Goal: Check status: Check status

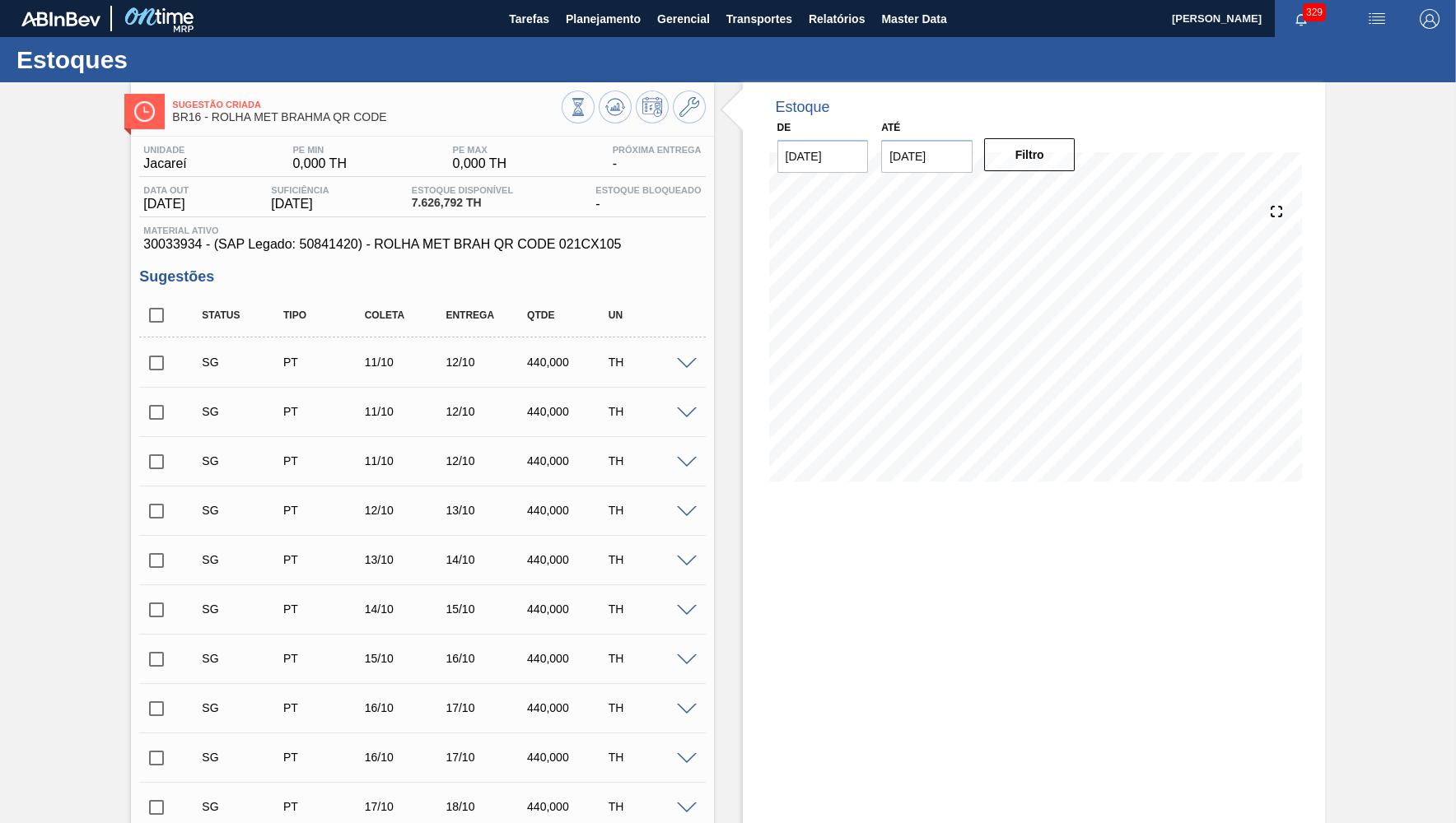
click at [164, 242] on span "30033934 - (SAP Legado: 50841420) - ROLHA MET BRAH QR CODE 021CX105" at bounding box center [423, 244] width 558 height 15
copy span "30033934"
click at [539, 37] on button "Tarefas" at bounding box center [529, 18] width 57 height 37
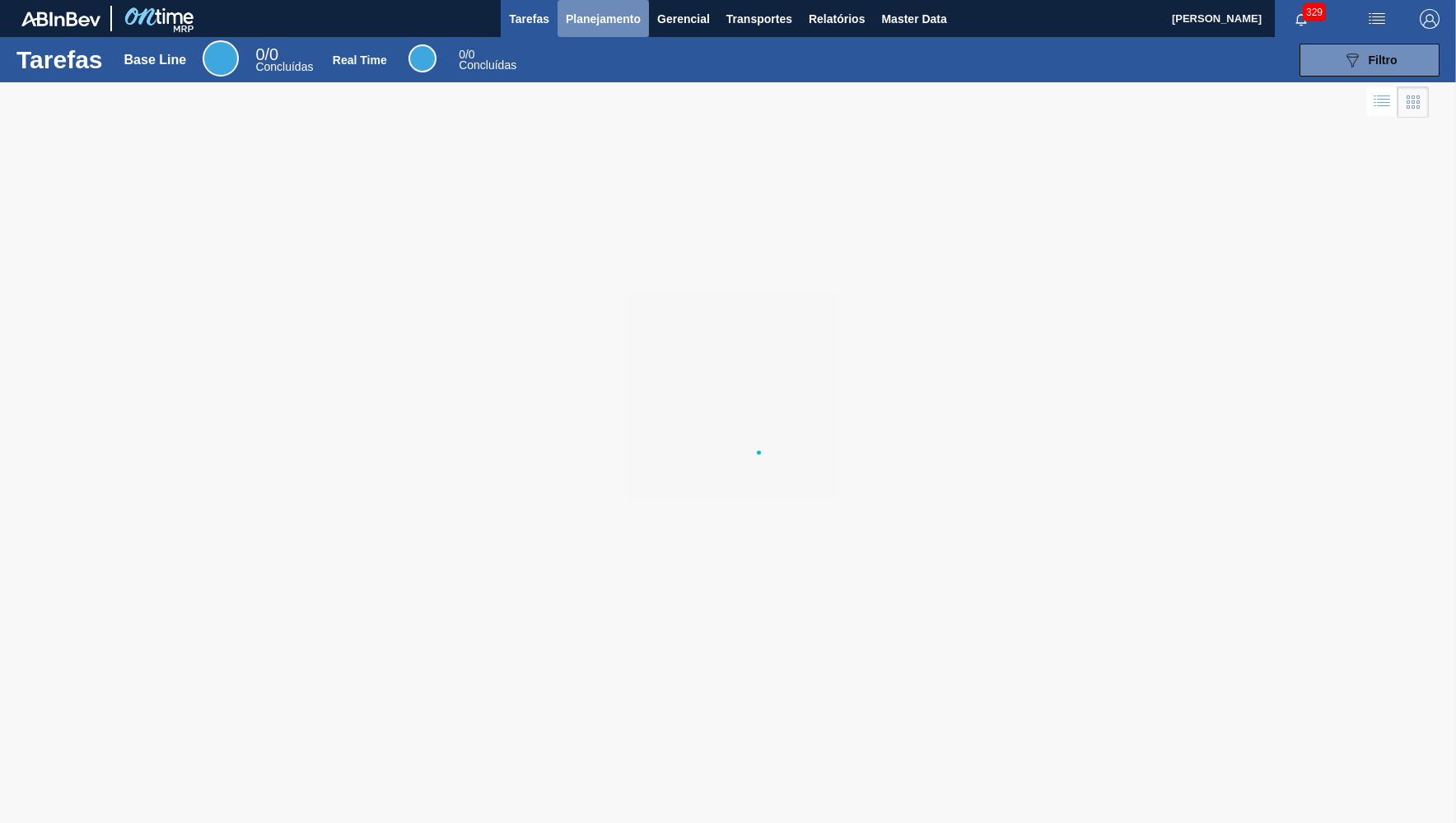
click at [602, 26] on span "Planejamento" at bounding box center [604, 19] width 75 height 20
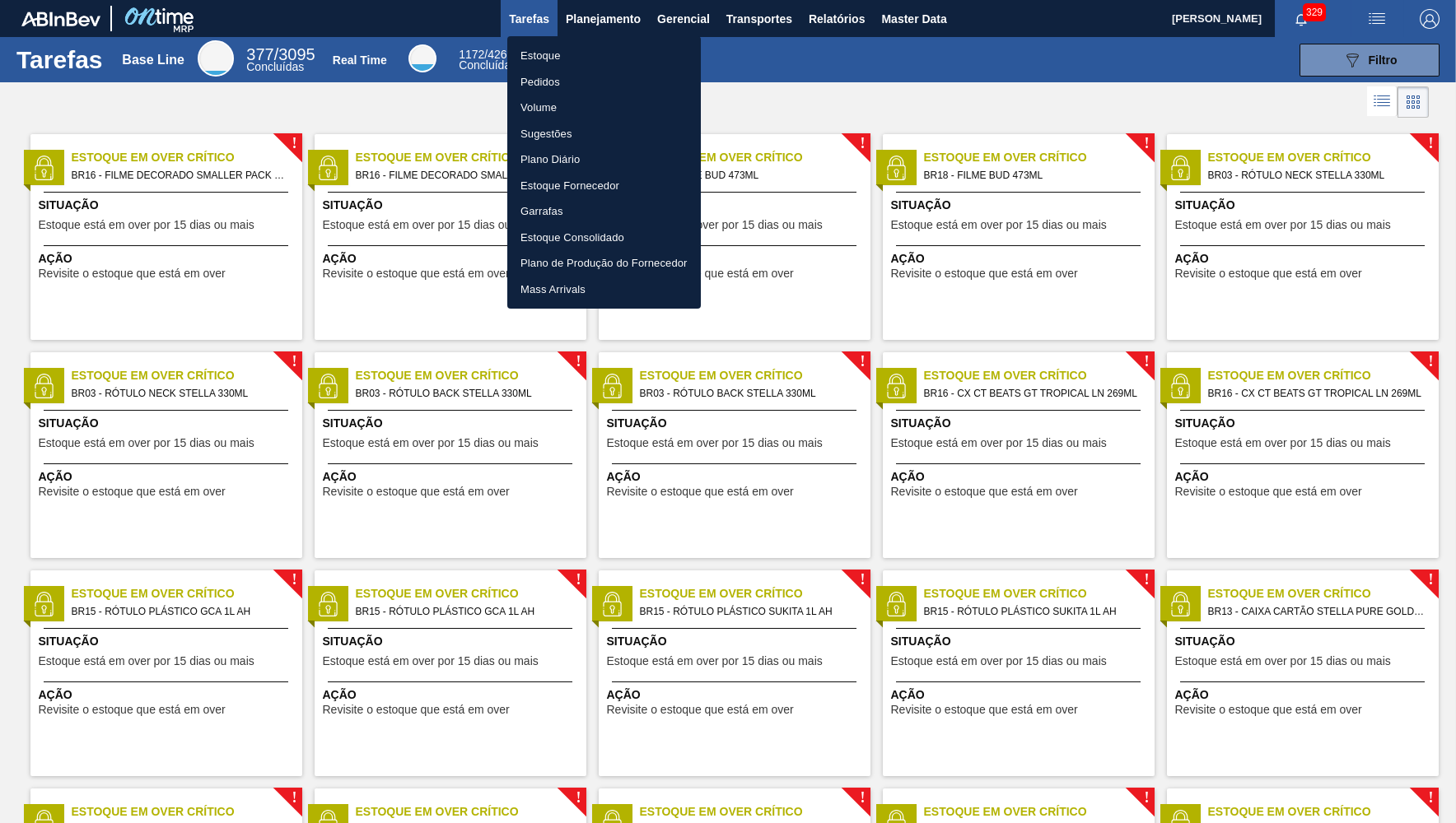
click at [581, 46] on li "Estoque" at bounding box center [605, 56] width 194 height 27
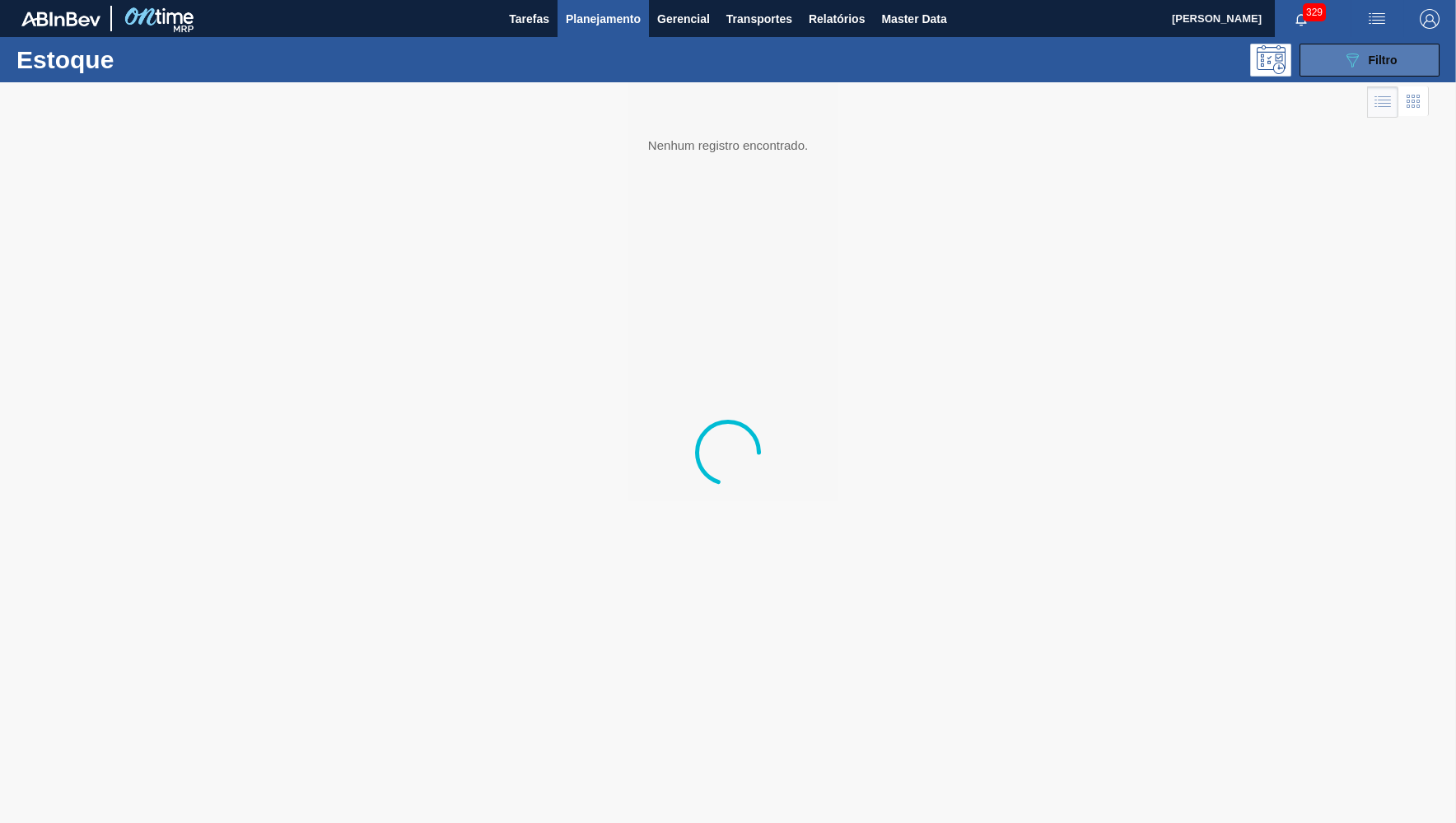
click at [1385, 68] on div "089F7B8B-B2A5-4AFE-B5C0-19BA573D28AC Filtro" at bounding box center [1370, 60] width 55 height 20
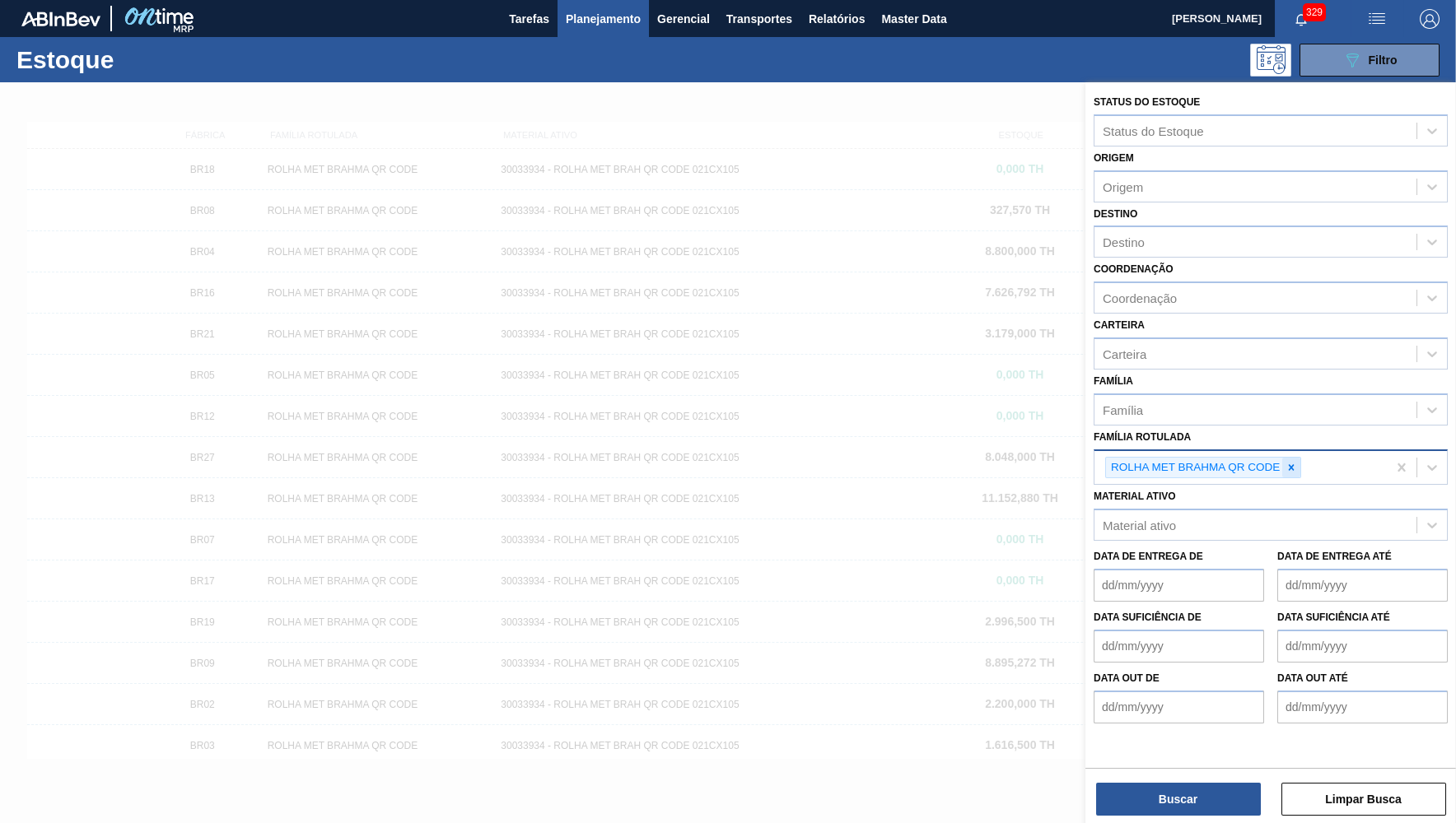
click at [1300, 458] on div at bounding box center [1291, 468] width 18 height 21
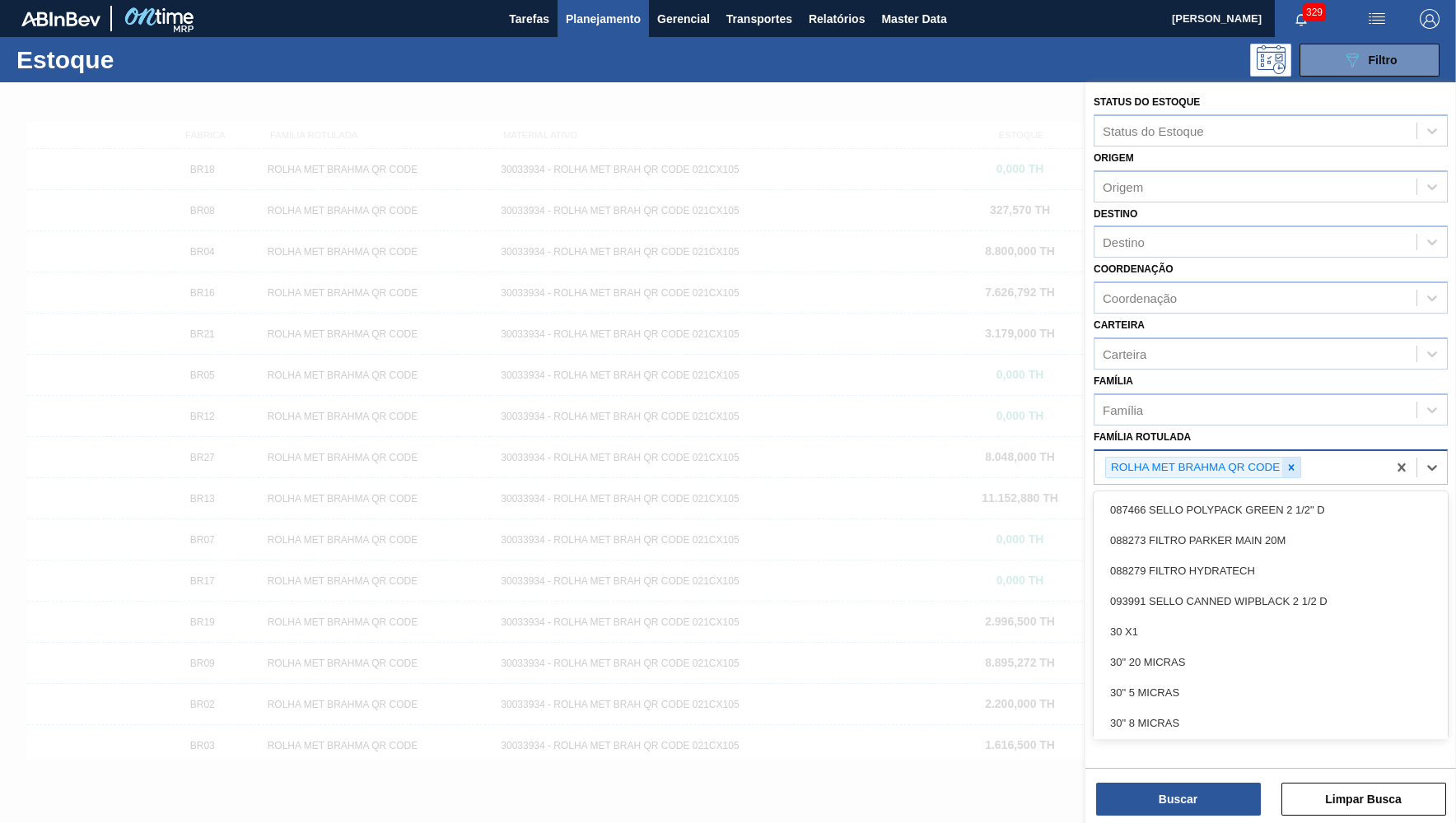
drag, startPoint x: 1306, startPoint y: 441, endPoint x: 1301, endPoint y: 449, distance: 9.4
click at [1308, 451] on div "ROLHA MET BRAHMA QR CODE" at bounding box center [1241, 467] width 293 height 34
click at [1289, 462] on icon at bounding box center [1290, 467] width 12 height 12
paste Rotulada "FILME 800X65 SK MP 473ML C12"
type Rotulada "FILME 800X65 SK MP 473ML C12"
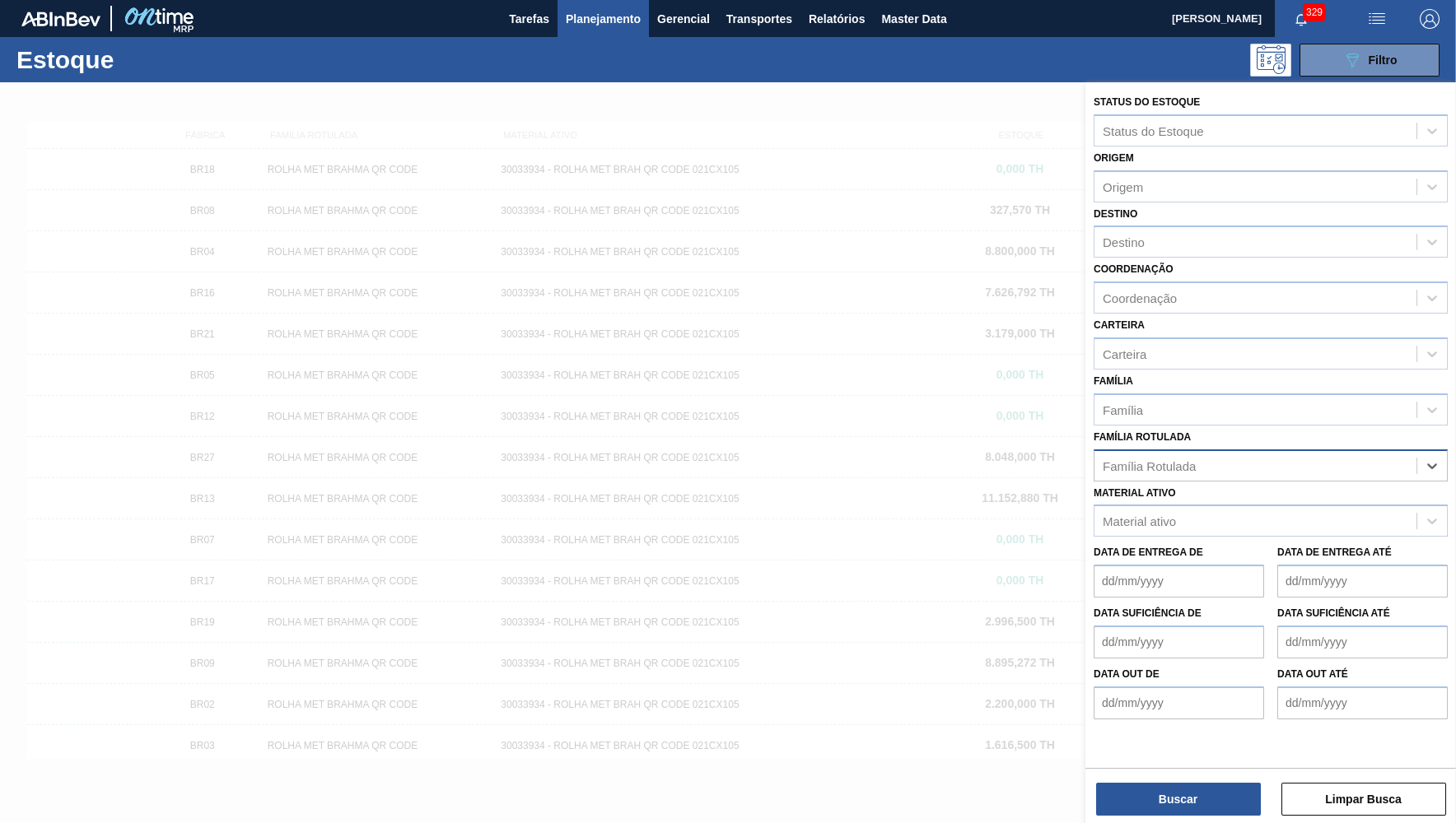
click at [1301, 454] on div "Família Rotulada" at bounding box center [1256, 465] width 322 height 24
click at [1204, 482] on div "Material ativo Material ativo" at bounding box center [1270, 509] width 354 height 56
click at [1190, 509] on div "Material ativo" at bounding box center [1256, 521] width 322 height 24
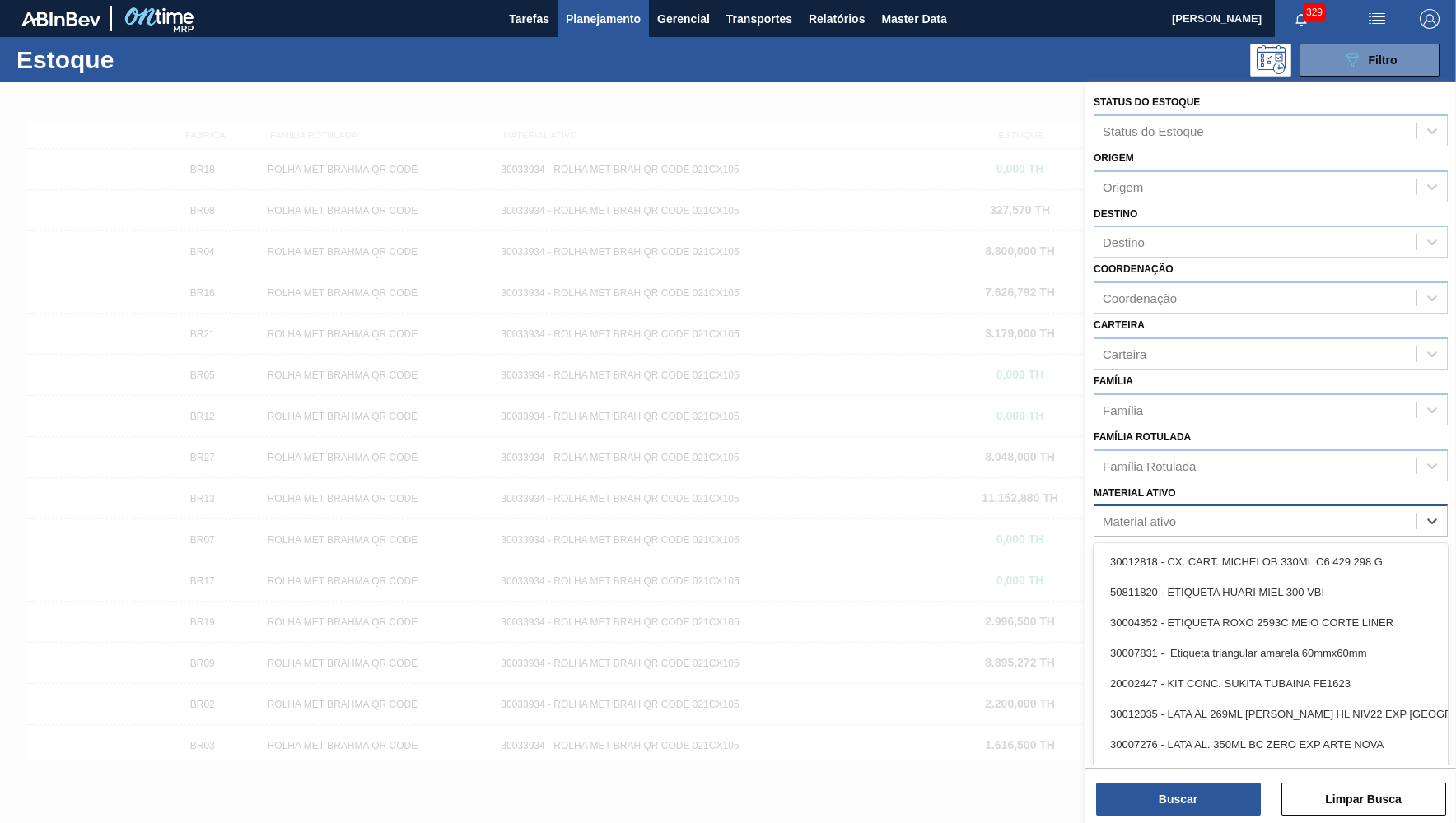
paste ativo "FILME 800X65 SK MP 473ML C12"
type ativo "FILME 800X65 SK MP 473ML C12"
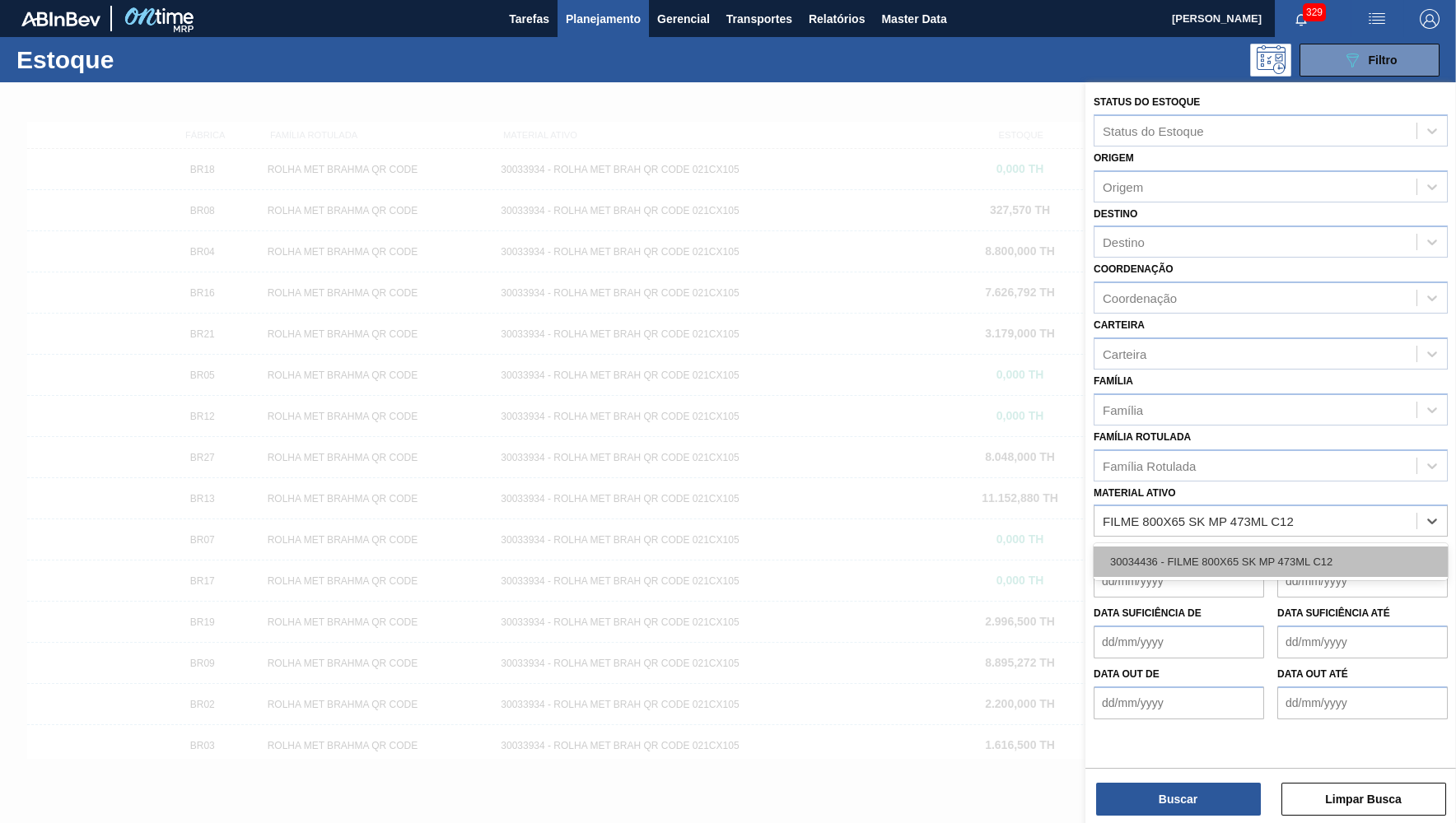
click at [1189, 557] on div "30034436 - FILME 800X65 SK MP 473ML C12" at bounding box center [1270, 561] width 354 height 30
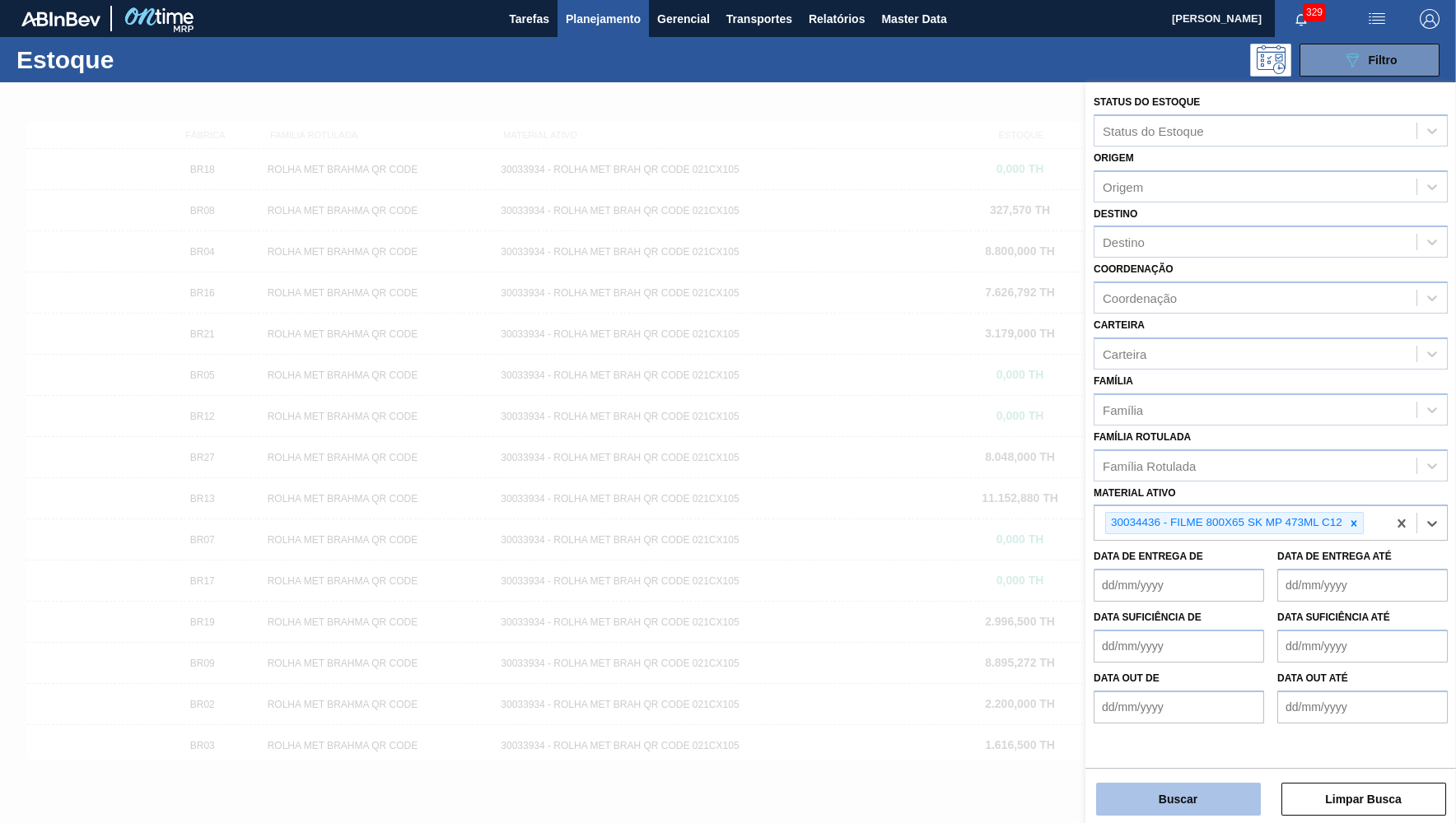
click at [1178, 788] on button "Buscar" at bounding box center [1178, 799] width 165 height 33
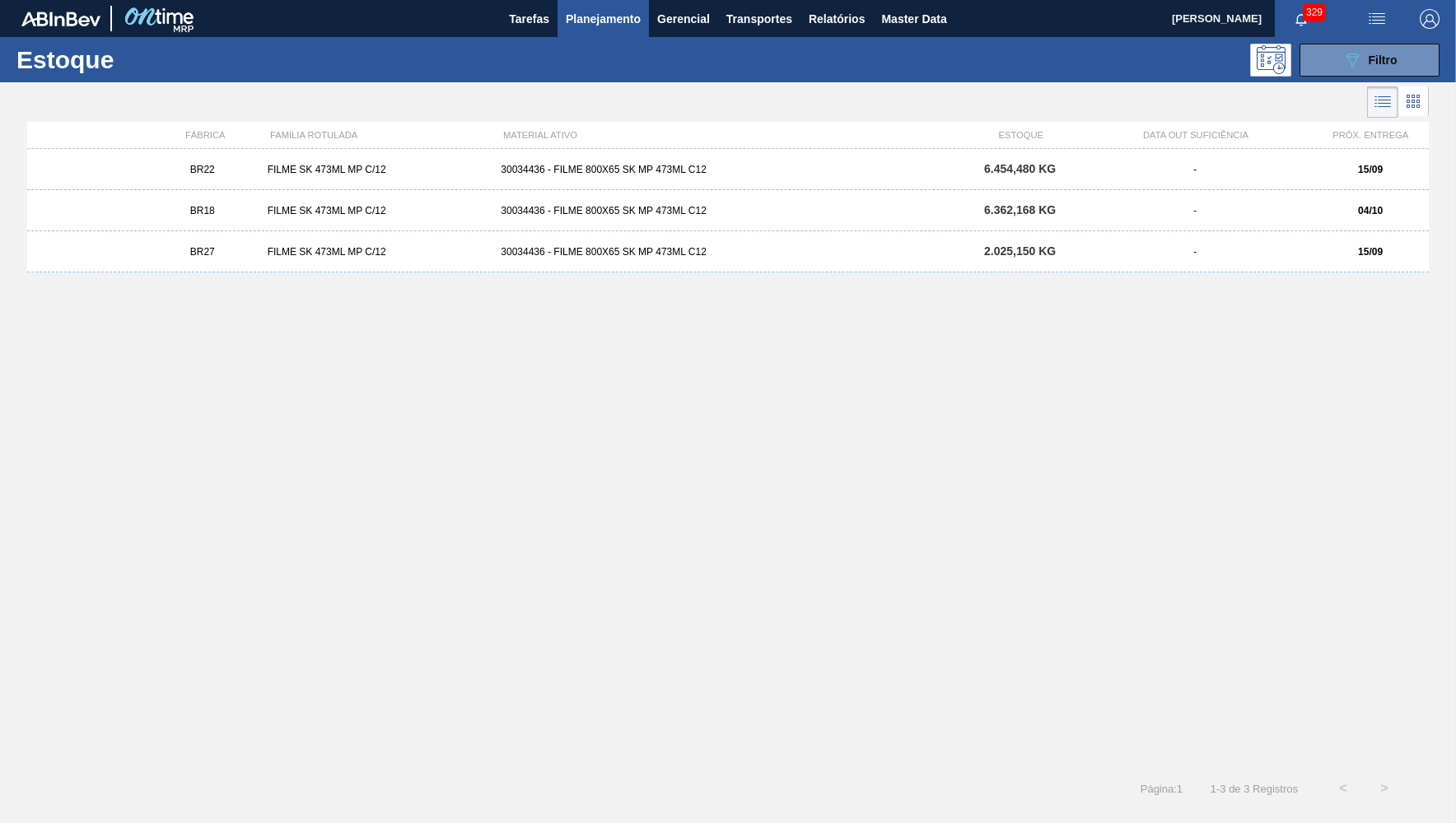
click at [126, 257] on div "BR27 FILME SK 473ML MP C/12 30034436 - FILME 800X65 SK MP 473ML C12 2.025,150 K…" at bounding box center [728, 251] width 1401 height 41
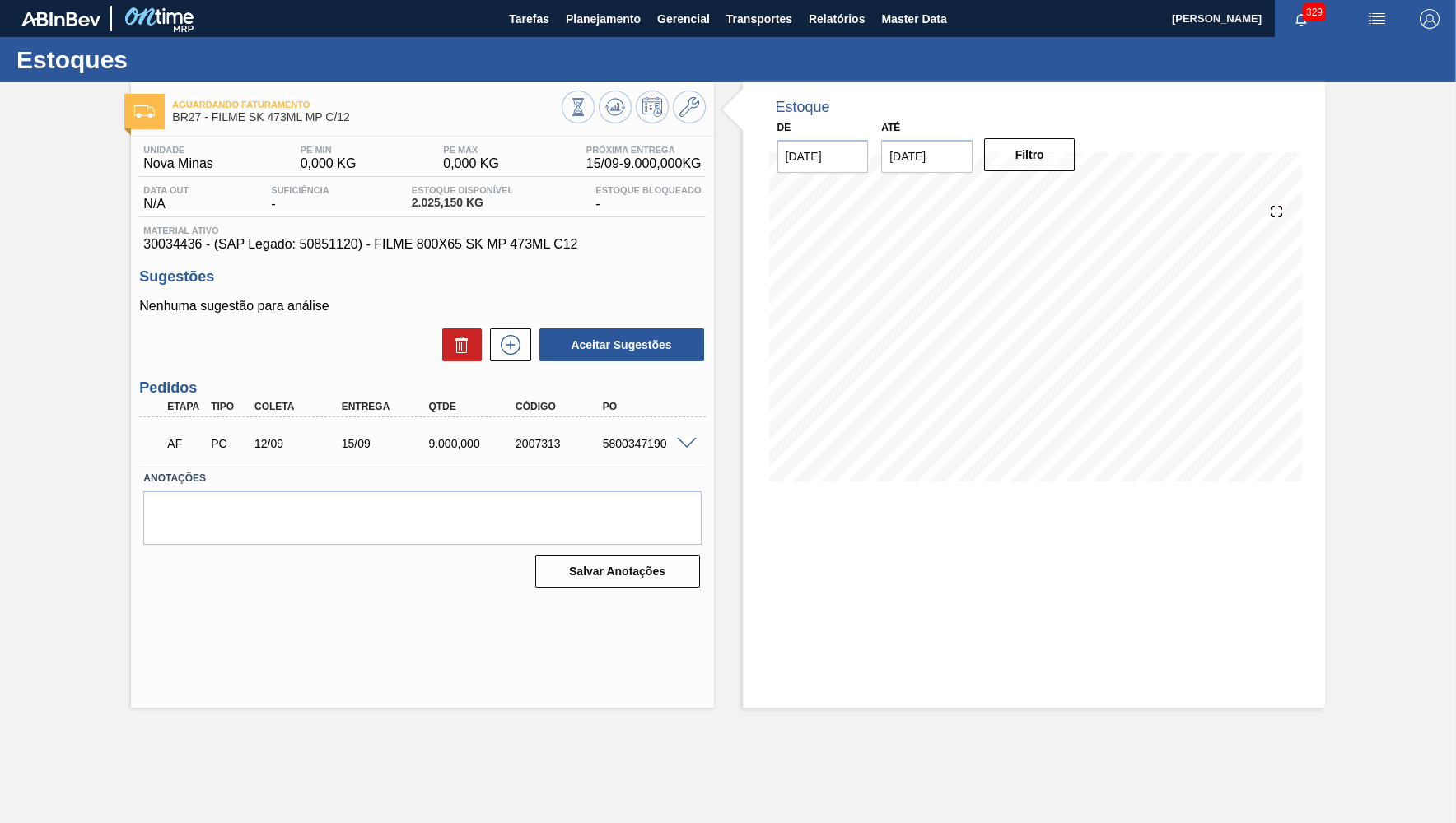
type input "[DATE]"
click at [672, 438] on div "AF PC 12/09 15/09 9.000,000 2007313 5800347190" at bounding box center [417, 442] width 522 height 33
click at [683, 440] on span at bounding box center [687, 444] width 20 height 13
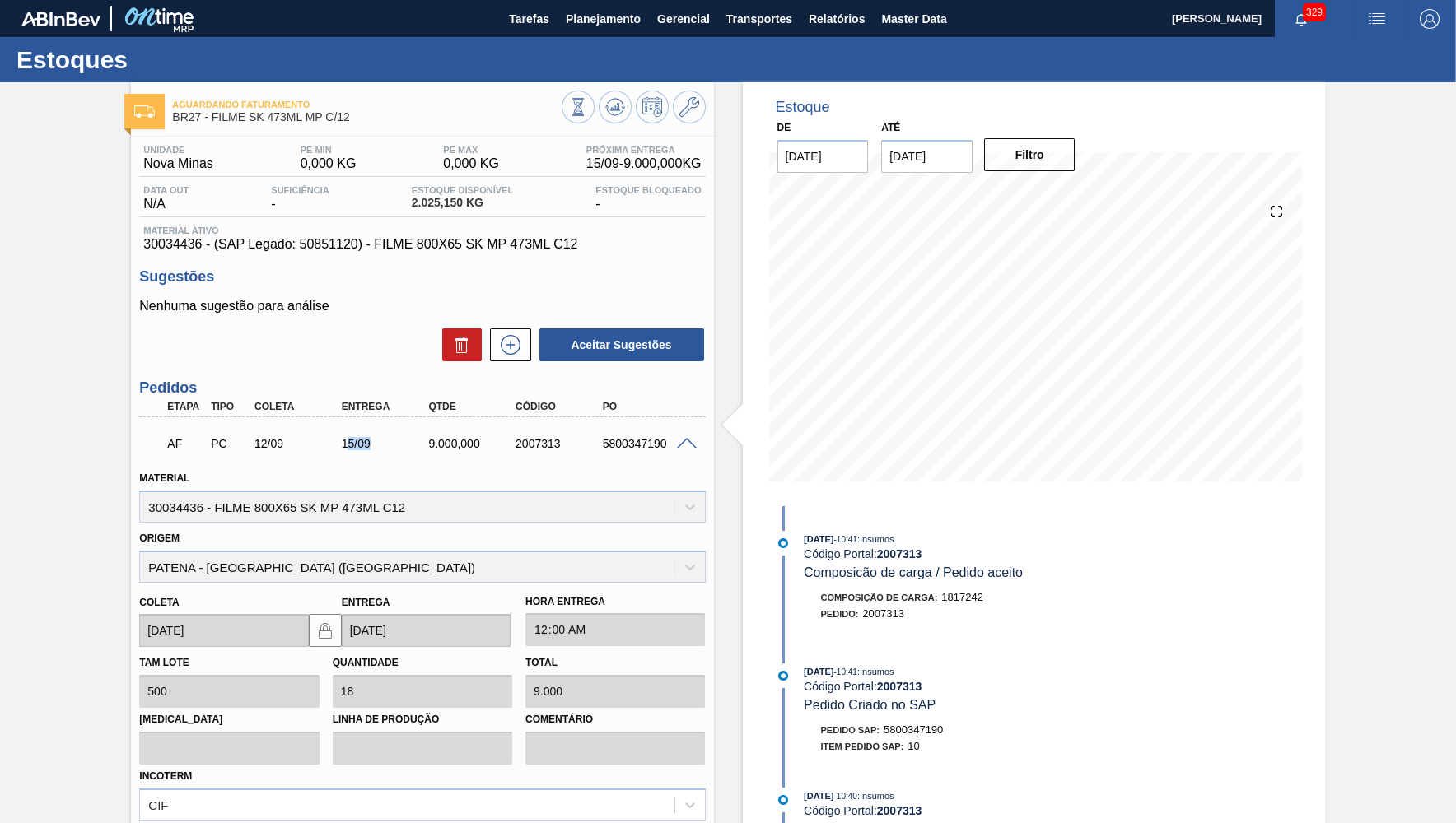
drag, startPoint x: 348, startPoint y: 459, endPoint x: 384, endPoint y: 450, distance: 37.1
click at [384, 450] on div "AF PC 12/09 15/09 9.000,000 2007313 5800347190" at bounding box center [422, 442] width 566 height 41
drag, startPoint x: 566, startPoint y: 41, endPoint x: 573, endPoint y: 33, distance: 10.6
click at [566, 41] on div "Estoques" at bounding box center [728, 60] width 1456 height 46
click at [591, 13] on span "Planejamento" at bounding box center [604, 19] width 75 height 20
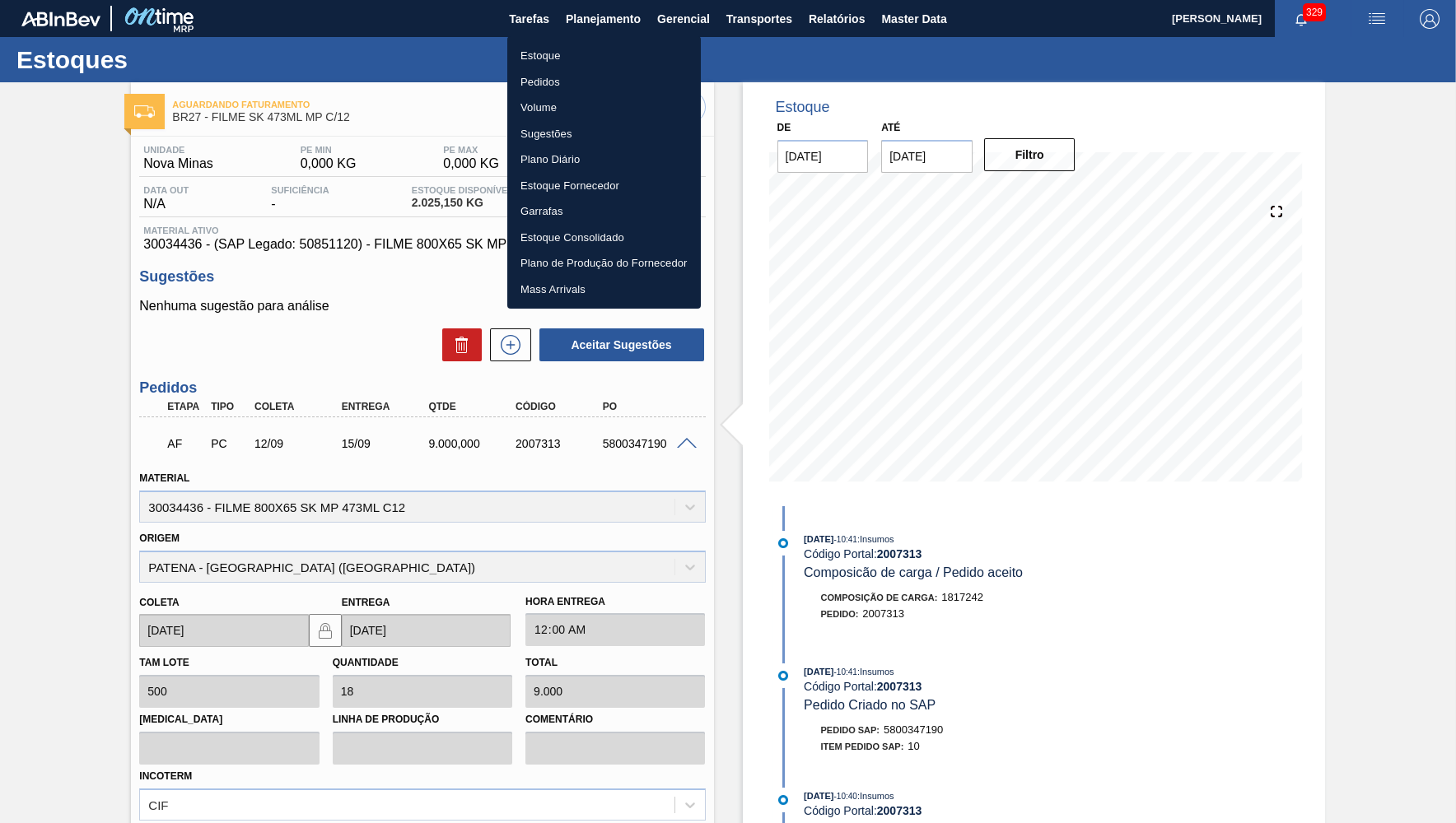
click at [548, 57] on li "Estoque" at bounding box center [605, 56] width 194 height 27
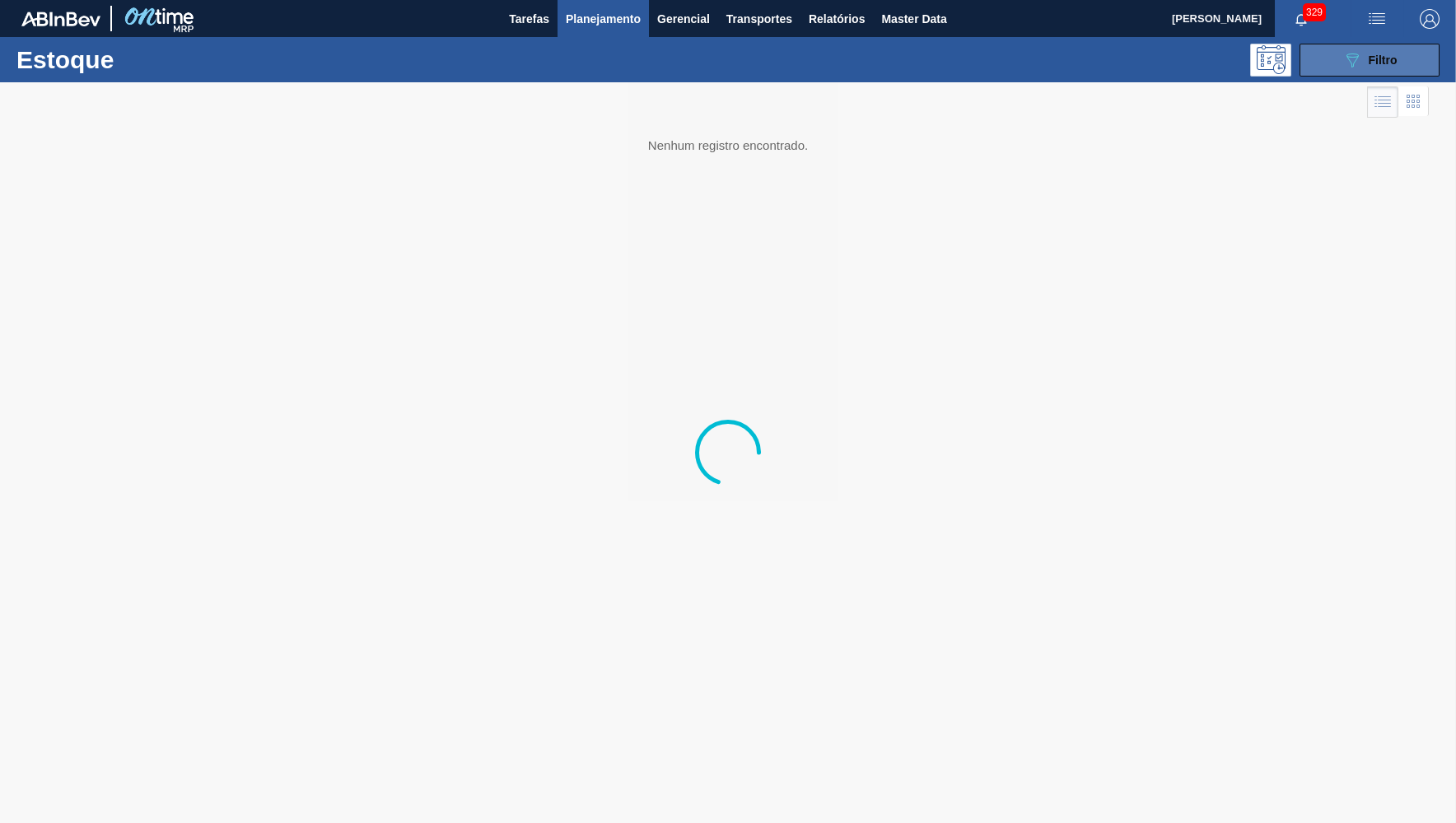
click at [1362, 62] on div "089F7B8B-B2A5-4AFE-B5C0-19BA573D28AC Filtro" at bounding box center [1370, 60] width 55 height 20
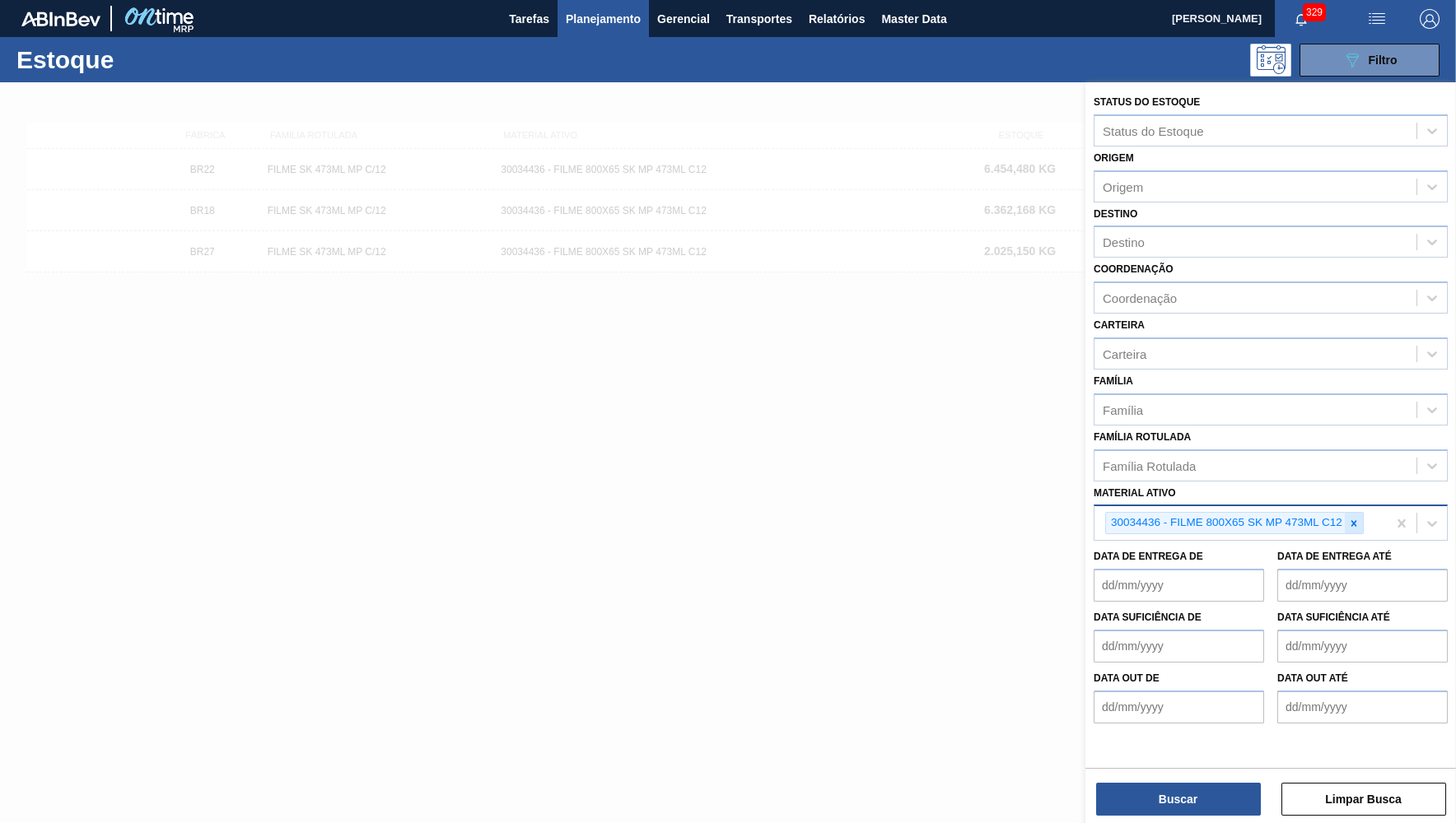
click at [1351, 518] on icon at bounding box center [1354, 523] width 12 height 12
paste ativo "FILME CONT 800X65 AP MP 473 C12 429"
type ativo "FILME CONT 800X65 AP MP 473 C12 429"
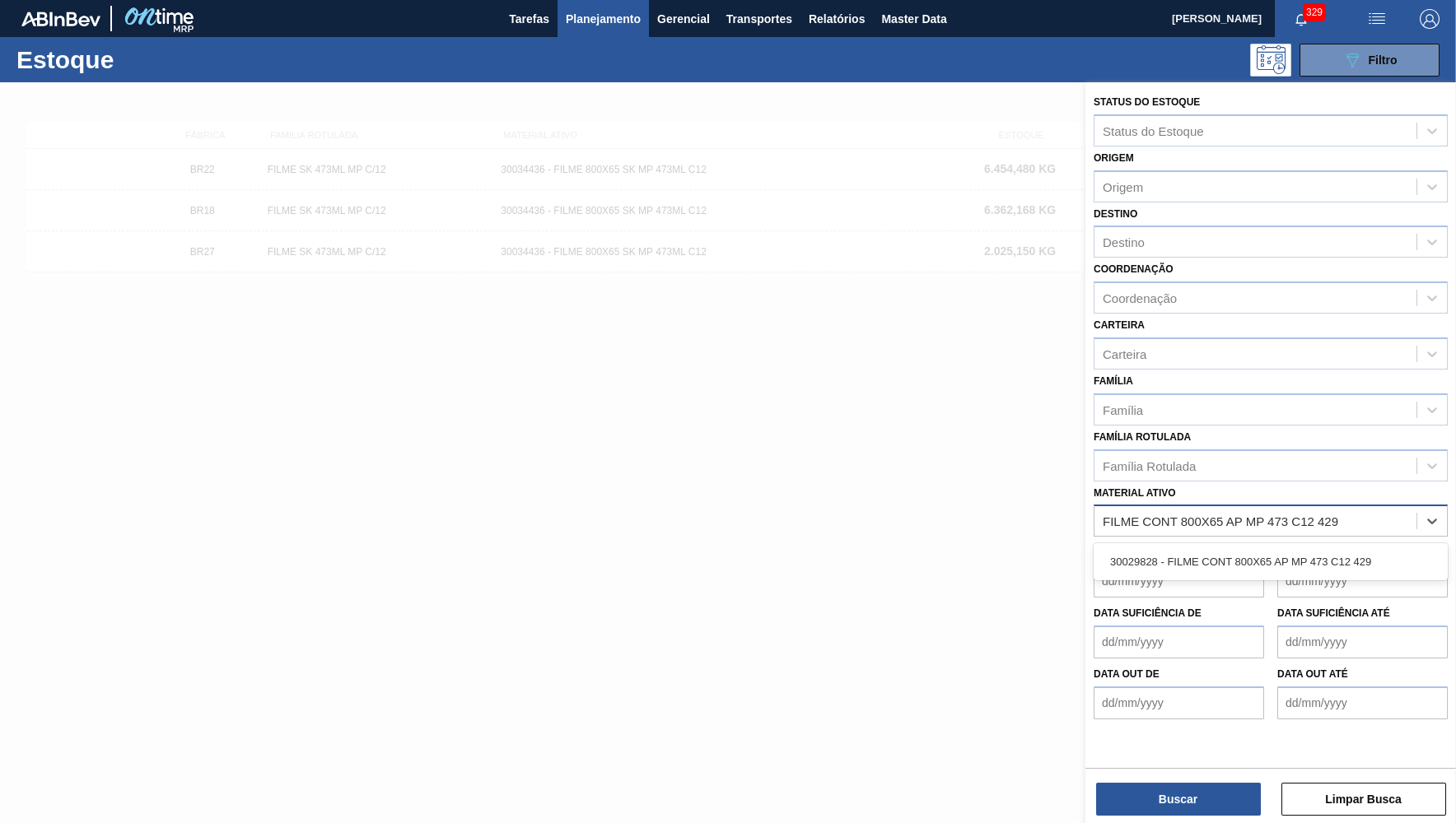
drag, startPoint x: 1321, startPoint y: 548, endPoint x: 1227, endPoint y: 722, distance: 197.8
click at [1318, 548] on div "30029828 - FILME CONT 800X65 AP MP 473 C12 429" at bounding box center [1270, 561] width 354 height 30
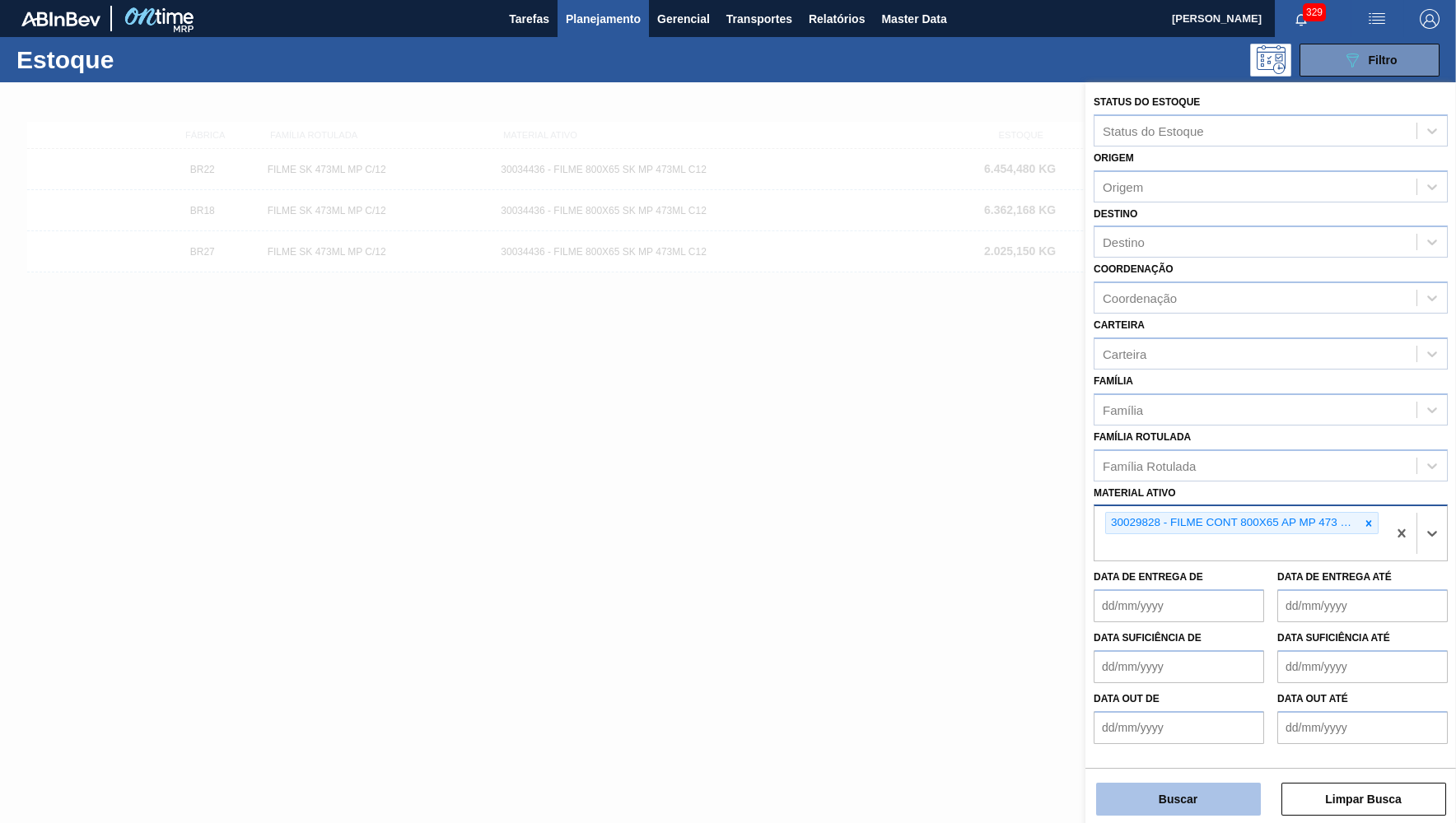
click at [1188, 807] on button "Buscar" at bounding box center [1178, 799] width 165 height 33
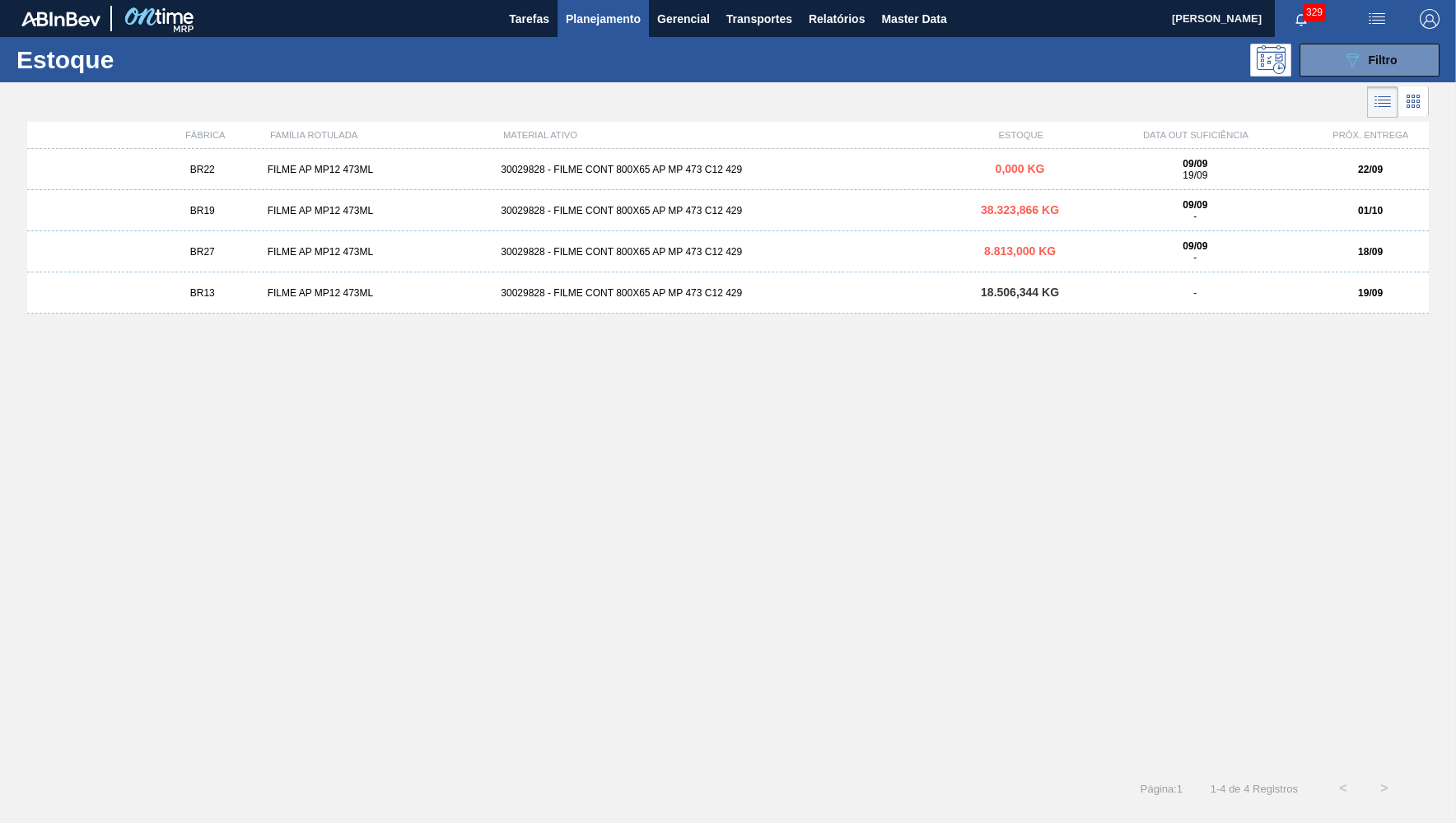
click at [236, 247] on div "BR27" at bounding box center [203, 251] width 117 height 12
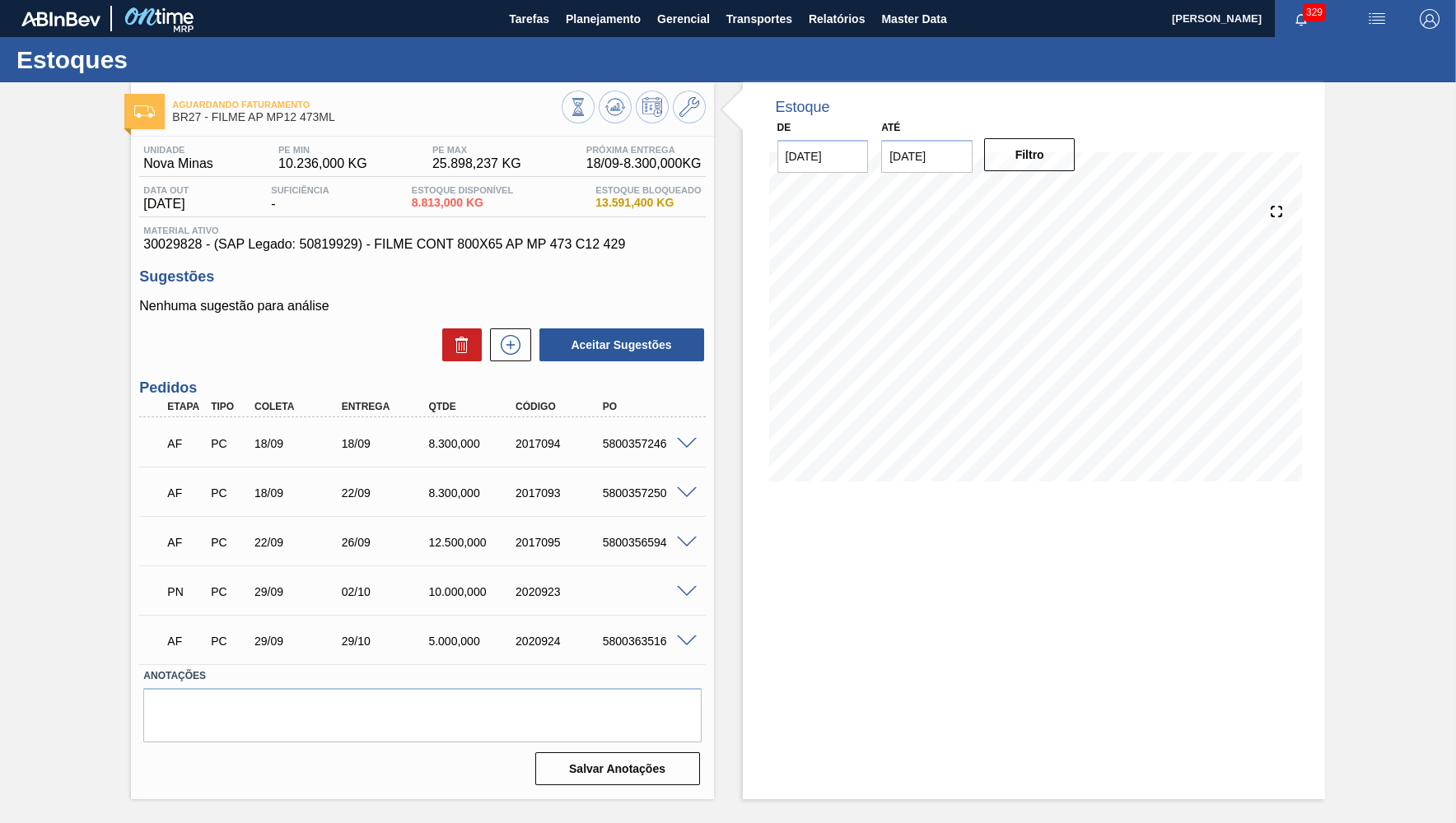
click at [924, 152] on input "[DATE]" at bounding box center [926, 156] width 91 height 33
click at [945, 344] on div "30" at bounding box center [954, 355] width 22 height 22
click at [1013, 155] on button "Filtro" at bounding box center [1030, 155] width 91 height 33
click at [680, 593] on span at bounding box center [687, 593] width 20 height 13
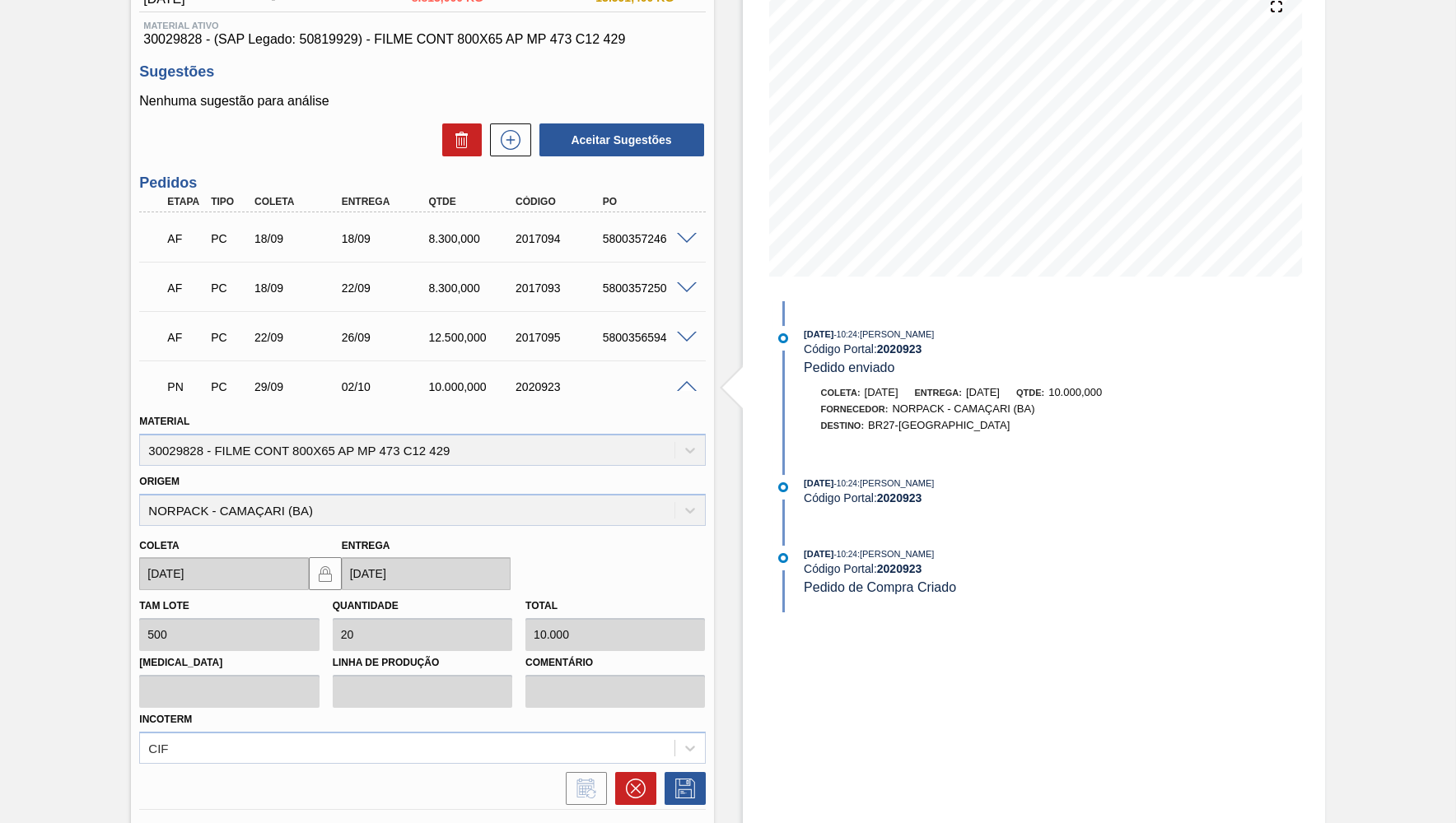
scroll to position [240, 0]
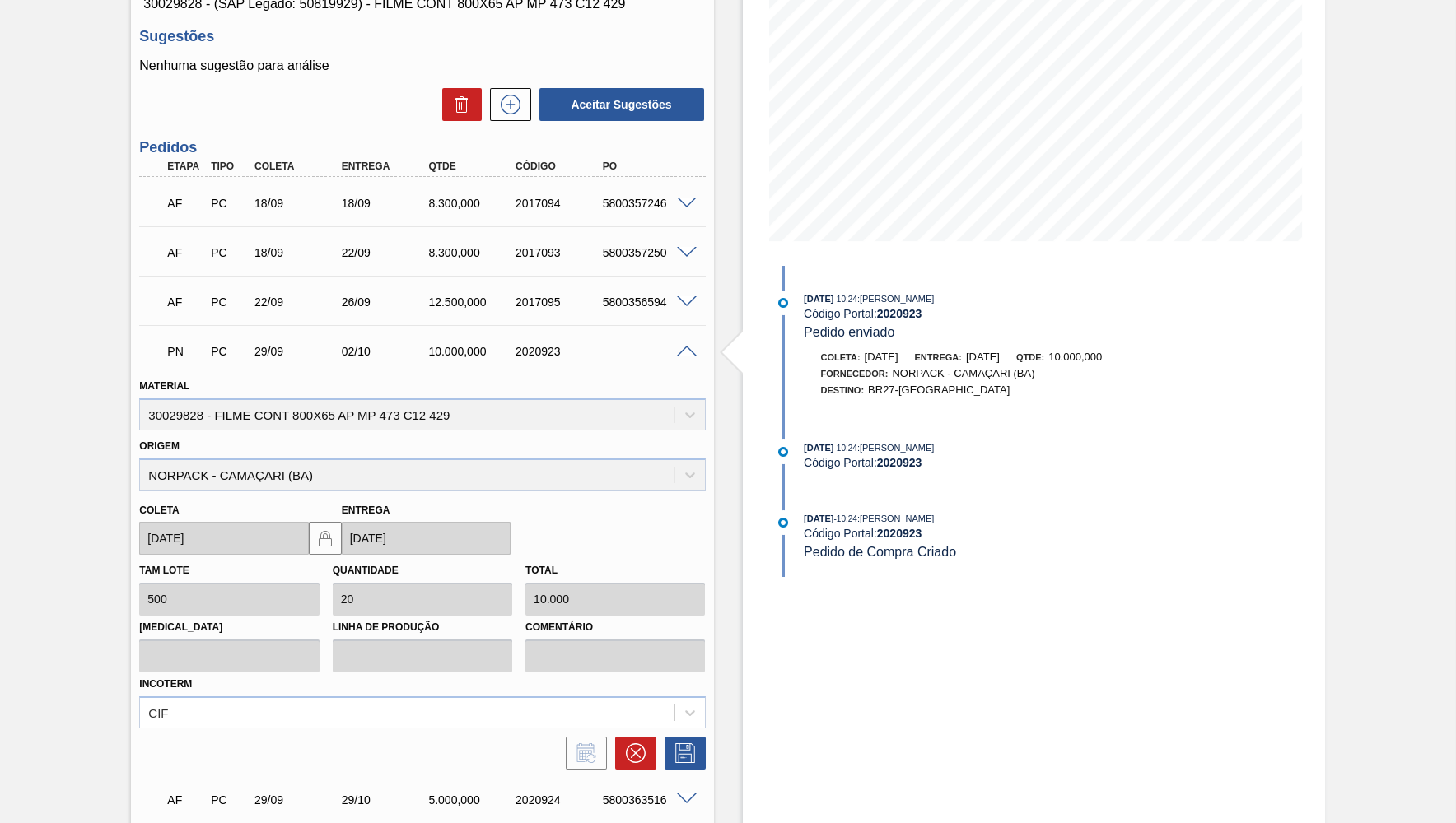
click at [693, 778] on div "AF PC 29/09 29/10 5.000,000 2020924 5800363516" at bounding box center [422, 798] width 566 height 41
click at [693, 781] on div "AF PC 29/09 29/10 5.000,000 2020924 5800363516" at bounding box center [422, 798] width 566 height 41
click at [687, 794] on span at bounding box center [687, 800] width 20 height 13
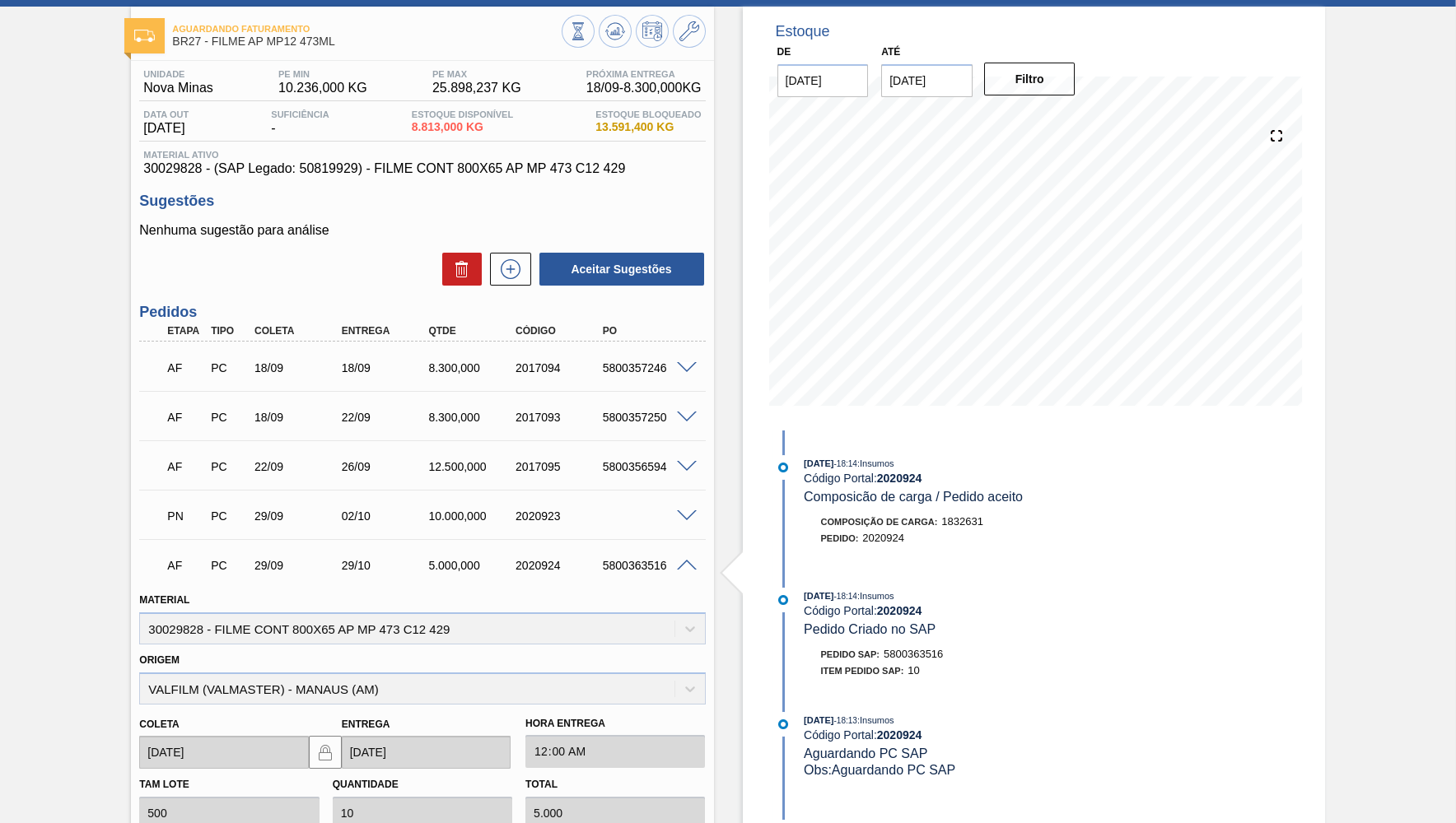
scroll to position [0, 0]
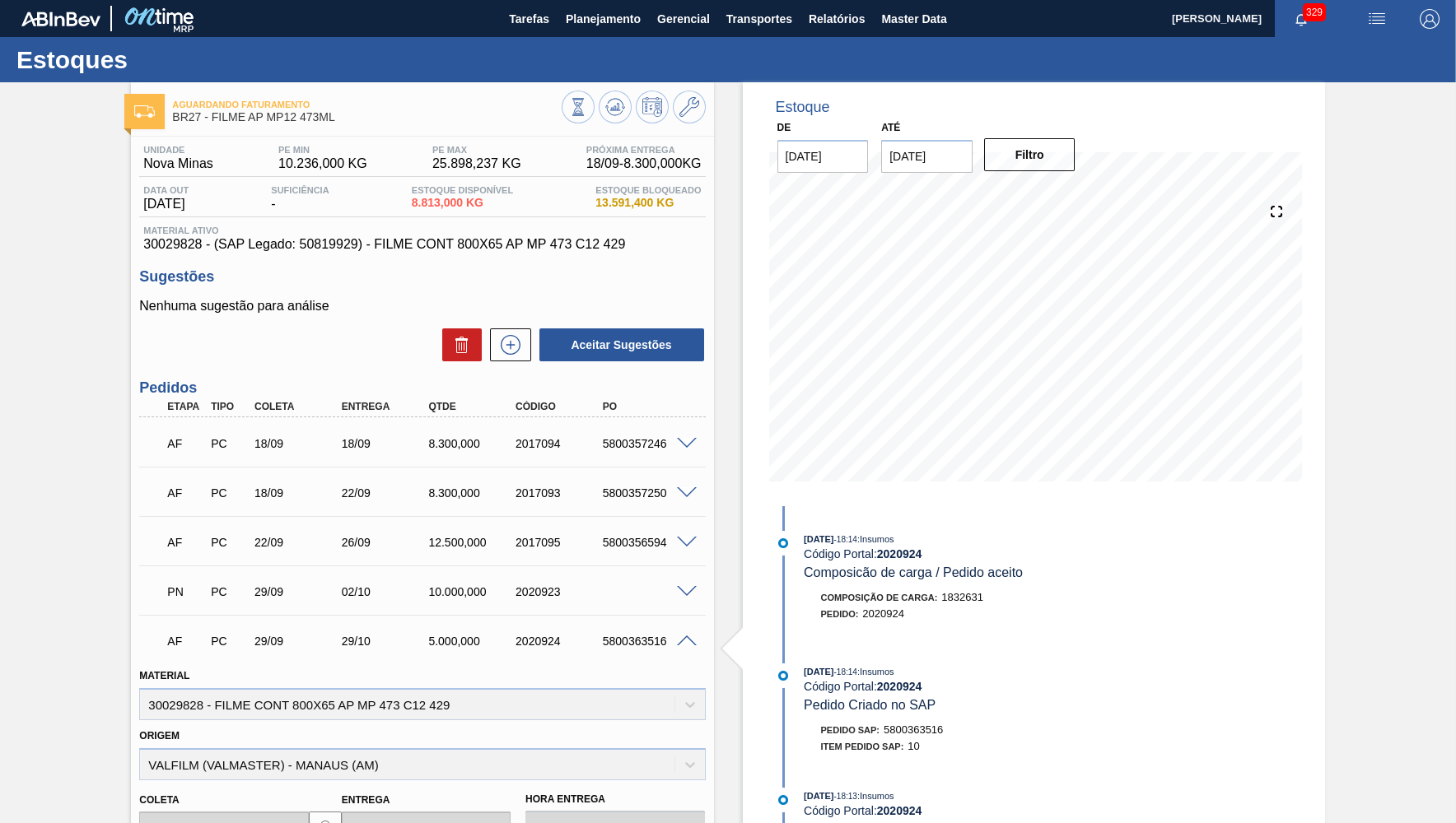
click at [925, 145] on input "[DATE]" at bounding box center [926, 156] width 91 height 33
click at [1062, 197] on div "setembro 2025" at bounding box center [980, 195] width 198 height 14
click at [1060, 190] on button "Next Month" at bounding box center [1065, 196] width 12 height 12
click at [1031, 344] on div "31" at bounding box center [1034, 355] width 22 height 22
type input "[DATE]"
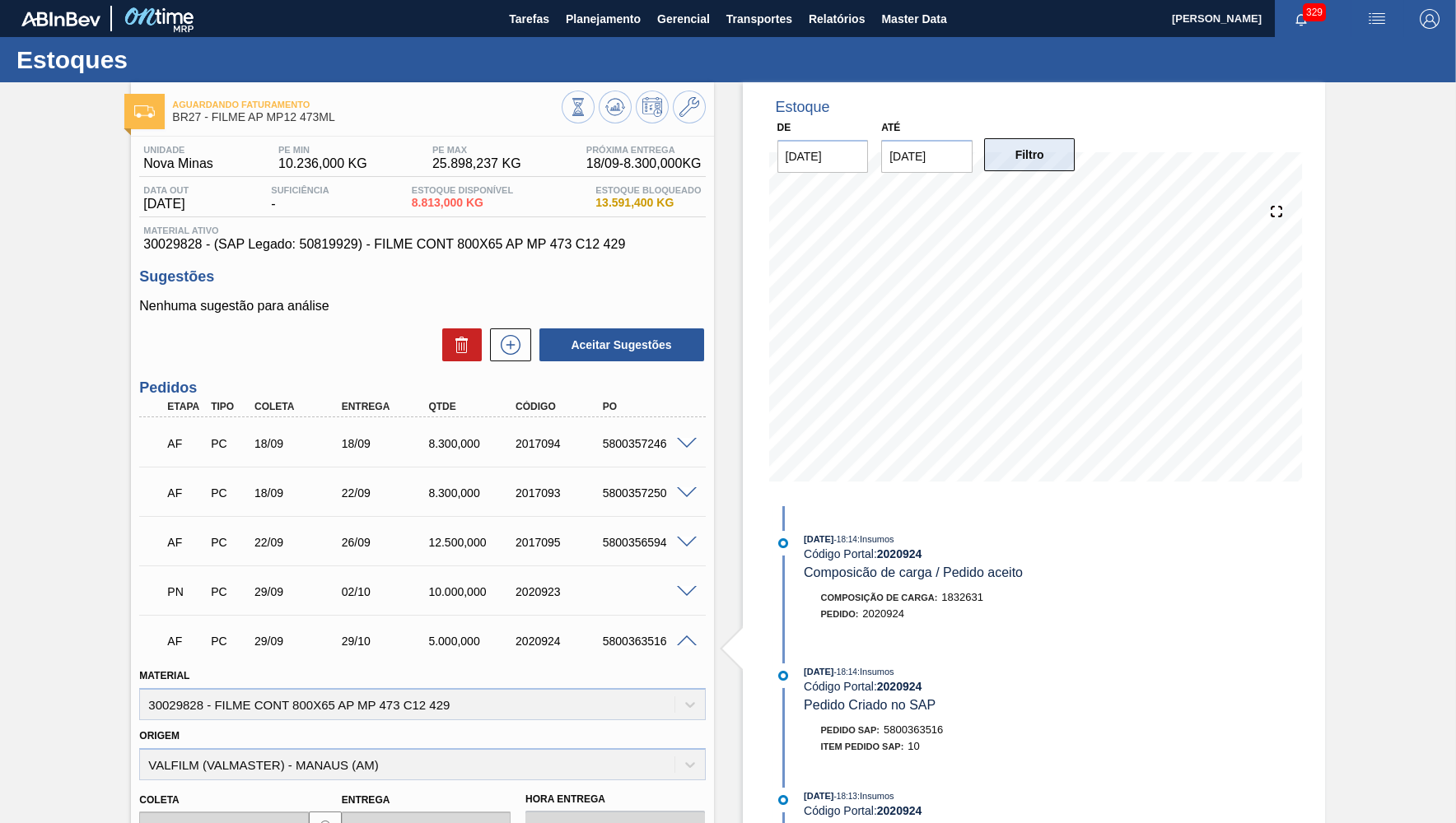
click at [1044, 159] on button "Filtro" at bounding box center [1030, 155] width 91 height 33
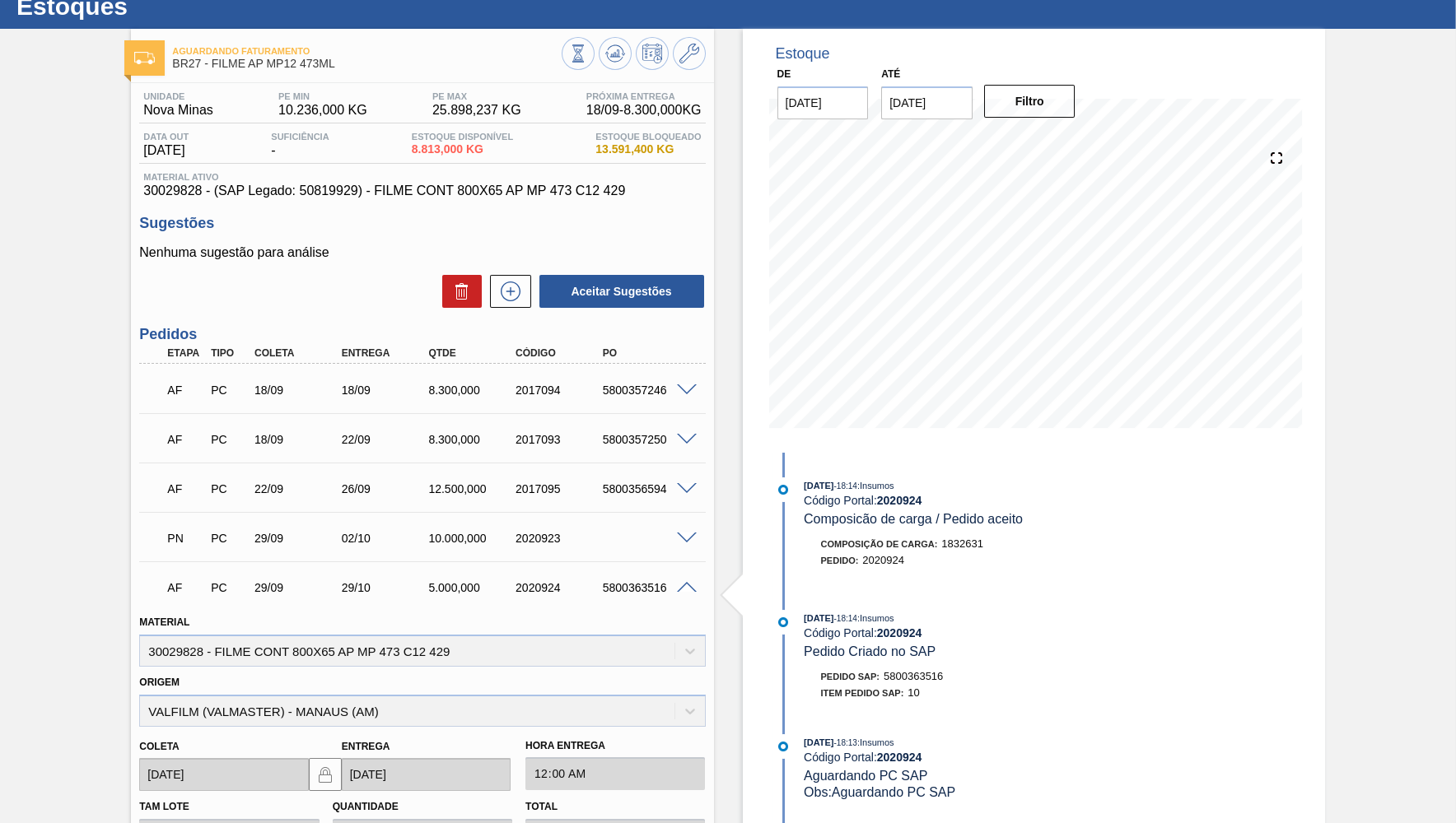
scroll to position [80, 0]
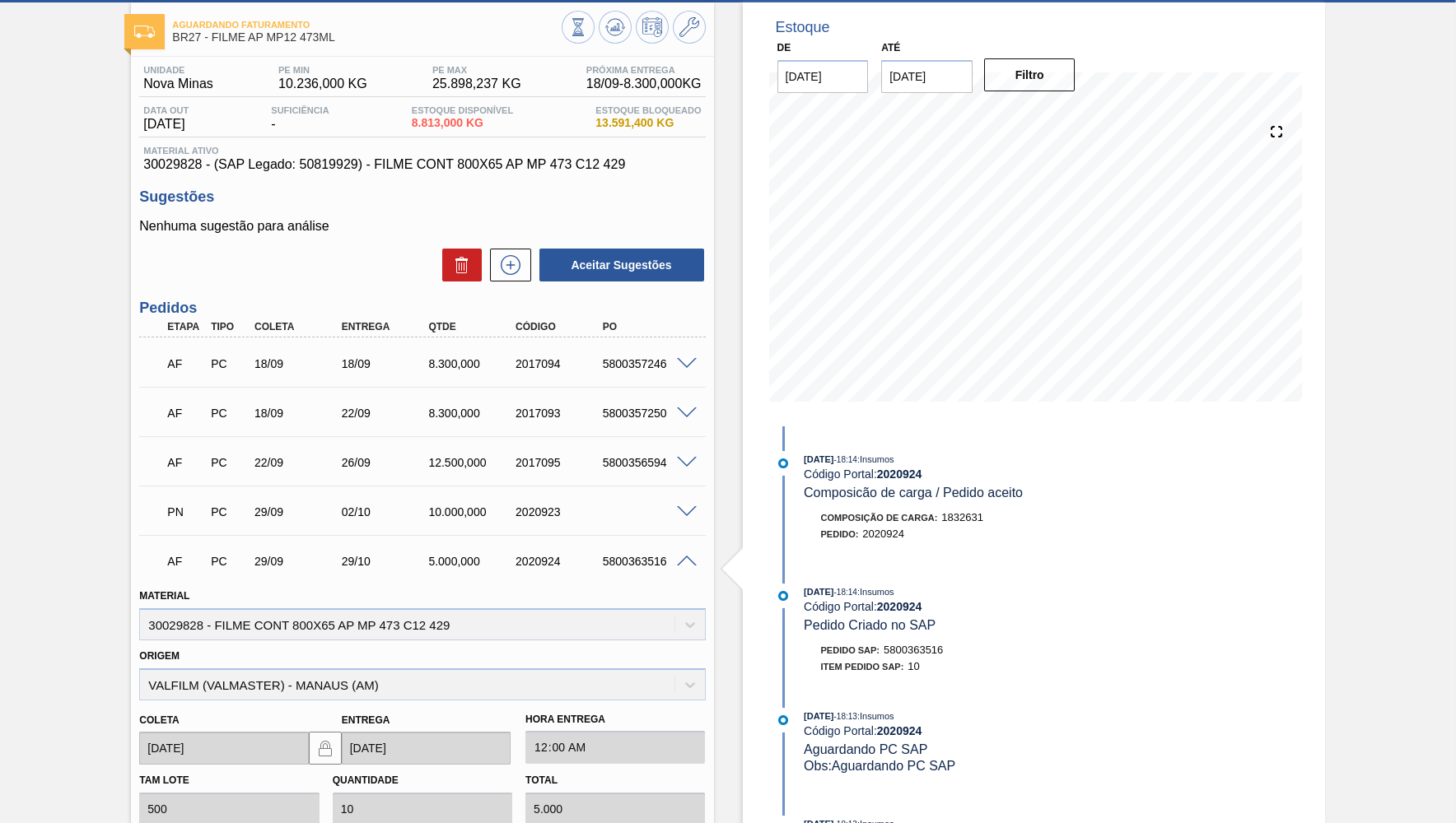
click at [682, 564] on span at bounding box center [687, 562] width 20 height 13
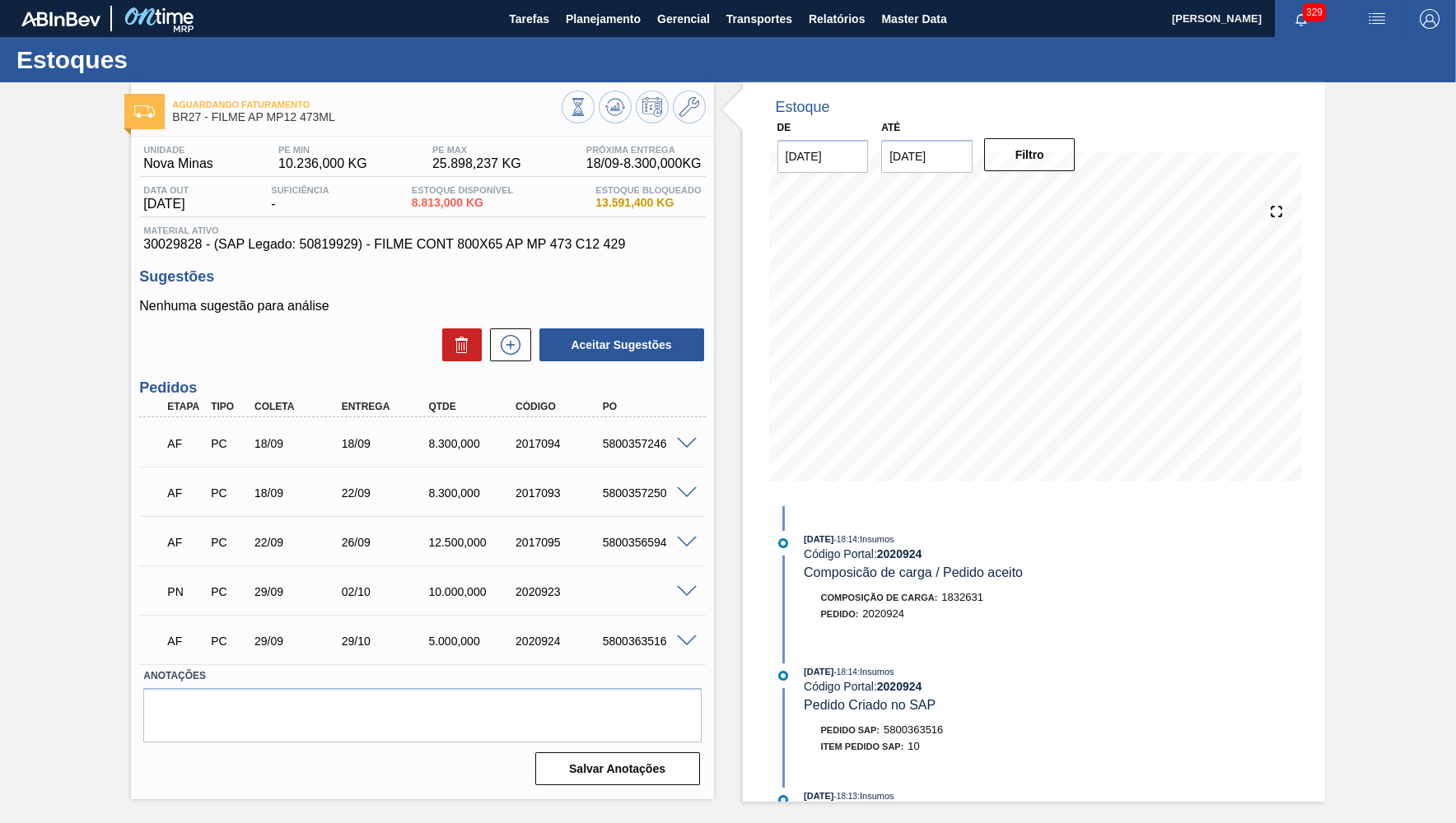
scroll to position [0, 0]
click at [691, 591] on span at bounding box center [687, 593] width 20 height 13
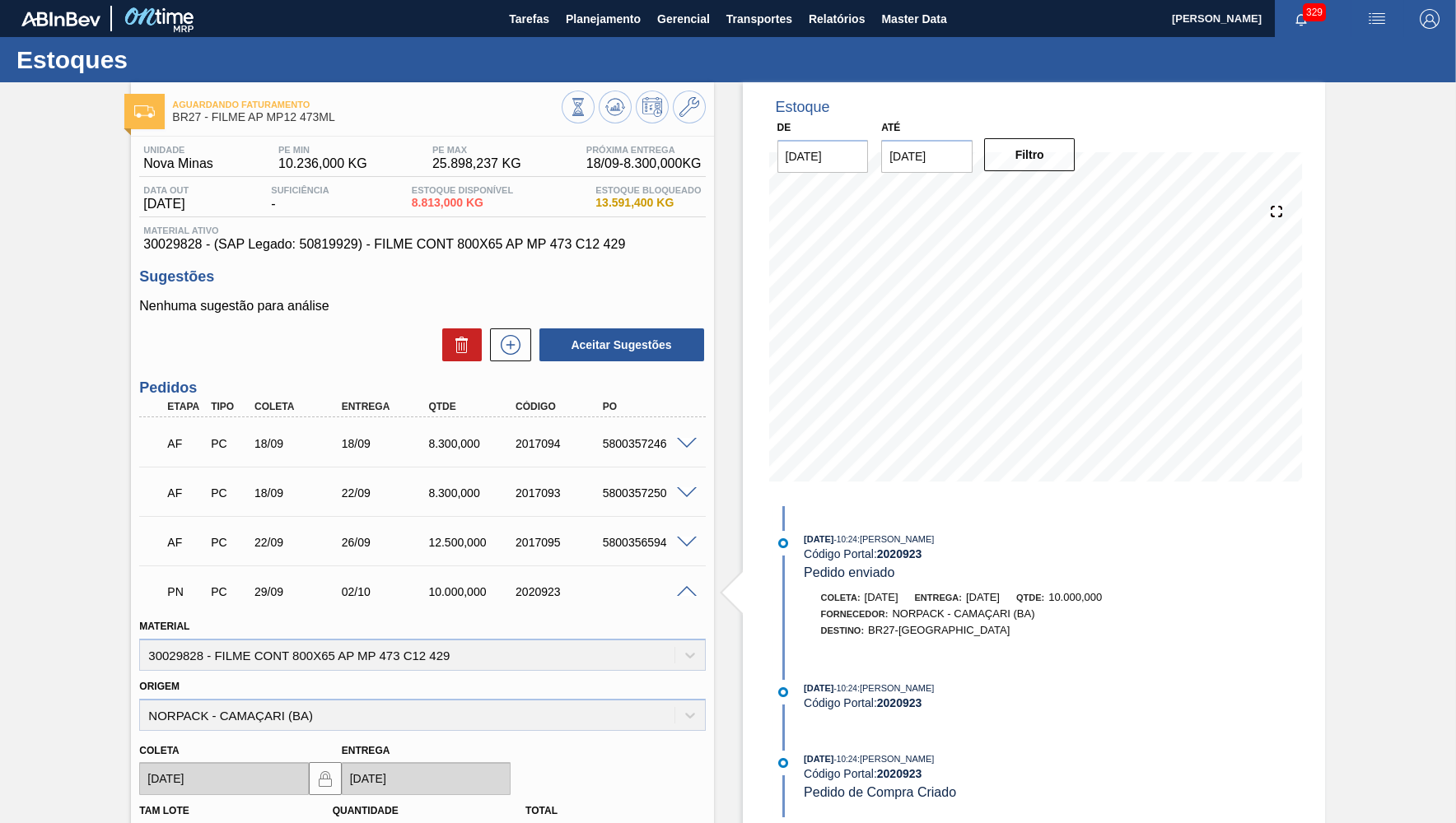
click at [684, 589] on span at bounding box center [687, 593] width 20 height 13
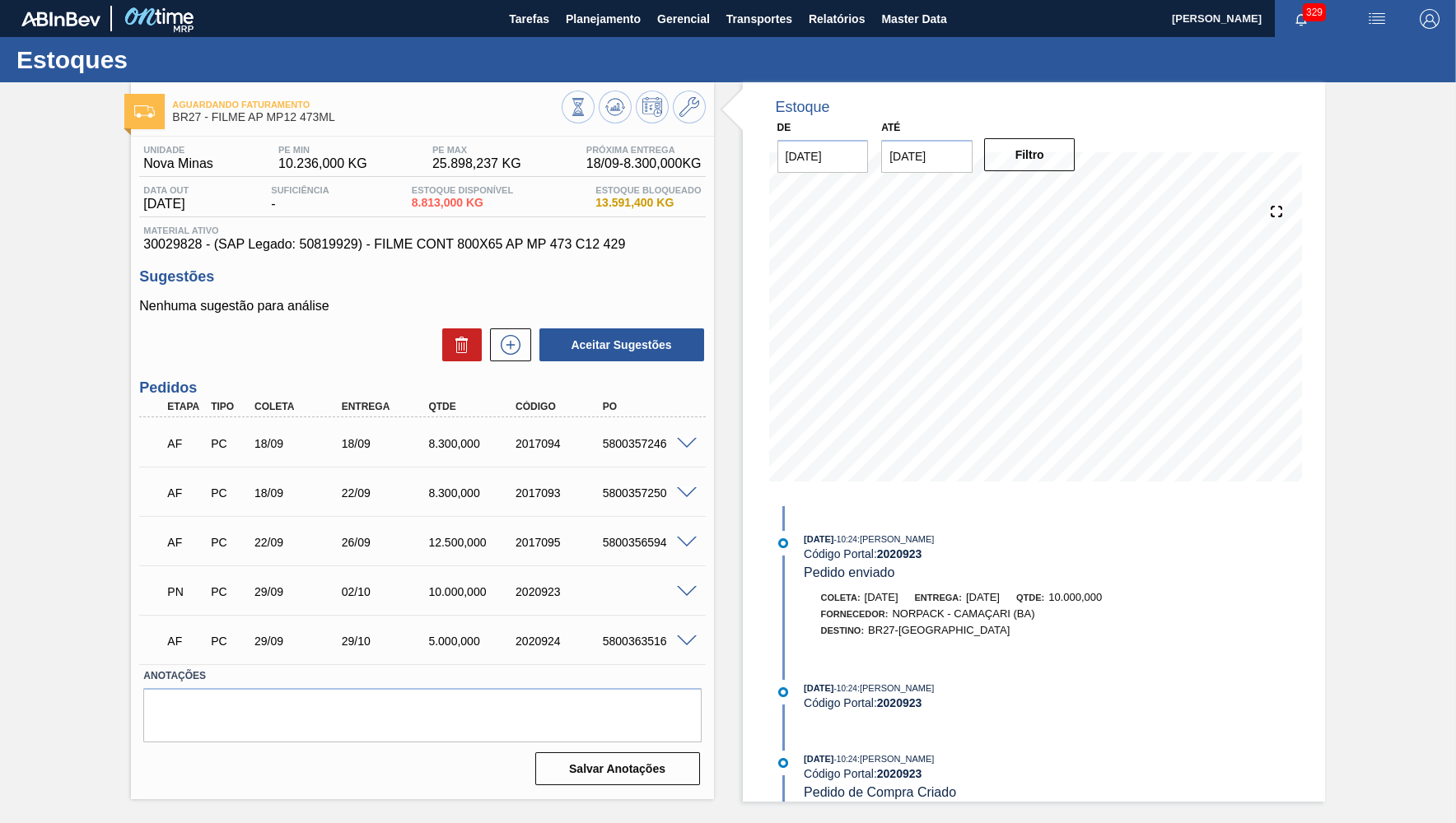
click at [686, 634] on div "AF PC 29/09 29/10 5.000,000 2020924 5800363516" at bounding box center [422, 639] width 566 height 41
click at [689, 636] on span at bounding box center [687, 642] width 20 height 13
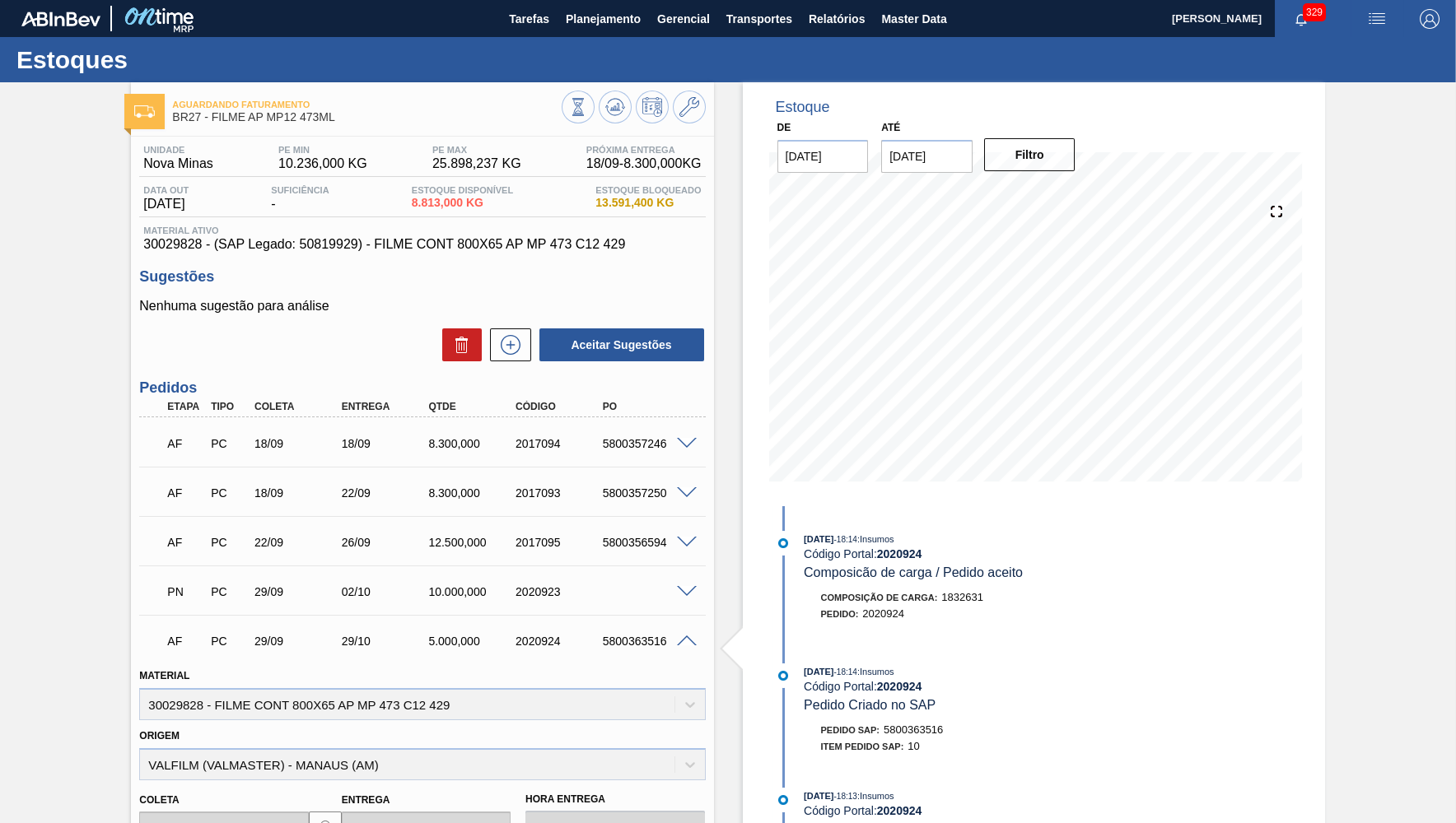
click at [691, 622] on div "AF PC 29/09 29/10 5.000,000 2020924 5800363516" at bounding box center [422, 639] width 566 height 41
click at [691, 647] on div "5800363516" at bounding box center [648, 641] width 97 height 13
click at [687, 640] on span at bounding box center [687, 642] width 20 height 13
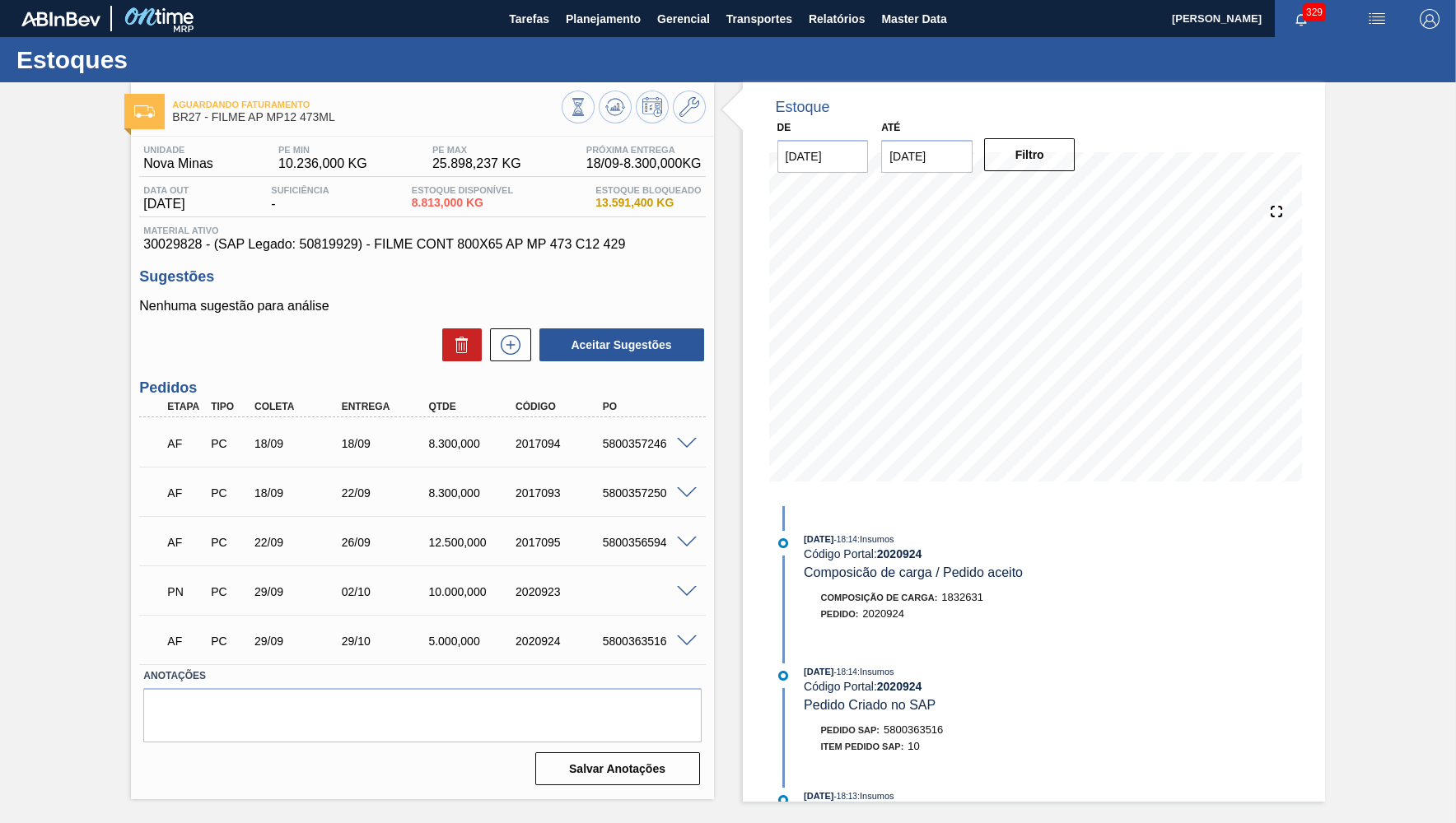
click at [677, 487] on div at bounding box center [690, 492] width 33 height 13
click at [687, 492] on span at bounding box center [687, 494] width 20 height 13
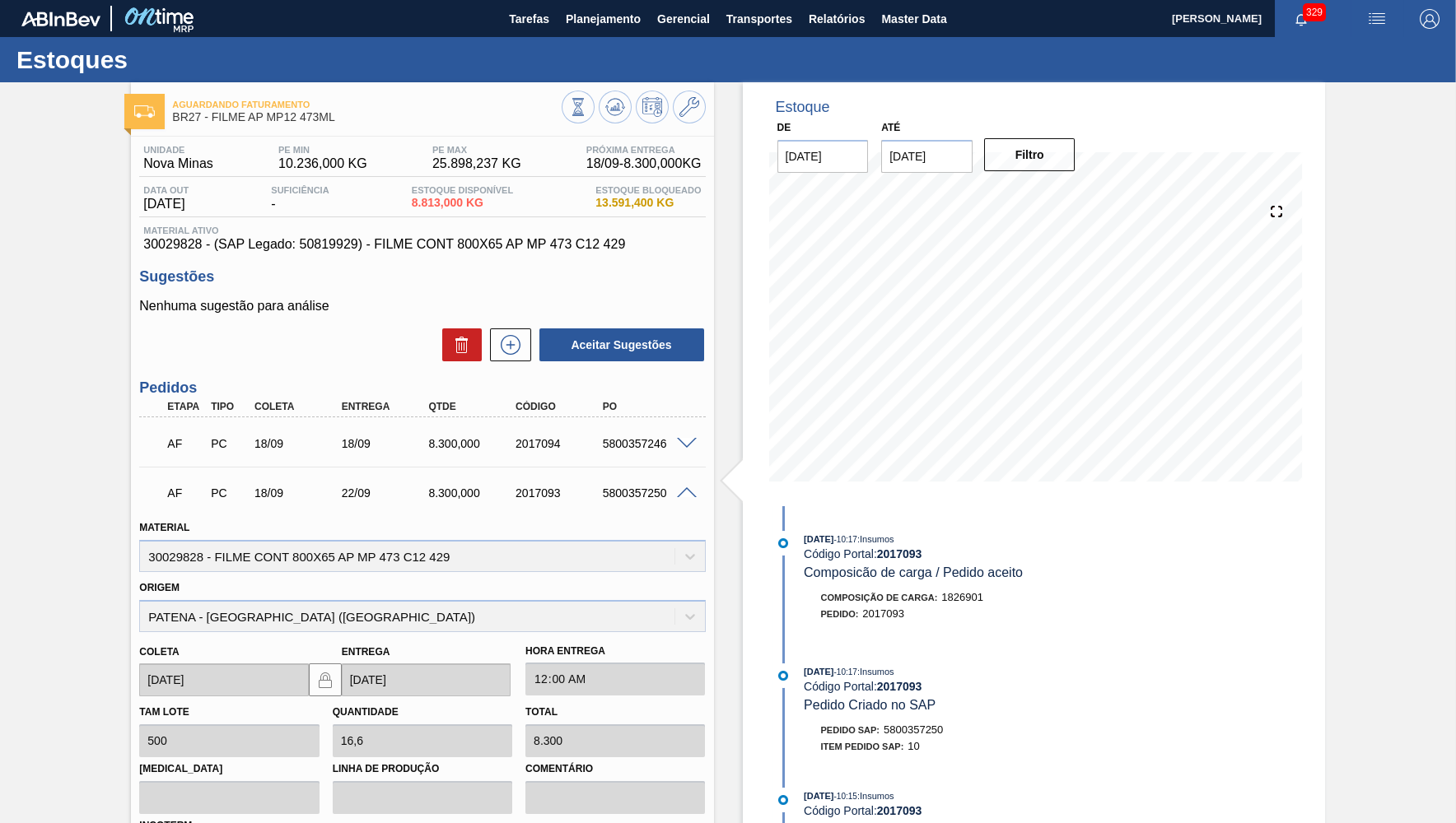
click at [687, 492] on span at bounding box center [687, 494] width 20 height 13
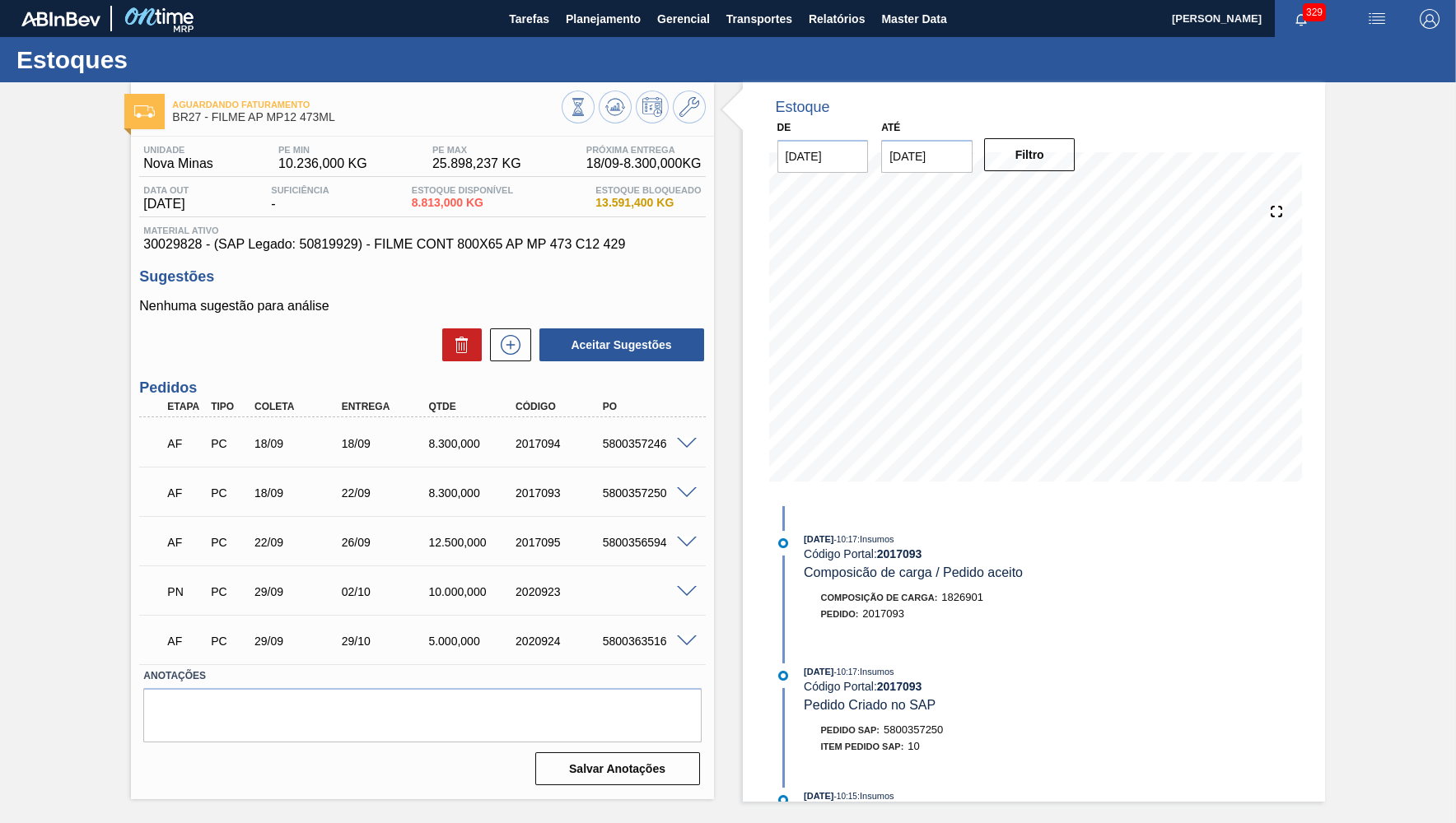
click at [482, 232] on span "Material ativo" at bounding box center [423, 230] width 558 height 10
click at [478, 240] on span "30029828 - (SAP Legado: 50819929) - FILME CONT 800X65 AP MP 473 C12 429" at bounding box center [423, 244] width 558 height 15
click at [477, 240] on span "30029828 - (SAP Legado: 50819929) - FILME CONT 800X65 AP MP 473 C12 429" at bounding box center [423, 244] width 558 height 15
drag, startPoint x: 341, startPoint y: 447, endPoint x: 374, endPoint y: 447, distance: 33.0
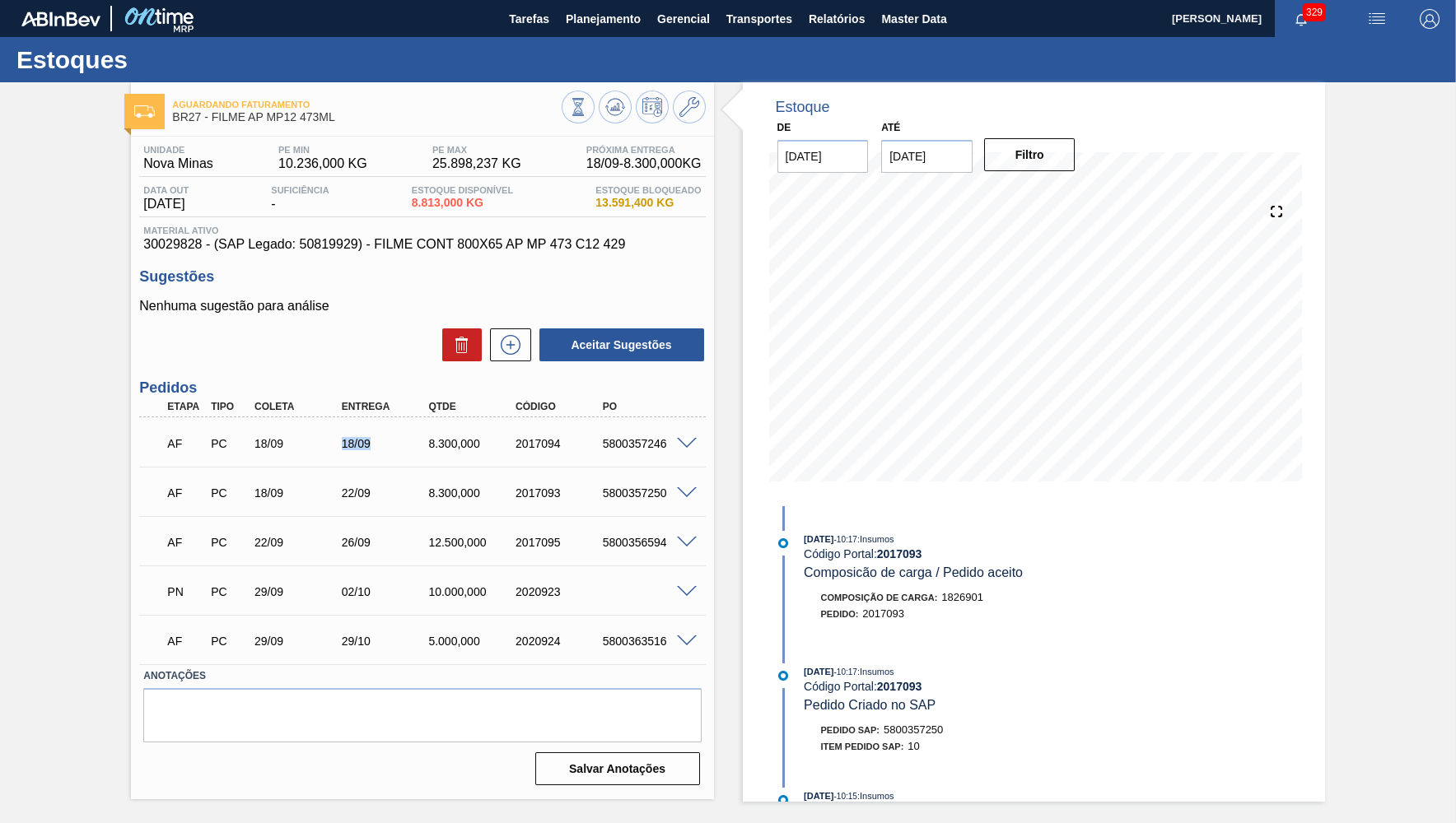
click at [374, 447] on div "18/09" at bounding box center [386, 444] width 97 height 13
click at [692, 446] on span at bounding box center [687, 444] width 20 height 13
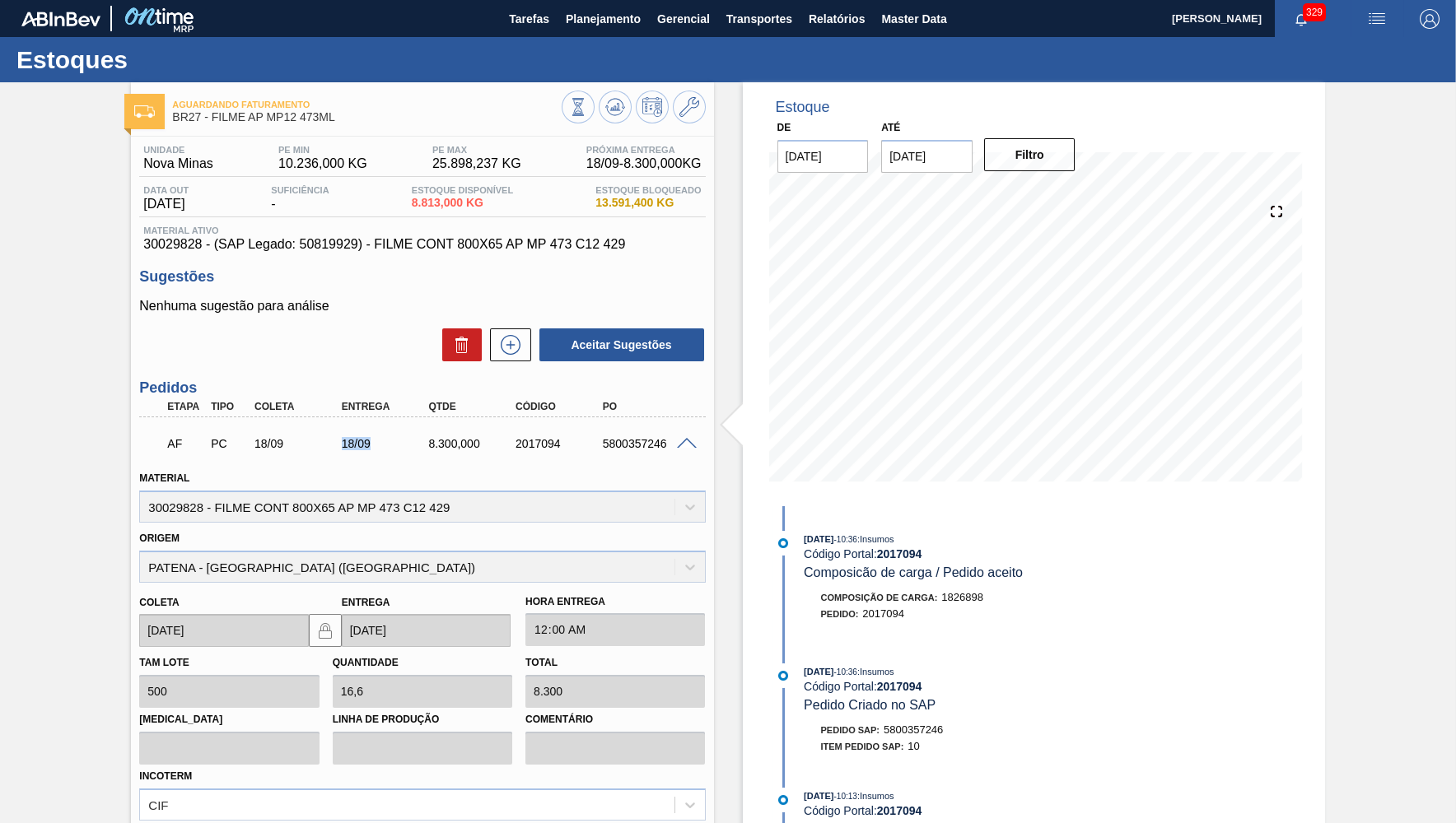
click at [688, 444] on span at bounding box center [687, 444] width 20 height 13
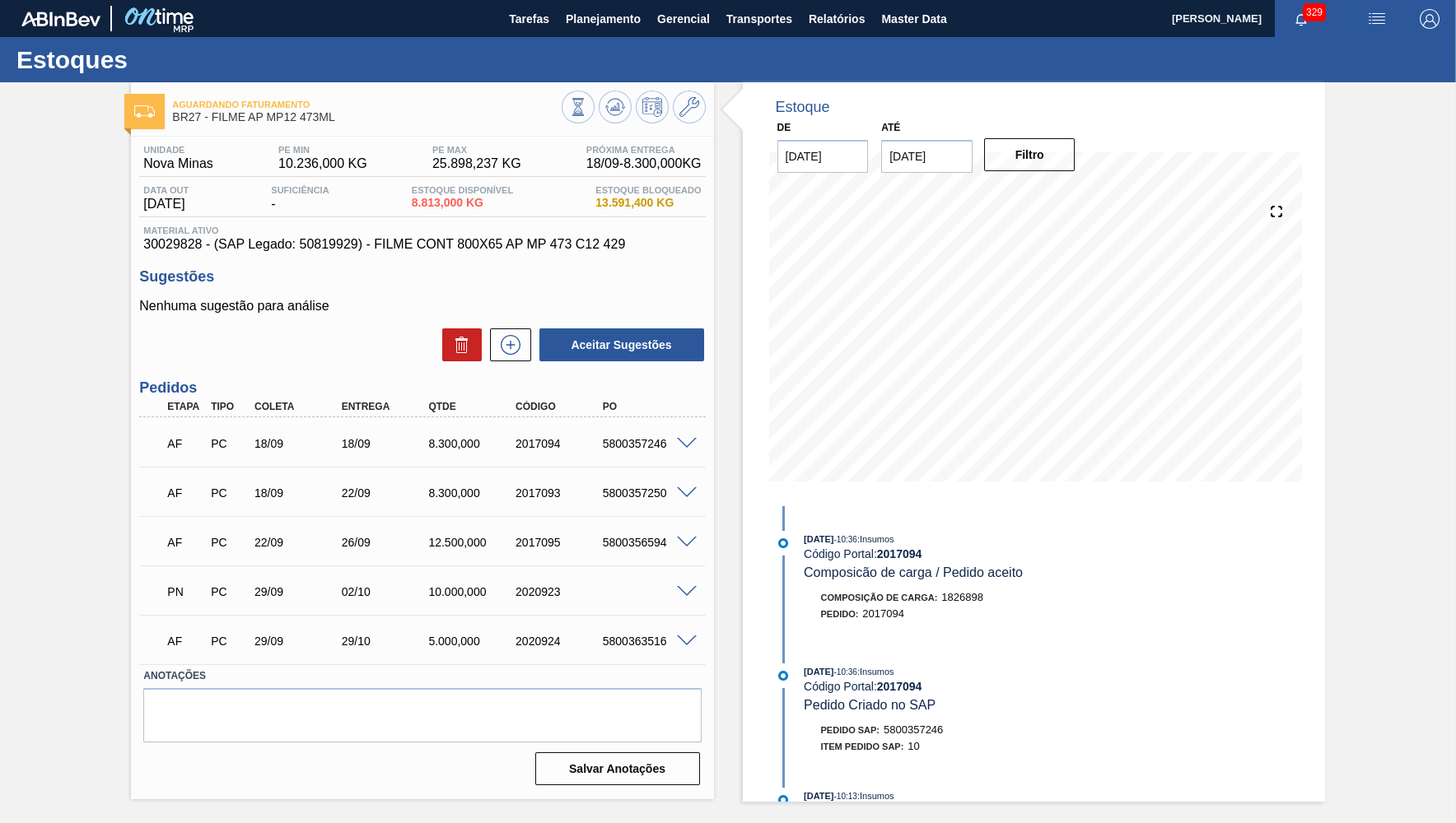
click at [590, 41] on div "Estoques" at bounding box center [728, 60] width 1456 height 46
click at [597, 18] on span "Planejamento" at bounding box center [604, 19] width 75 height 20
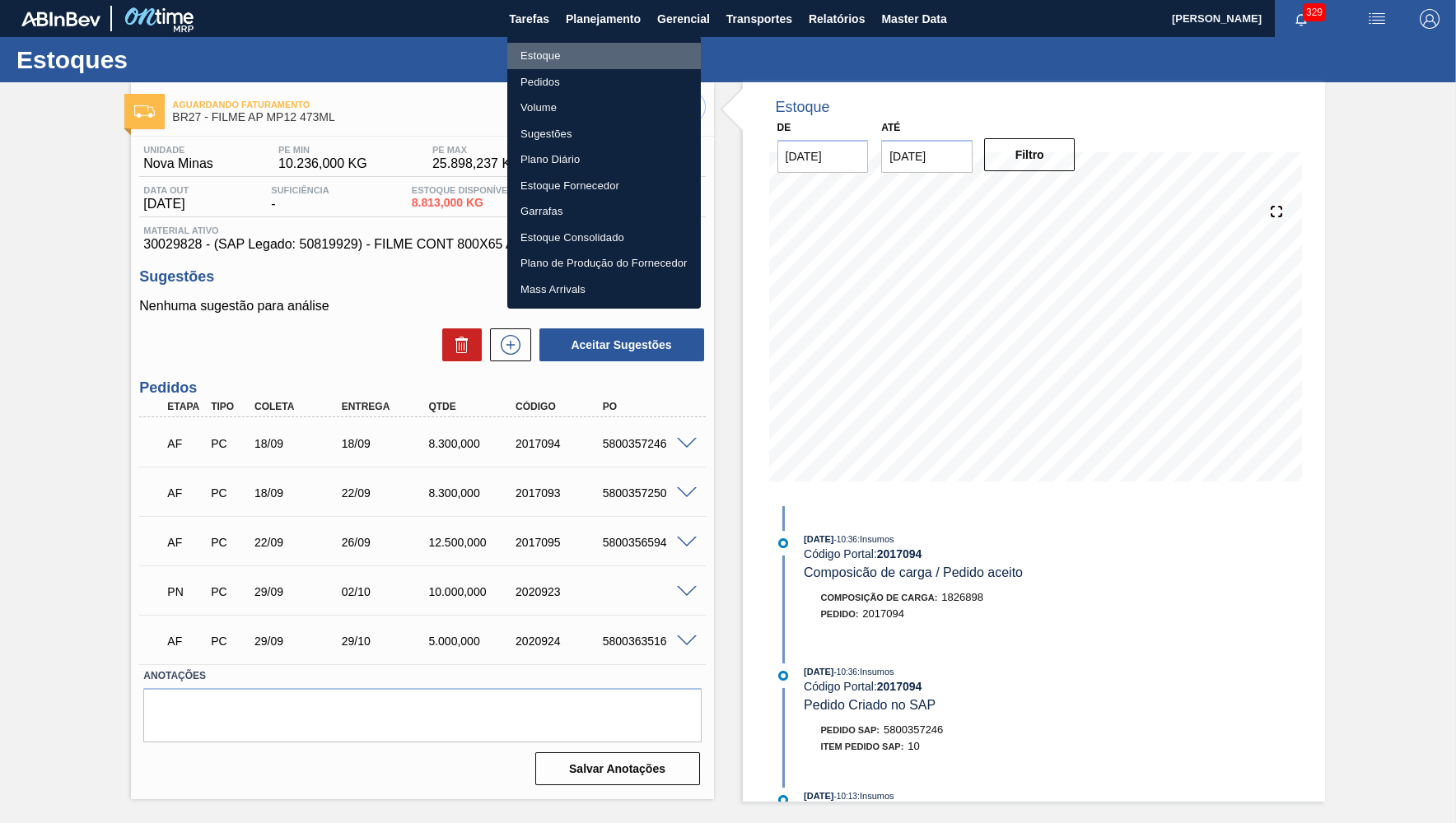
click at [573, 49] on li "Estoque" at bounding box center [605, 56] width 194 height 27
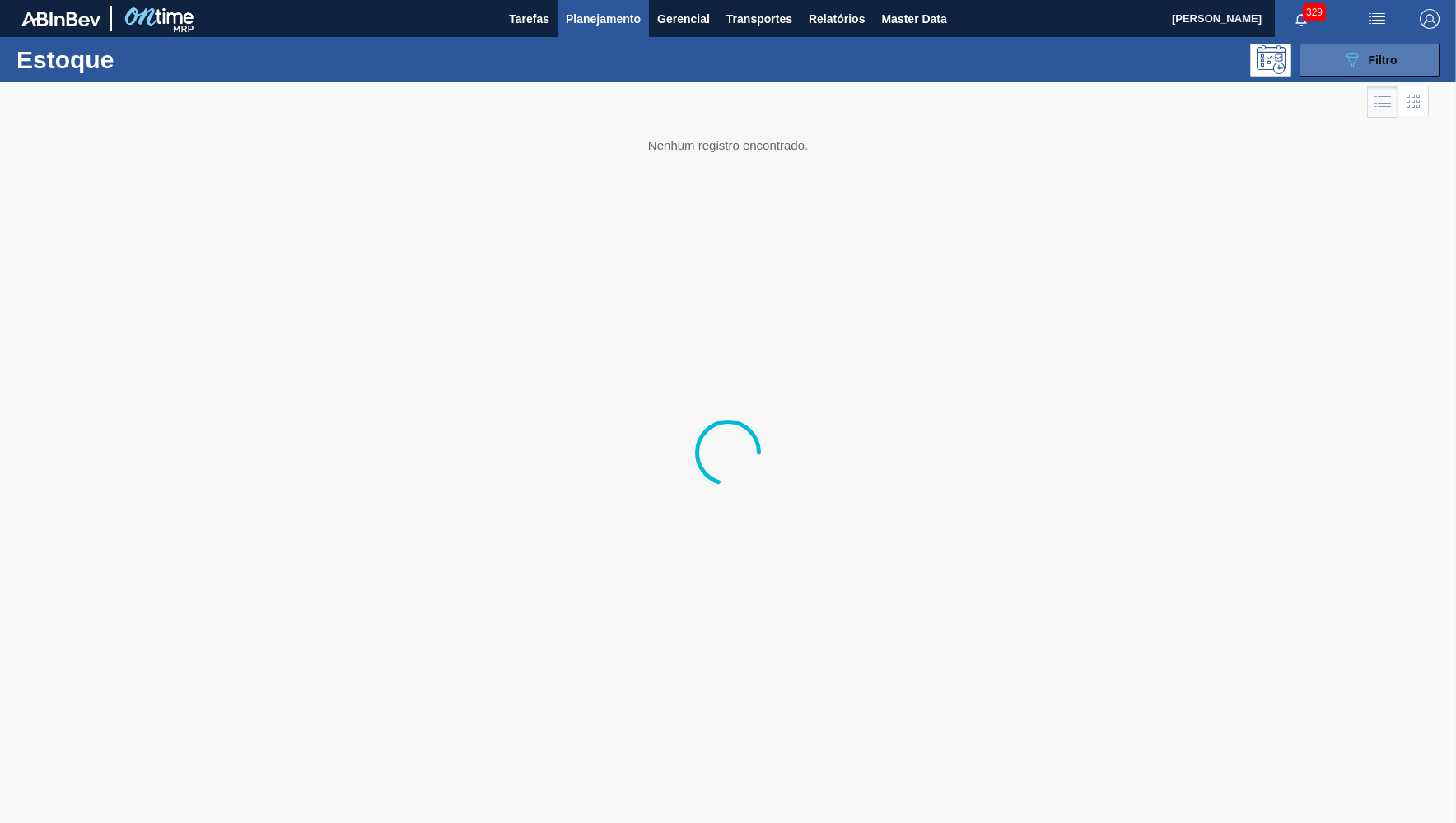
click at [1393, 51] on div "089F7B8B-B2A5-4AFE-B5C0-19BA573D28AC Filtro" at bounding box center [1370, 60] width 55 height 20
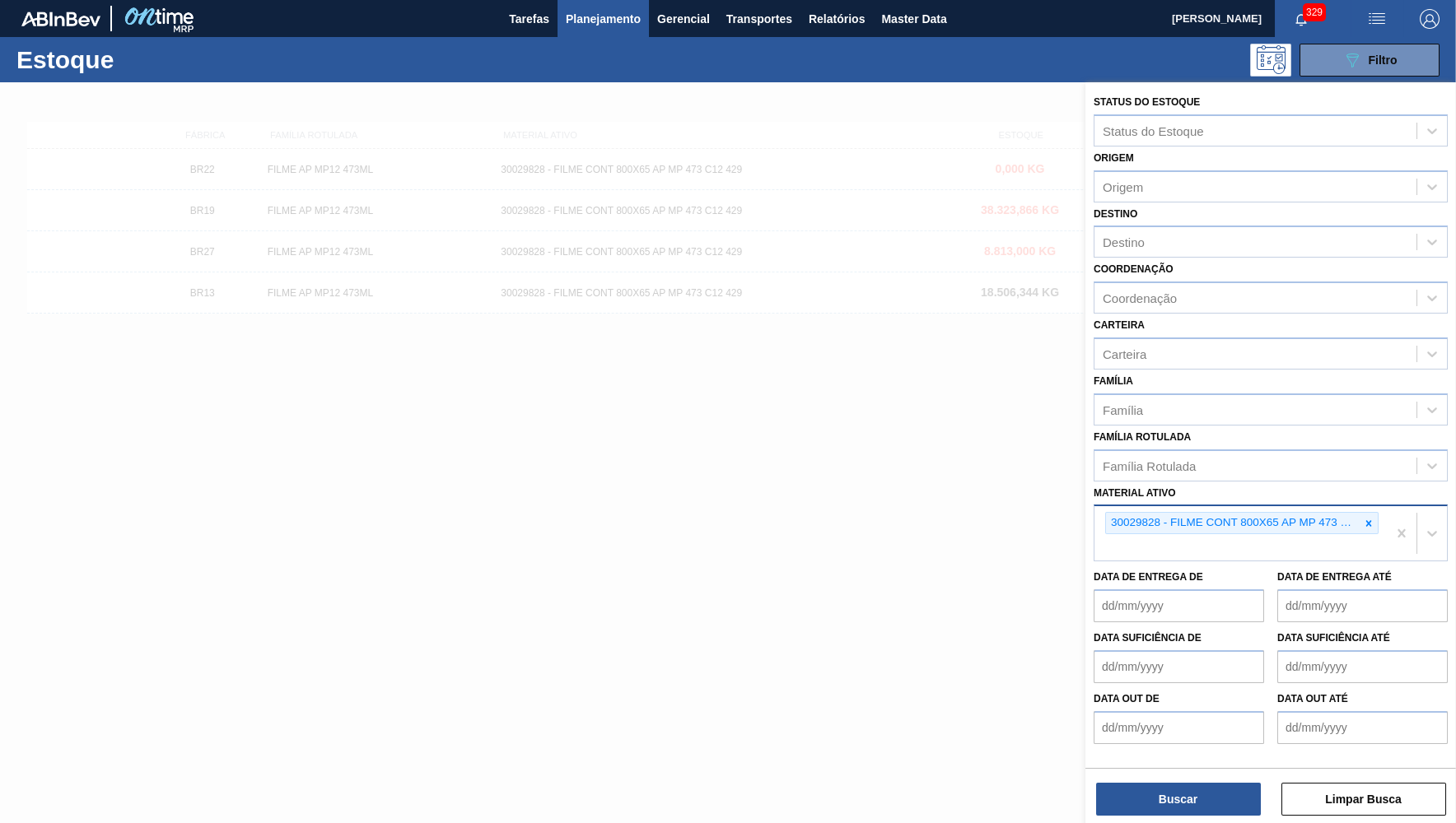
click at [1382, 507] on div "30029828 - FILME CONT 800X65 AP MP 473 C12 429" at bounding box center [1241, 533] width 293 height 54
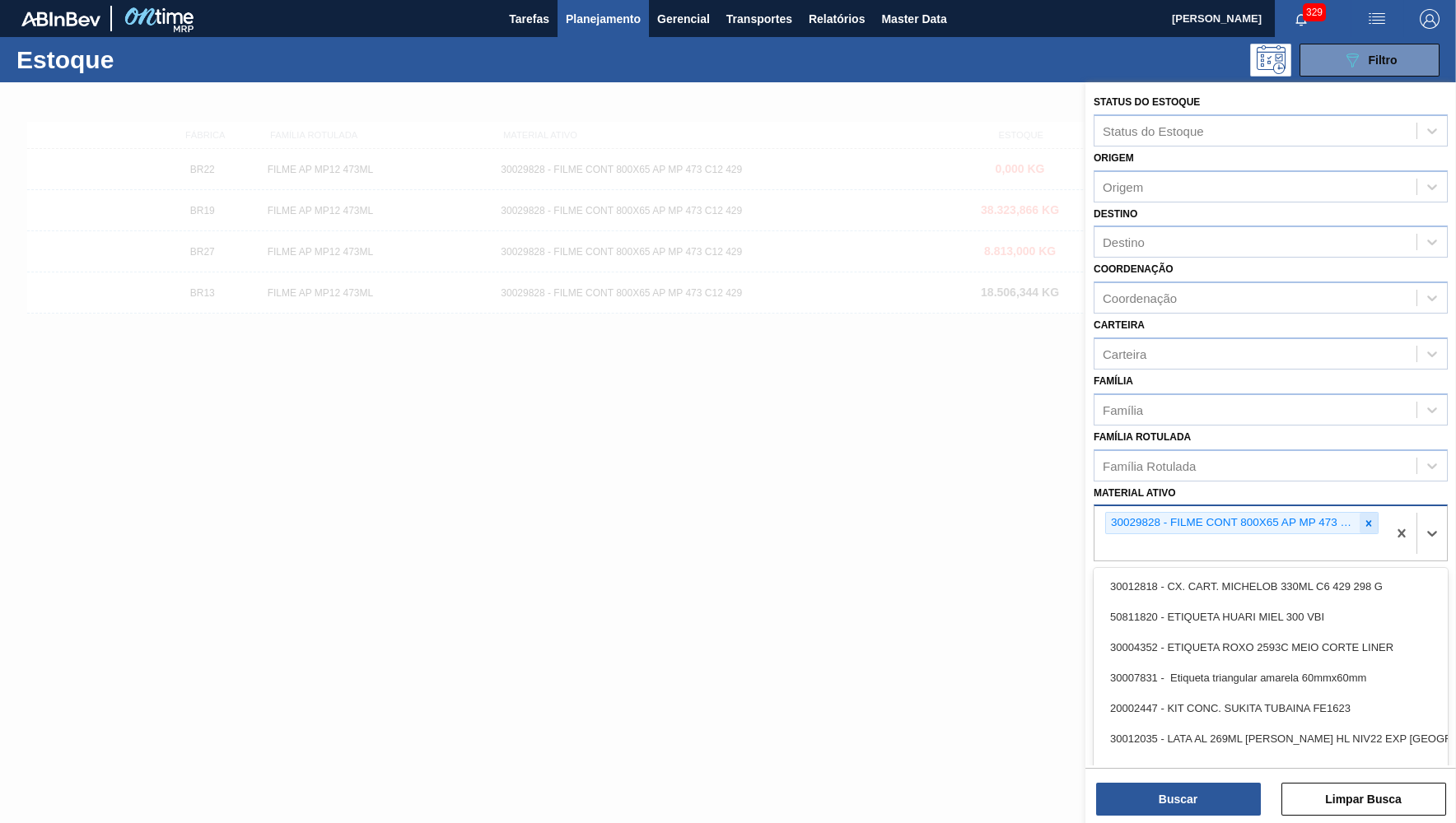
click at [1373, 513] on div at bounding box center [1369, 523] width 18 height 21
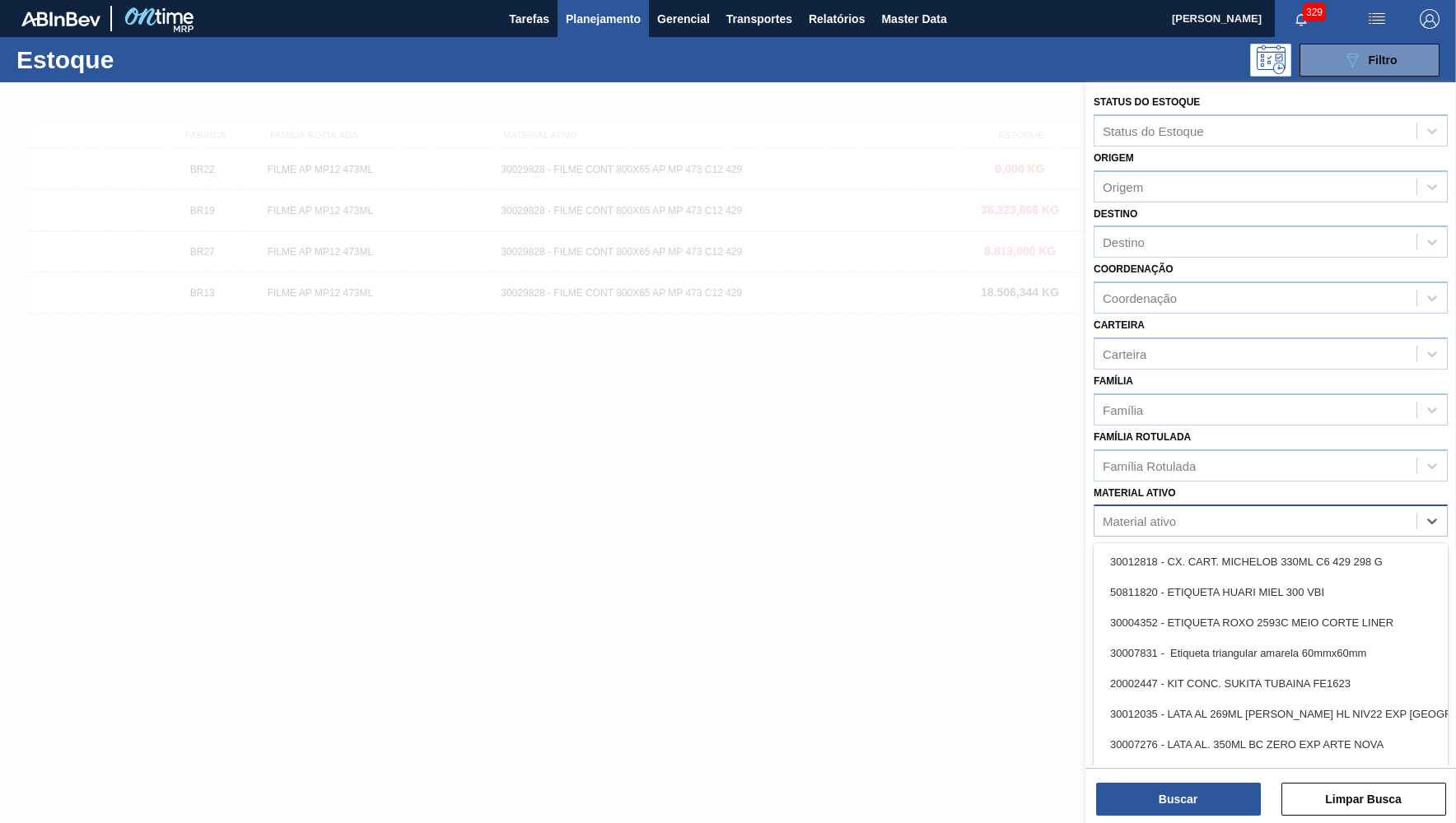
paste ativo "FILME CONT 800X80 ORIG 473 MP C12 429"
type ativo "FILME CONT 800X80 ORIG 473 MP C12 429"
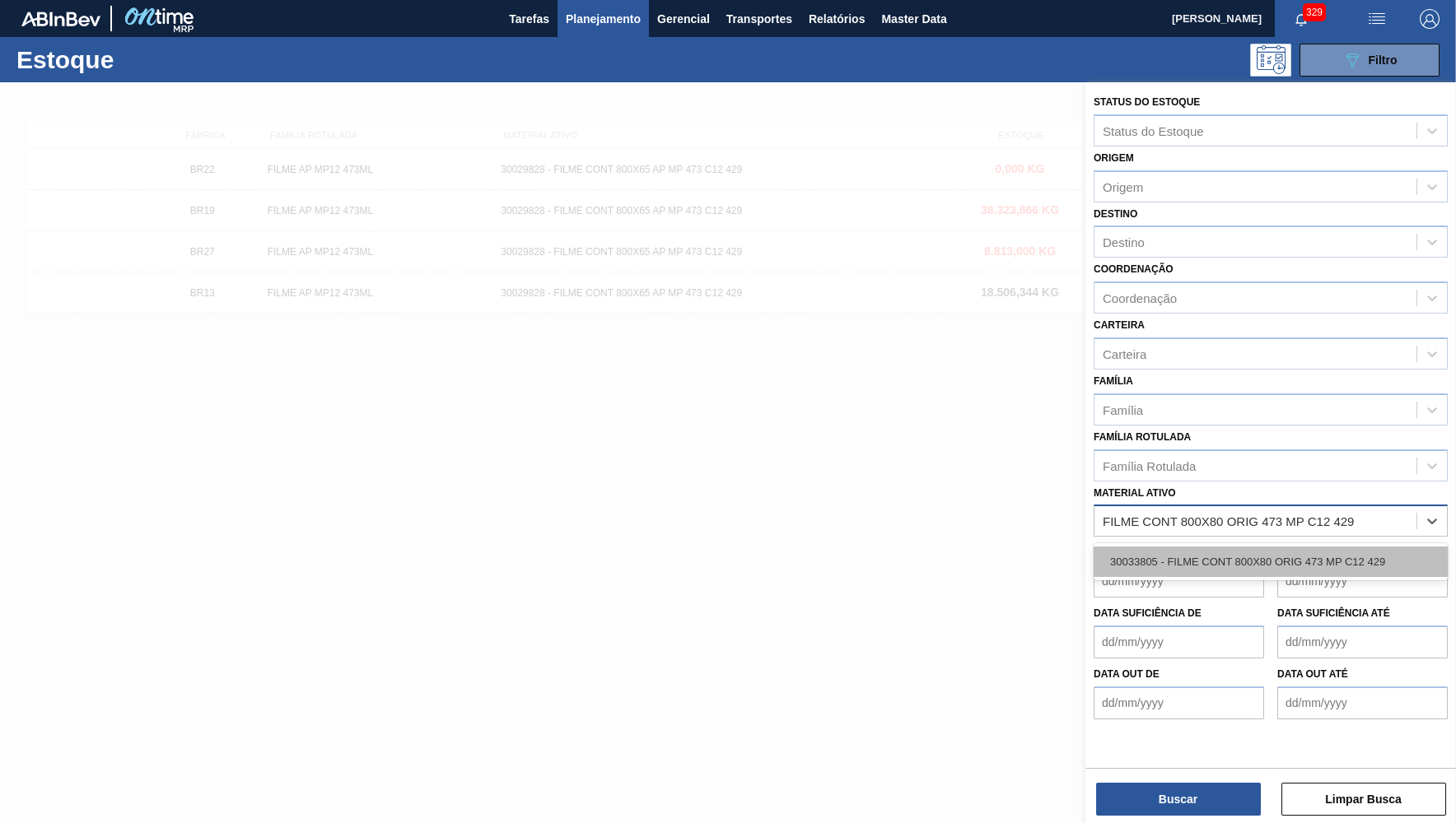
click at [1240, 547] on div "30033805 - FILME CONT 800X80 ORIG 473 MP C12 429" at bounding box center [1270, 561] width 354 height 30
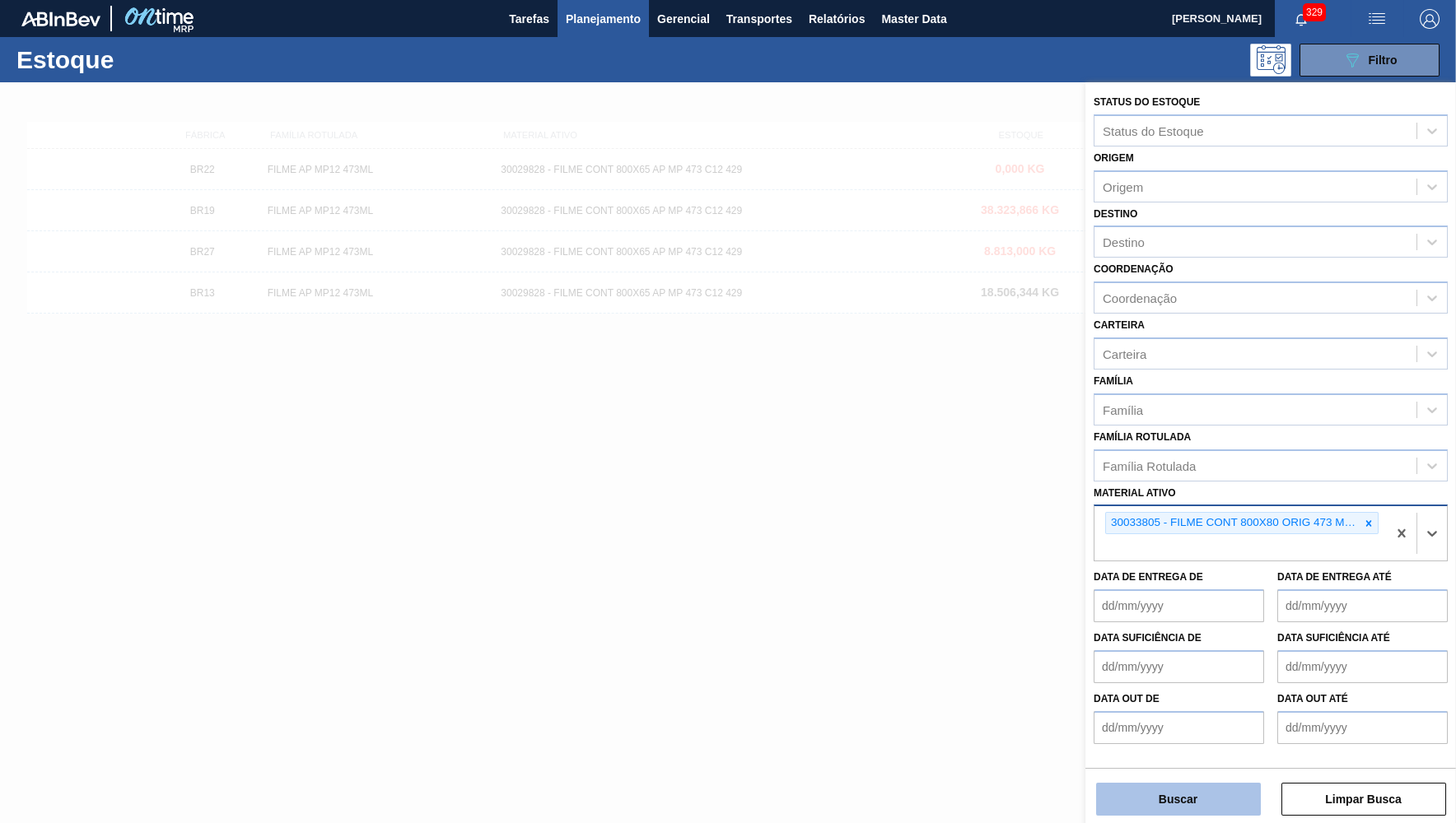
click at [1205, 811] on button "Buscar" at bounding box center [1178, 799] width 165 height 33
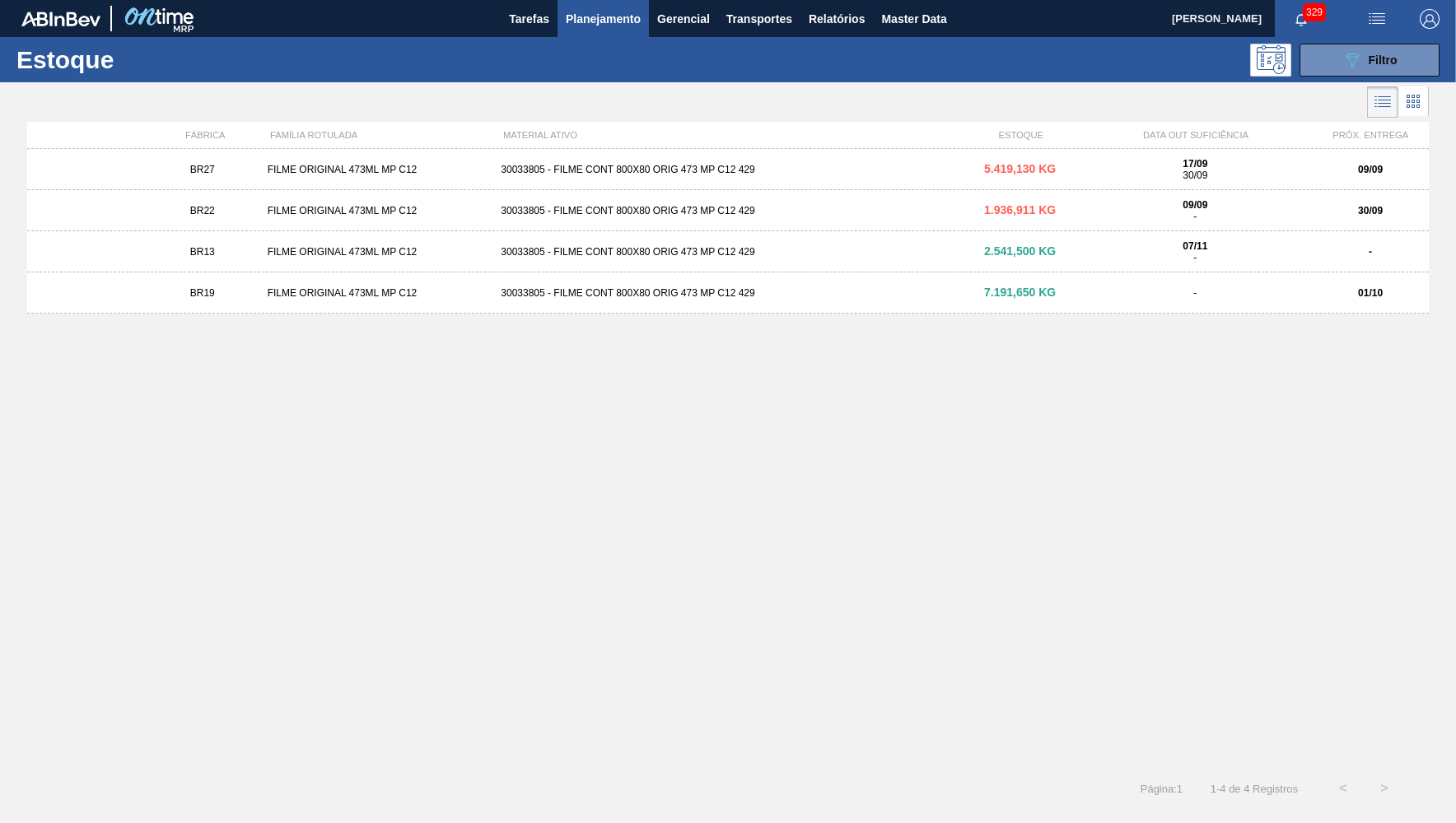
click at [291, 181] on div "BR27 FILME ORIGINAL 473ML MP C12 30033805 - FILME CONT 800X80 ORIG 473 MP C12 4…" at bounding box center [728, 169] width 1401 height 41
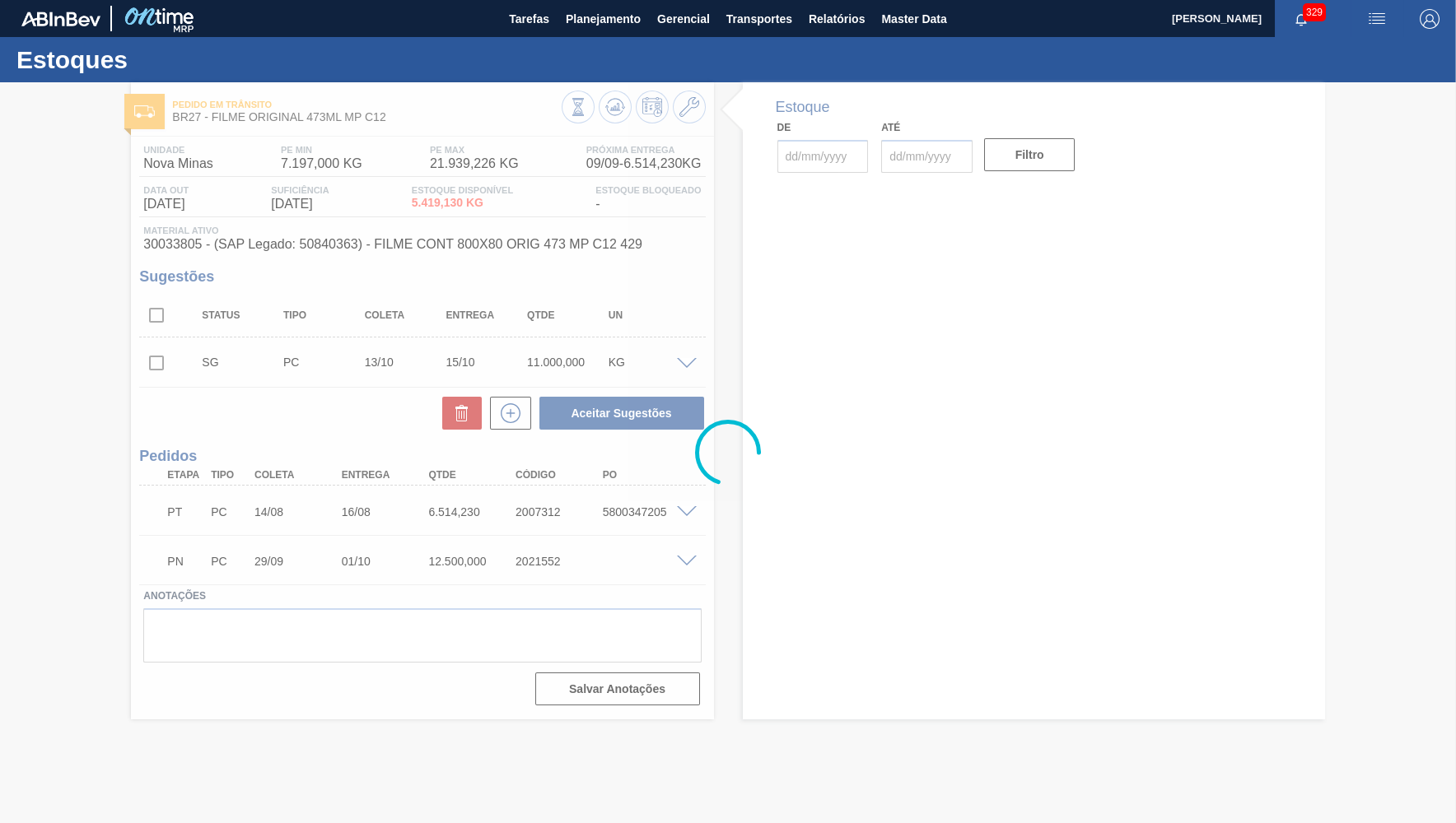
type input "[DATE]"
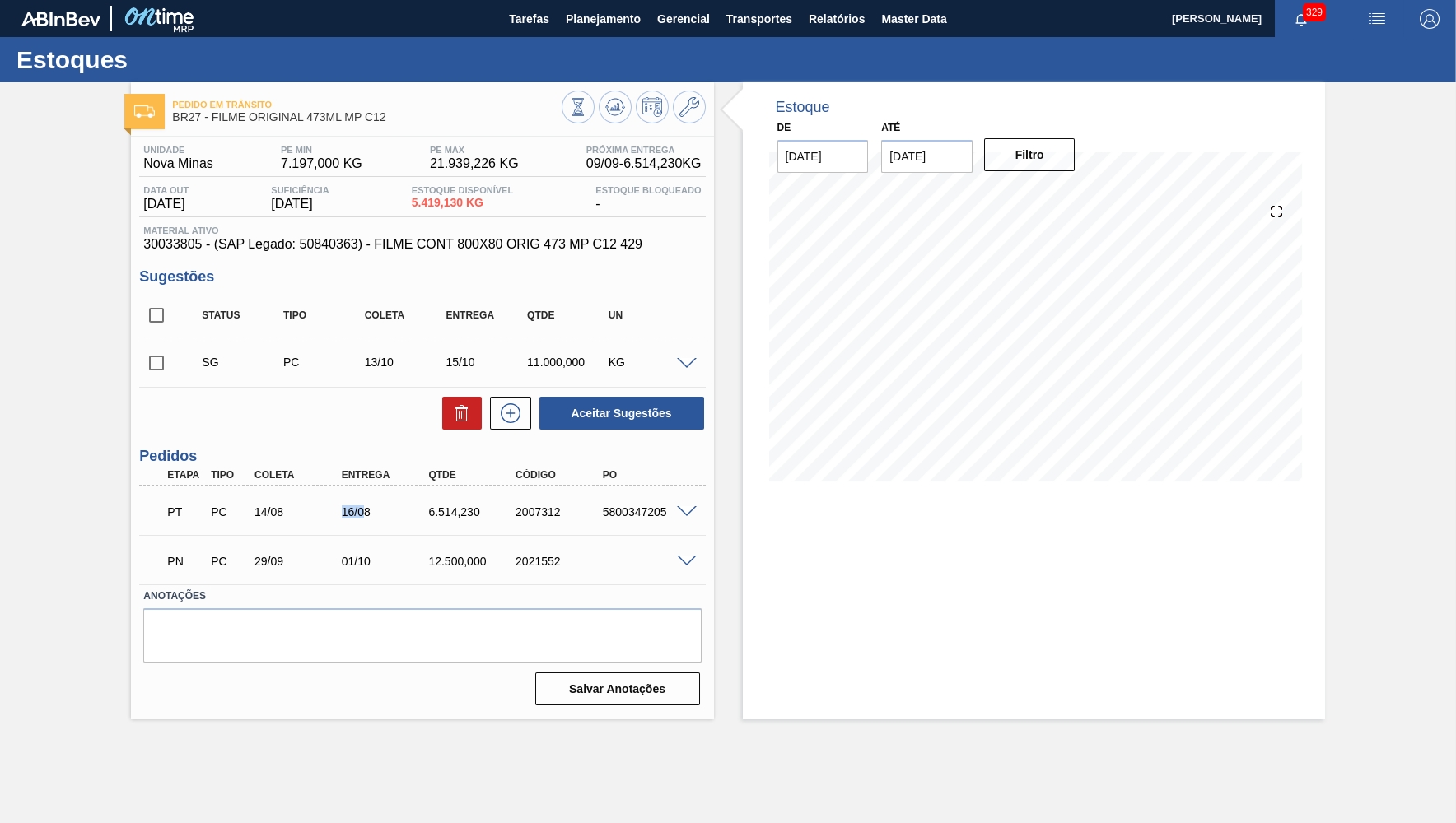
drag, startPoint x: 330, startPoint y: 522, endPoint x: 365, endPoint y: 519, distance: 35.1
click at [365, 519] on div "PT PC 14/08 16/08 6.514,[PHONE_NUMBER] 5800347205" at bounding box center [417, 510] width 522 height 33
click at [686, 566] on span at bounding box center [687, 562] width 20 height 13
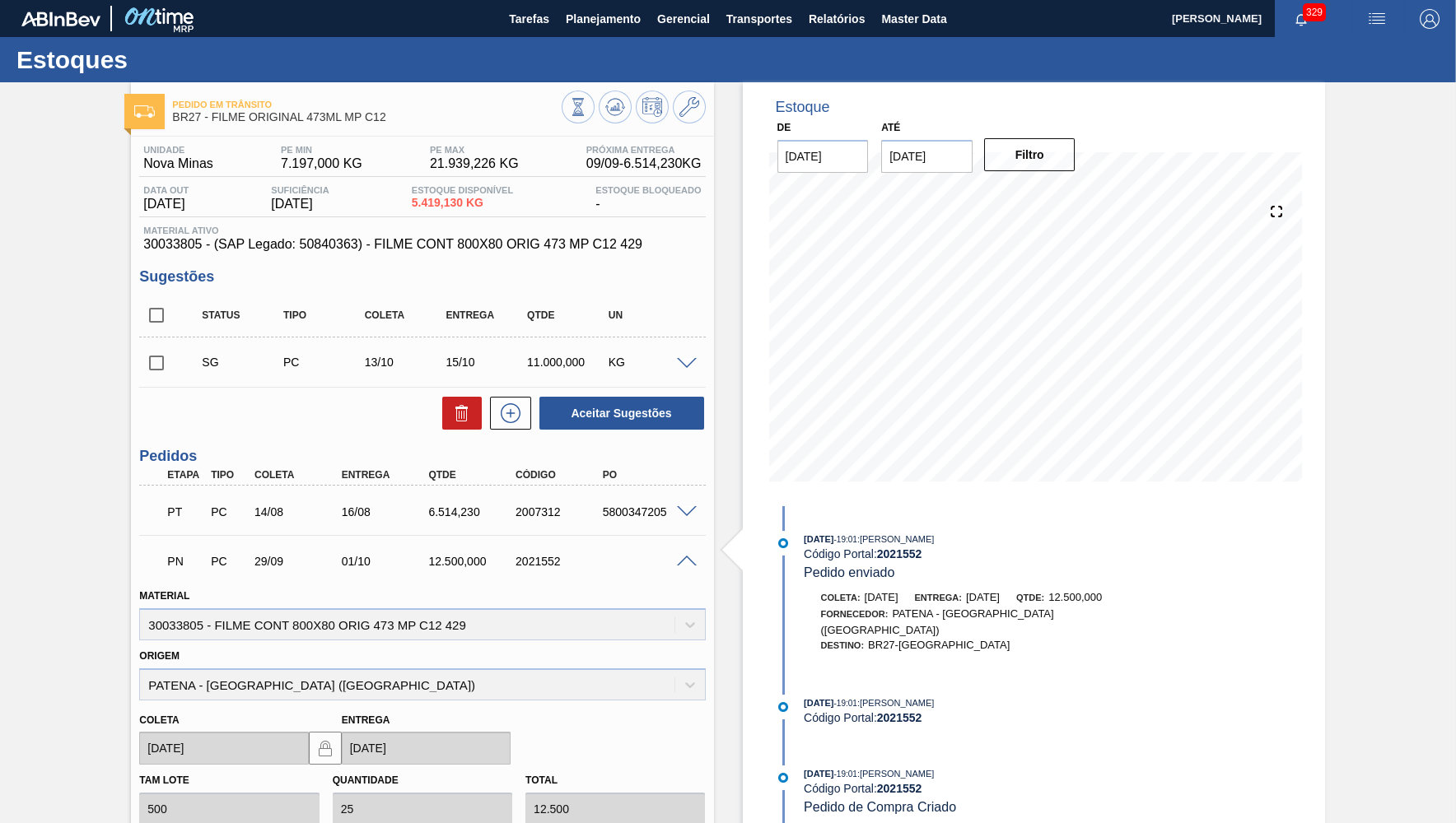
click at [562, 574] on div "PN PC 29/09 01/10 12.500,000 2021552" at bounding box center [417, 560] width 522 height 33
click at [407, 256] on div "Unidade Nova Minas PE MIN 7.197,000 KG PE MAX 21.939,226 KG Próxima Entrega 09/…" at bounding box center [422, 623] width 583 height 974
click at [405, 234] on span "Material ativo" at bounding box center [423, 230] width 558 height 10
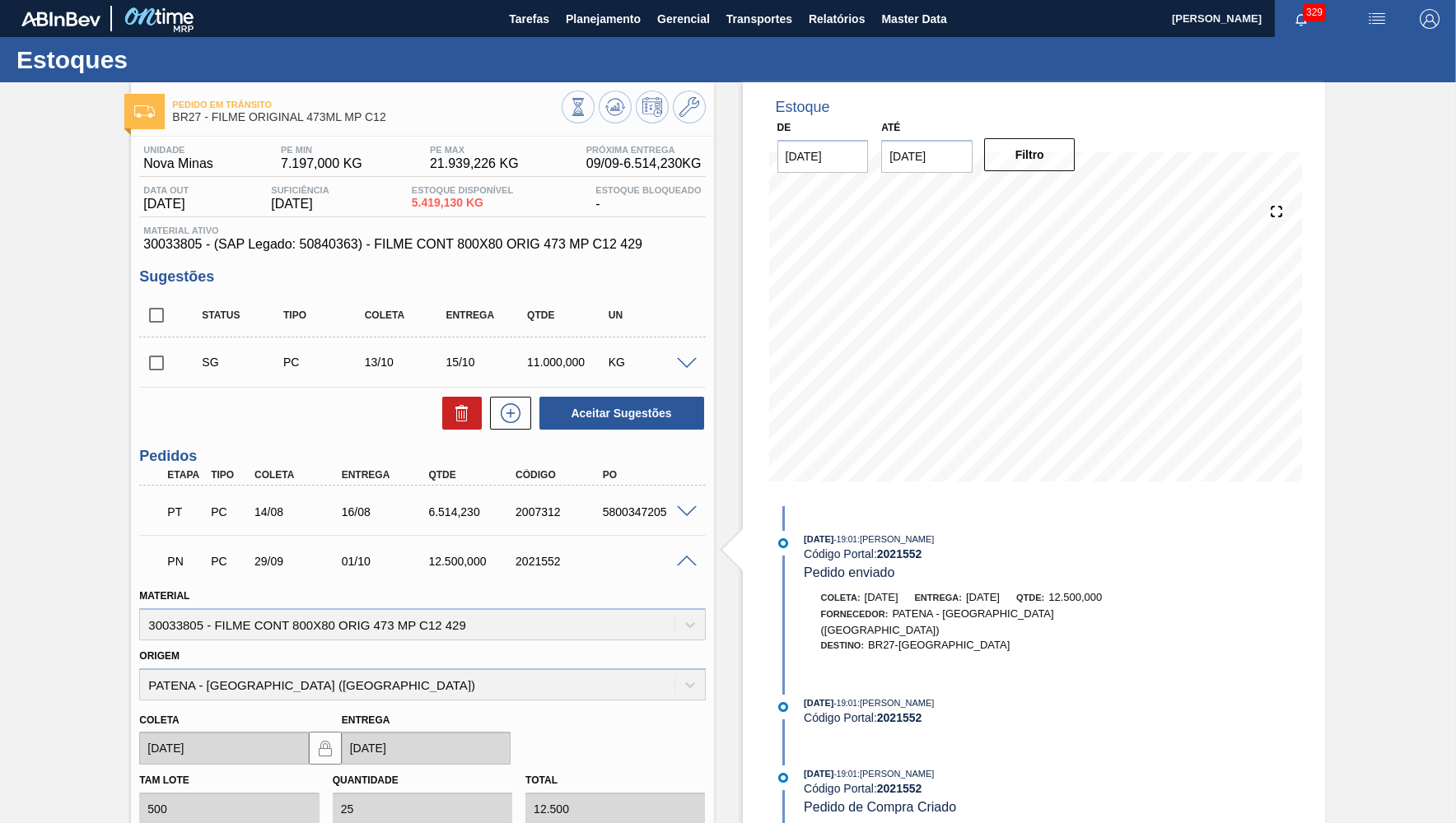
click at [691, 558] on span at bounding box center [687, 562] width 20 height 13
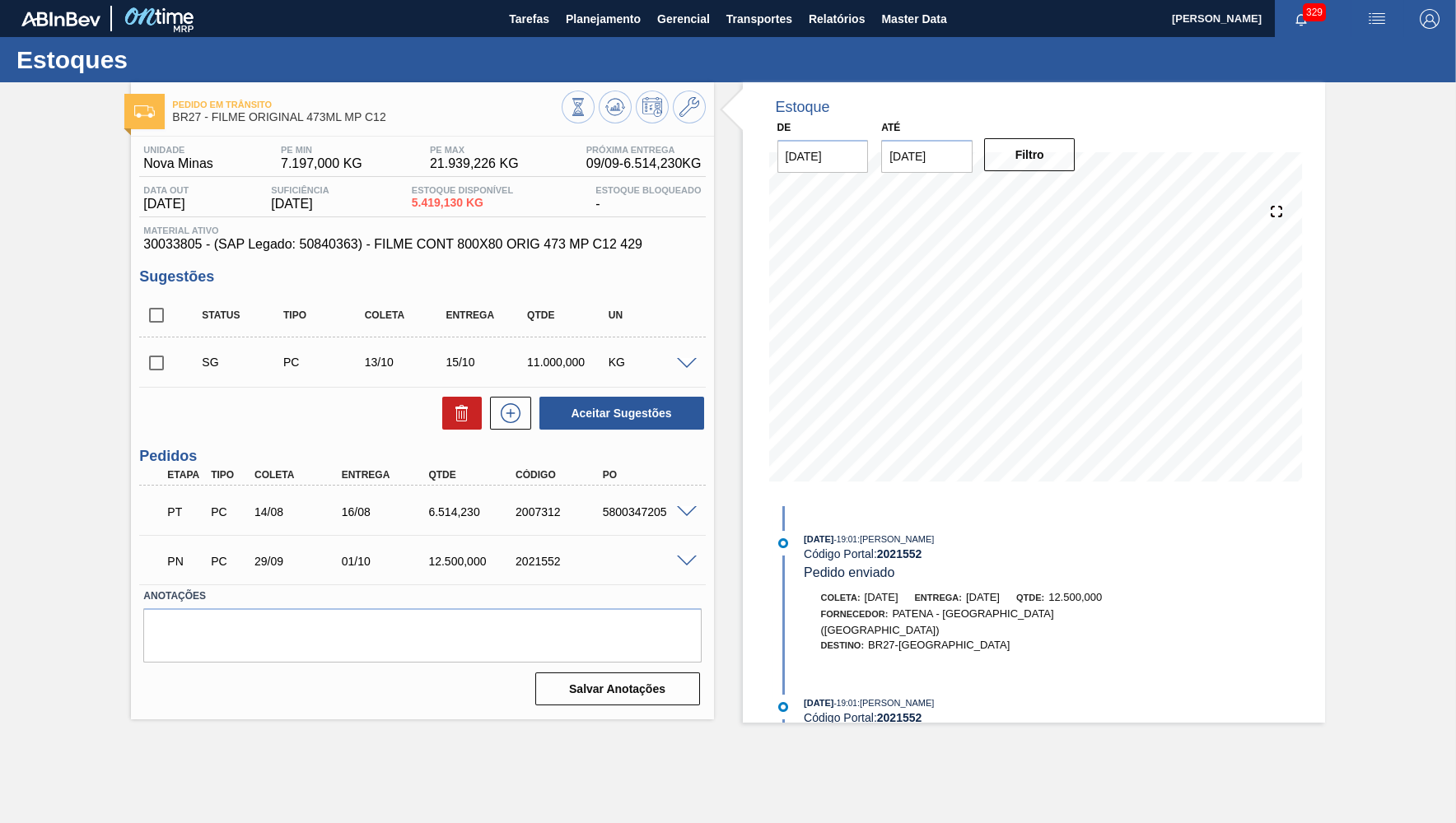
click at [601, 250] on span "30033805 - (SAP Legado: 50840363) - FILME CONT 800X80 ORIG 473 MP C12 429" at bounding box center [423, 244] width 558 height 15
click at [672, 363] on div "KG" at bounding box center [649, 362] width 90 height 13
click at [693, 358] on div at bounding box center [690, 363] width 33 height 13
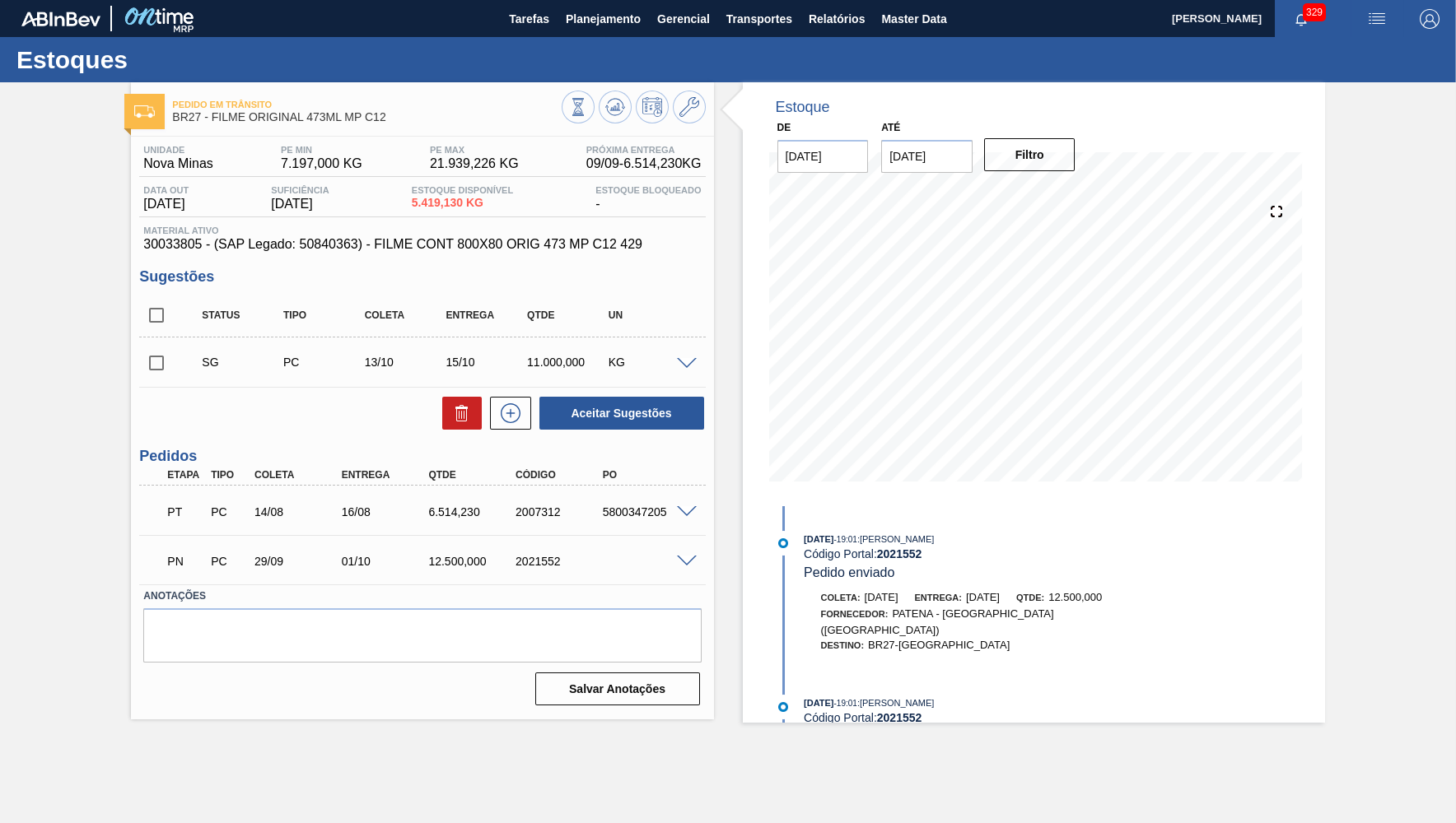
click at [681, 361] on span at bounding box center [687, 365] width 20 height 13
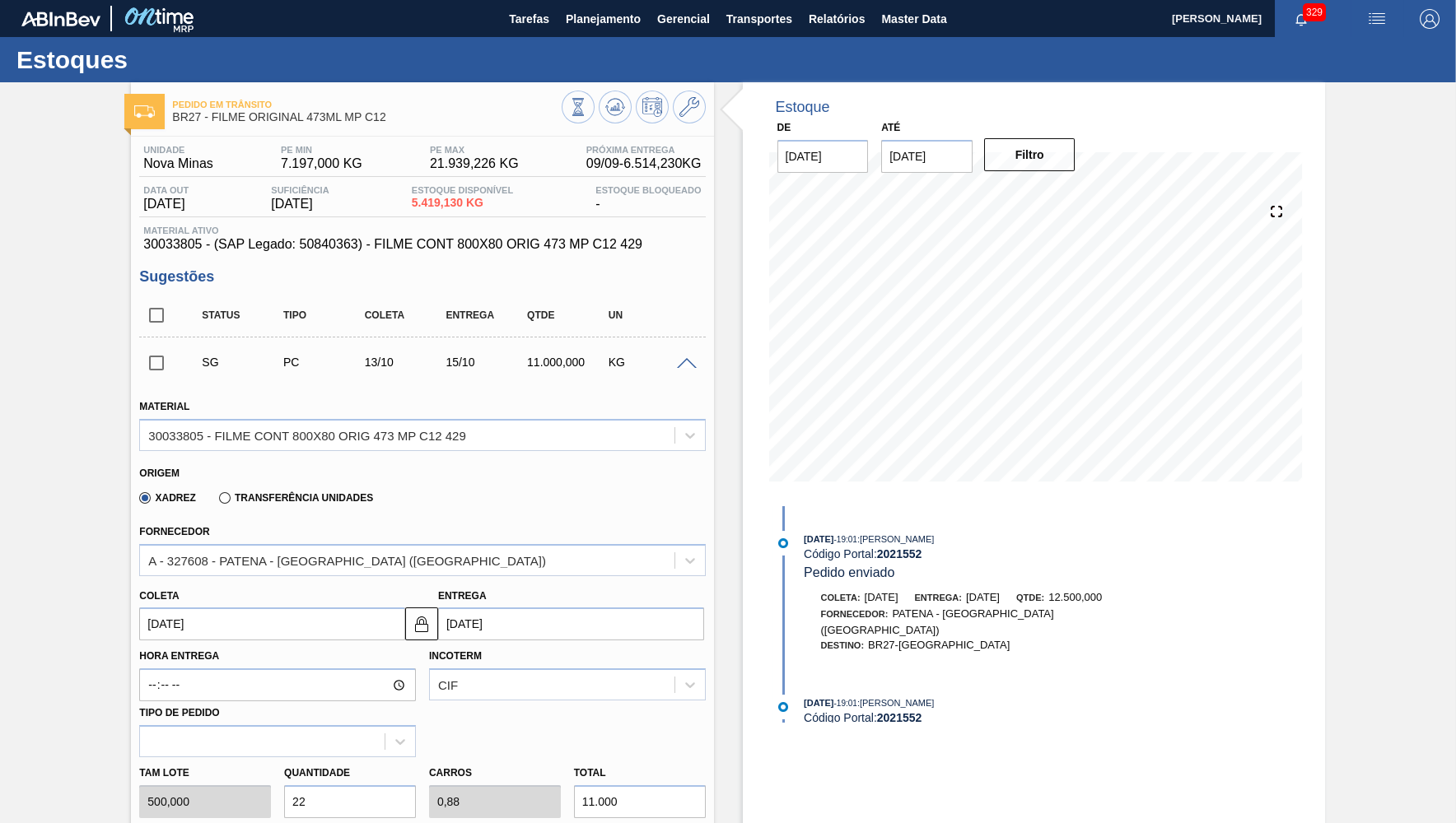
click at [681, 361] on span at bounding box center [687, 365] width 20 height 13
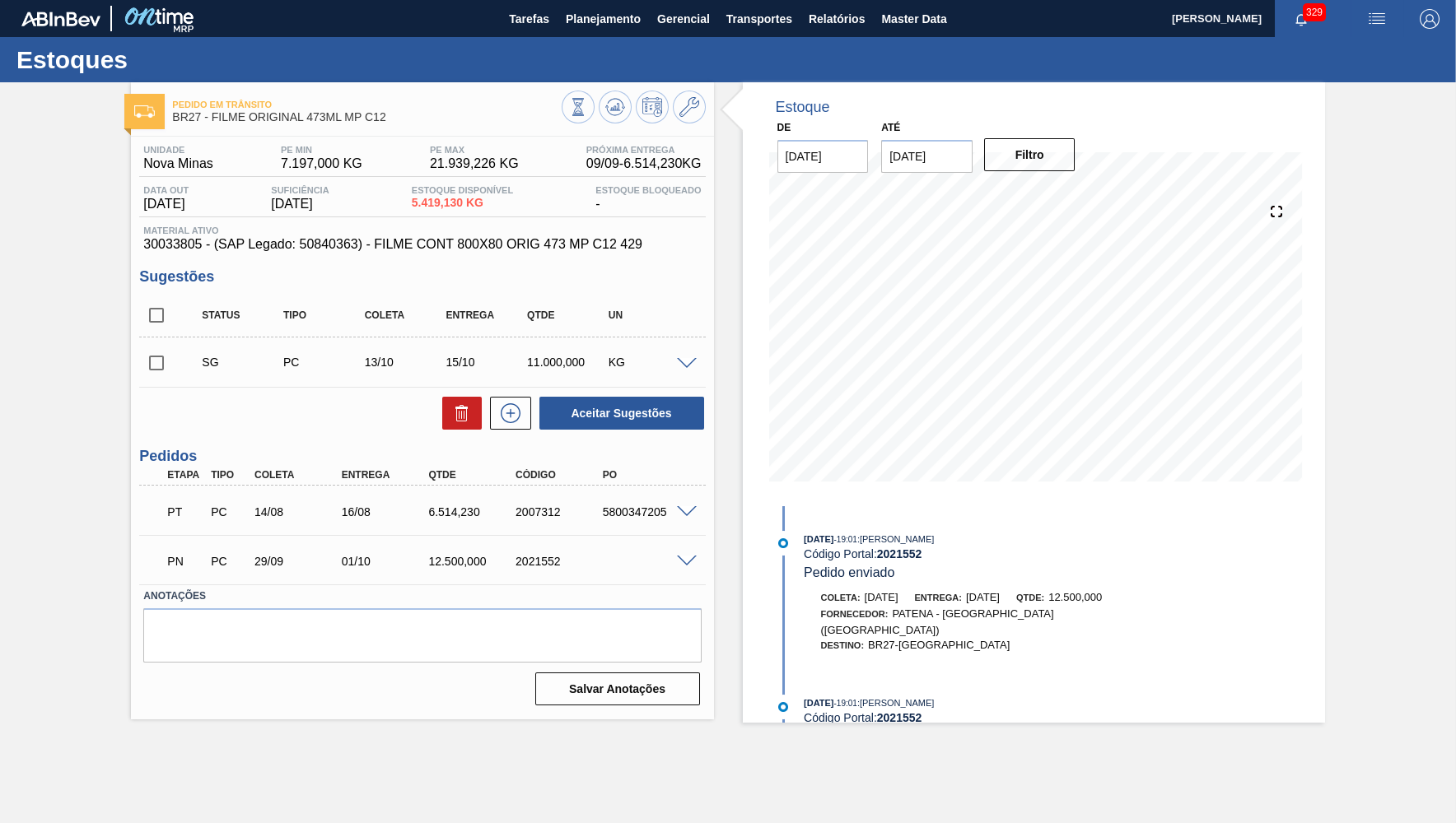
click at [148, 318] on input "checkbox" at bounding box center [156, 315] width 35 height 35
checkbox input "true"
click at [690, 356] on div "SG PC 13/10 15/10 11.000,000 KG" at bounding box center [422, 362] width 566 height 41
click at [690, 358] on span at bounding box center [687, 365] width 20 height 13
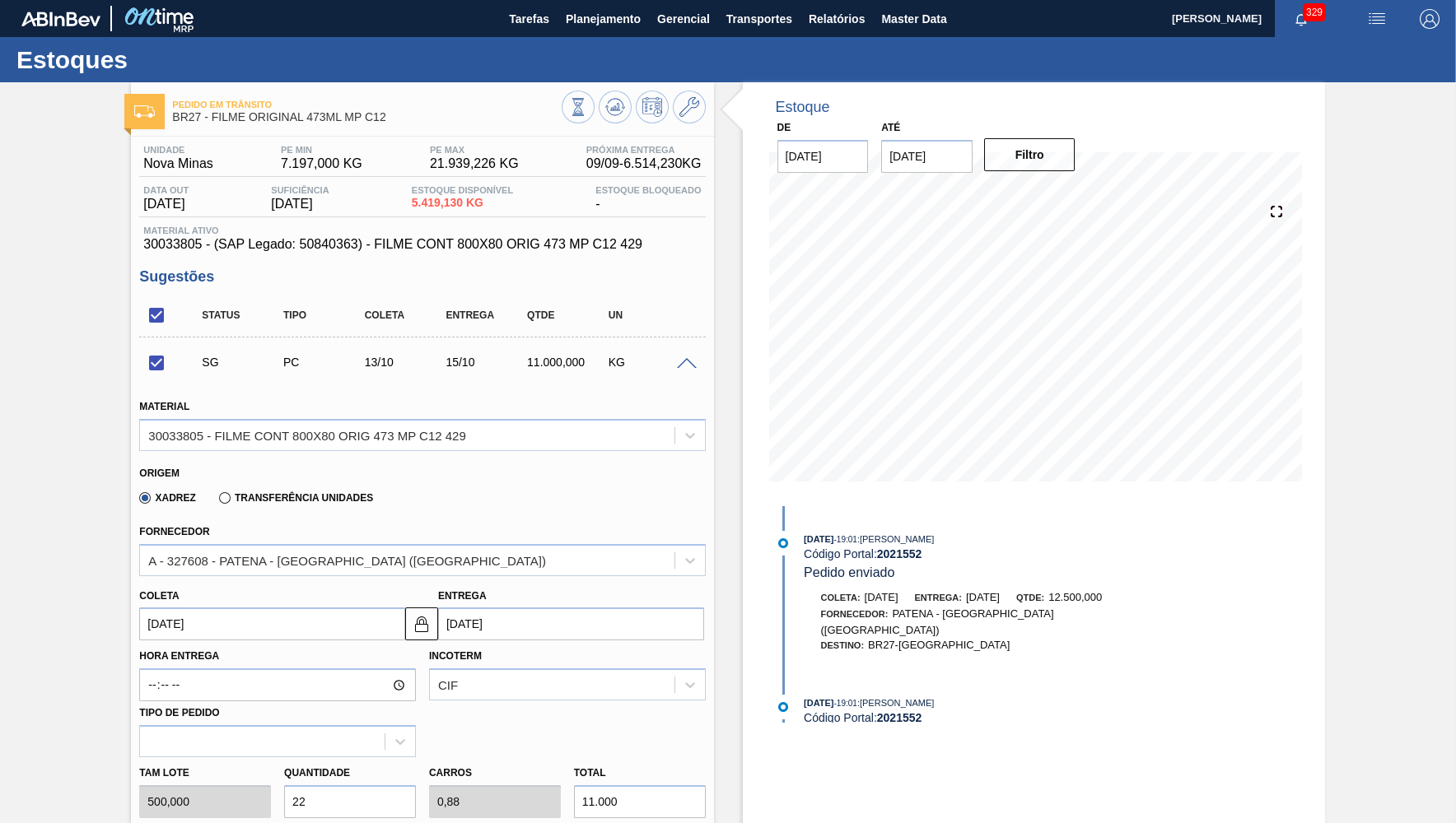
click at [275, 624] on input "[DATE]" at bounding box center [272, 624] width 266 height 33
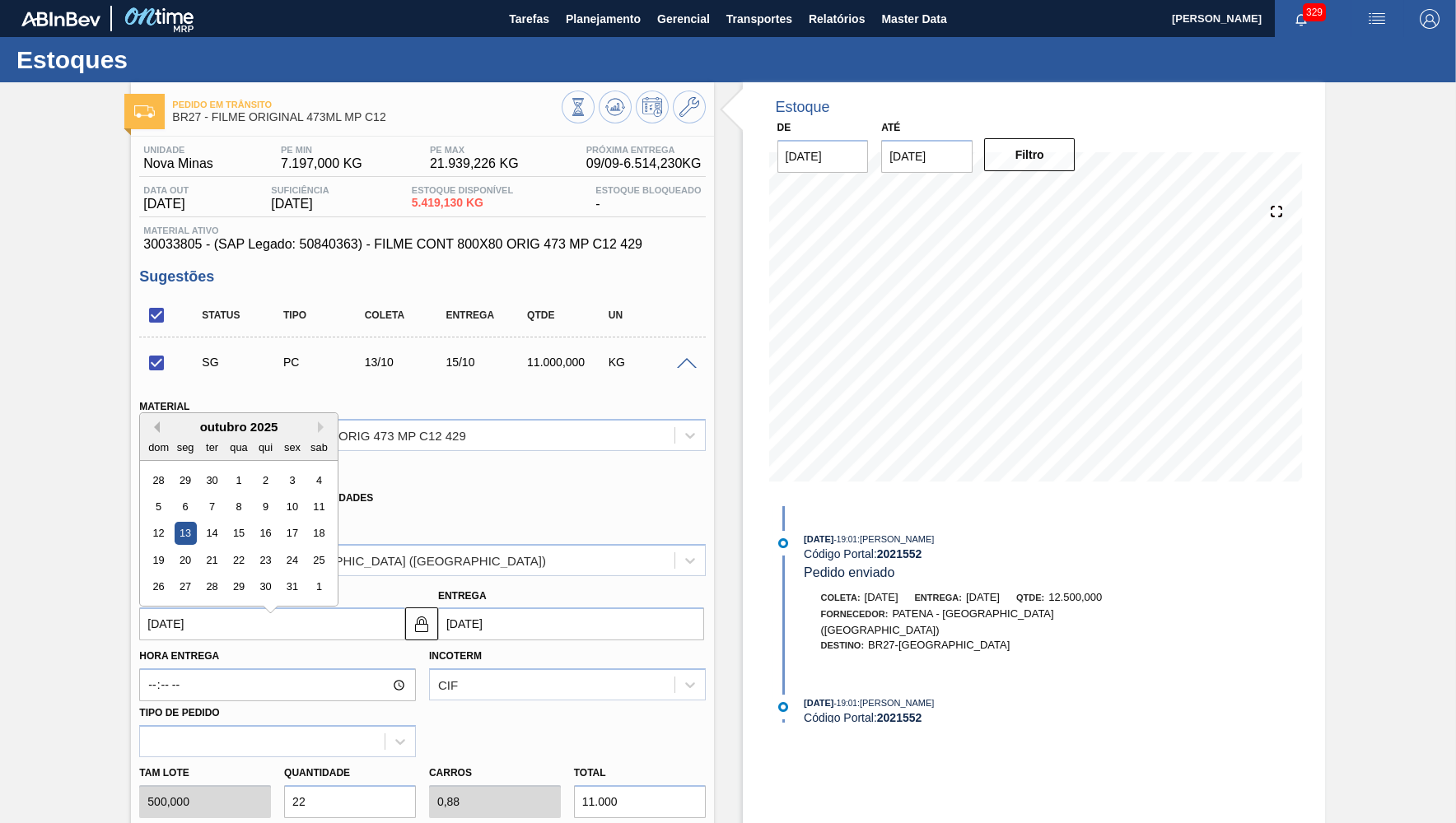
click at [154, 422] on button "Previous Month" at bounding box center [154, 427] width 12 height 12
click at [318, 425] on button "Next Month" at bounding box center [324, 427] width 12 height 12
click at [236, 496] on div "8" at bounding box center [239, 507] width 22 height 22
checkbox input "false"
type input "[DATE]"
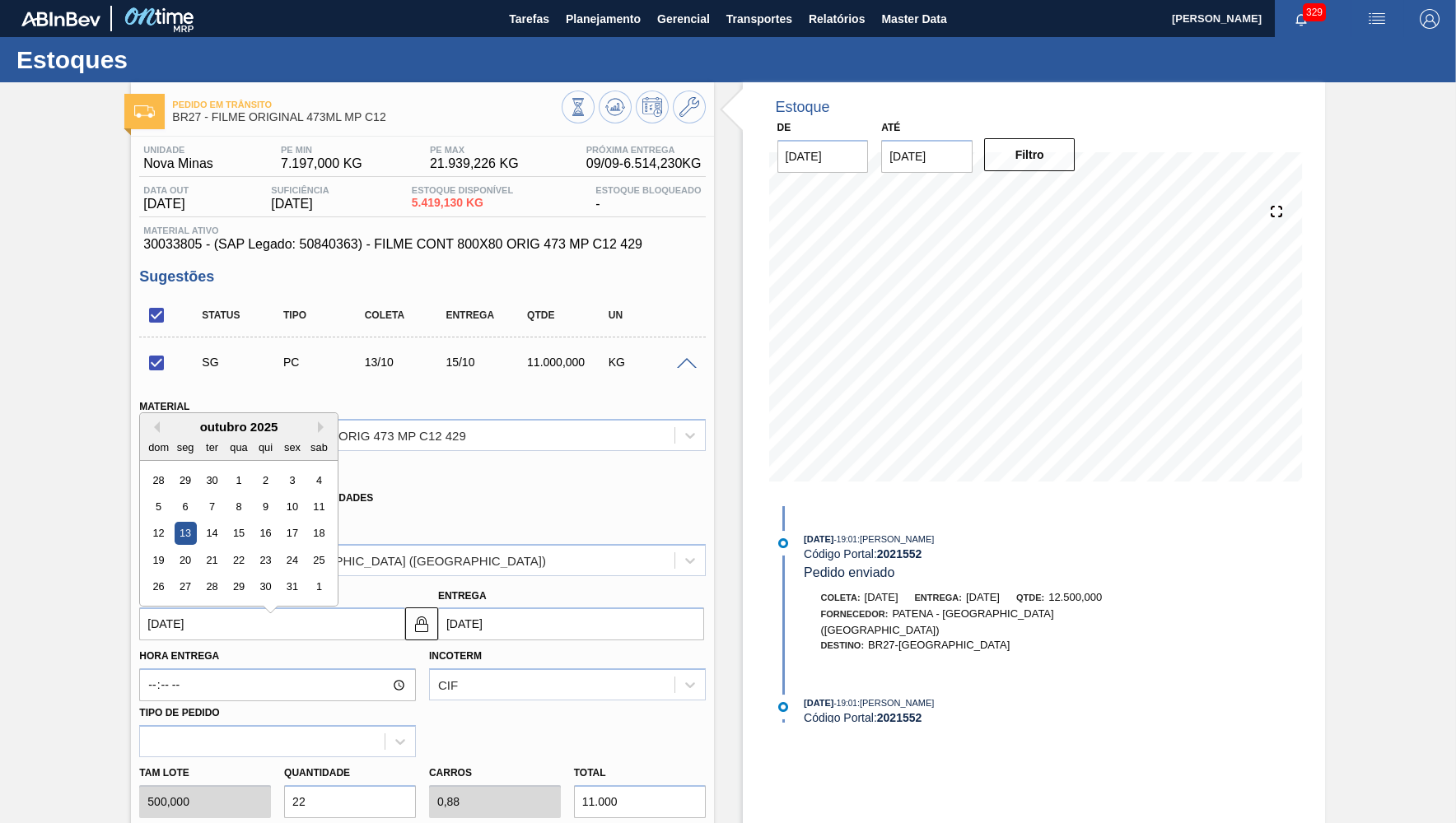
type input "[DATE]"
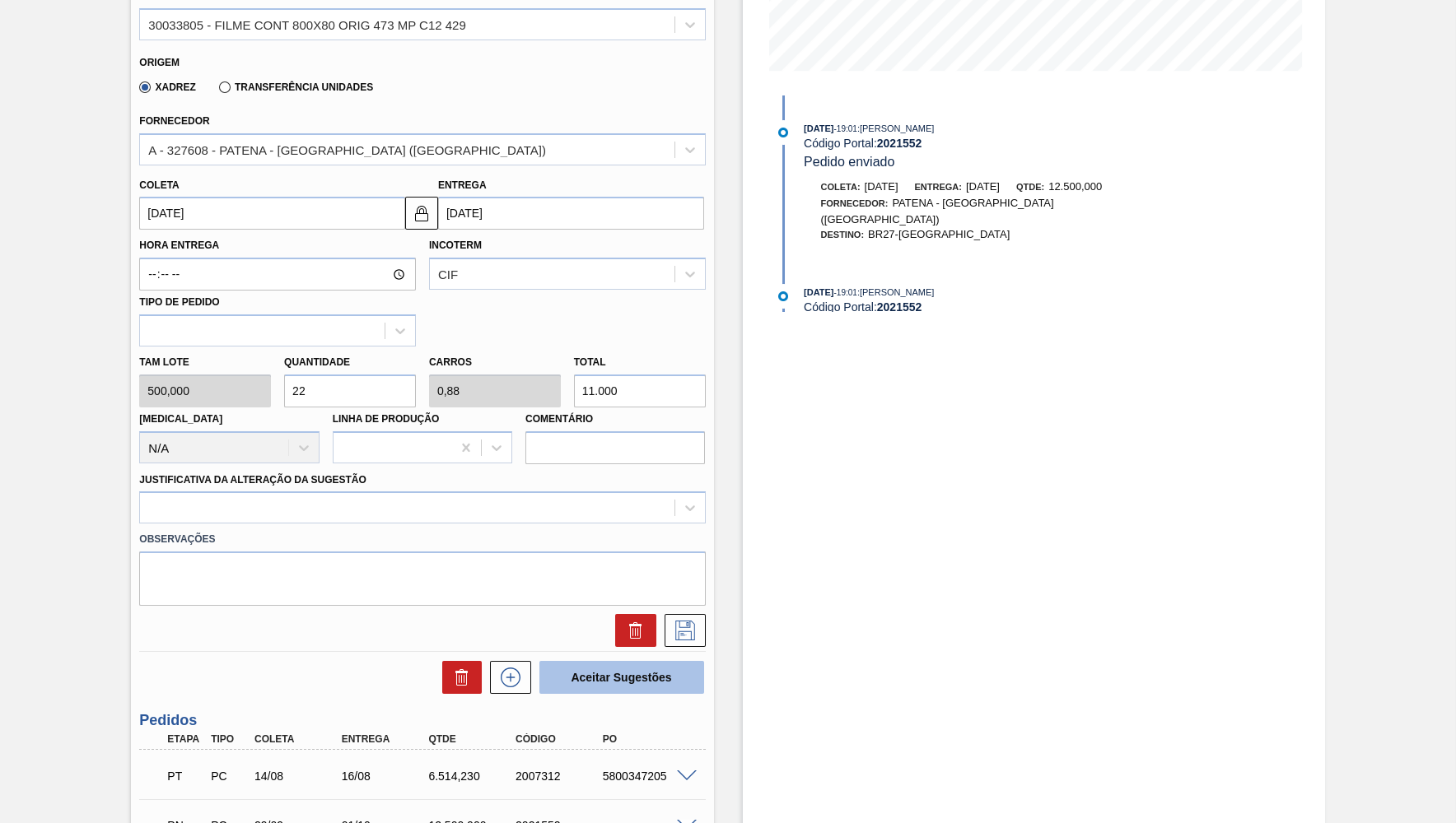
scroll to position [401, 0]
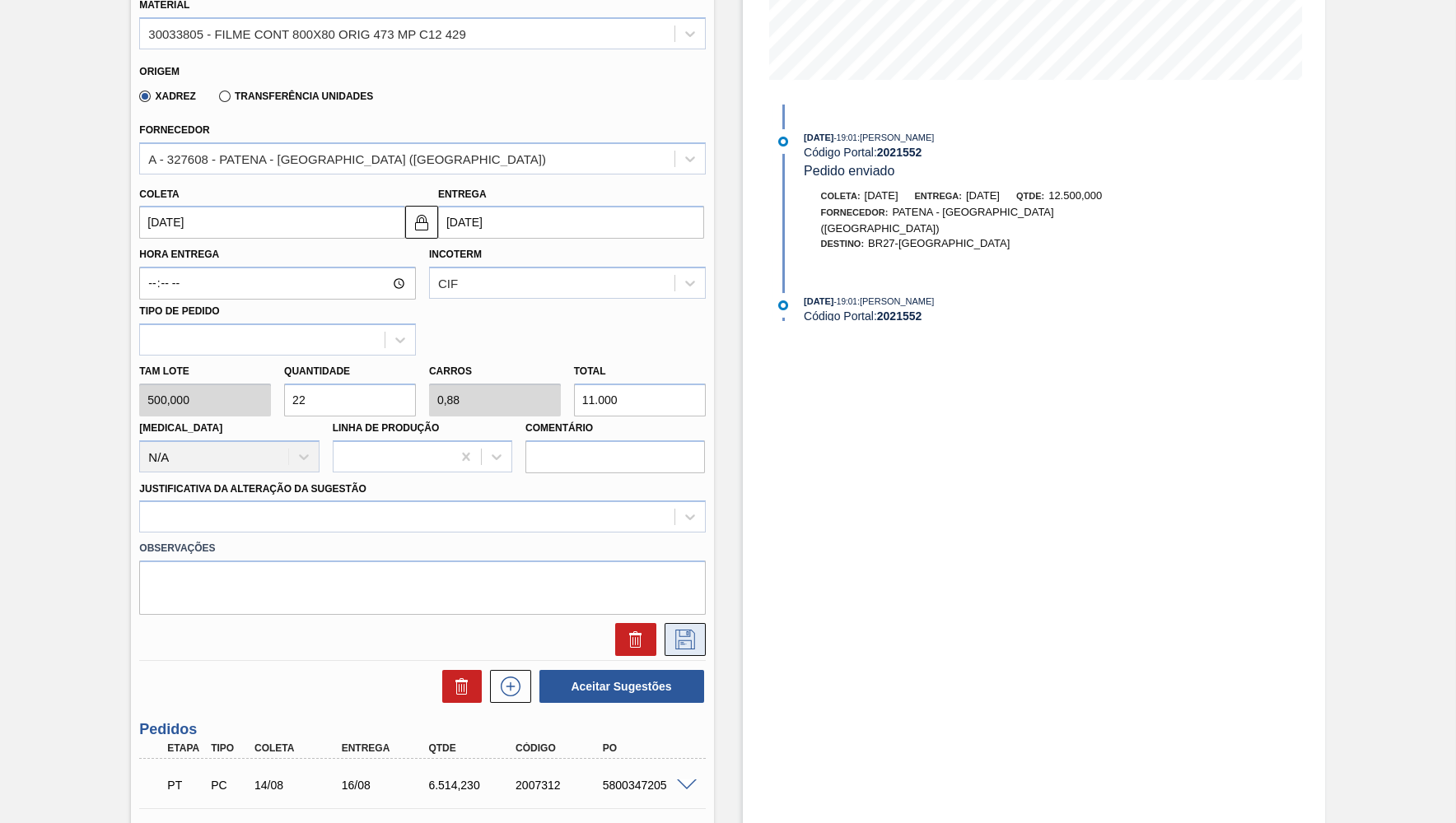
click at [679, 639] on button at bounding box center [685, 640] width 41 height 33
click at [444, 533] on div "Observações" at bounding box center [422, 574] width 579 height 82
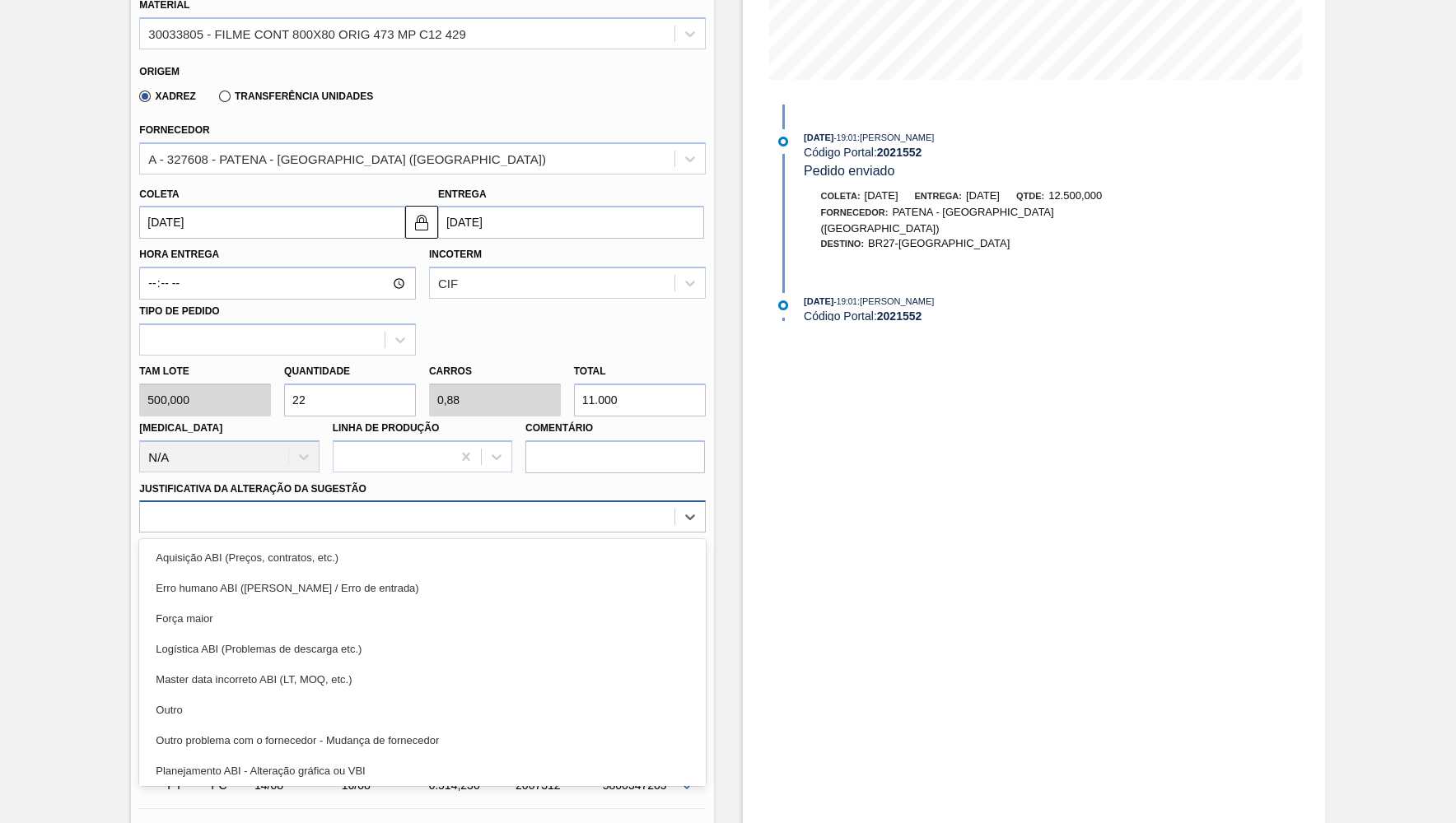
click at [428, 511] on div at bounding box center [406, 518] width 533 height 24
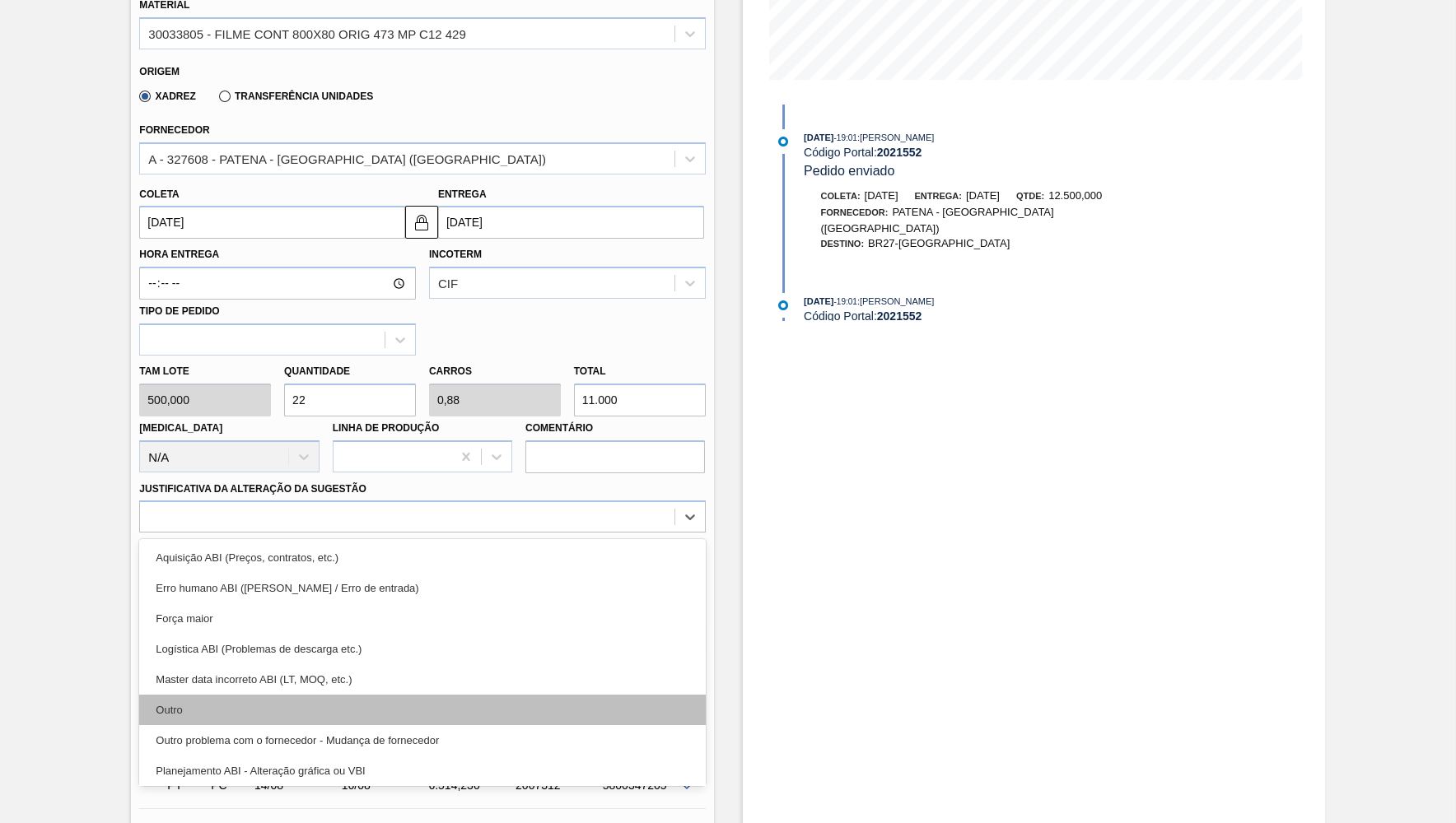
click at [284, 695] on div "Outro" at bounding box center [422, 710] width 566 height 30
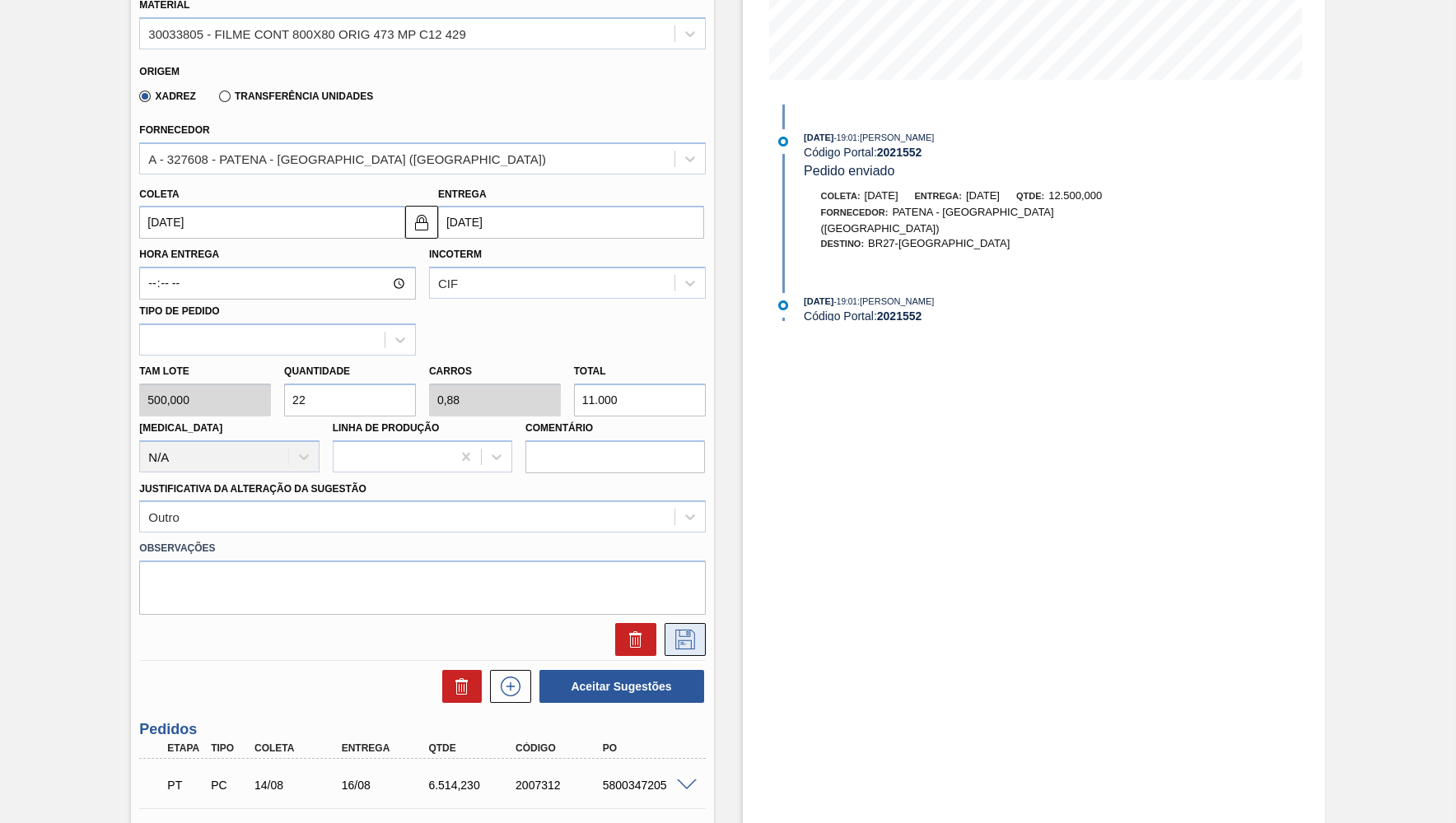
click at [697, 630] on icon at bounding box center [685, 640] width 27 height 20
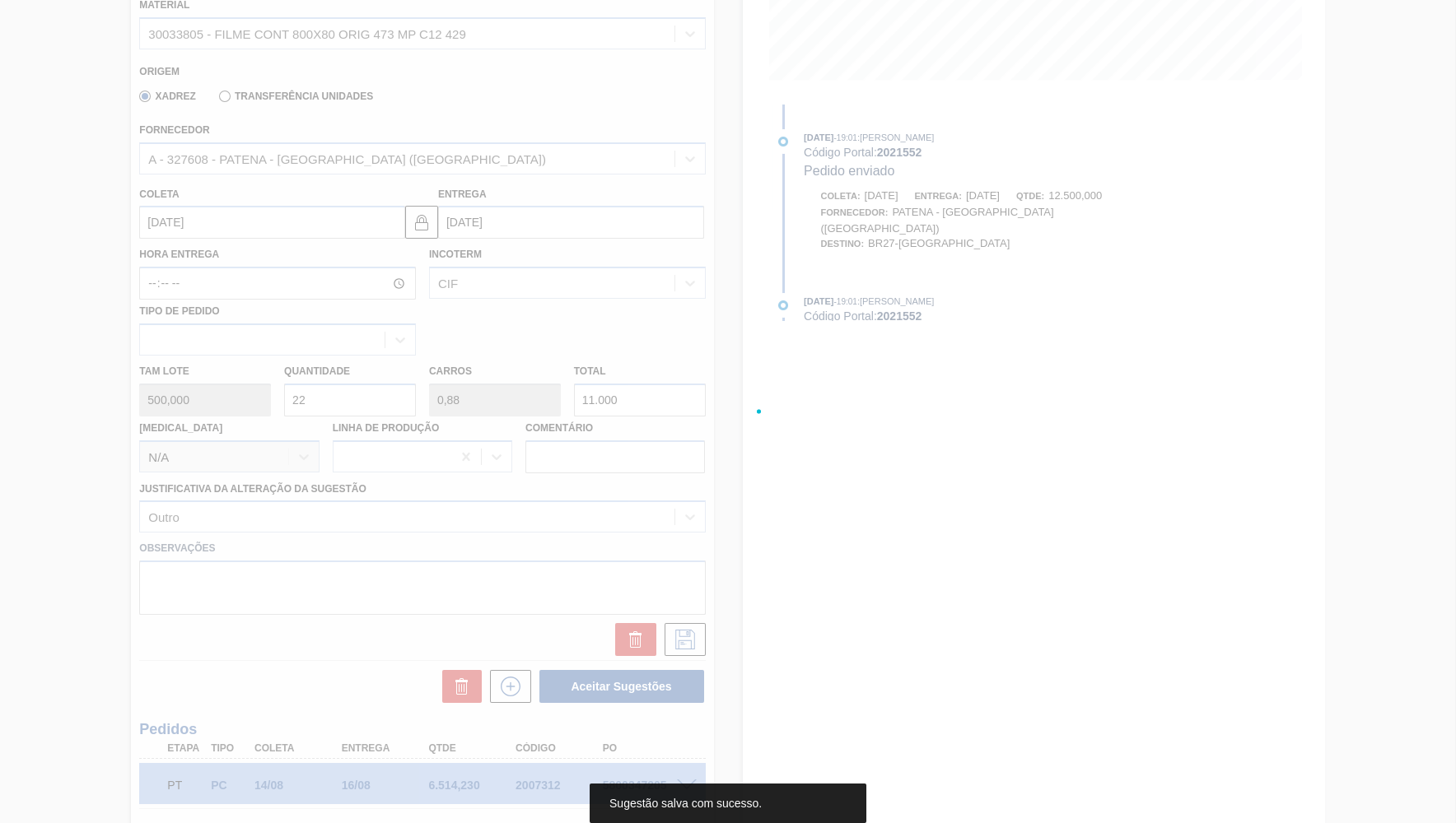
scroll to position [0, 0]
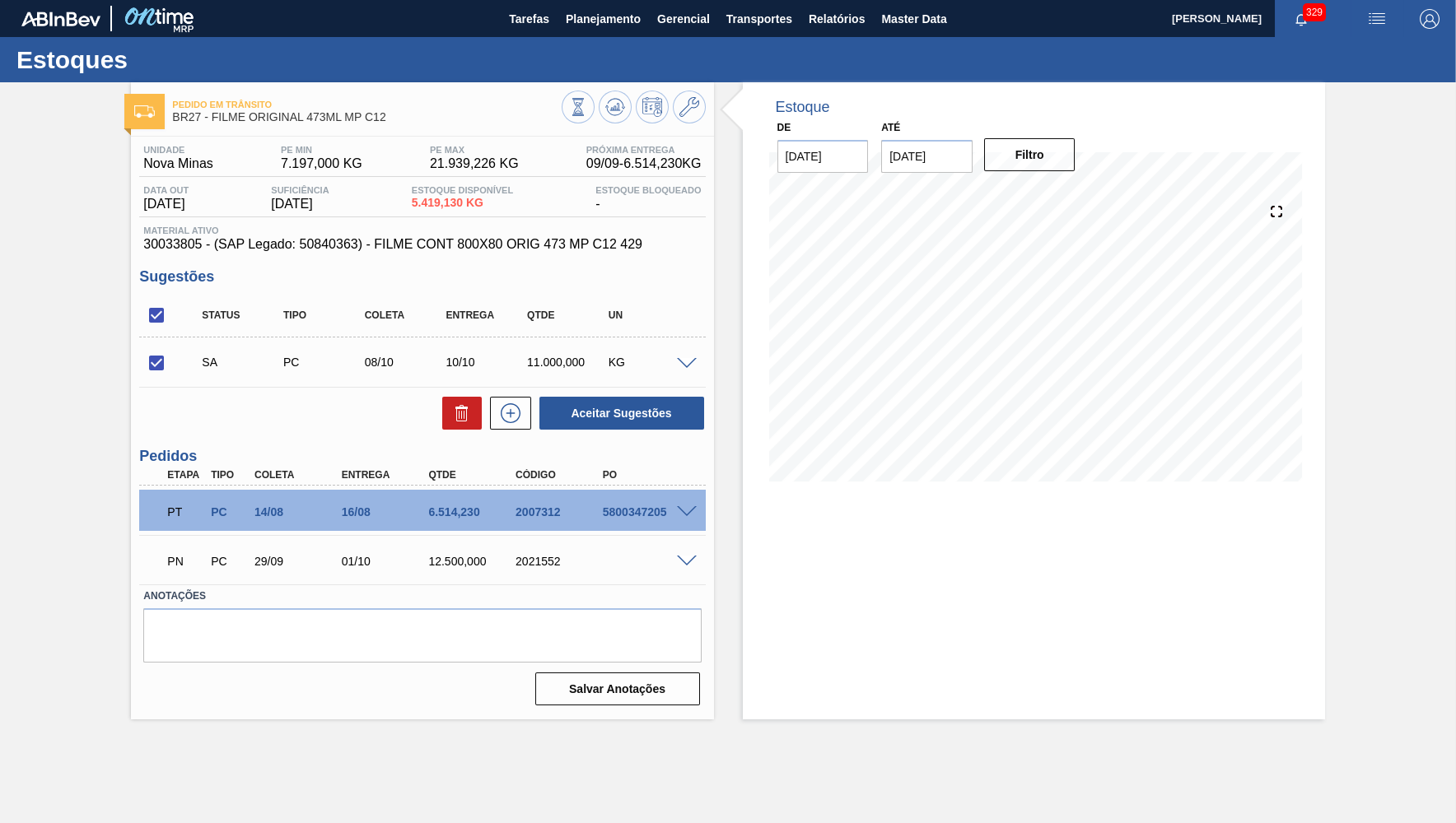
click at [679, 362] on span at bounding box center [687, 365] width 20 height 13
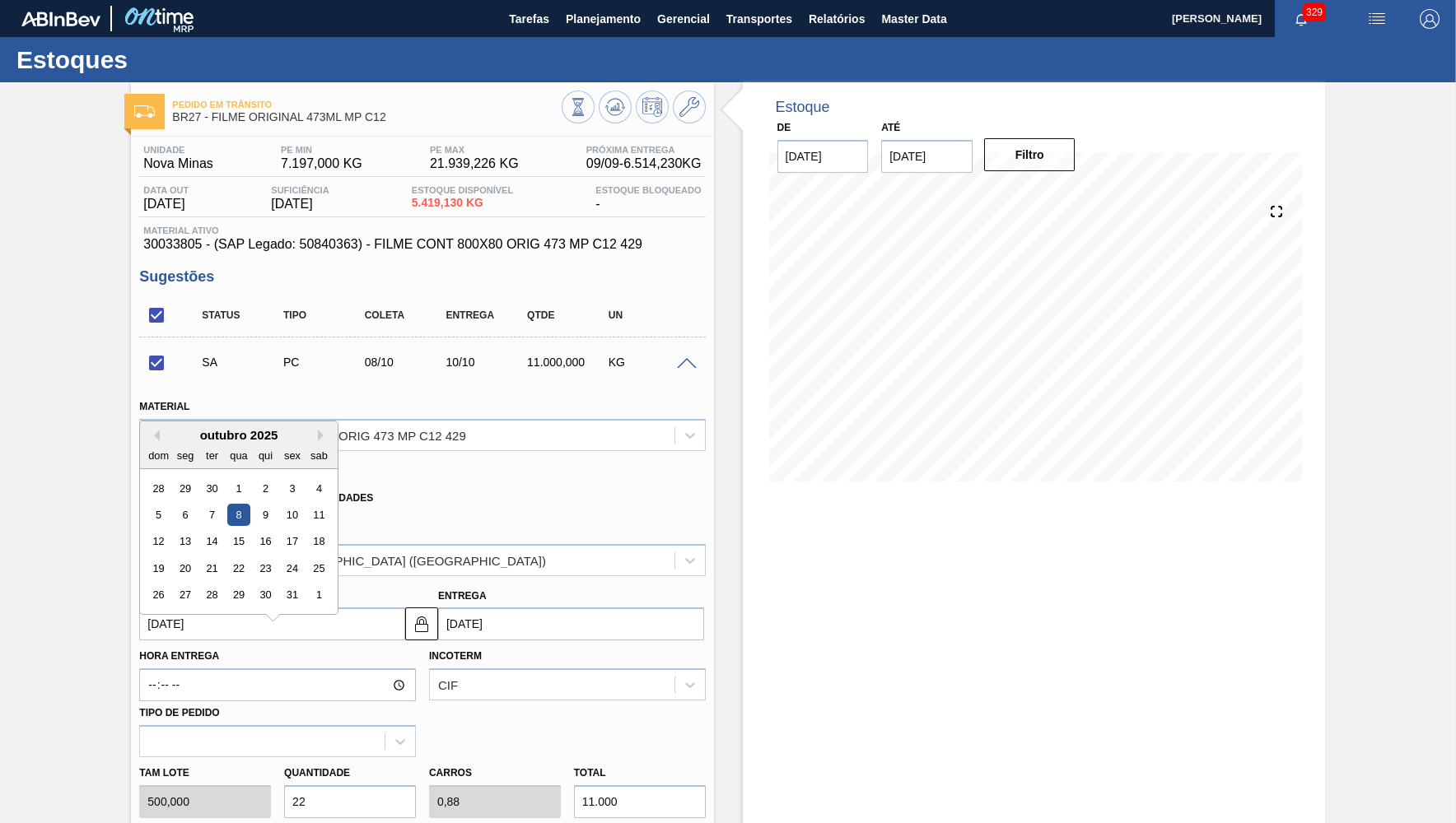
drag, startPoint x: 183, startPoint y: 613, endPoint x: 181, endPoint y: 630, distance: 17.1
click at [183, 615] on input "[DATE]" at bounding box center [272, 624] width 266 height 33
click at [285, 500] on div "10" at bounding box center [293, 507] width 22 height 22
checkbox input "false"
type input "[DATE]"
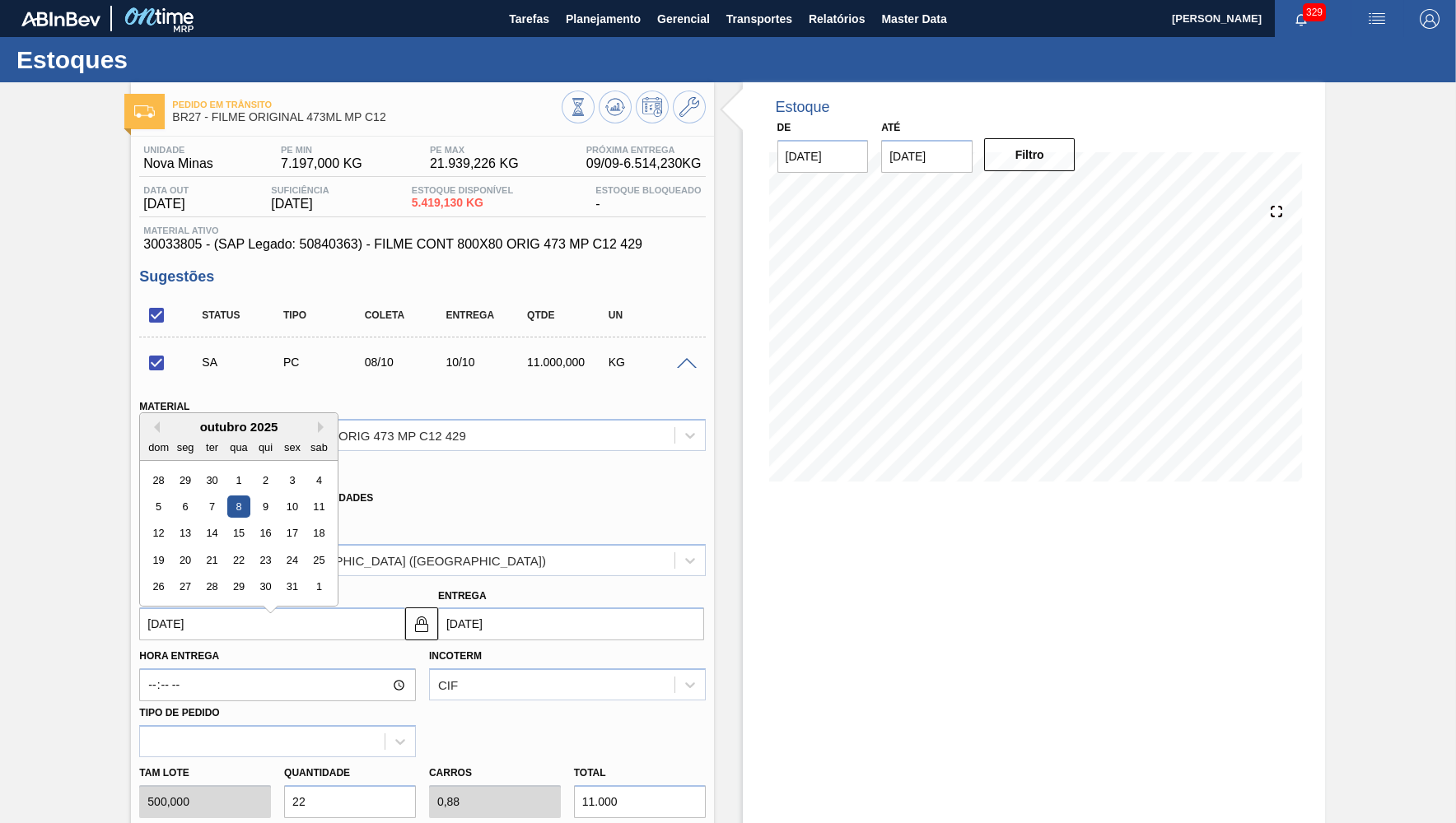
type input "[DATE]"
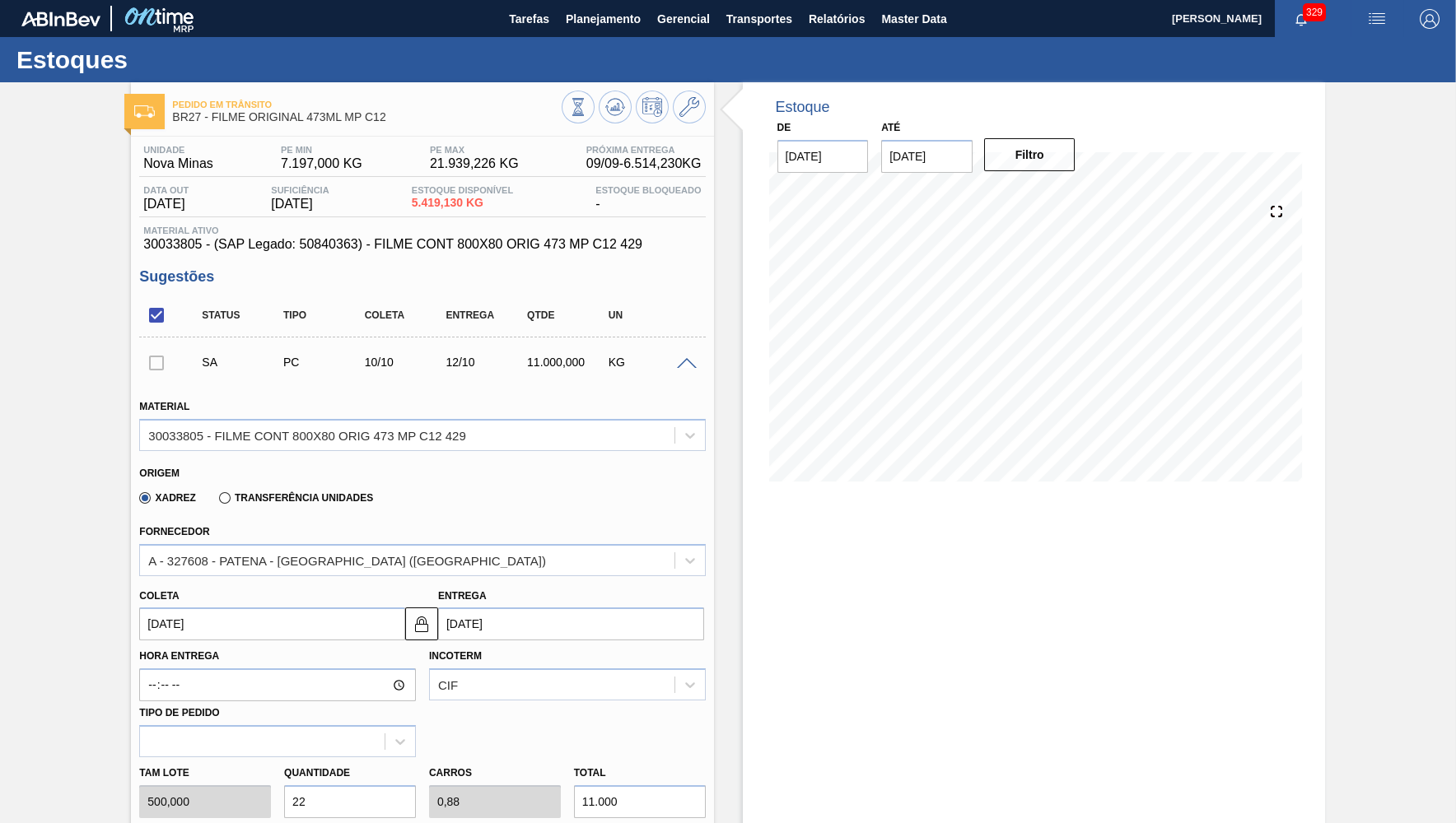
scroll to position [401, 0]
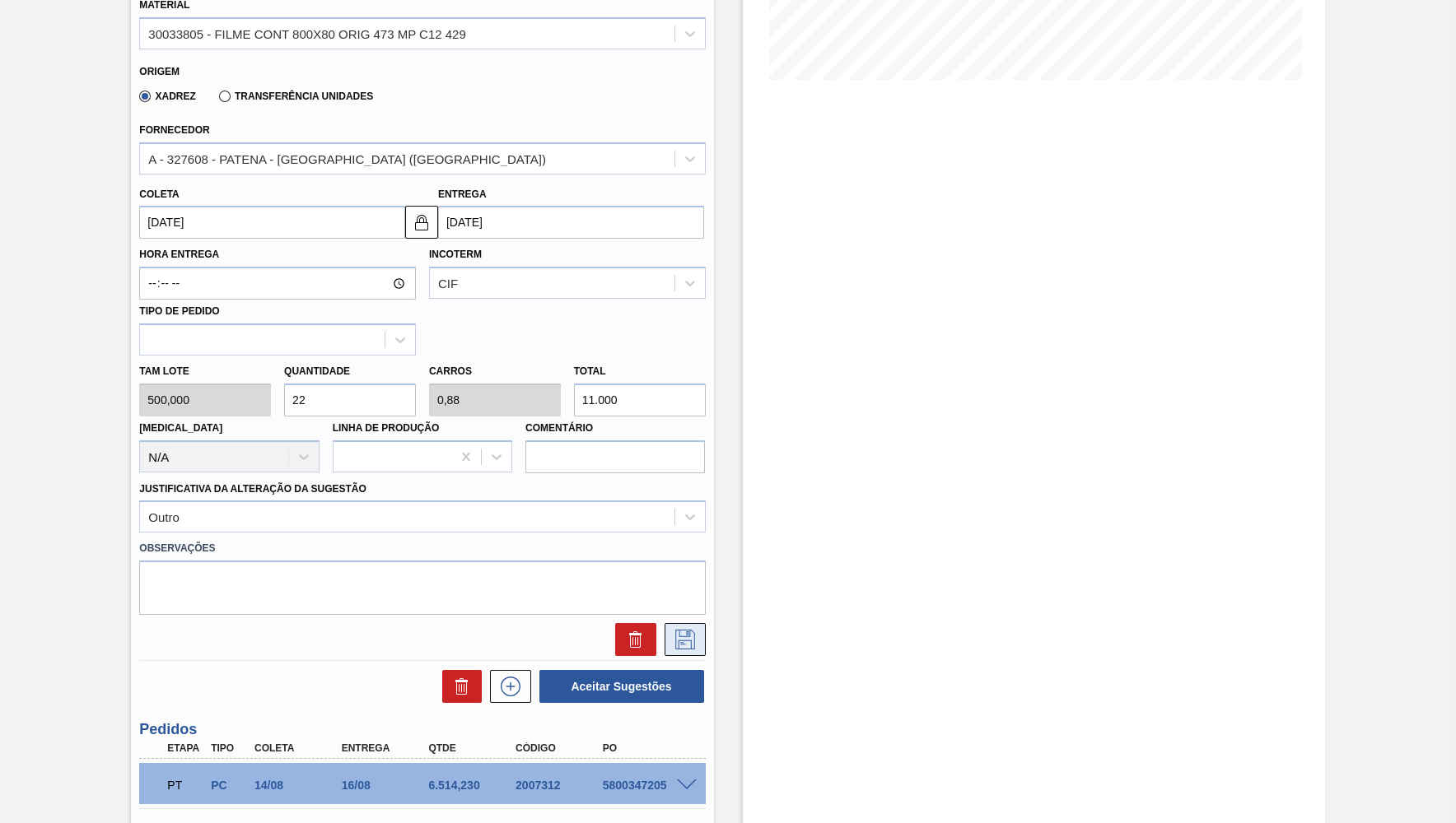
click at [694, 630] on icon at bounding box center [685, 640] width 20 height 20
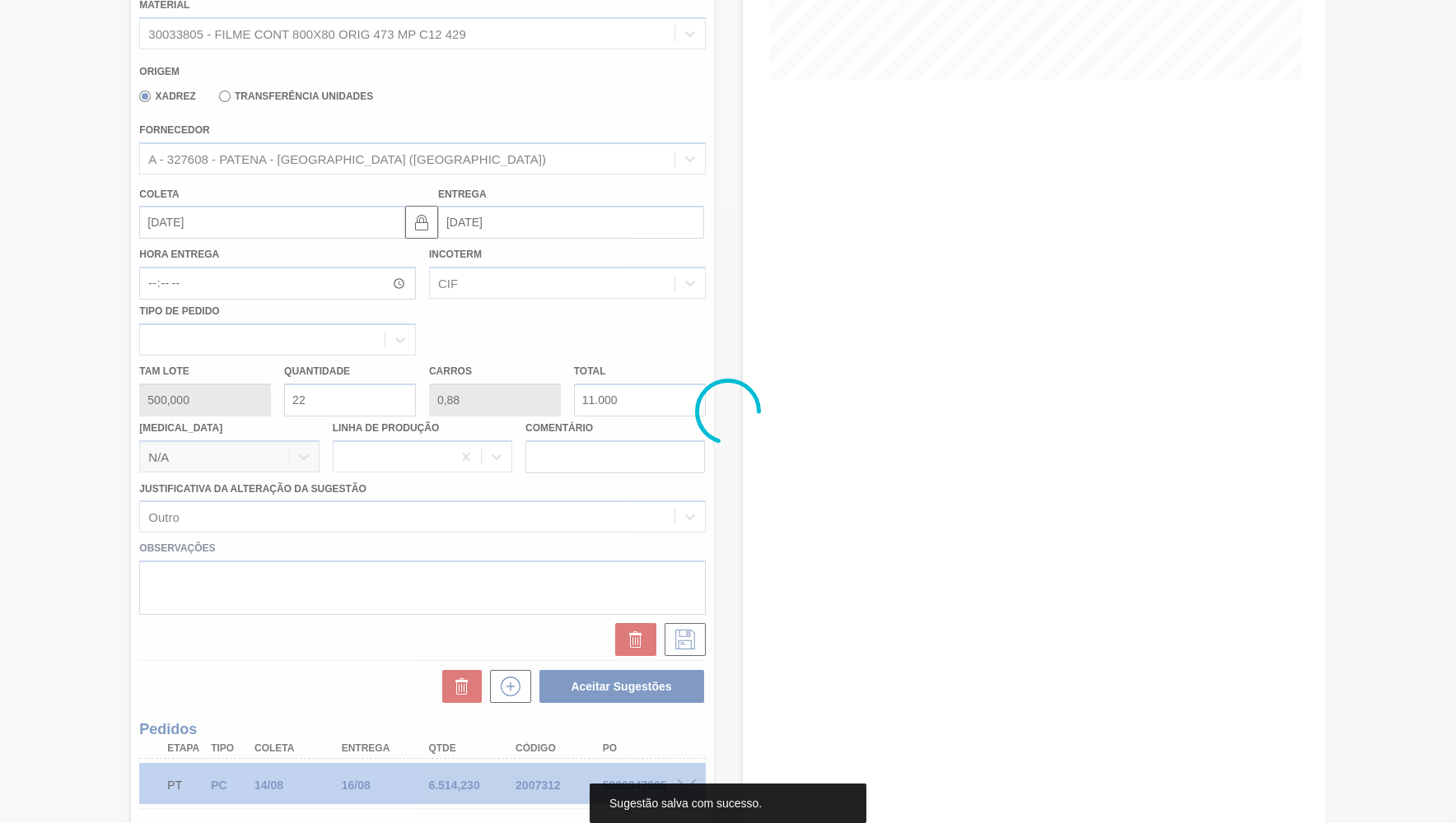
scroll to position [0, 0]
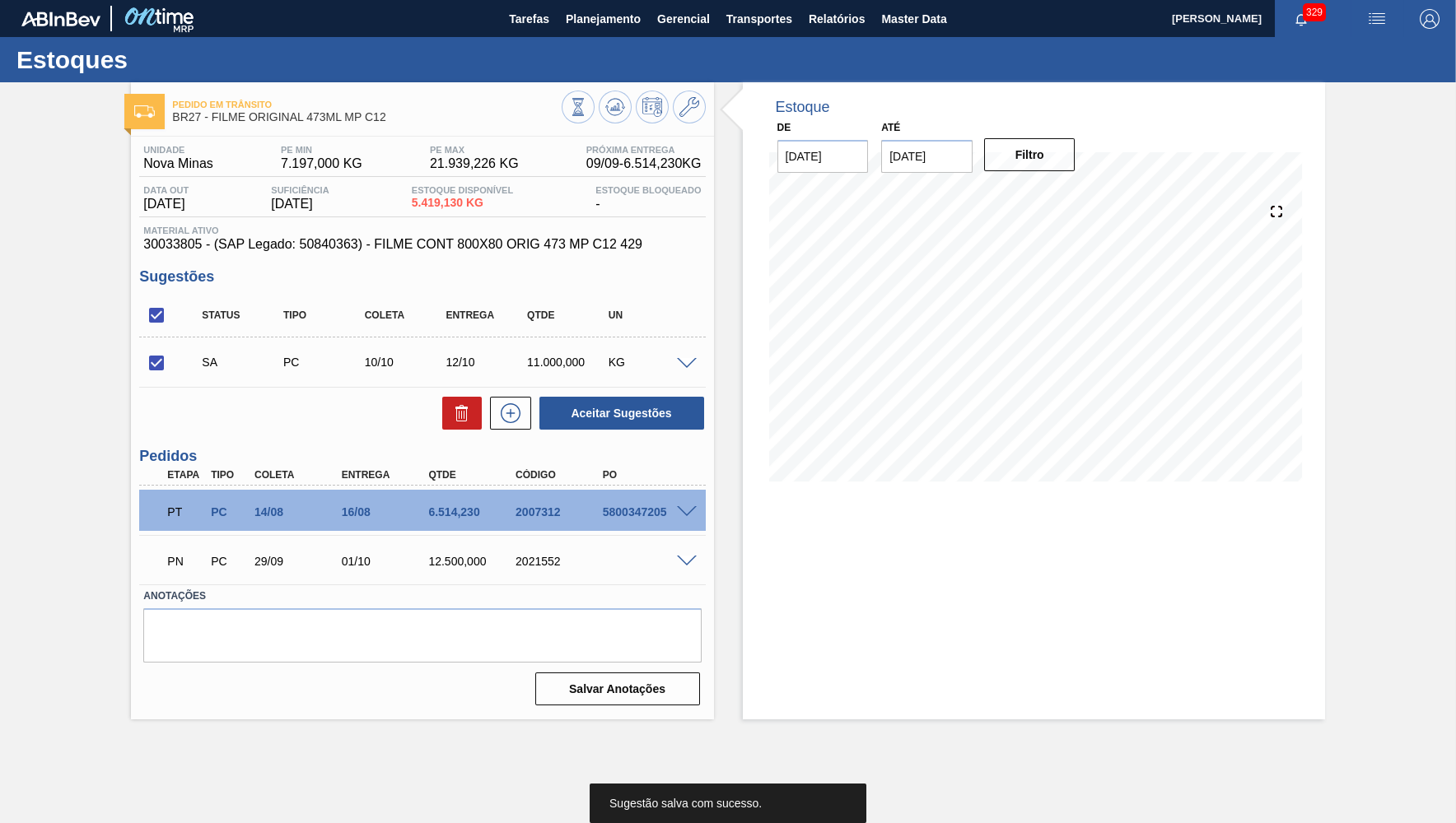
click at [690, 363] on span at bounding box center [687, 365] width 20 height 13
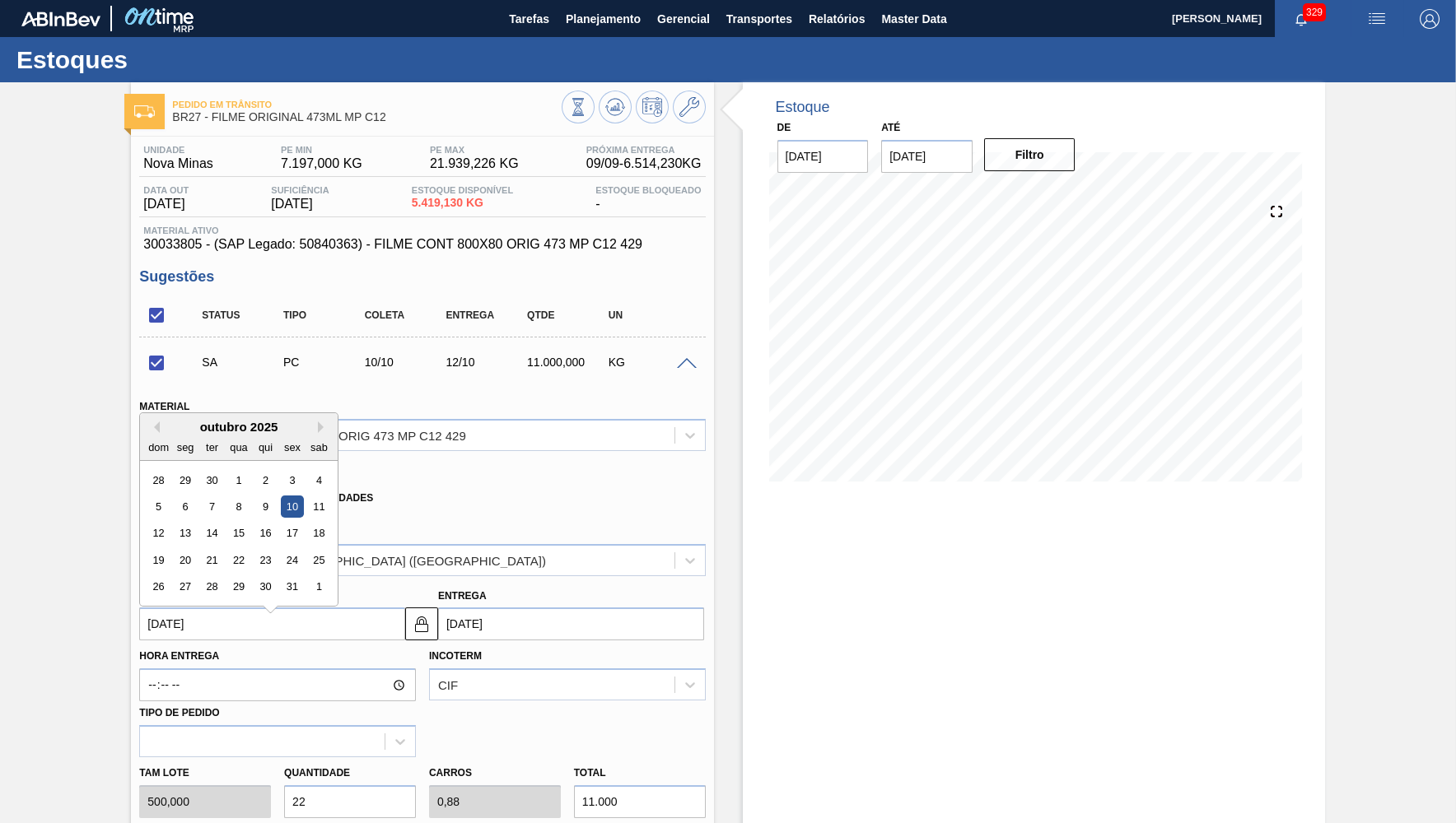
click at [262, 607] on input "[DATE]" at bounding box center [272, 624] width 266 height 33
drag, startPoint x: 183, startPoint y: 526, endPoint x: 457, endPoint y: 584, distance: 280.1
click at [185, 526] on div "13" at bounding box center [186, 534] width 22 height 22
checkbox input "false"
type input "[DATE]"
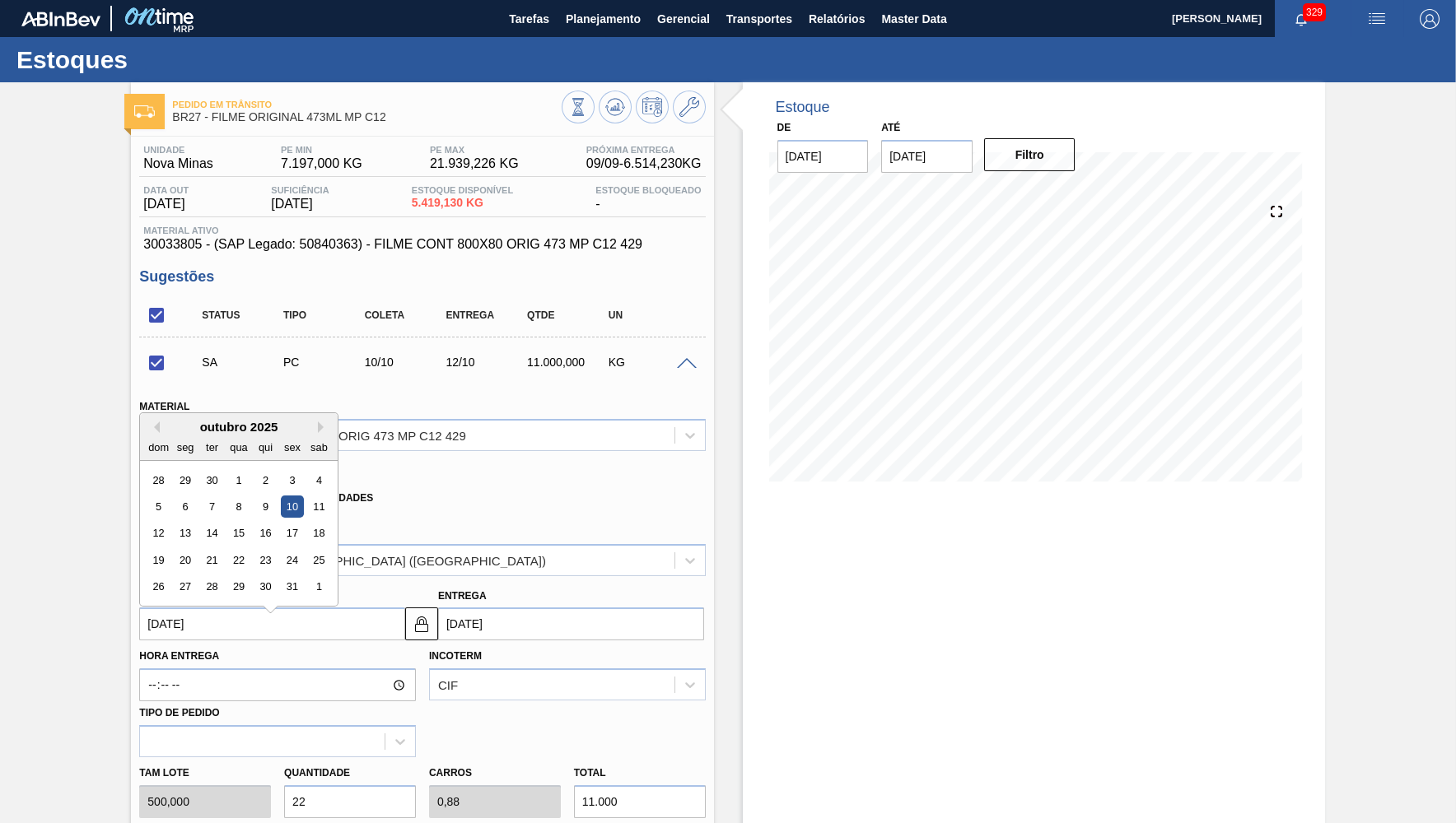
type input "[DATE]"
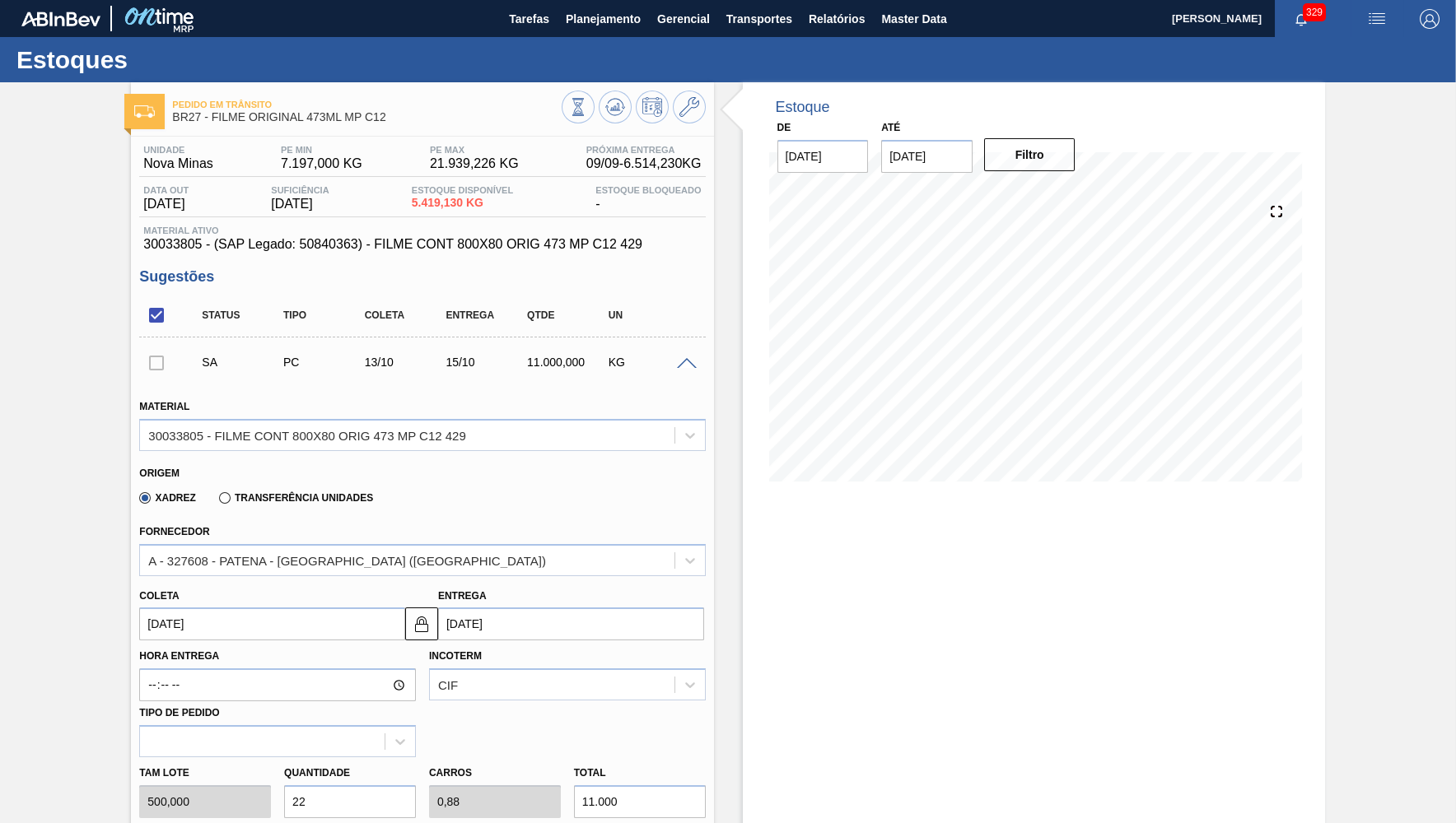
scroll to position [321, 0]
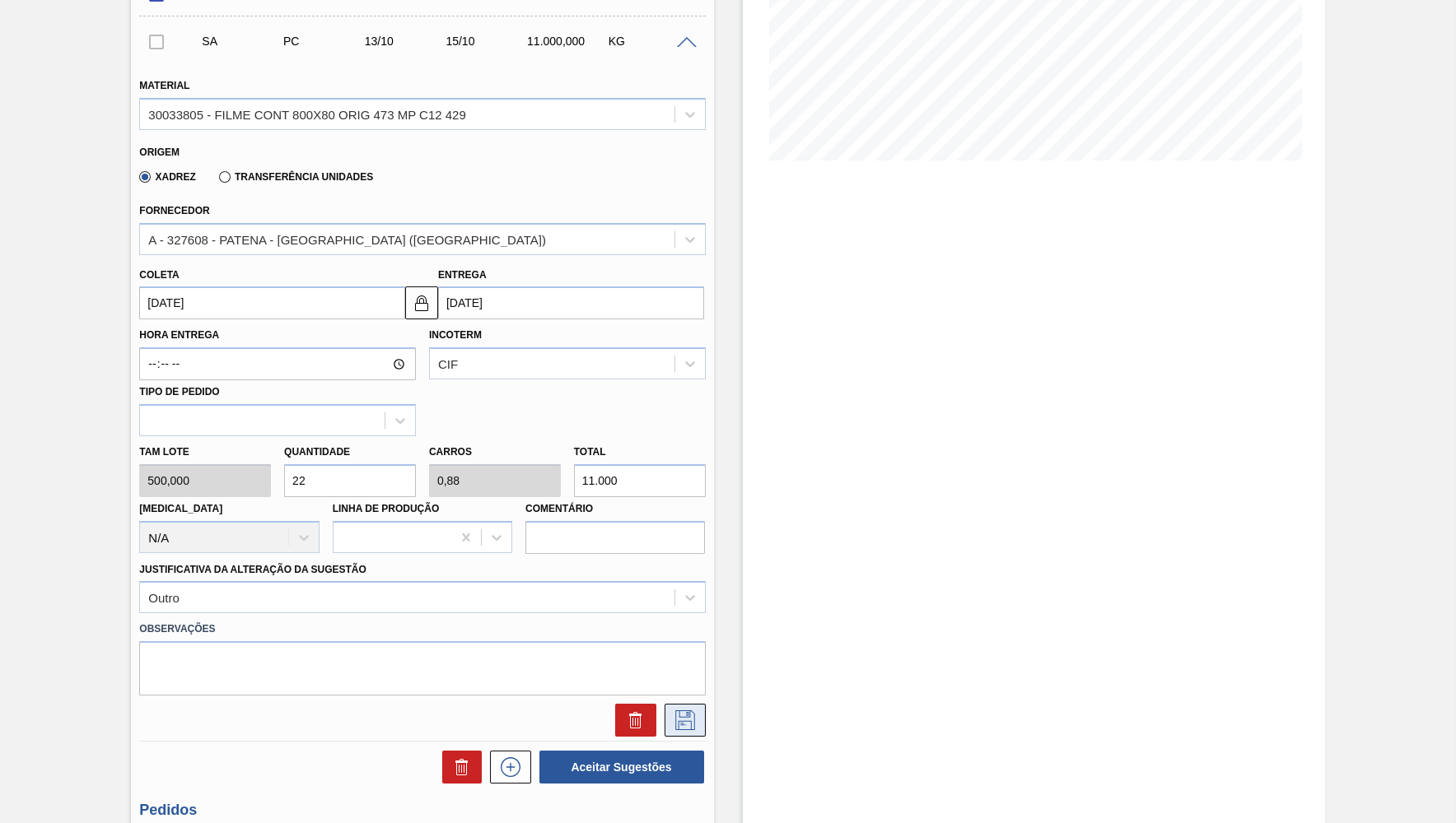
click at [691, 714] on icon at bounding box center [685, 721] width 20 height 20
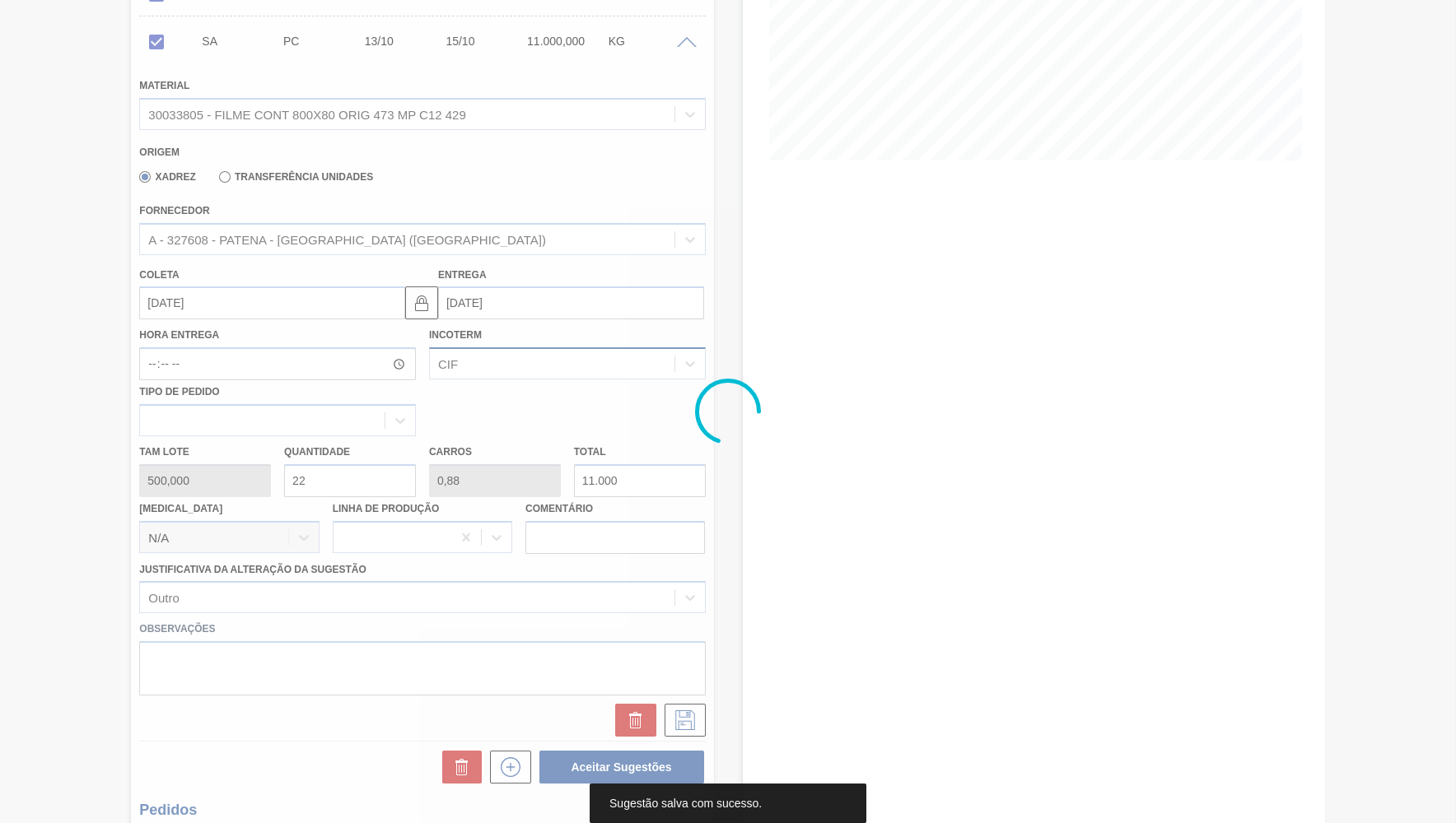
scroll to position [0, 0]
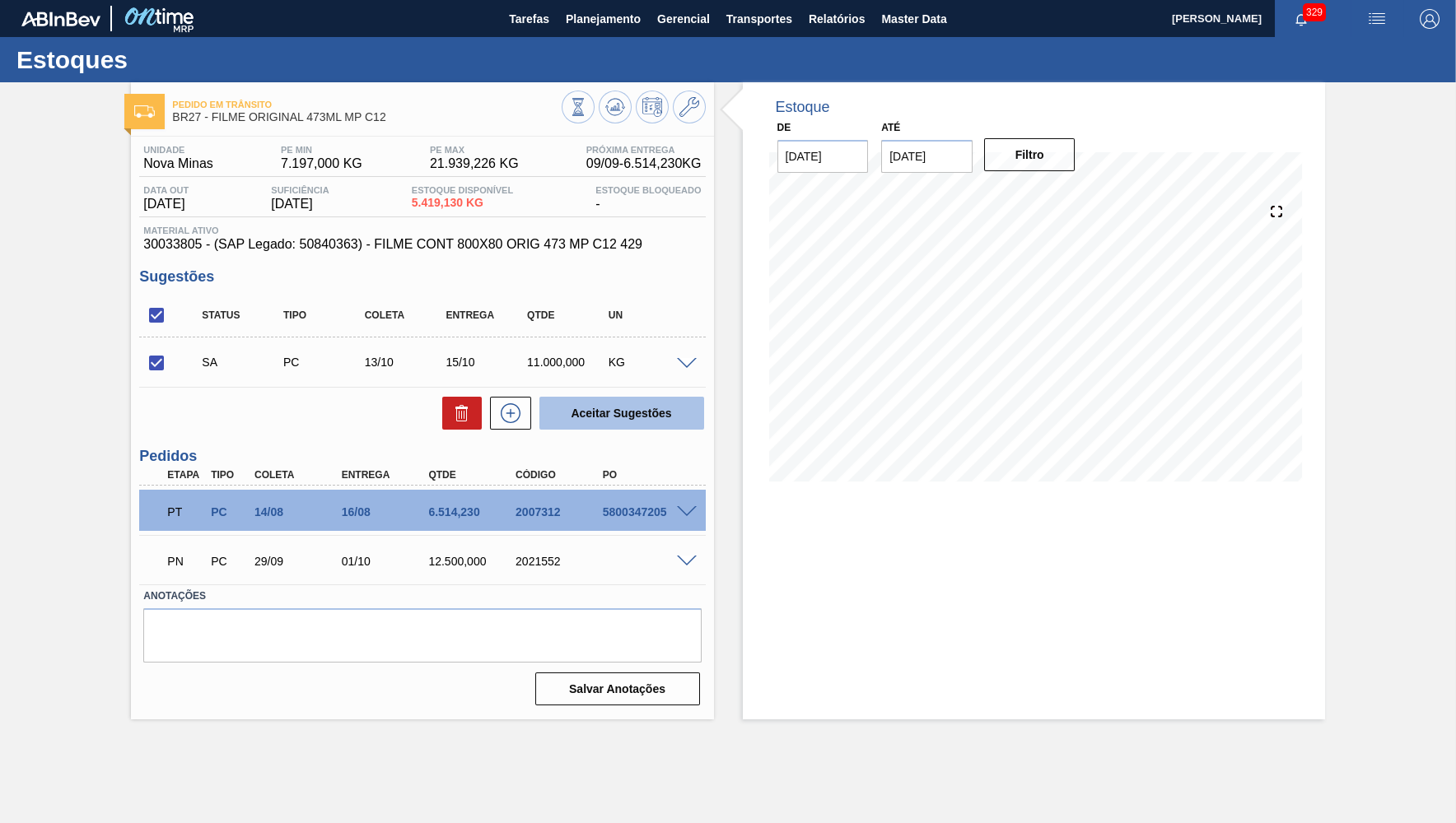
click at [610, 417] on button "Aceitar Sugestões" at bounding box center [622, 413] width 165 height 33
checkbox input "false"
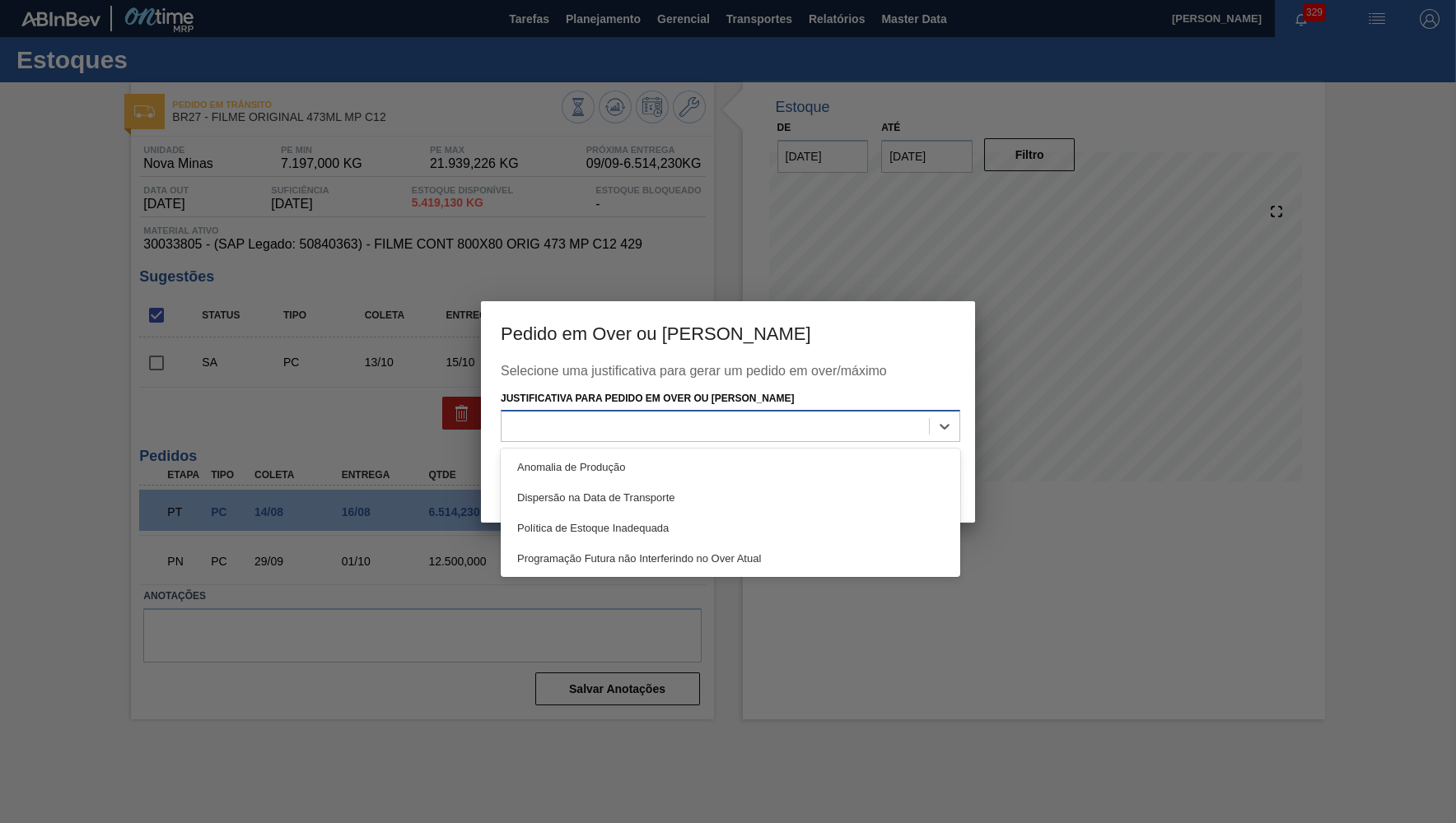
click at [615, 421] on div at bounding box center [714, 427] width 427 height 24
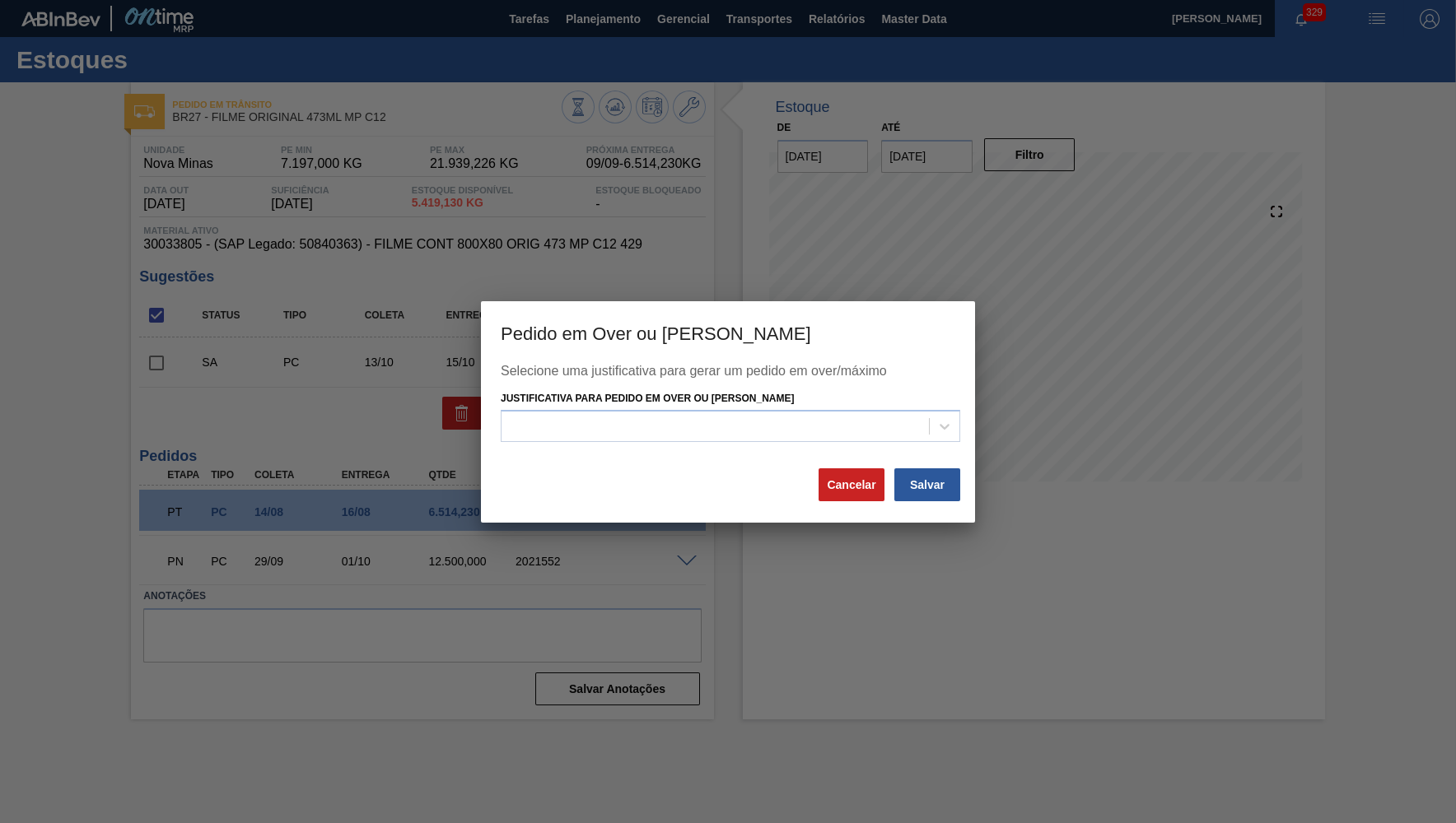
click at [471, 328] on div at bounding box center [728, 412] width 1456 height 823
click at [848, 492] on button "Cancelar" at bounding box center [851, 485] width 66 height 33
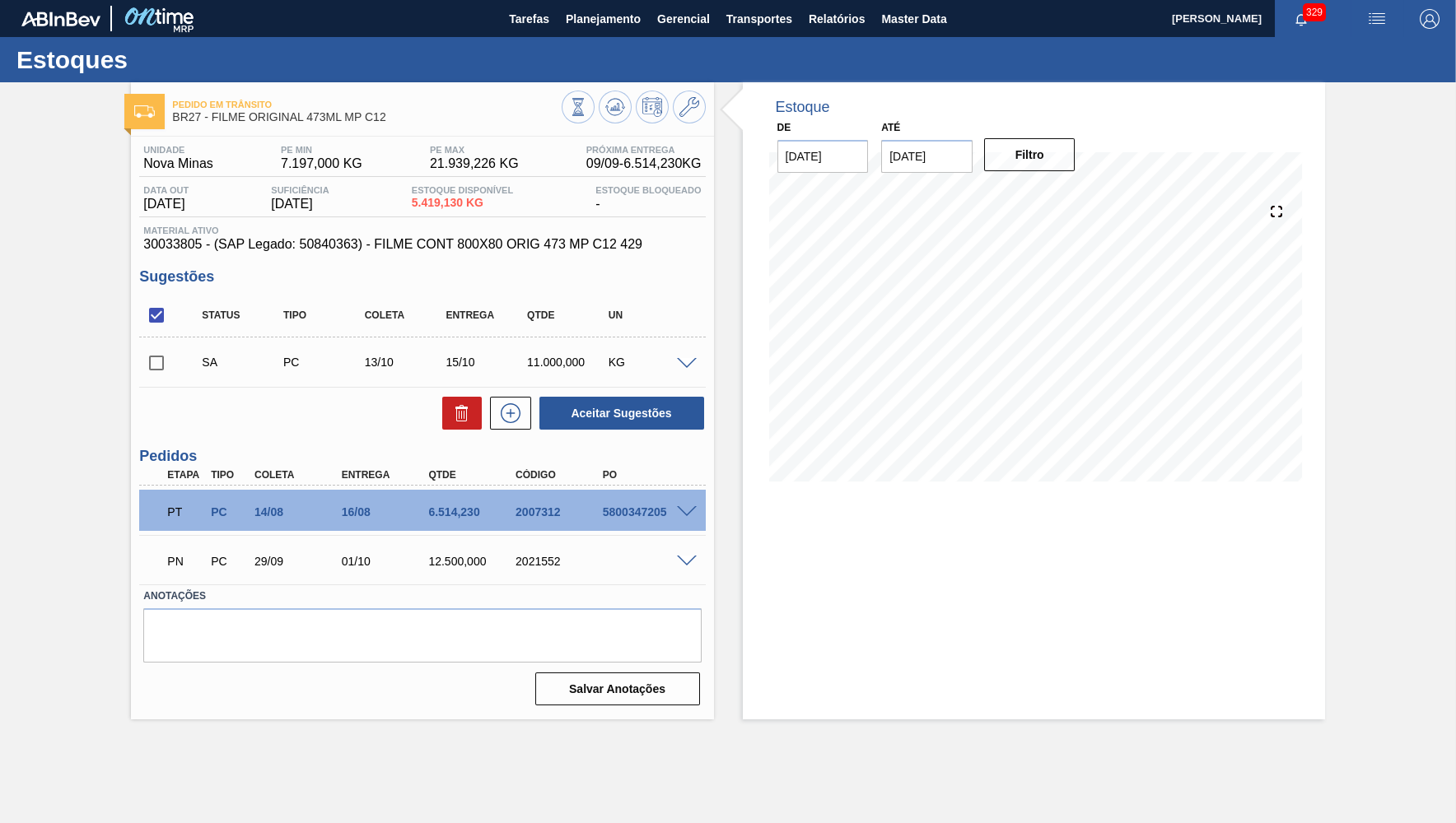
click at [680, 352] on div "SA PC 13/10 15/10 11.000,000 KG" at bounding box center [422, 362] width 566 height 41
click at [683, 362] on span at bounding box center [687, 365] width 20 height 13
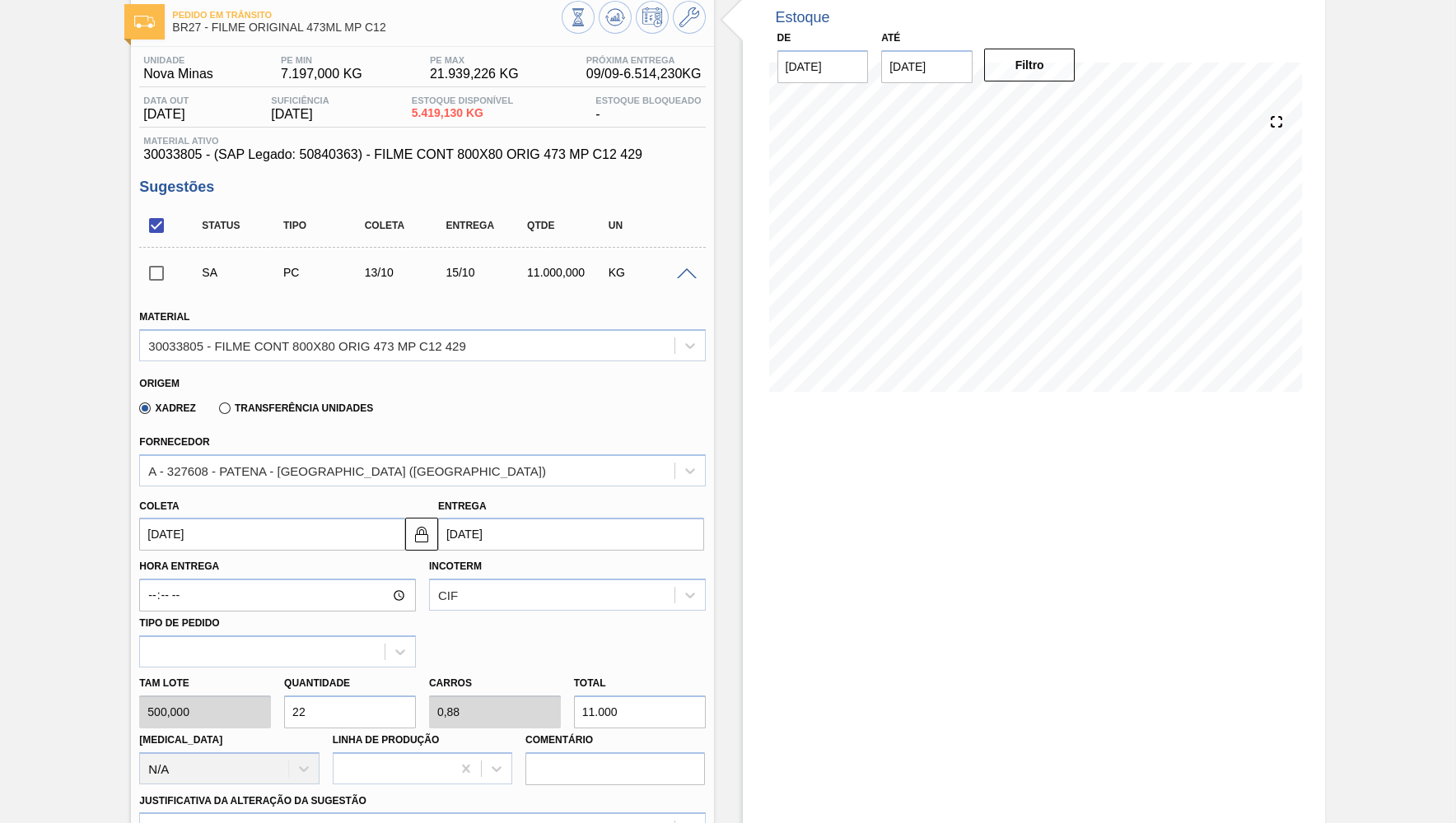
scroll to position [161, 0]
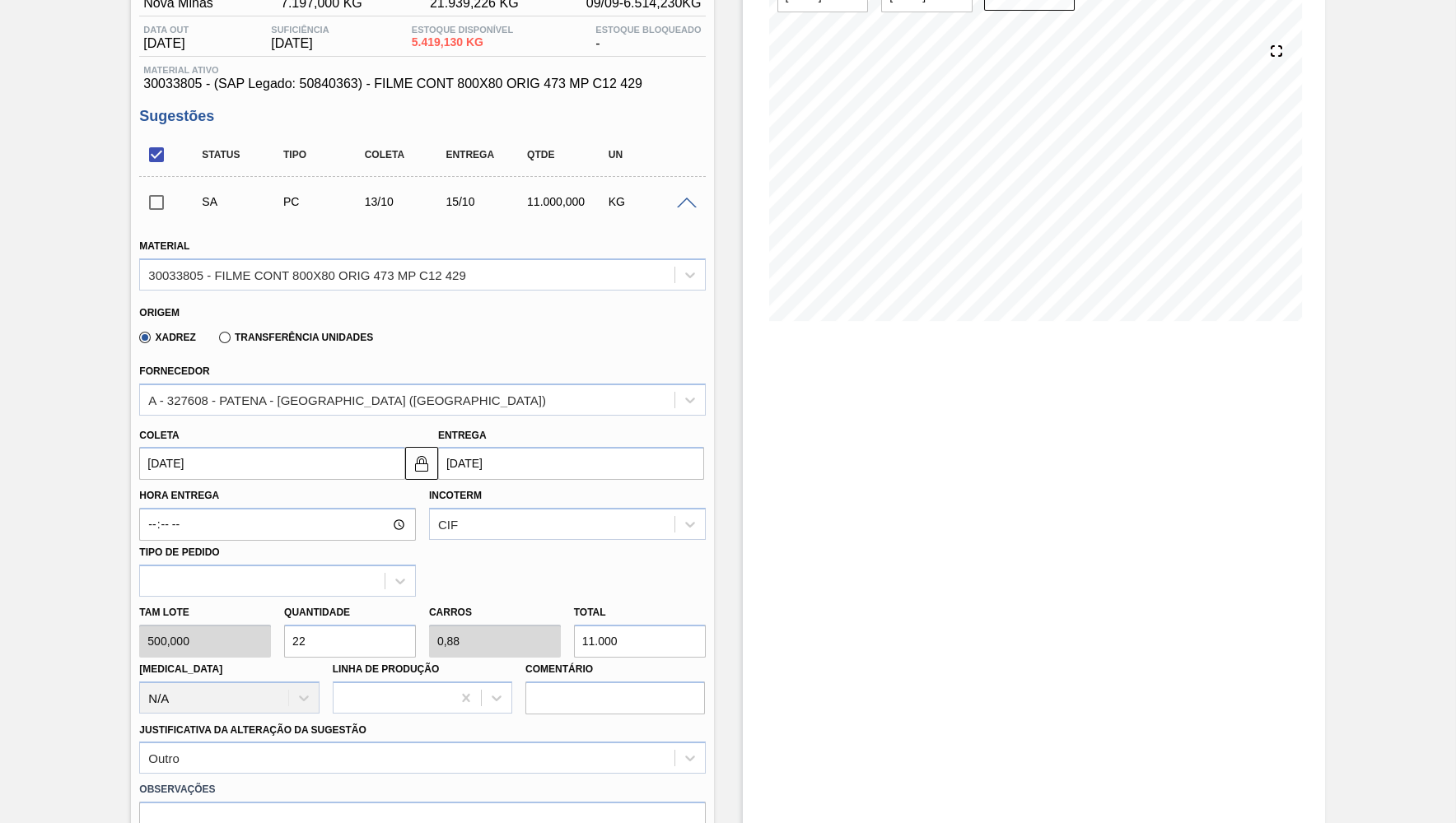
drag, startPoint x: 233, startPoint y: 489, endPoint x: 211, endPoint y: 457, distance: 38.8
click at [231, 488] on label "Hora Entrega" at bounding box center [277, 496] width 277 height 24
click at [231, 508] on input "Hora Entrega" at bounding box center [277, 525] width 277 height 33
click at [210, 456] on input "[DATE]" at bounding box center [272, 464] width 266 height 33
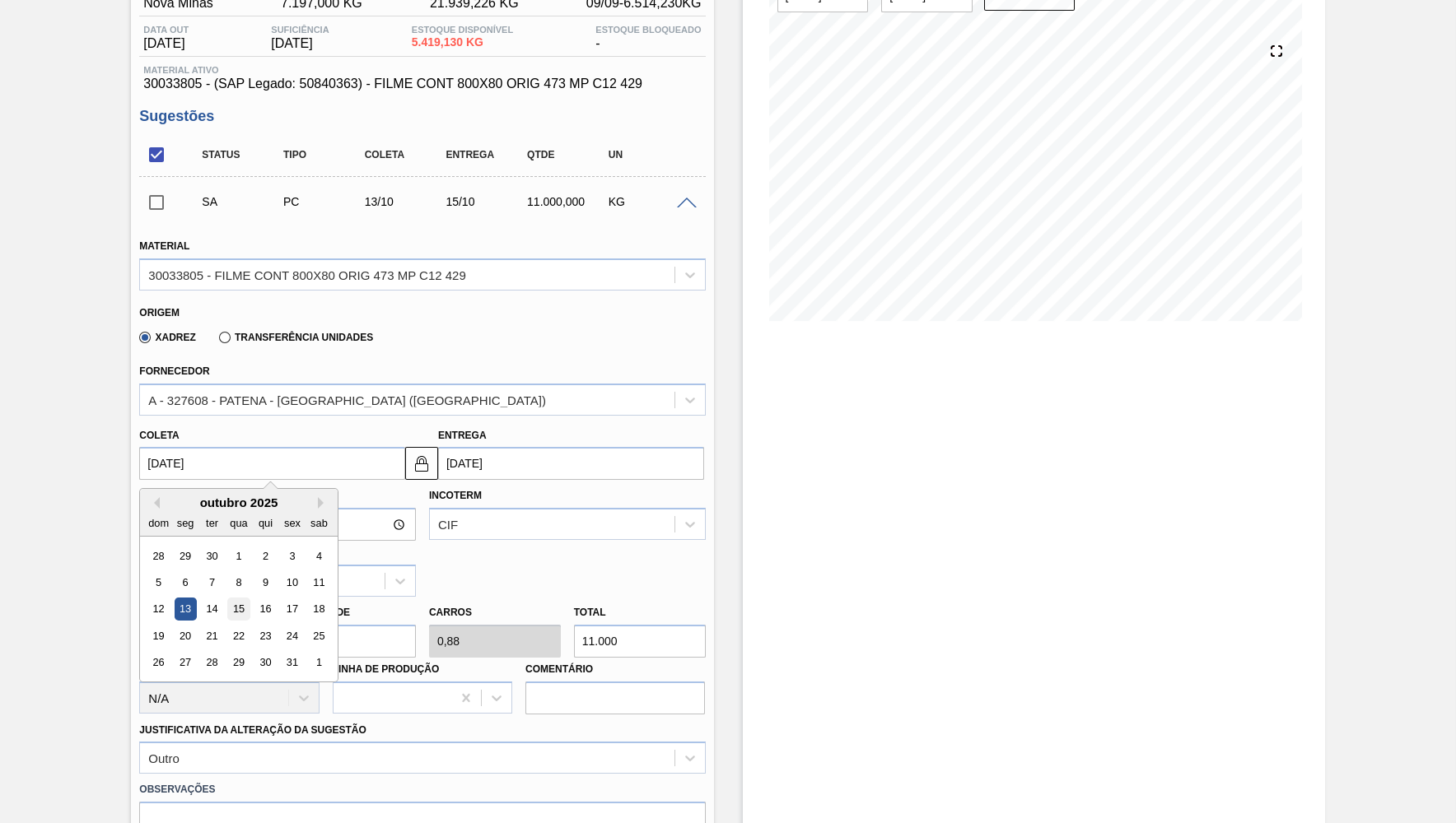
click at [234, 599] on div "15" at bounding box center [239, 610] width 22 height 22
type input "[DATE]"
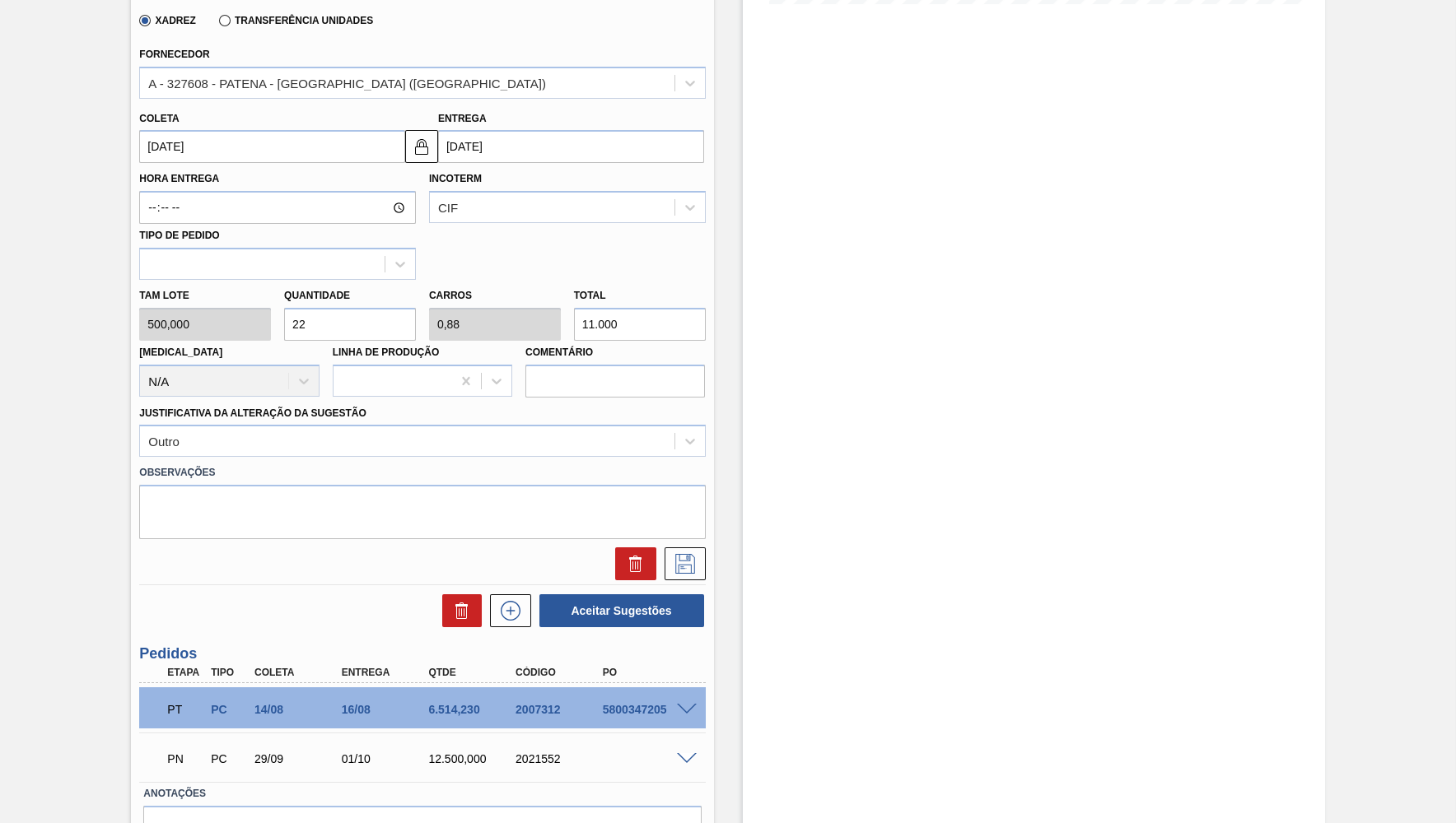
scroll to position [482, 0]
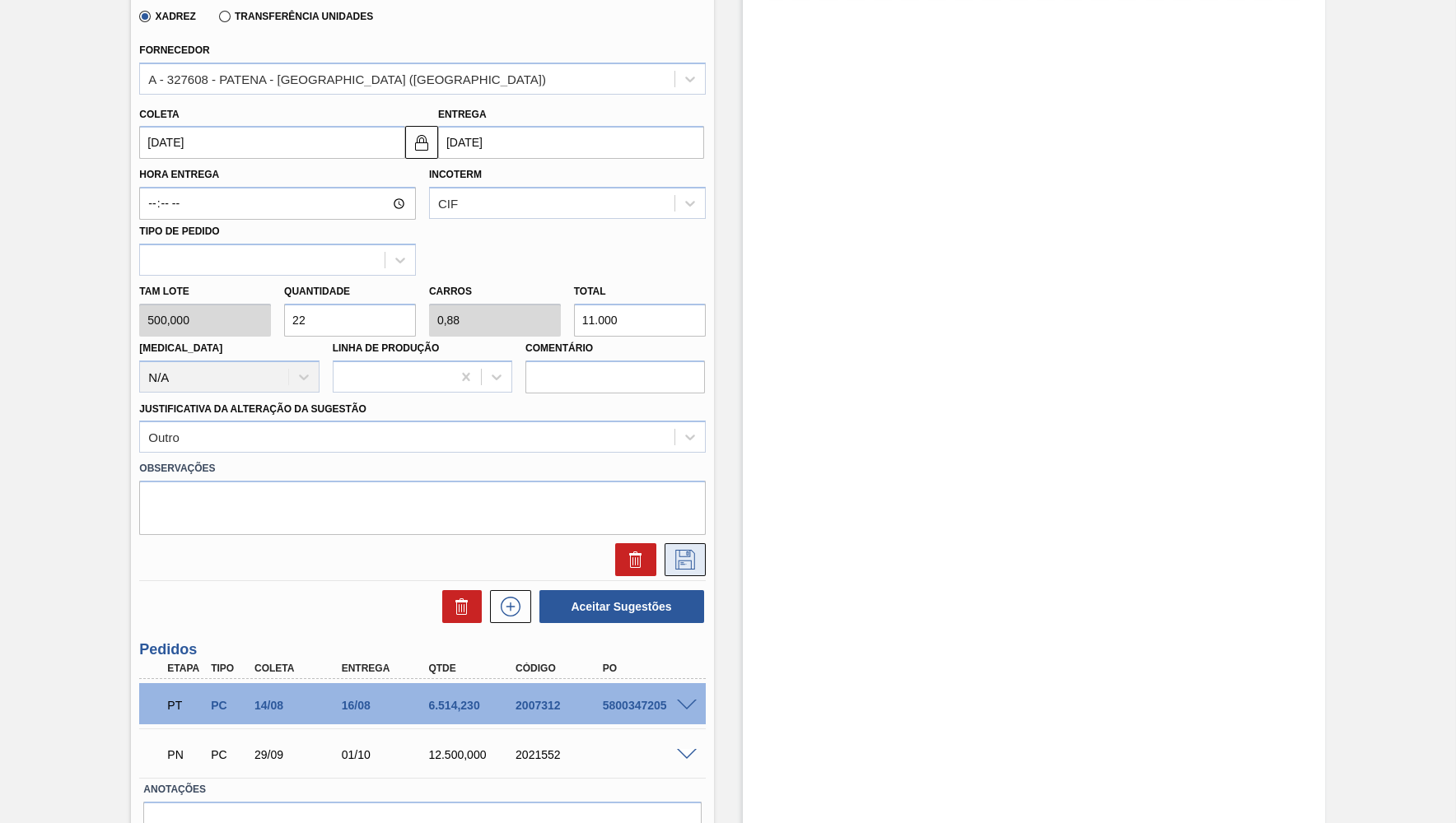
click at [693, 550] on icon at bounding box center [685, 560] width 20 height 20
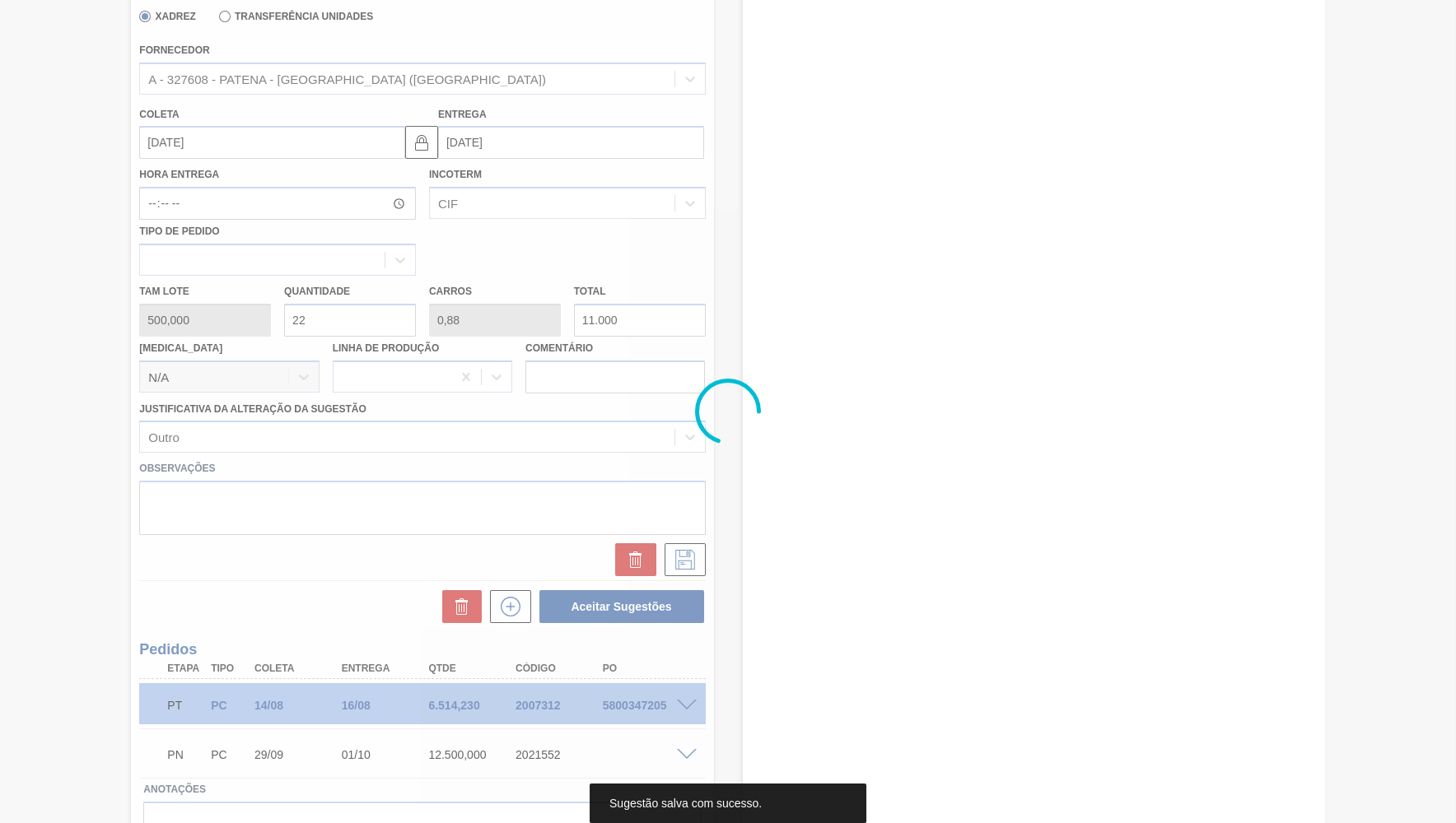
scroll to position [0, 0]
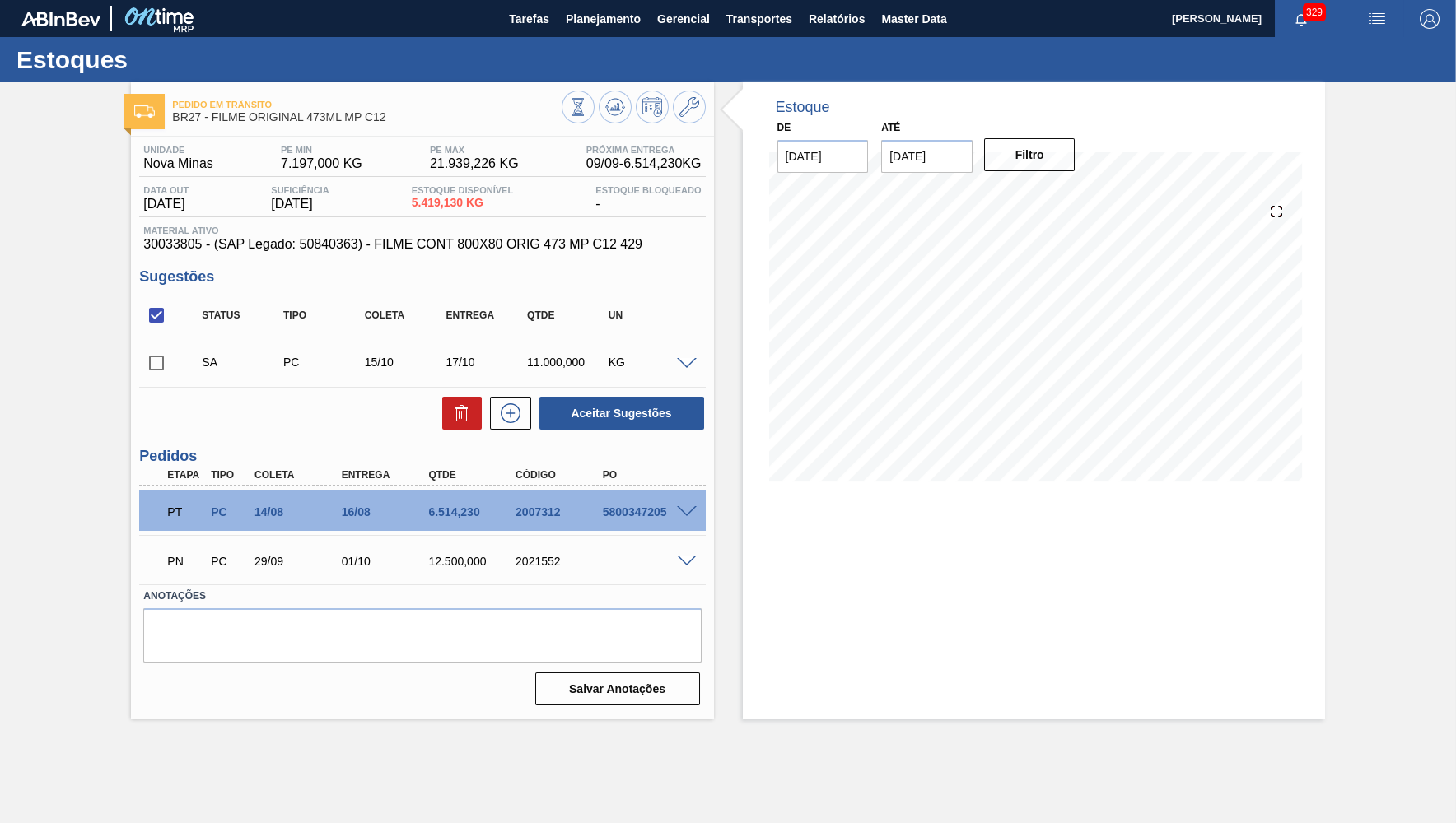
click at [170, 369] on input "checkbox" at bounding box center [156, 363] width 35 height 35
click at [657, 415] on button "Aceitar Sugestões" at bounding box center [622, 413] width 165 height 33
checkbox input "false"
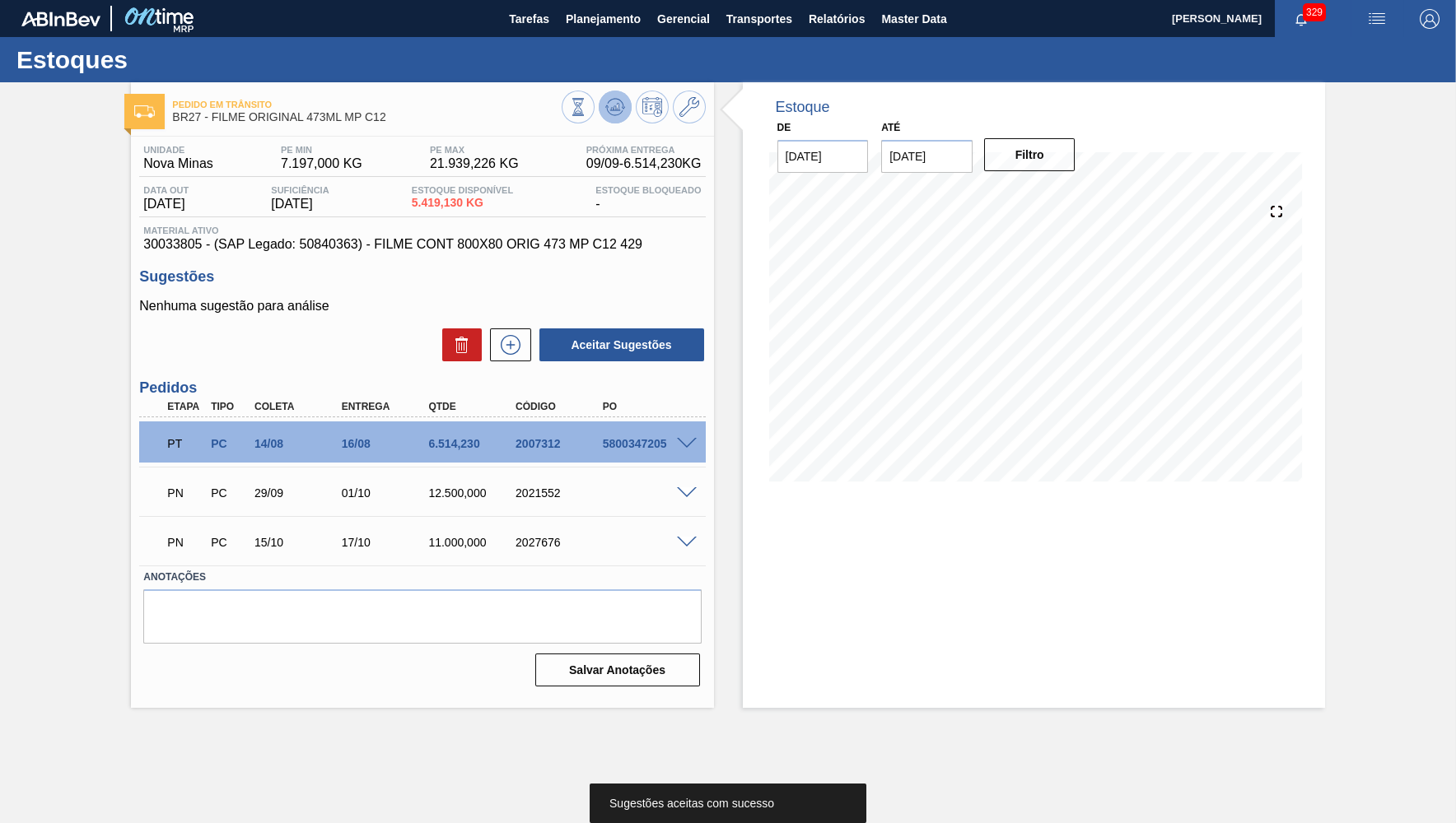
click at [620, 119] on button at bounding box center [616, 107] width 33 height 33
click at [420, 238] on div "Material ativo 30033805 - (SAP Legado: 50840363) - FILME CONT 800X80 ORIG 473 M…" at bounding box center [422, 239] width 566 height 27
click at [434, 244] on span "30033805 - (SAP Legado: 50840363) - FILME CONT 800X80 ORIG 473 MP C12 429" at bounding box center [423, 244] width 558 height 15
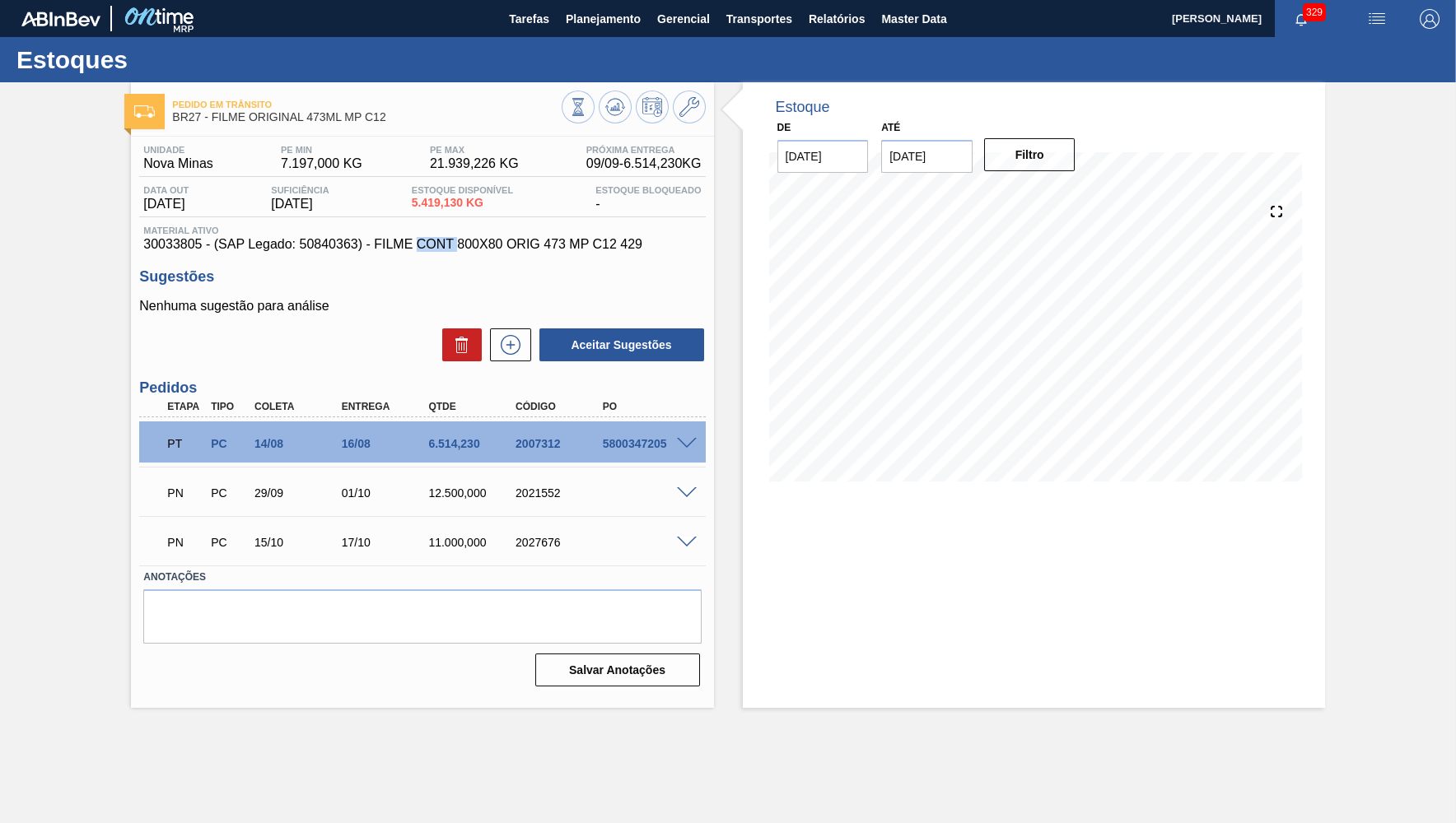
click at [434, 244] on span "30033805 - (SAP Legado: 50840363) - FILME CONT 800X80 ORIG 473 MP C12 429" at bounding box center [423, 244] width 558 height 15
drag, startPoint x: 318, startPoint y: 449, endPoint x: 367, endPoint y: 442, distance: 49.5
click at [348, 442] on div "14/08" at bounding box center [299, 444] width 97 height 13
click at [685, 440] on span at bounding box center [687, 444] width 20 height 13
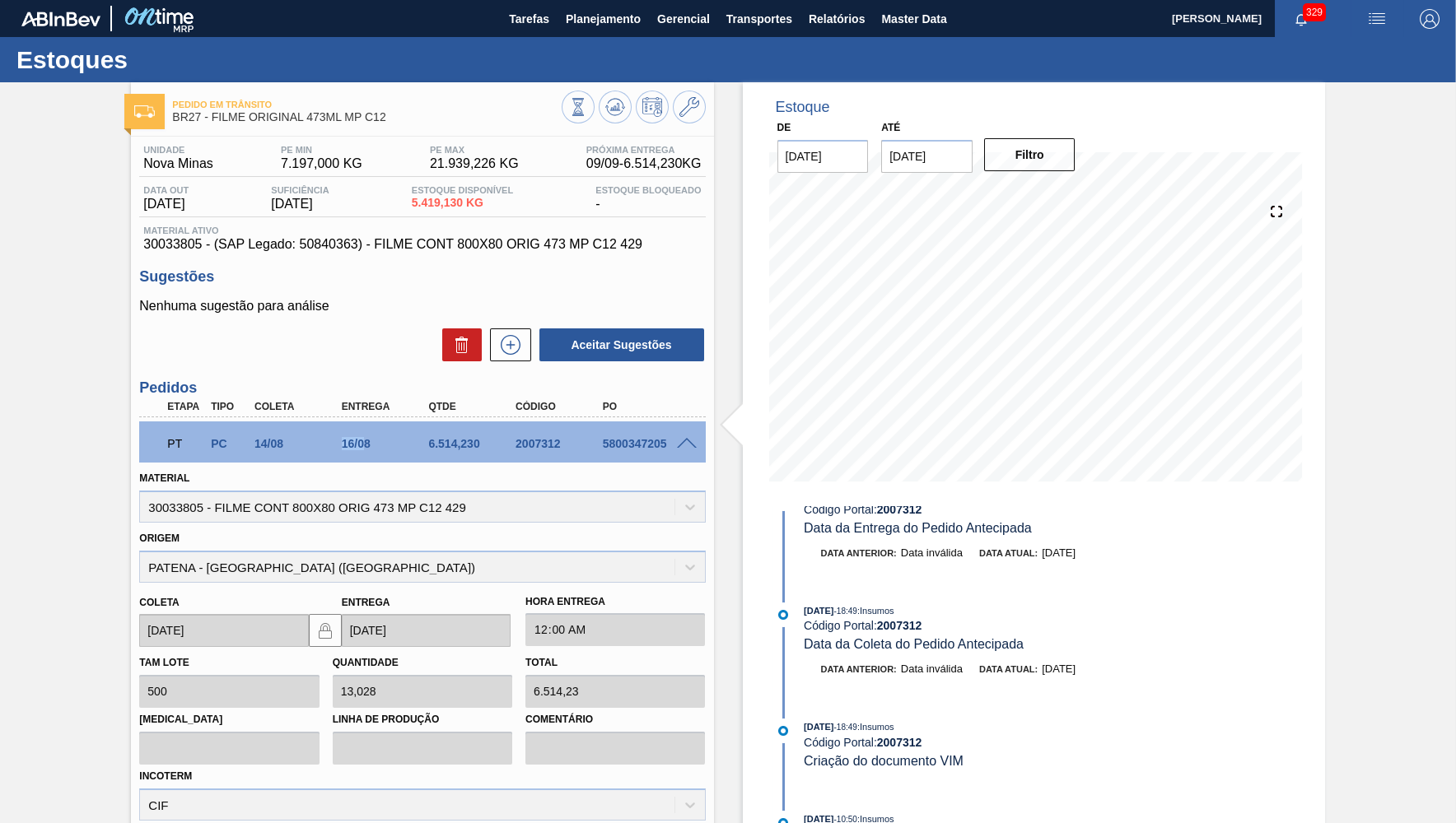
scroll to position [240, 0]
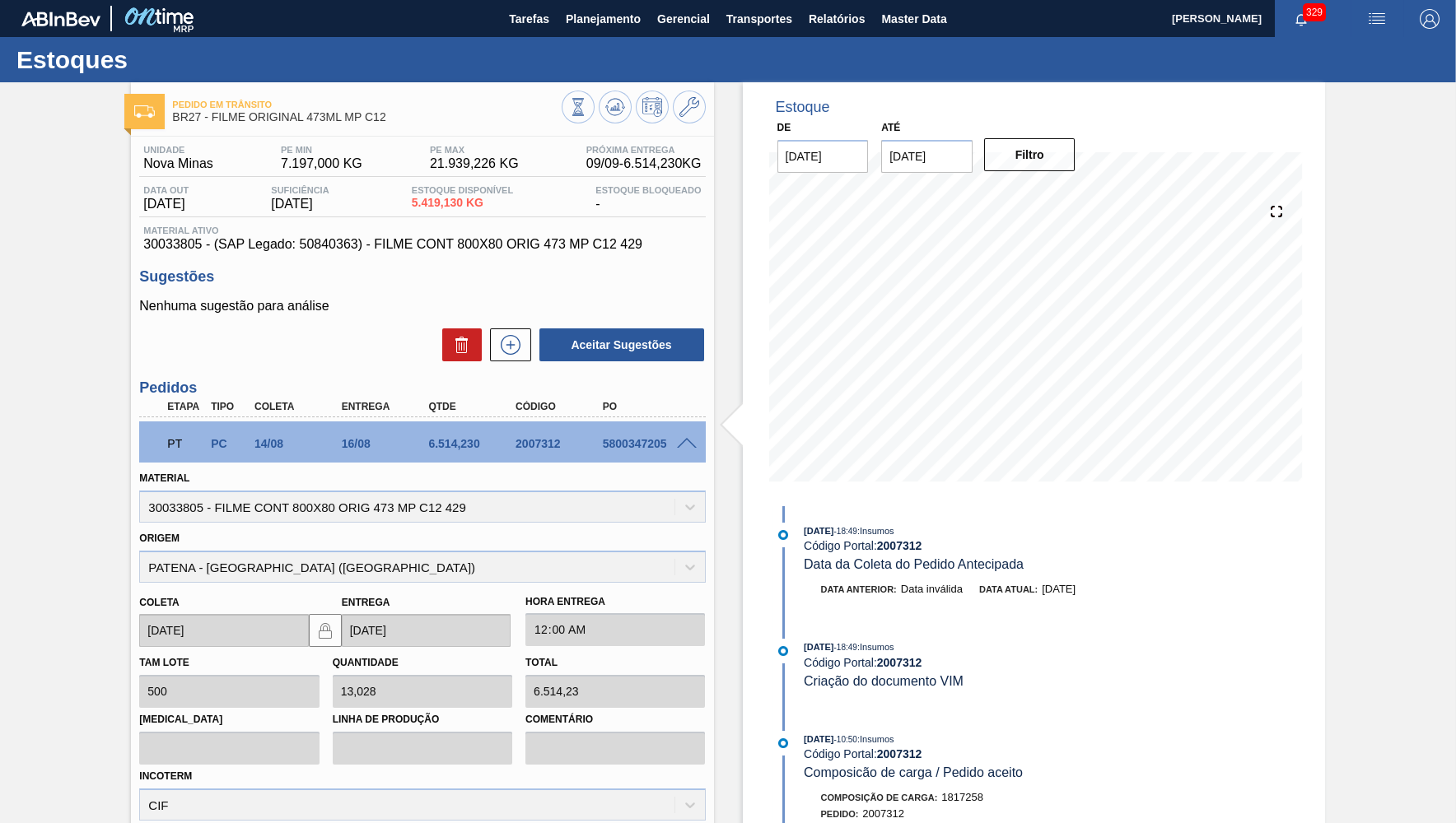
click at [607, 87] on div "Pedido em Trânsito BR27 - FILME ORIGINAL 473ML MP C12" at bounding box center [422, 105] width 583 height 46
click at [613, 95] on button at bounding box center [616, 107] width 33 height 33
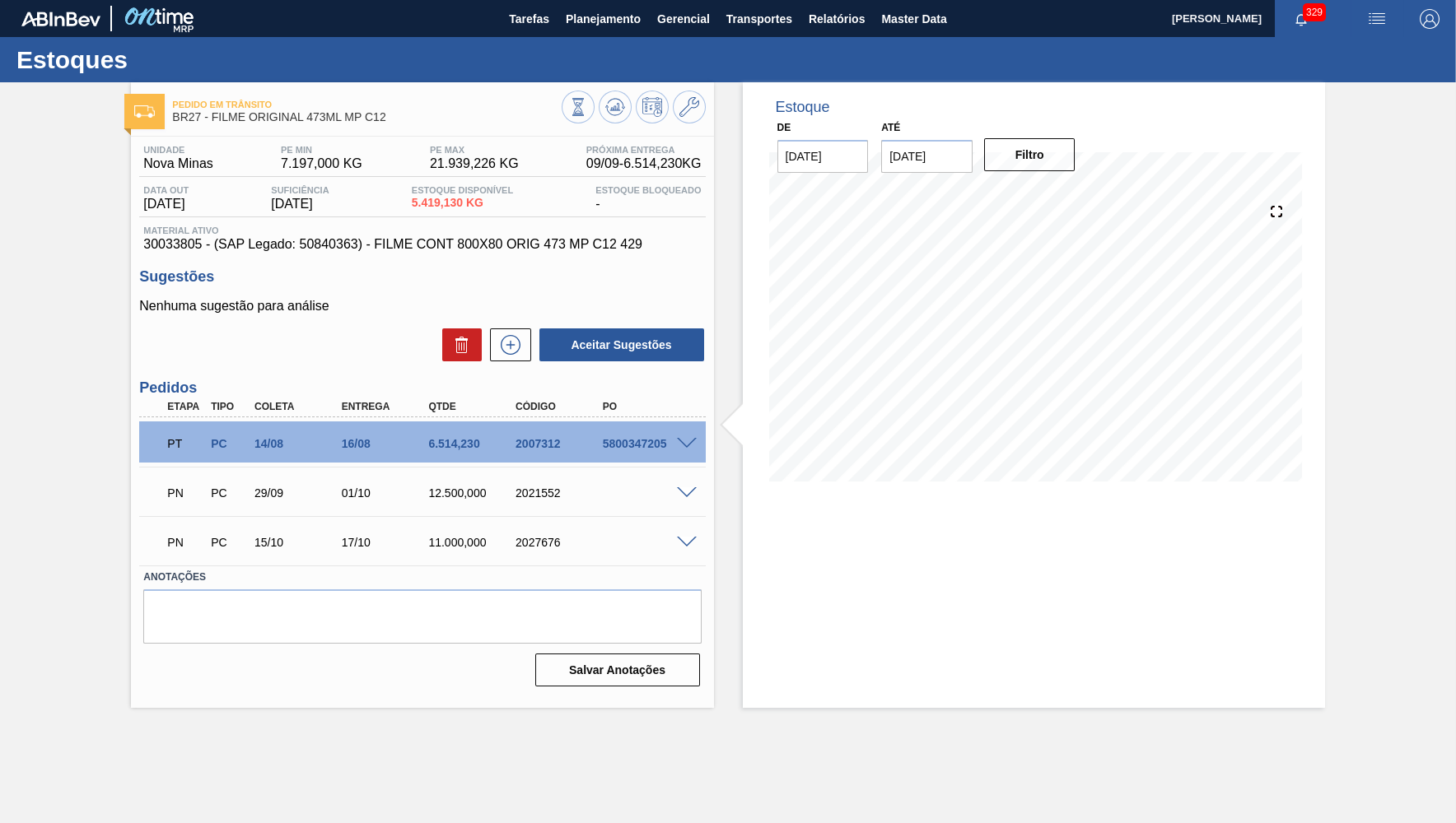
click at [684, 487] on div at bounding box center [690, 492] width 33 height 13
click at [680, 501] on div "PN PC 29/09 01/10 12.500,000 2021552" at bounding box center [422, 491] width 566 height 41
click at [691, 495] on span at bounding box center [687, 494] width 20 height 13
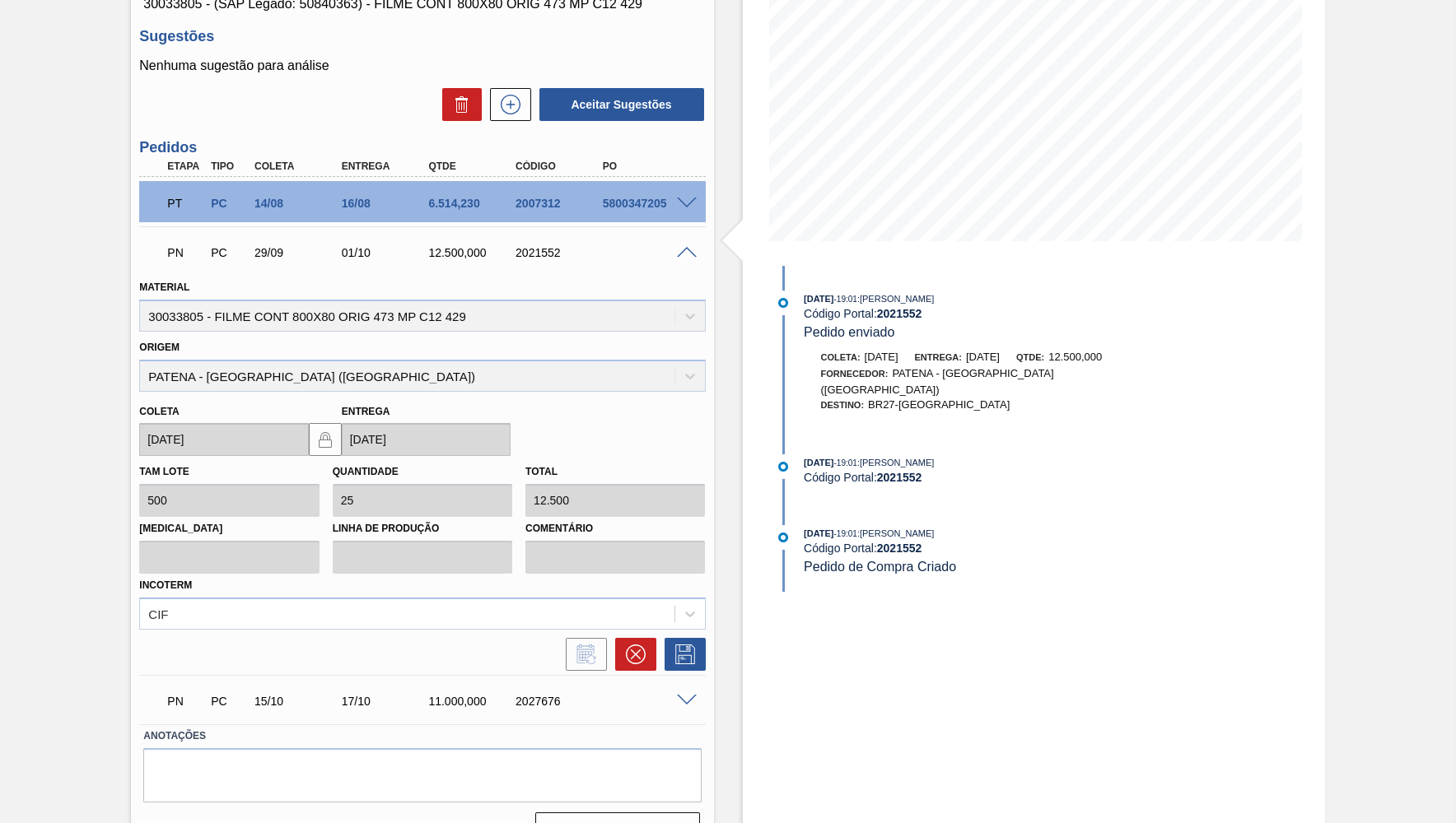
scroll to position [0, 0]
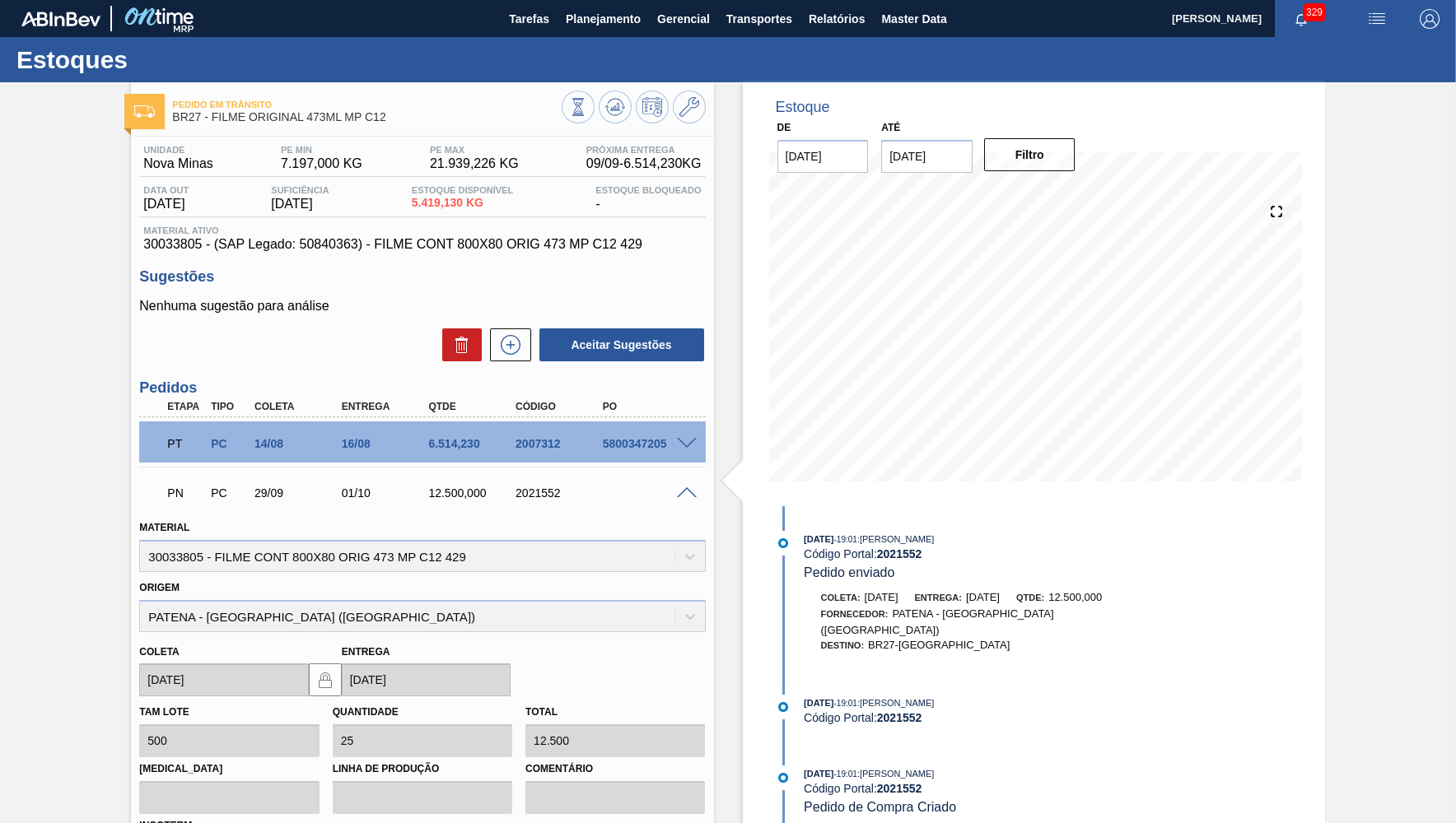
click at [684, 497] on span at bounding box center [687, 494] width 20 height 13
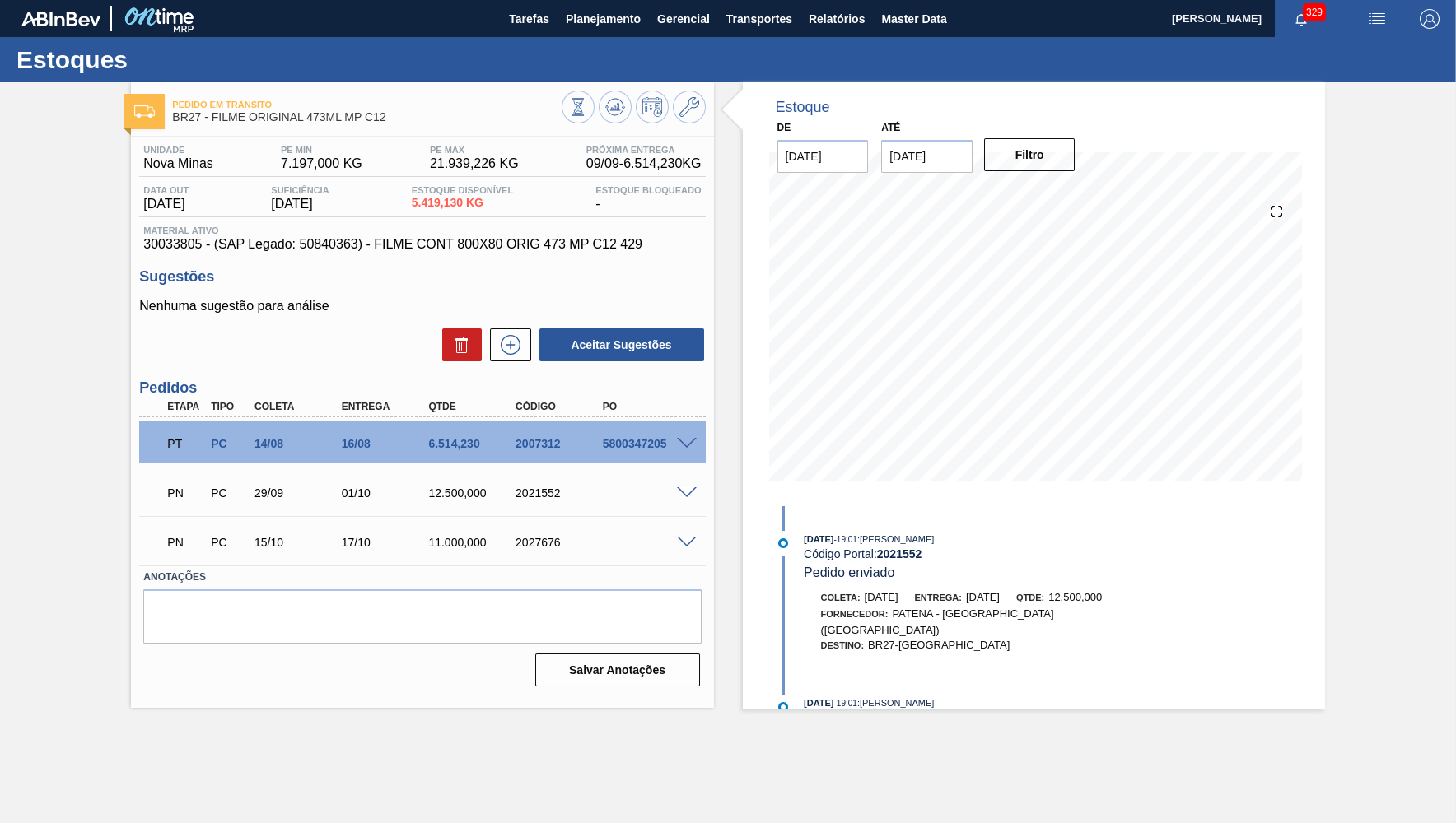
click at [523, 243] on span "30033805 - (SAP Legado: 50840363) - FILME CONT 800X80 ORIG 473 MP C12 429" at bounding box center [423, 244] width 558 height 15
click at [464, 232] on span "Material ativo" at bounding box center [423, 230] width 558 height 10
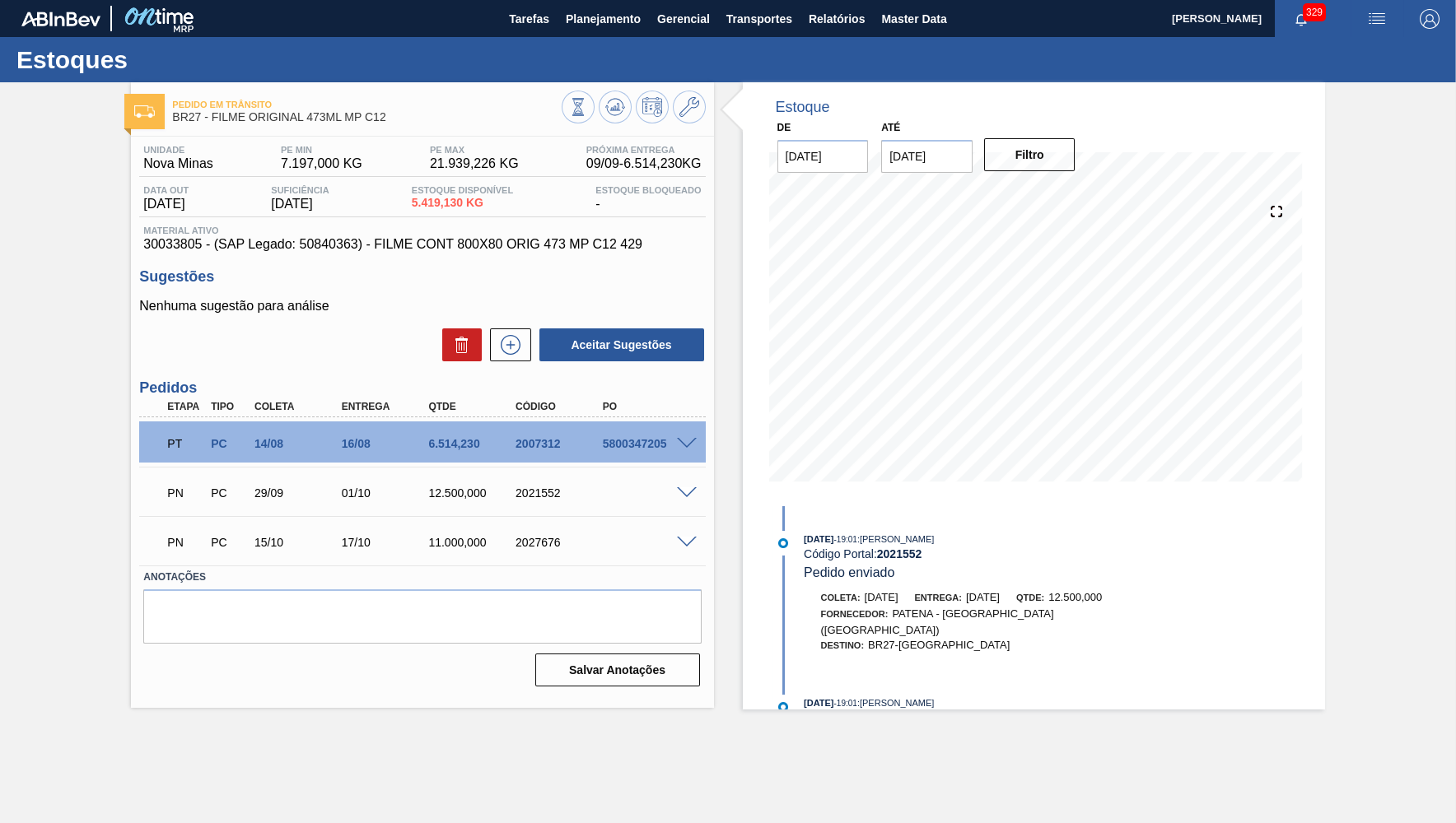
click at [459, 244] on span "30033805 - (SAP Legado: 50840363) - FILME CONT 800X80 ORIG 473 MP C12 429" at bounding box center [423, 244] width 558 height 15
click at [586, 20] on span "Planejamento" at bounding box center [604, 19] width 75 height 20
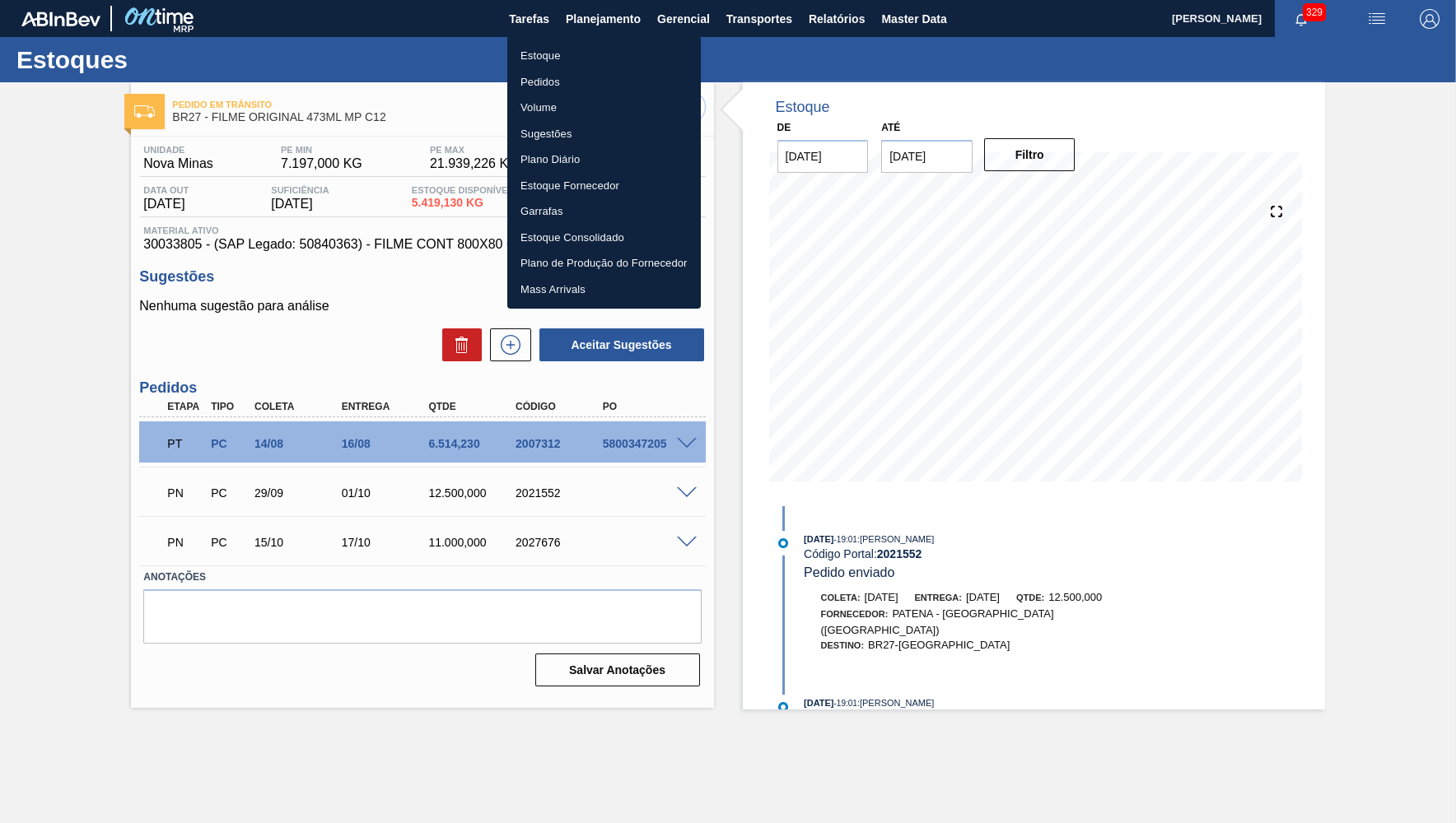
click at [569, 47] on li "Estoque" at bounding box center [605, 56] width 194 height 27
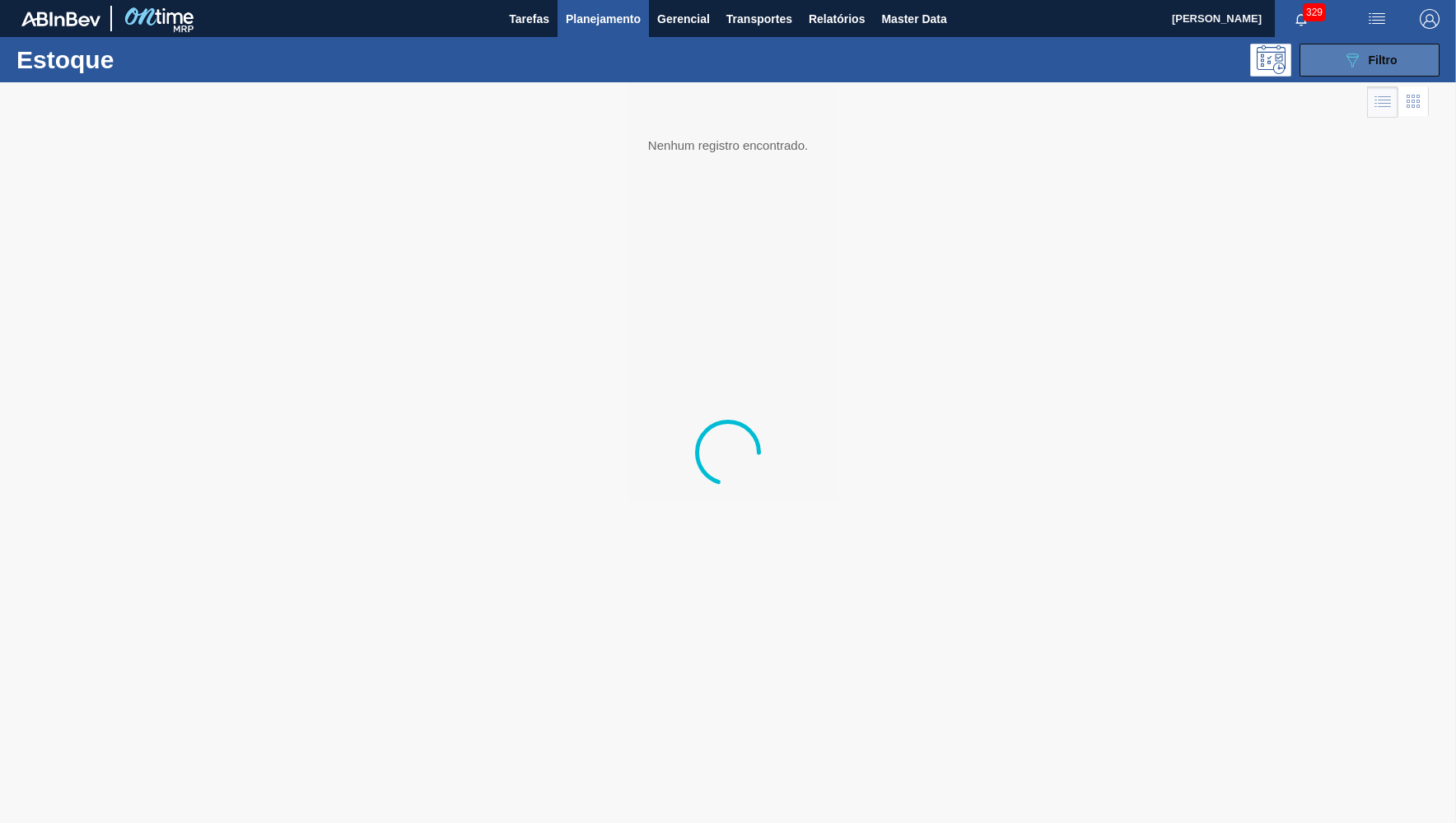
click at [1406, 67] on button "089F7B8B-B2A5-4AFE-B5C0-19BA573D28AC Filtro" at bounding box center [1369, 60] width 140 height 33
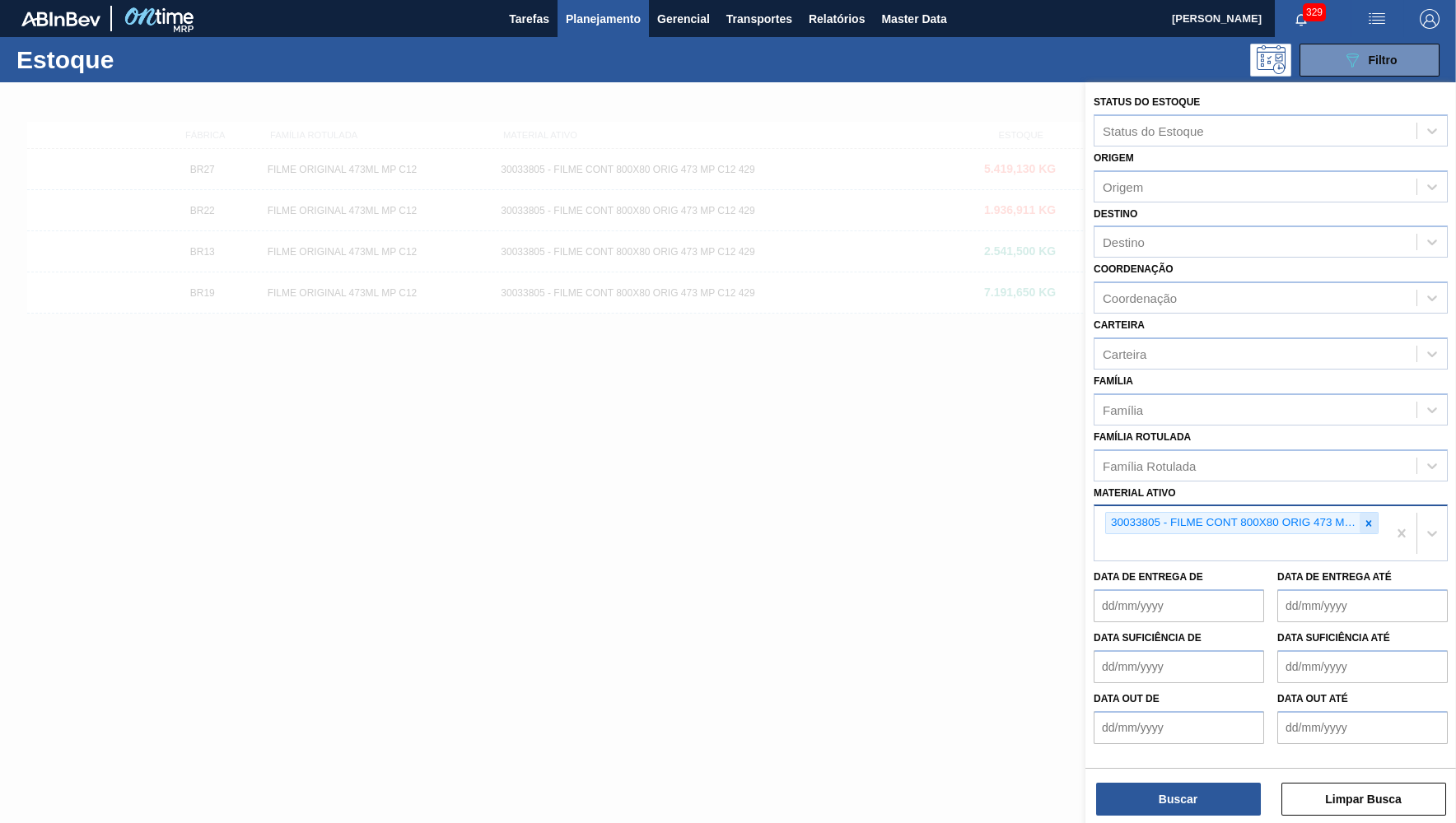
click at [1375, 513] on div at bounding box center [1369, 523] width 18 height 21
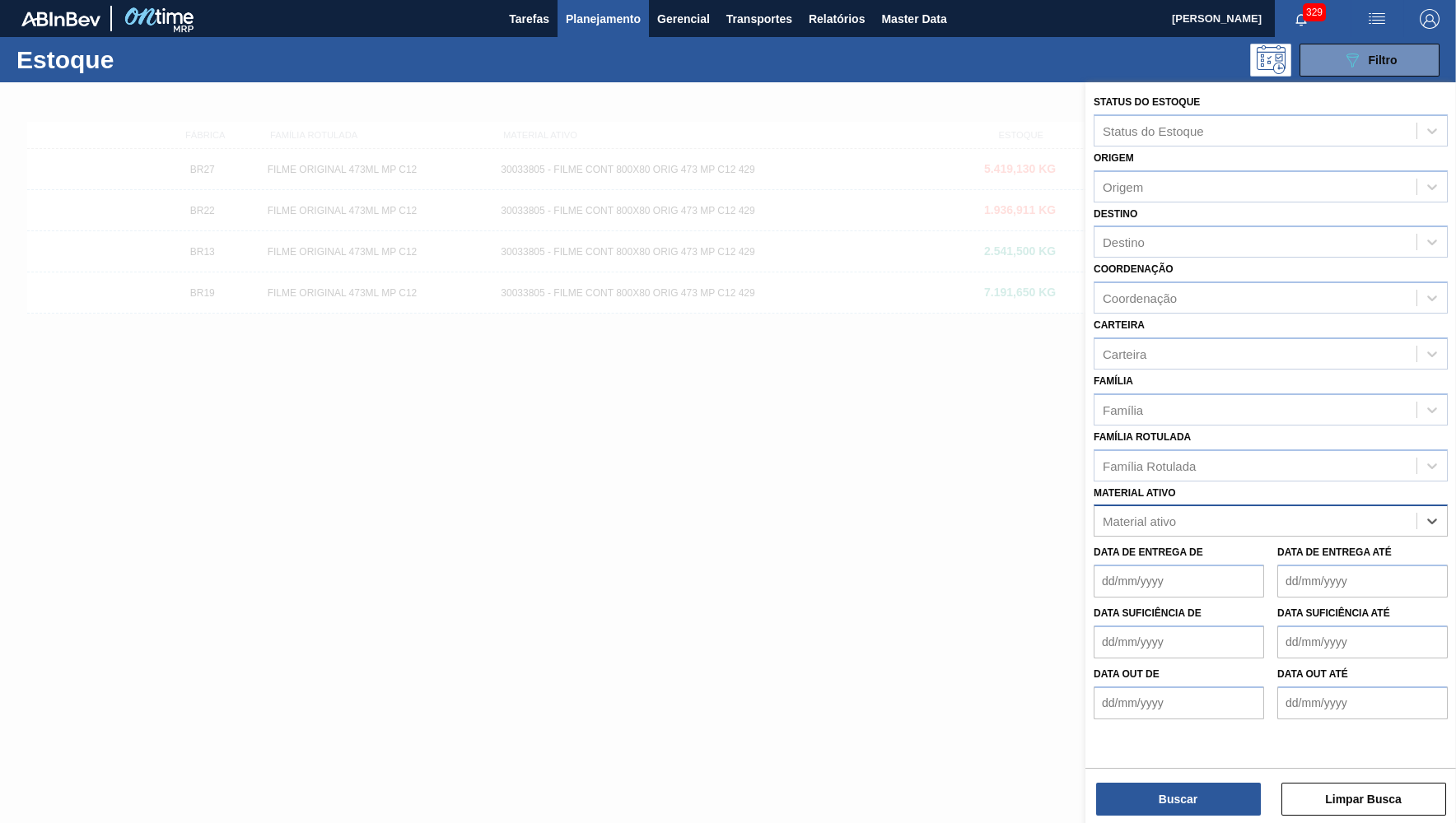
paste ativo "CAIXA CARTAO 269 ML STELLA PURE GOLD C08"
type ativo "CAIXA CARTAO 269 ML STELLA PURE GOLD C08"
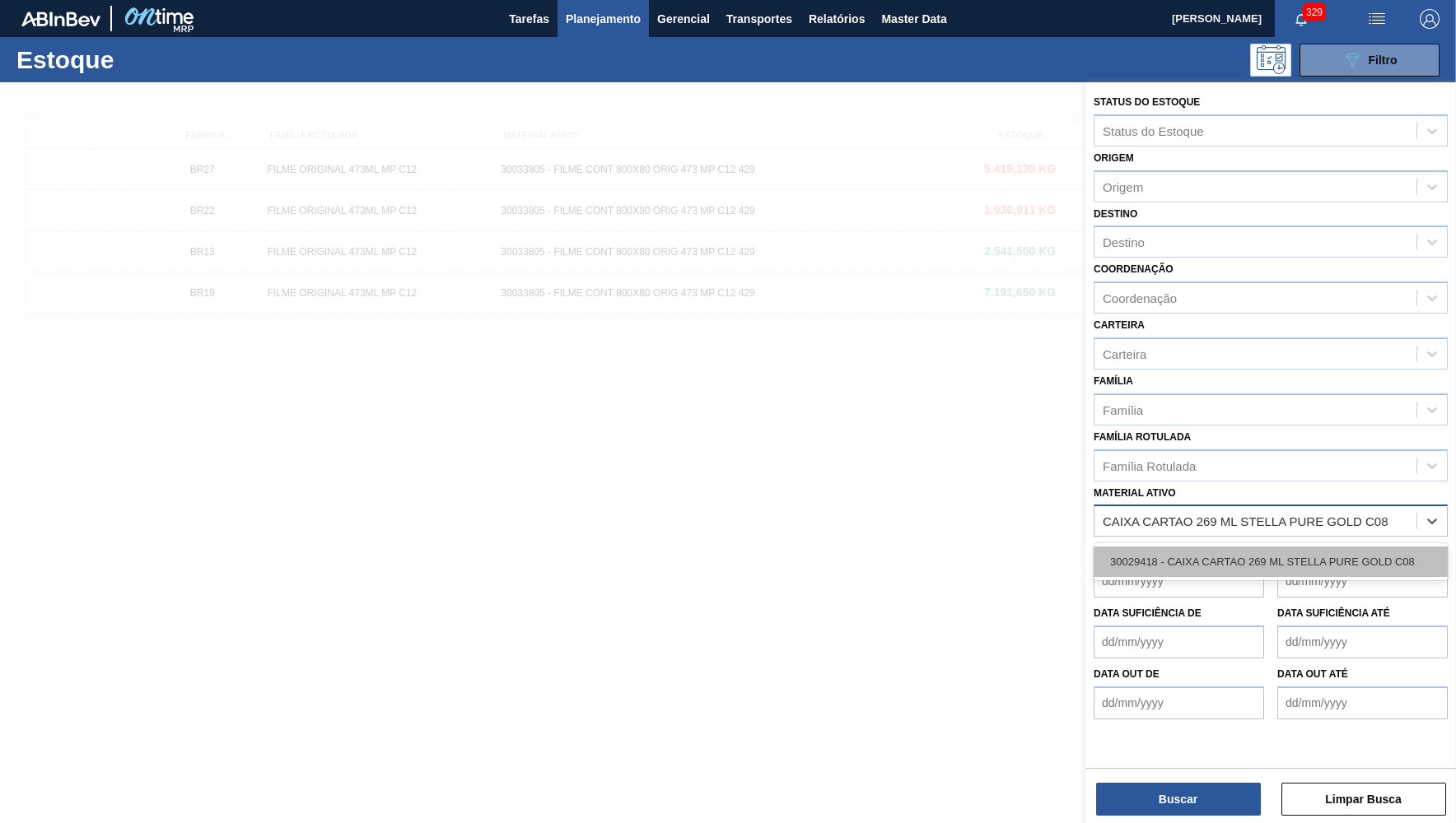
click at [1247, 547] on div "30029418 - CAIXA CARTAO 269 ML STELLA PURE GOLD C08" at bounding box center [1270, 561] width 354 height 30
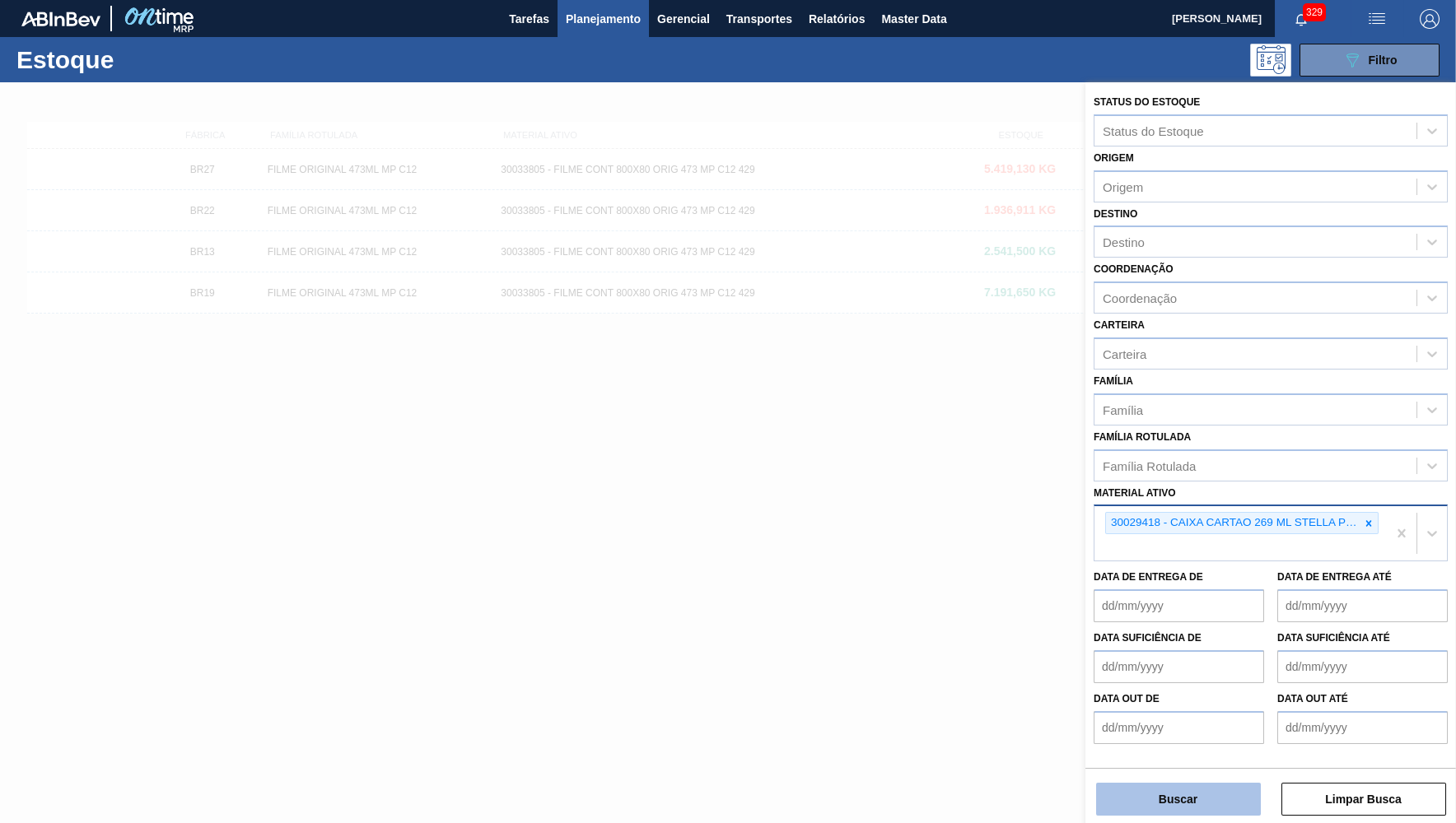
click at [1162, 811] on button "Buscar" at bounding box center [1178, 799] width 165 height 33
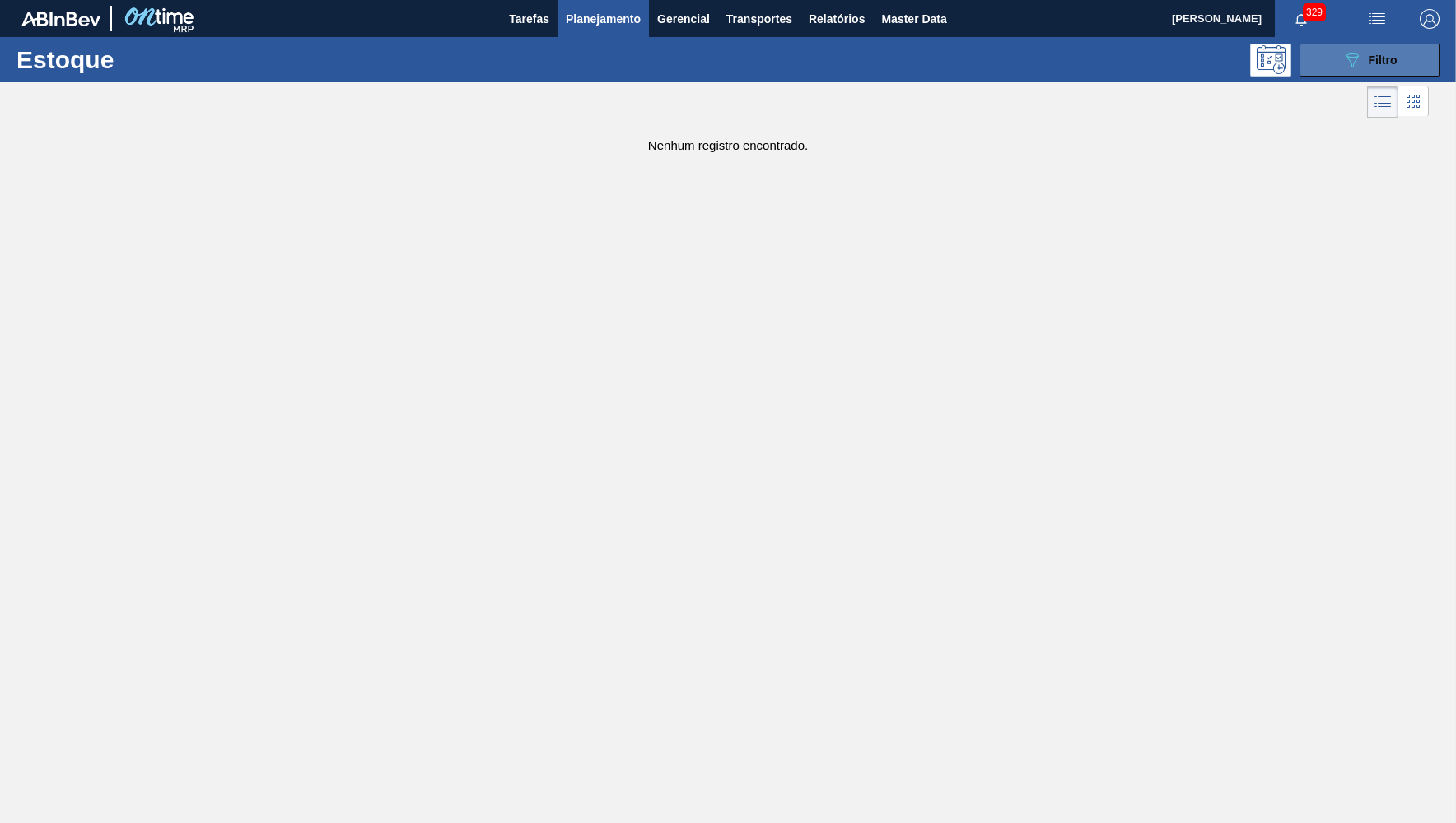
click at [1378, 50] on div "089F7B8B-B2A5-4AFE-B5C0-19BA573D28AC Filtro" at bounding box center [1370, 60] width 55 height 20
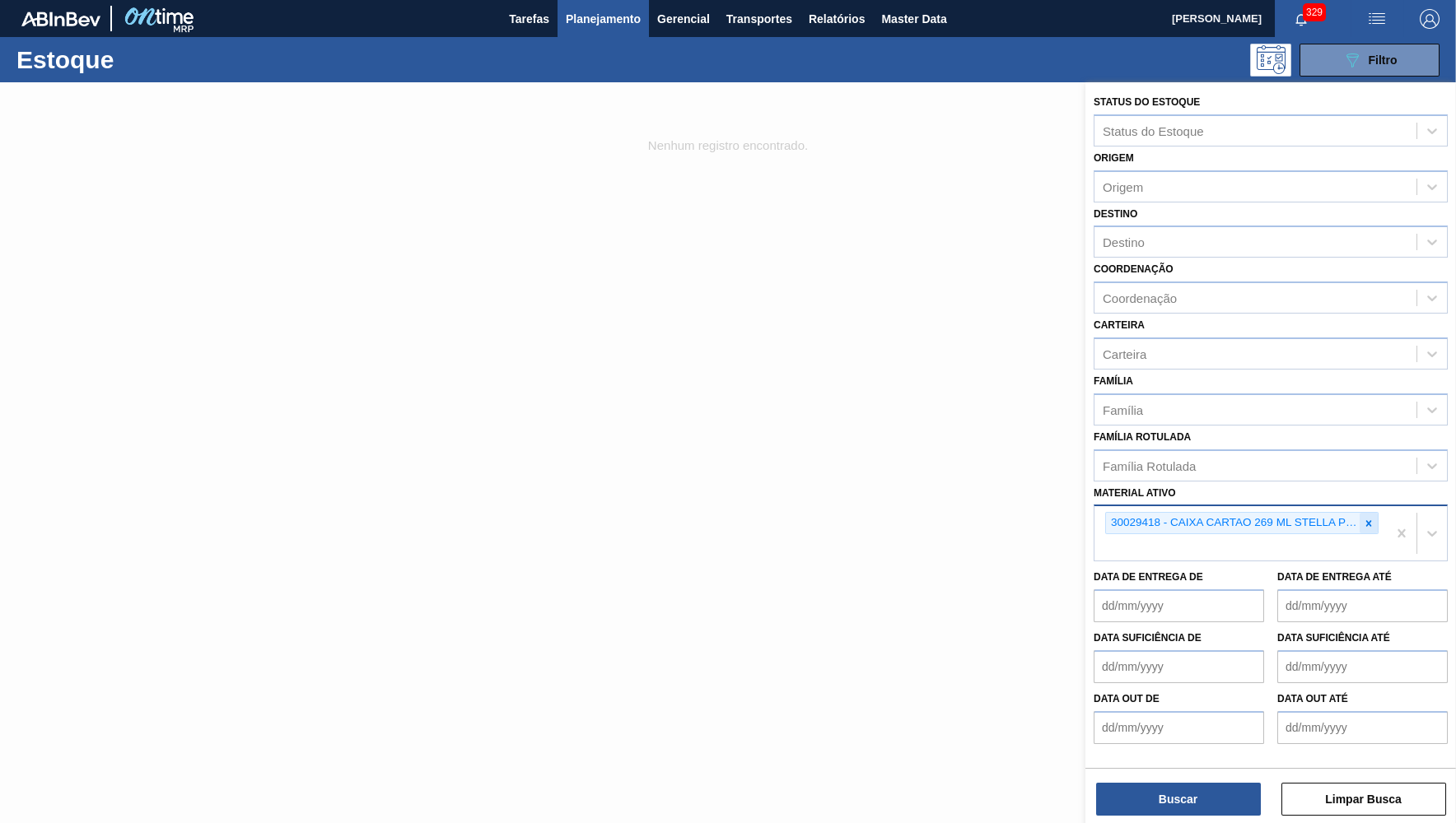
click at [1375, 513] on div at bounding box center [1369, 523] width 18 height 21
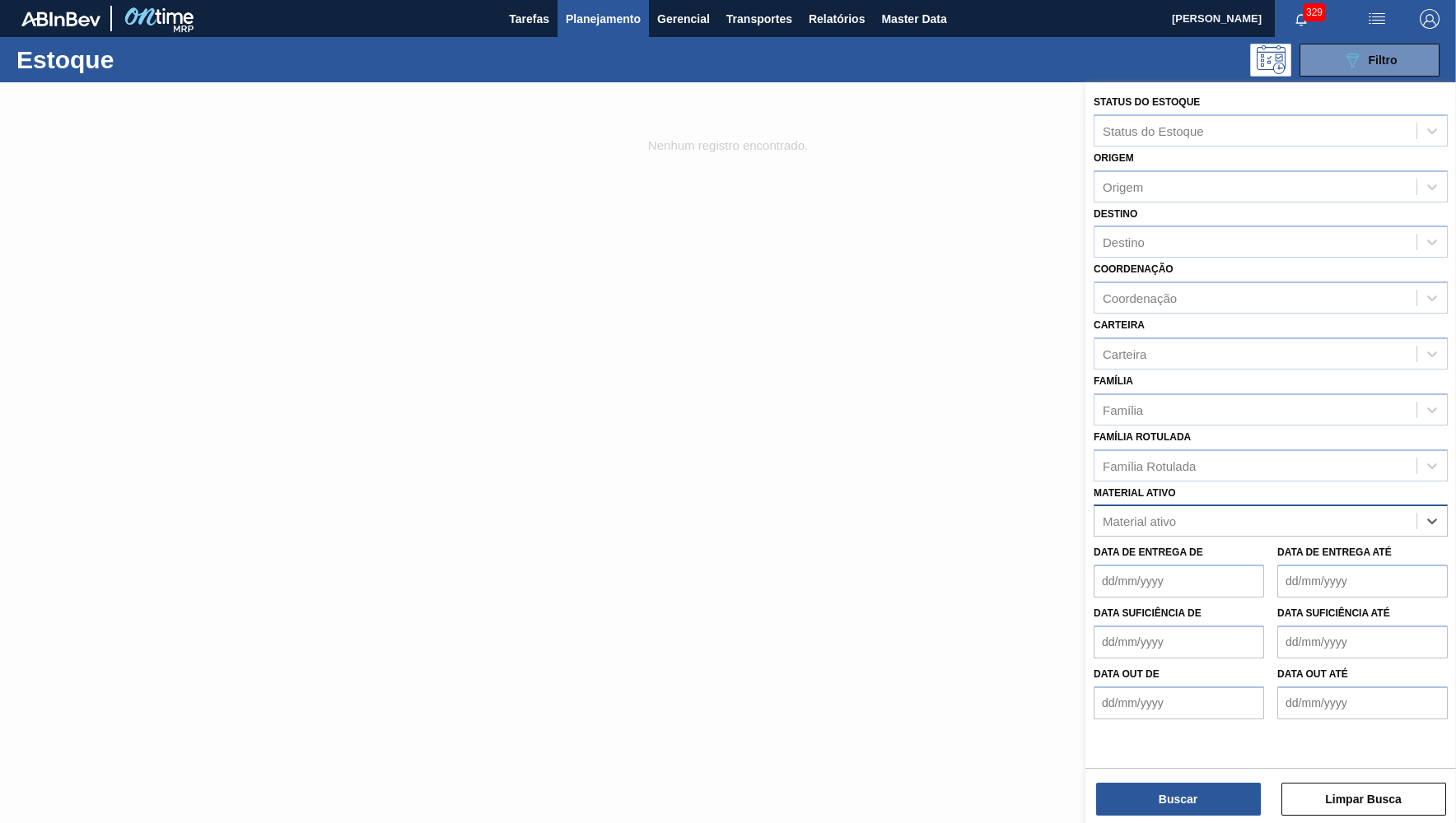
click at [1250, 425] on div "Família Rotulada Família Rotulada" at bounding box center [1270, 453] width 354 height 56
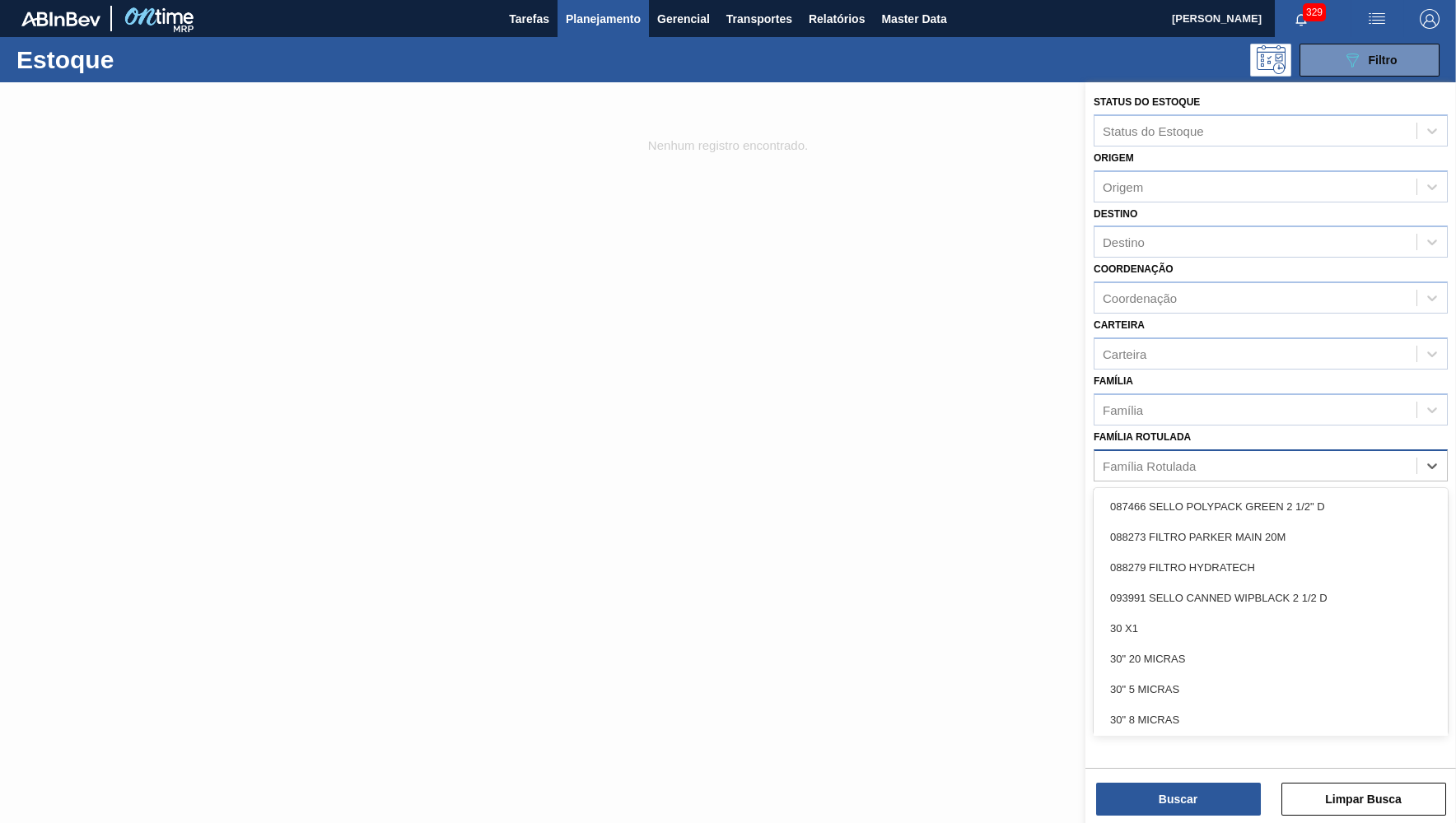
click at [1253, 454] on div "Família Rotulada" at bounding box center [1256, 465] width 322 height 24
type Rotulada "pure go"
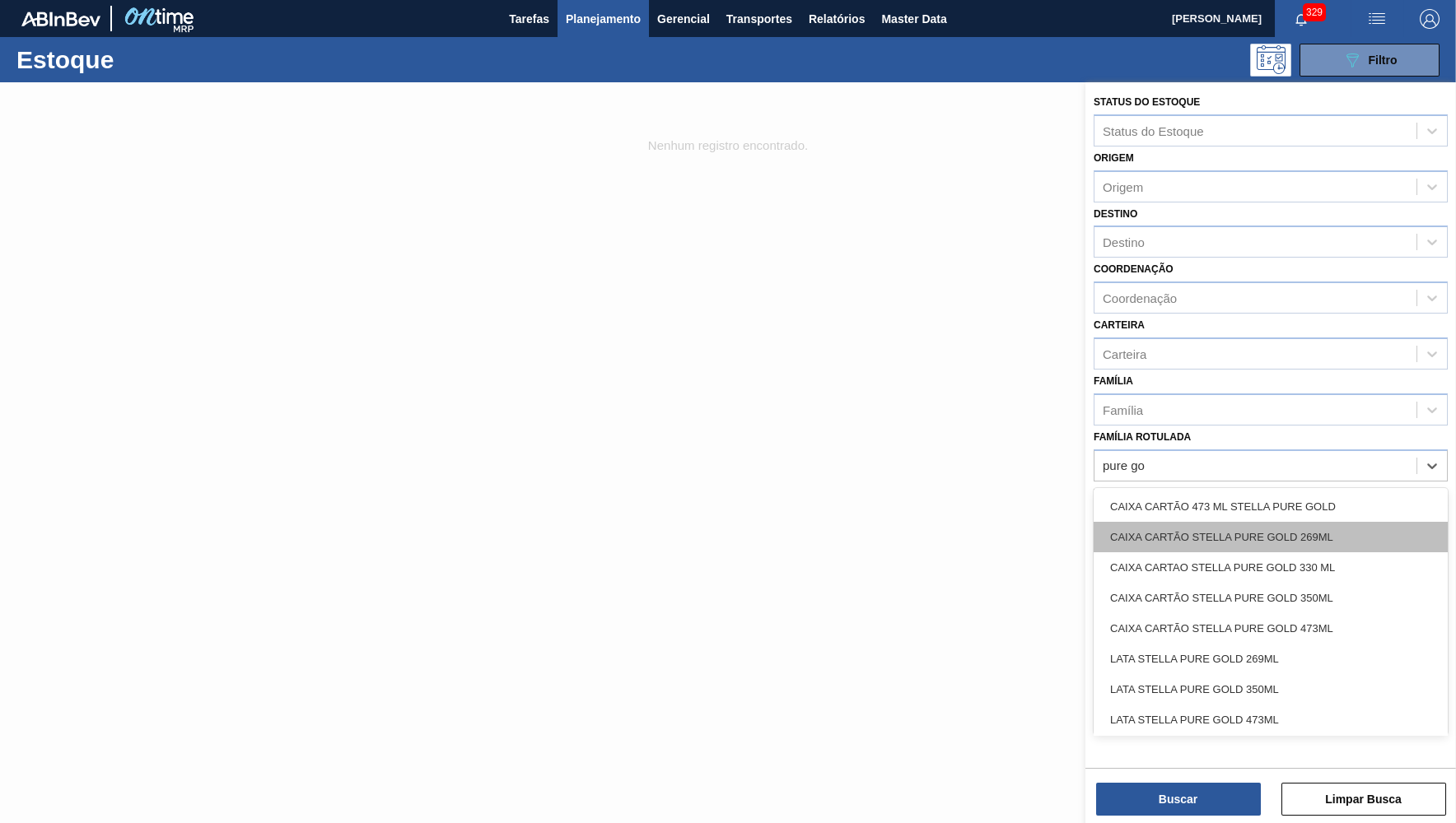
click at [1211, 522] on div "CAIXA CARTÃO STELLA PURE GOLD 269ML" at bounding box center [1270, 537] width 354 height 30
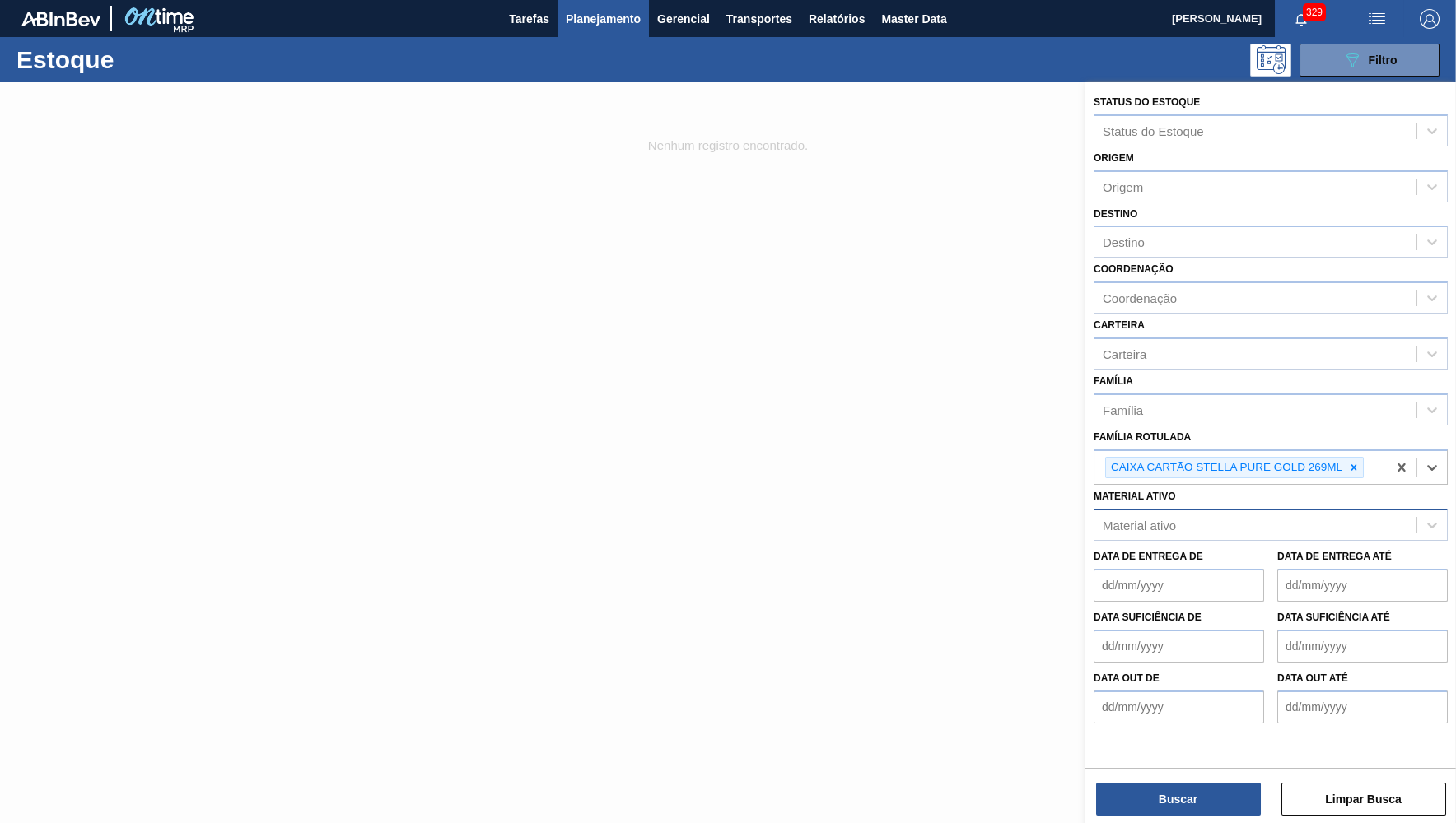
click at [1157, 817] on div "Status do Estoque Status do Estoque Origem Origem Destino Destino Coordenação C…" at bounding box center [1270, 454] width 370 height 744
click at [1157, 805] on button "Buscar" at bounding box center [1178, 799] width 165 height 33
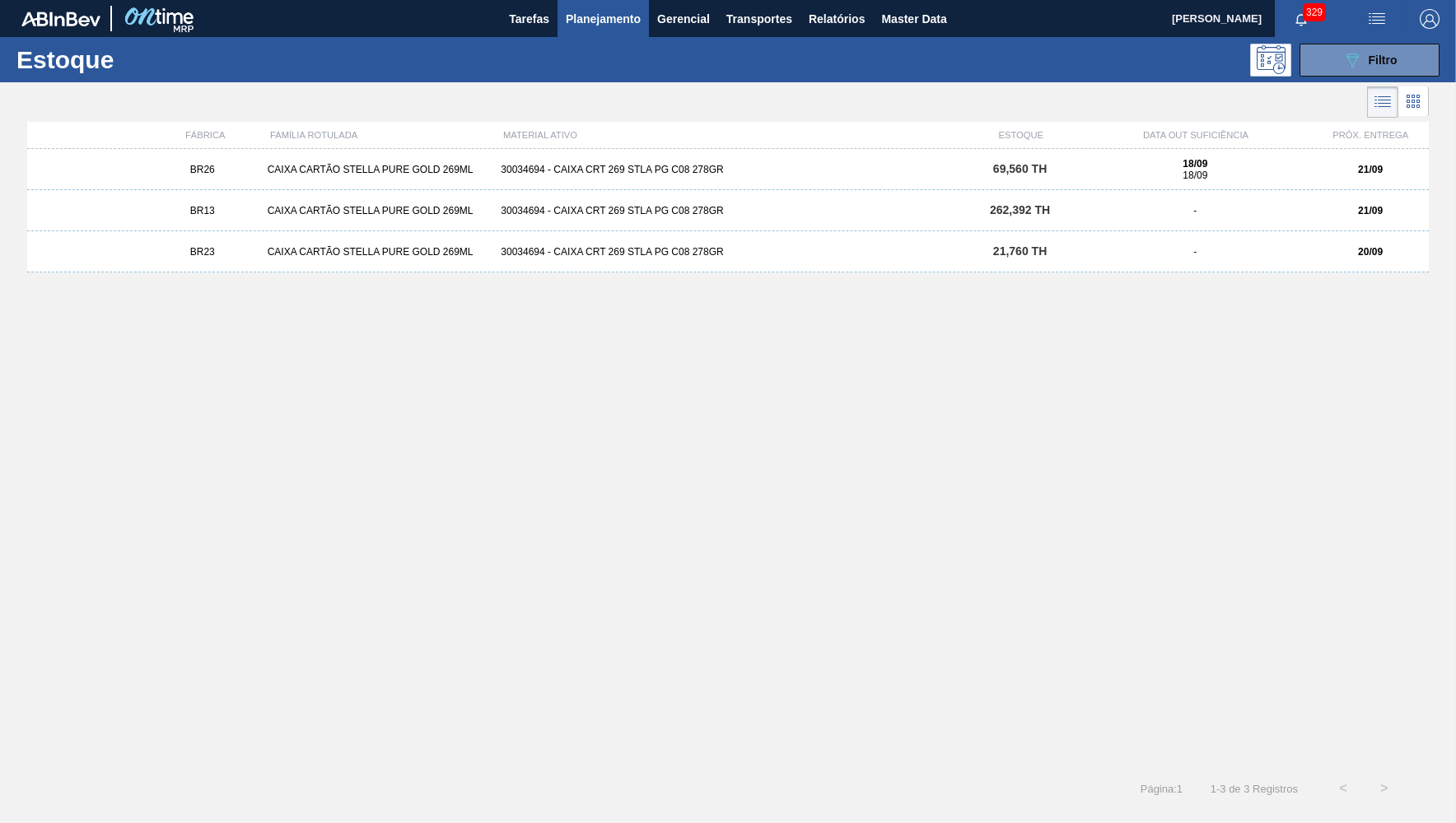
click at [204, 166] on span "BR26" at bounding box center [202, 169] width 25 height 12
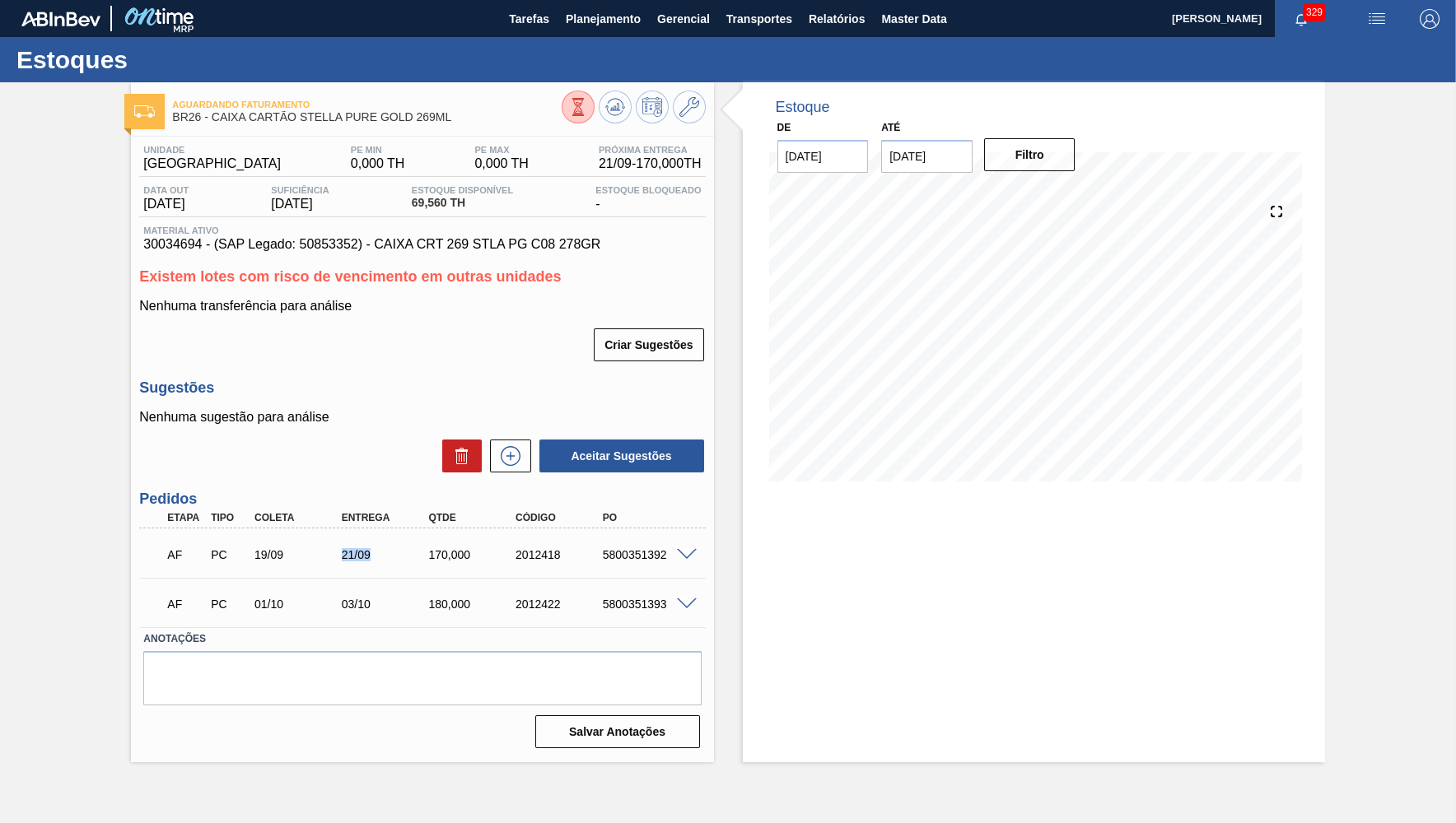
drag, startPoint x: 343, startPoint y: 550, endPoint x: 372, endPoint y: 545, distance: 29.4
click at [372, 549] on div "21/09" at bounding box center [386, 555] width 97 height 13
click at [687, 554] on span at bounding box center [687, 556] width 20 height 13
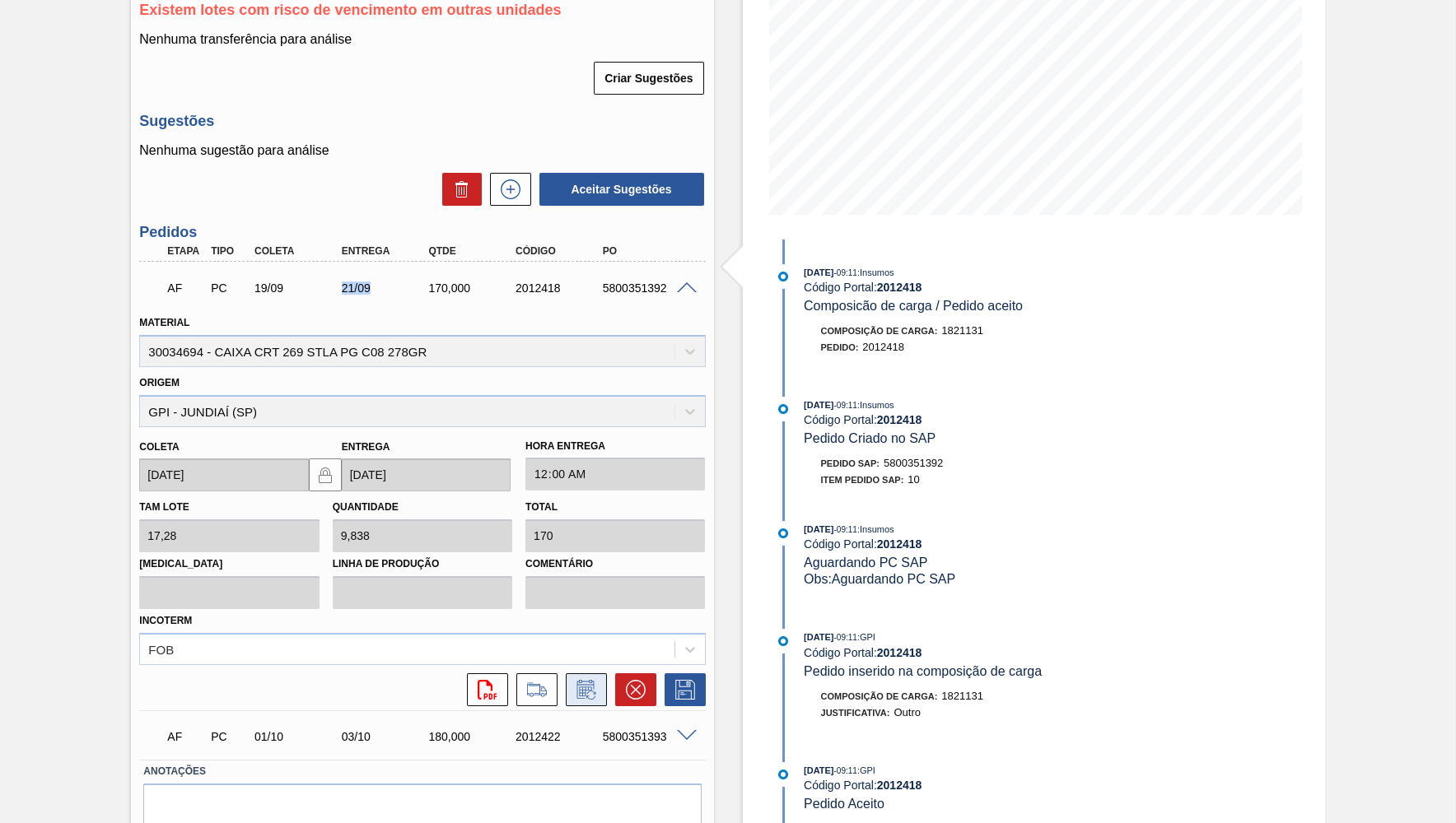
scroll to position [326, 0]
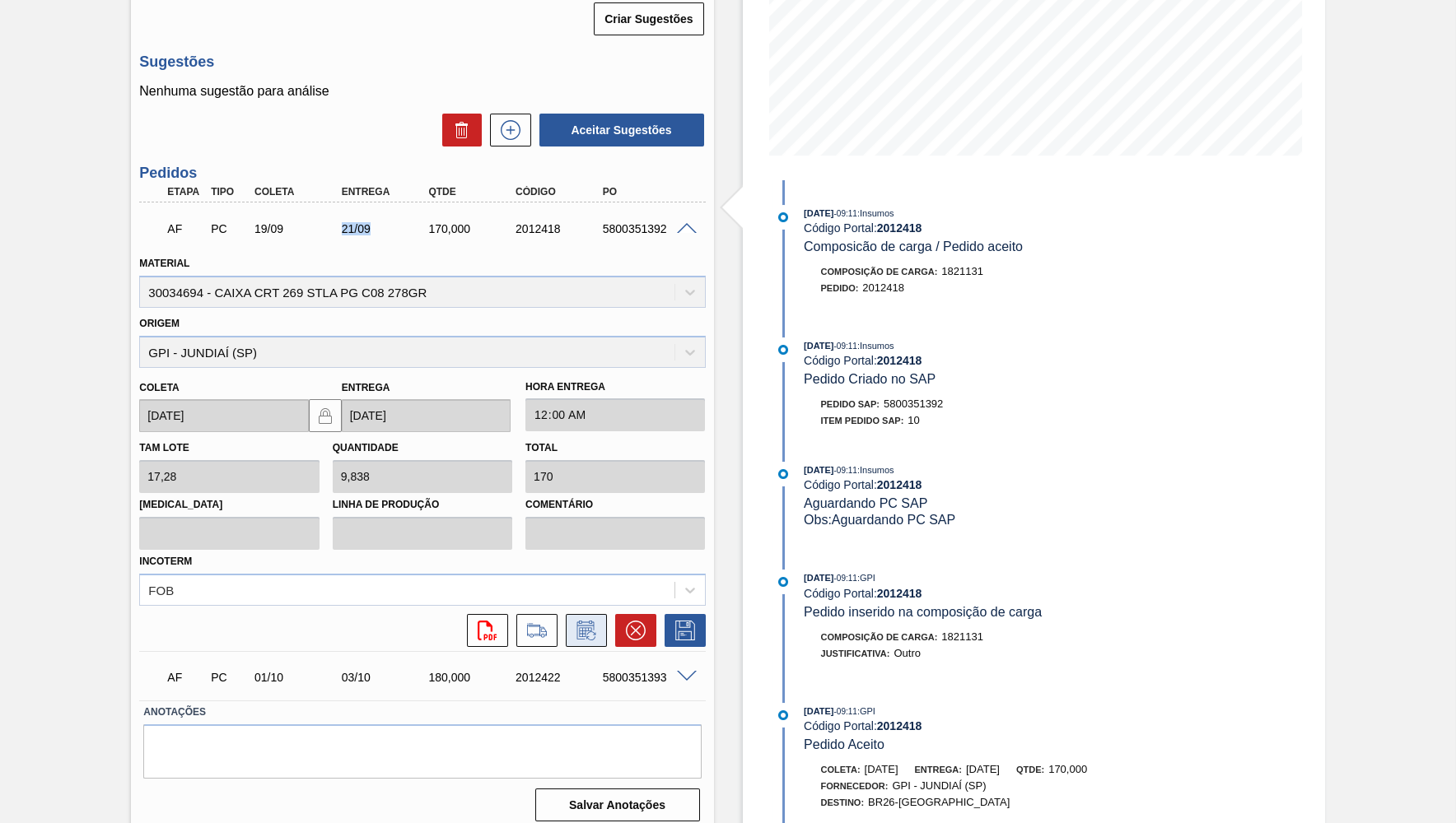
click at [584, 621] on icon at bounding box center [586, 631] width 27 height 20
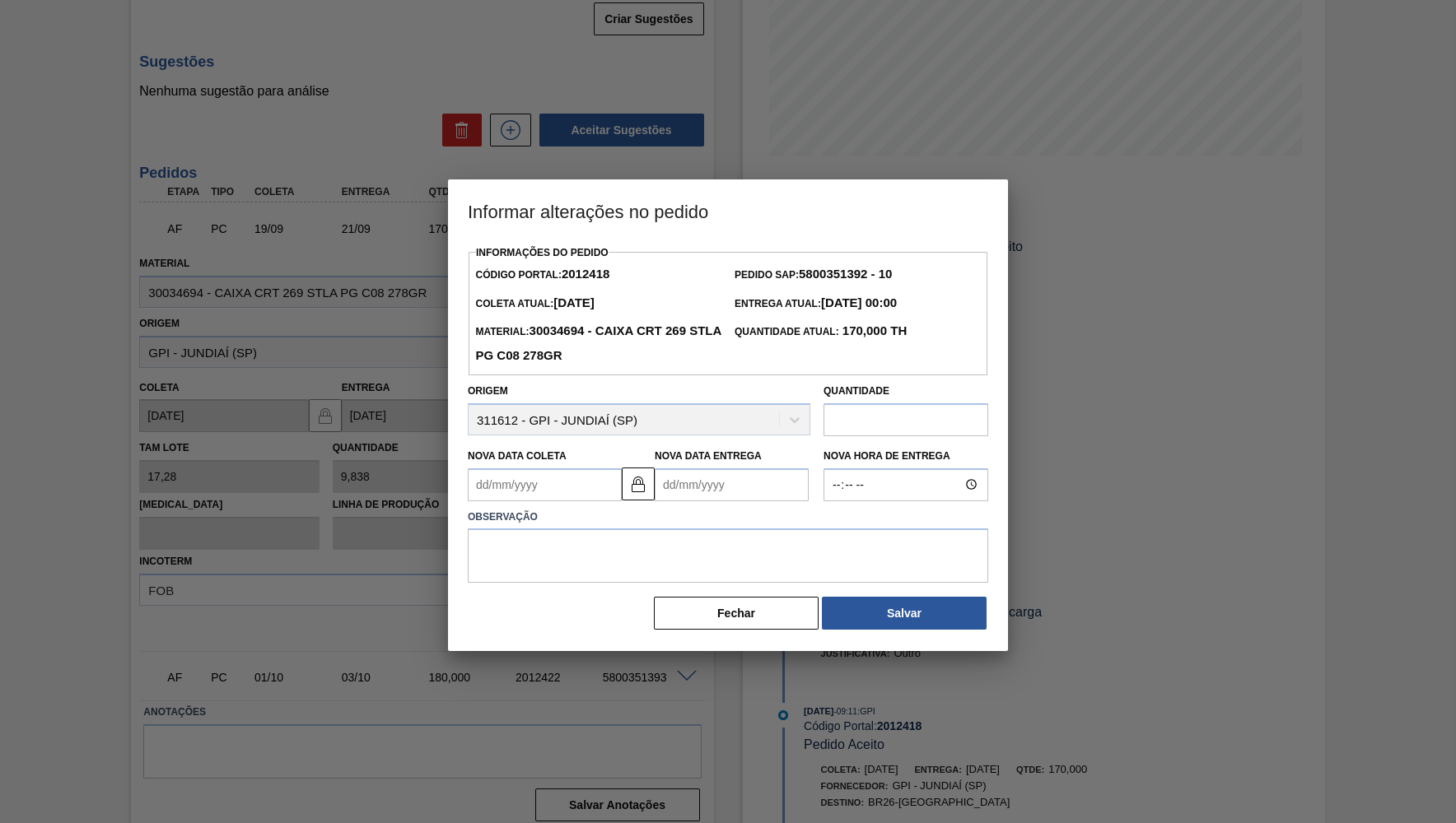
drag, startPoint x: 685, startPoint y: 508, endPoint x: 701, endPoint y: 479, distance: 33.1
click at [689, 506] on label "Observação" at bounding box center [727, 518] width 520 height 24
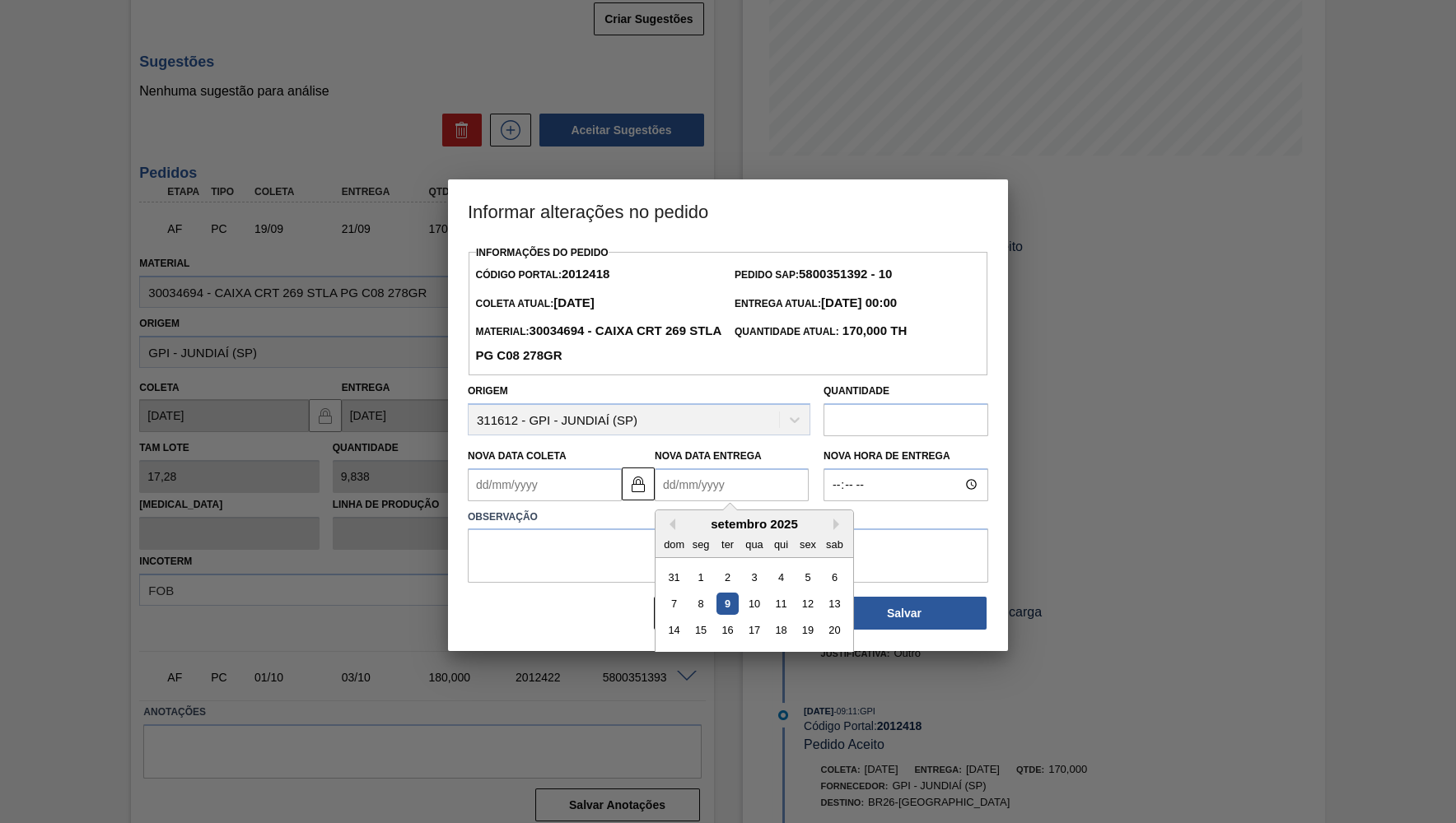
click at [702, 479] on Entrega2012418 "Nova Data Entrega" at bounding box center [732, 485] width 154 height 33
click at [510, 510] on label "Observação" at bounding box center [727, 518] width 520 height 24
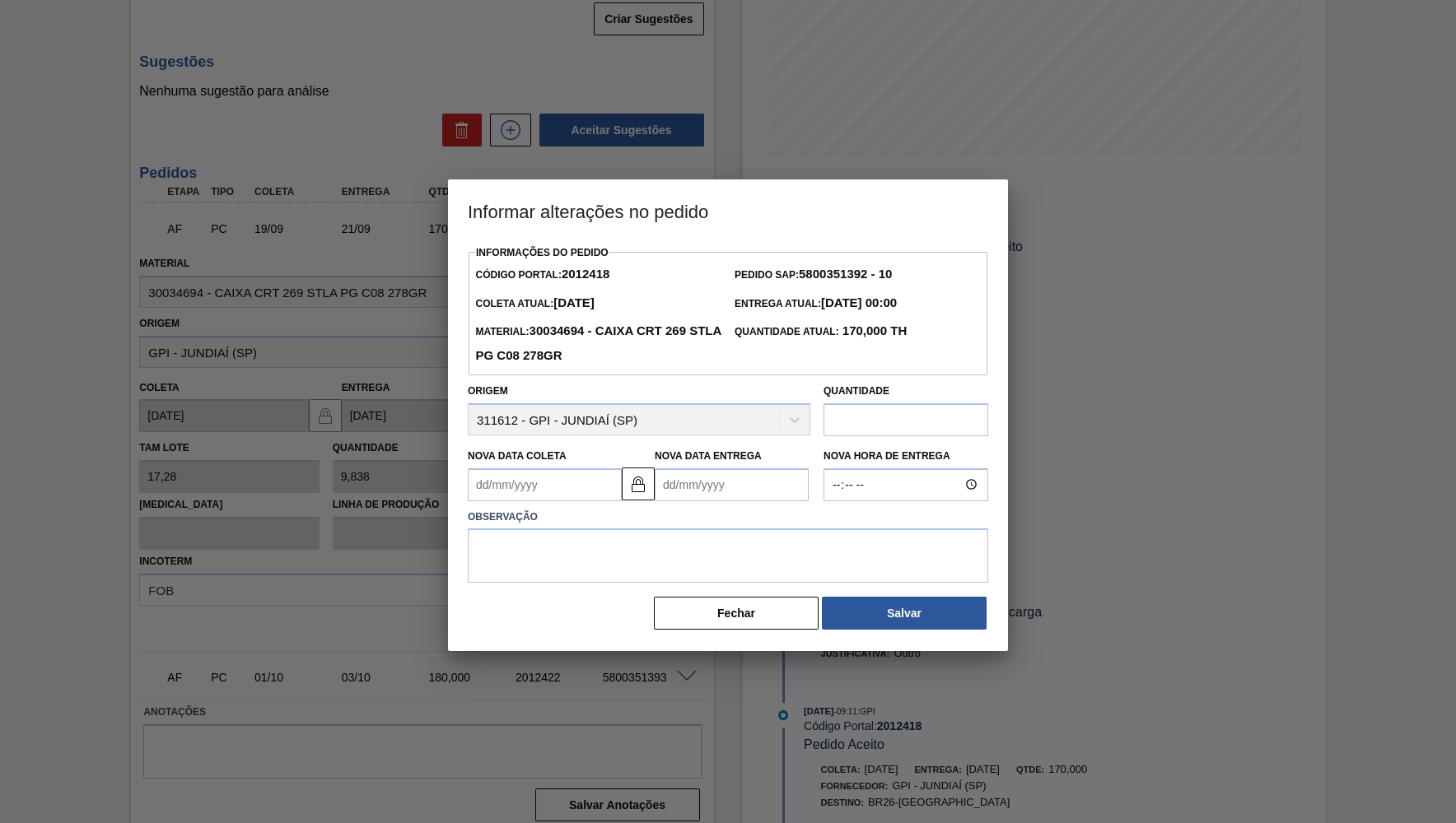
click at [521, 486] on Coleta2012418 "Nova Data Coleta" at bounding box center [544, 485] width 154 height 33
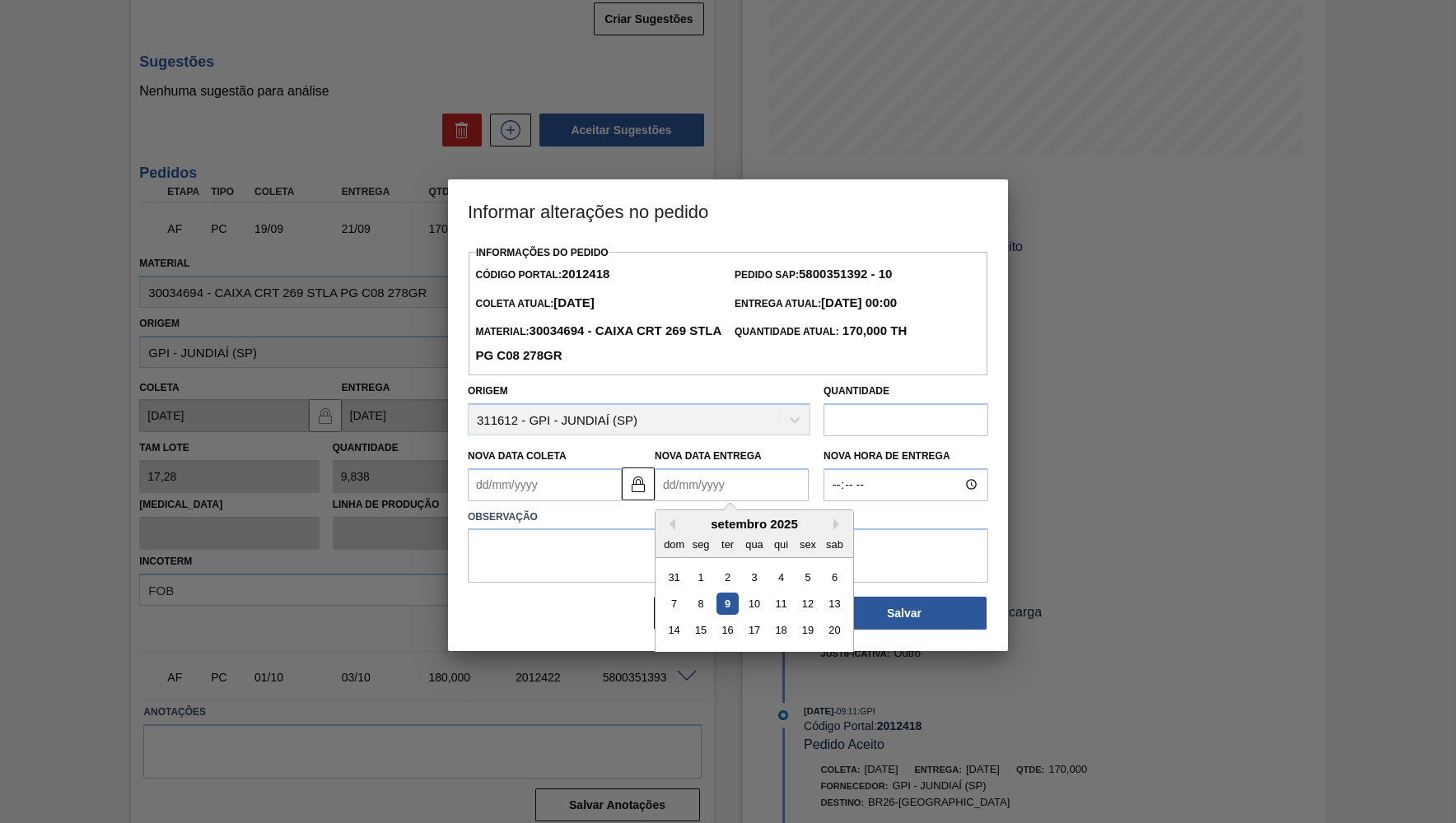
click at [773, 468] on Entrega2012418 "Nova Data Entrega" at bounding box center [732, 485] width 154 height 33
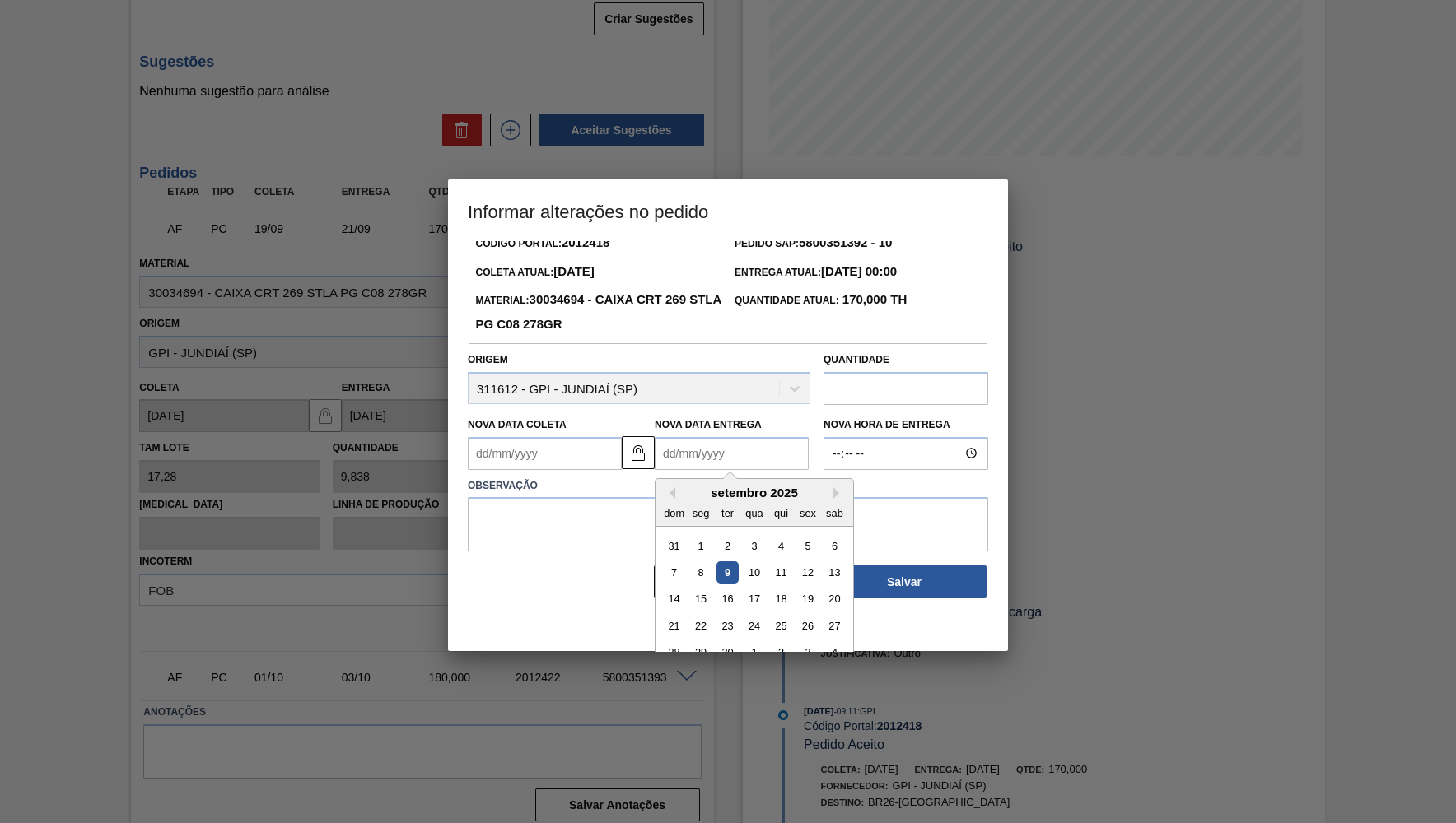
scroll to position [43, 0]
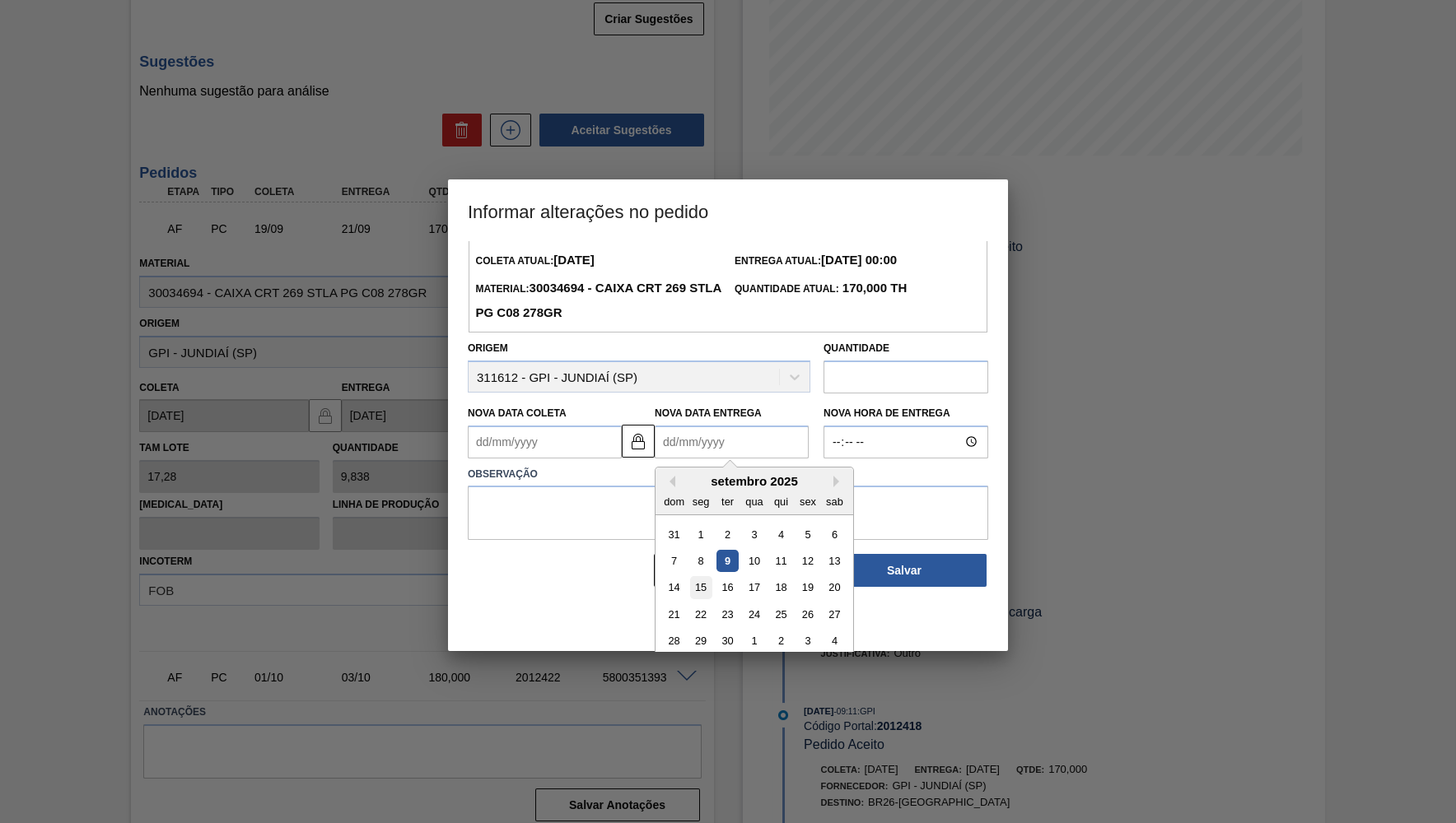
click at [699, 576] on div "15" at bounding box center [701, 587] width 22 height 22
type Coleta2012418 "[DATE]"
type Entrega2012418 "[DATE]"
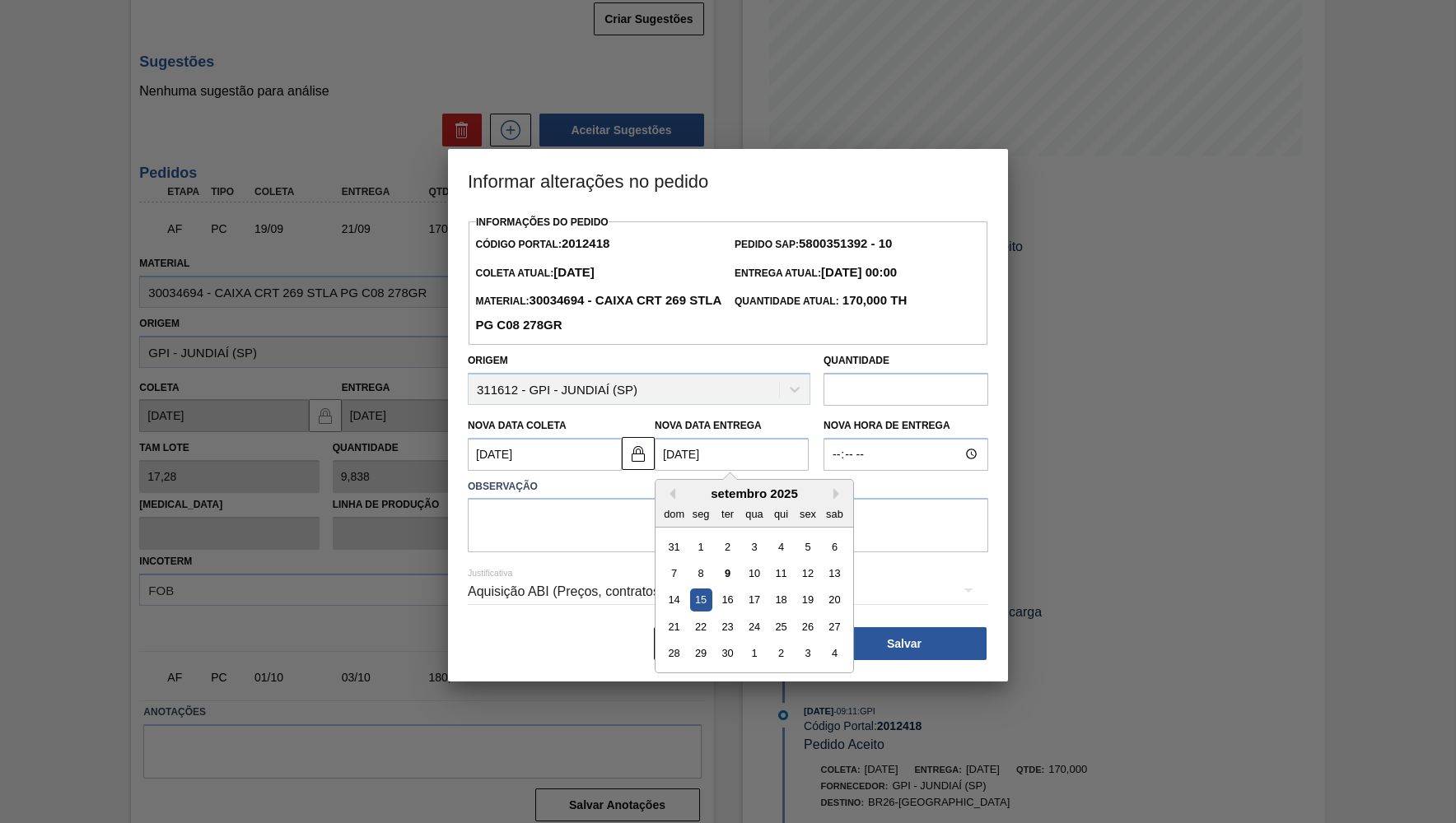
click at [691, 453] on Entrega2012418 "[DATE]" at bounding box center [732, 454] width 154 height 33
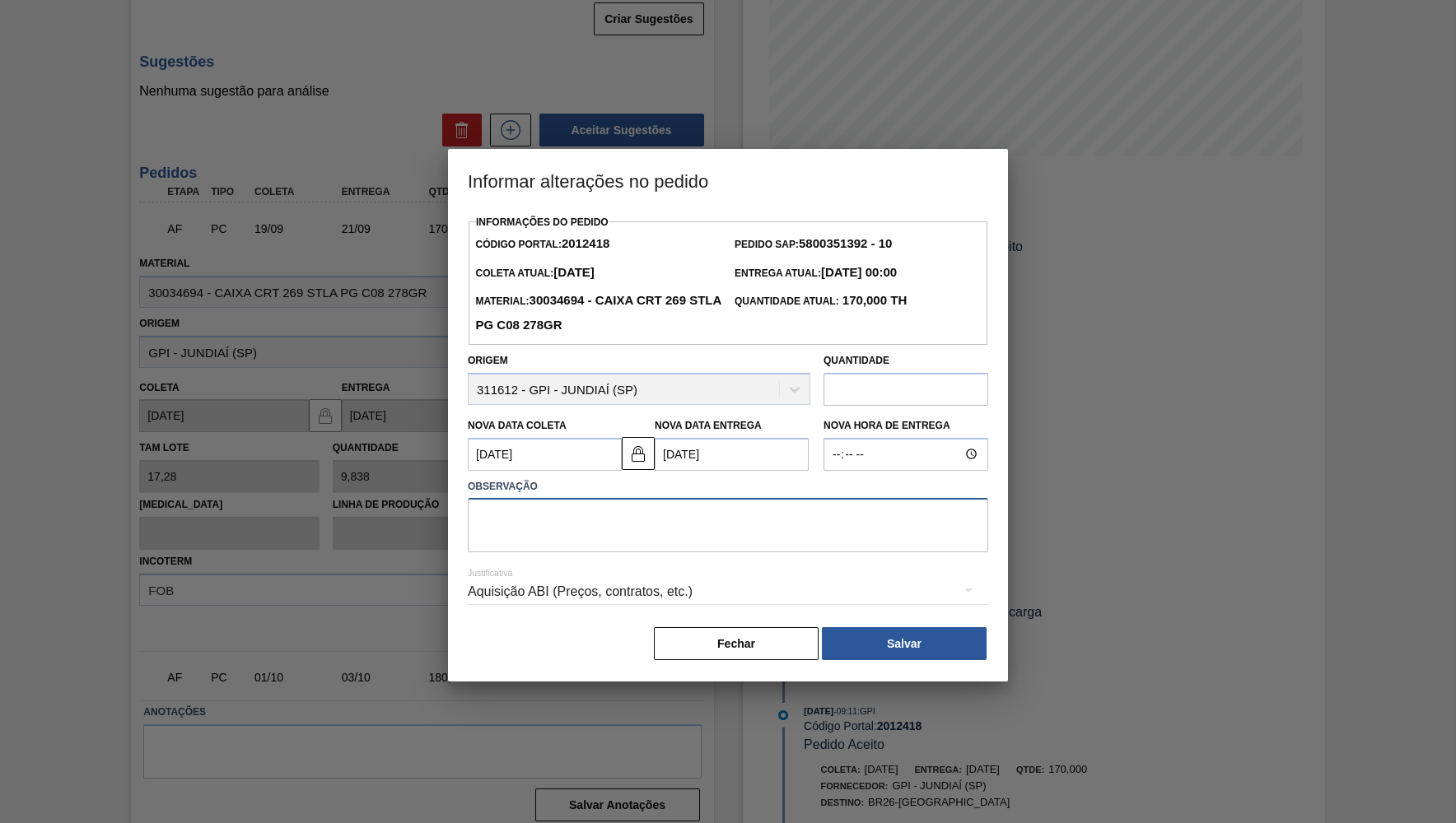
click at [544, 508] on textarea at bounding box center [727, 525] width 520 height 54
drag, startPoint x: 768, startPoint y: 533, endPoint x: 793, endPoint y: 563, distance: 39.1
click at [769, 533] on textarea "Proposta de antecipação" at bounding box center [727, 525] width 520 height 54
type textarea "Proposta de antecipação"
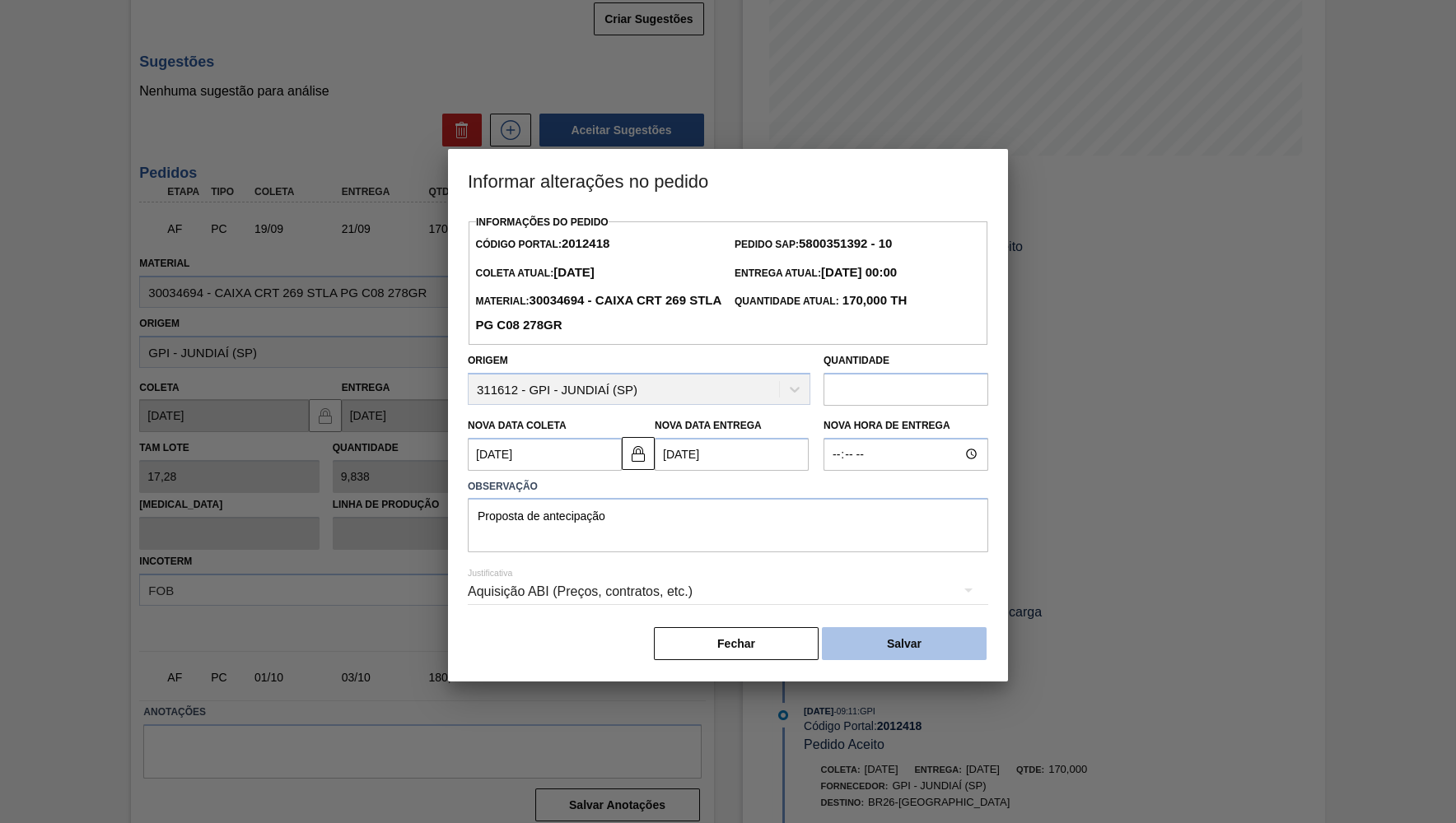
click at [904, 632] on button "Salvar" at bounding box center [905, 644] width 165 height 33
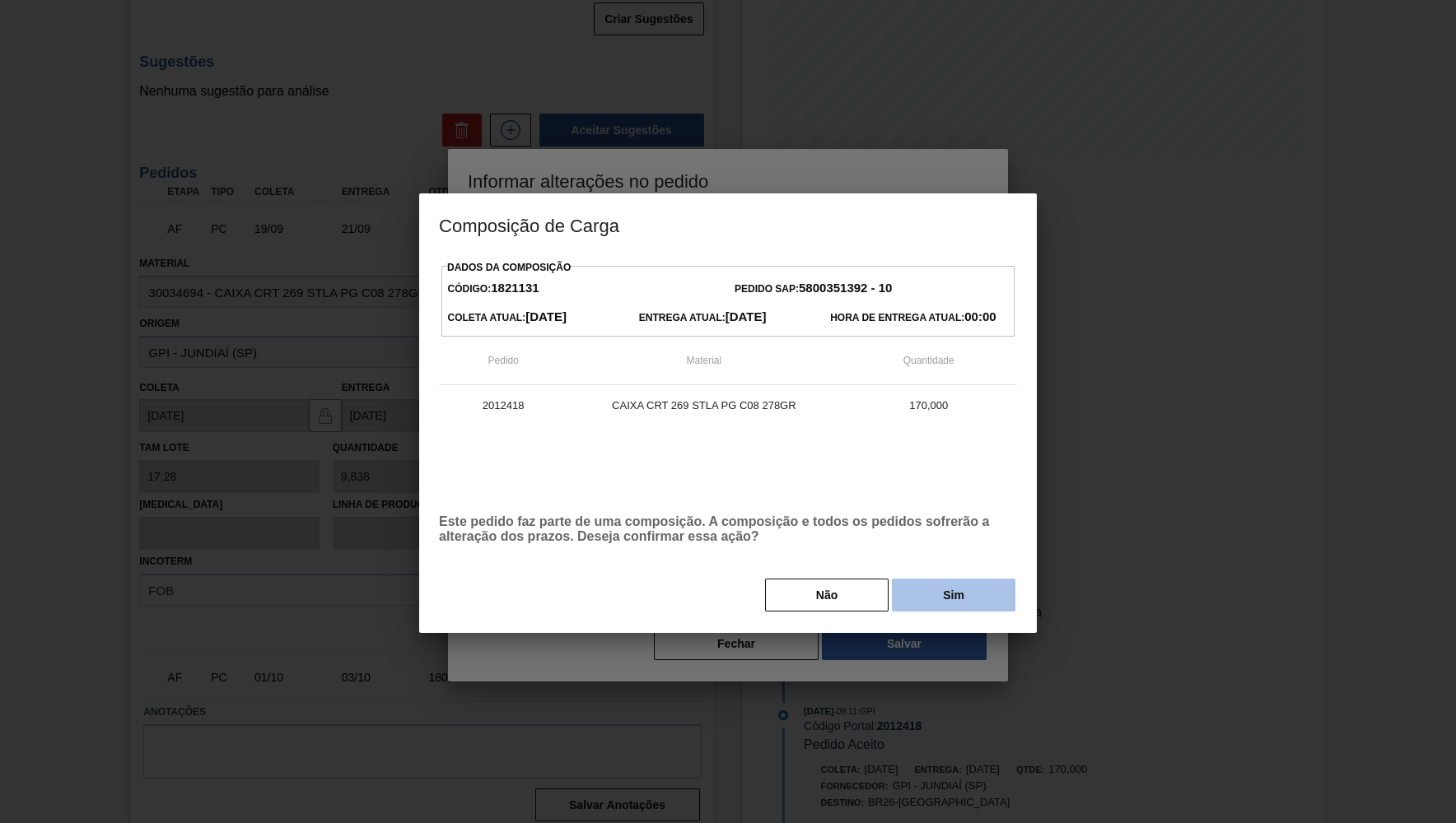
click at [902, 602] on button "Sim" at bounding box center [953, 595] width 123 height 33
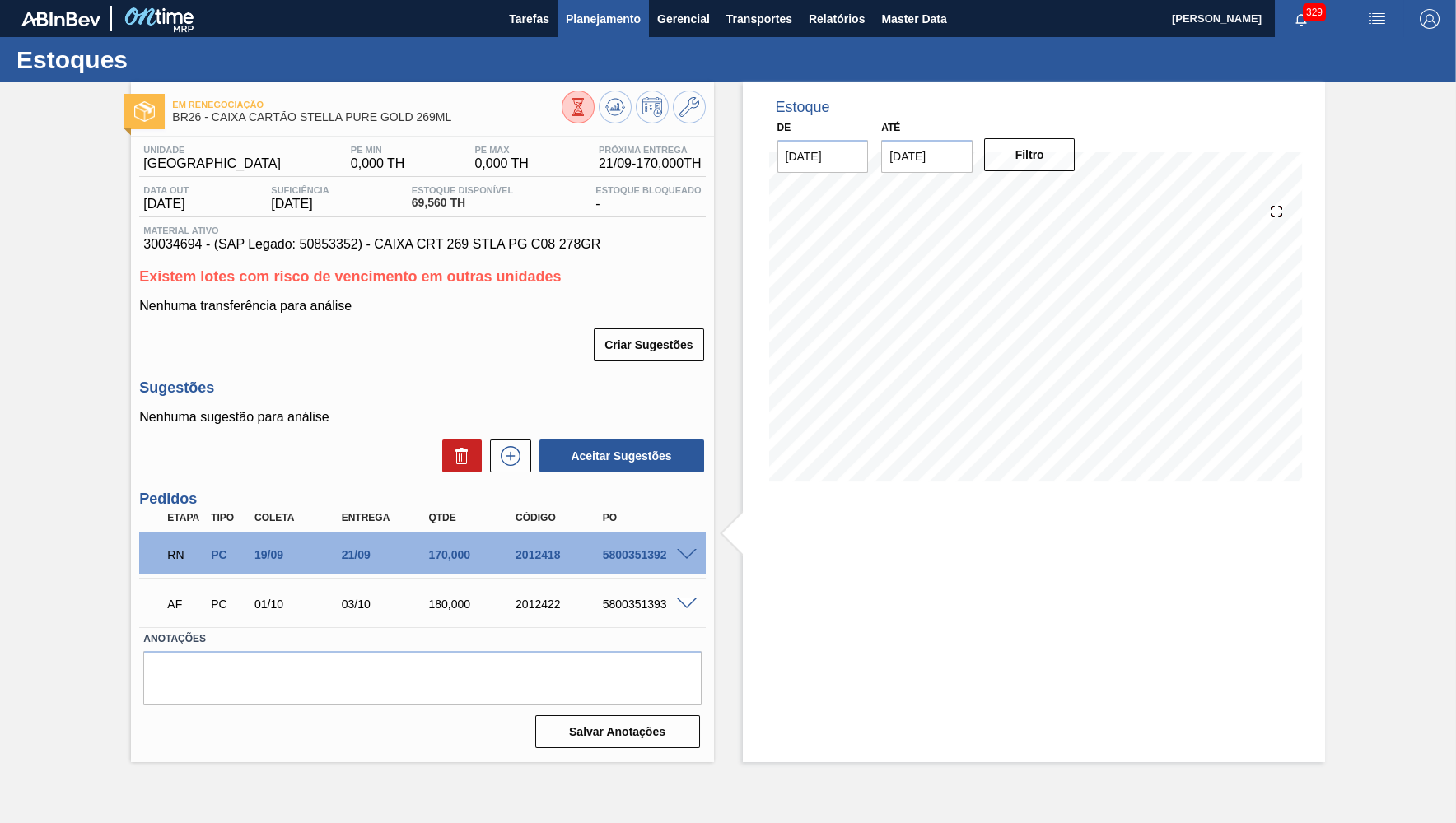
click at [566, 37] on button "Planejamento" at bounding box center [604, 18] width 91 height 37
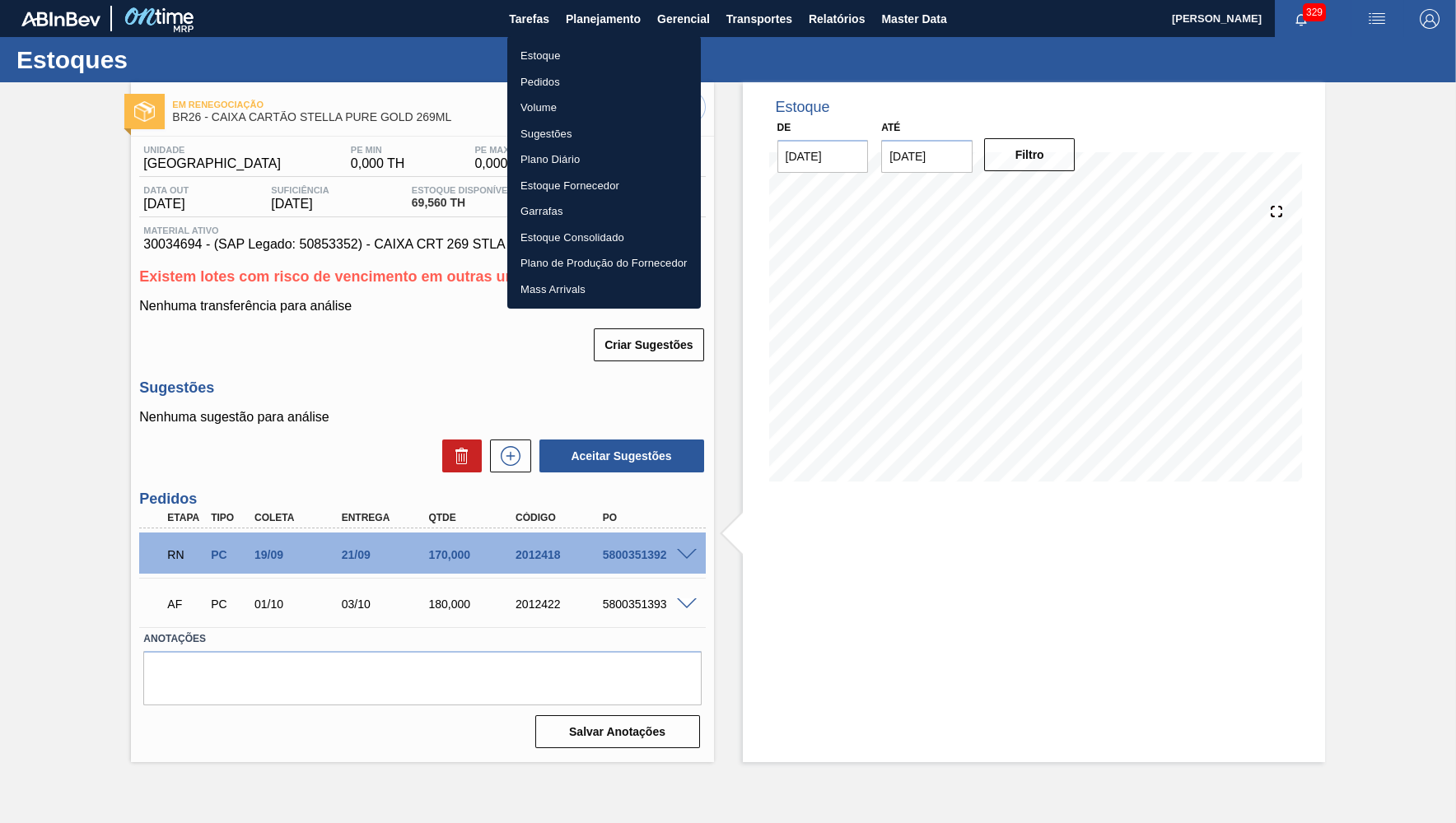
click at [562, 46] on li "Estoque" at bounding box center [605, 56] width 194 height 27
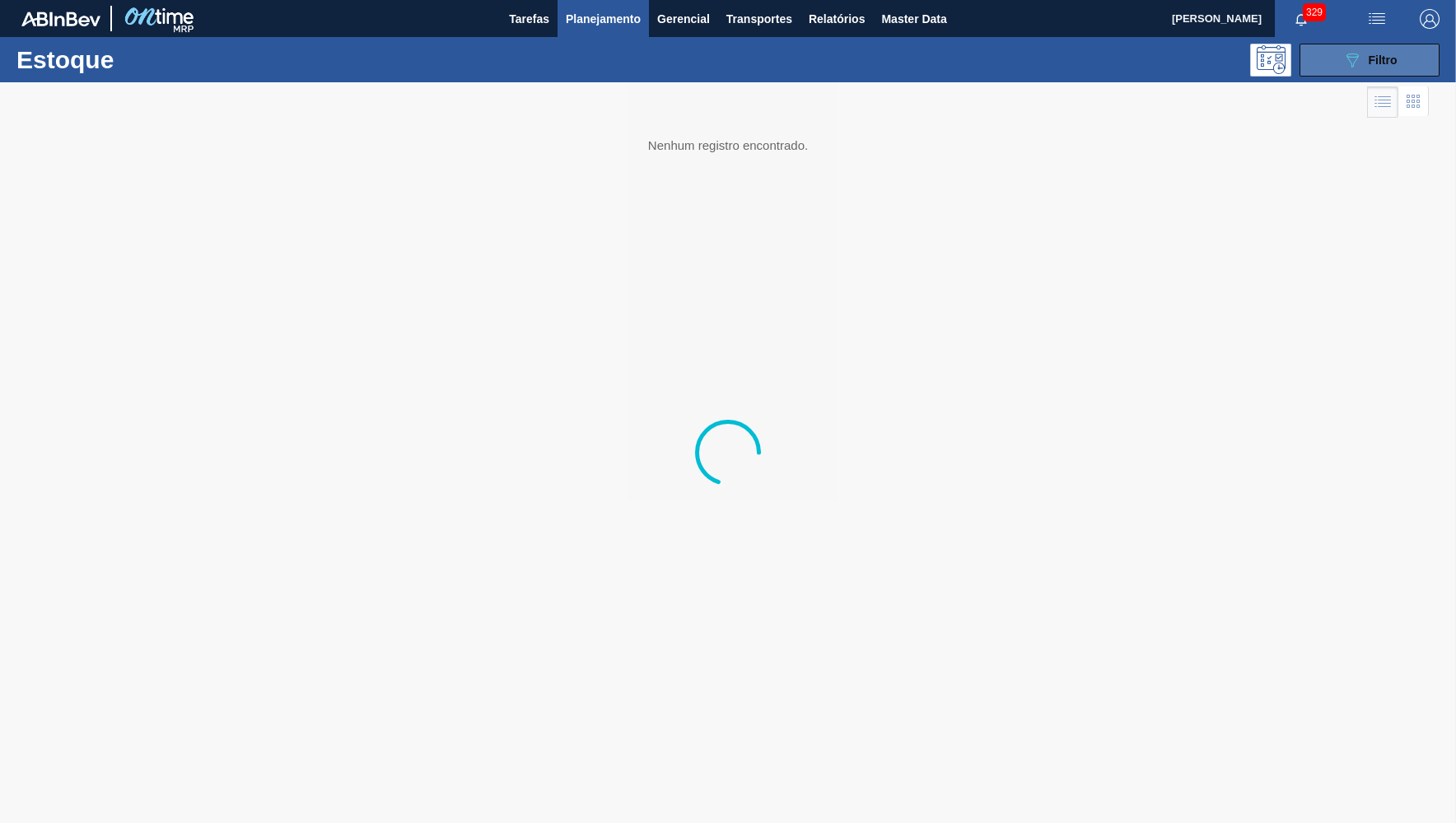
click at [1412, 69] on button "089F7B8B-B2A5-4AFE-B5C0-19BA573D28AC Filtro" at bounding box center [1369, 60] width 140 height 33
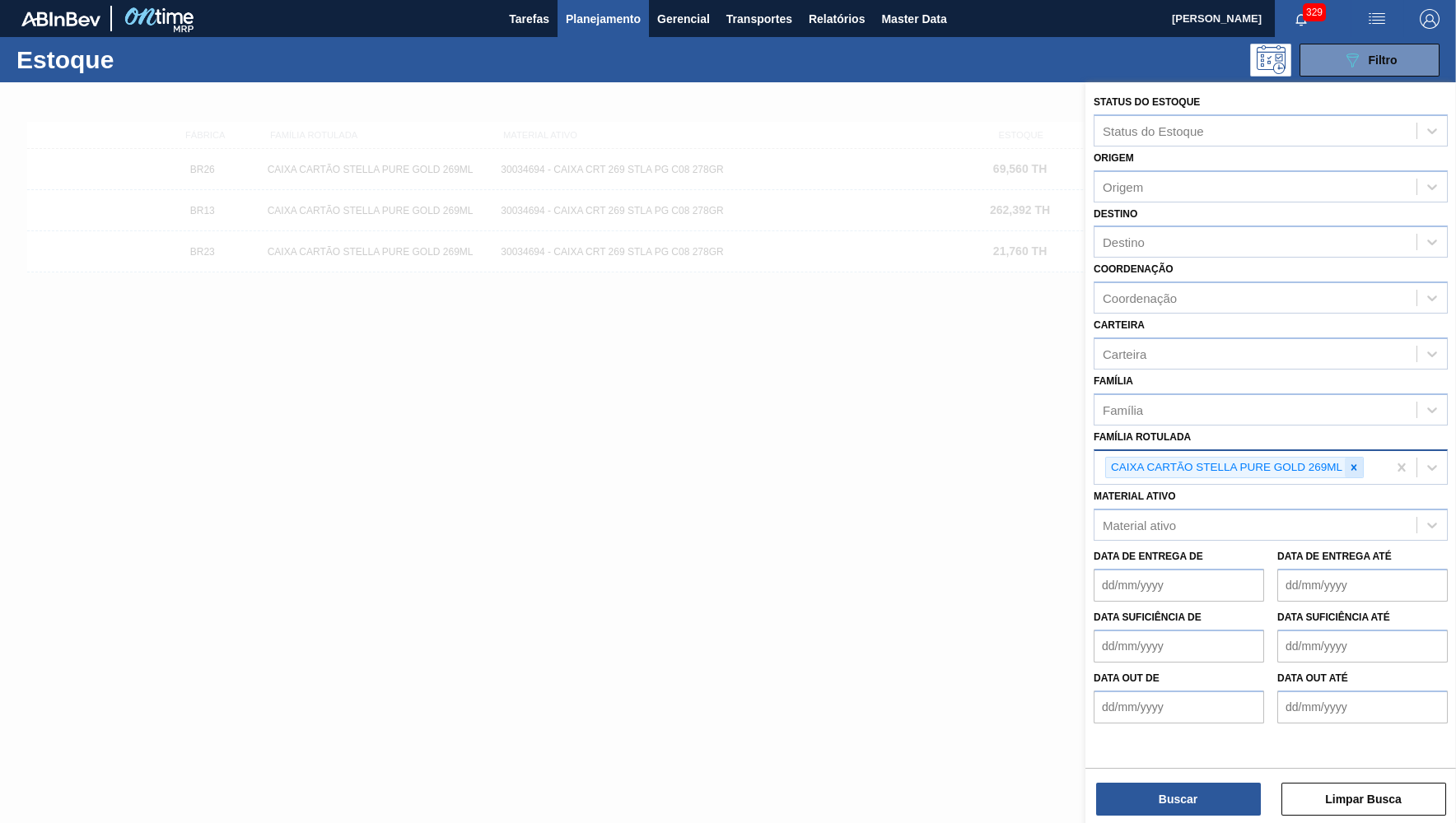
click at [1356, 458] on div at bounding box center [1354, 468] width 18 height 21
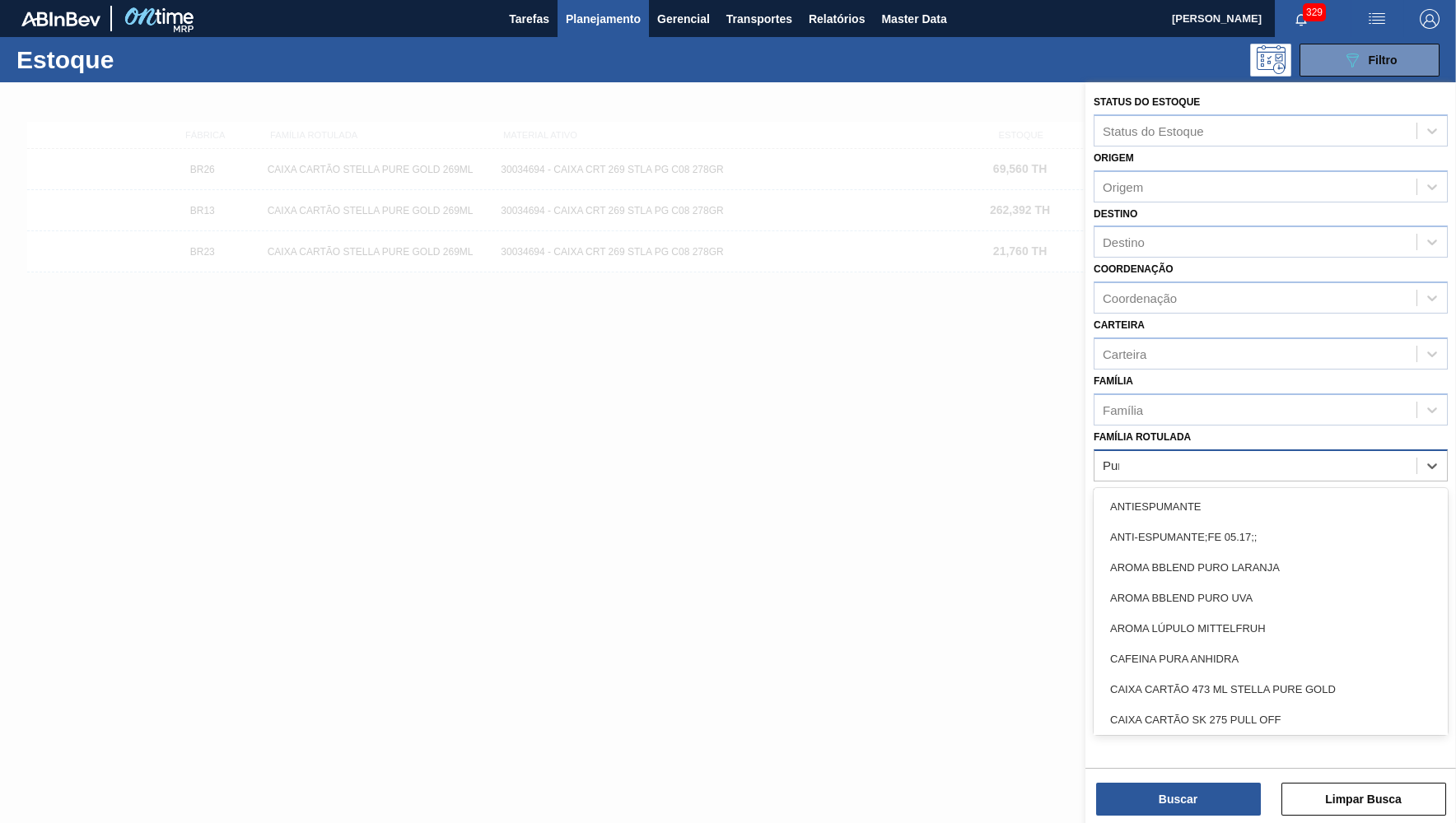
type Rotulada "Pure gold"
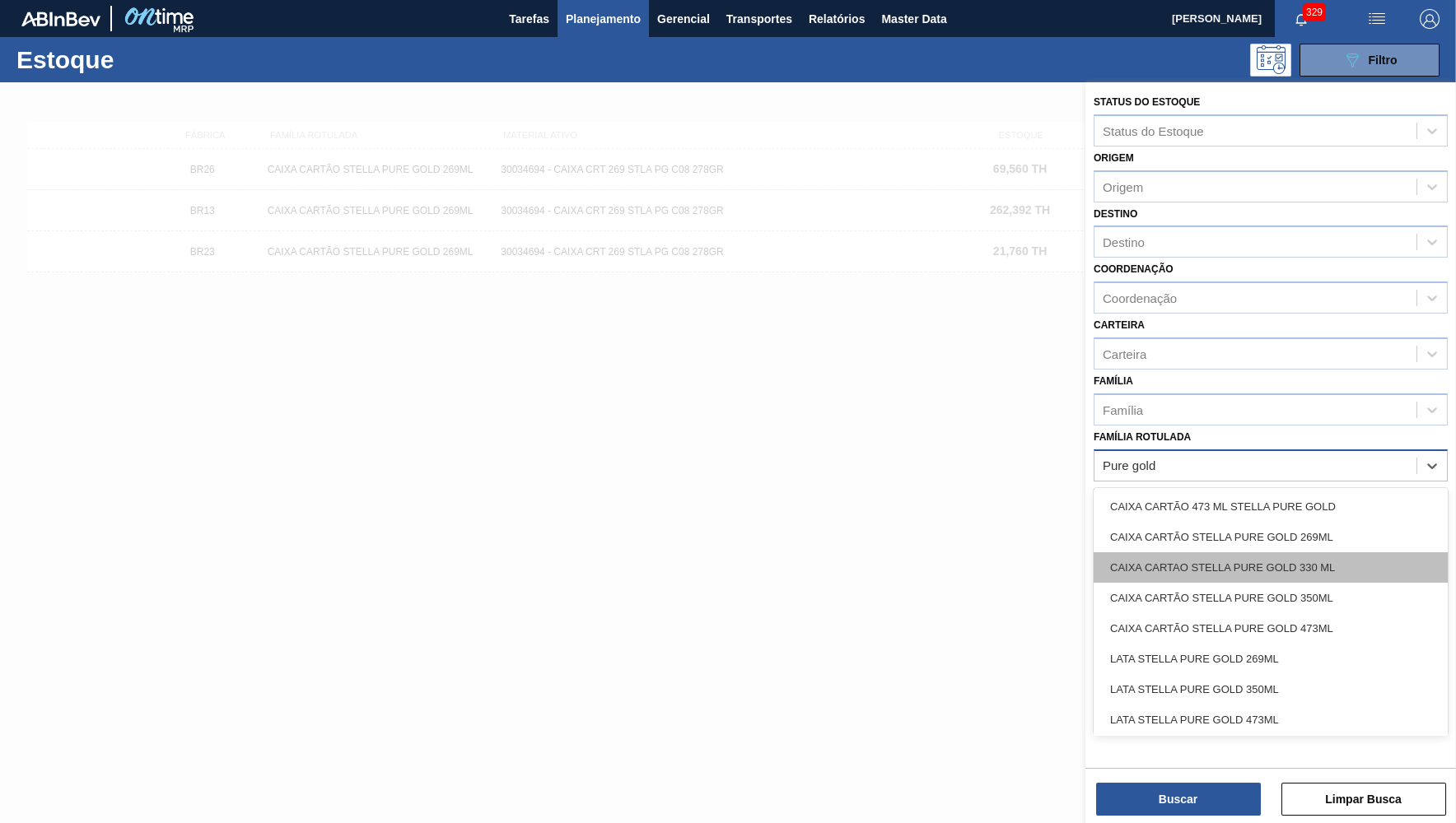
click at [1309, 559] on div "CAIXA CARTAO STELLA PURE GOLD 330 ML" at bounding box center [1270, 567] width 354 height 30
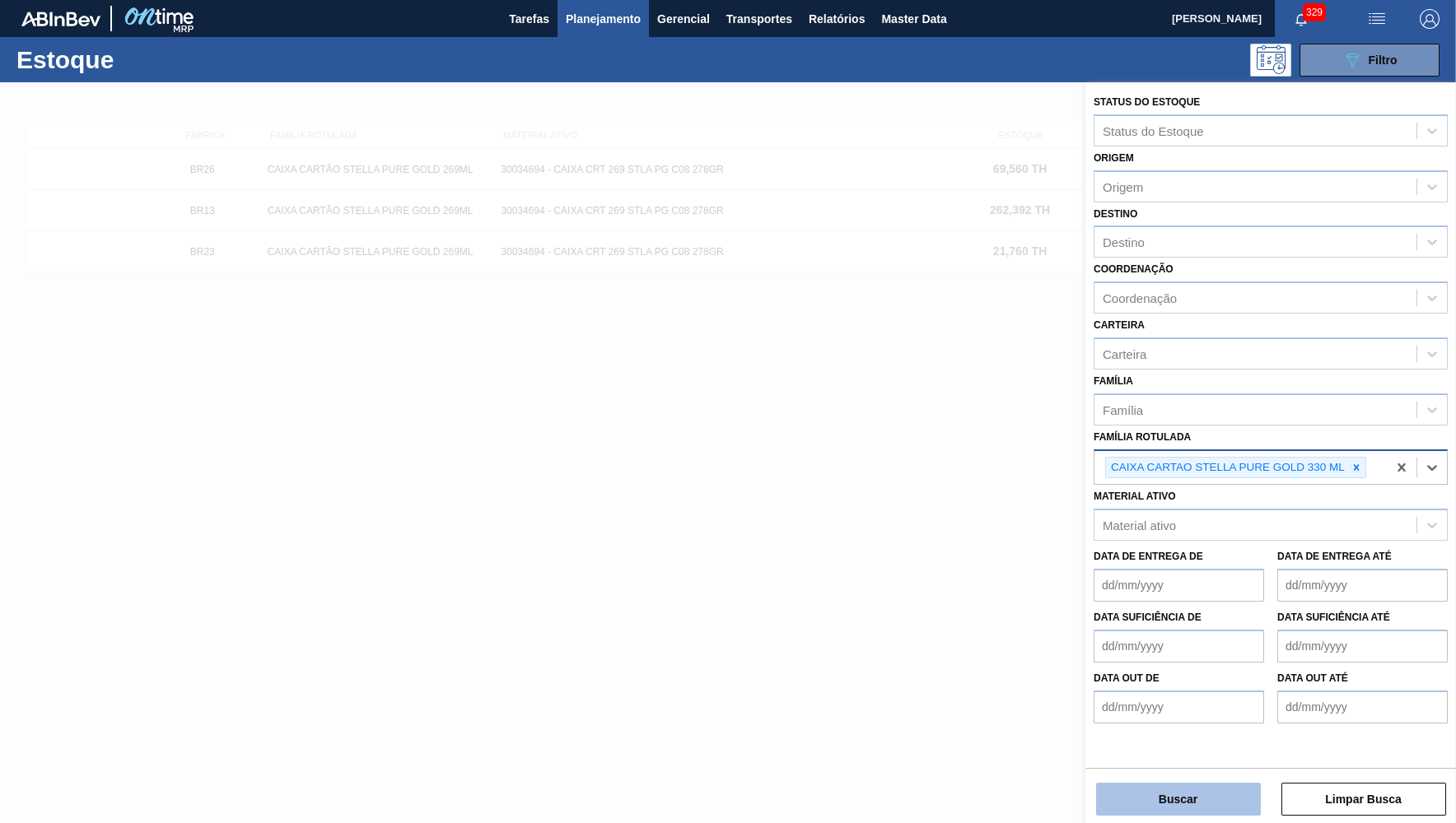
click at [1156, 789] on button "Buscar" at bounding box center [1178, 799] width 165 height 33
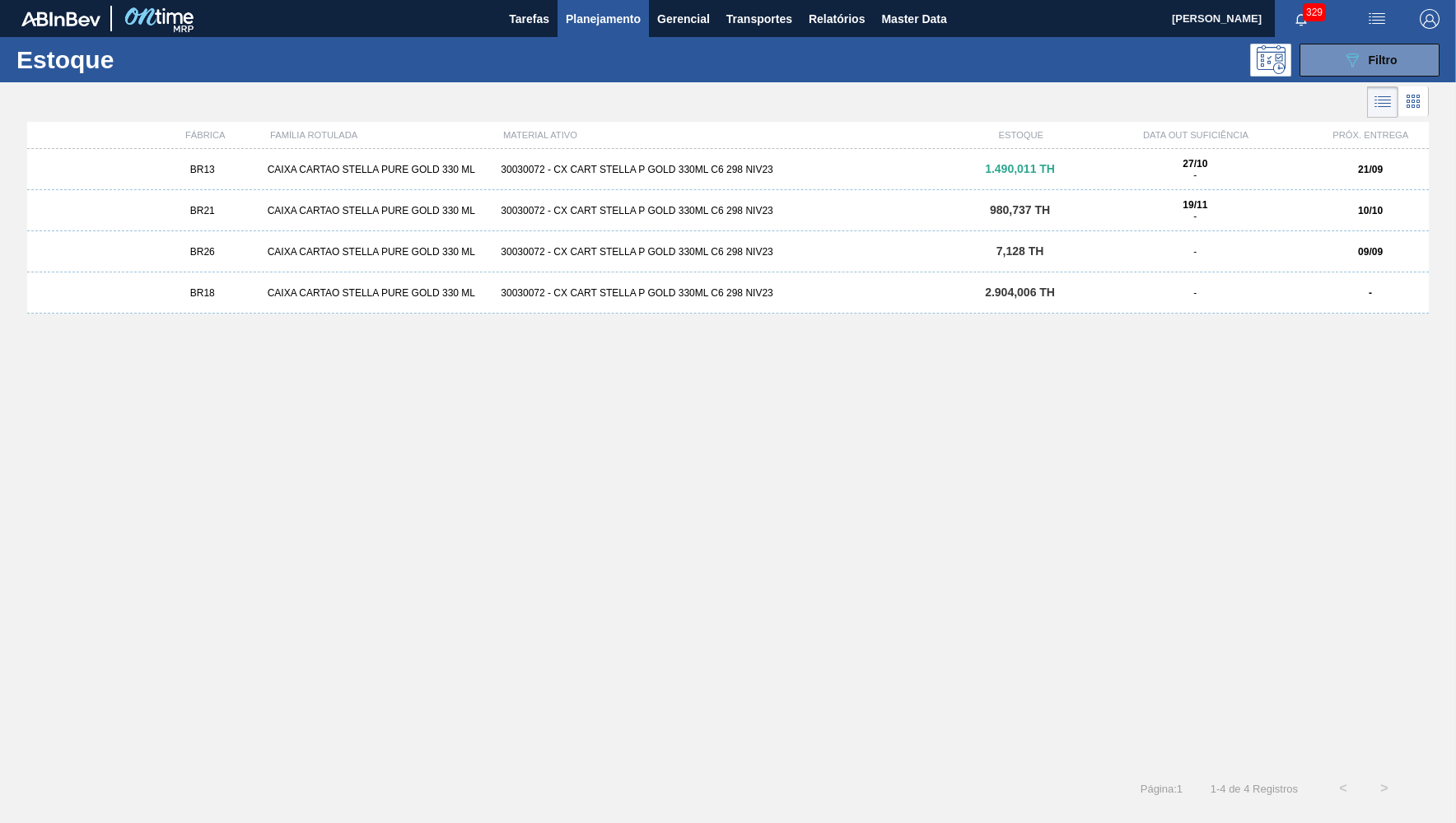
click at [234, 250] on div "BR26" at bounding box center [203, 251] width 117 height 12
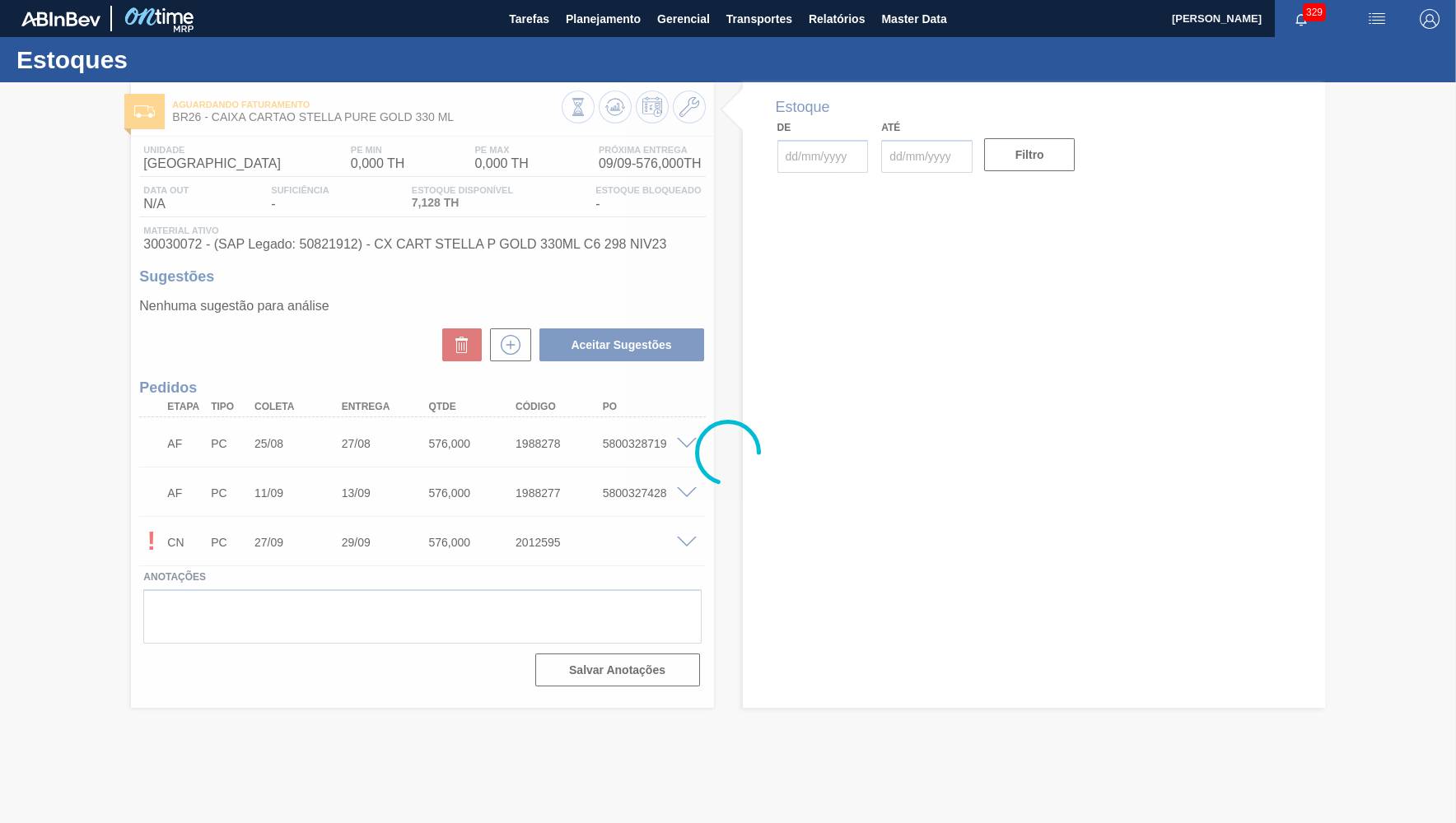
type input "[DATE]"
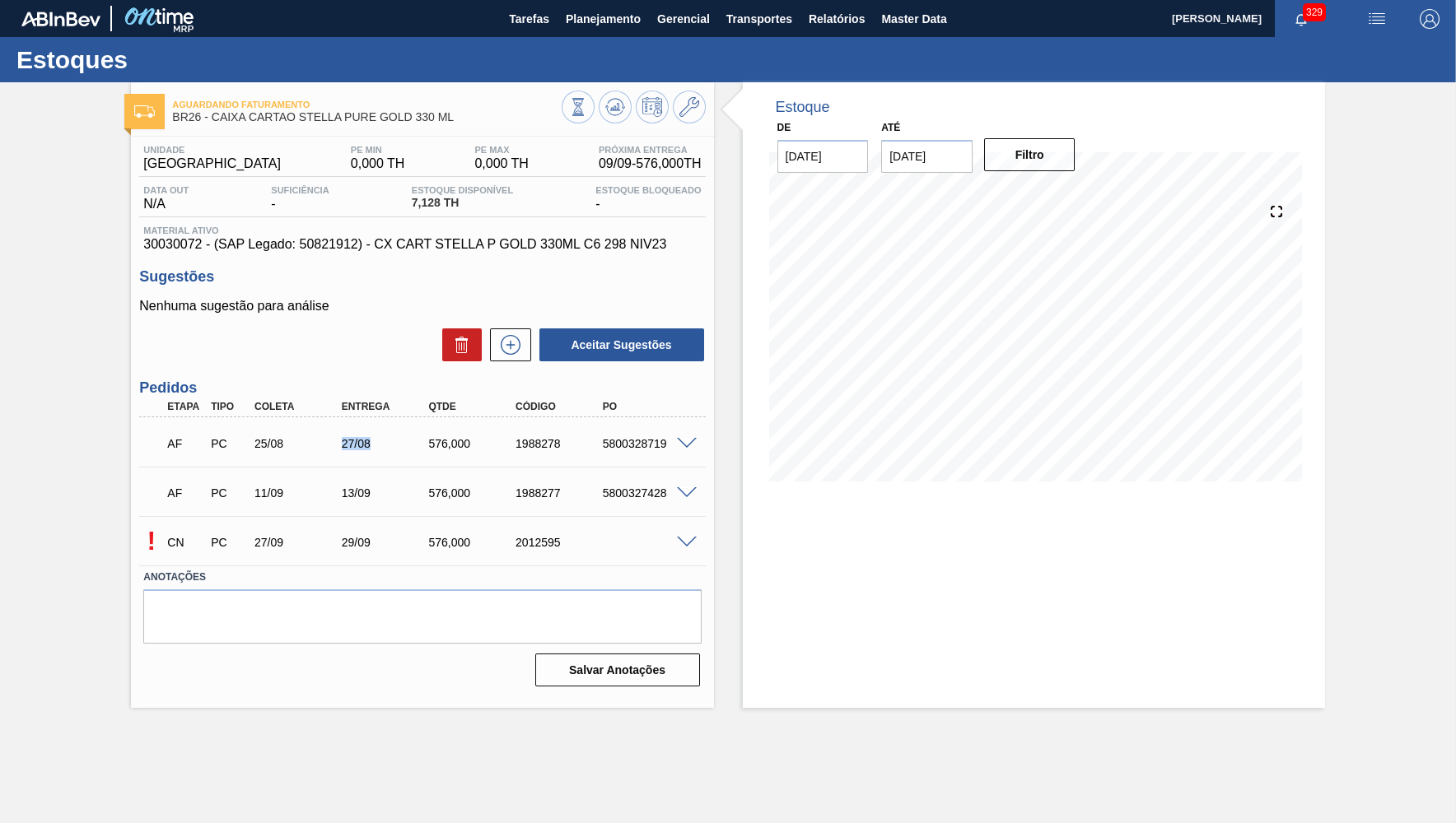
drag, startPoint x: 324, startPoint y: 451, endPoint x: 380, endPoint y: 447, distance: 56.1
click at [348, 447] on div "25/08" at bounding box center [299, 444] width 97 height 13
click at [684, 447] on span at bounding box center [687, 444] width 20 height 13
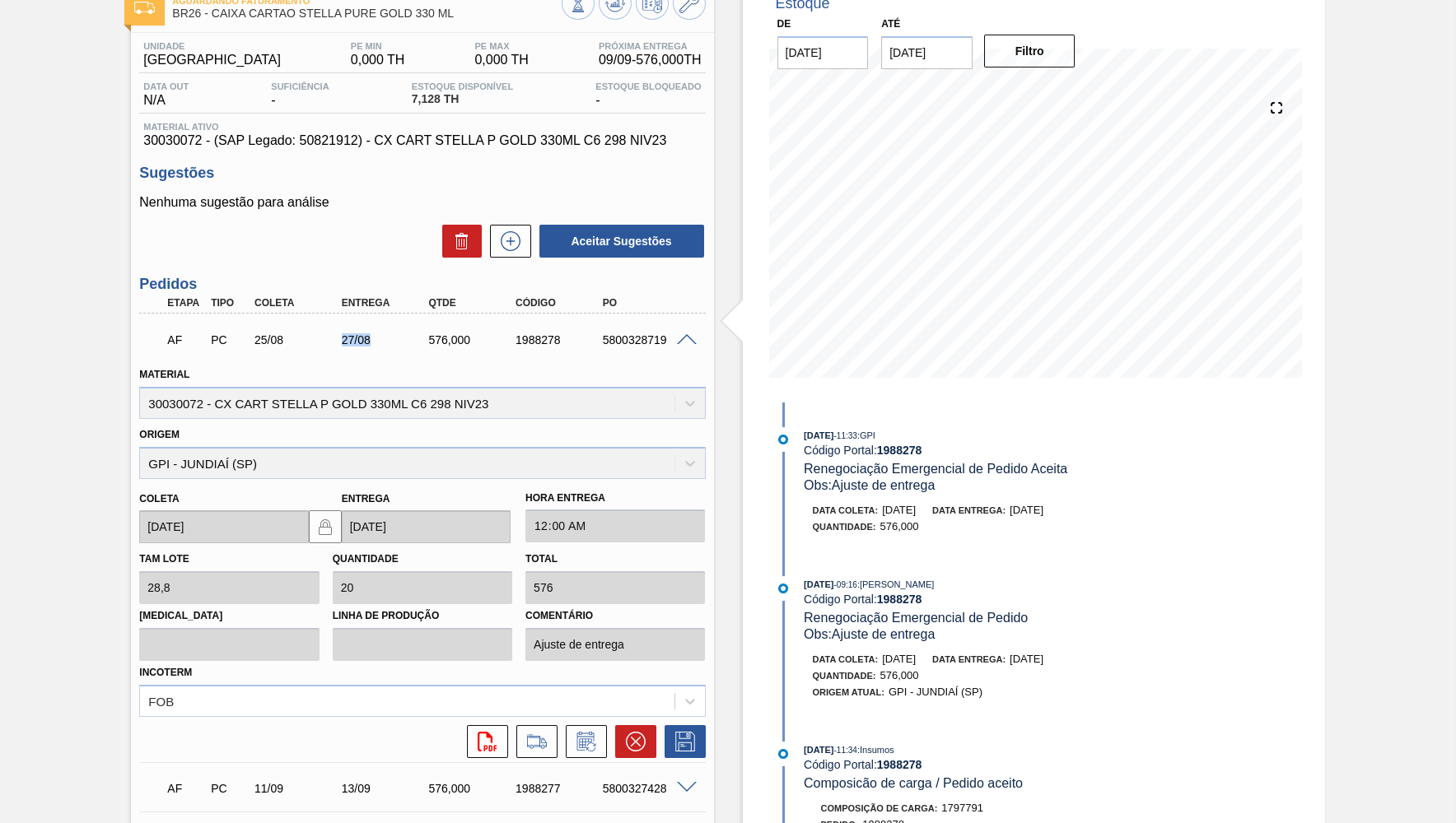
scroll to position [80, 0]
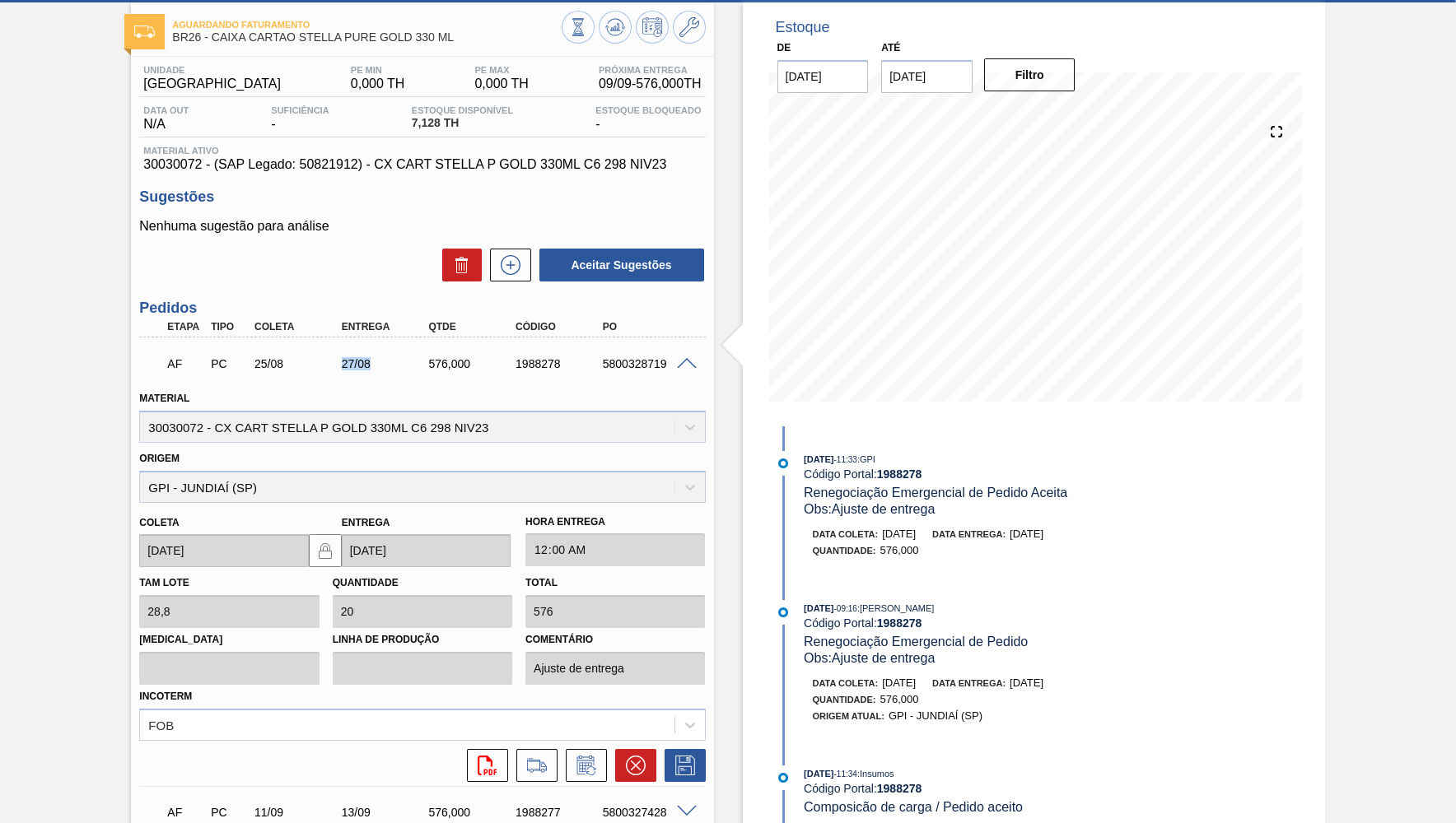
click at [689, 358] on span at bounding box center [687, 365] width 20 height 13
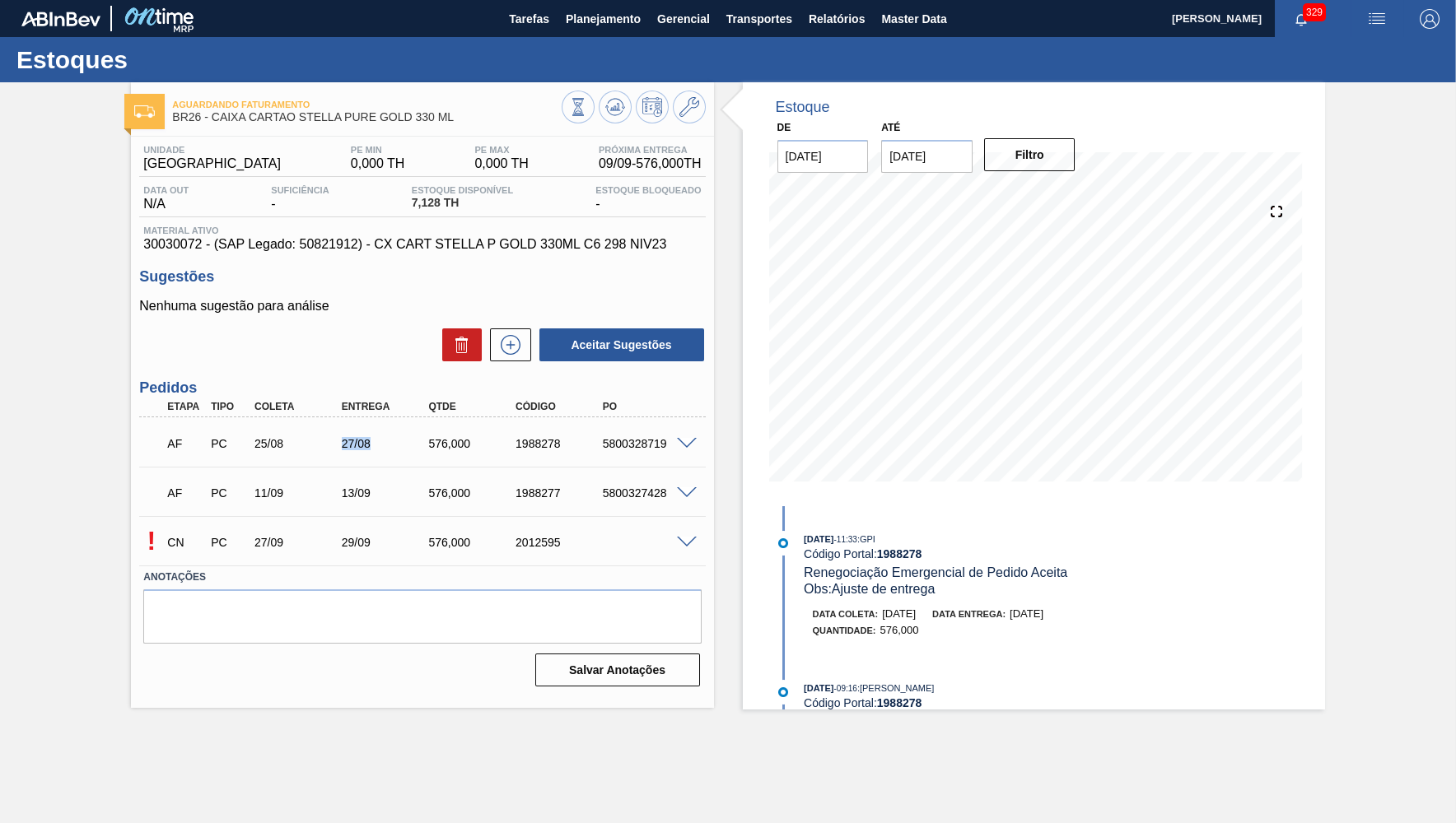
scroll to position [0, 0]
drag, startPoint x: 347, startPoint y: 482, endPoint x: 401, endPoint y: 488, distance: 54.3
click at [401, 488] on div "AF PC 11/09 13/09 576,000 1988277 5800327428" at bounding box center [417, 492] width 522 height 33
click at [665, 488] on div "5800327428" at bounding box center [648, 493] width 97 height 13
click at [613, 486] on div "AF PC 11/09 13/09 576,000 1988277 5800327428" at bounding box center [417, 492] width 522 height 33
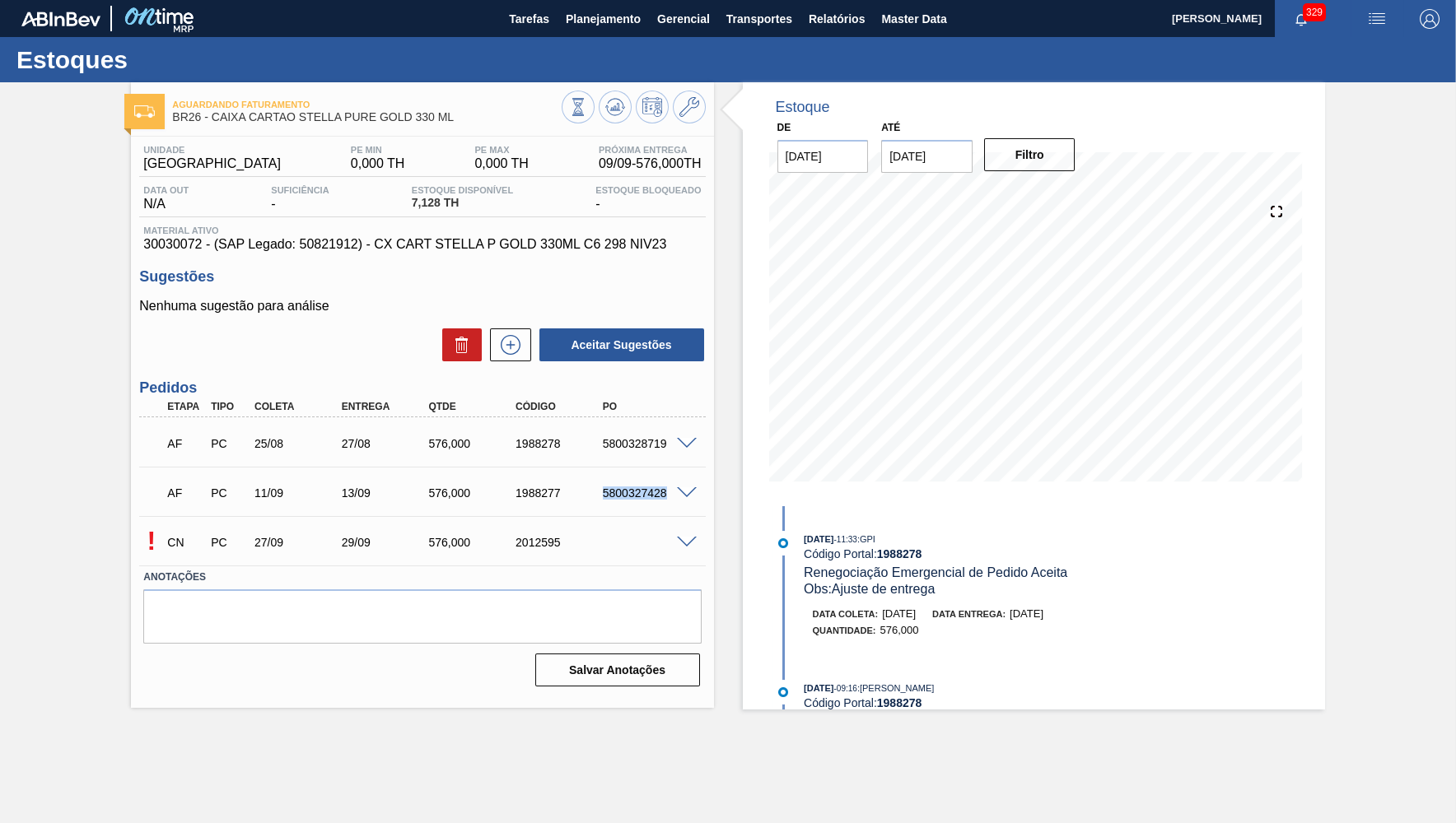
click at [613, 486] on div "AF PC 11/09 13/09 576,000 1988277 5800327428" at bounding box center [417, 492] width 522 height 33
click at [412, 515] on div "AF PC 11/09 13/09 576,000 1988277 5800327428 Material 30030072 - CX CART STELLA…" at bounding box center [422, 492] width 566 height 49
click at [623, 29] on button "Planejamento" at bounding box center [604, 18] width 91 height 37
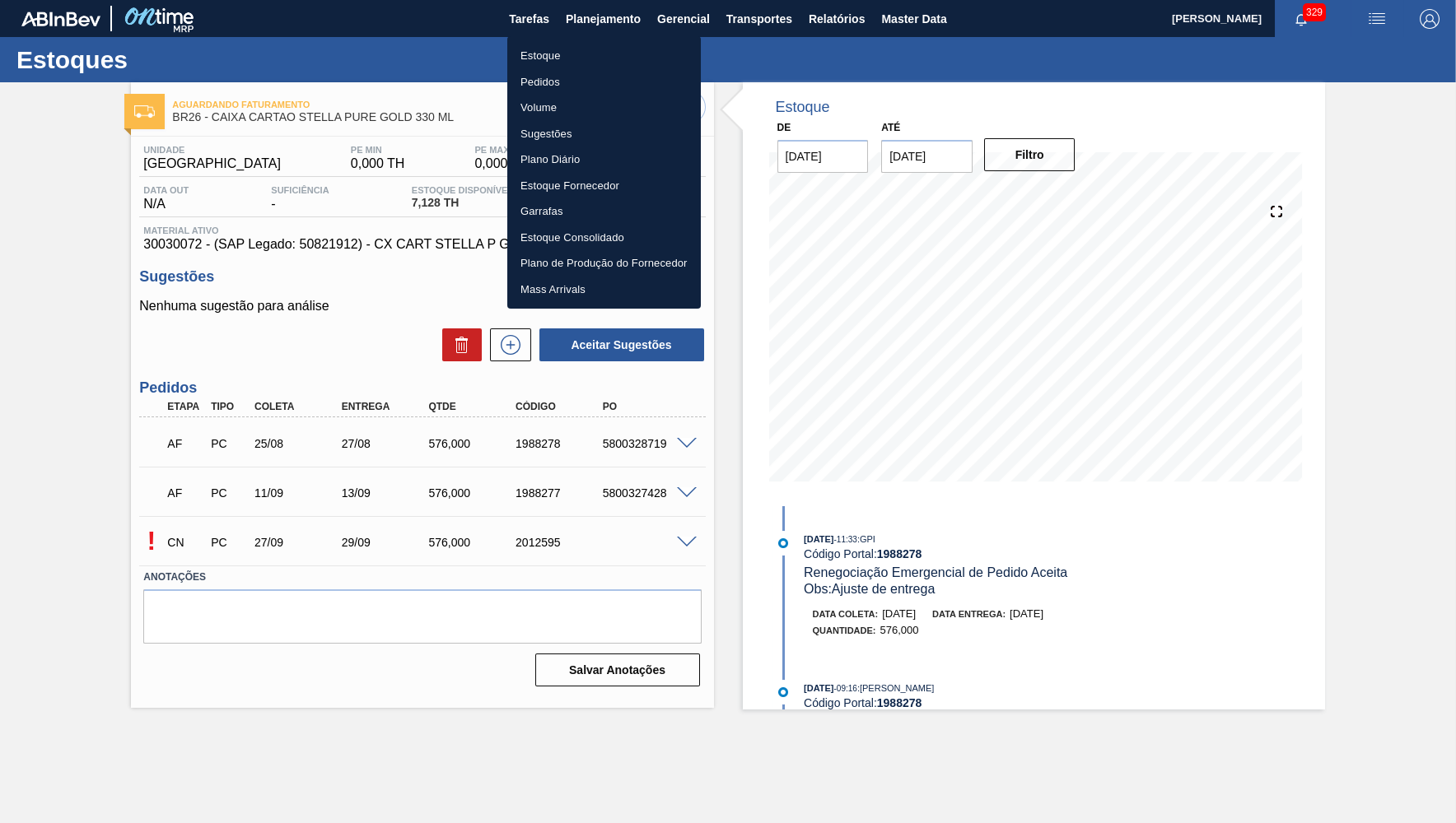
click at [587, 58] on li "Estoque" at bounding box center [605, 56] width 194 height 27
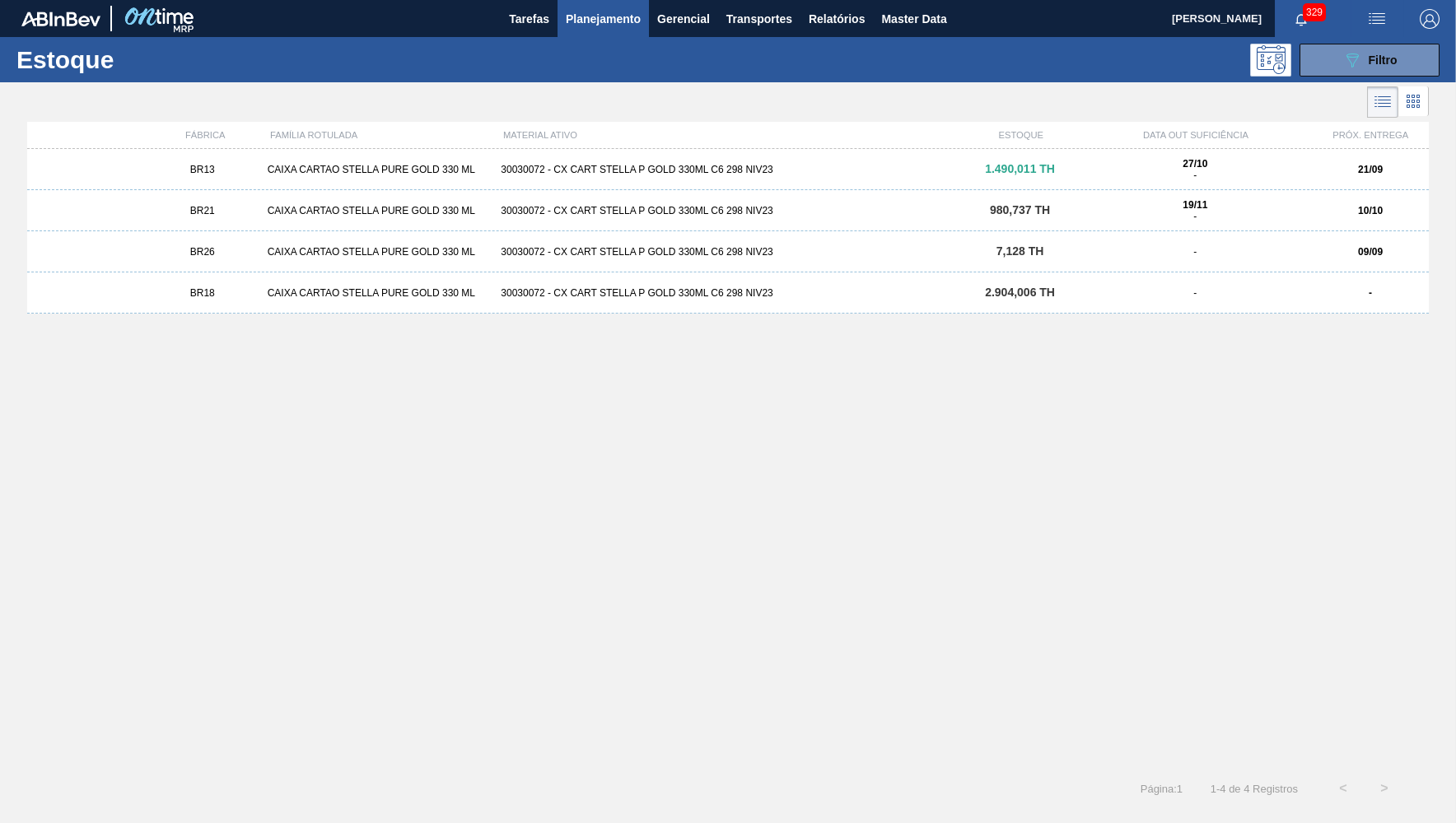
click at [1404, 42] on div "Estoque 089F7B8B-B2A5-4AFE-B5C0-19BA573D28AC Filtro" at bounding box center [728, 60] width 1456 height 46
click at [1389, 65] on span "Filtro" at bounding box center [1383, 60] width 29 height 13
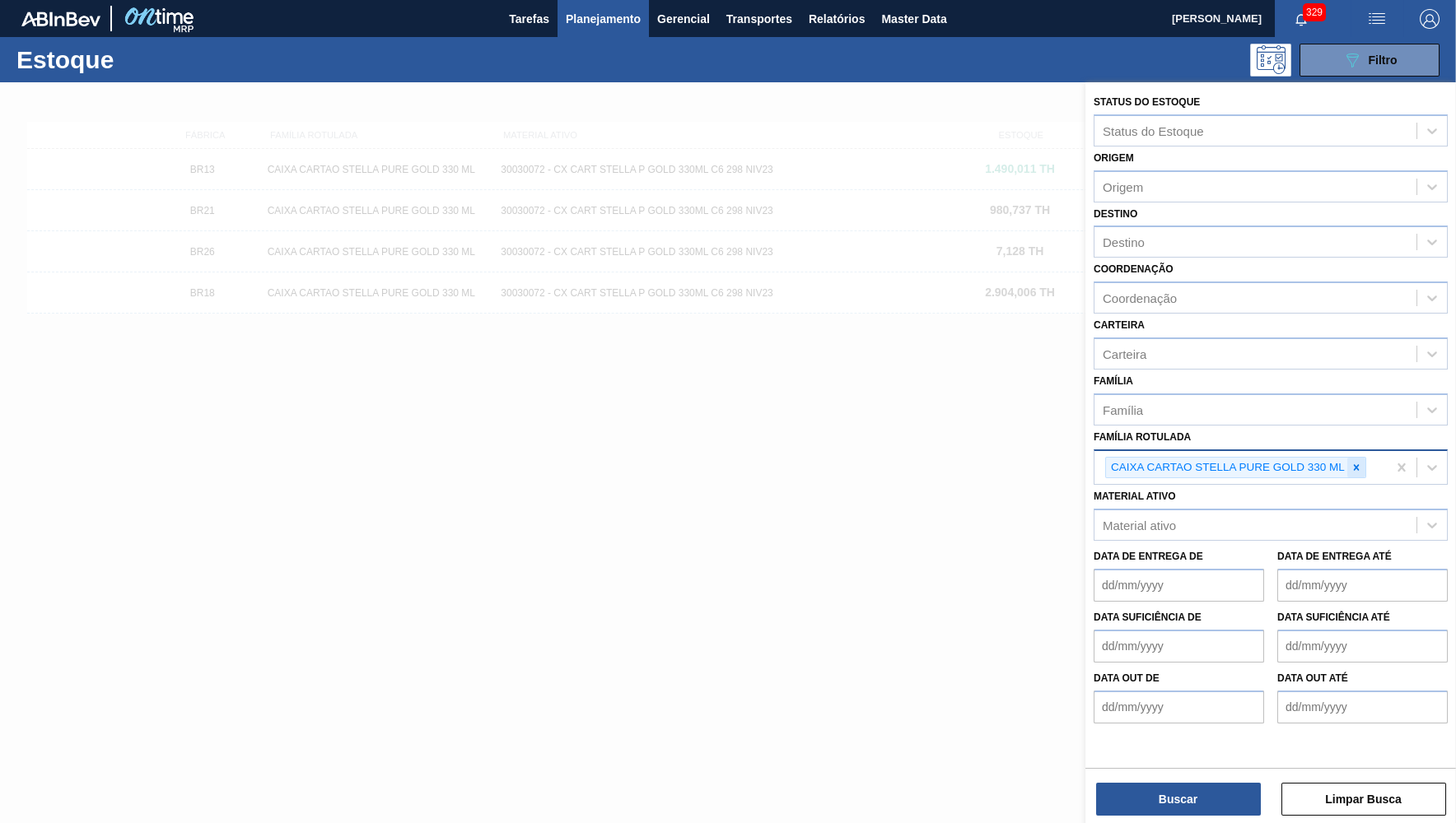
click at [1361, 462] on icon at bounding box center [1356, 467] width 12 height 12
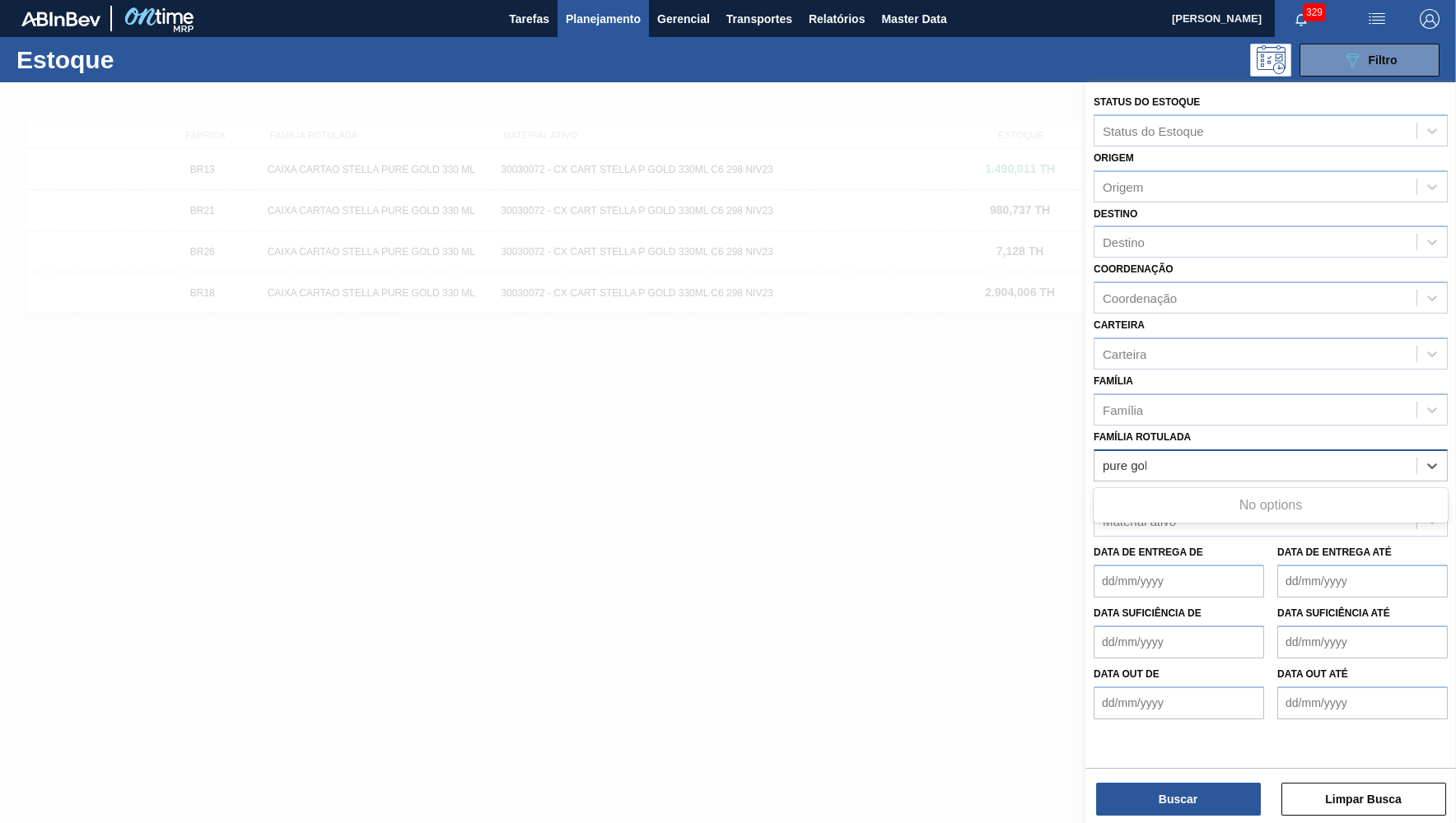
type Rotulada "pure gold"
type Rotulada "PURE GOLD"
click at [1276, 541] on div "Data de Entrega até" at bounding box center [1362, 570] width 184 height 57
click at [1186, 459] on div "Família Rotulada" at bounding box center [1150, 465] width 93 height 14
type Rotulada "PURE"
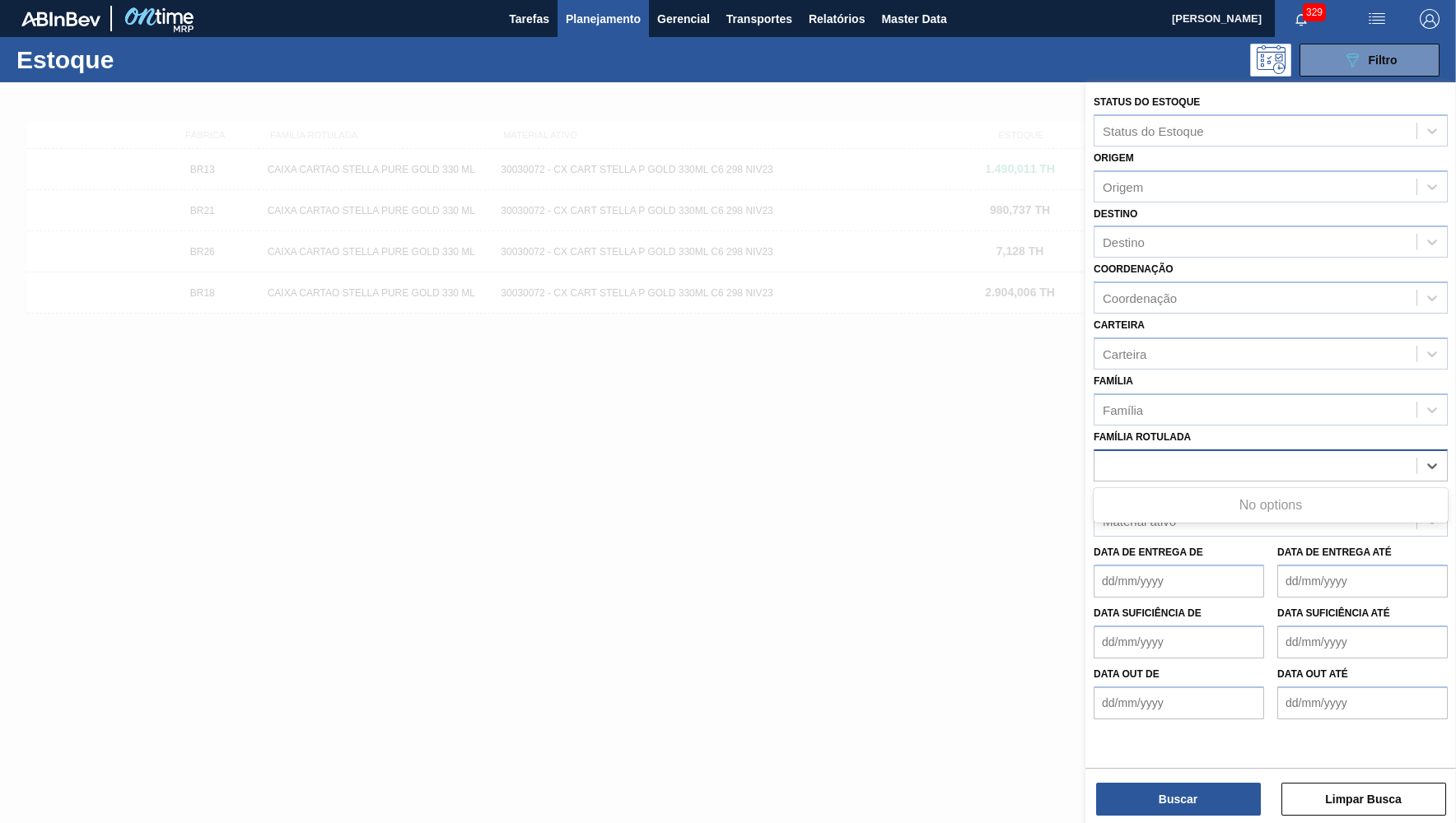
click at [544, 46] on div "089F7B8B-B2A5-4AFE-B5C0-19BA573D28AC Filtro" at bounding box center [853, 60] width 1188 height 33
click at [585, 29] on button "Planejamento" at bounding box center [604, 18] width 91 height 37
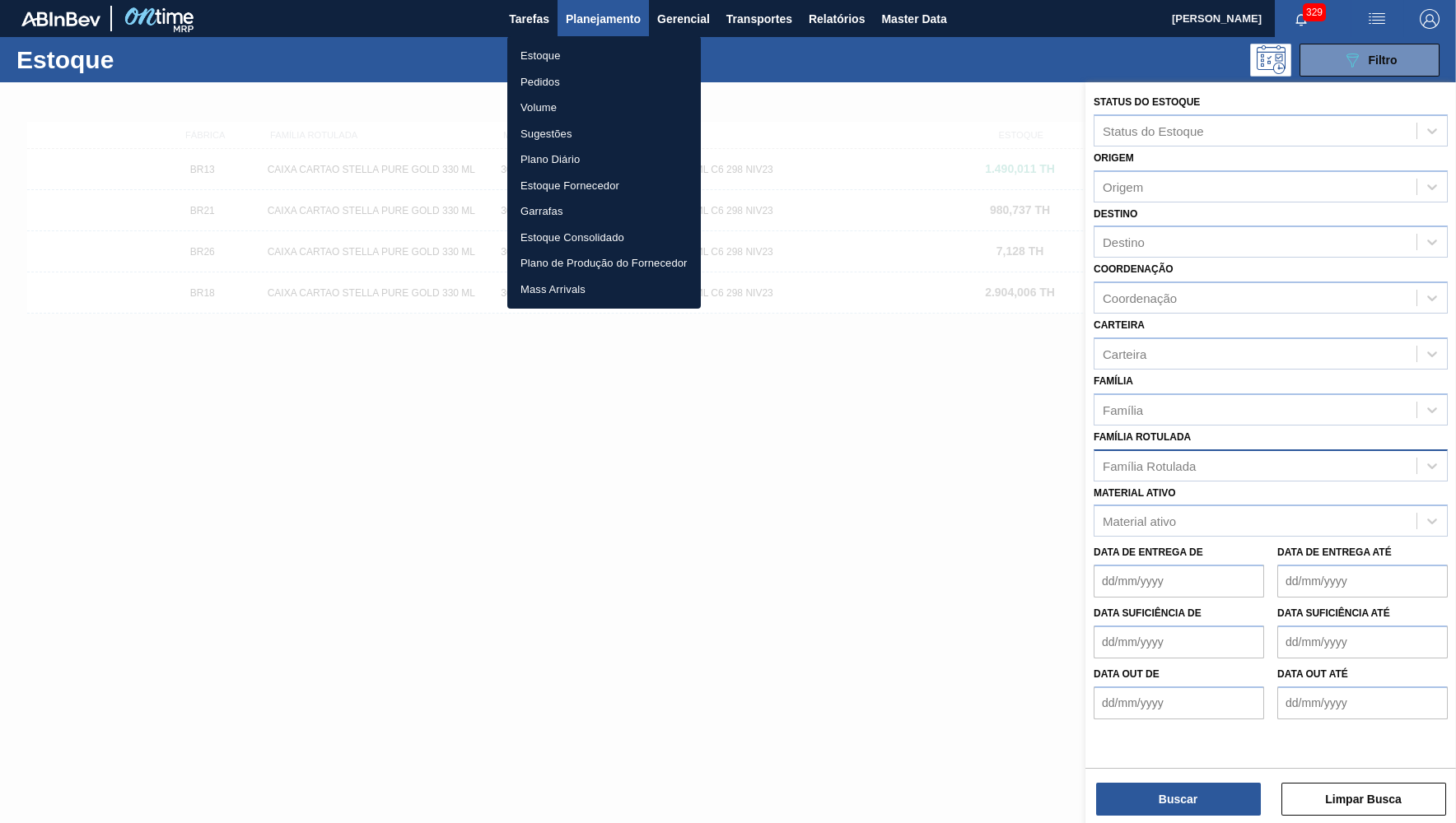
click at [575, 54] on li "Estoque" at bounding box center [605, 56] width 194 height 27
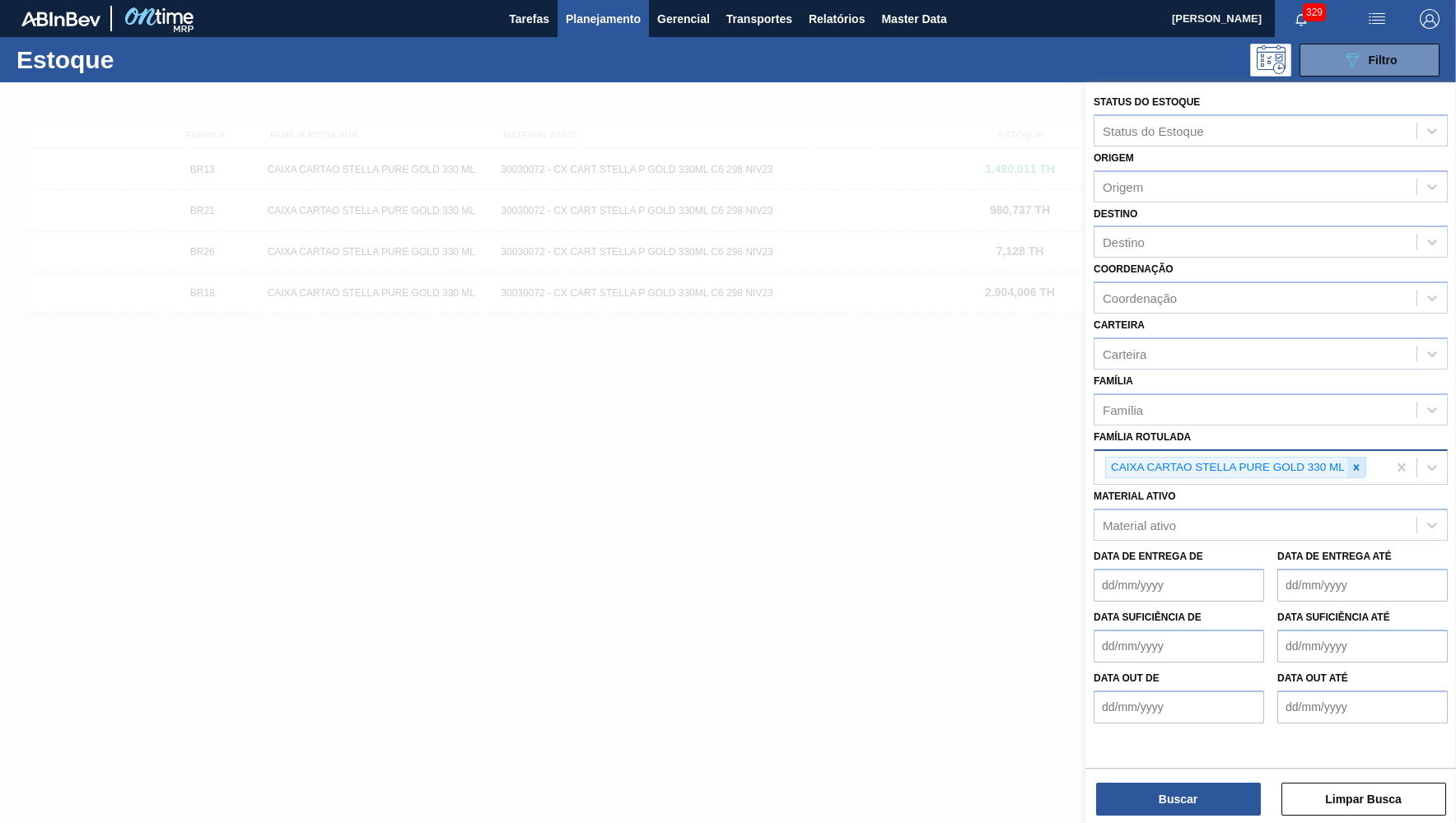
click at [1360, 462] on icon at bounding box center [1356, 467] width 12 height 12
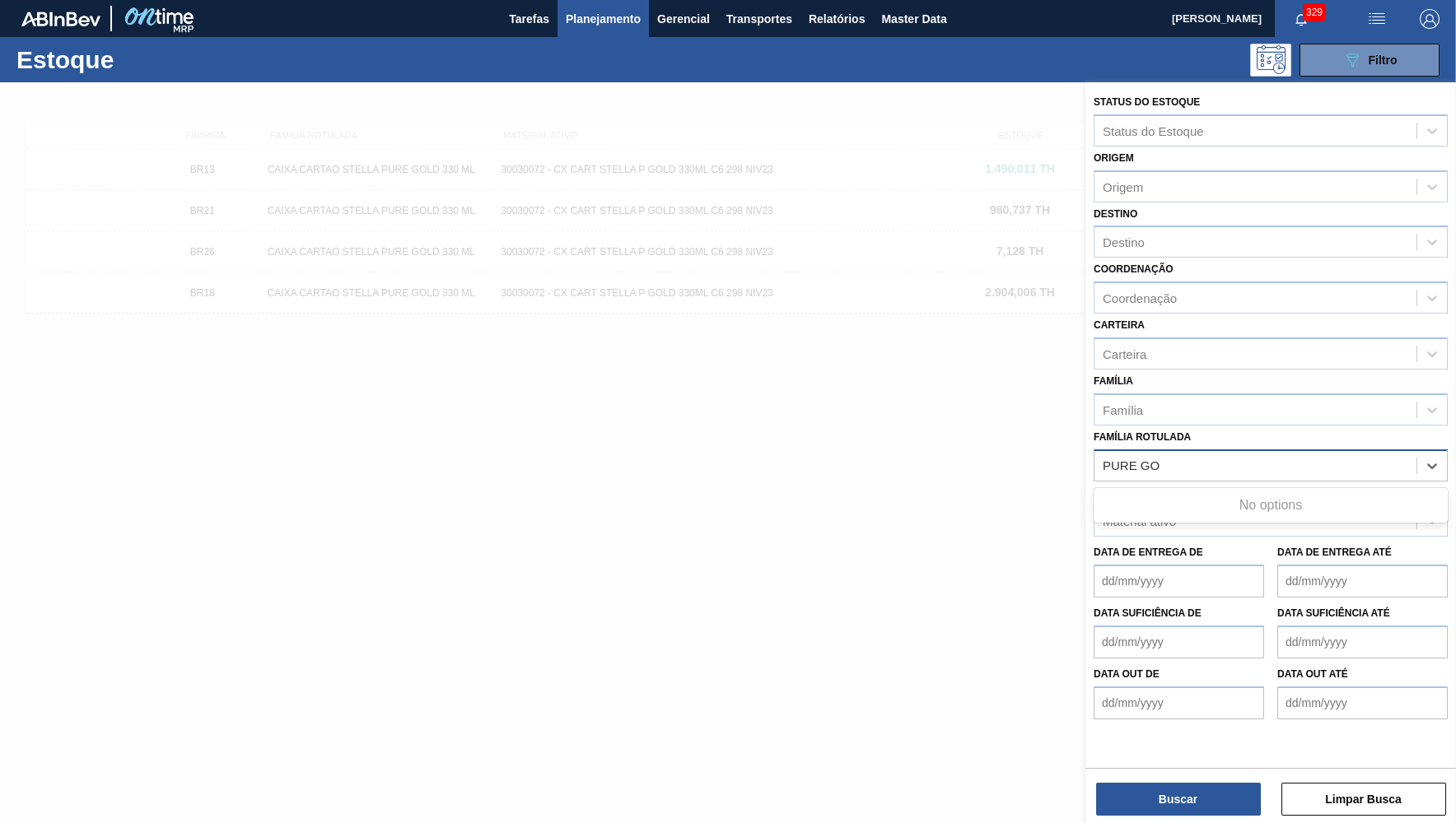
type Rotulada "PURE GO"
click at [1365, 38] on div "Estoque 089F7B8B-B2A5-4AFE-B5C0-19BA573D28AC Filtro" at bounding box center [728, 60] width 1456 height 46
click at [1368, 55] on span "Filtro" at bounding box center [1383, 60] width 29 height 13
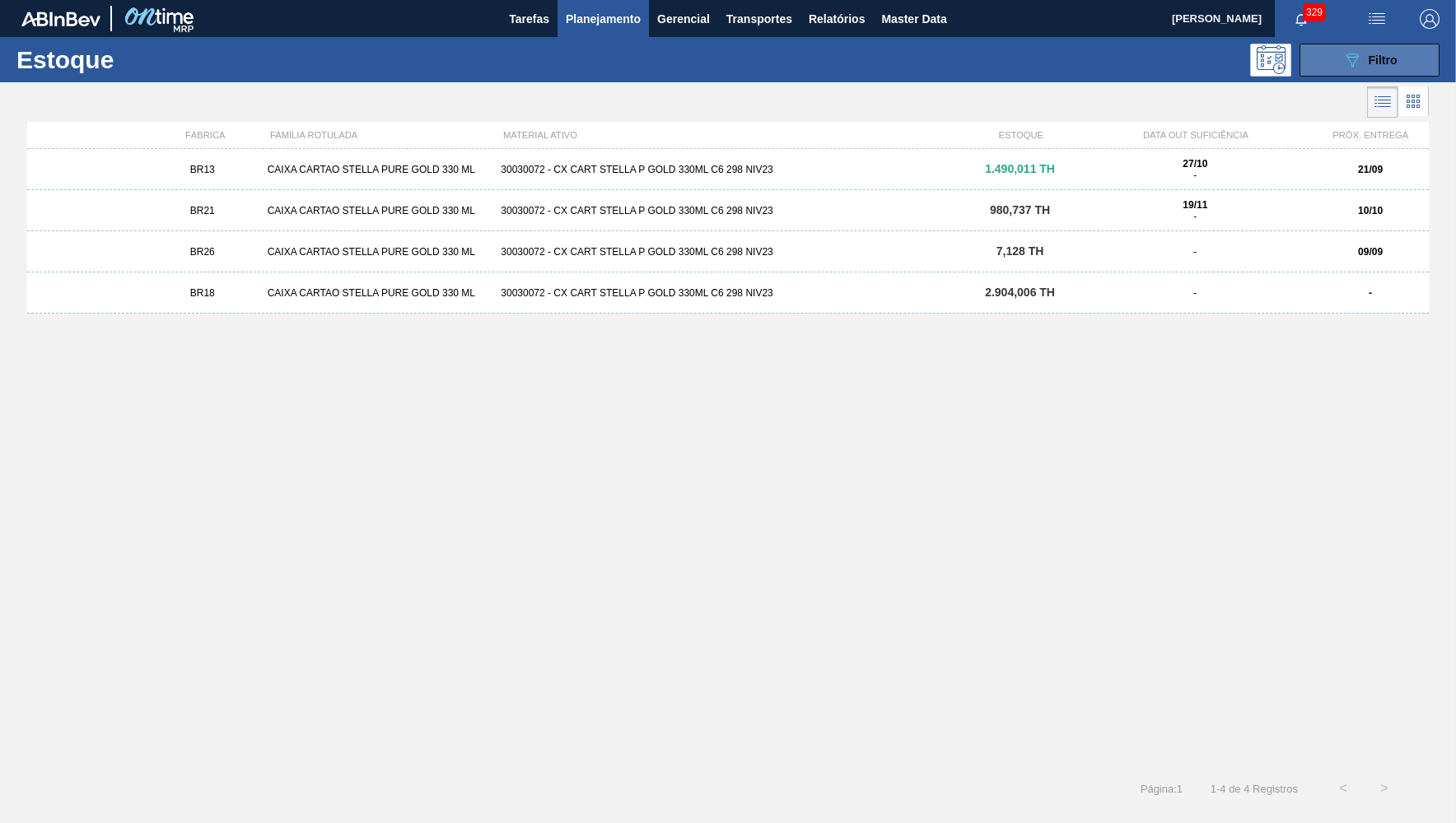
click at [1368, 55] on span "Filtro" at bounding box center [1383, 60] width 29 height 13
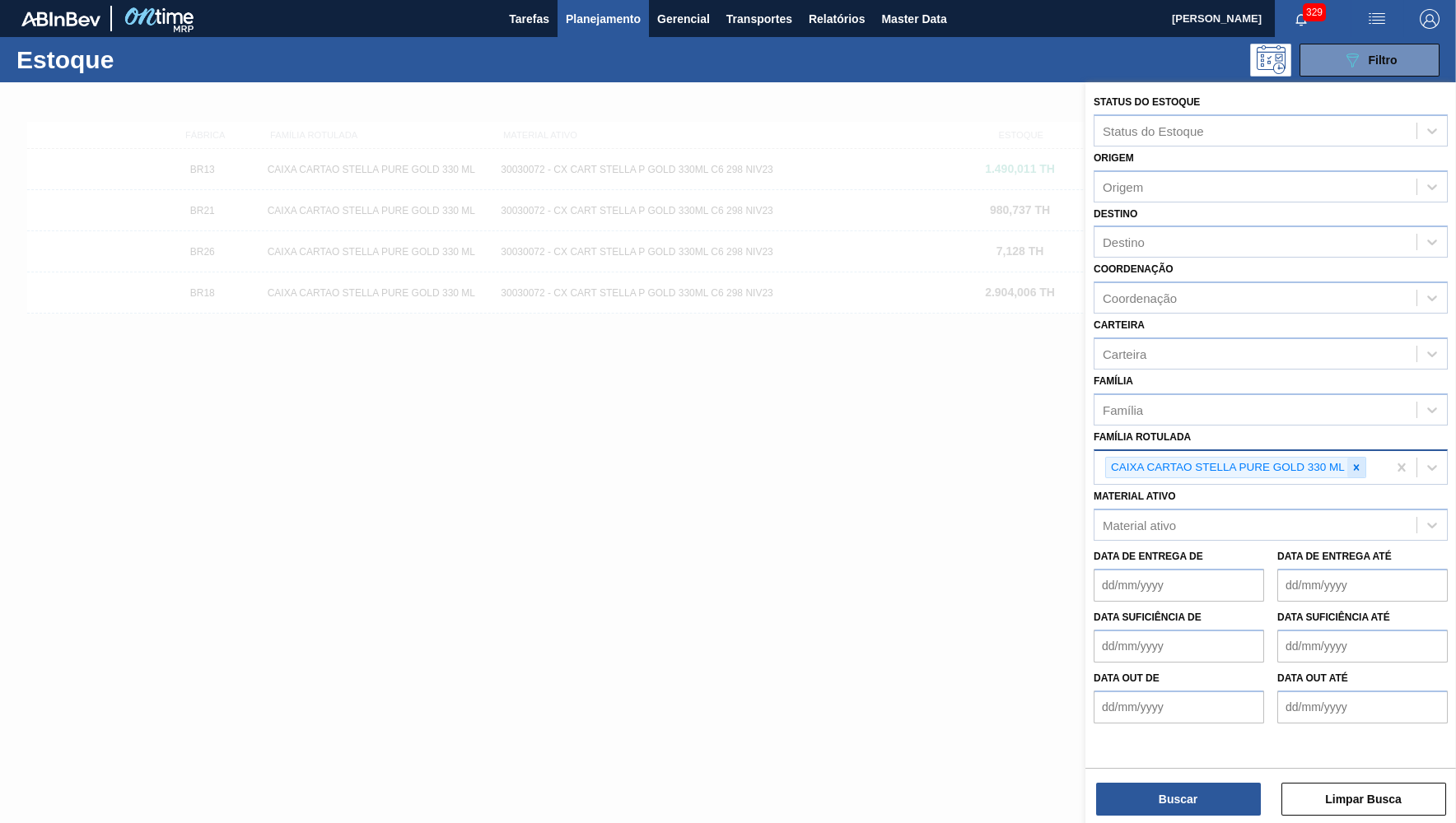
click at [1360, 462] on icon at bounding box center [1356, 467] width 12 height 12
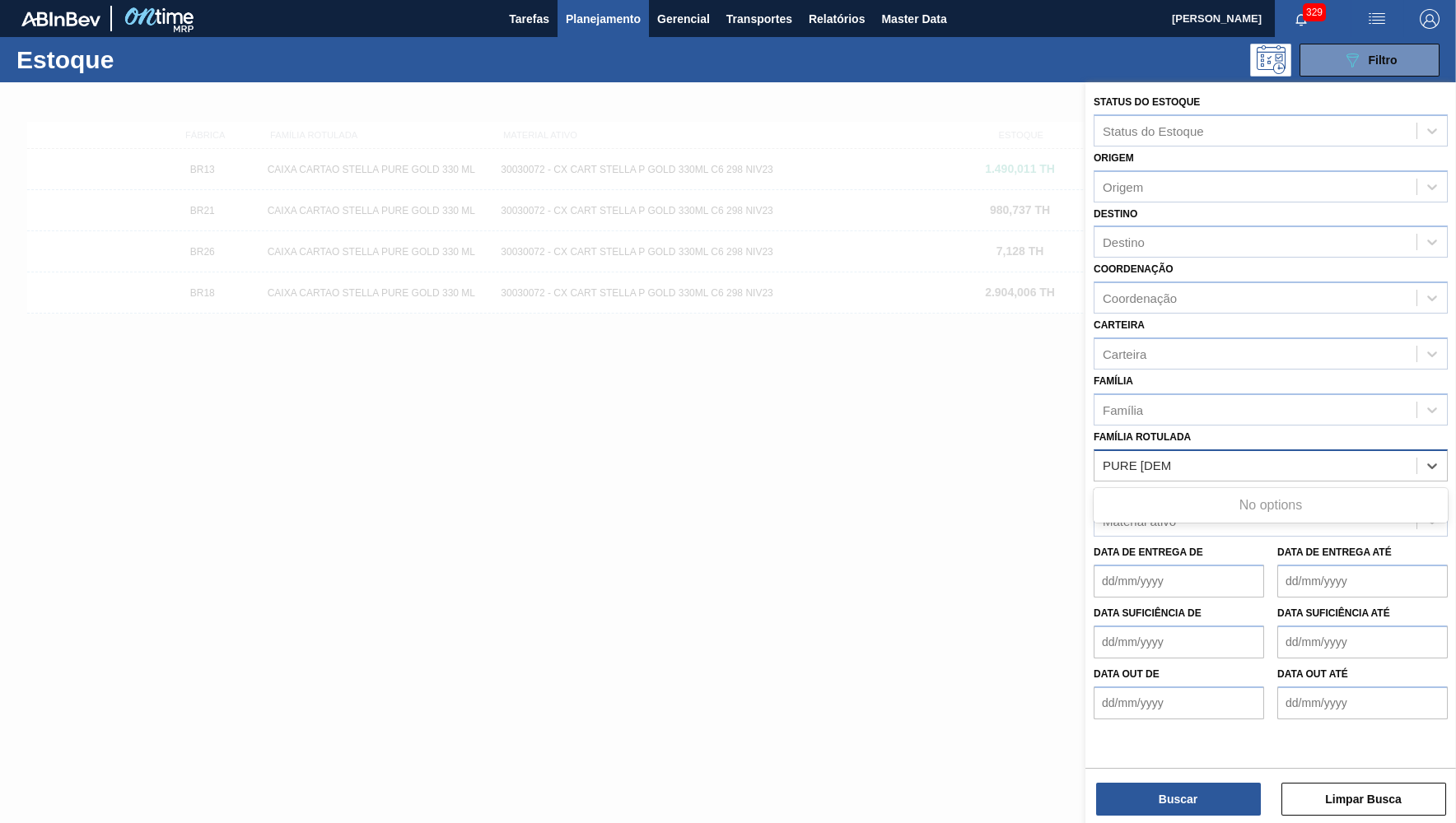
type Rotulada "PURE [DEMOGRAPHIC_DATA]"
click at [562, 17] on button "Planejamento" at bounding box center [604, 18] width 91 height 37
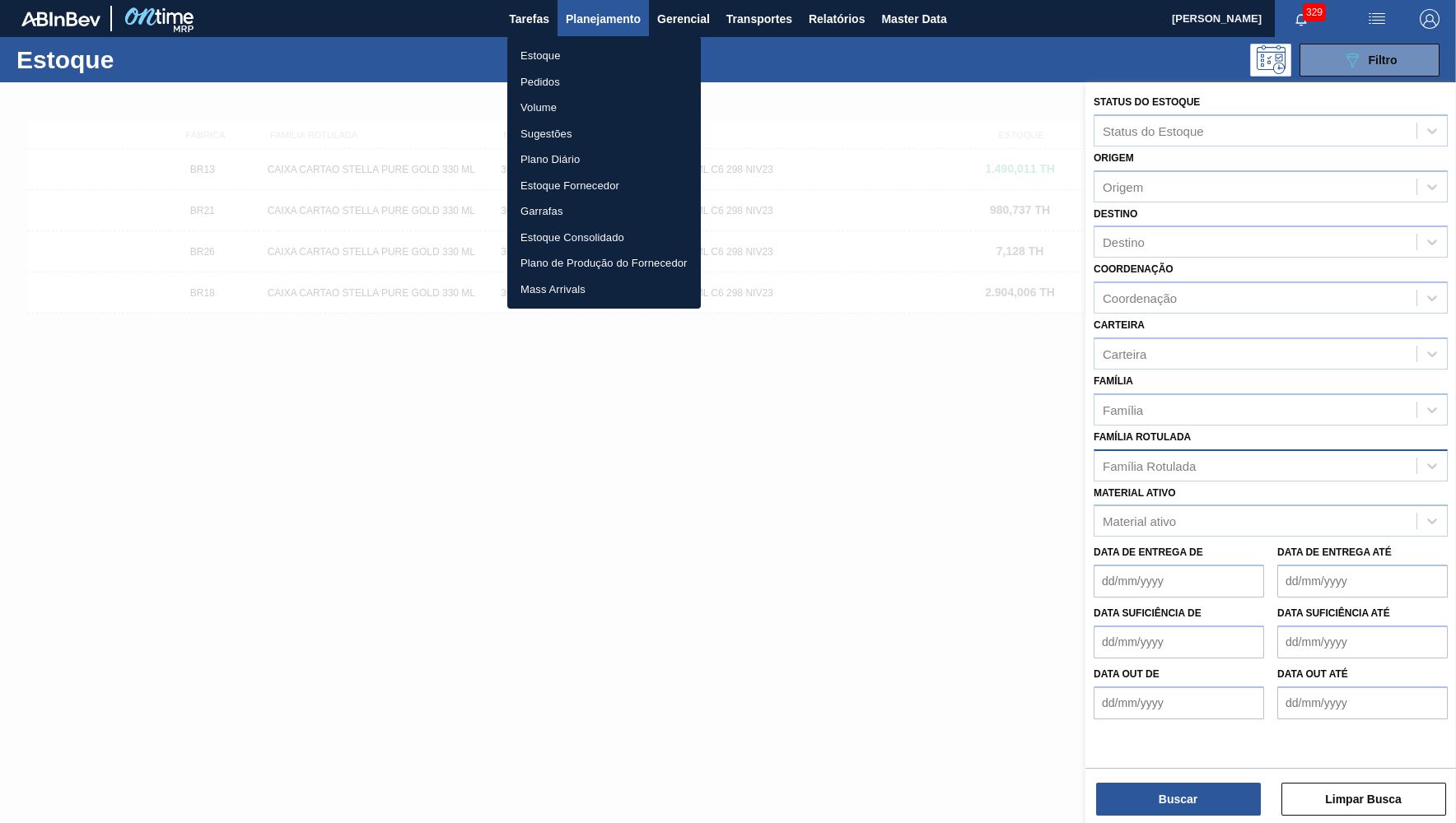
click at [592, 41] on ul "Estoque Pedidos Volume Sugestões Plano Diário Estoque Fornecedor Garrafas Estoq…" at bounding box center [605, 173] width 194 height 273
click at [590, 49] on li "Estoque" at bounding box center [605, 56] width 194 height 27
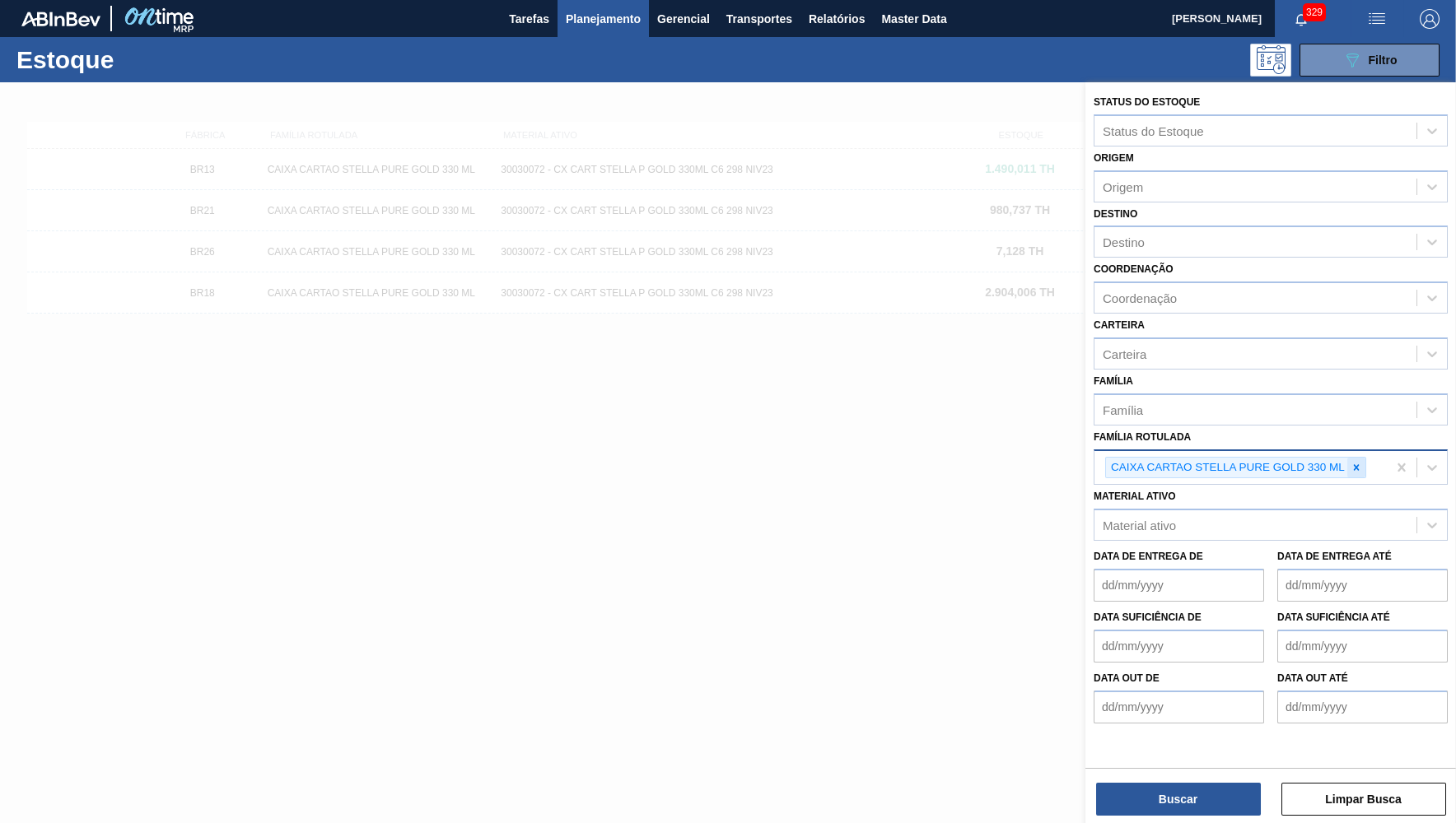
click at [1362, 462] on icon at bounding box center [1356, 467] width 12 height 12
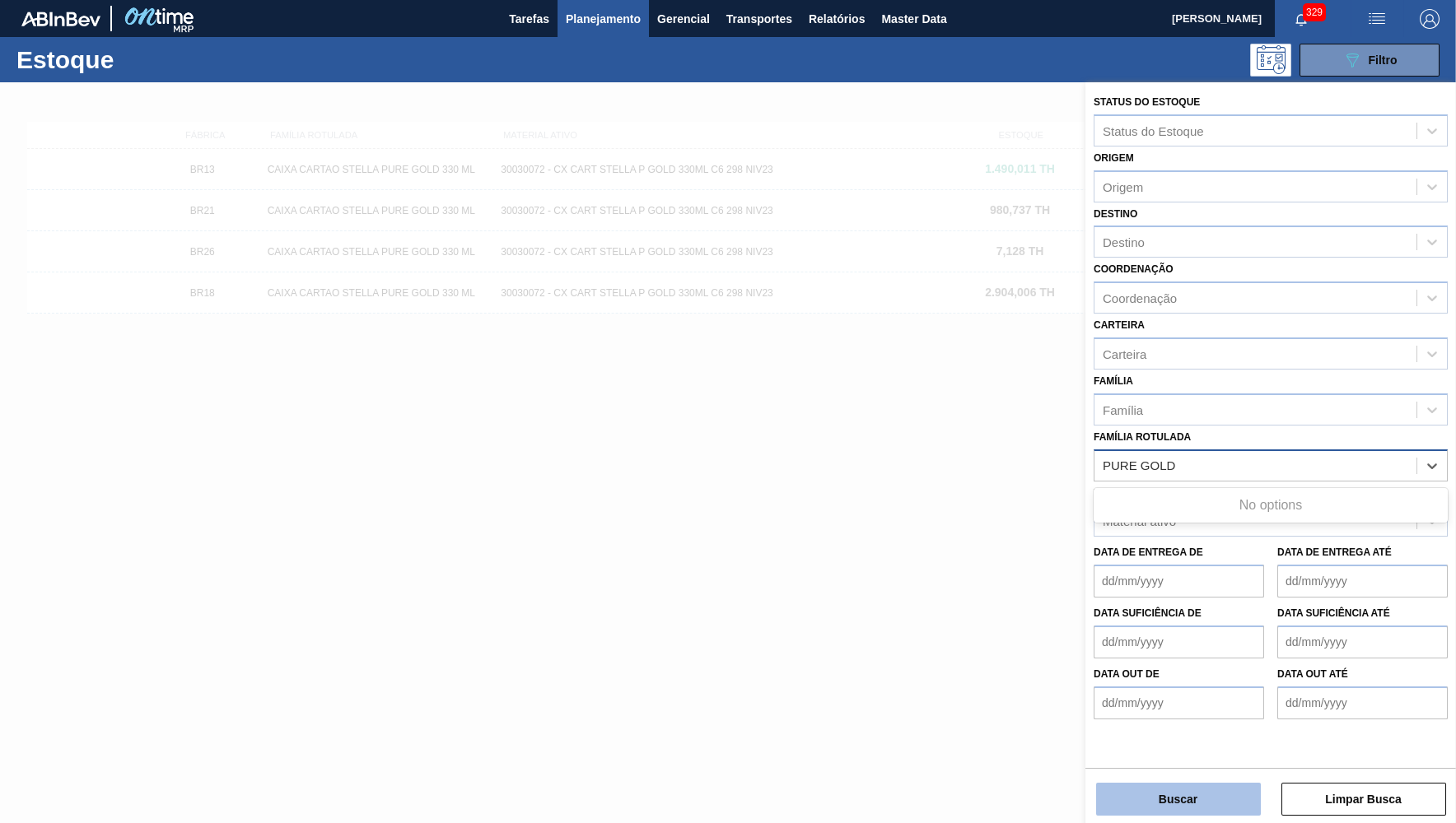
type Rotulada "PURE GOLD"
click at [1233, 791] on button "Buscar" at bounding box center [1178, 799] width 165 height 33
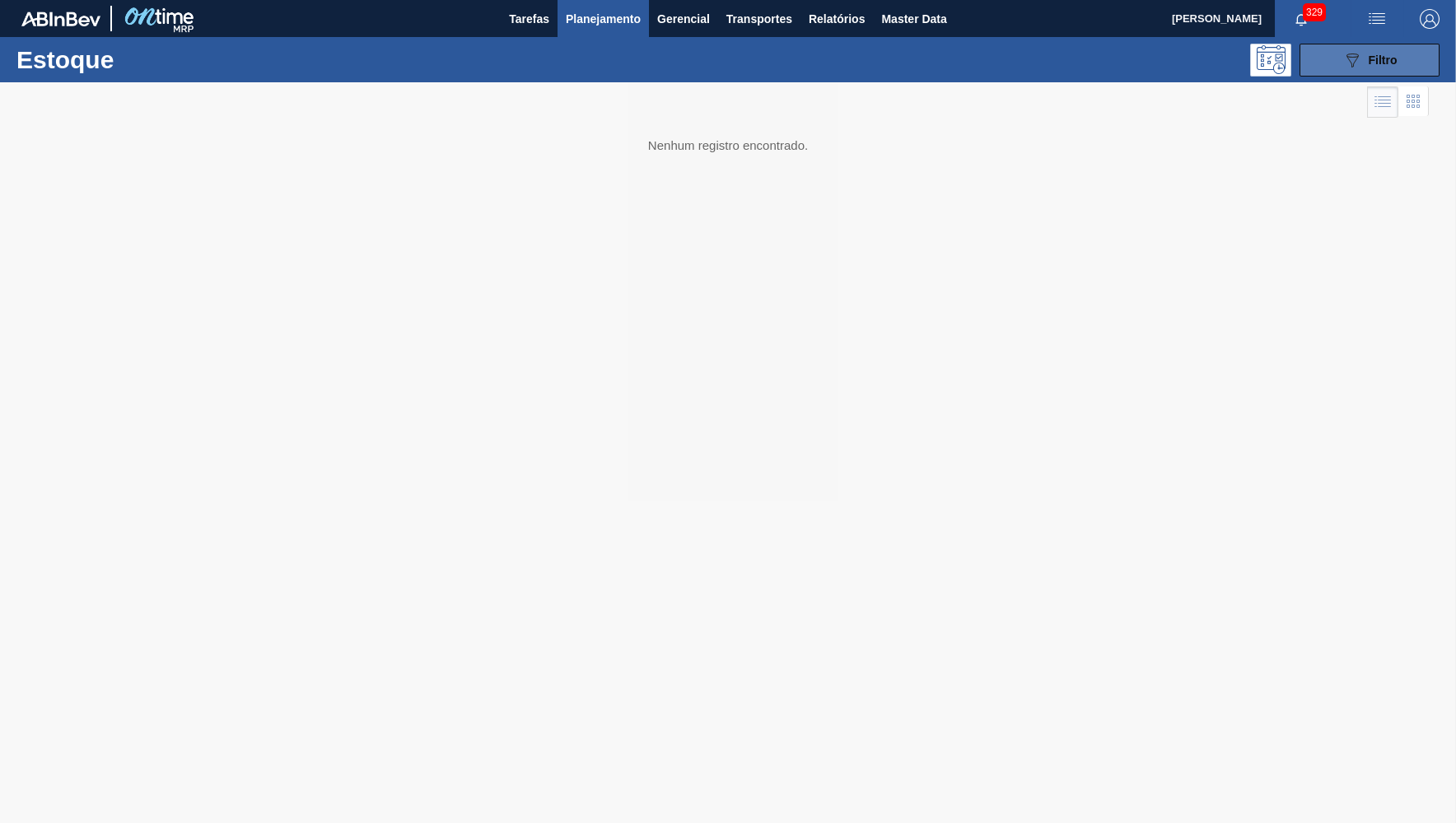
click at [1353, 70] on button "089F7B8B-B2A5-4AFE-B5C0-19BA573D28AC Filtro" at bounding box center [1369, 60] width 140 height 33
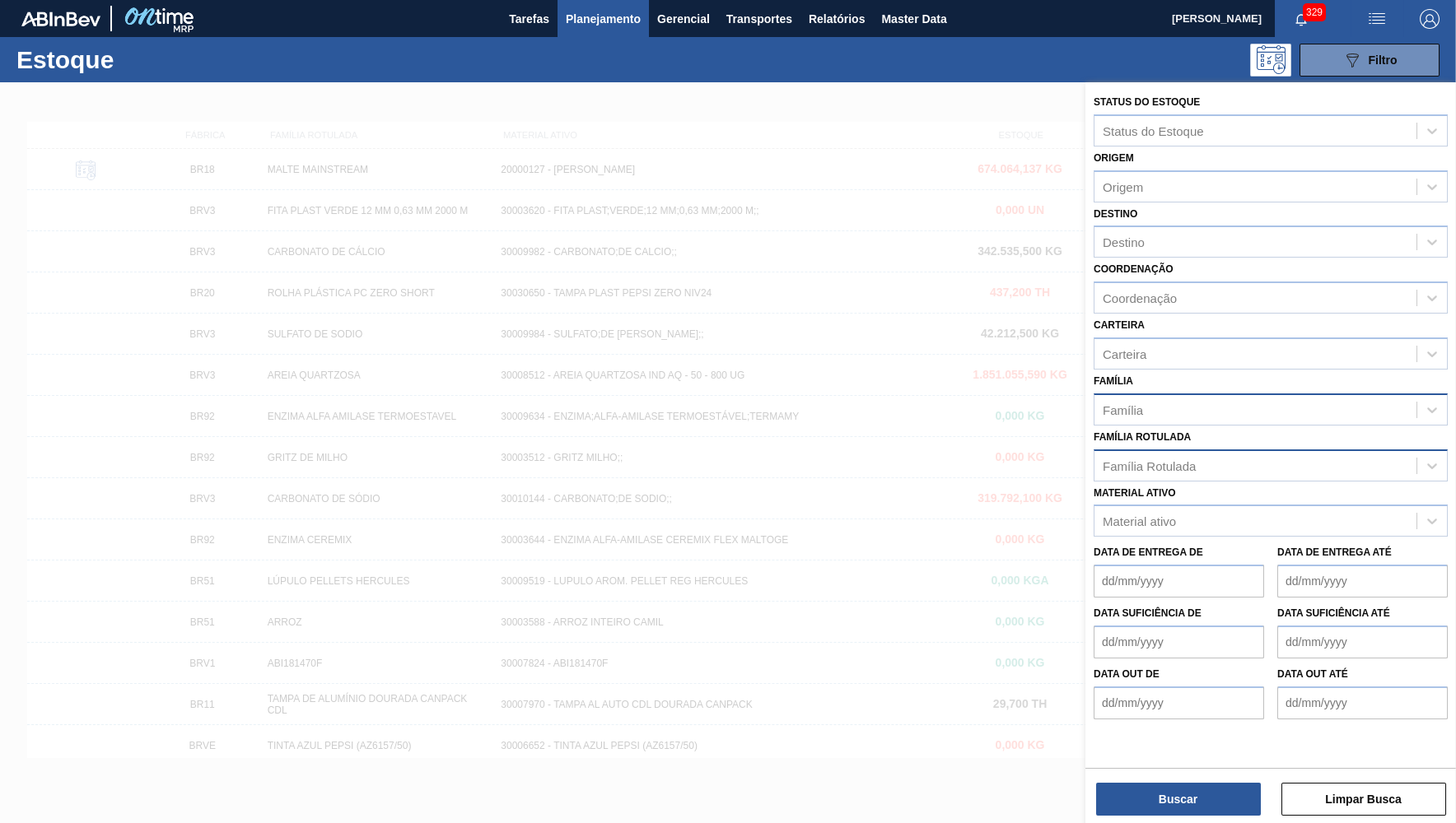
click at [1158, 401] on div "Família" at bounding box center [1256, 410] width 322 height 24
click at [1201, 455] on div "Família Rotulada" at bounding box center [1256, 465] width 322 height 24
click at [1193, 459] on div "Família Rotulada" at bounding box center [1150, 465] width 93 height 14
click at [1200, 500] on div "No options" at bounding box center [1270, 506] width 354 height 28
drag, startPoint x: 1184, startPoint y: 499, endPoint x: 1174, endPoint y: 512, distance: 16.4
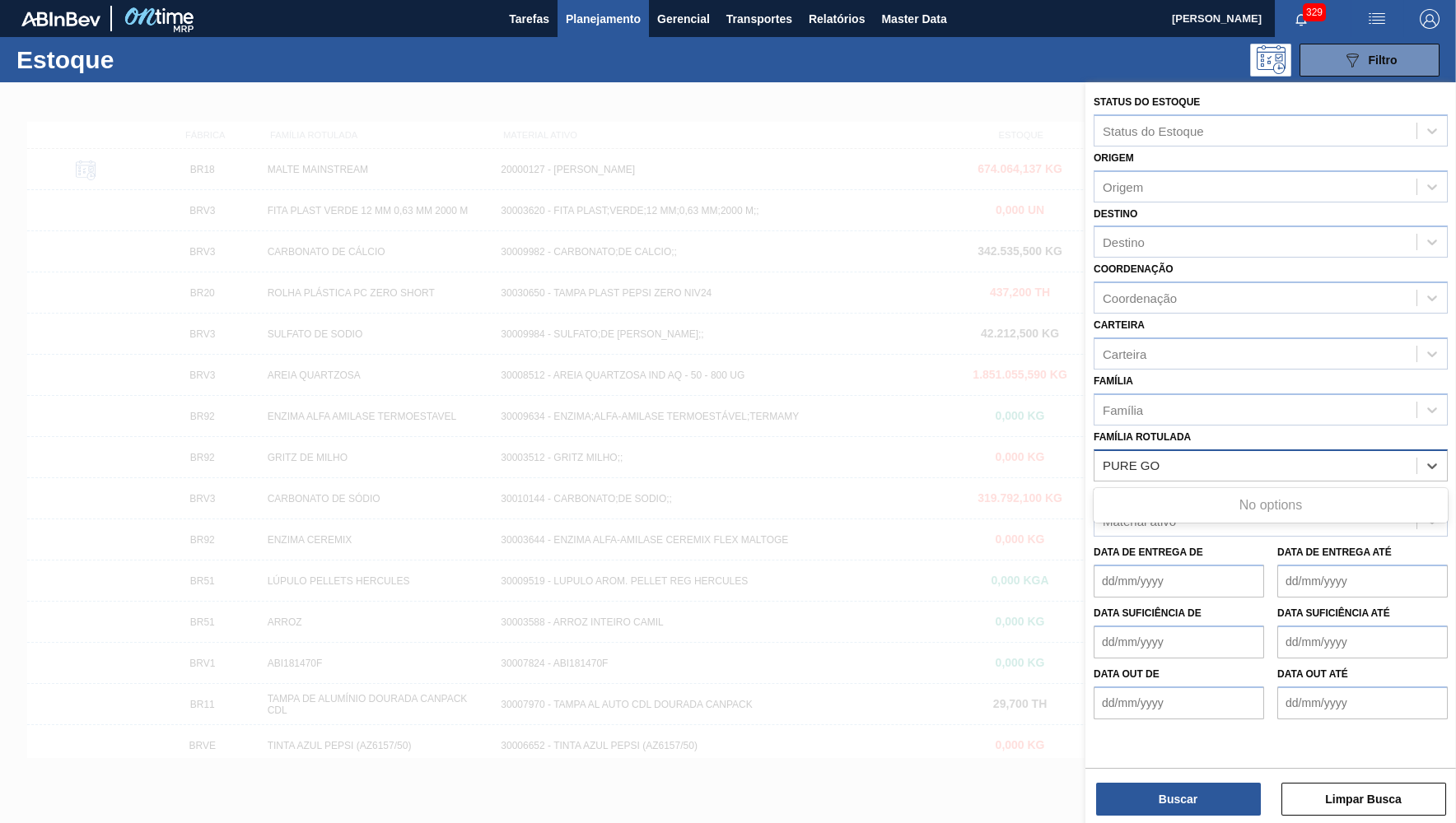
click at [1183, 499] on div "No options" at bounding box center [1270, 506] width 354 height 28
type Rotulada "PURE GO"
click at [1173, 512] on div "Material ativo" at bounding box center [1256, 521] width 322 height 24
type ativo "PURE"
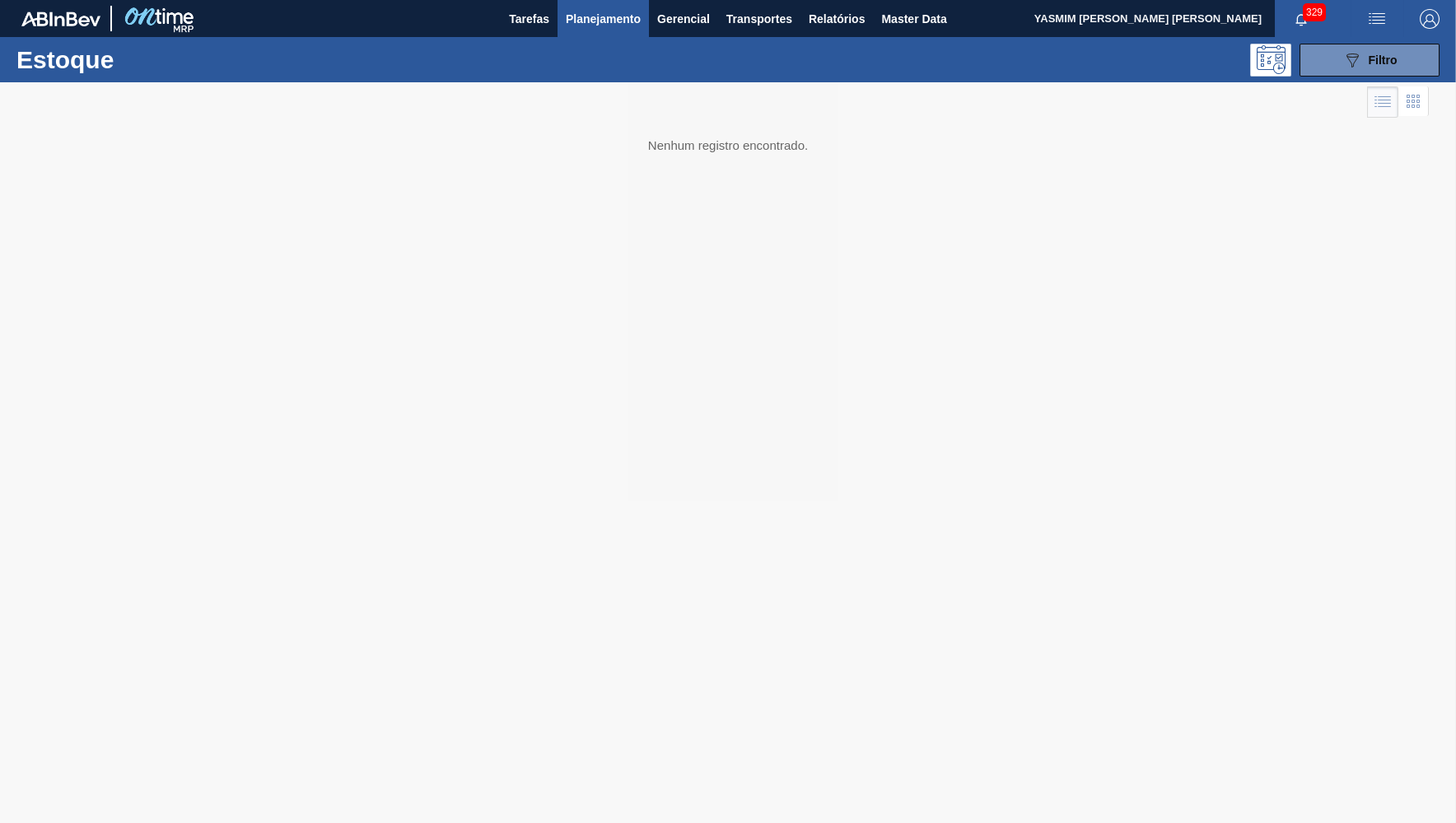
click at [515, 502] on div at bounding box center [728, 453] width 1456 height 741
click at [623, 28] on span "Planejamento" at bounding box center [604, 19] width 75 height 20
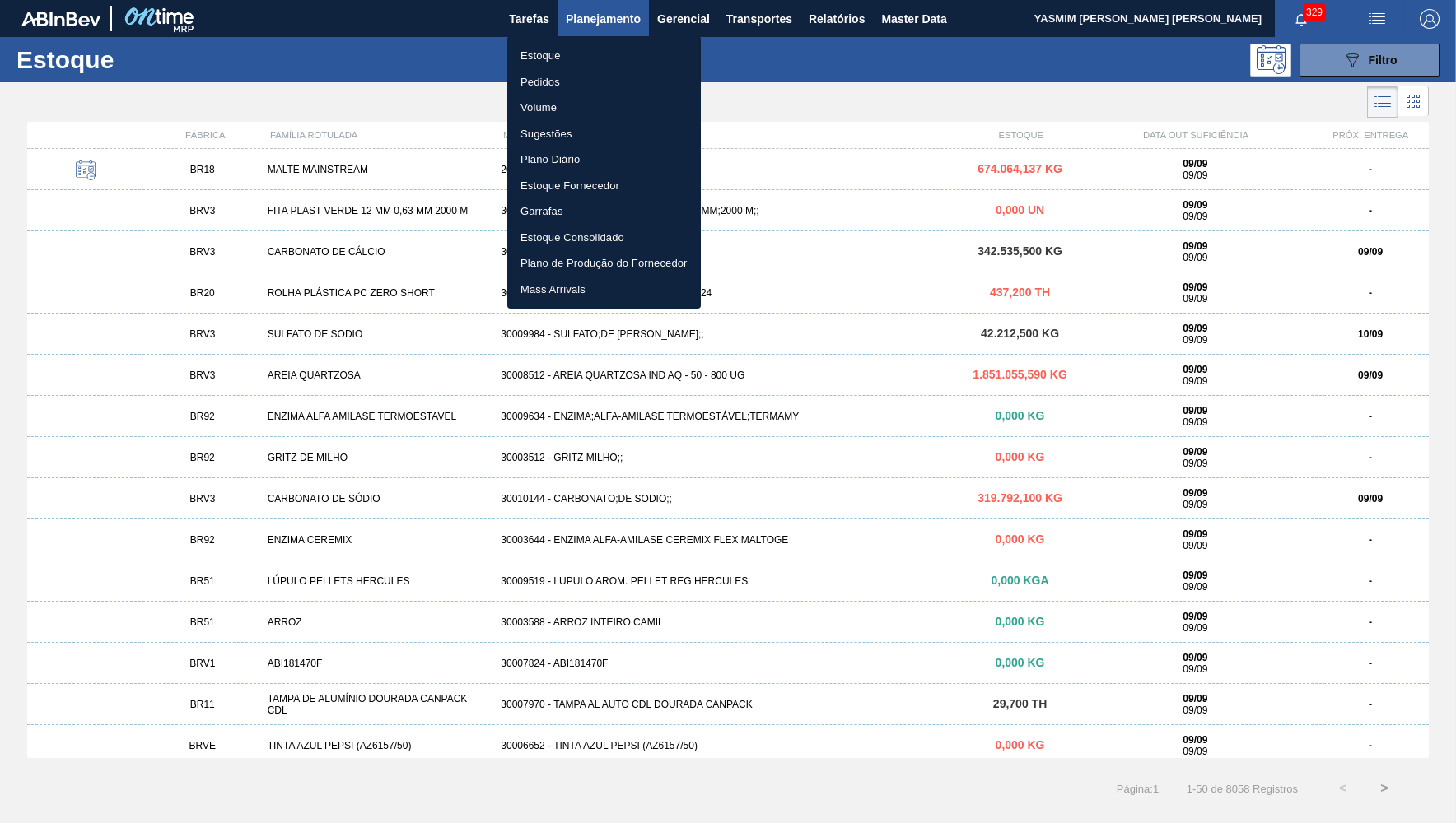
click at [607, 46] on li "Estoque" at bounding box center [605, 56] width 194 height 27
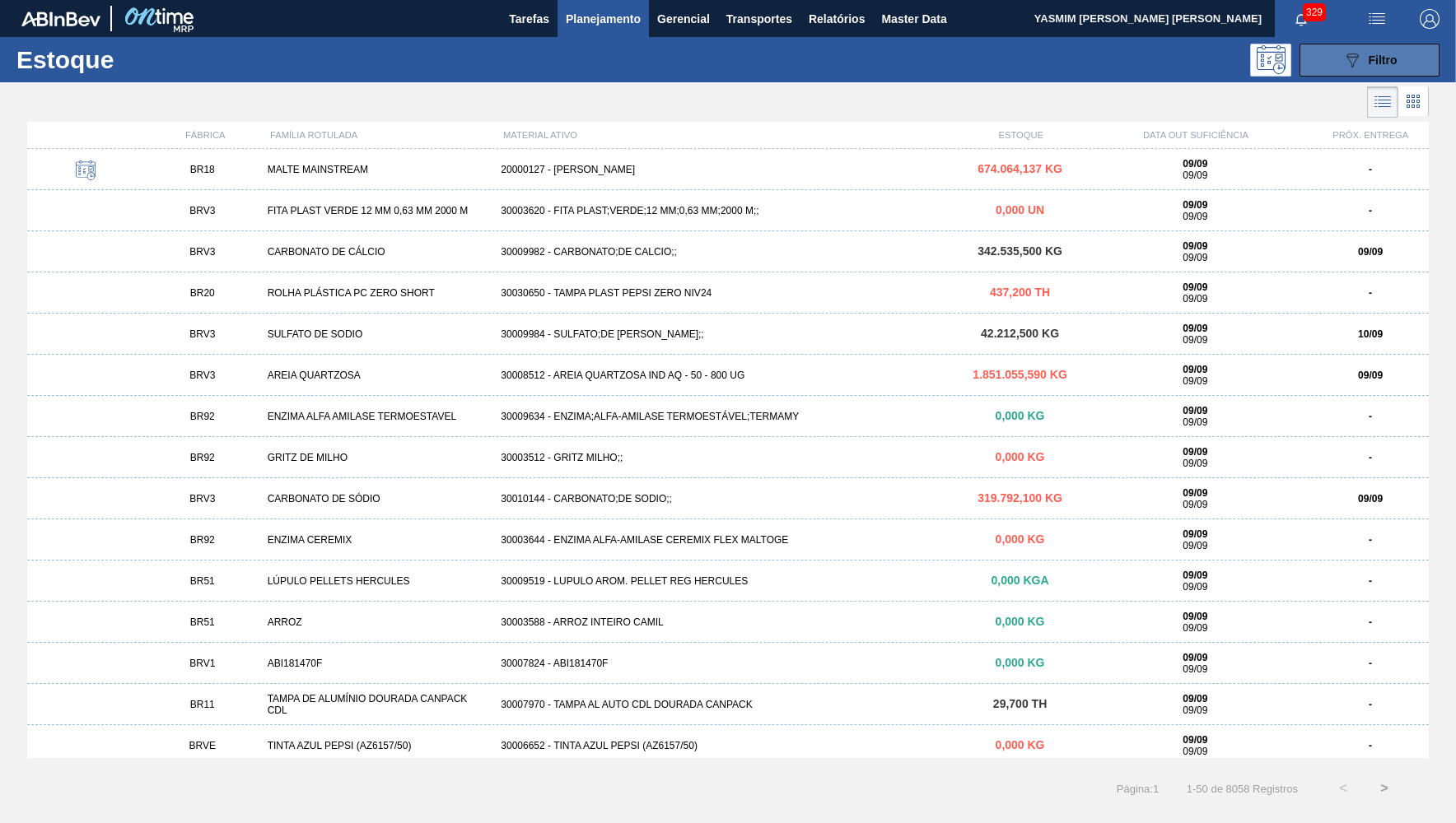
click at [1420, 53] on button "089F7B8B-B2A5-4AFE-B5C0-19BA573D28AC Filtro" at bounding box center [1369, 60] width 140 height 33
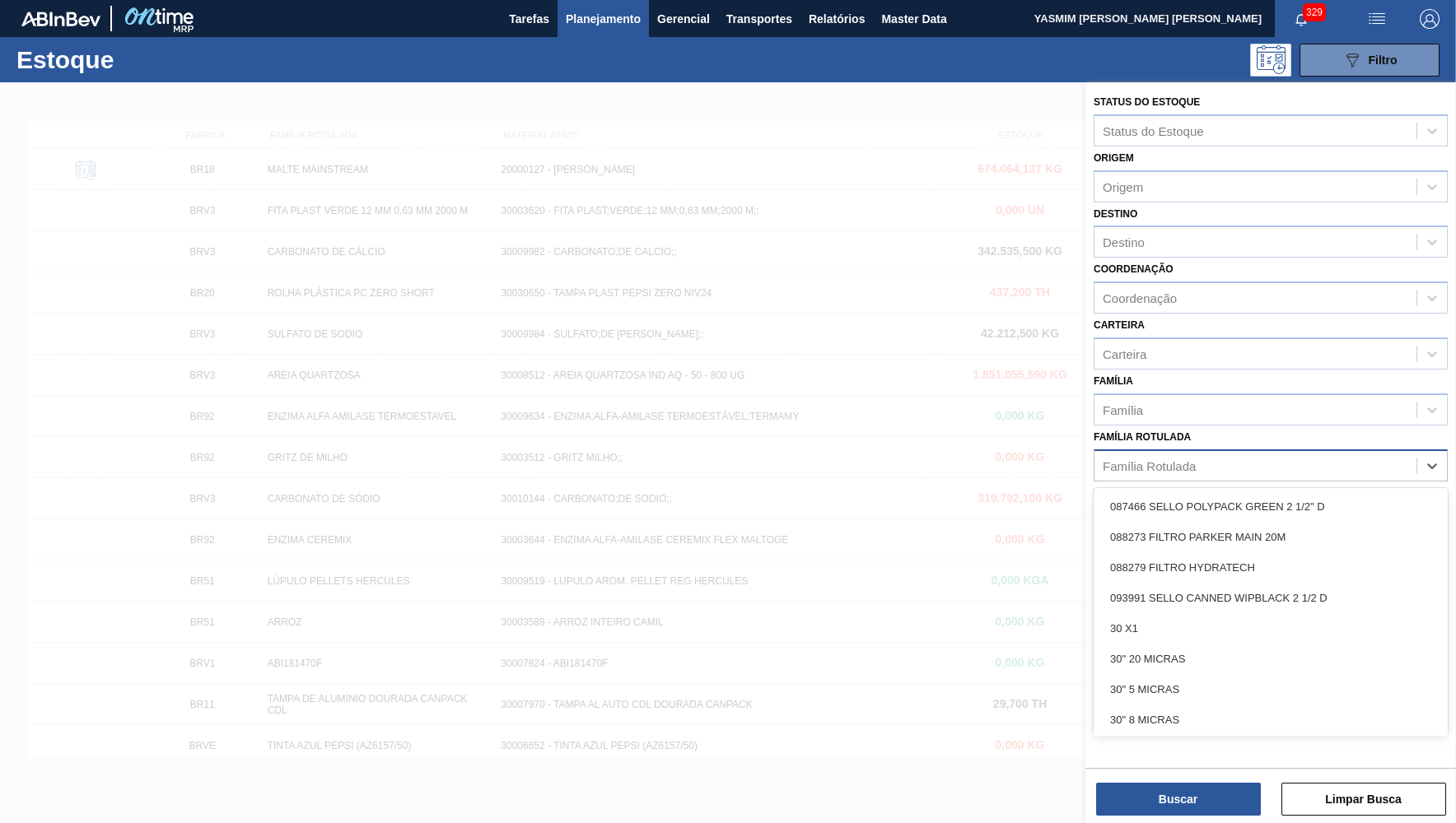
click at [1290, 454] on div "Família Rotulada" at bounding box center [1256, 465] width 322 height 24
type Rotulada "PURE GOL"
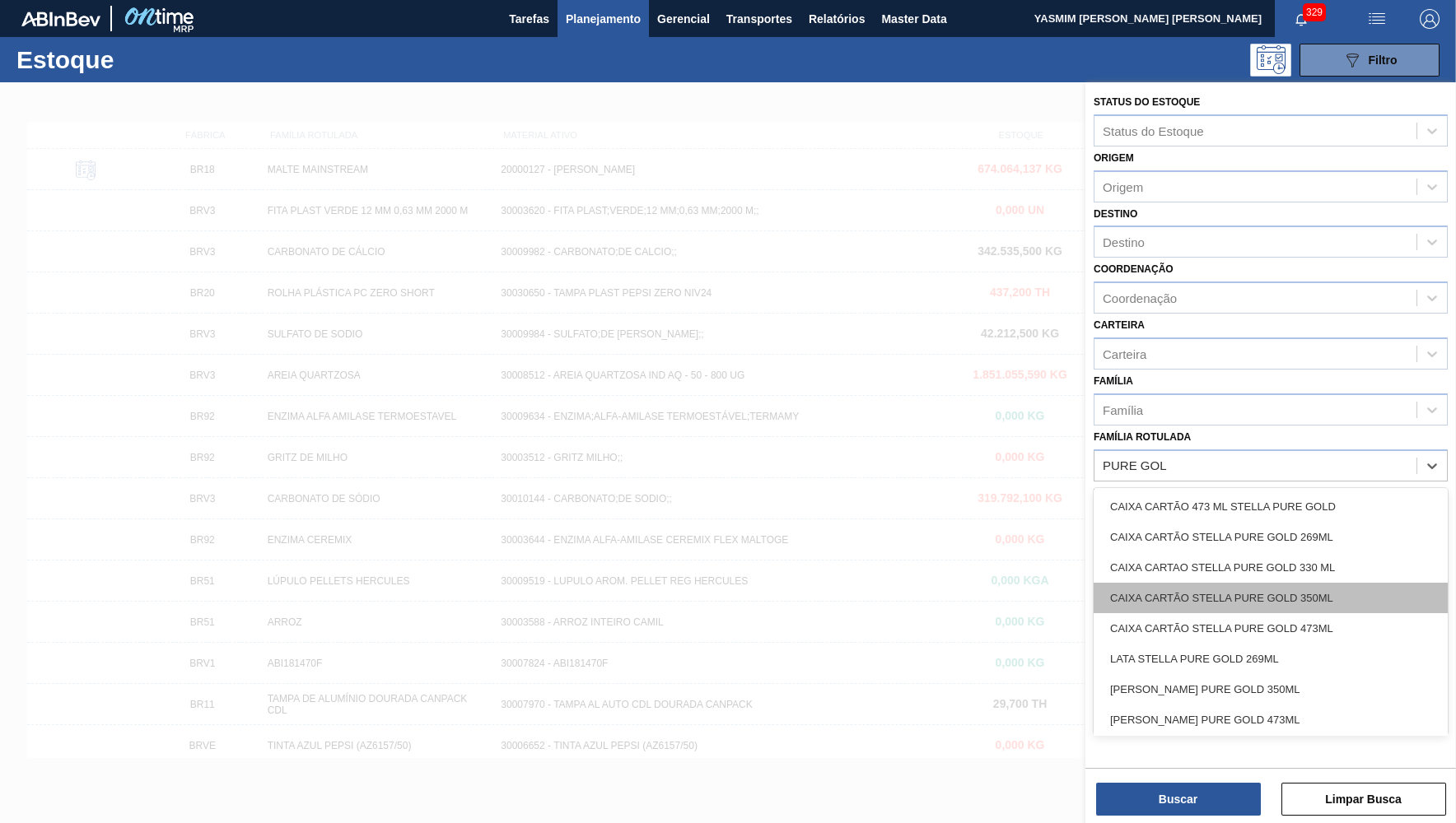
click at [1129, 593] on div "CAIXA CARTÃO STELLA PURE GOLD 350ML" at bounding box center [1270, 597] width 354 height 30
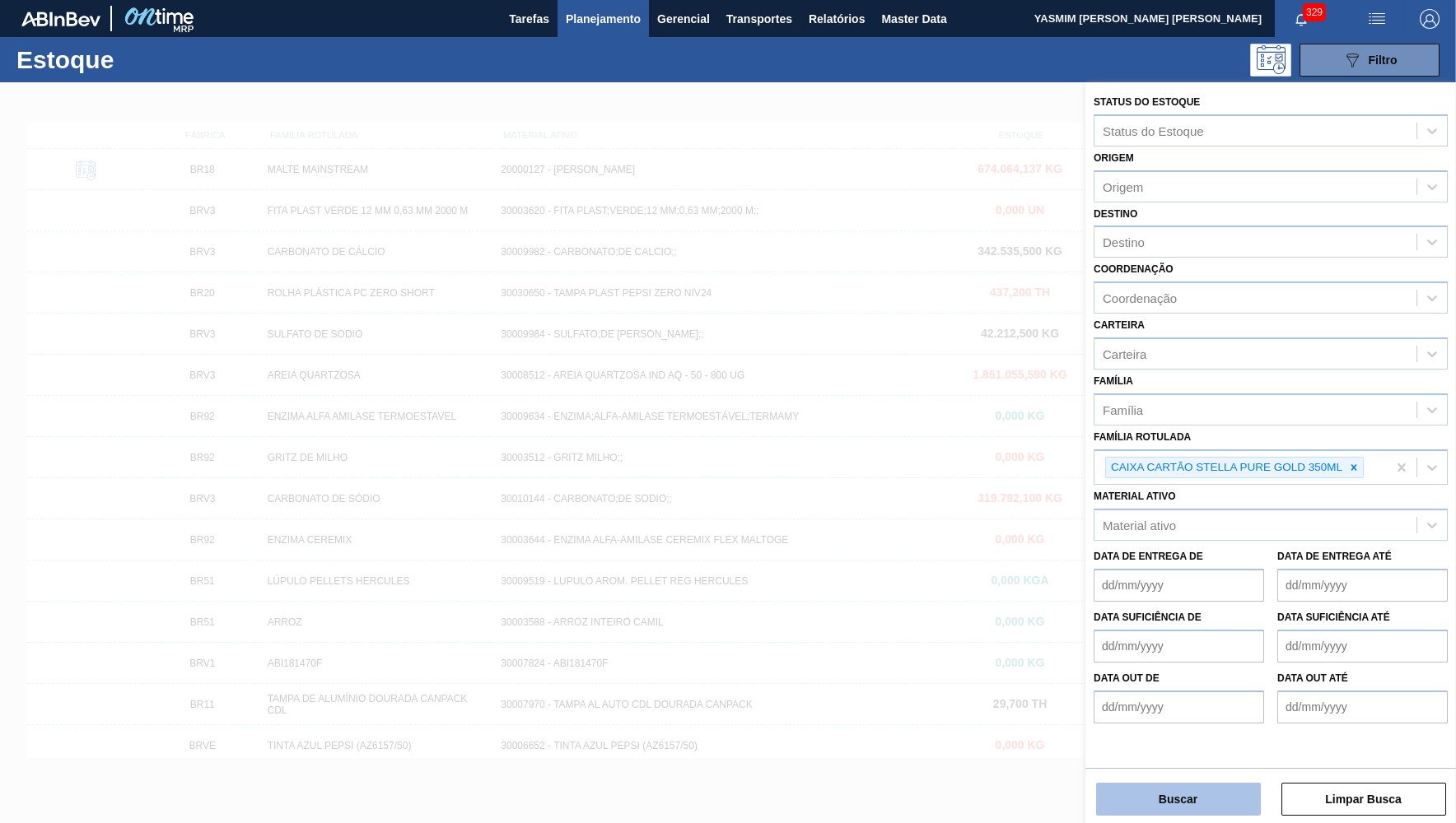
click at [1151, 793] on button "Buscar" at bounding box center [1178, 799] width 165 height 33
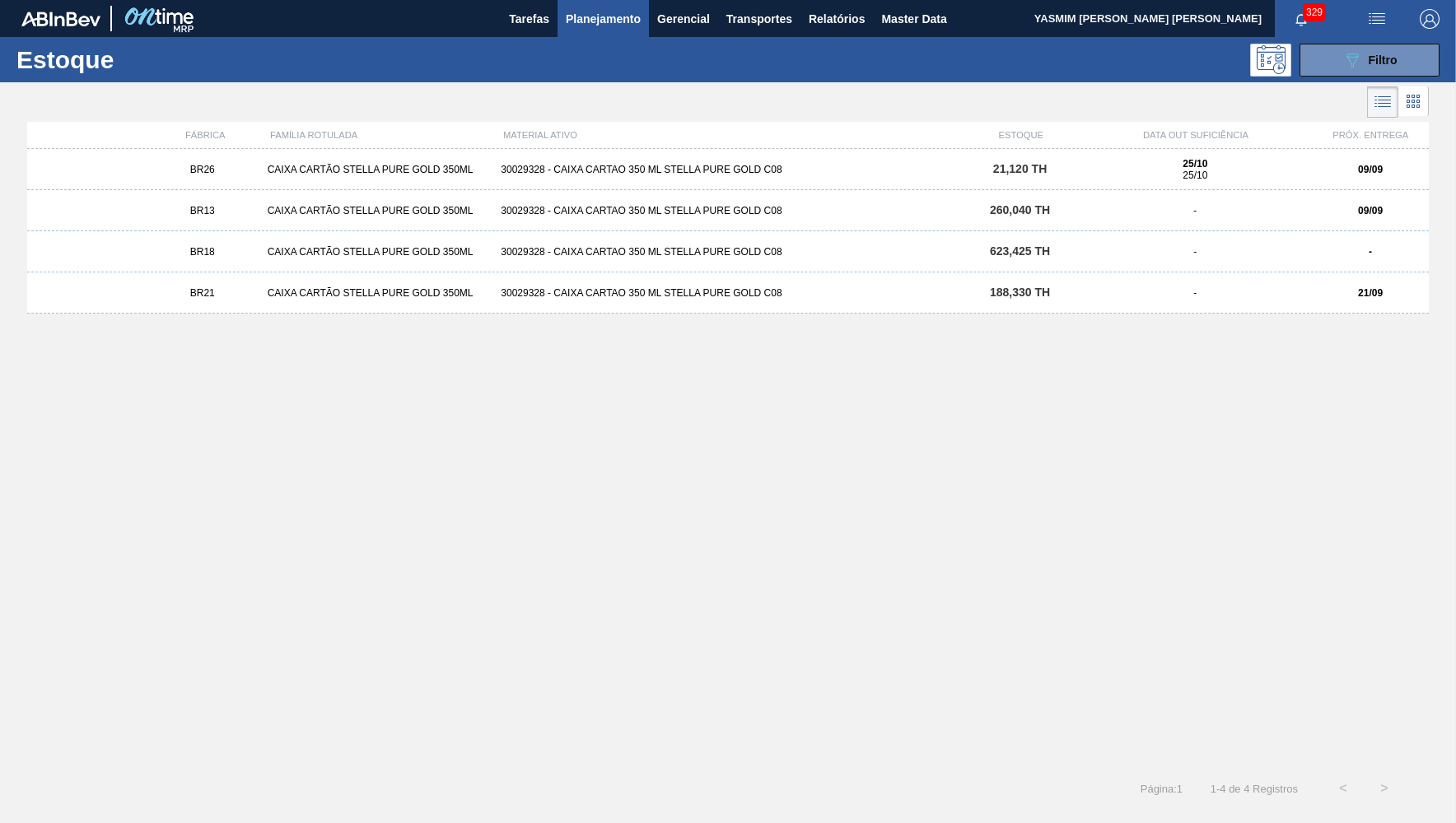
click at [269, 161] on div "BR26 CAIXA CARTÃO STELLA PURE GOLD 350ML 30029328 - CAIXA CARTAO 350 ML STELLA …" at bounding box center [728, 169] width 1401 height 41
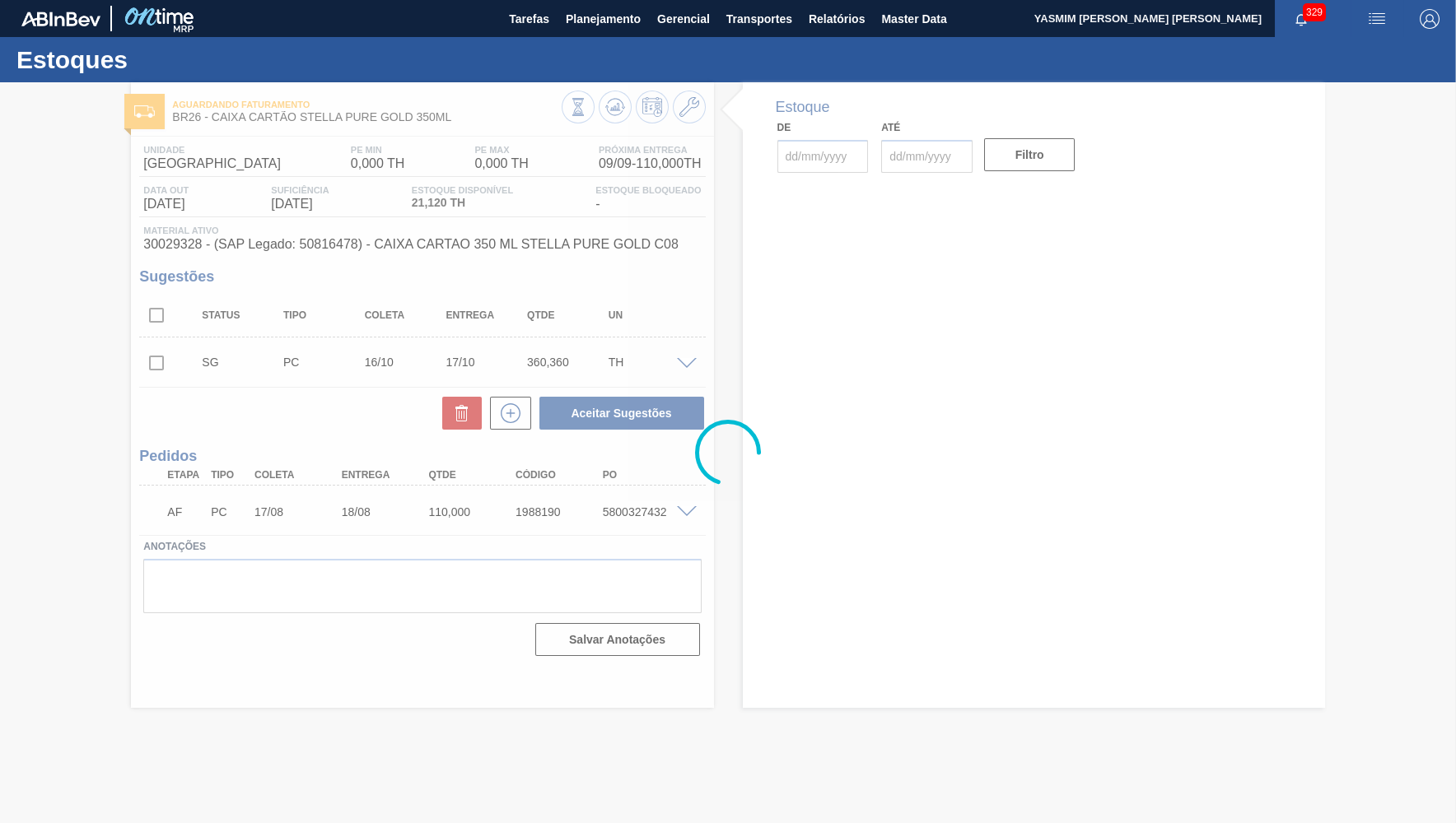
type input "[DATE]"
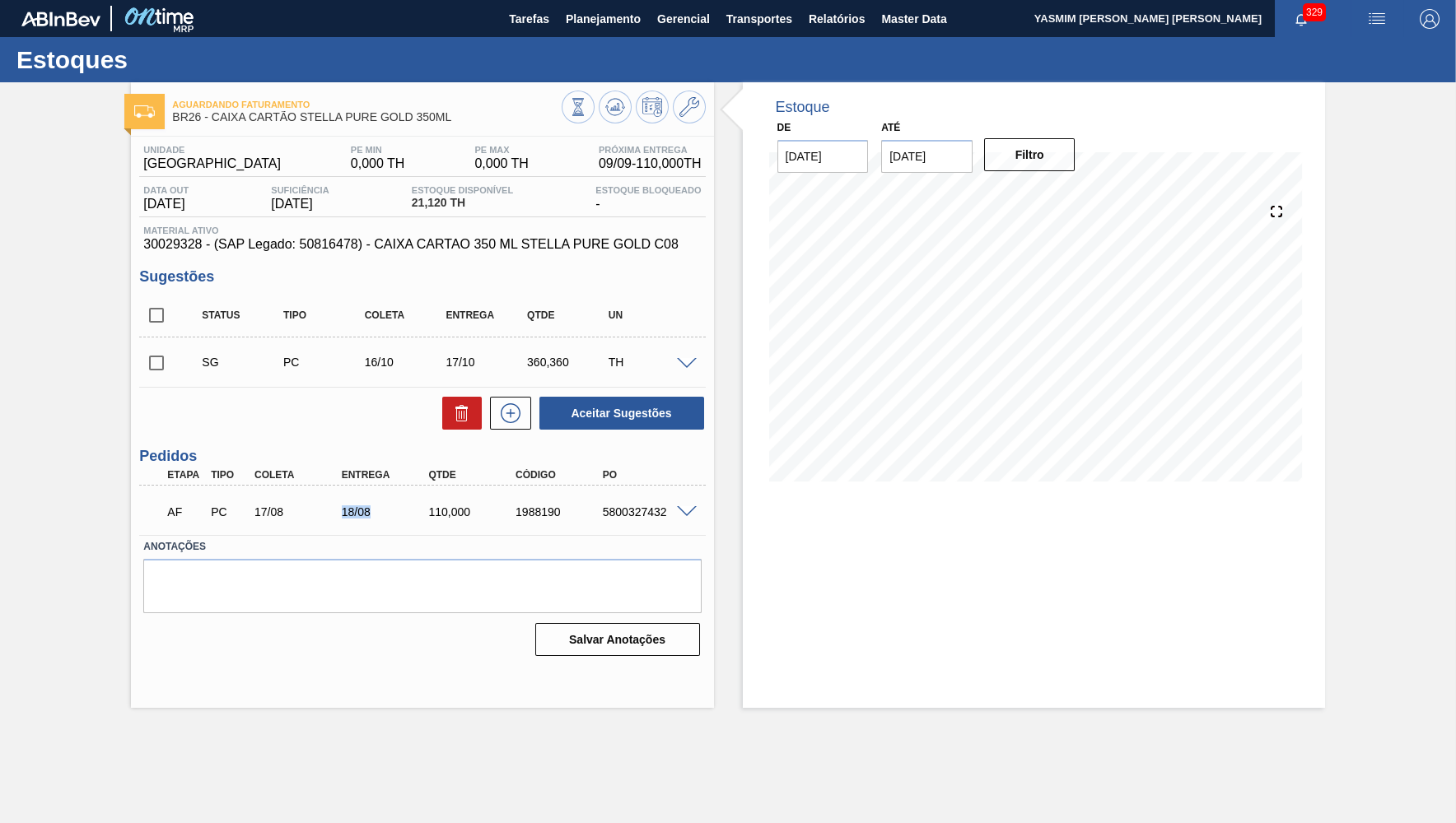
drag, startPoint x: 327, startPoint y: 534, endPoint x: 381, endPoint y: 510, distance: 59.1
click at [381, 510] on div "AF PC 17/08 18/08 110,000 1988190 5800327432 Material 30029328 - CAIXA CARTAO 3…" at bounding box center [422, 510] width 566 height 49
click at [691, 525] on div "AF PC 17/08 18/08 110,000 1988190 5800327432" at bounding box center [422, 510] width 566 height 41
click at [682, 520] on div "AF PC 17/08 18/08 110,000 1988190 5800327432" at bounding box center [422, 510] width 566 height 41
click at [681, 518] on span at bounding box center [687, 513] width 20 height 13
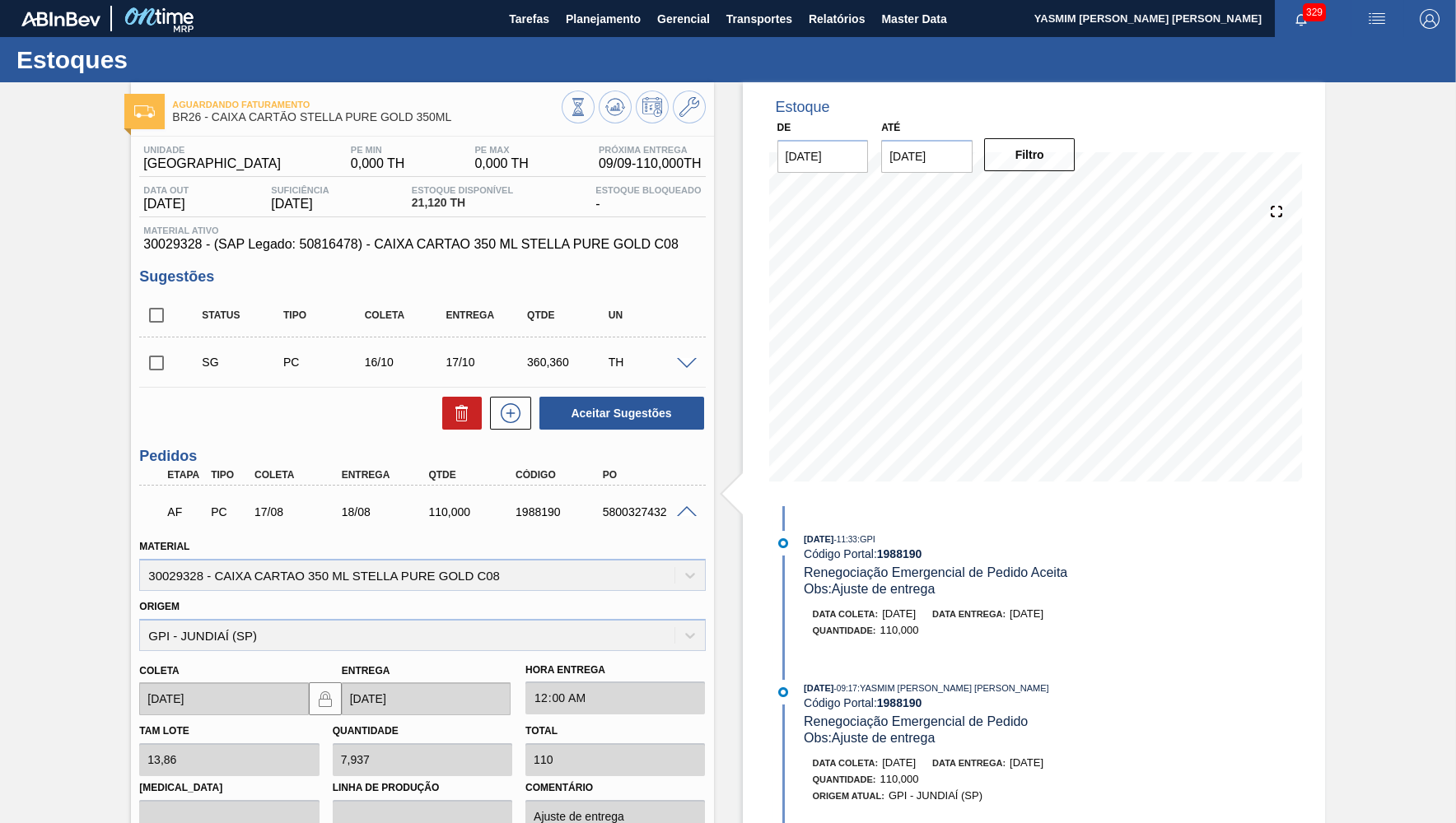
scroll to position [161, 0]
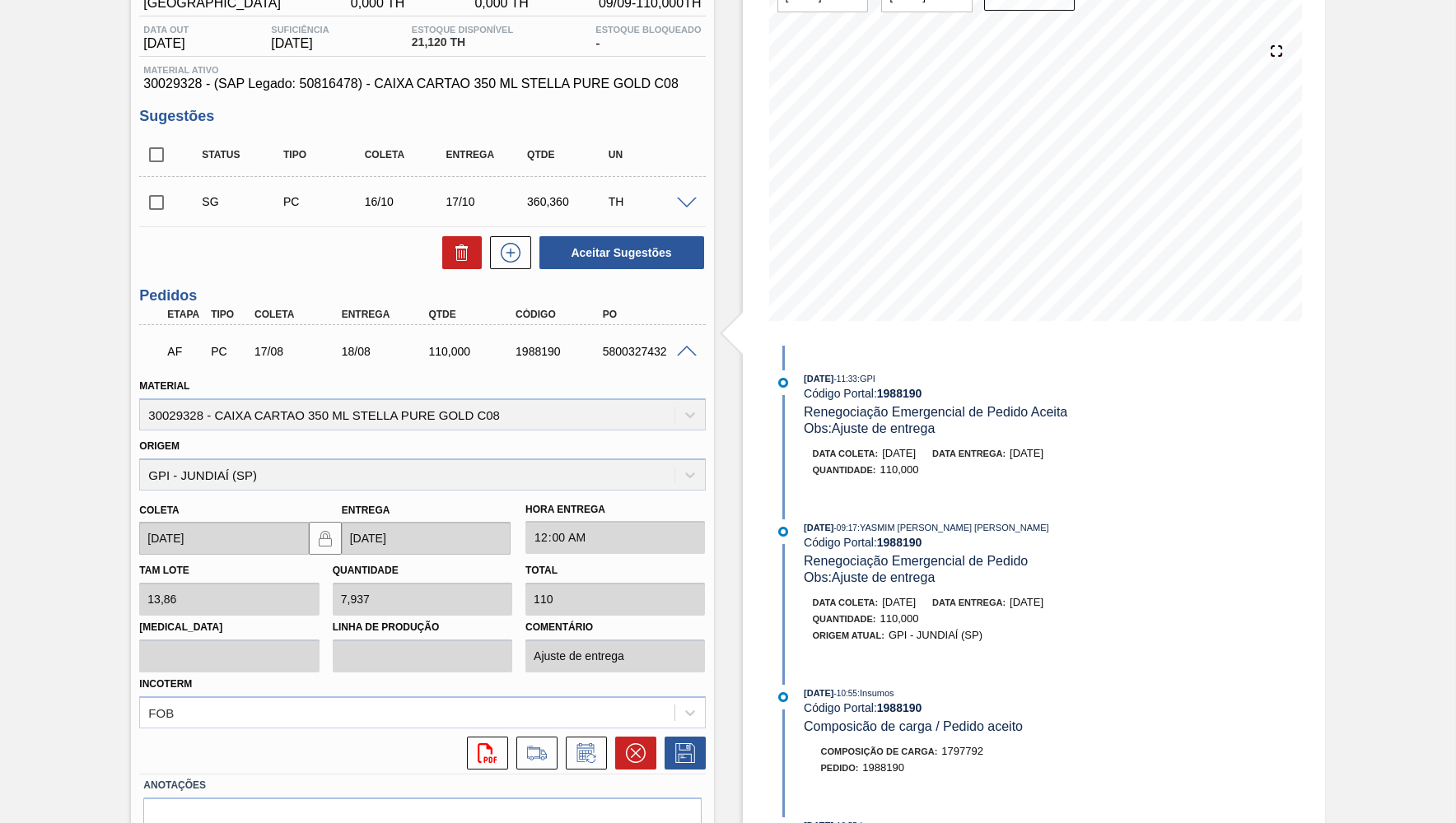
drag, startPoint x: 665, startPoint y: 351, endPoint x: 682, endPoint y: 351, distance: 17.0
click at [674, 351] on div "5800327432" at bounding box center [648, 351] width 97 height 13
click at [691, 359] on div "AF PC 17/08 18/08 110,000 1988190 5800327432" at bounding box center [422, 349] width 566 height 41
click at [691, 359] on div "AF PC 17/08 18/08 110,000 1988190 5800327432" at bounding box center [422, 349] width 566 height 41
click at [691, 353] on span at bounding box center [687, 352] width 20 height 13
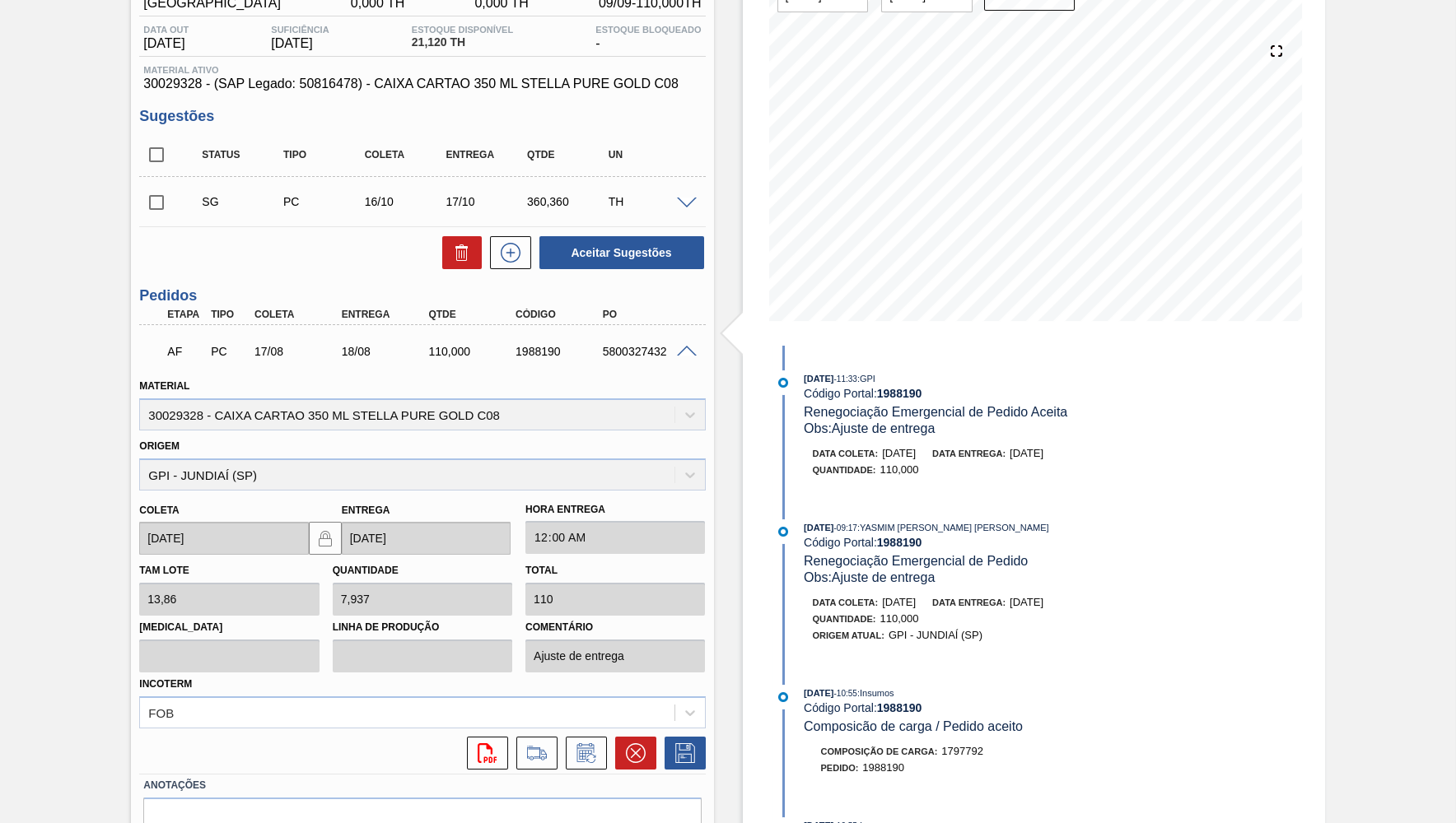
scroll to position [0, 0]
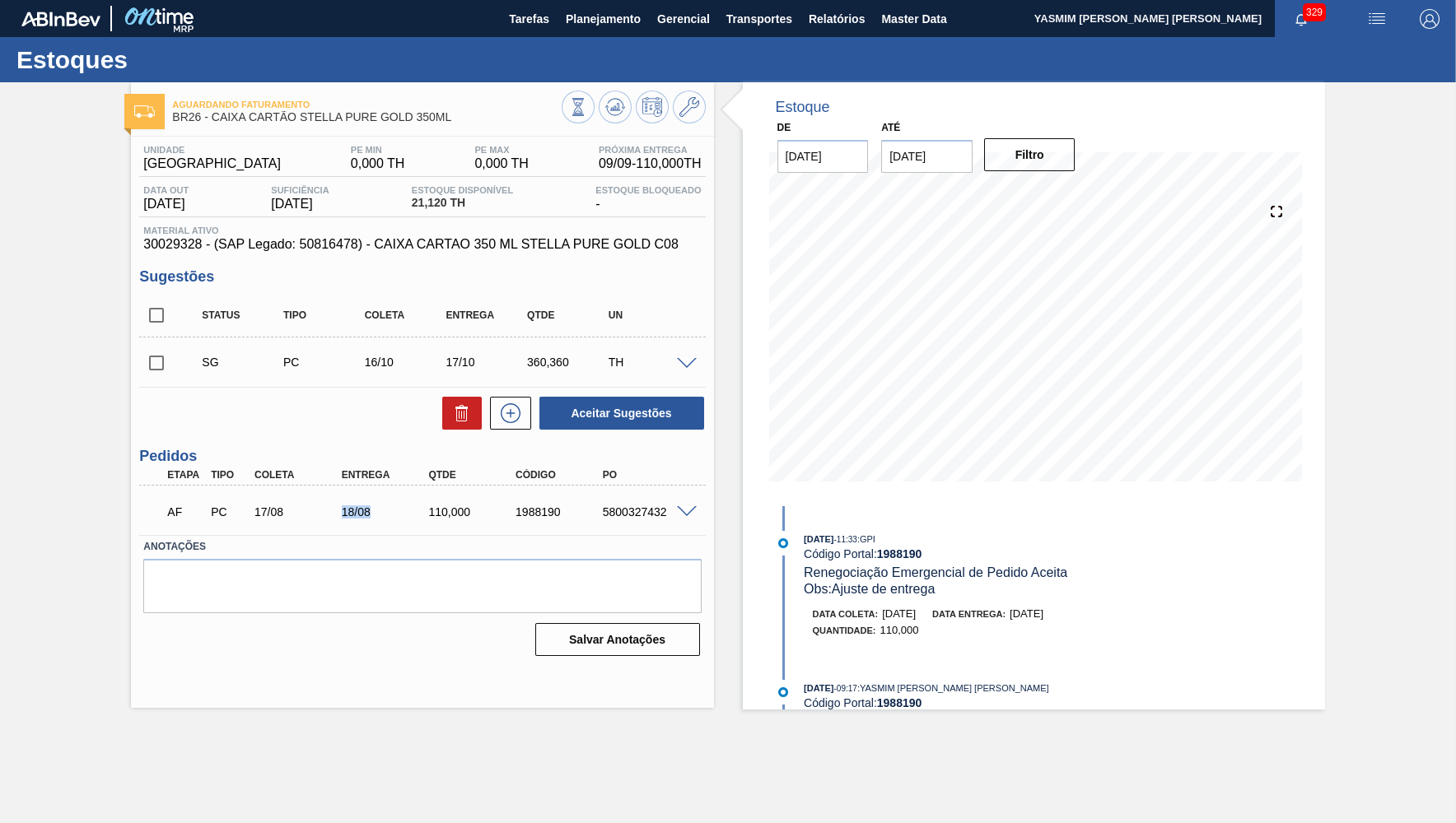
drag, startPoint x: 336, startPoint y: 517, endPoint x: 423, endPoint y: 515, distance: 87.0
click at [423, 515] on div "AF PC 17/08 18/08 110,000 1988190 5800327432" at bounding box center [417, 510] width 522 height 33
click at [604, 517] on div "5800327432" at bounding box center [648, 512] width 97 height 13
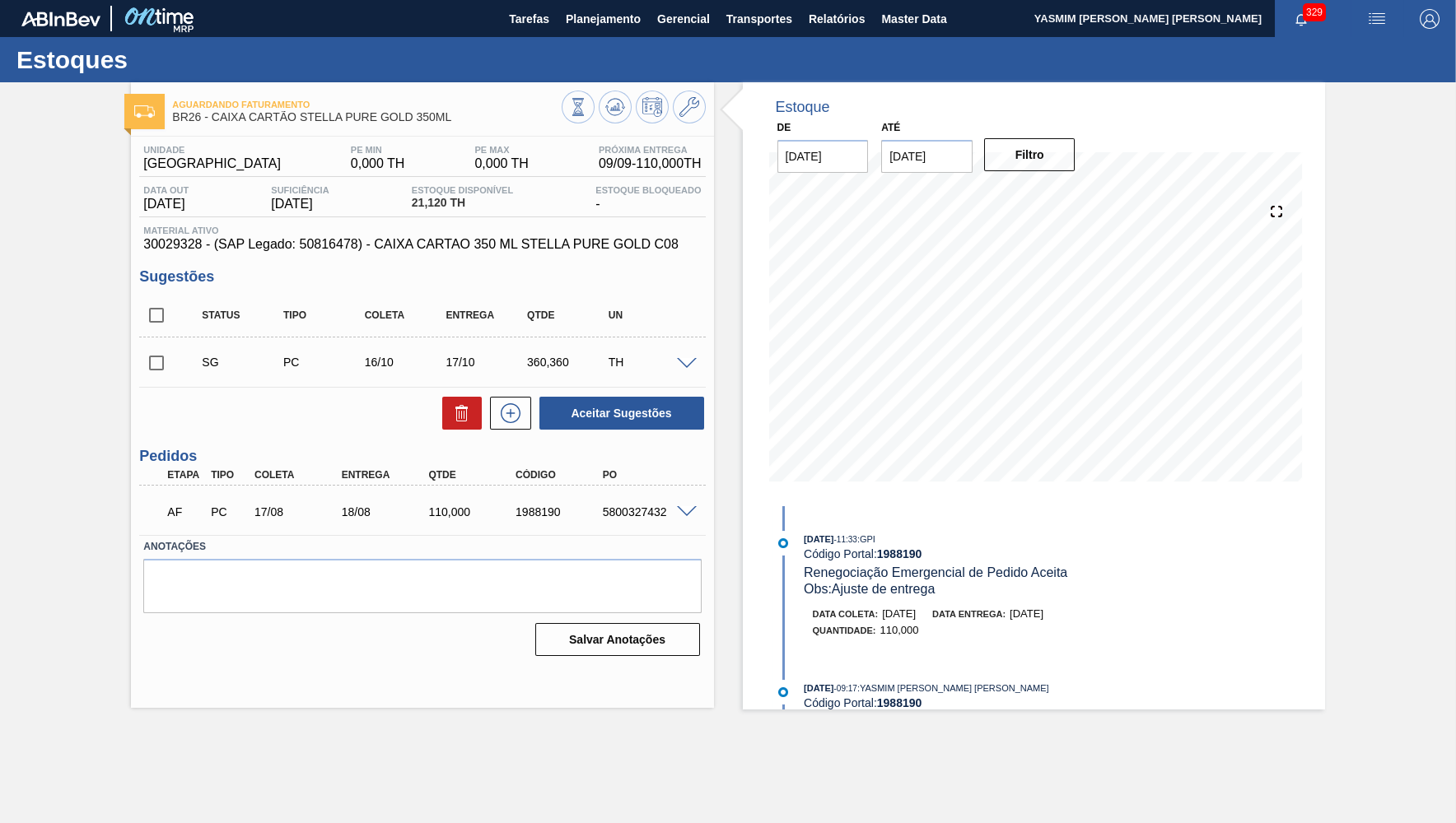
click at [691, 510] on span at bounding box center [687, 513] width 20 height 13
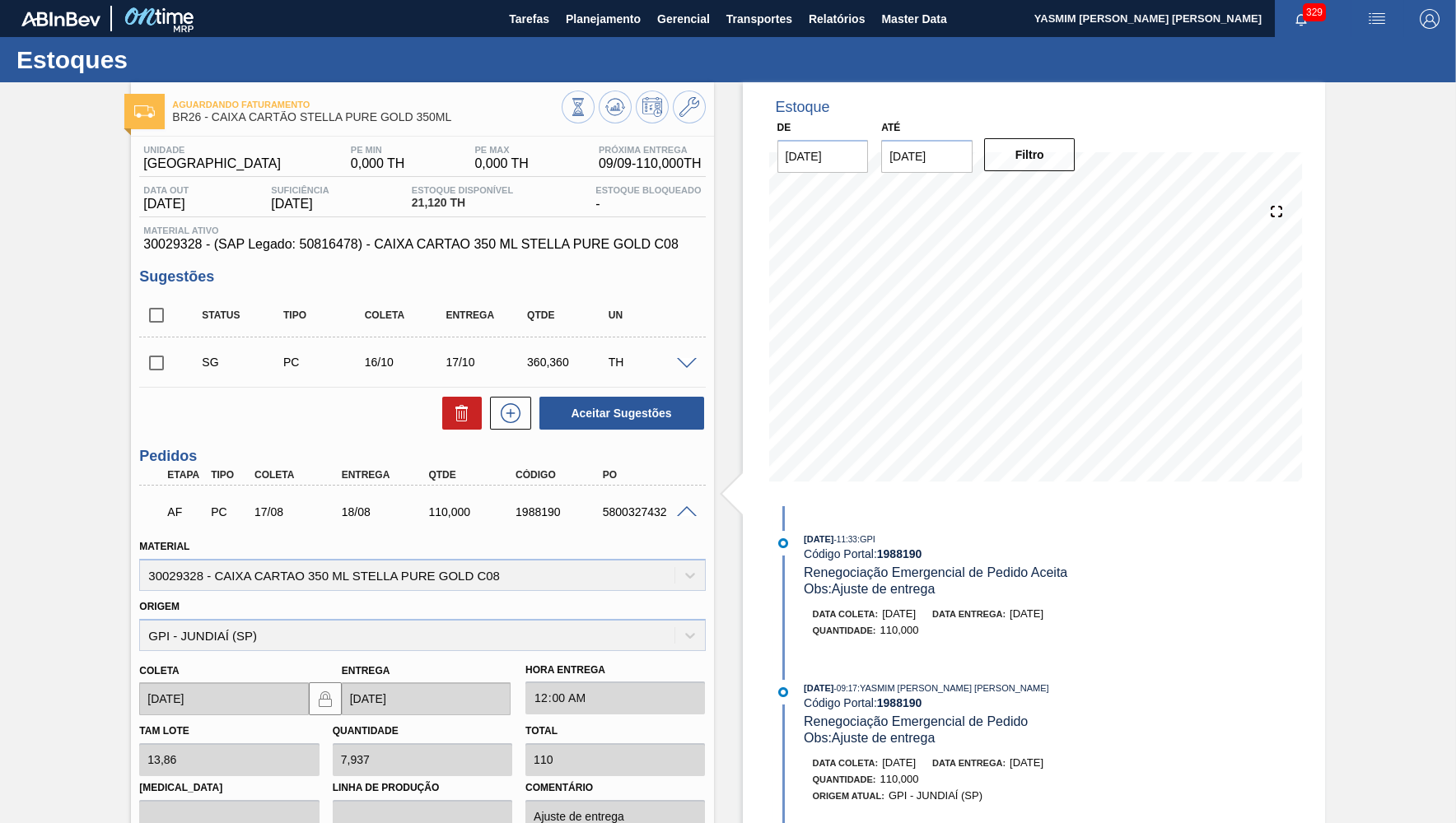
scroll to position [236, 0]
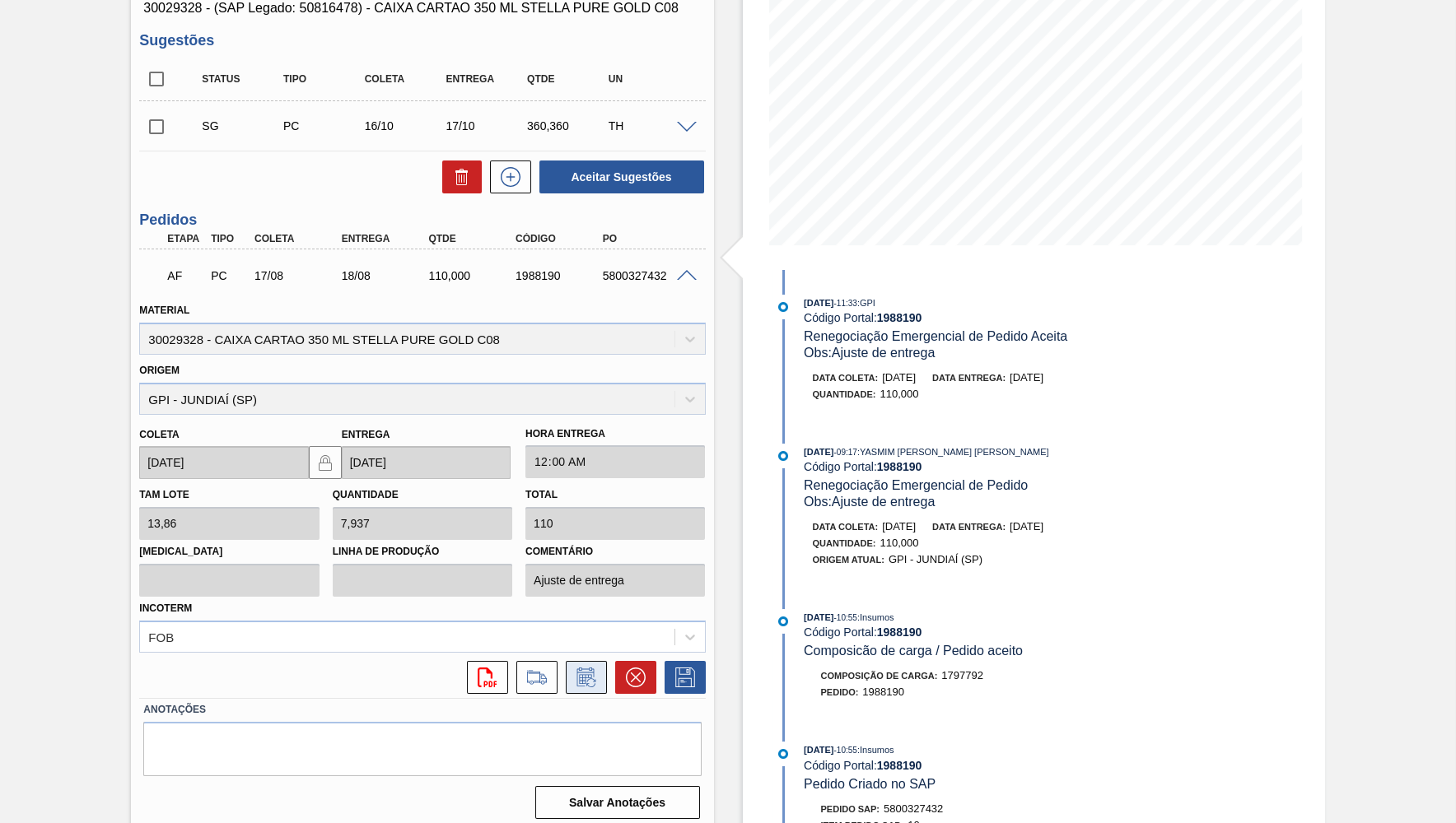
click at [591, 668] on icon at bounding box center [586, 678] width 27 height 20
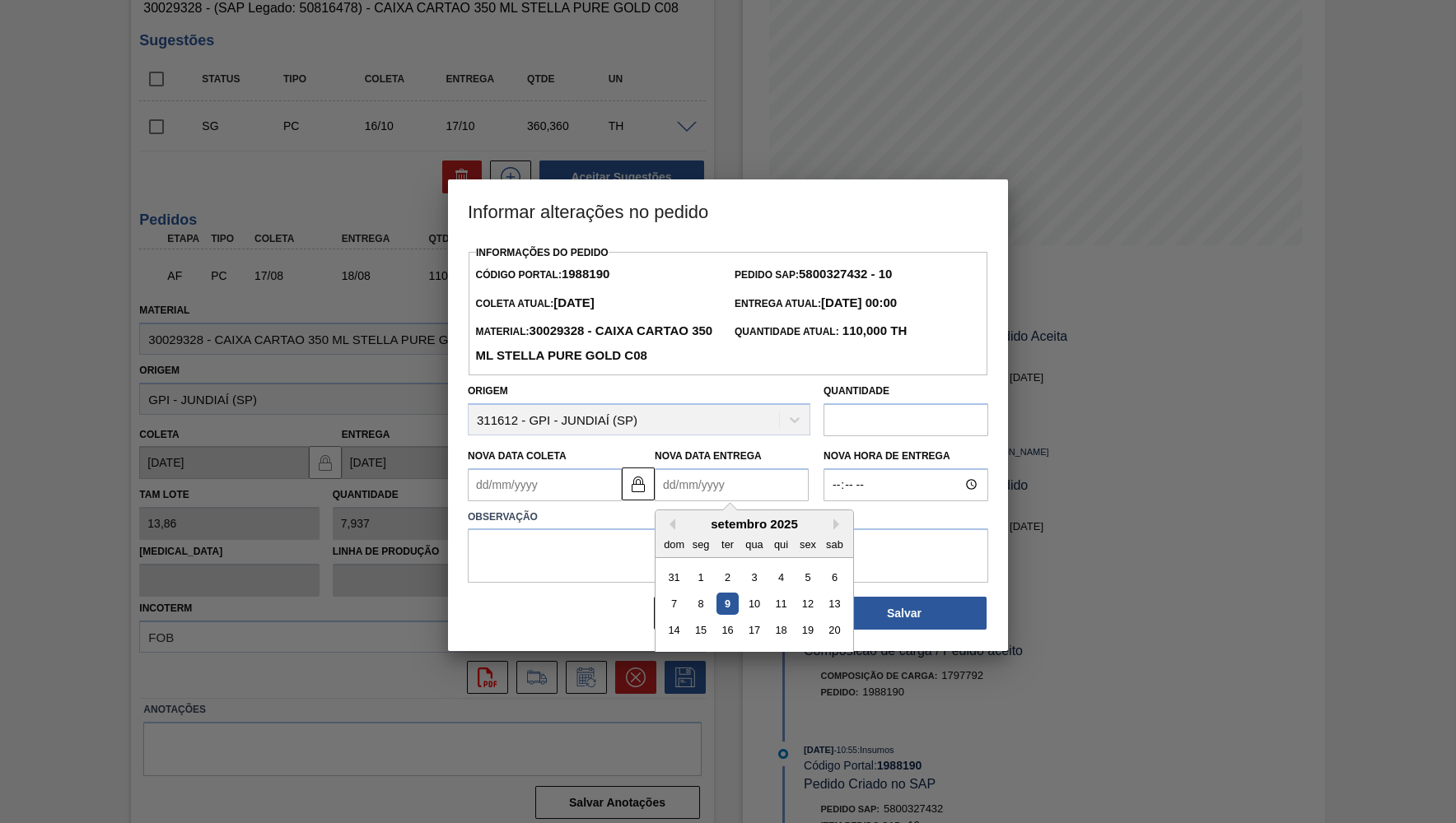
click at [669, 478] on Entrega1988190 "Nova Data Entrega" at bounding box center [732, 485] width 154 height 33
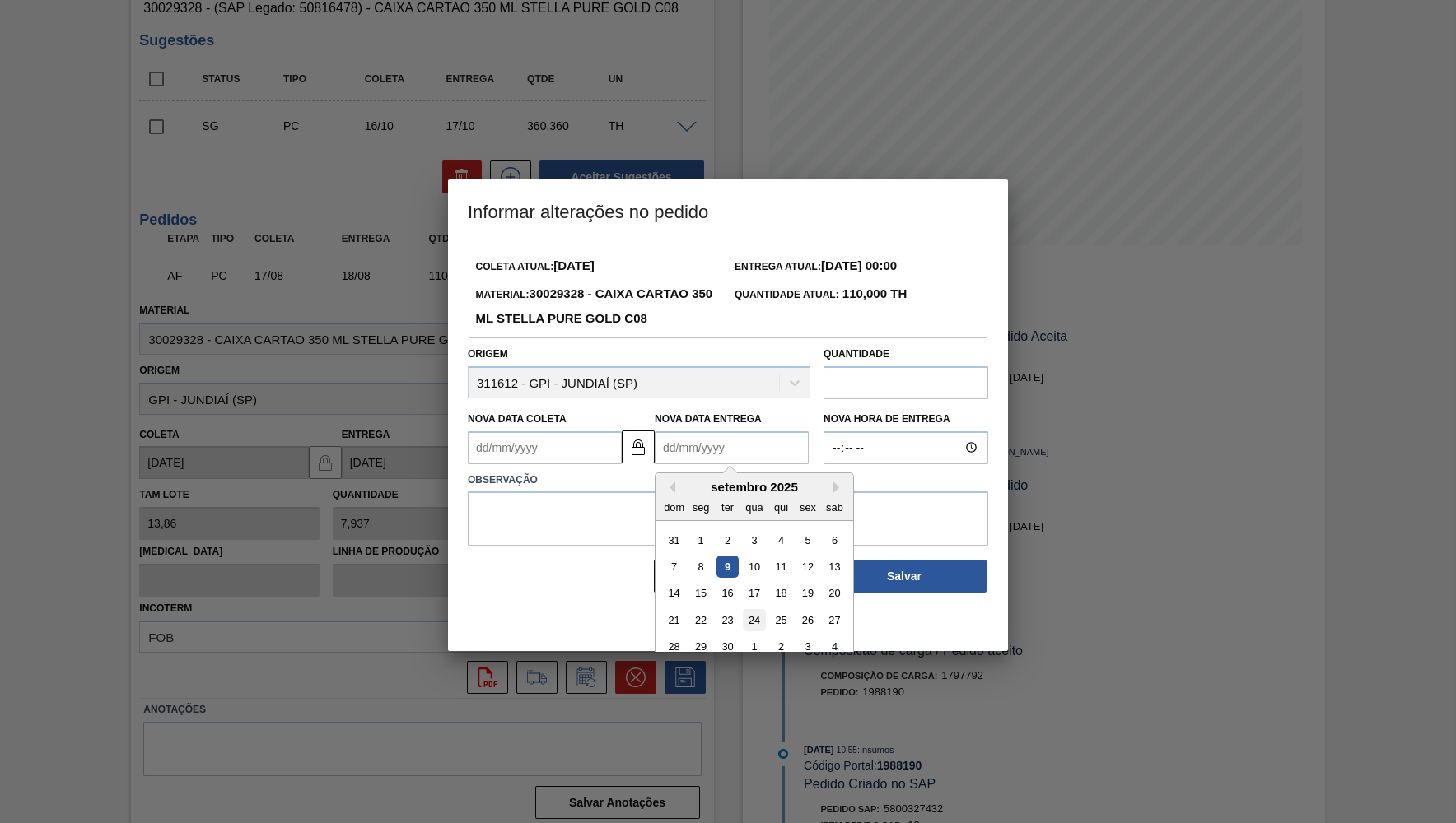
scroll to position [43, 0]
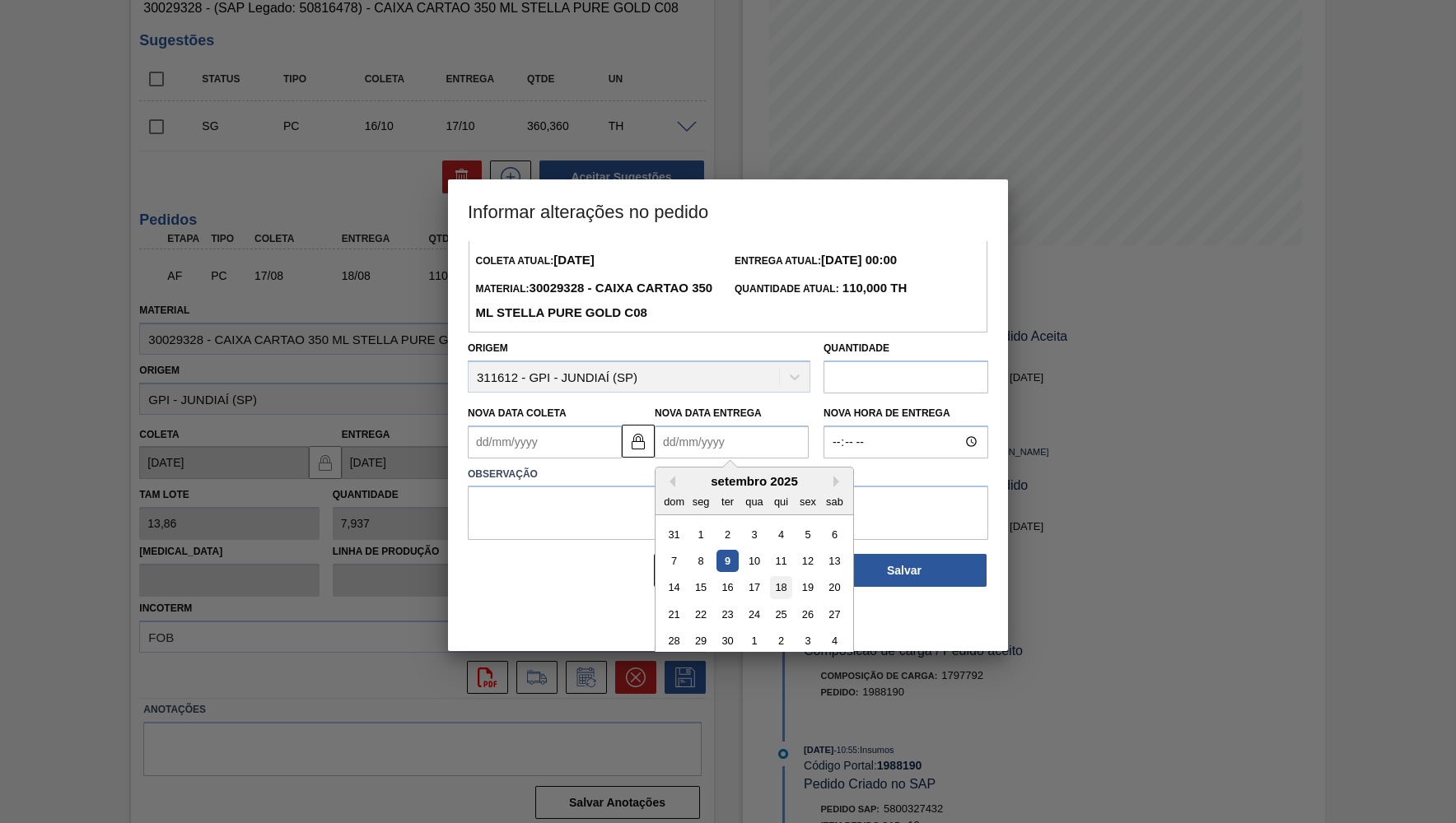
click at [777, 576] on div "18" at bounding box center [781, 587] width 22 height 22
type Coleta1988190 "[DATE]"
type Entrega1988190 "[DATE]"
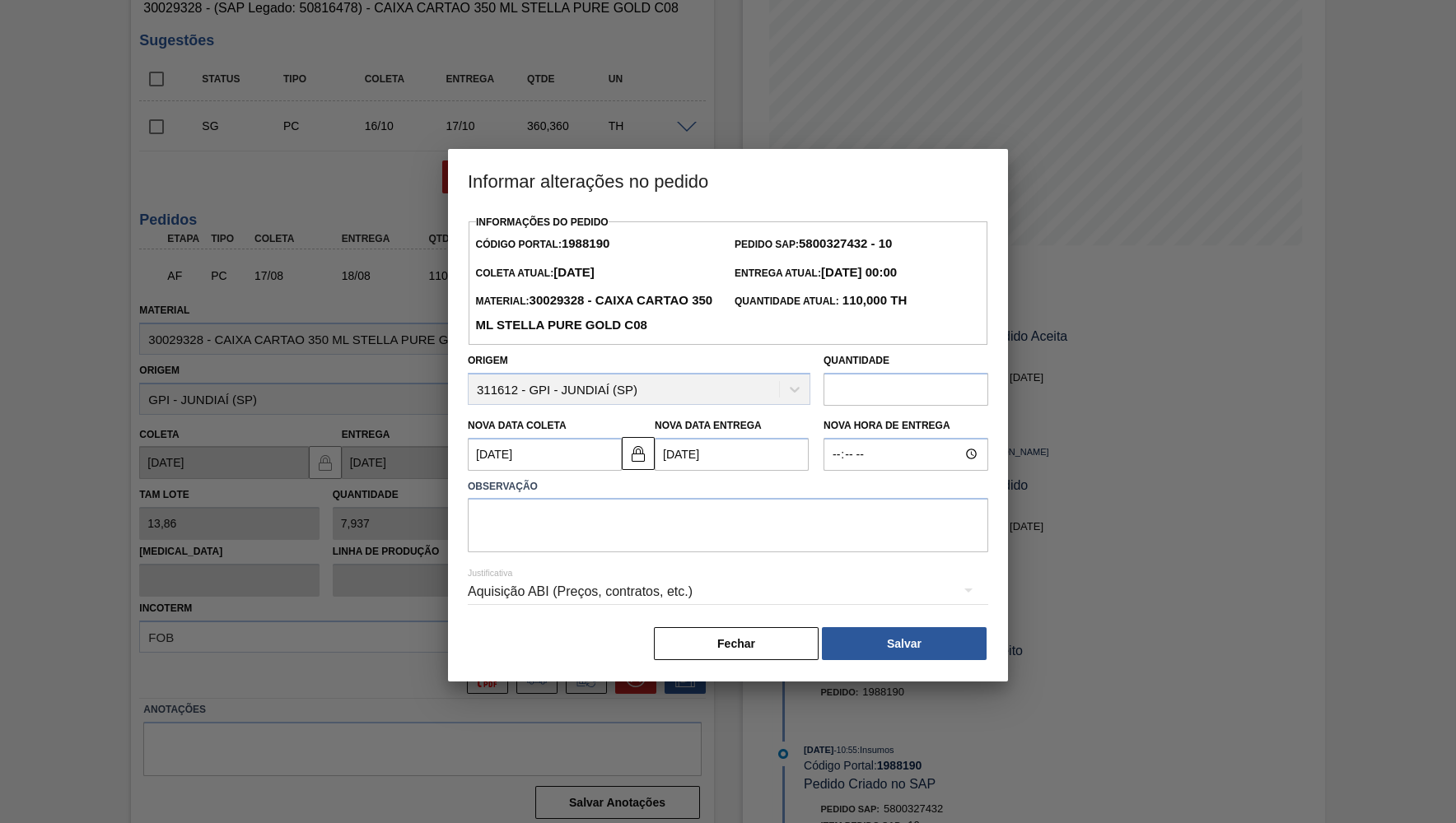
scroll to position [0, 0]
click at [575, 538] on textarea at bounding box center [727, 525] width 520 height 54
type textarea "Proposta de entrega"
click at [701, 446] on Entrega1988190 "[DATE]" at bounding box center [732, 454] width 154 height 33
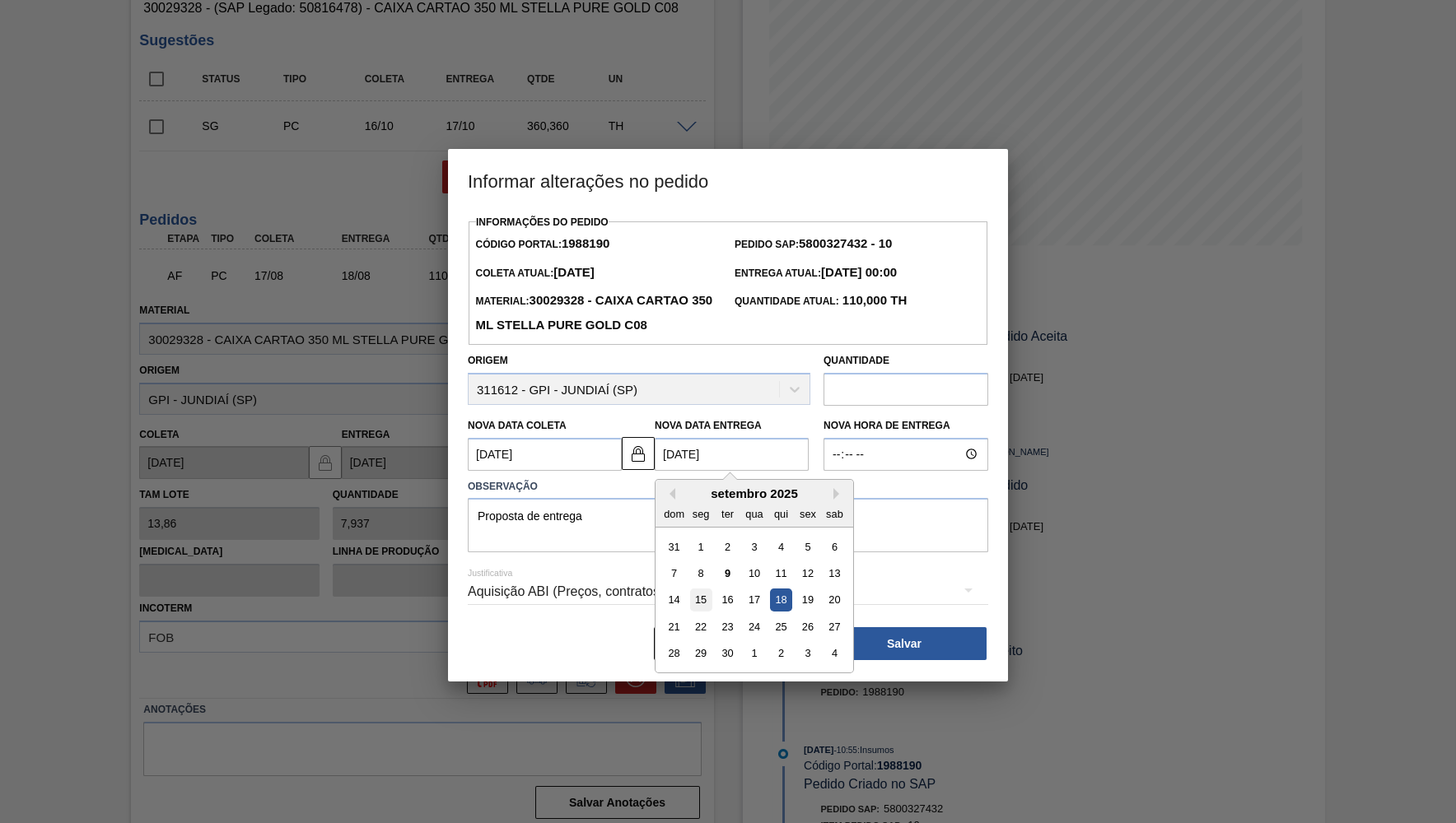
click at [699, 589] on div "15" at bounding box center [701, 600] width 22 height 22
type Coleta1988190 "[DATE]"
type Entrega1988190 "[DATE]"
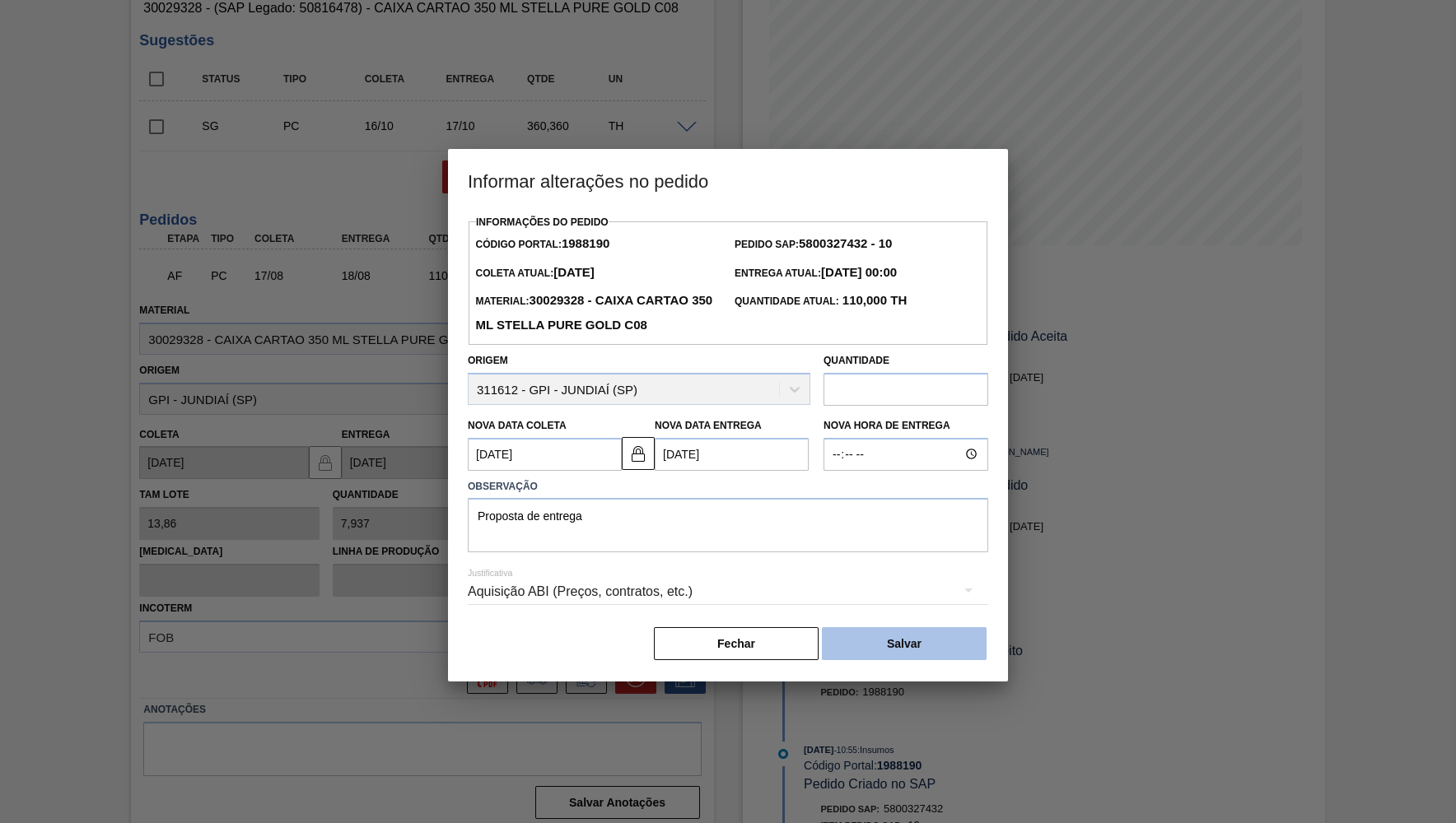
click at [883, 631] on button "Salvar" at bounding box center [905, 644] width 165 height 33
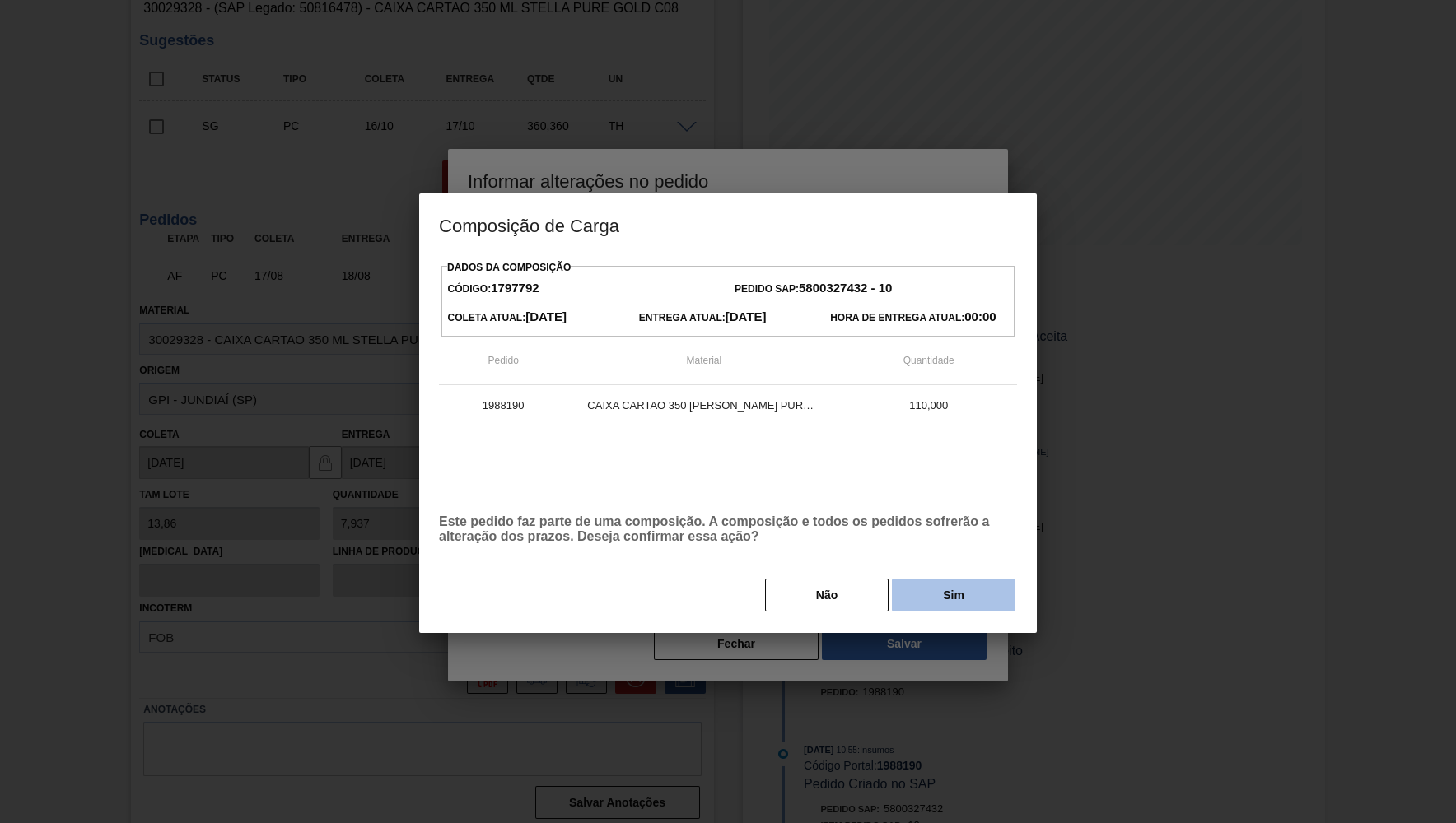
click at [954, 594] on button "Sim" at bounding box center [953, 595] width 123 height 33
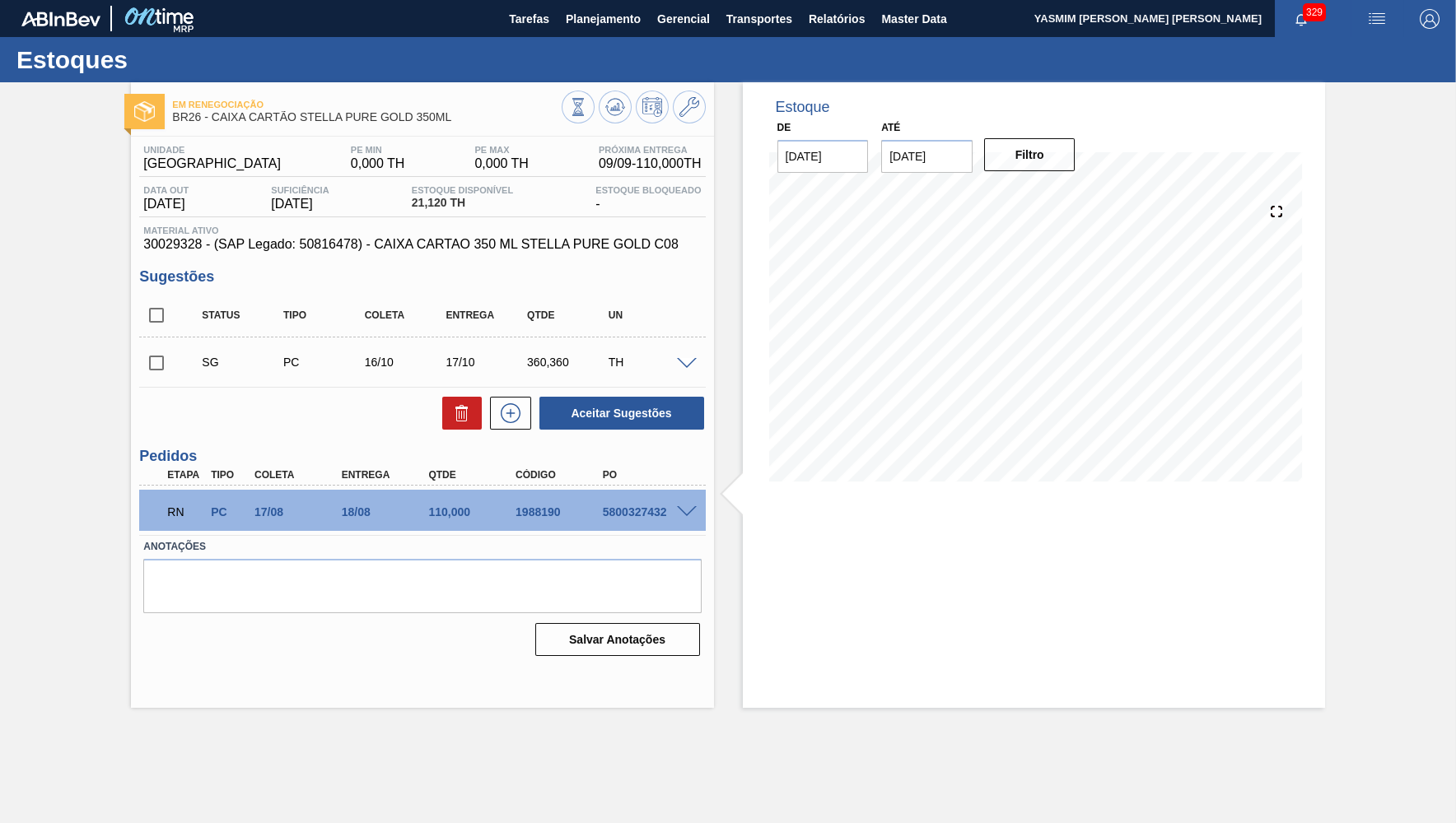
click at [449, 247] on span "30029328 - (SAP Legado: 50816478) - CAIXA CARTAO 350 ML STELLA PURE GOLD C08" at bounding box center [423, 244] width 558 height 15
click at [444, 520] on div "RN PC 17/08 18/08 110,000 1988190 5800327432" at bounding box center [417, 510] width 522 height 33
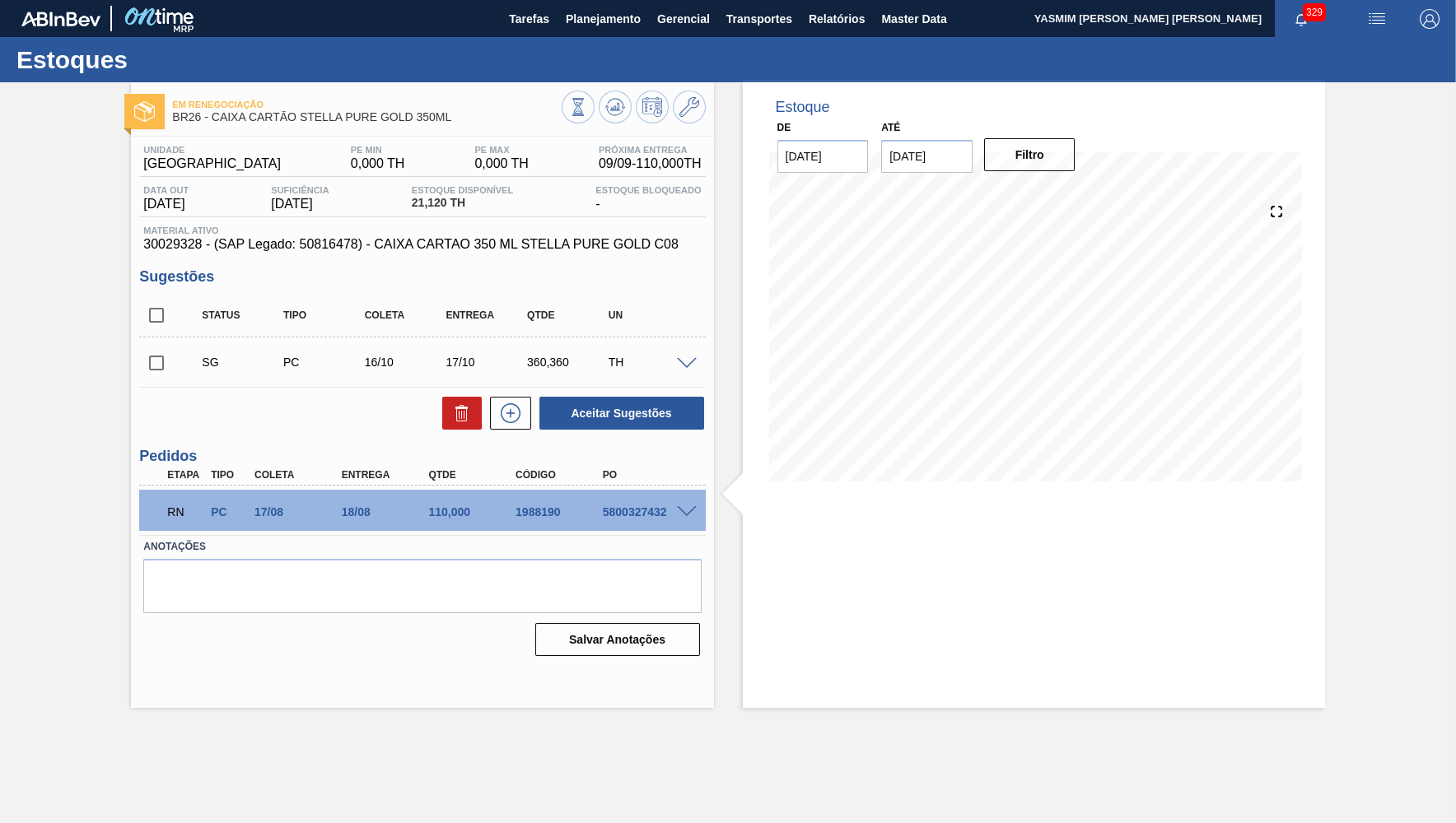
click at [444, 520] on div "RN PC 17/08 18/08 110,000 1988190 5800327432" at bounding box center [417, 510] width 522 height 33
click at [537, 509] on div "1988190" at bounding box center [560, 512] width 97 height 13
click at [565, 29] on button "Planejamento" at bounding box center [604, 18] width 91 height 37
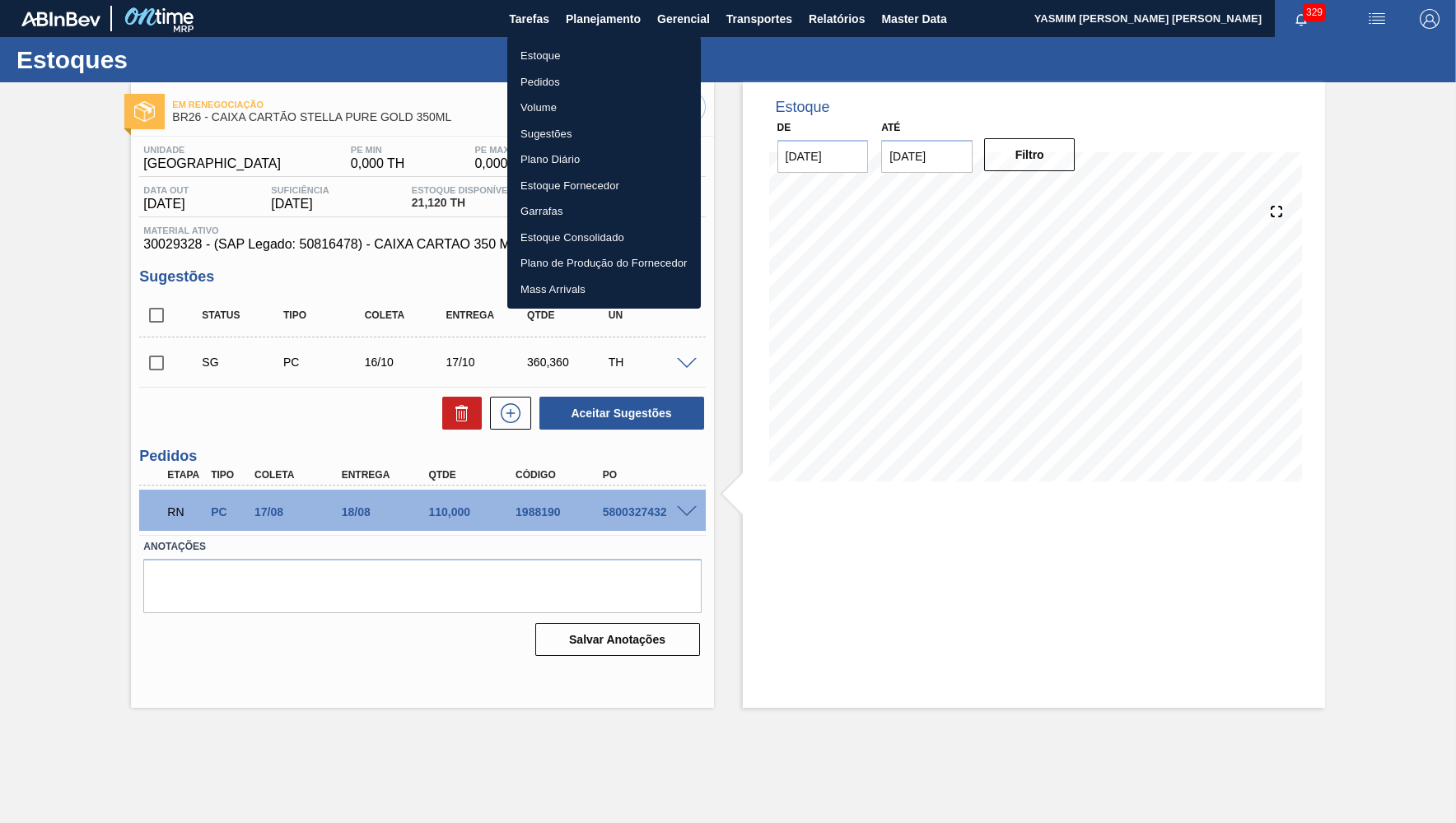
click at [574, 43] on ul "Estoque Pedidos Volume Sugestões Plano Diário Estoque Fornecedor Garrafas Estoq…" at bounding box center [605, 173] width 194 height 273
drag, startPoint x: 584, startPoint y: 53, endPoint x: 1085, endPoint y: 128, distance: 506.6
click at [584, 54] on li "Estoque" at bounding box center [605, 56] width 194 height 27
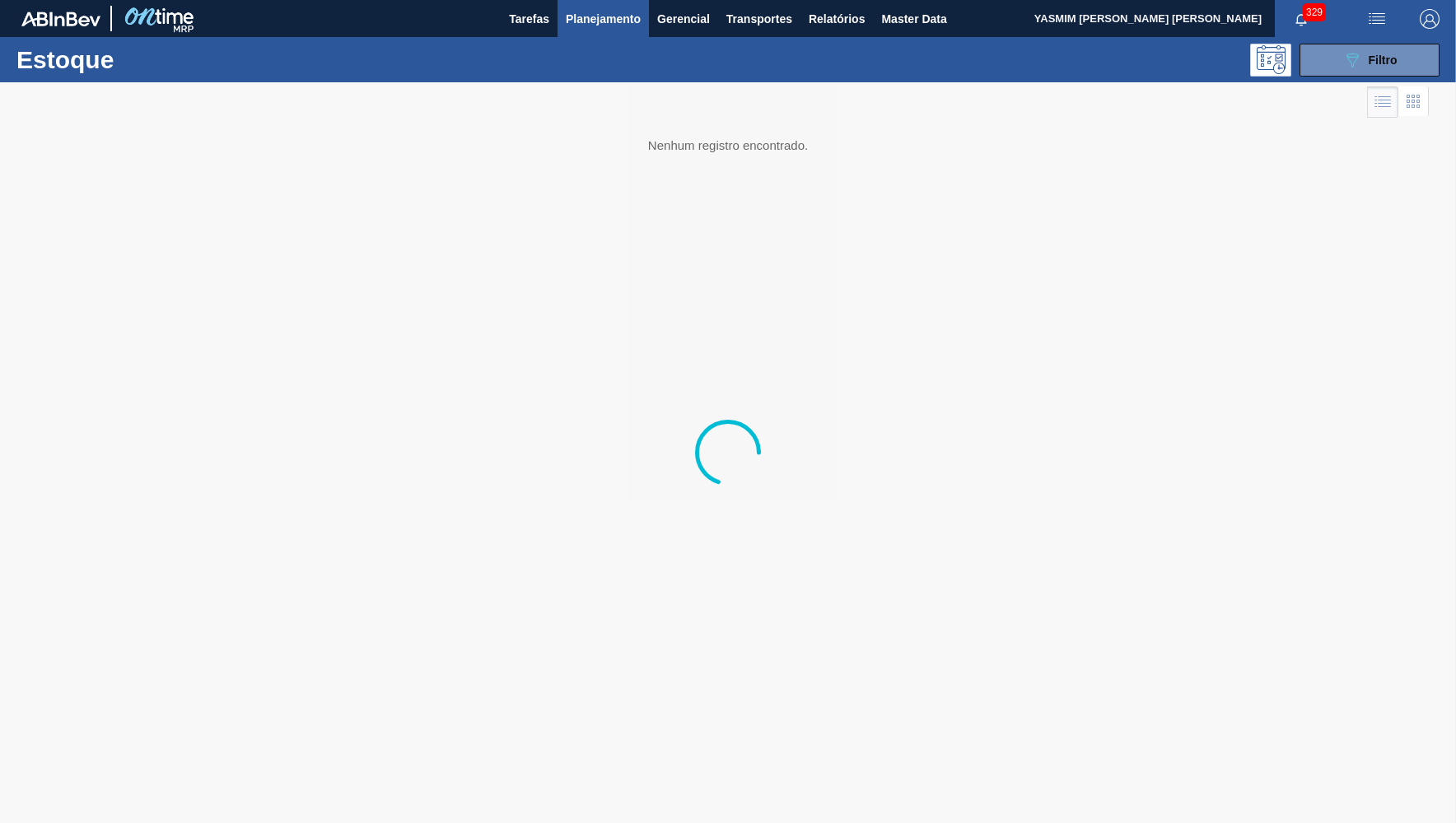
click at [1312, 79] on div "Estoque 089F7B8B-B2A5-4AFE-B5C0-19BA573D28AC Filtro" at bounding box center [728, 60] width 1456 height 46
click at [1333, 63] on button "089F7B8B-B2A5-4AFE-B5C0-19BA573D28AC Filtro" at bounding box center [1369, 60] width 140 height 33
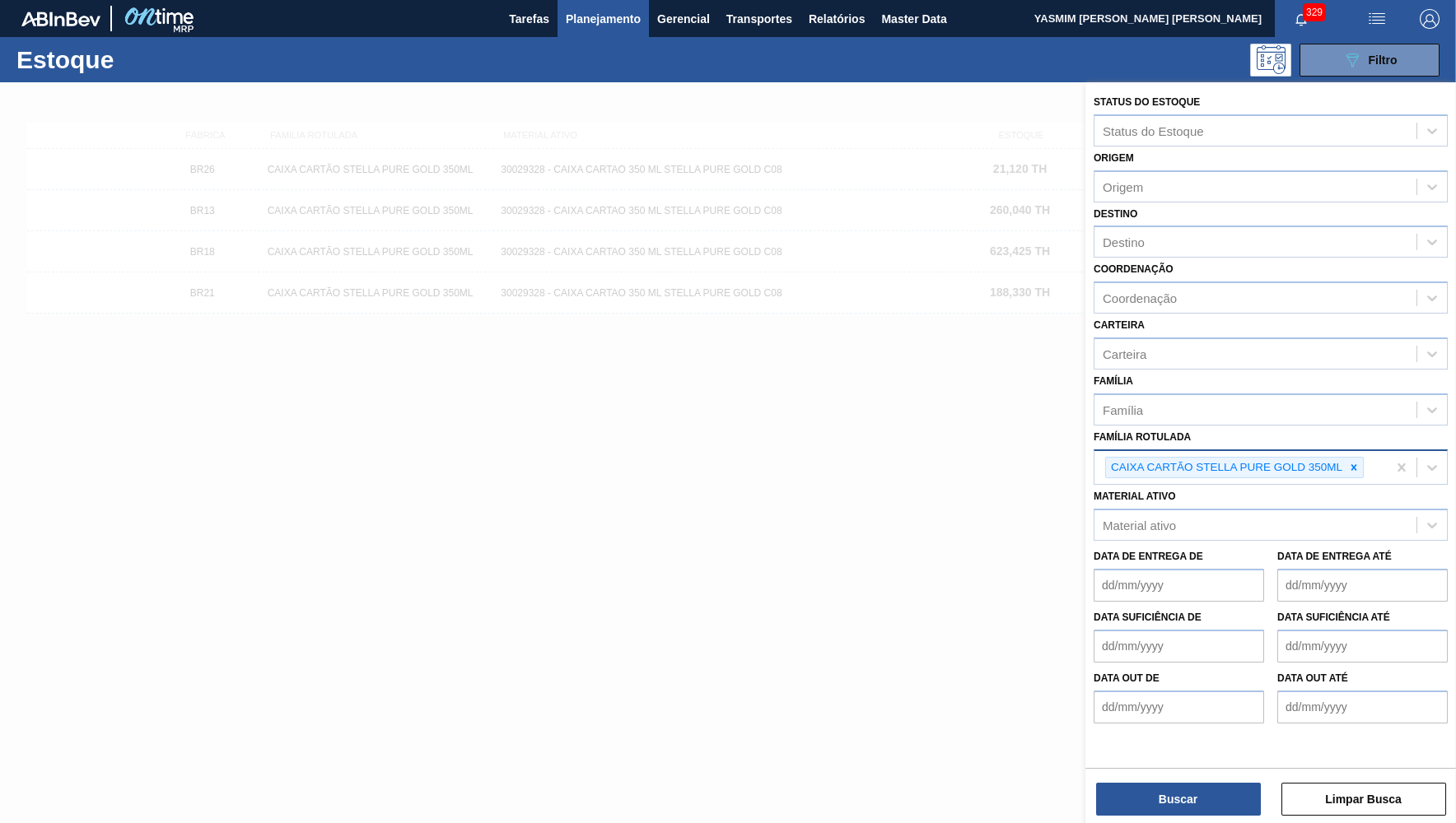
drag, startPoint x: 1359, startPoint y: 444, endPoint x: 1347, endPoint y: 450, distance: 13.4
click at [1354, 458] on div at bounding box center [1354, 468] width 18 height 21
click at [1353, 462] on icon at bounding box center [1354, 467] width 12 height 12
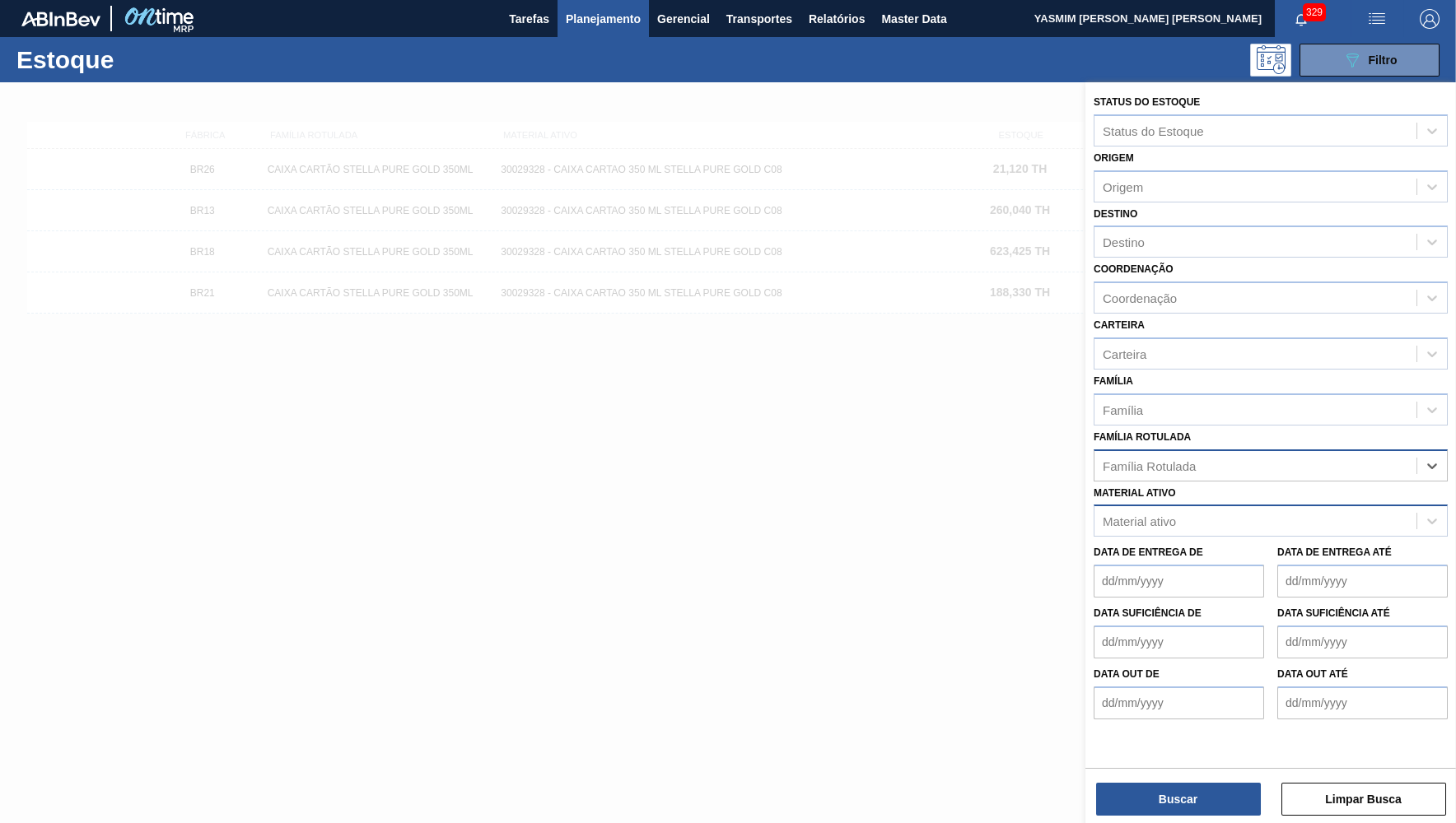
drag, startPoint x: 1164, startPoint y: 536, endPoint x: 1142, endPoint y: 504, distance: 38.8
click at [1160, 547] on label "Data de Entrega de" at bounding box center [1149, 552] width 110 height 12
click at [1134, 505] on div "Material ativo" at bounding box center [1270, 520] width 354 height 32
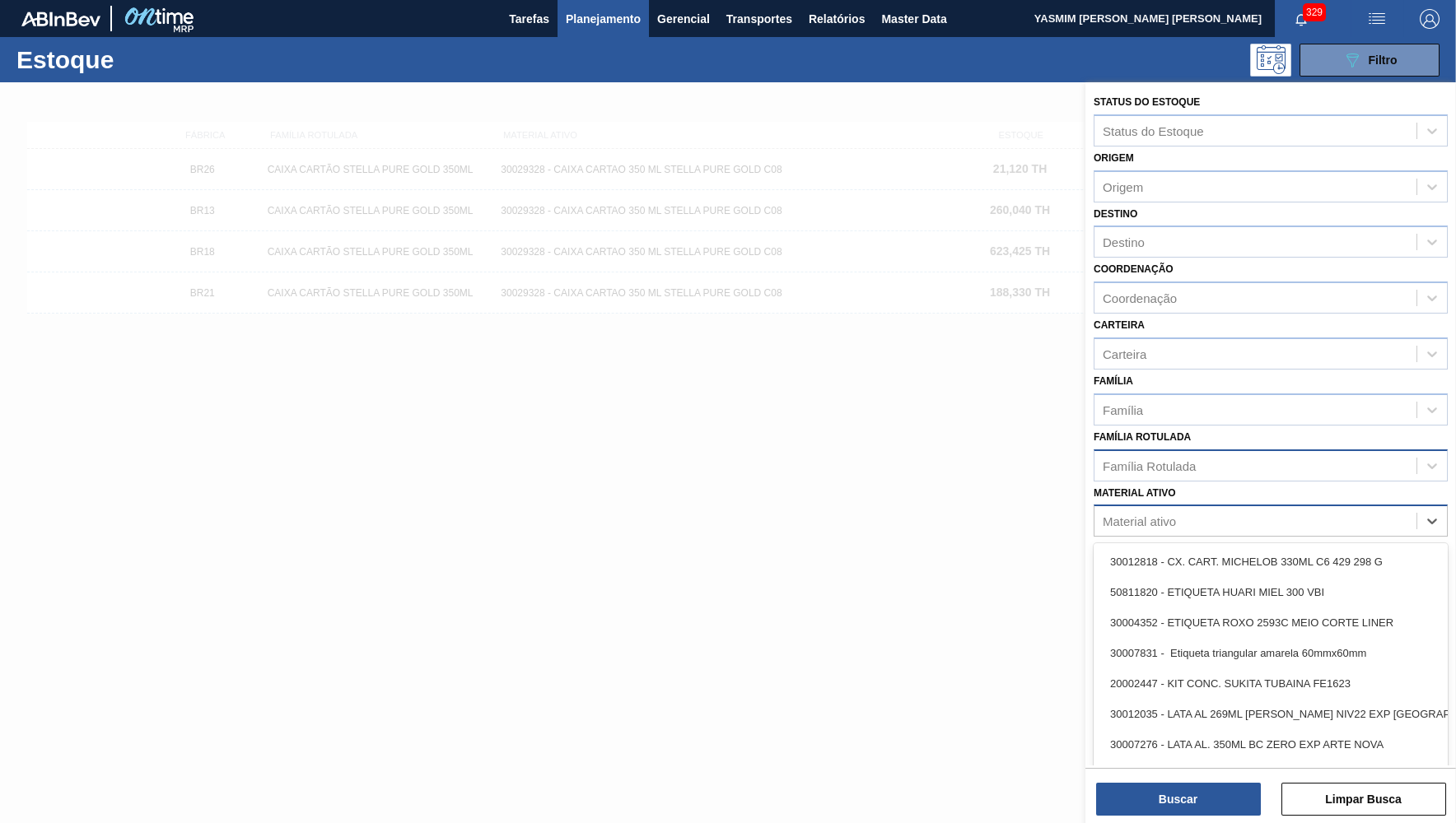
paste ativo "30034694"
type ativo "30034694"
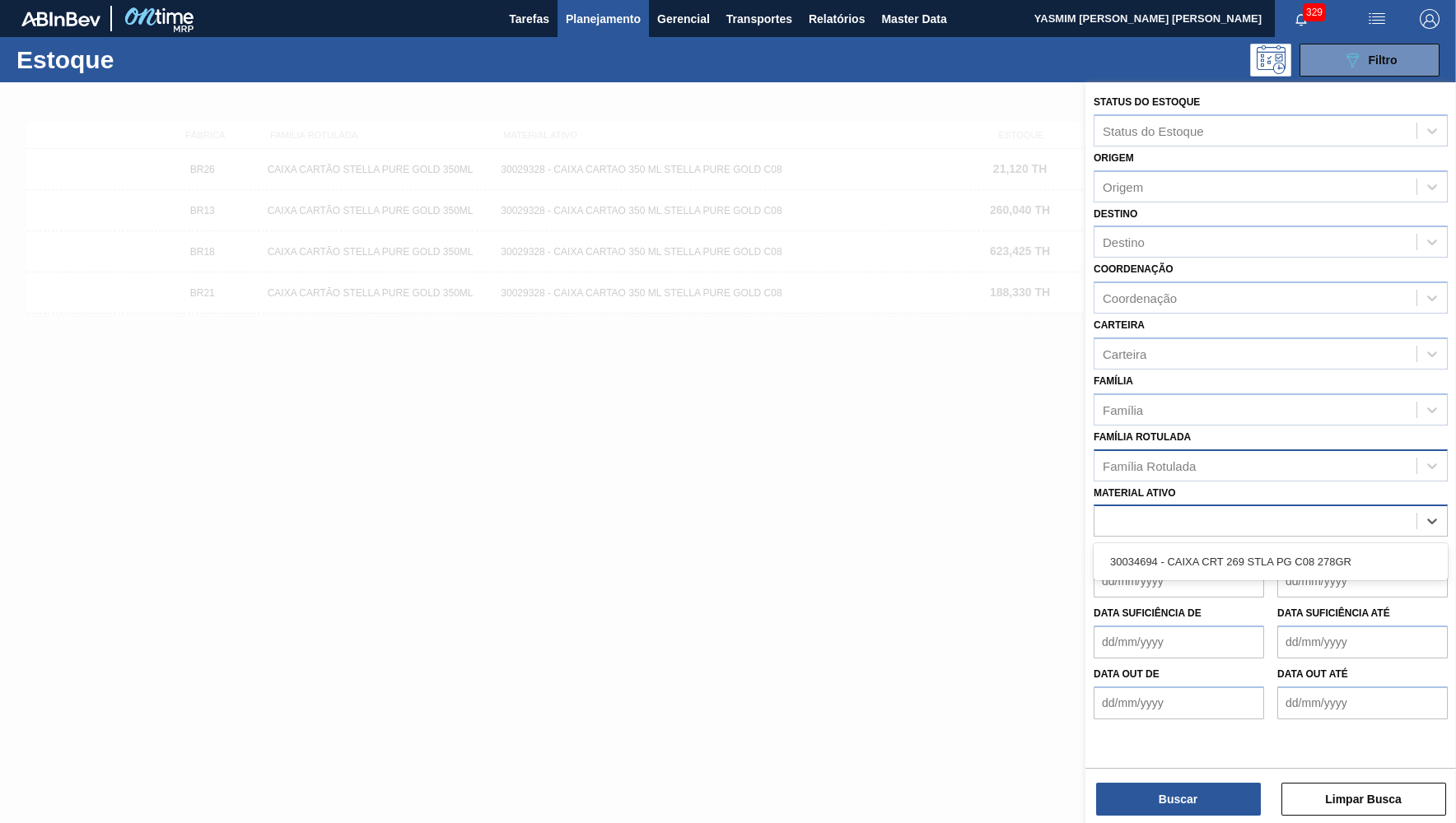
click at [1141, 513] on div "30034694" at bounding box center [1256, 521] width 322 height 24
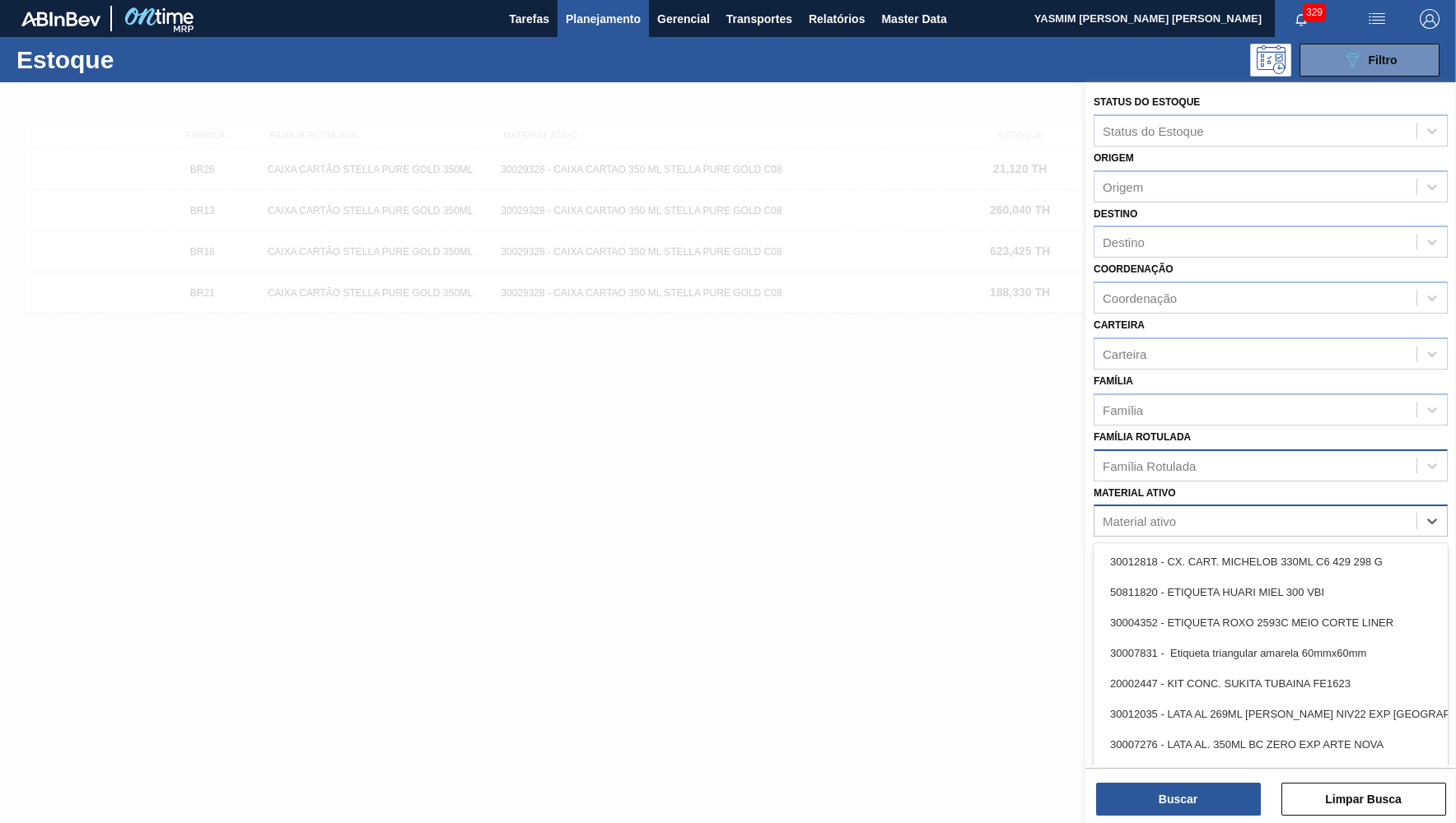
click at [1140, 515] on div "Material ativo" at bounding box center [1140, 521] width 73 height 14
paste ativo "30034694"
type ativo "30034694"
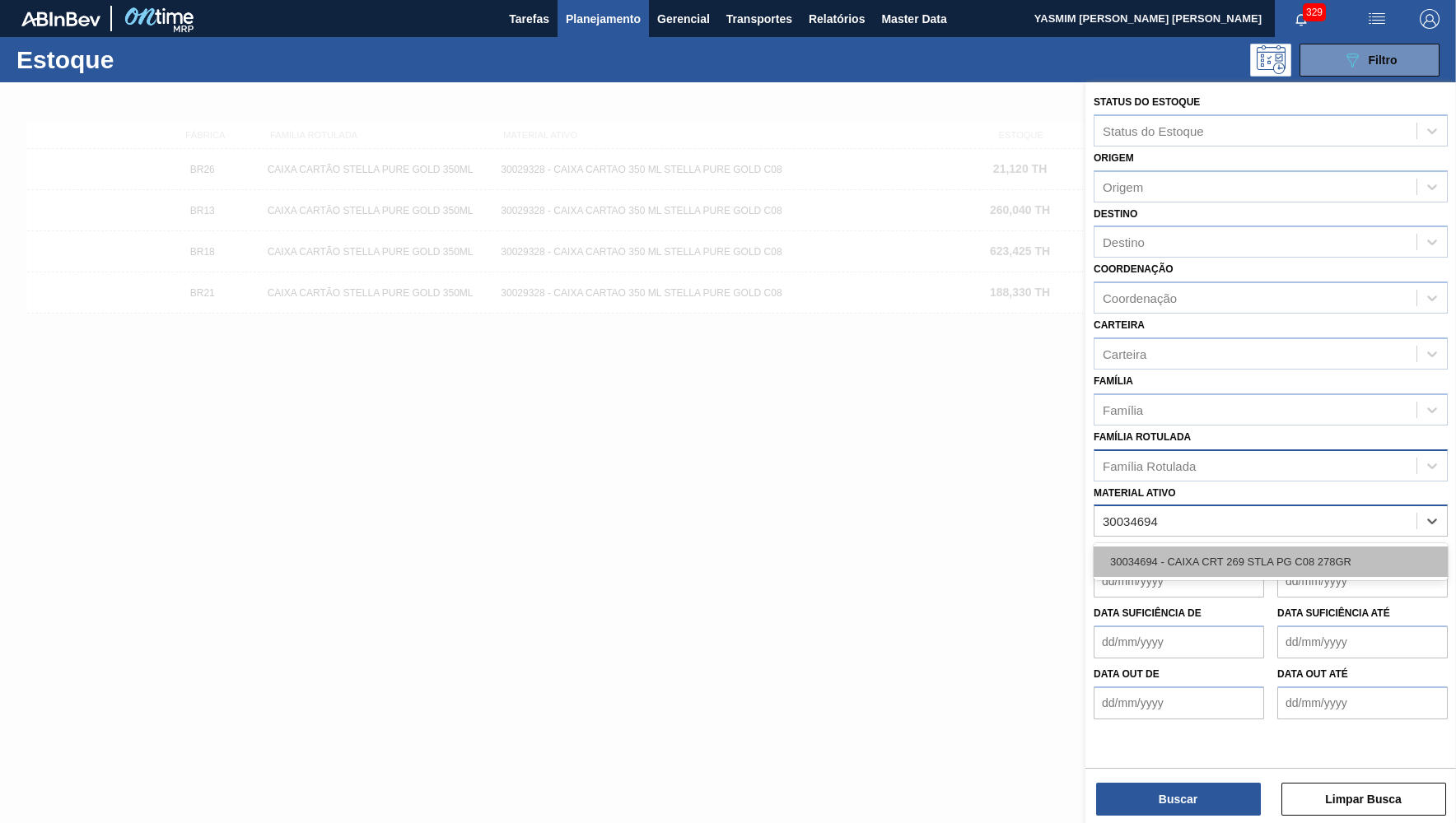
click at [1145, 547] on div "30034694 - CAIXA CRT 269 STLA PG C08 278GR" at bounding box center [1270, 561] width 354 height 30
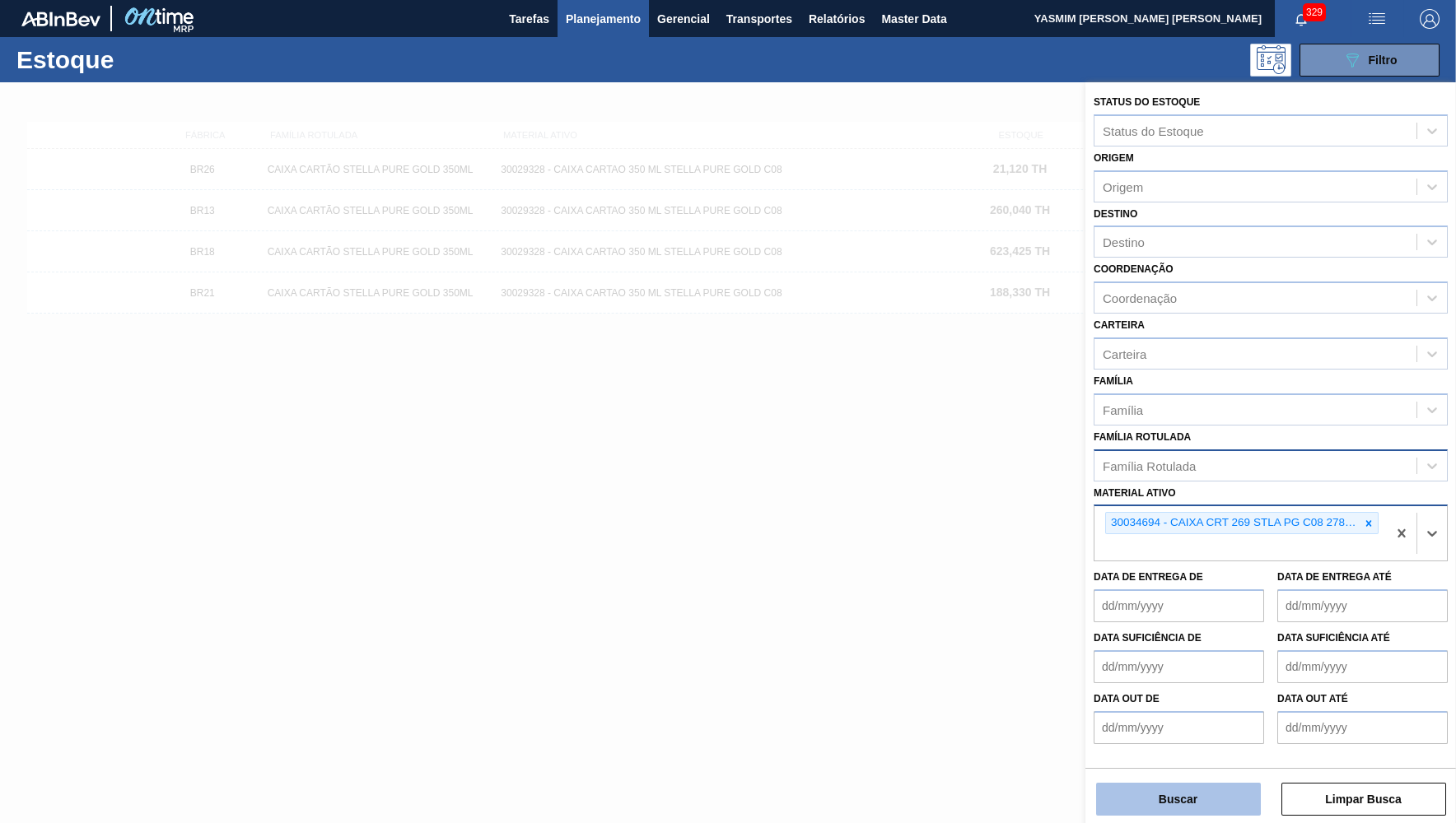
click at [1189, 811] on button "Buscar" at bounding box center [1178, 799] width 165 height 33
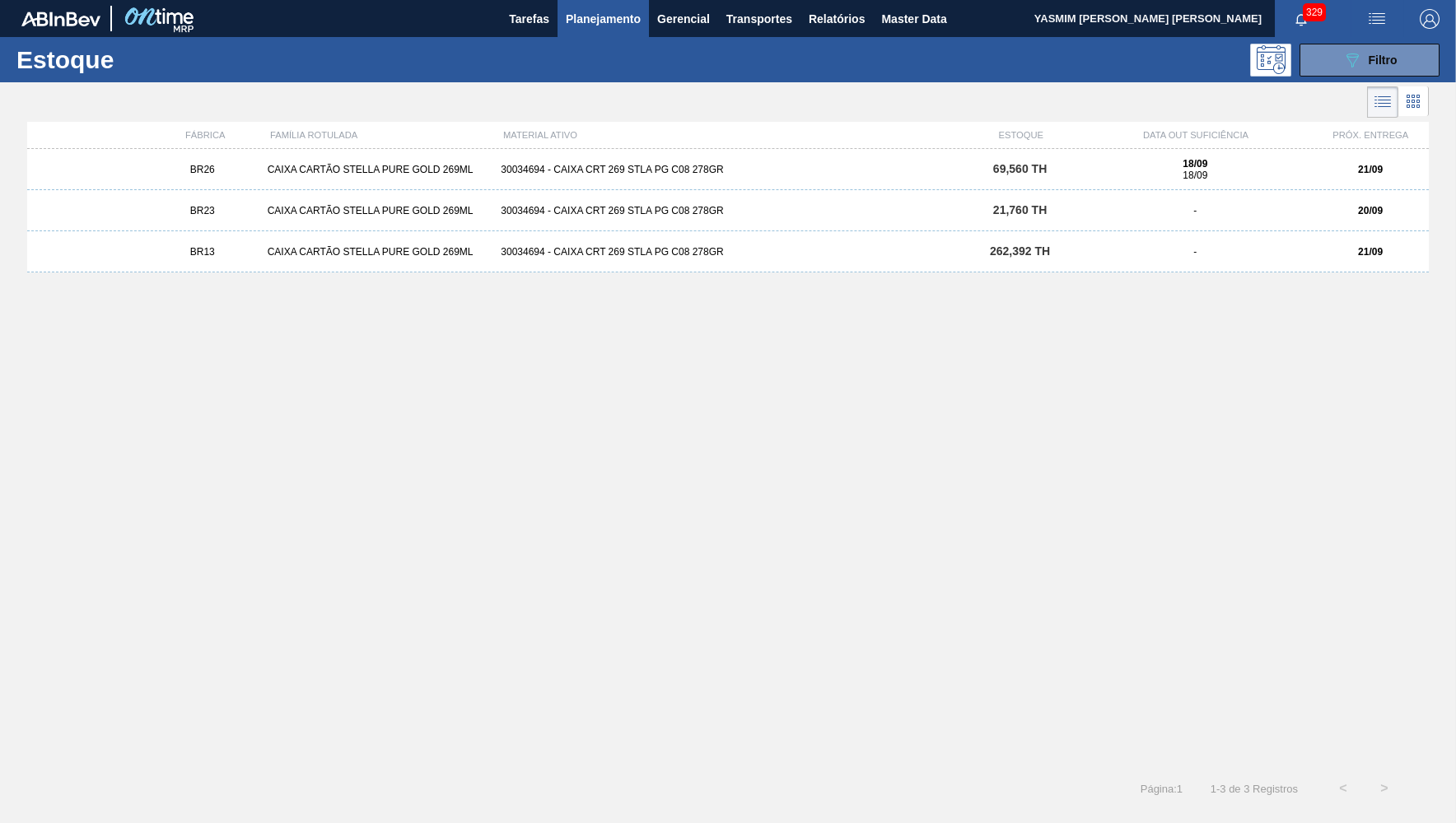
click at [224, 155] on div "BR26 CAIXA CARTÃO STELLA PURE GOLD 269ML 30034694 - CAIXA CRT 269 STLA PG C08 2…" at bounding box center [728, 169] width 1401 height 41
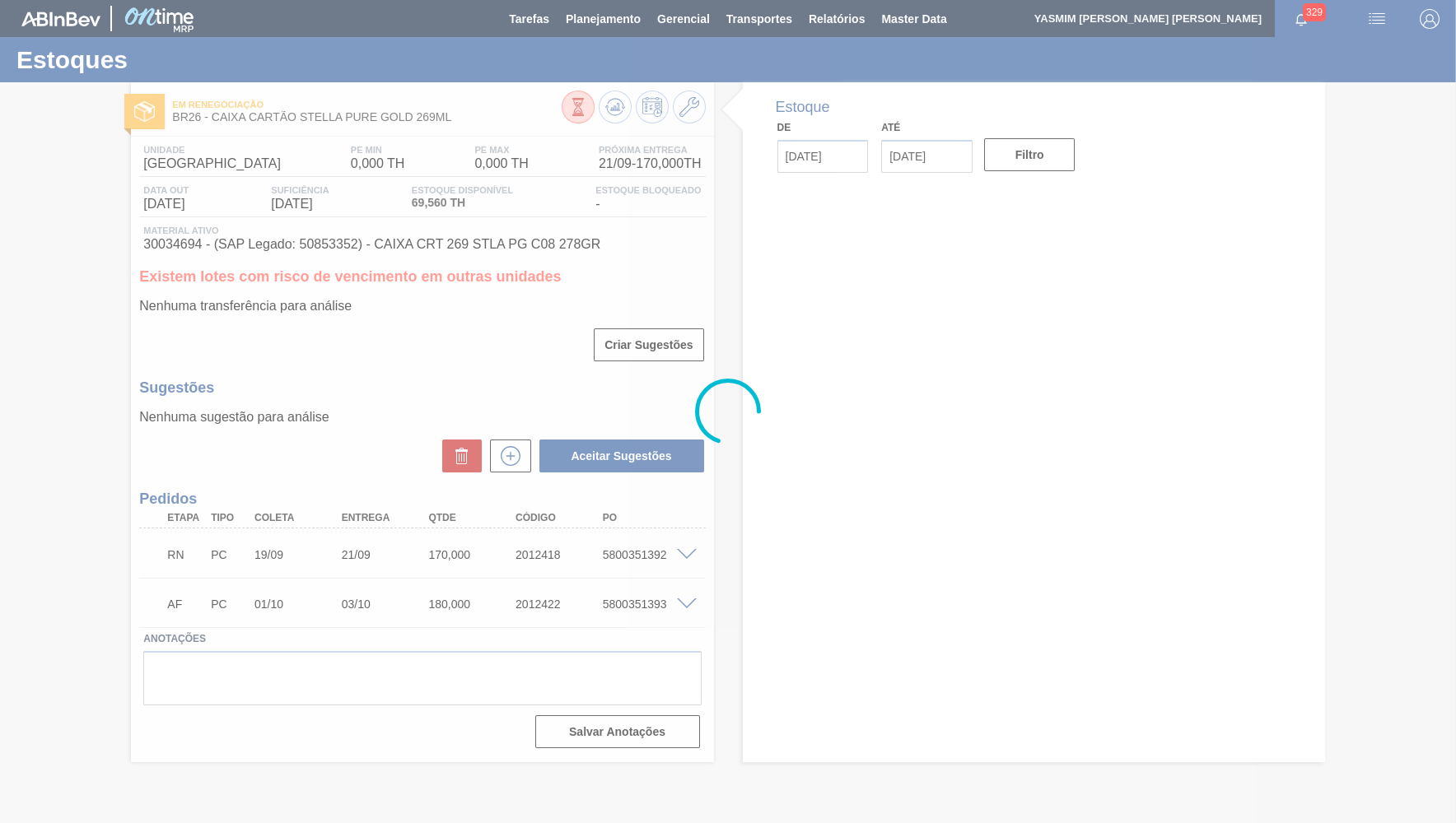
click at [500, 564] on div at bounding box center [728, 412] width 1456 height 823
click at [530, 554] on div at bounding box center [728, 412] width 1456 height 823
click at [530, 554] on div "2012418" at bounding box center [560, 555] width 97 height 13
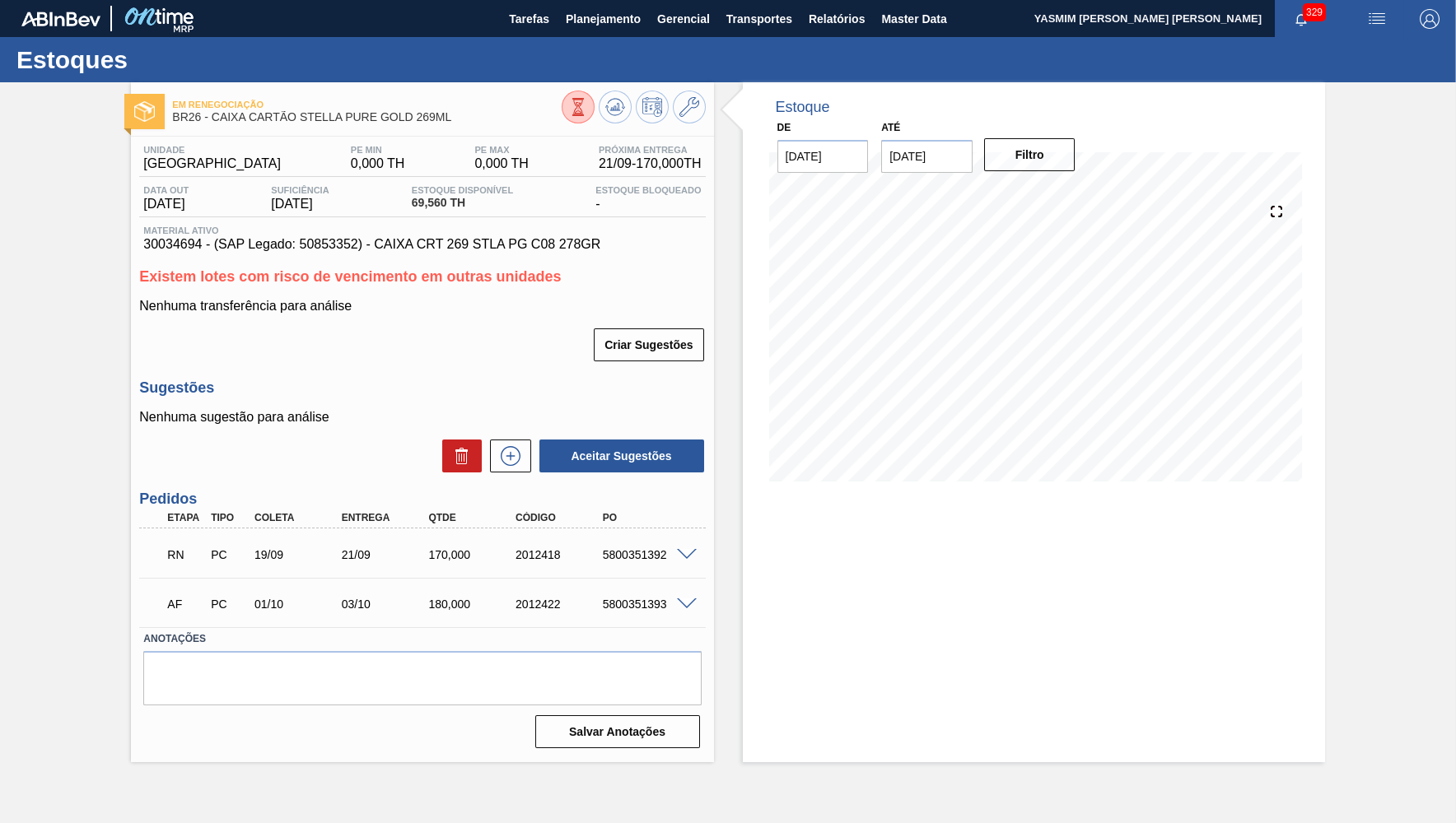
click at [530, 554] on div "2012418" at bounding box center [560, 555] width 97 height 13
click at [551, 13] on button "Tarefas" at bounding box center [529, 18] width 57 height 37
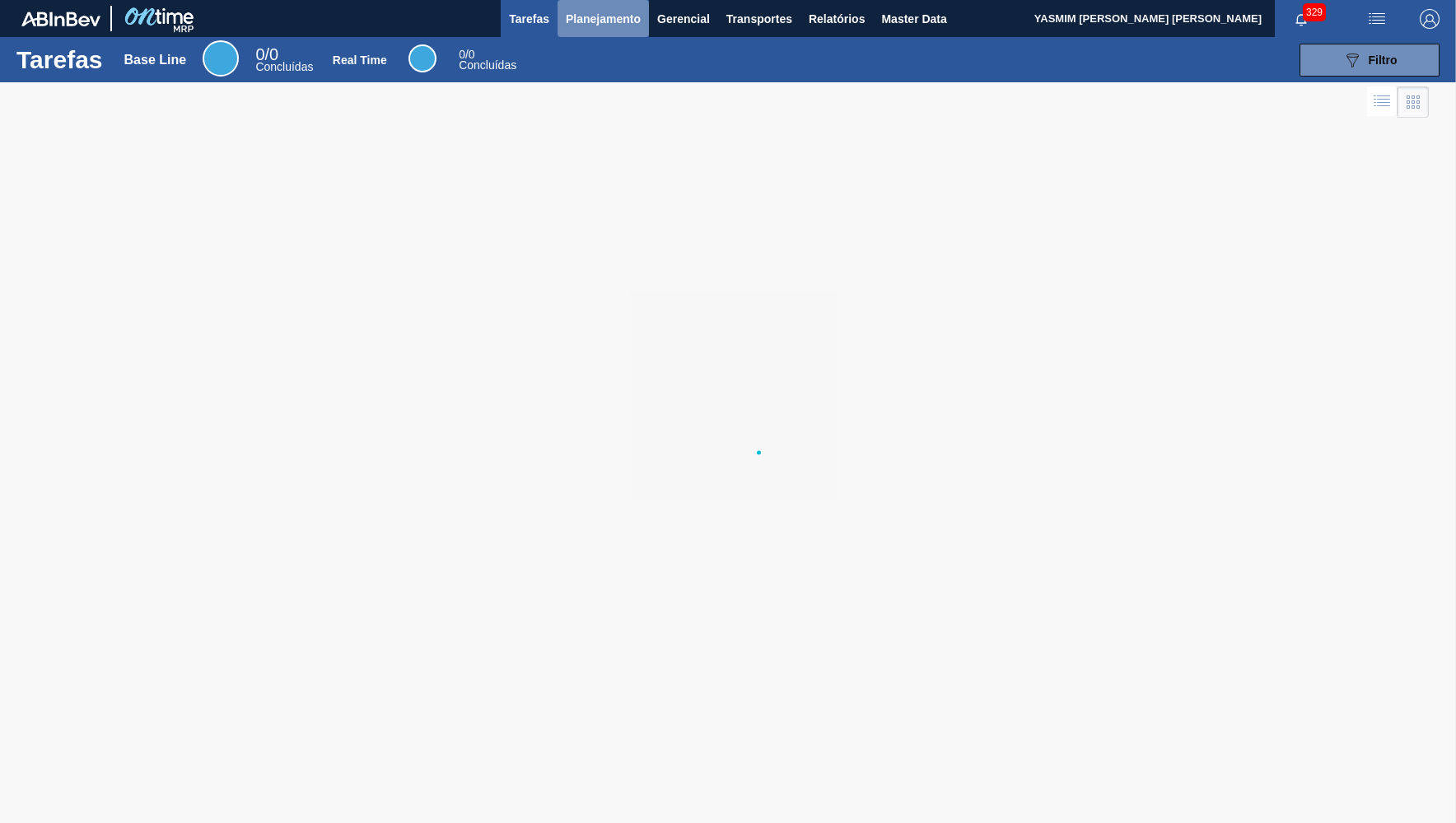
click at [573, 19] on span "Planejamento" at bounding box center [604, 19] width 75 height 20
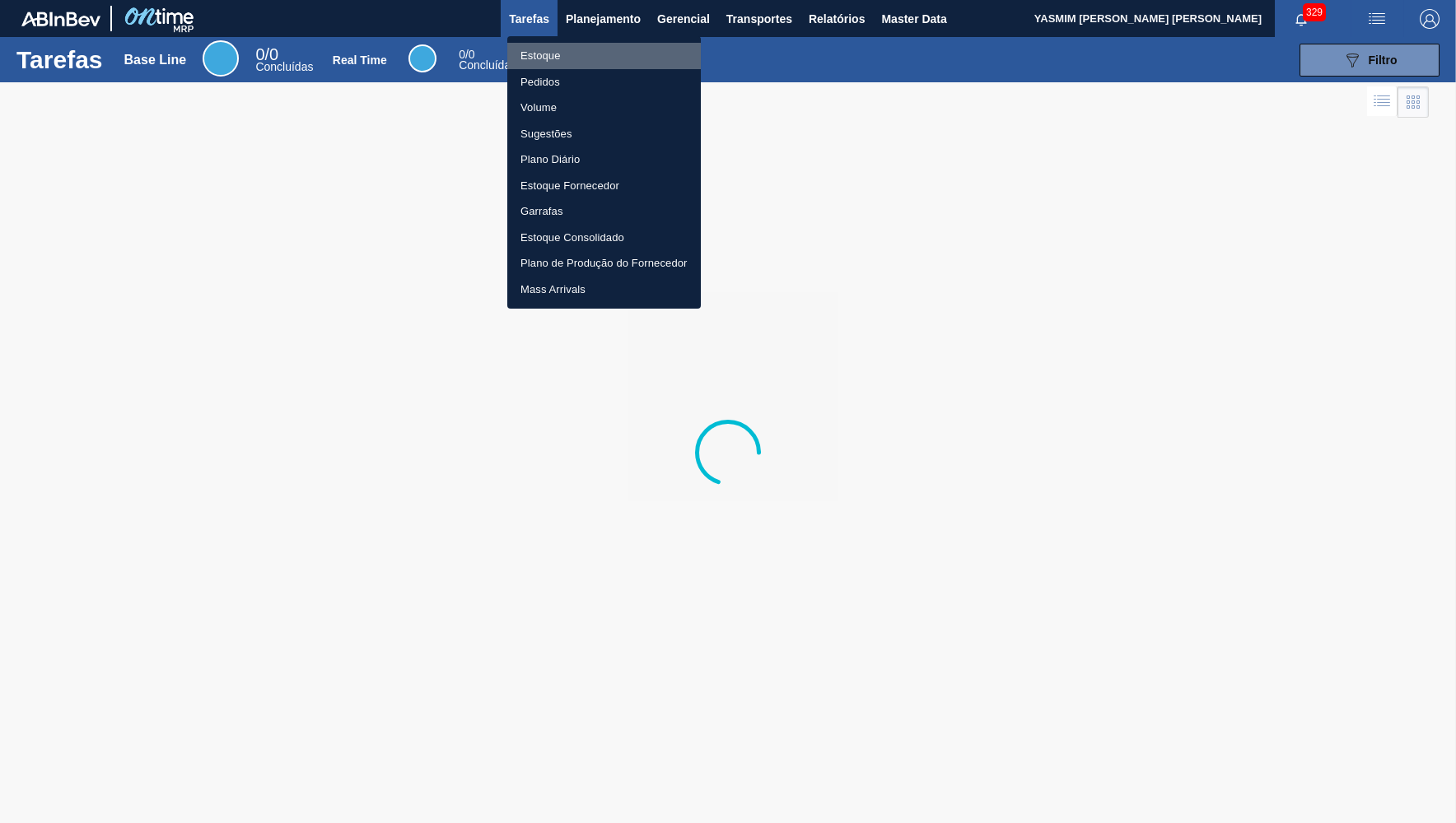
click at [563, 59] on li "Estoque" at bounding box center [605, 56] width 194 height 27
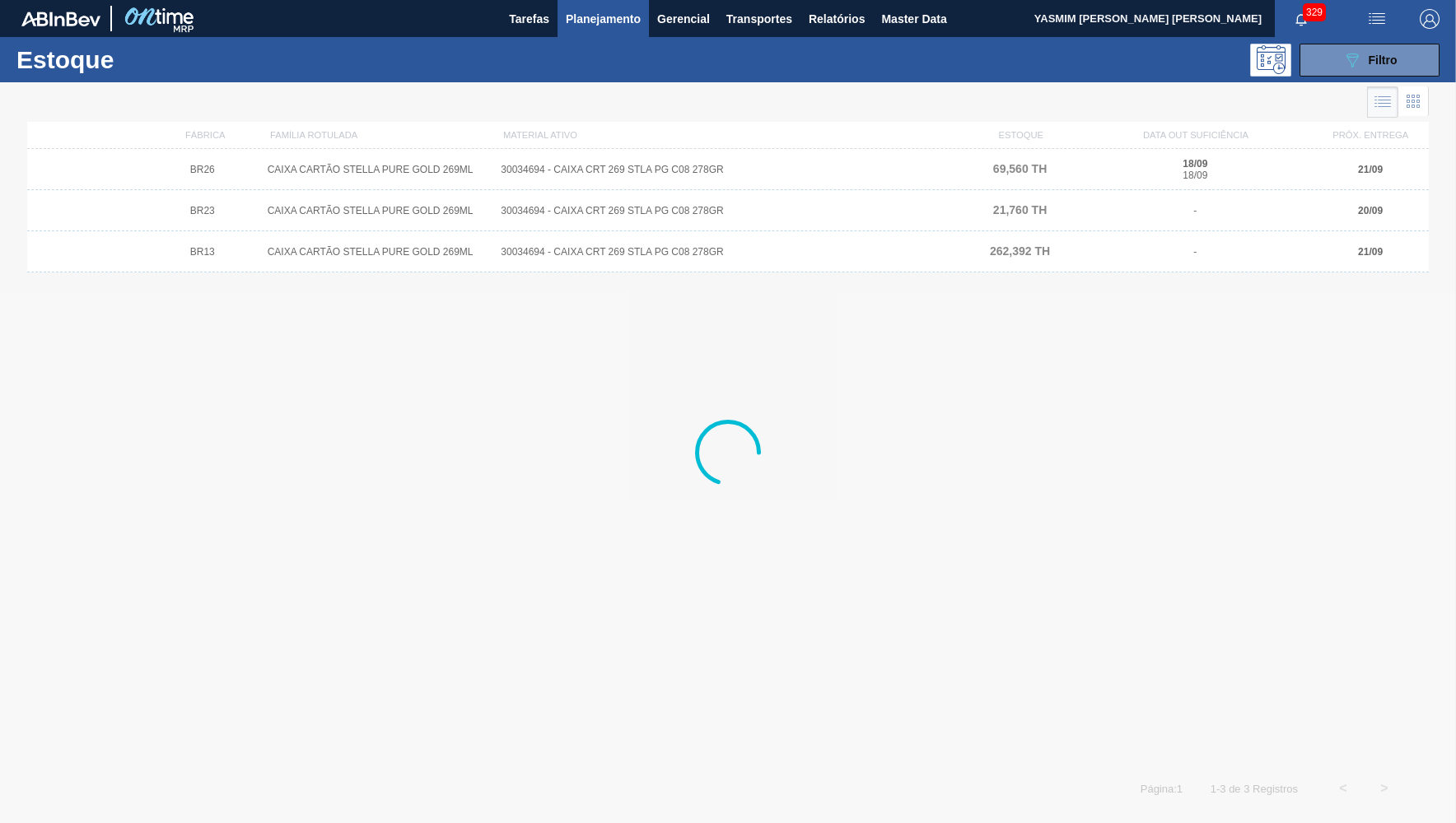
click at [1366, 79] on div "Estoque 089F7B8B-B2A5-4AFE-B5C0-19BA573D28AC Filtro" at bounding box center [728, 60] width 1456 height 46
click at [1356, 68] on icon "089F7B8B-B2A5-4AFE-B5C0-19BA573D28AC" at bounding box center [1353, 60] width 20 height 20
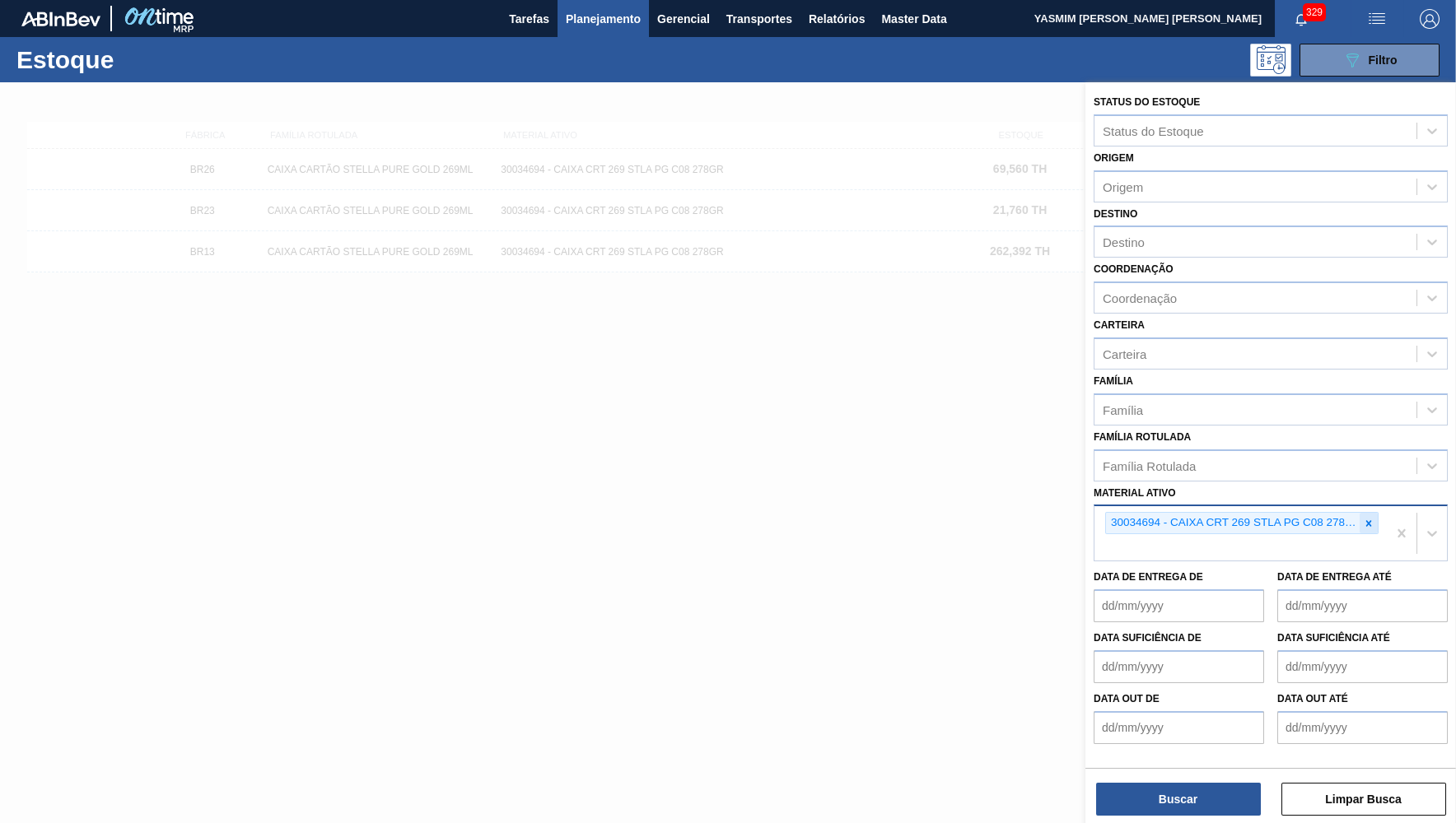
click at [1376, 513] on div at bounding box center [1369, 523] width 18 height 21
paste ativo "CAIXA CARTAO CORONA 350ML SLEEK C8 429"
type ativo "CAIXA CARTAO CORONA 350ML SLEEK C8 429"
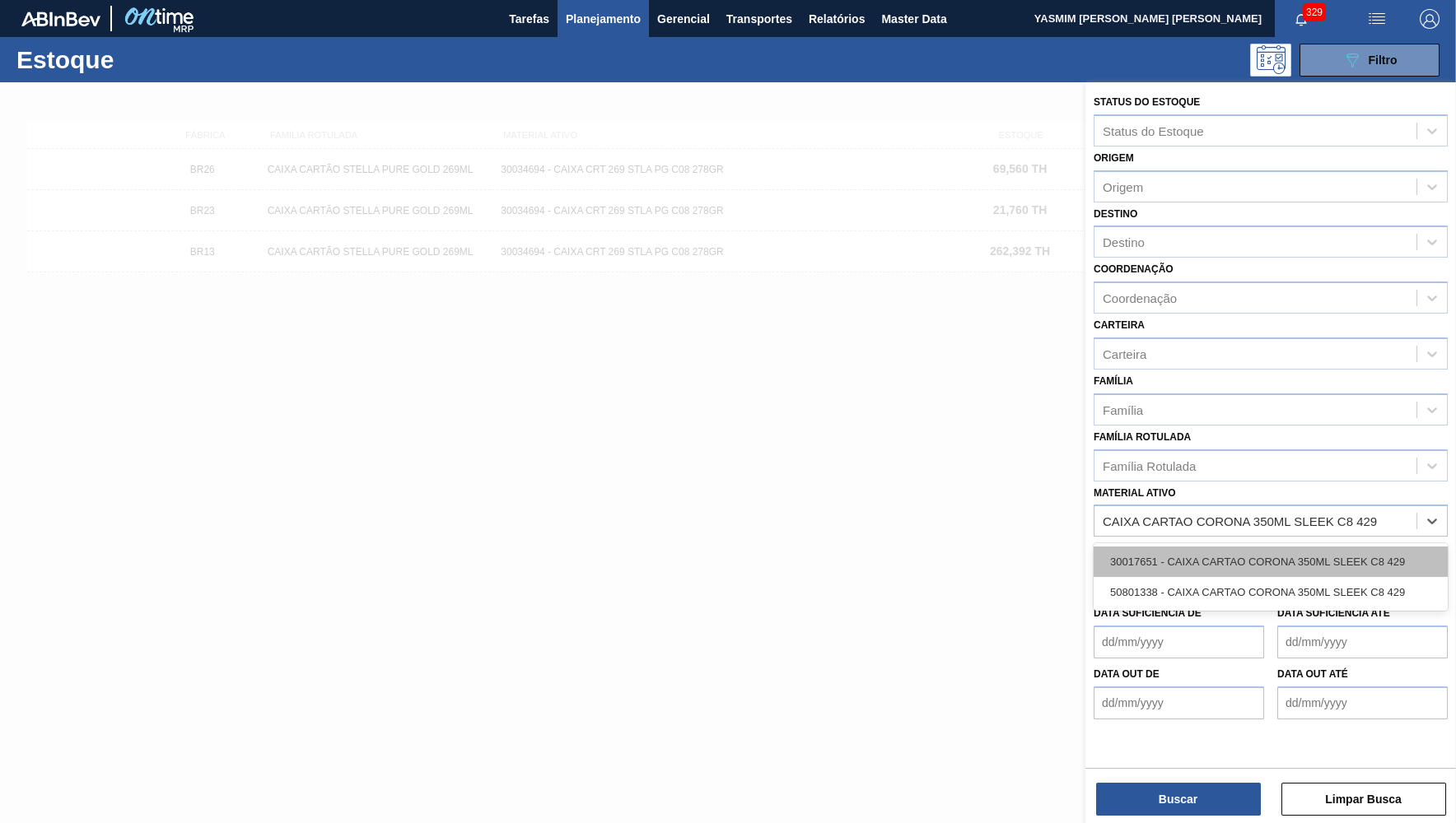
click at [1193, 547] on div "30017651 - CAIXA CARTAO CORONA 350ML SLEEK C8 429" at bounding box center [1270, 561] width 354 height 30
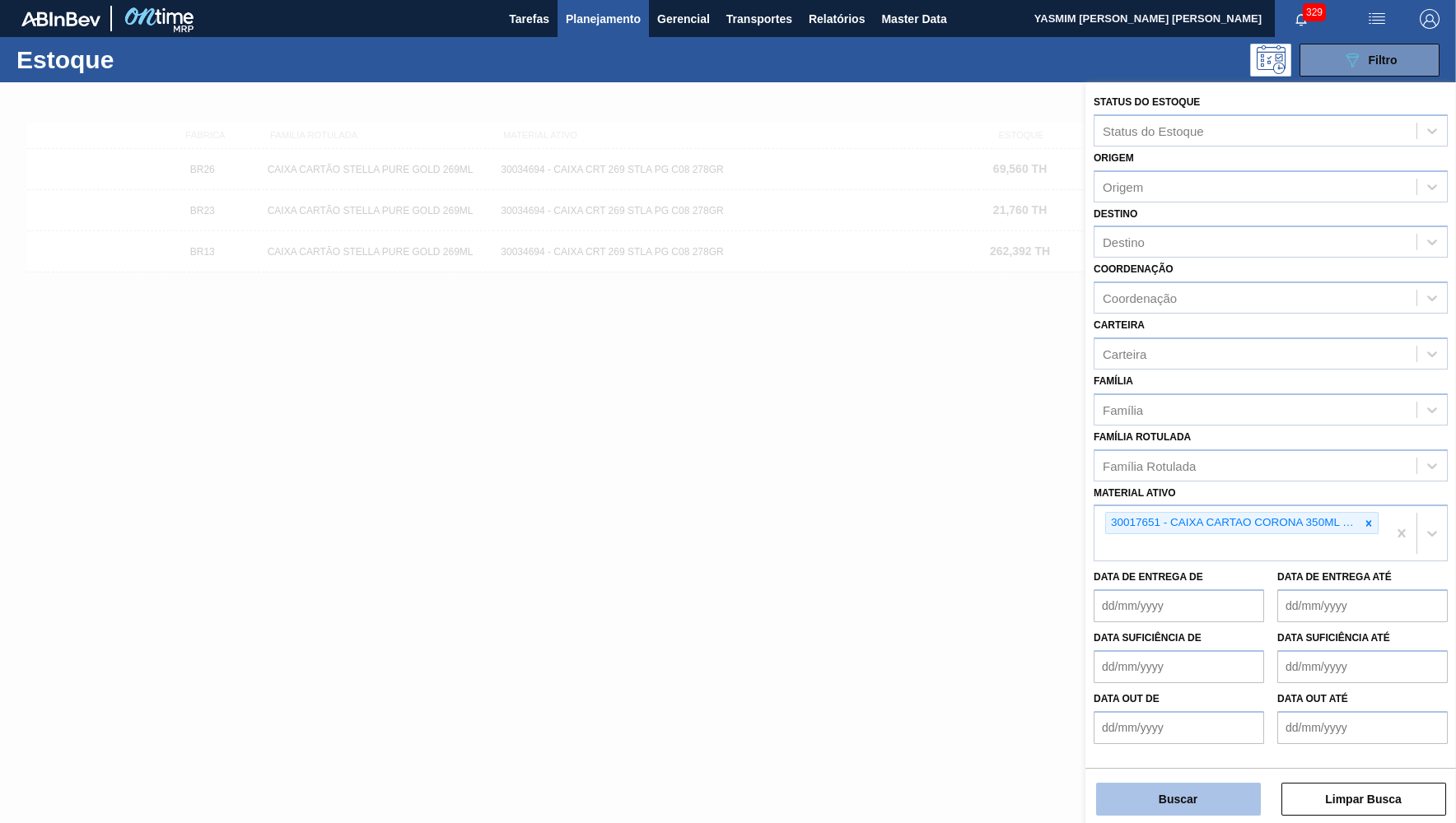
click at [1152, 789] on button "Buscar" at bounding box center [1178, 799] width 165 height 33
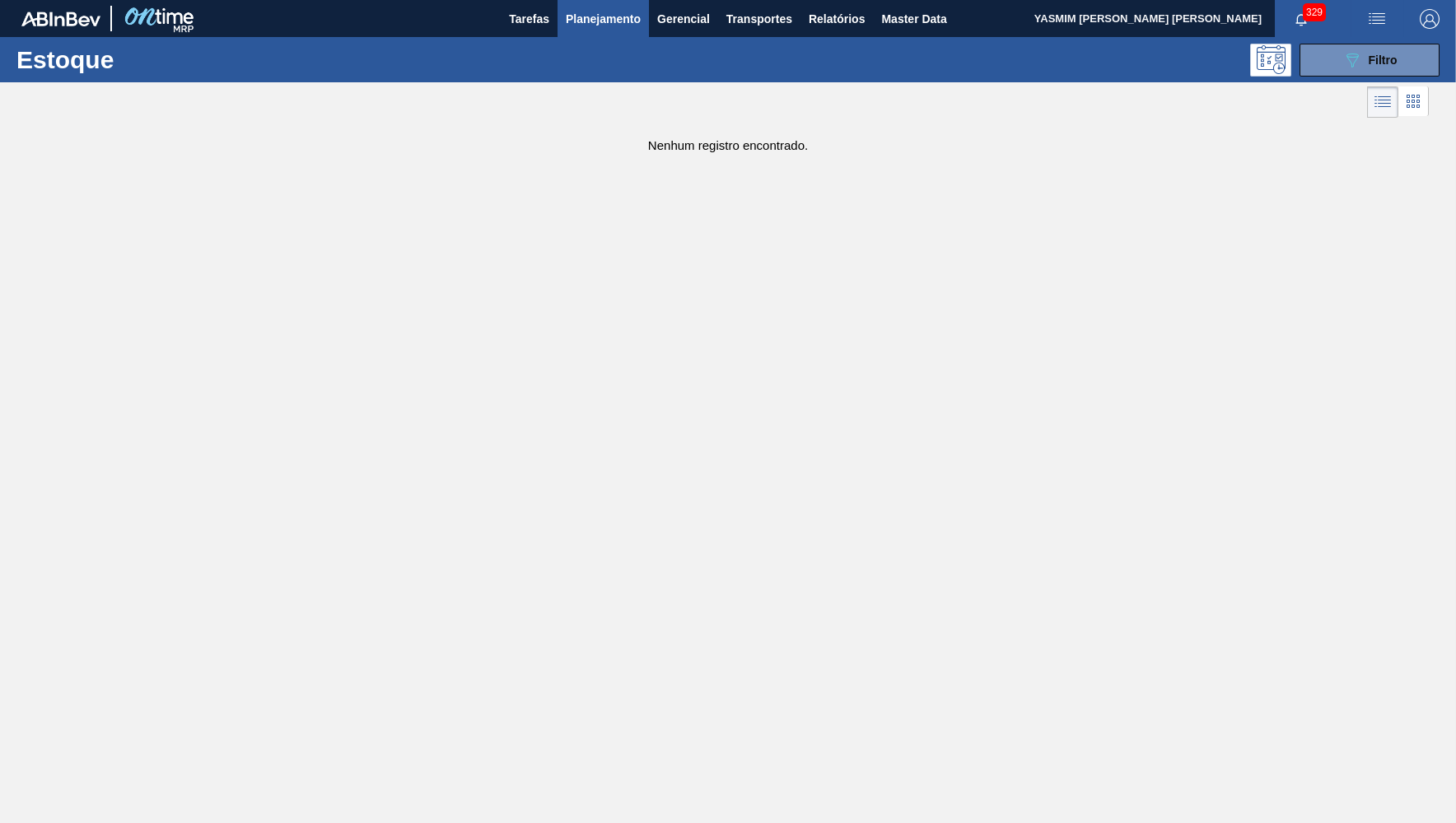
click at [1300, 83] on div at bounding box center [714, 102] width 1429 height 39
click at [1342, 43] on div "Estoque 089F7B8B-B2A5-4AFE-B5C0-19BA573D28AC Filtro" at bounding box center [728, 60] width 1456 height 46
click at [1346, 54] on icon "089F7B8B-B2A5-4AFE-B5C0-19BA573D28AC" at bounding box center [1353, 60] width 20 height 20
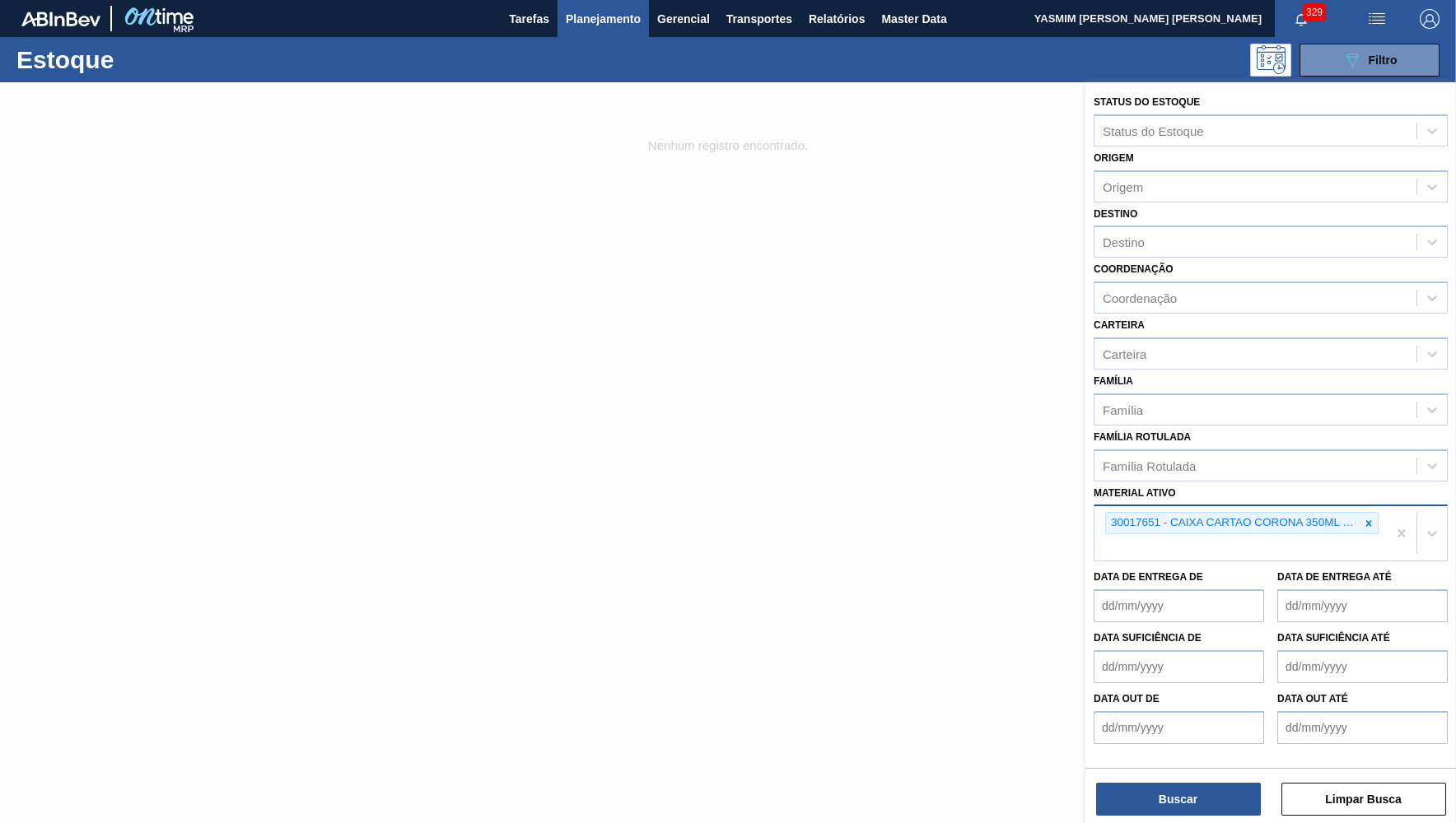
click at [1313, 532] on div "30017651 - CAIXA CARTAO CORONA 350ML SLEEK C8 429" at bounding box center [1241, 533] width 293 height 54
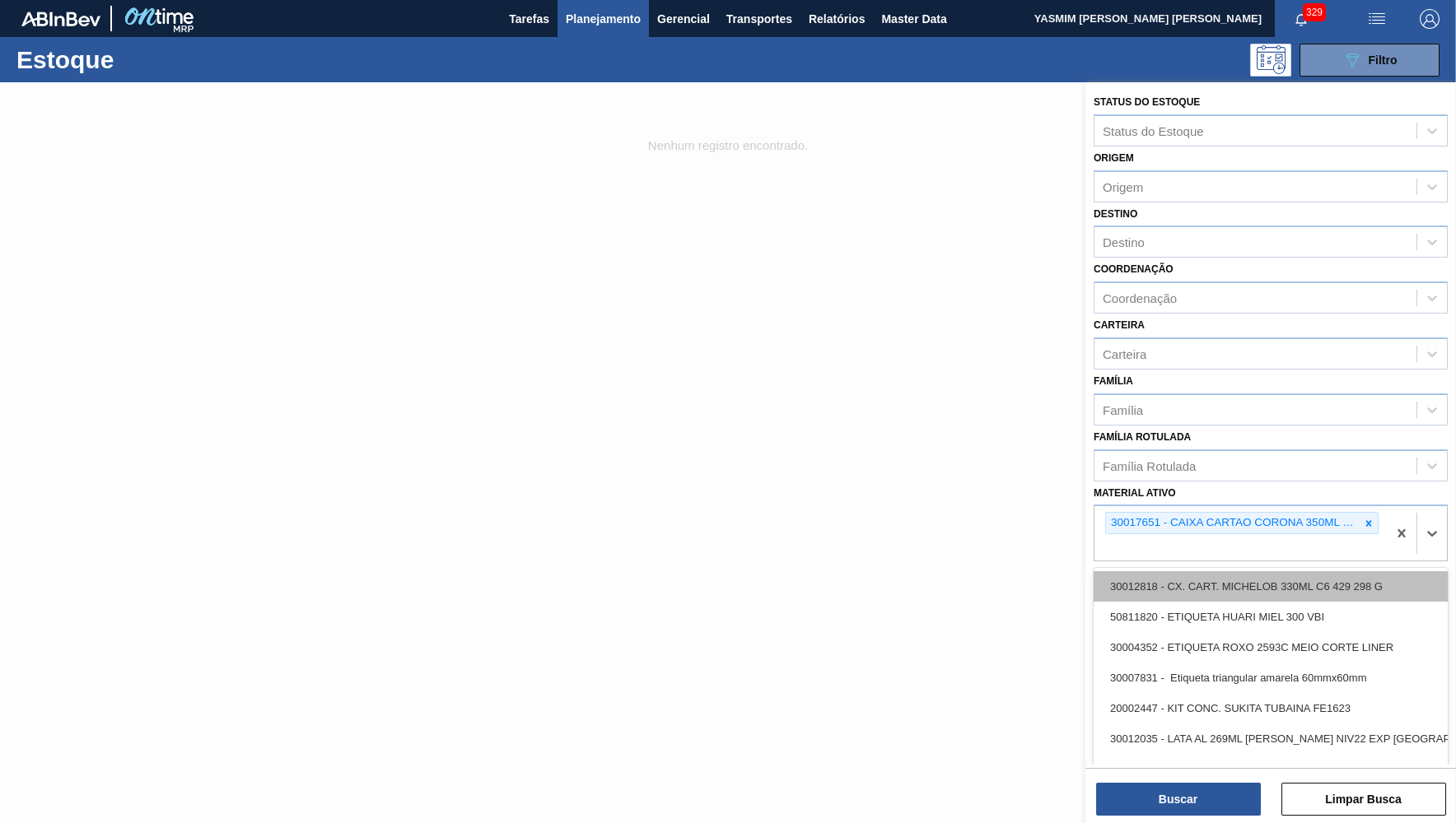
paste ativo "CAIXA CARTAO CORONA 350ML SLEEK C8 429"
type ativo "CAIXA CARTAO CORONA 350ML SLEEK C8 429"
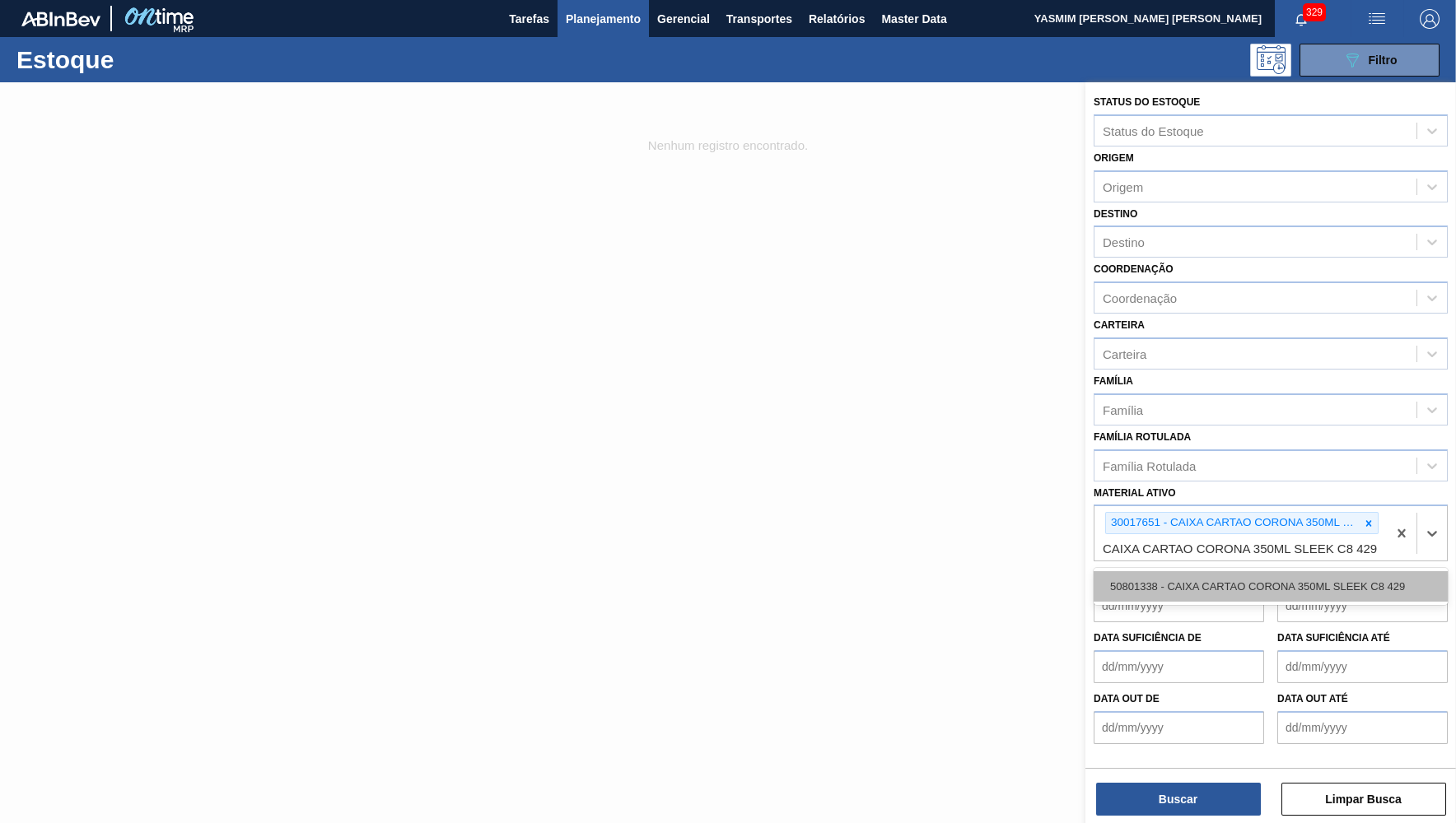
click at [1242, 583] on div "50801338 - CAIXA CARTAO CORONA 350ML SLEEK C8 429" at bounding box center [1270, 586] width 354 height 30
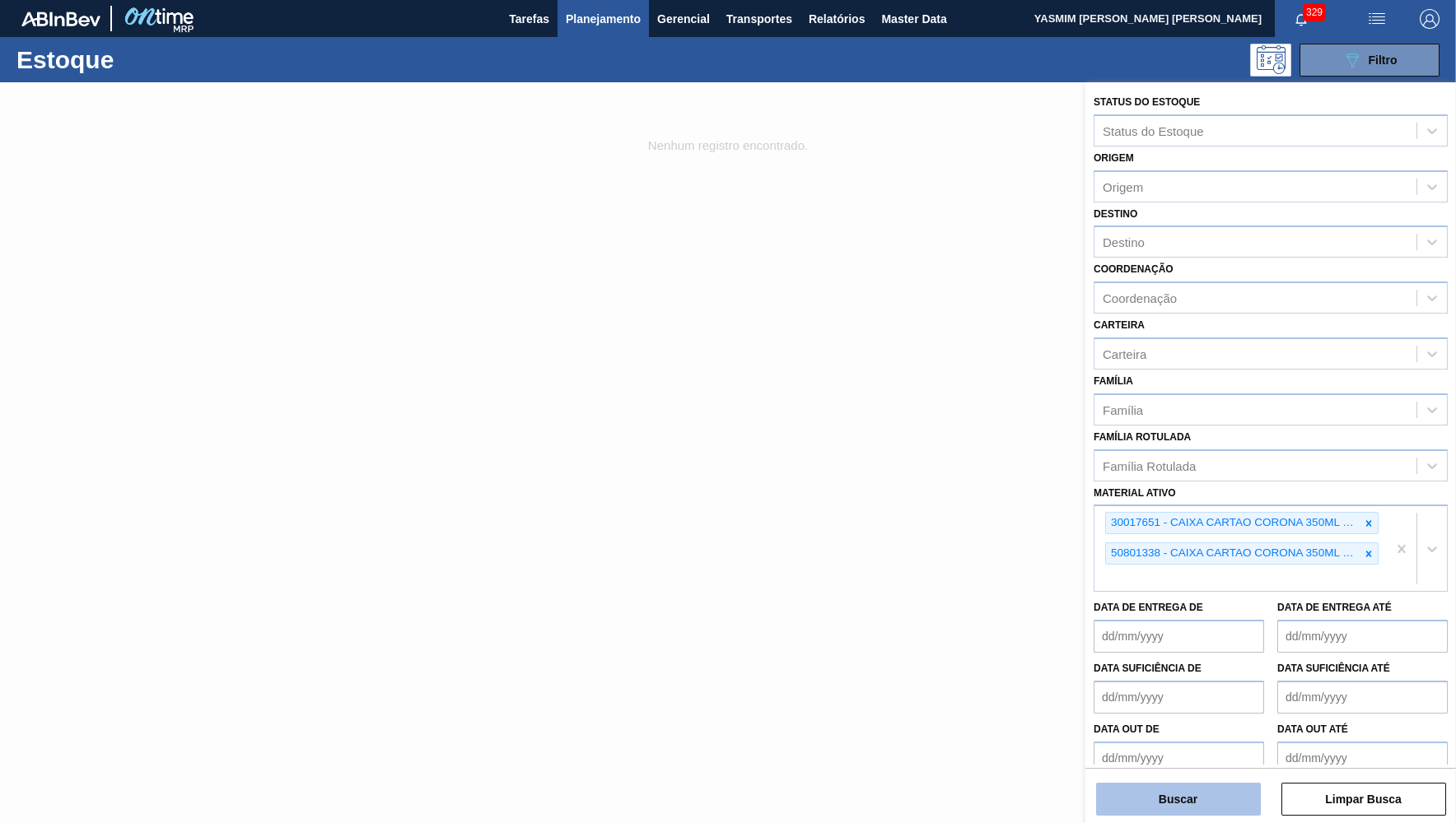
click at [1196, 815] on button "Buscar" at bounding box center [1178, 799] width 165 height 33
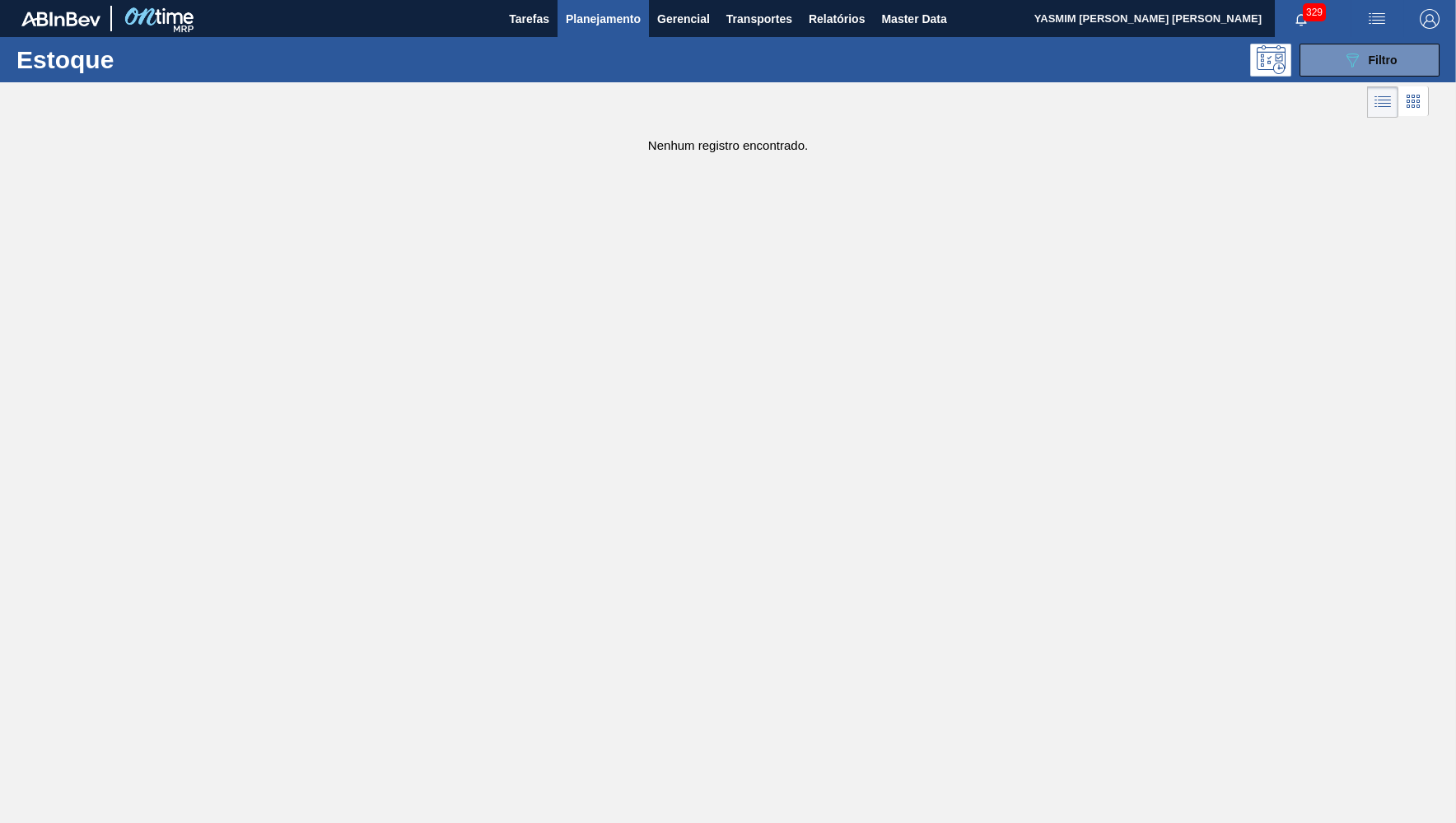
click at [1422, 12] on img "button" at bounding box center [1429, 19] width 20 height 20
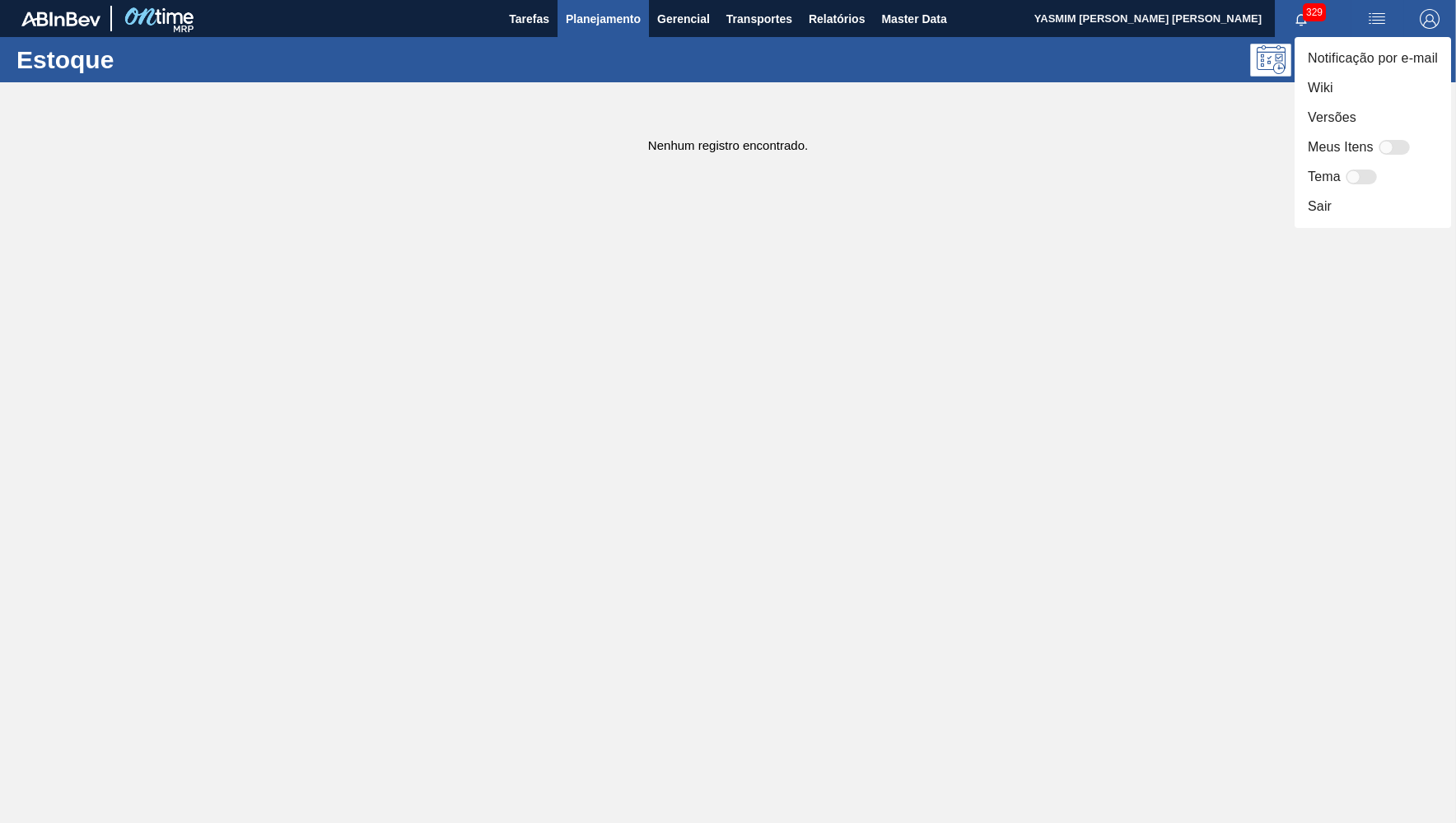
click at [1178, 69] on div at bounding box center [728, 412] width 1456 height 823
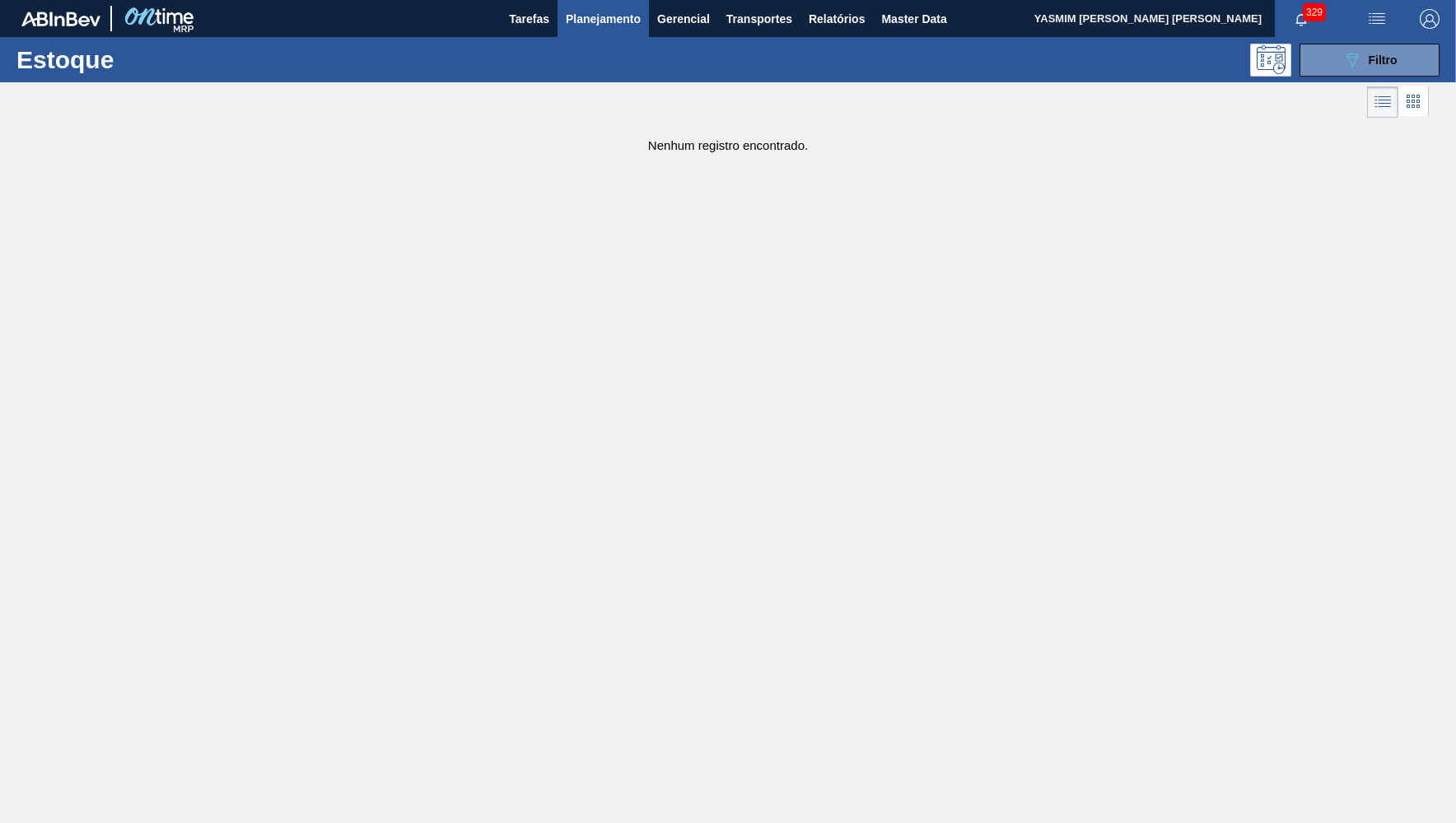
click at [1394, 53] on div "089F7B8B-B2A5-4AFE-B5C0-19BA573D28AC Filtro" at bounding box center [1370, 60] width 55 height 20
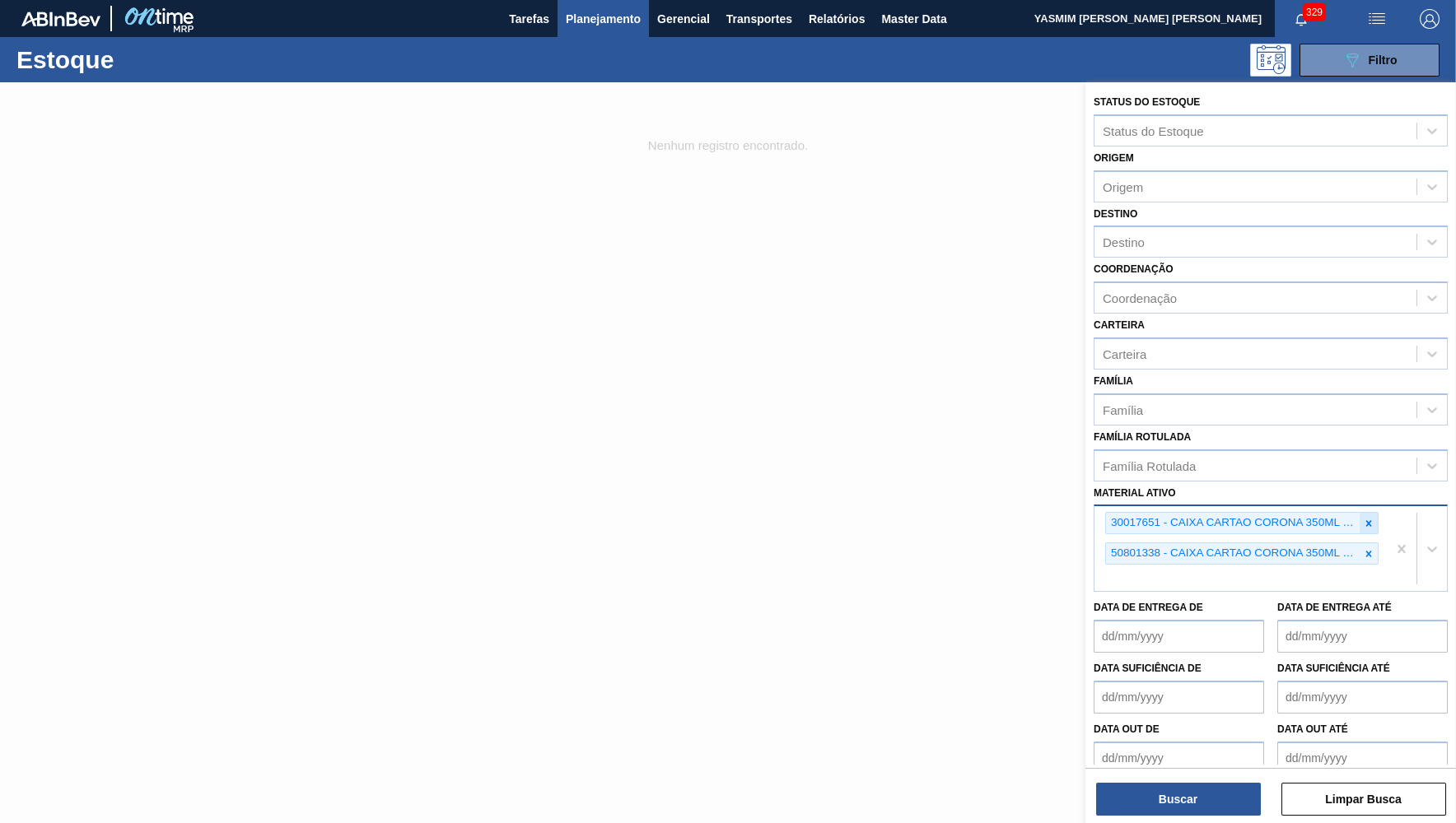
click at [1364, 518] on icon at bounding box center [1368, 523] width 12 height 12
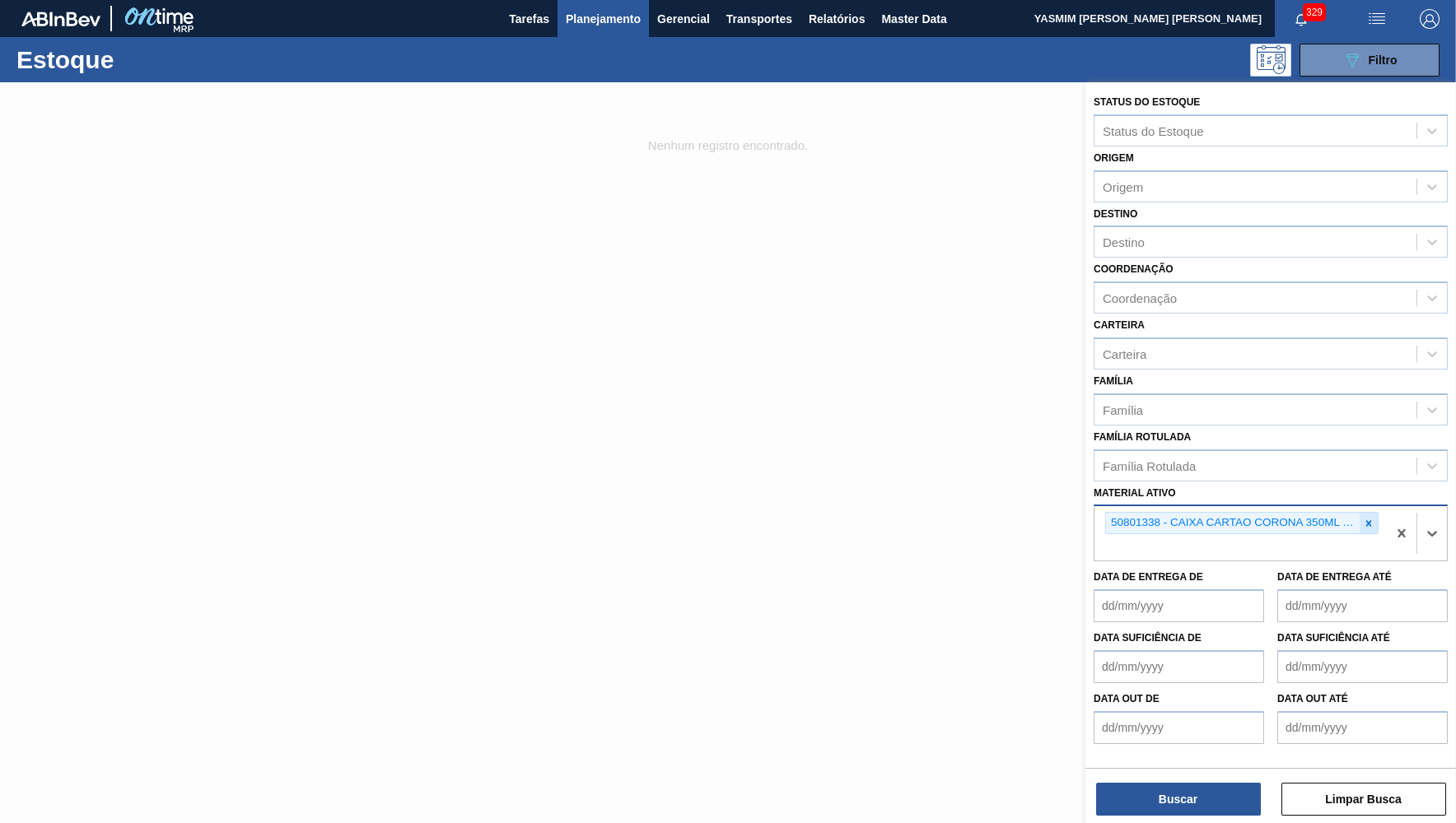
click at [1375, 513] on div at bounding box center [1369, 523] width 18 height 21
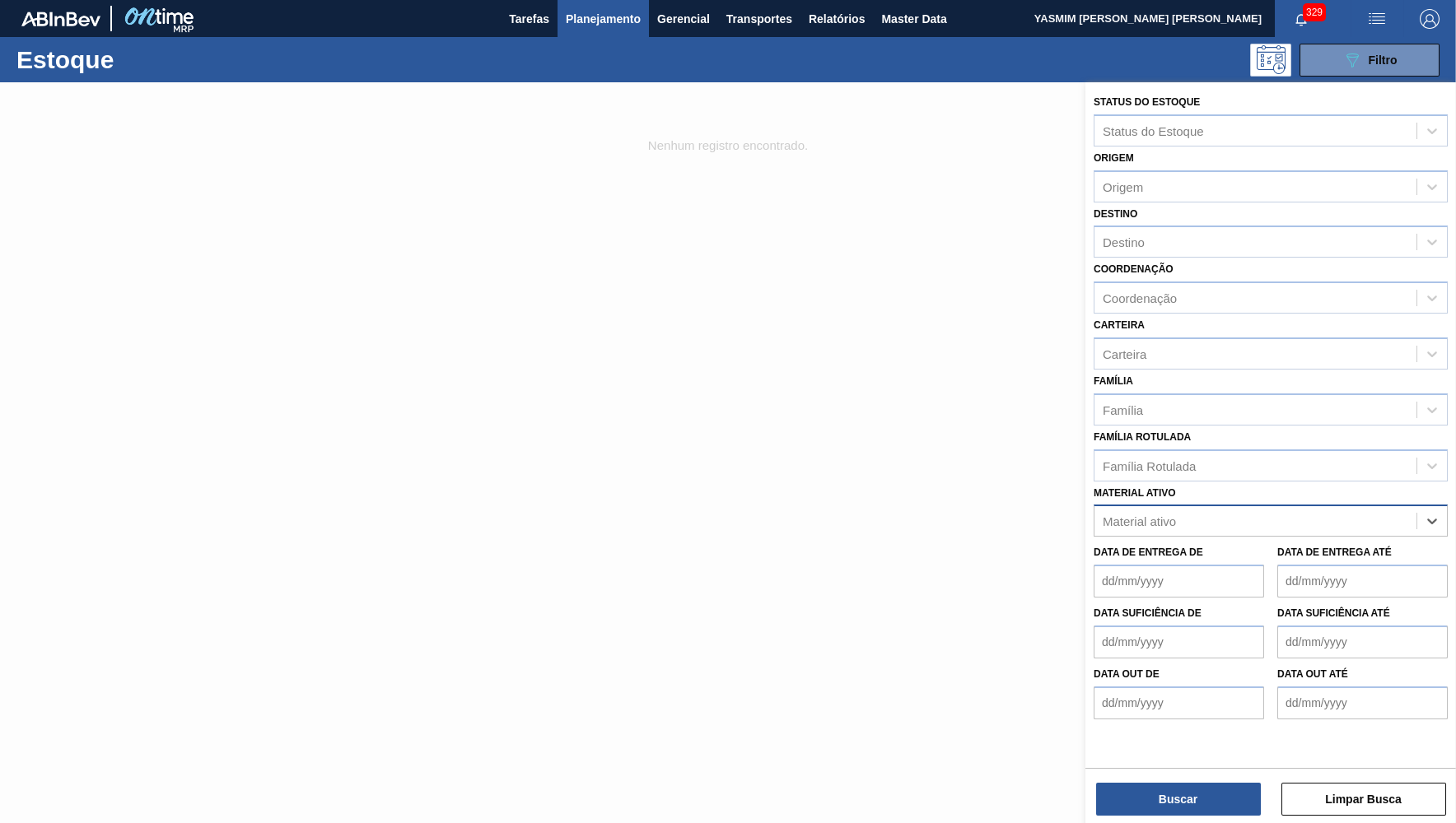
paste ativo "30033641"
type ativo "30033641"
click at [1153, 543] on div "30033641 - CAIXA CT CORONA 350ML SLEEK C8 NIV24" at bounding box center [1270, 561] width 354 height 37
click at [1160, 547] on div "30033641 - CAIXA CT CORONA 350ML SLEEK C8 NIV24" at bounding box center [1270, 561] width 354 height 30
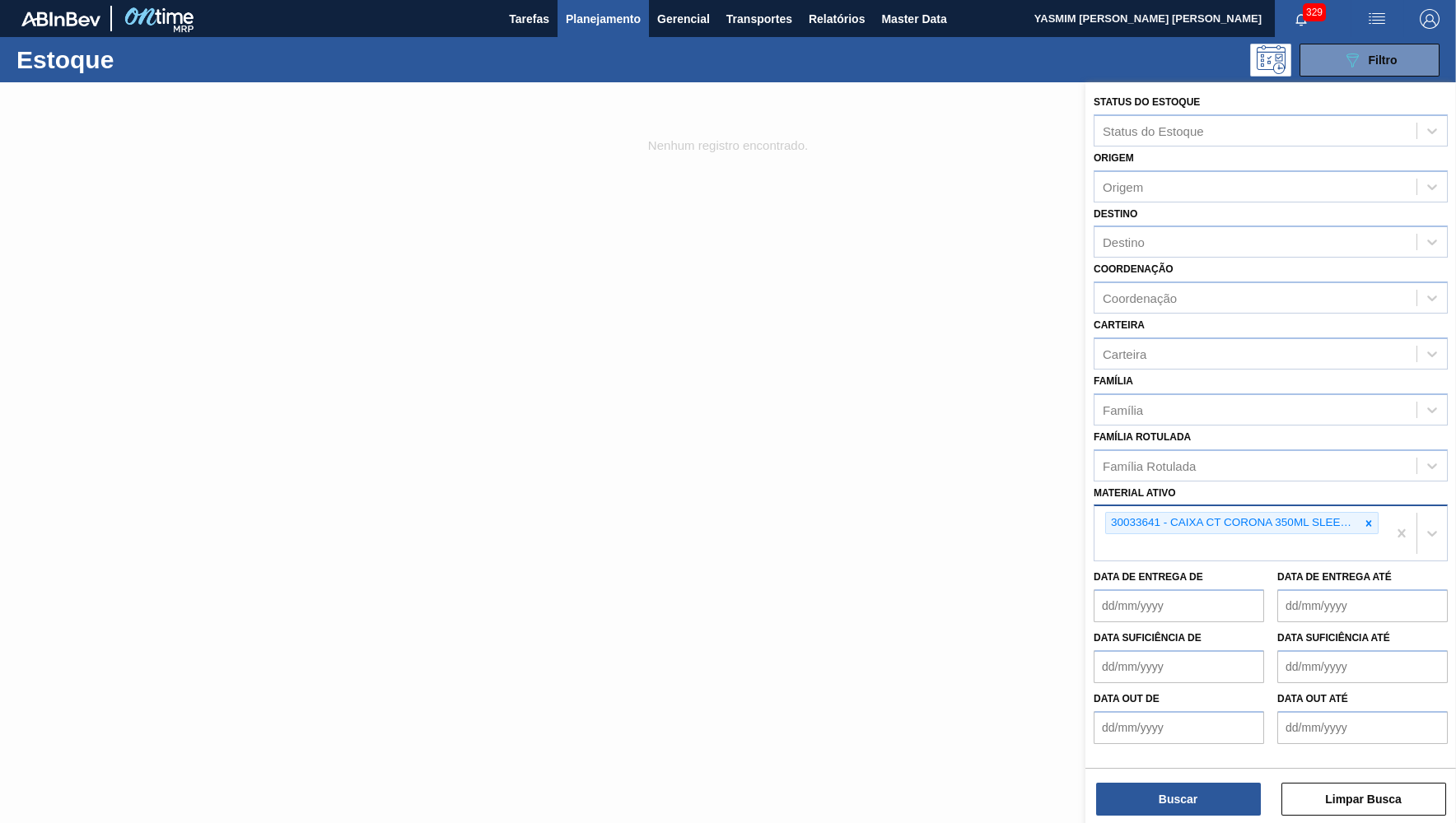
click at [1183, 764] on div "Status do Estoque Status do Estoque Origem Origem Destino Destino Coordenação C…" at bounding box center [1270, 423] width 370 height 682
click at [1172, 805] on button "Buscar" at bounding box center [1178, 799] width 165 height 33
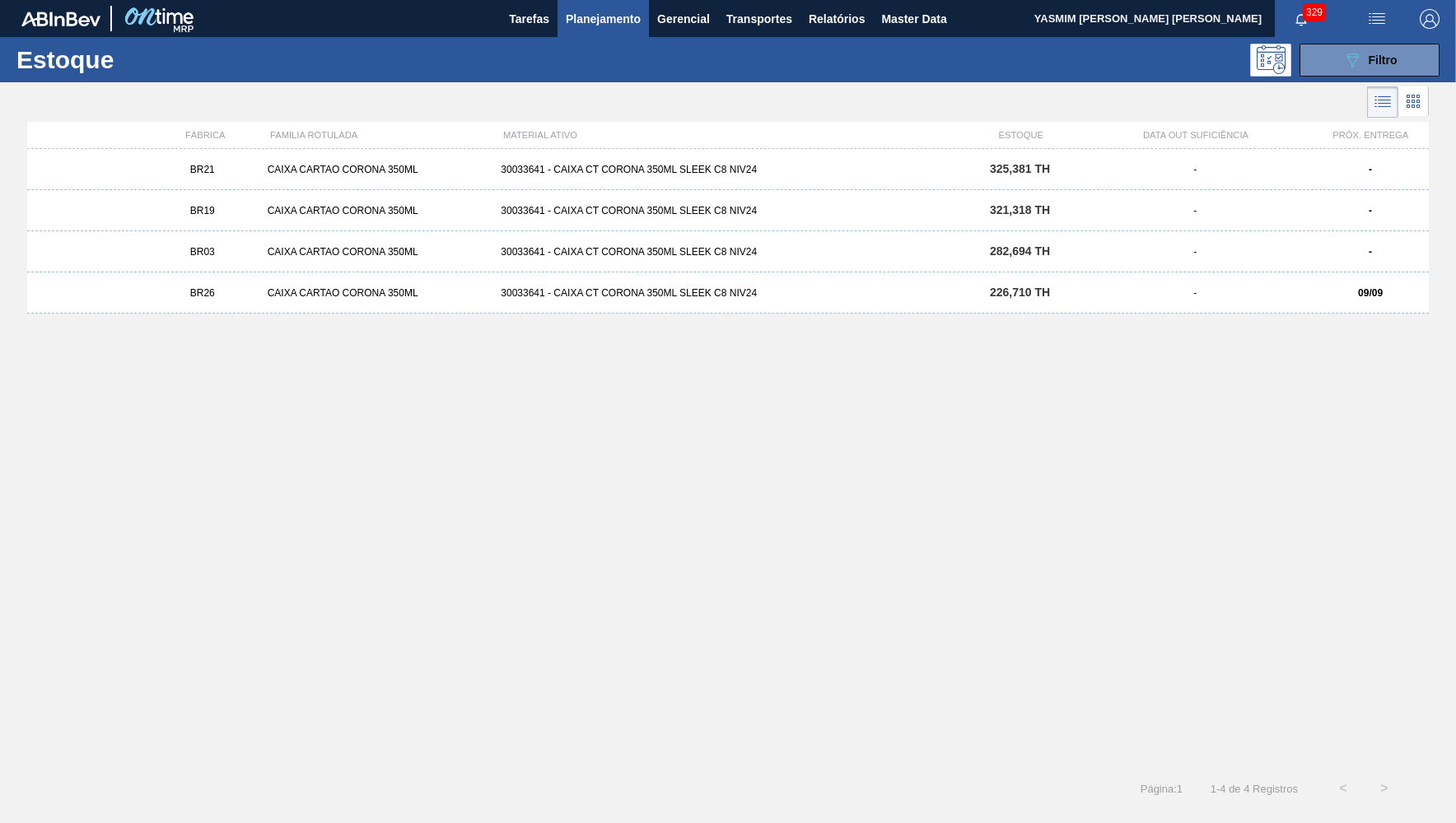
click at [260, 161] on div "BR21 CAIXA CARTAO CORONA 350ML 30033641 - CAIXA CT CORONA 350ML SLEEK C8 NIV24 …" at bounding box center [728, 169] width 1401 height 41
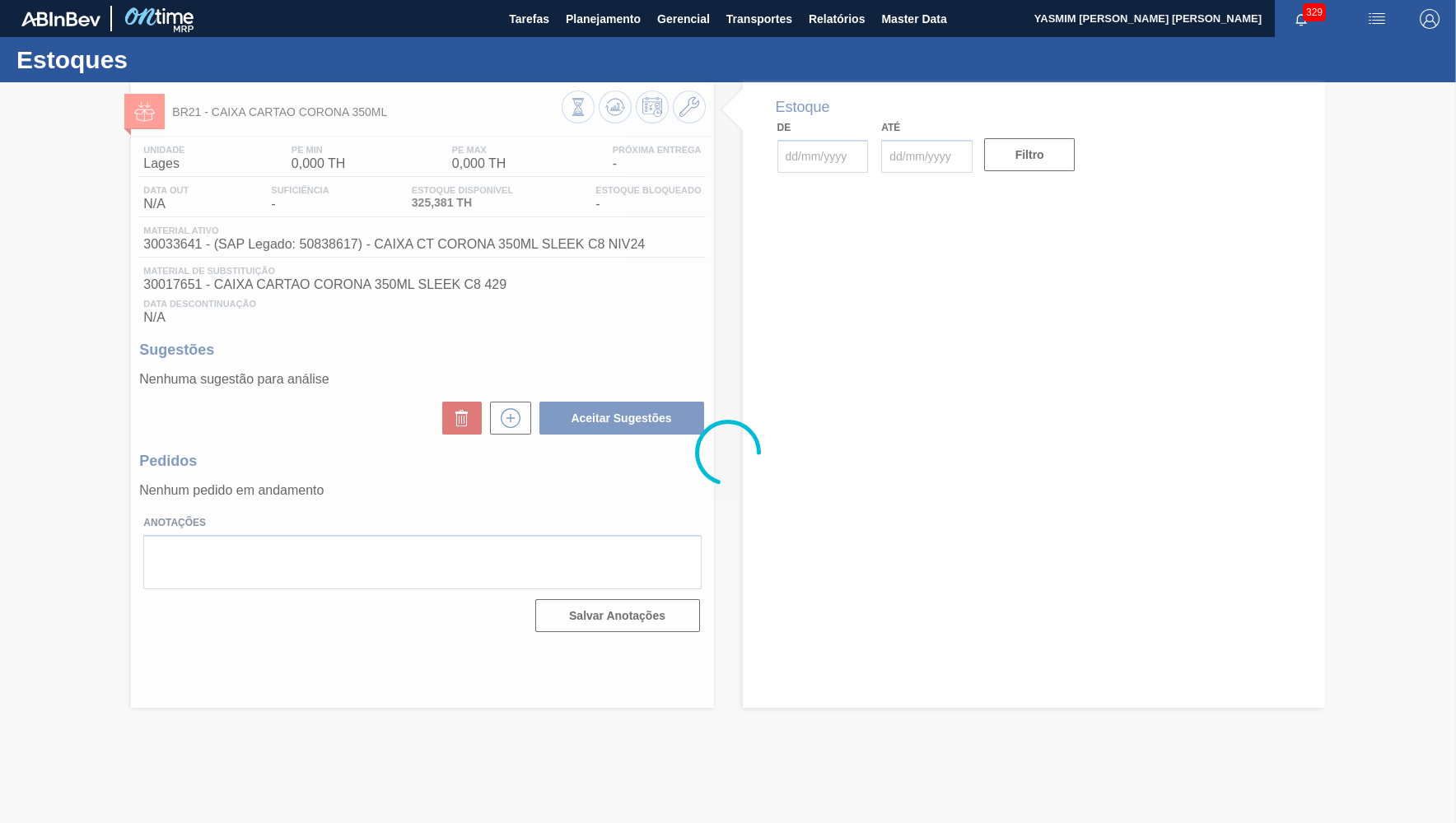
type input "[DATE]"
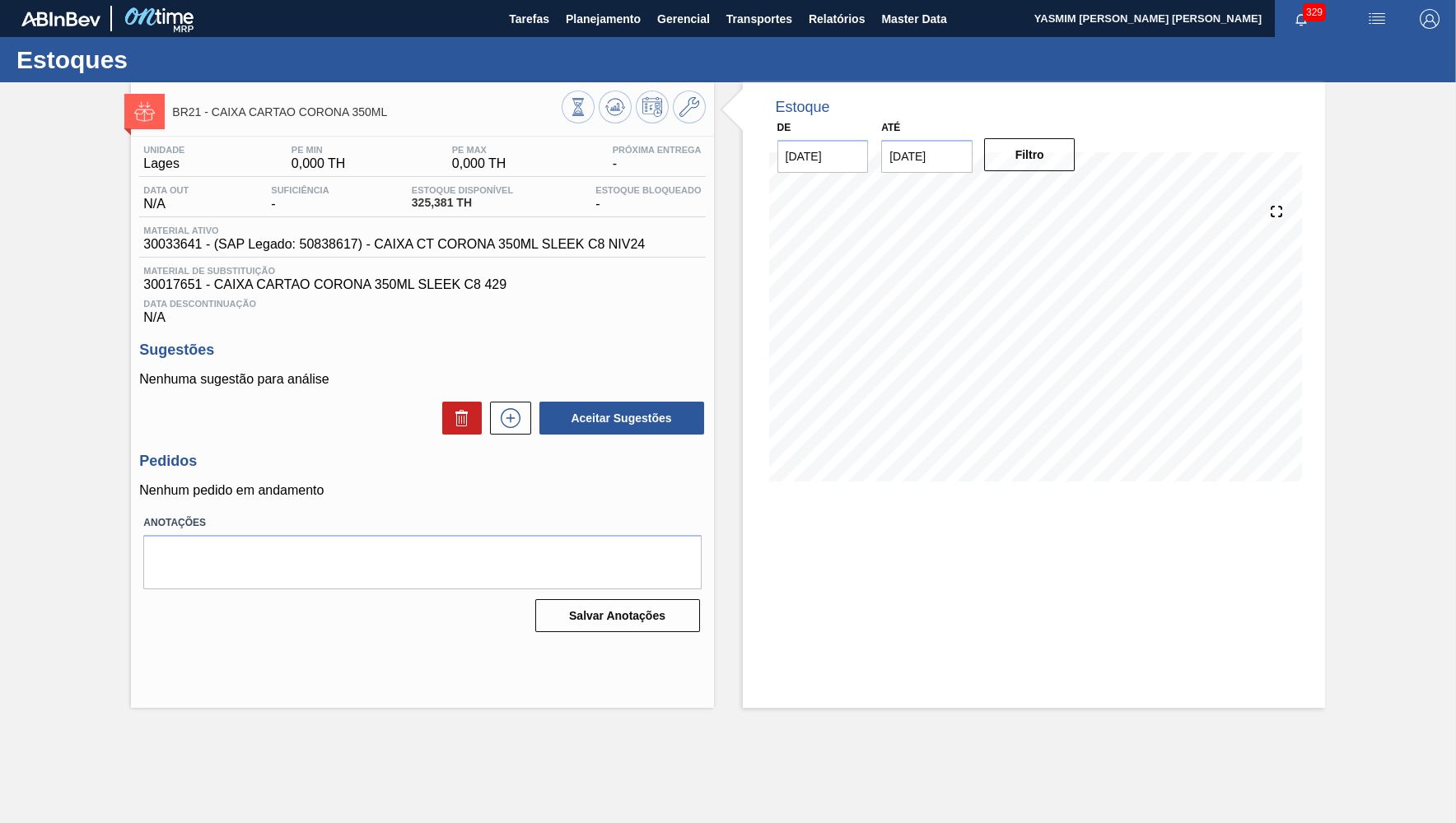
click at [490, 251] on span "30033641 - (SAP Legado: 50838617) - CAIXA CT CORONA 350ML SLEEK C8 NIV24" at bounding box center [394, 244] width 501 height 15
click at [169, 289] on span "30017651 - CAIXA CARTAO CORONA 350ML SLEEK C8 429" at bounding box center [423, 284] width 558 height 15
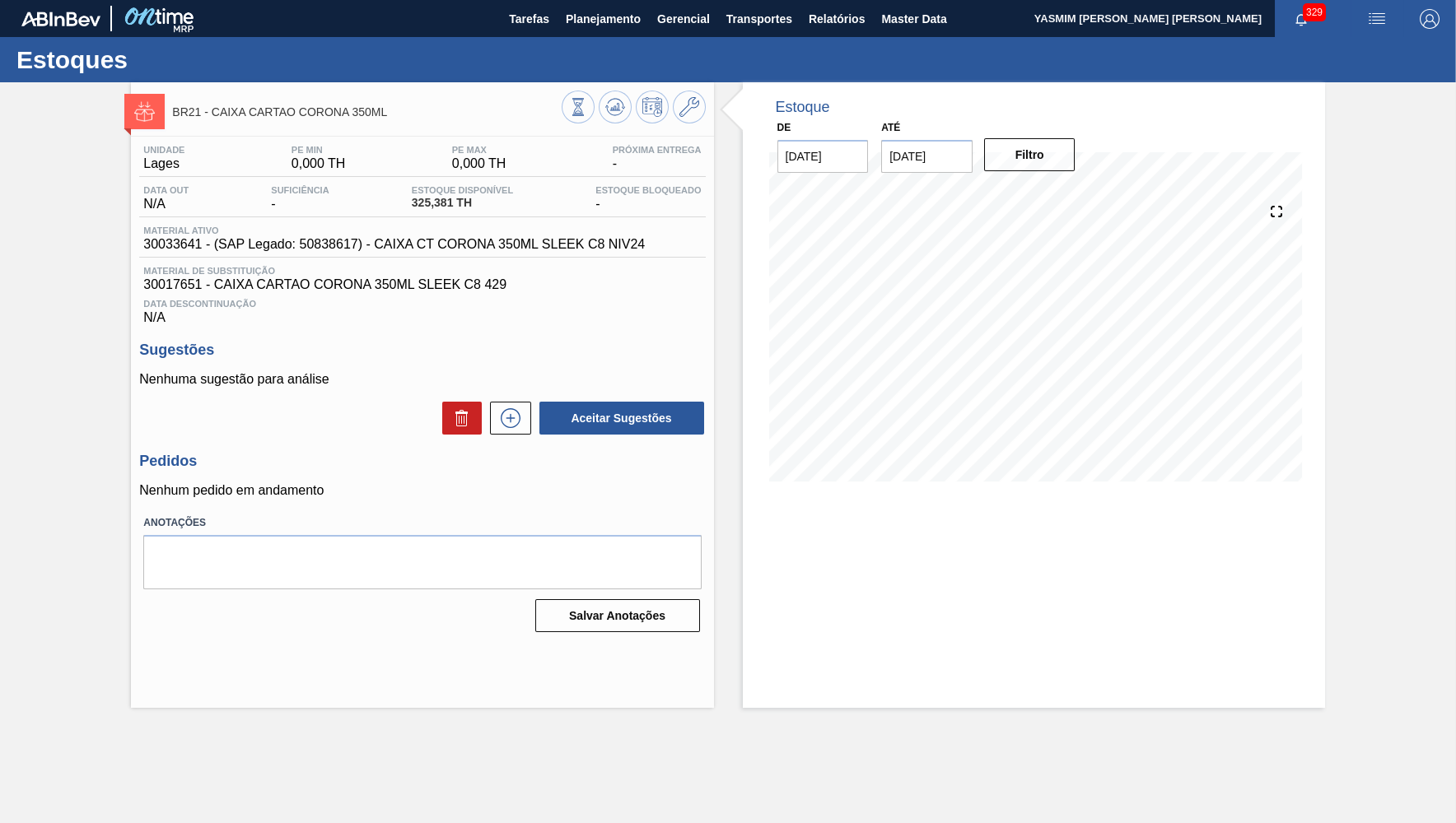
click at [232, 244] on span "30033641 - (SAP Legado: 50838617) - CAIXA CT CORONA 350ML SLEEK C8 NIV24" at bounding box center [394, 244] width 501 height 15
click at [496, 240] on span "30033641 - (SAP Legado: 50838617) - CAIXA CT CORONA 350ML SLEEK C8 NIV24" at bounding box center [394, 244] width 501 height 15
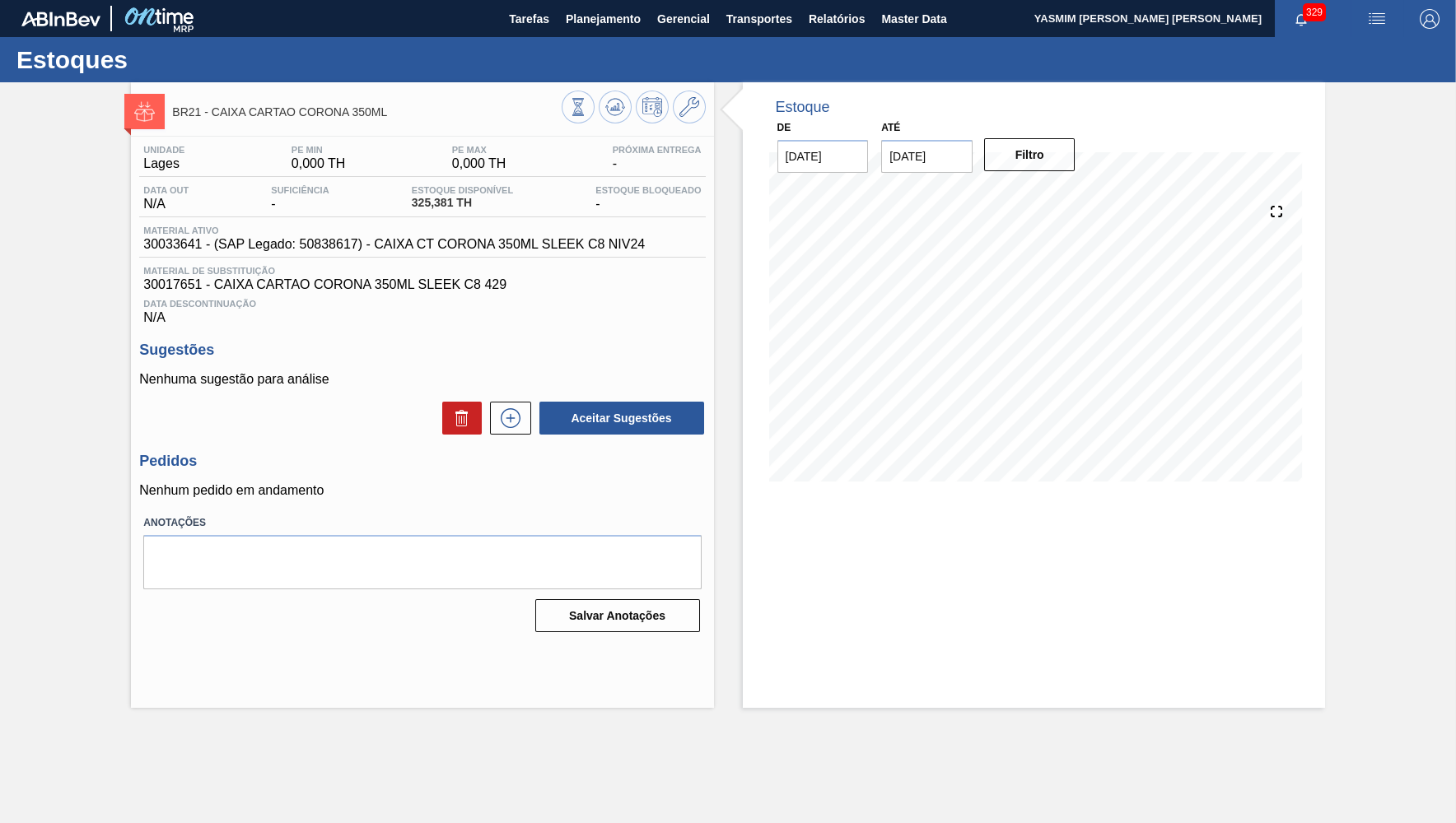
click at [496, 240] on span "30033641 - (SAP Legado: 50838617) - CAIXA CT CORONA 350ML SLEEK C8 NIV24" at bounding box center [394, 244] width 501 height 15
click at [169, 288] on span "30017651 - CAIXA CARTAO CORONA 350ML SLEEK C8 429" at bounding box center [423, 284] width 558 height 15
click at [168, 288] on span "30017651 - CAIXA CARTAO CORONA 350ML SLEEK C8 429" at bounding box center [423, 284] width 558 height 15
click at [182, 287] on span "30017651 - CAIXA CARTAO CORONA 350ML SLEEK C8 429" at bounding box center [423, 284] width 558 height 15
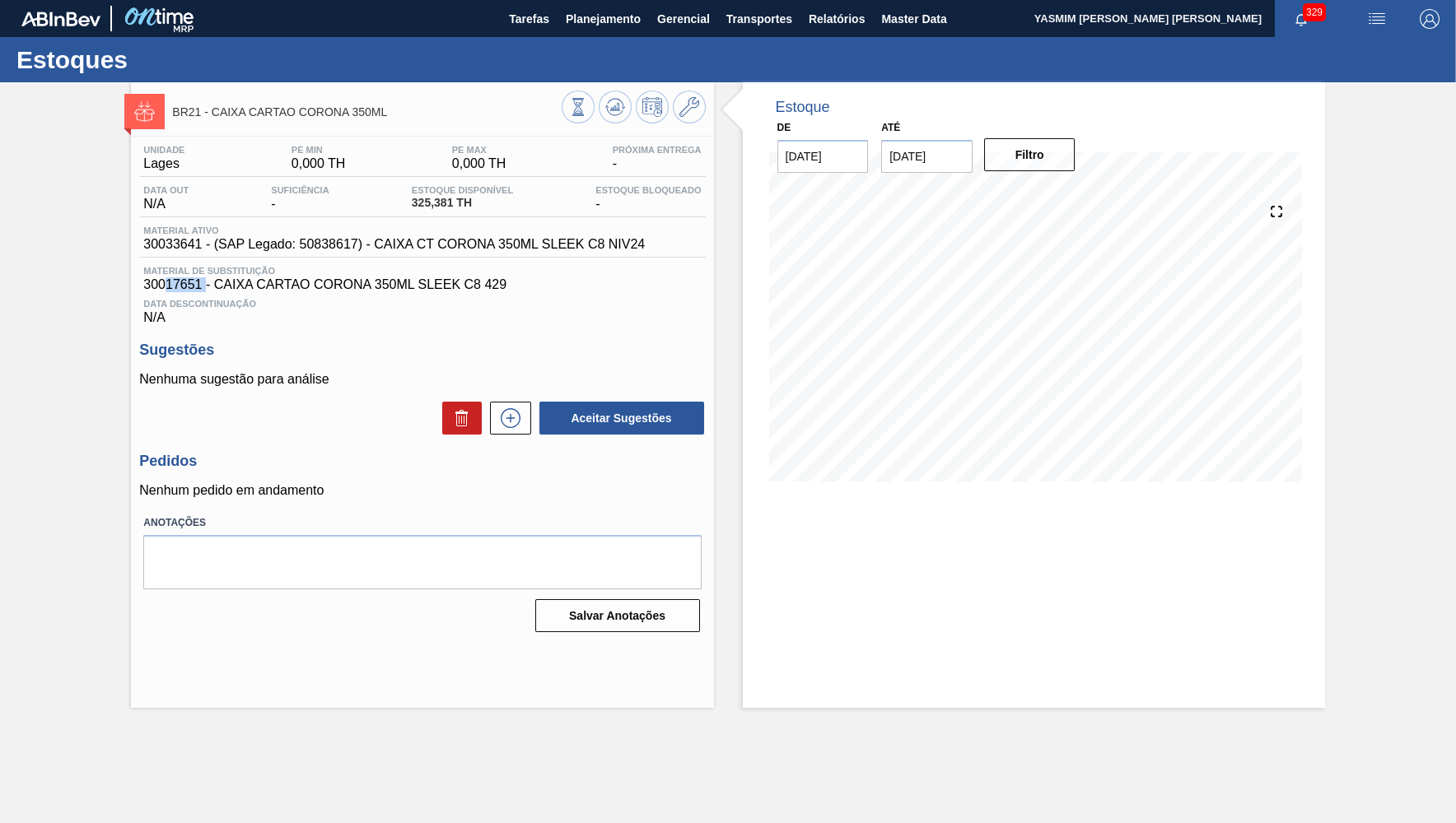
drag, startPoint x: 201, startPoint y: 285, endPoint x: 166, endPoint y: 294, distance: 36.1
click at [166, 293] on span "30017651 - CAIXA CARTAO CORONA 350ML SLEEK C8 429" at bounding box center [423, 284] width 558 height 15
click at [411, 304] on span "Data Descontinuação" at bounding box center [423, 304] width 558 height 10
click at [396, 240] on span "30033641 - (SAP Legado: 50838617) - CAIXA CT CORONA 350ML SLEEK C8 NIV24" at bounding box center [394, 244] width 501 height 15
click at [383, 252] on span "30033641 - (SAP Legado: 50838617) - CAIXA CT CORONA 350ML SLEEK C8 NIV24" at bounding box center [394, 244] width 501 height 15
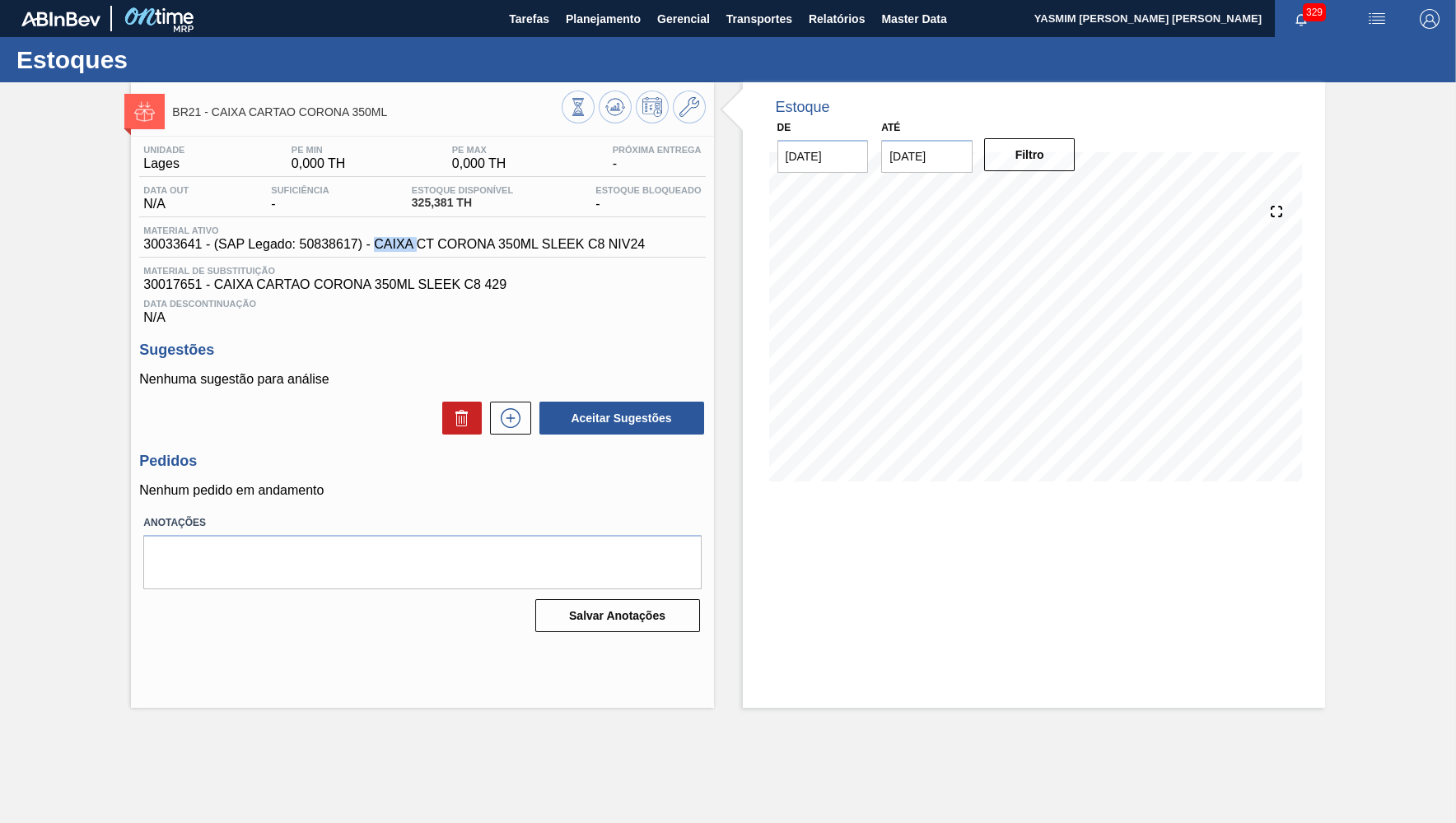
click at [383, 252] on span "30033641 - (SAP Legado: 50838617) - CAIXA CT CORONA 350ML SLEEK C8 NIV24" at bounding box center [394, 244] width 501 height 15
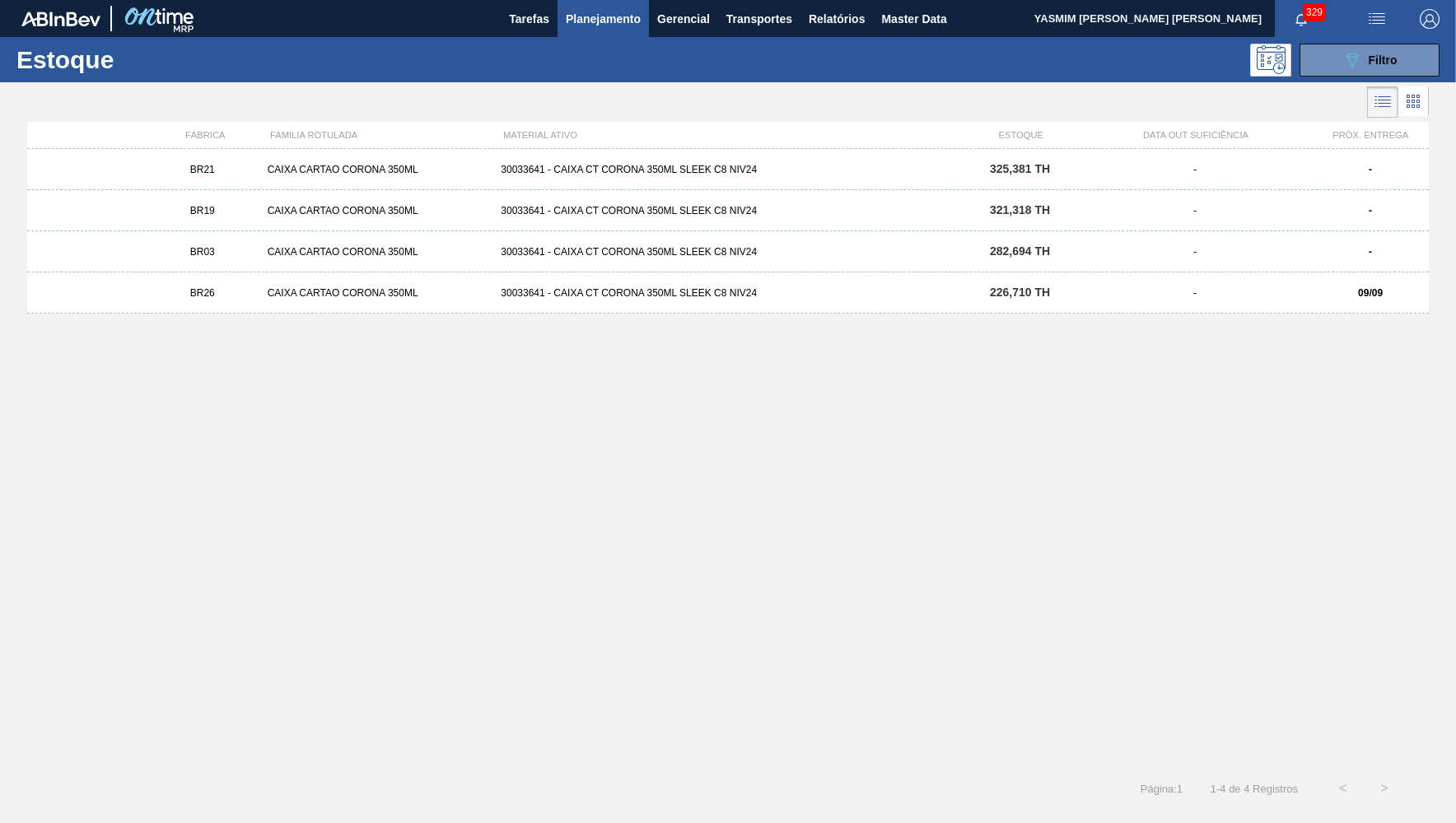
click at [231, 211] on div "BR19" at bounding box center [203, 210] width 117 height 12
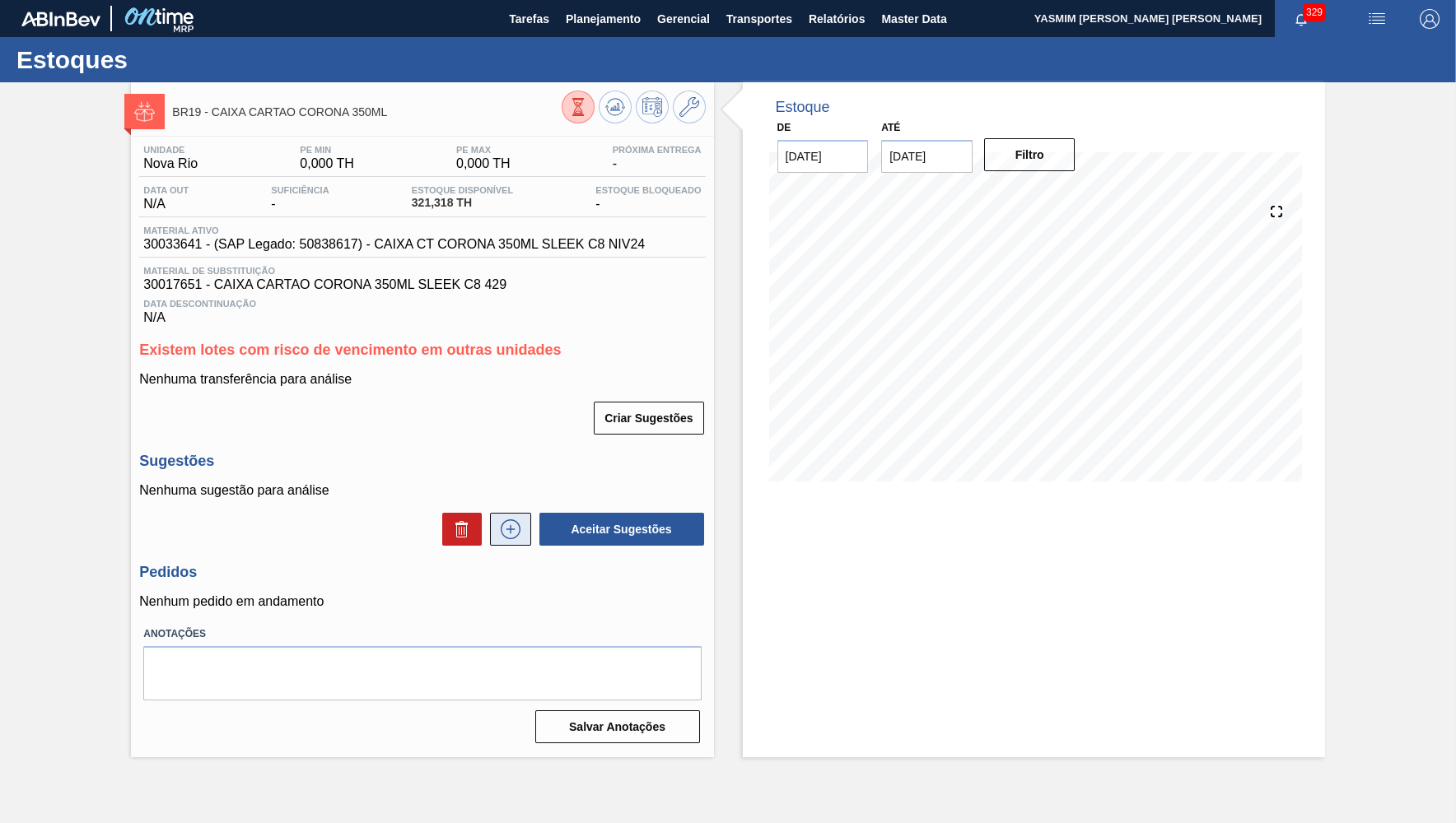
click at [511, 515] on button at bounding box center [510, 529] width 41 height 33
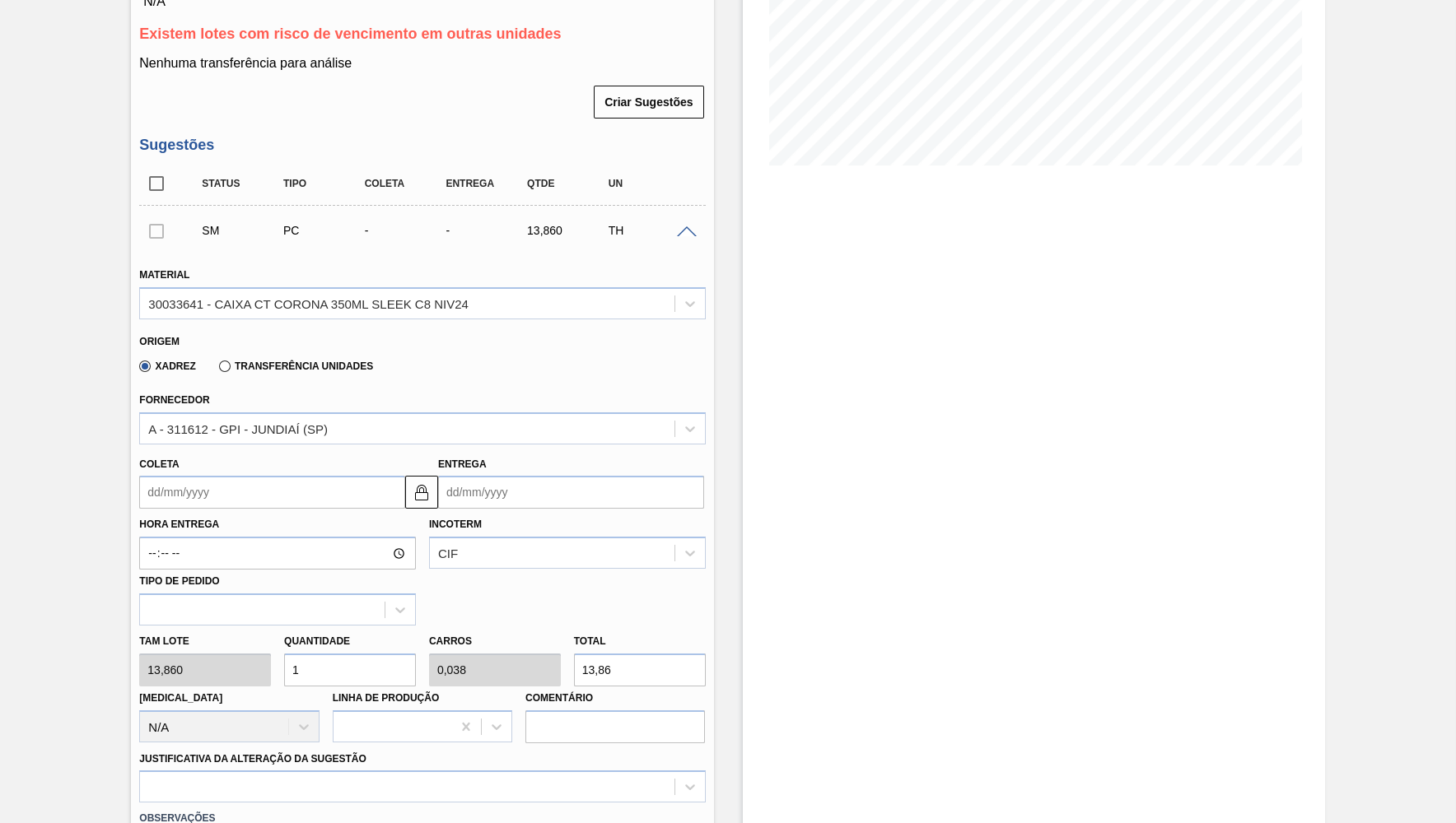
scroll to position [321, 0]
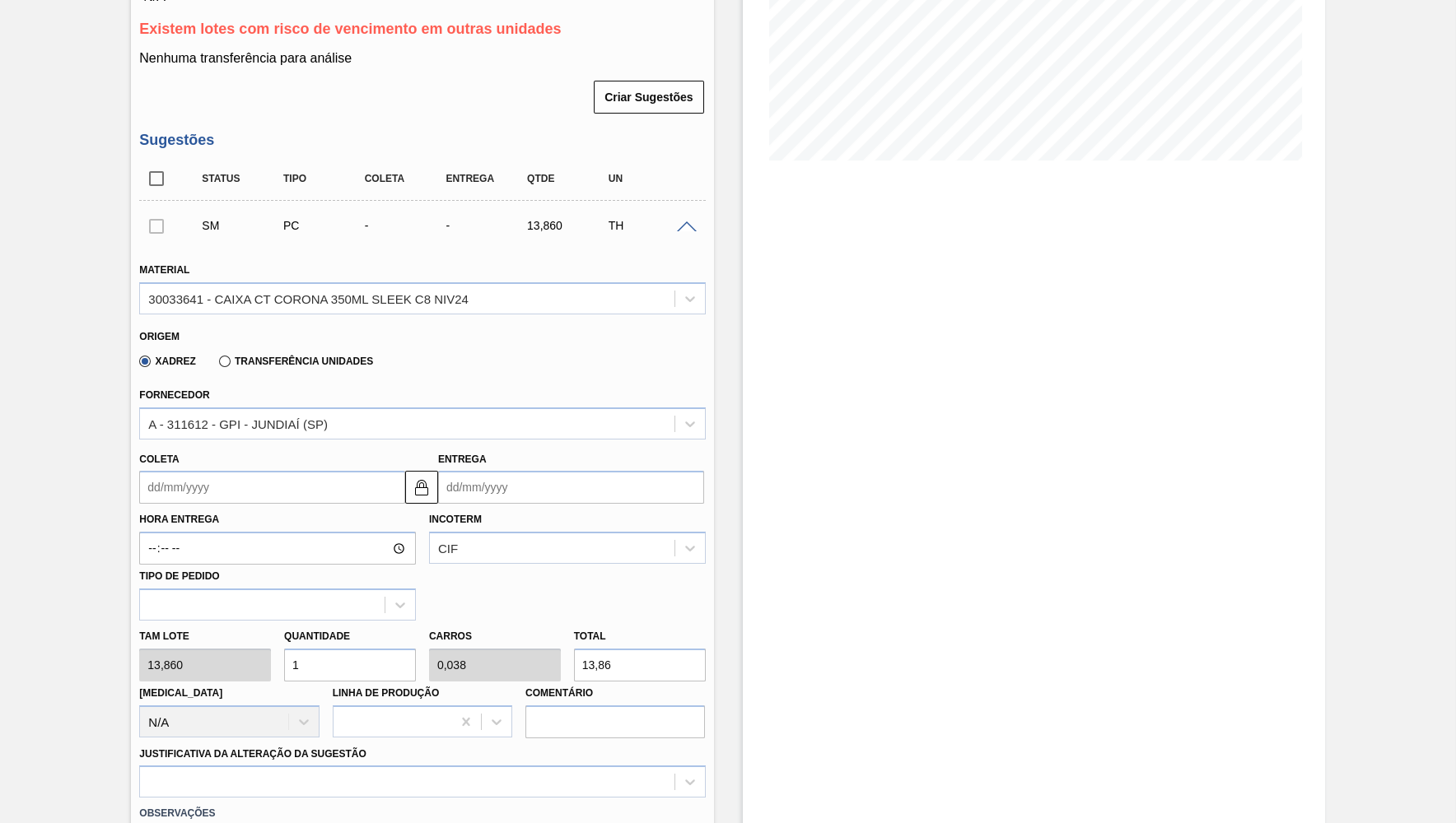
click at [161, 492] on input "Coleta" at bounding box center [272, 487] width 266 height 33
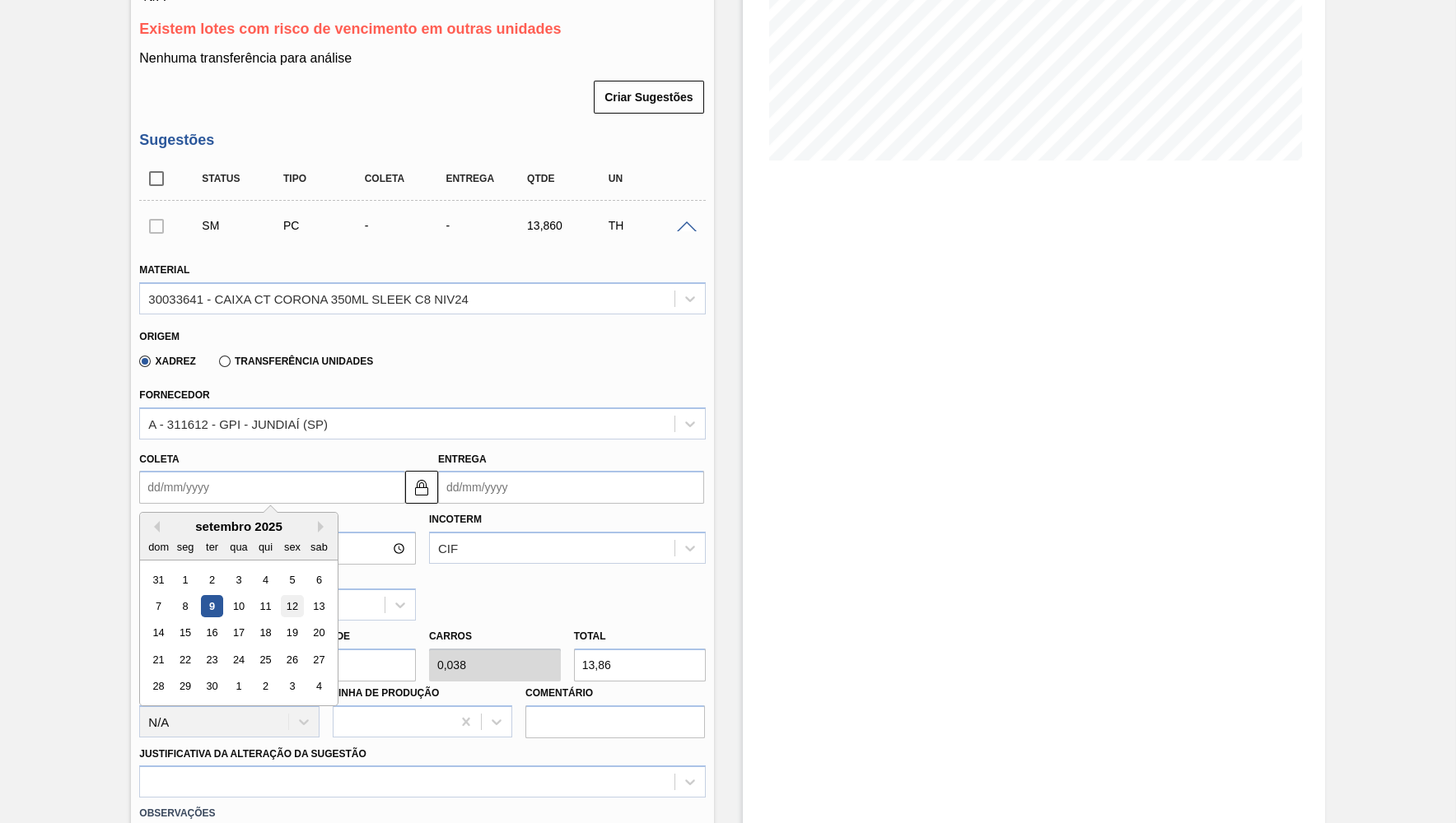
click at [282, 595] on div "12" at bounding box center [293, 606] width 22 height 22
type input "[DATE]"
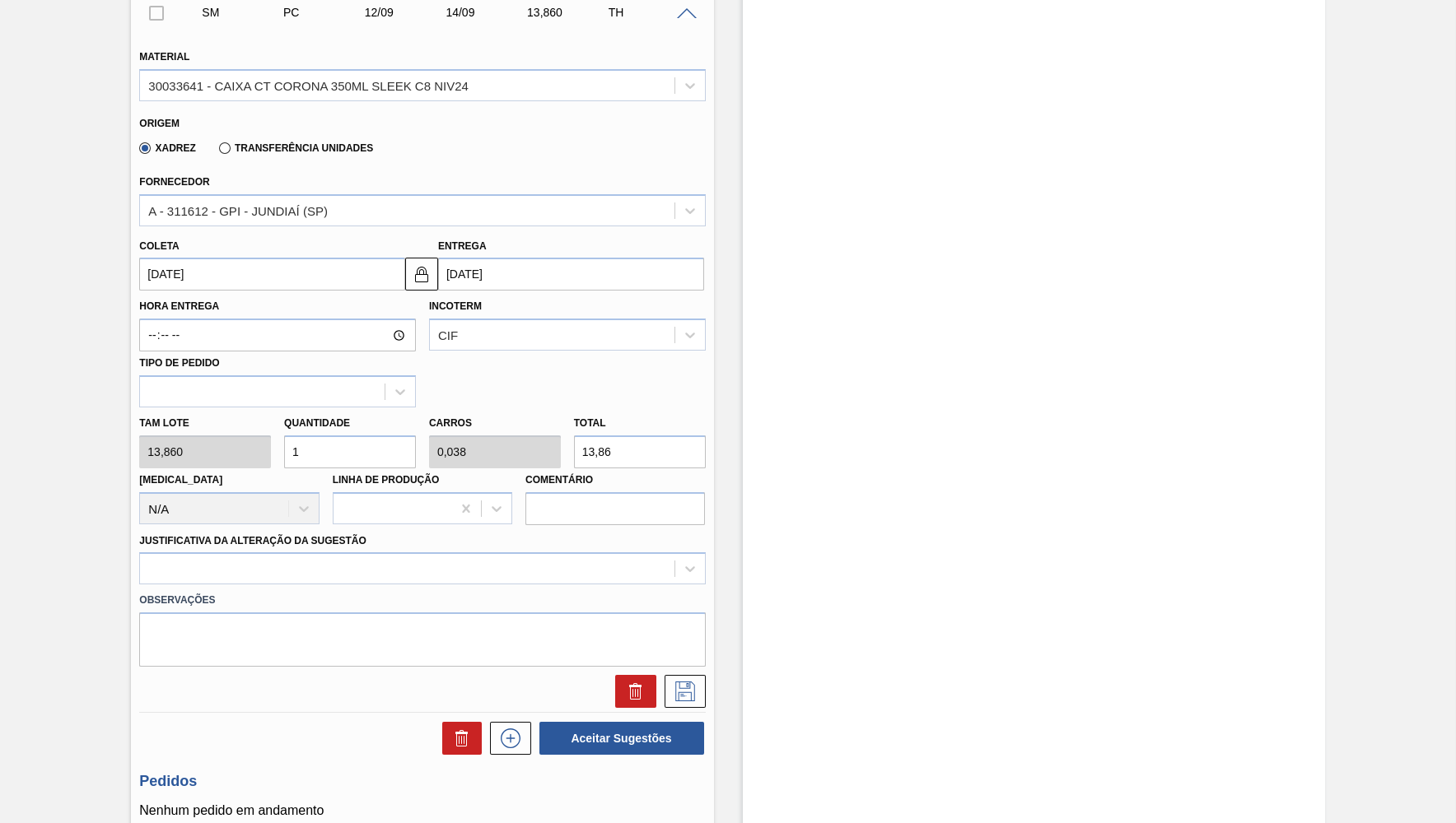
scroll to position [562, 0]
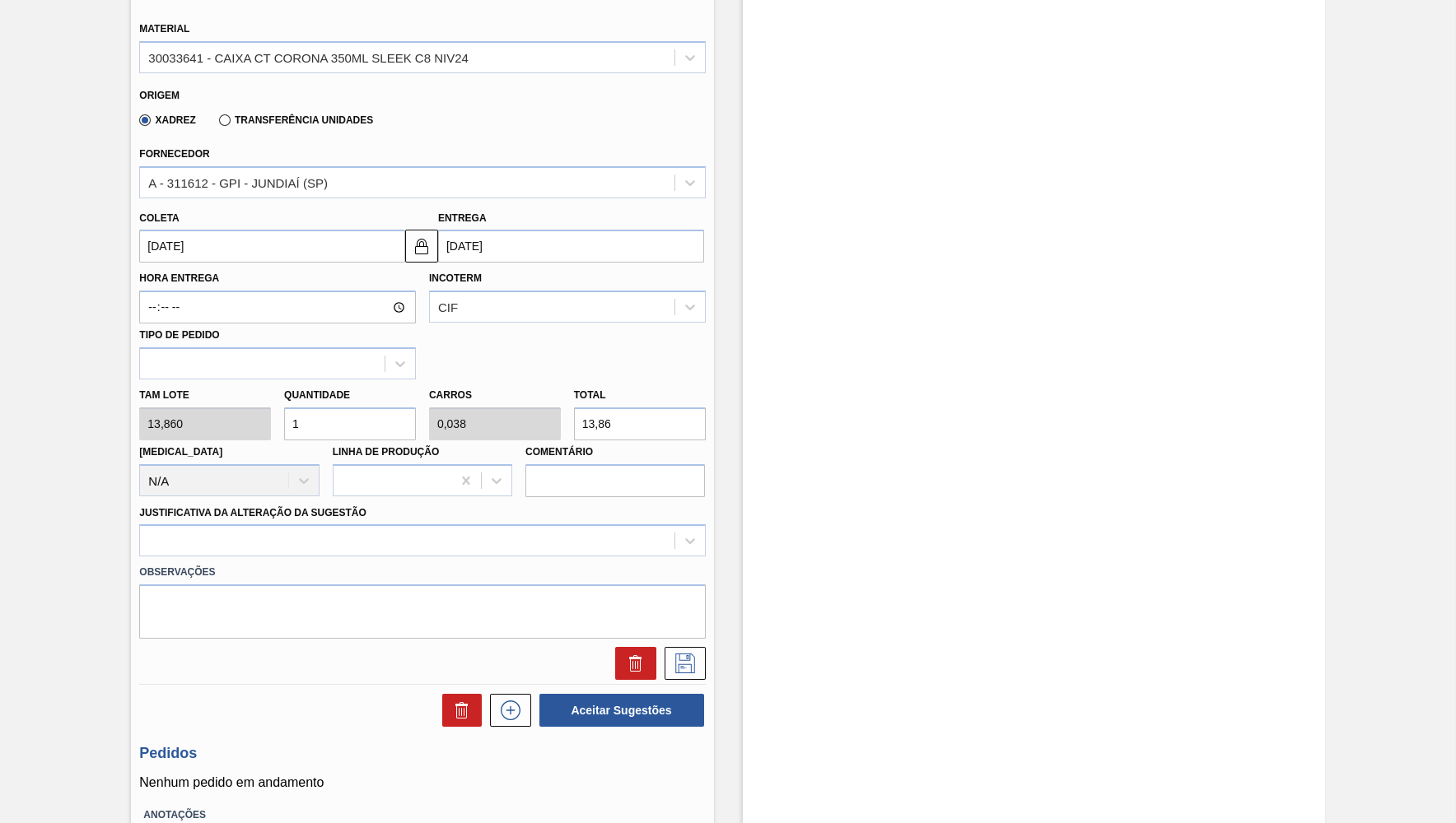
drag, startPoint x: 623, startPoint y: 424, endPoint x: 509, endPoint y: 412, distance: 114.6
click at [574, 412] on input "13,86" at bounding box center [640, 424] width 132 height 33
type input "0,072"
type input "0,003"
type input "1"
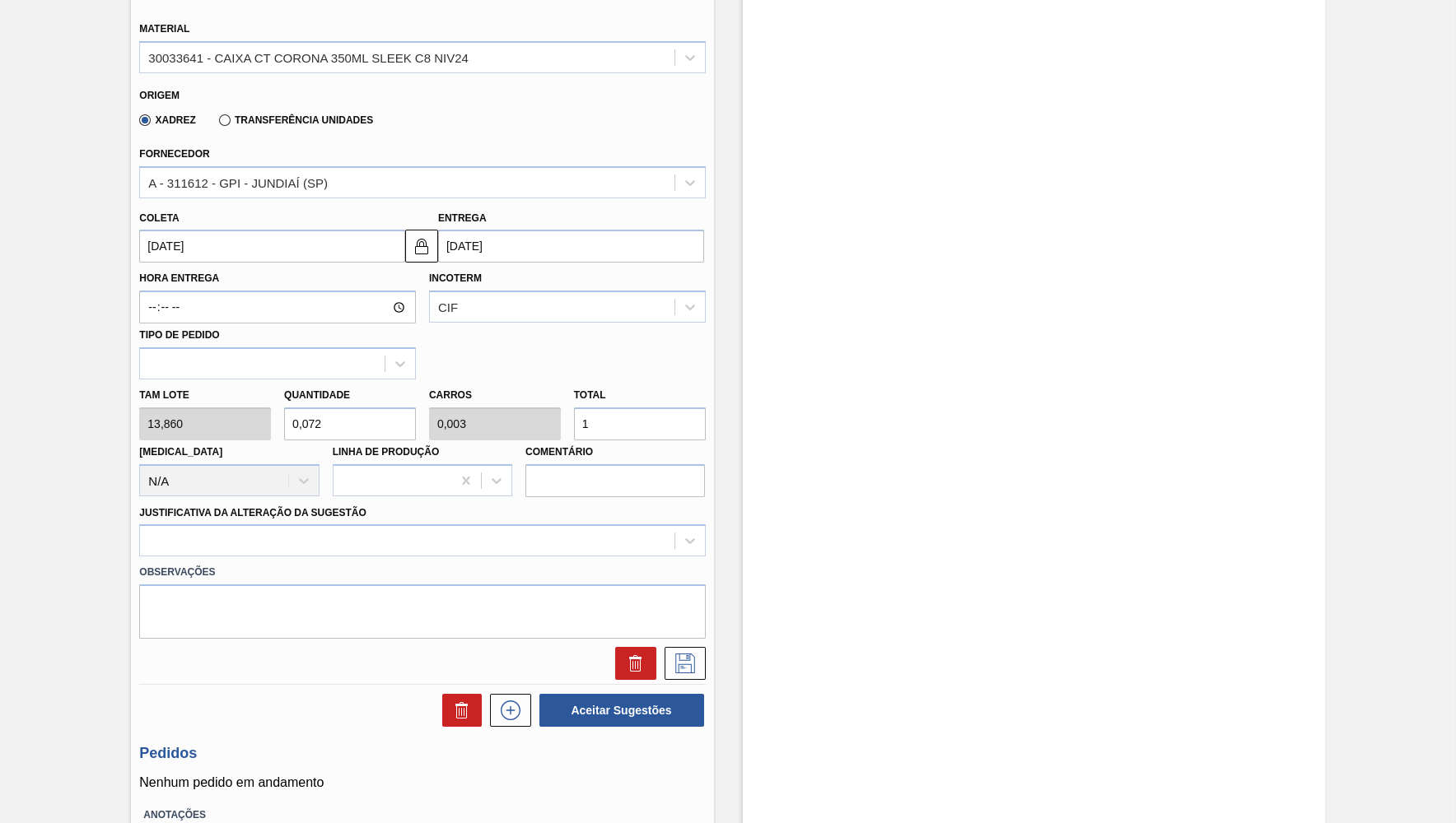
type input "0,866"
type input "0,033"
type input "12"
type input "8,658"
type input "0,333"
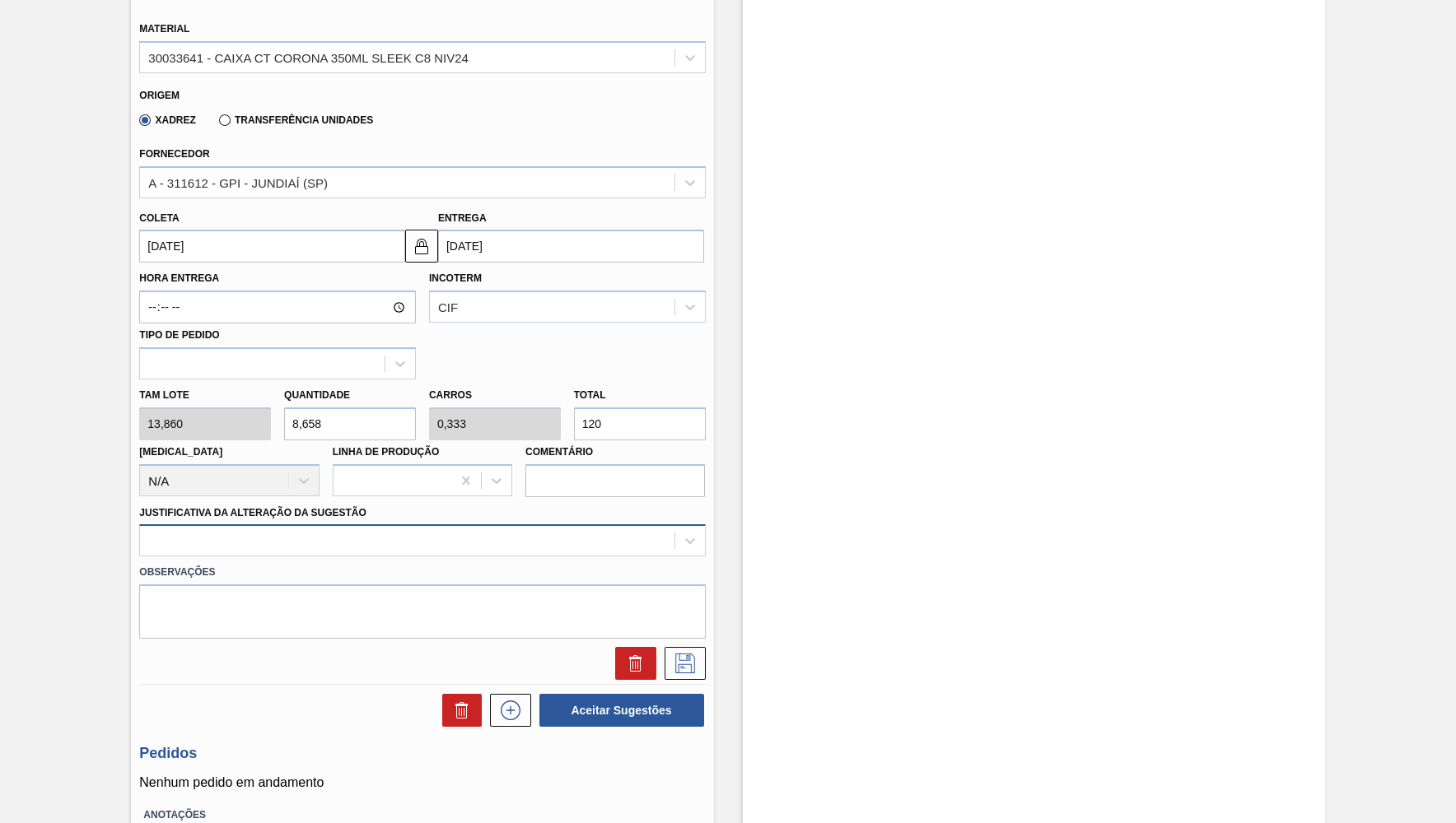
type input "120"
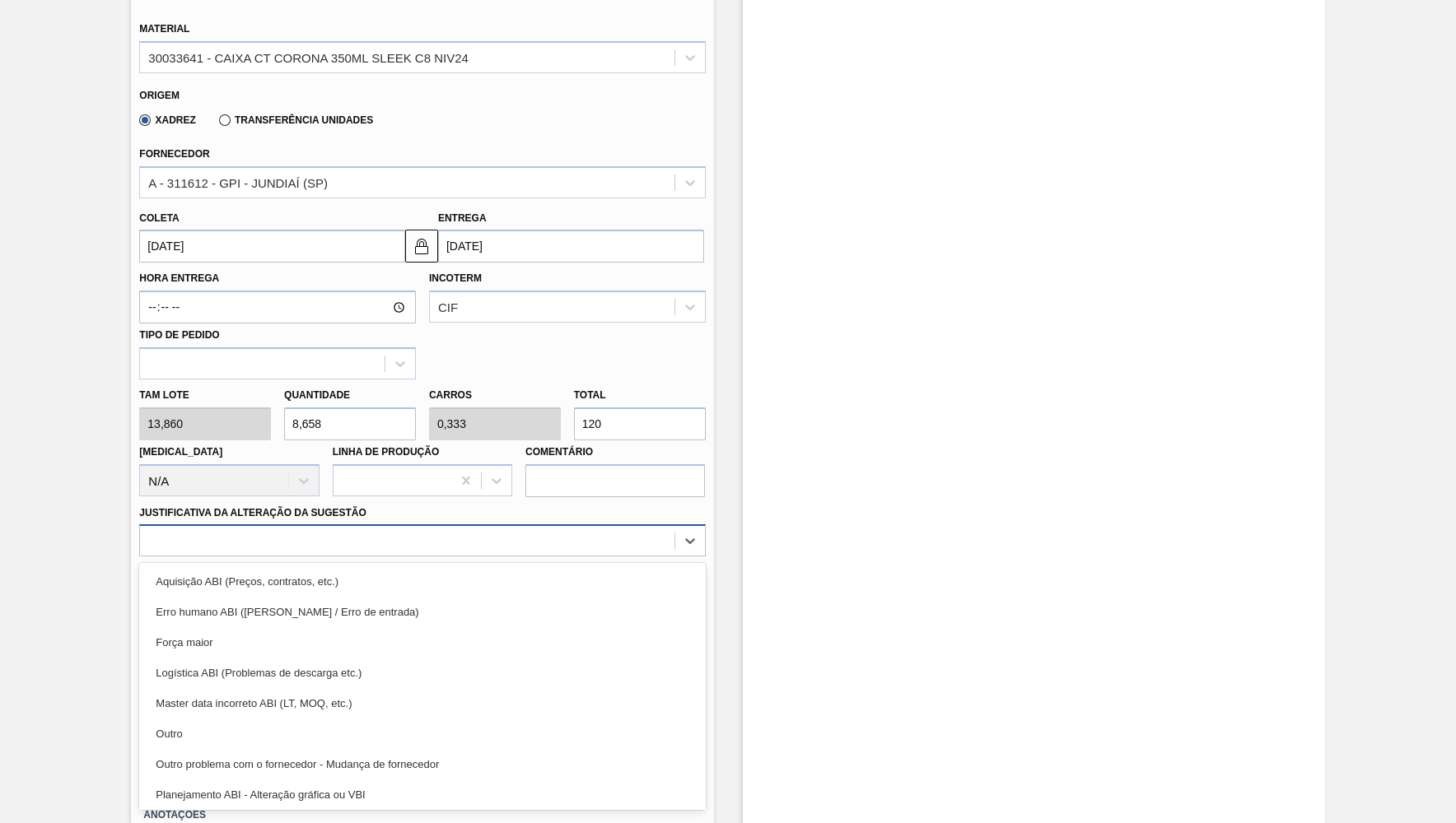
click at [467, 534] on div at bounding box center [406, 541] width 533 height 24
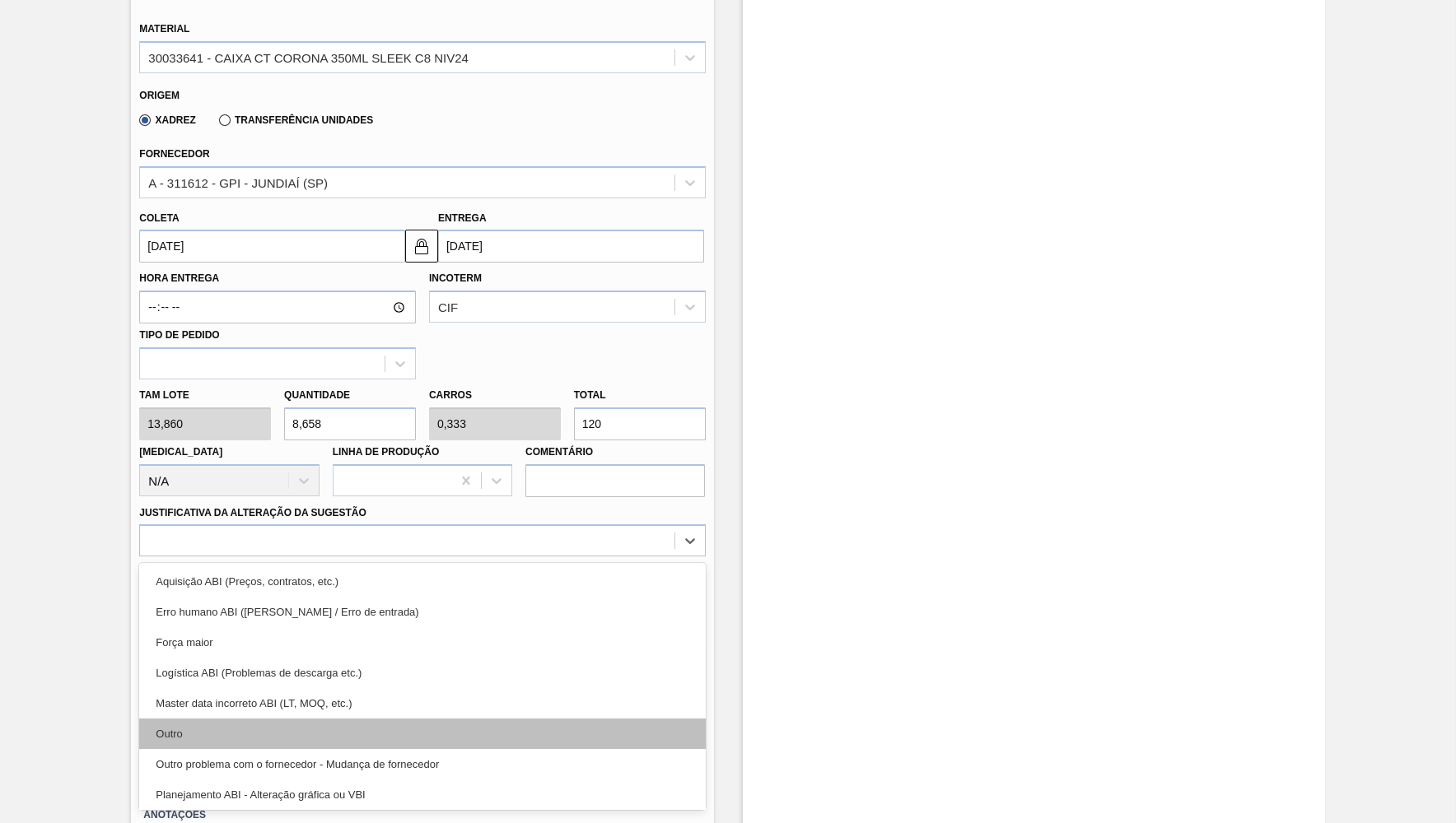
click at [403, 727] on div "Outro" at bounding box center [422, 733] width 566 height 30
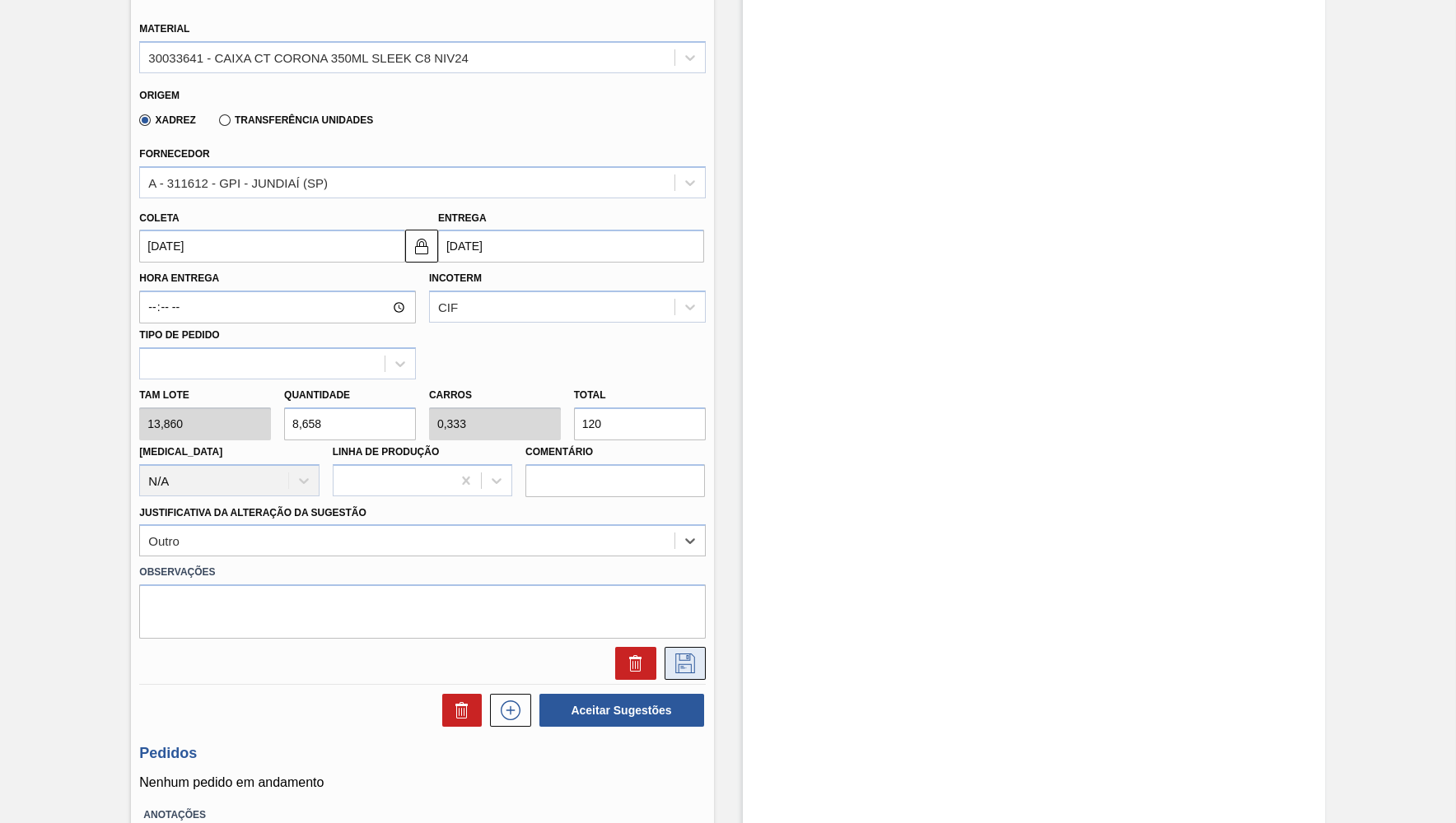
click at [695, 647] on button at bounding box center [685, 664] width 41 height 33
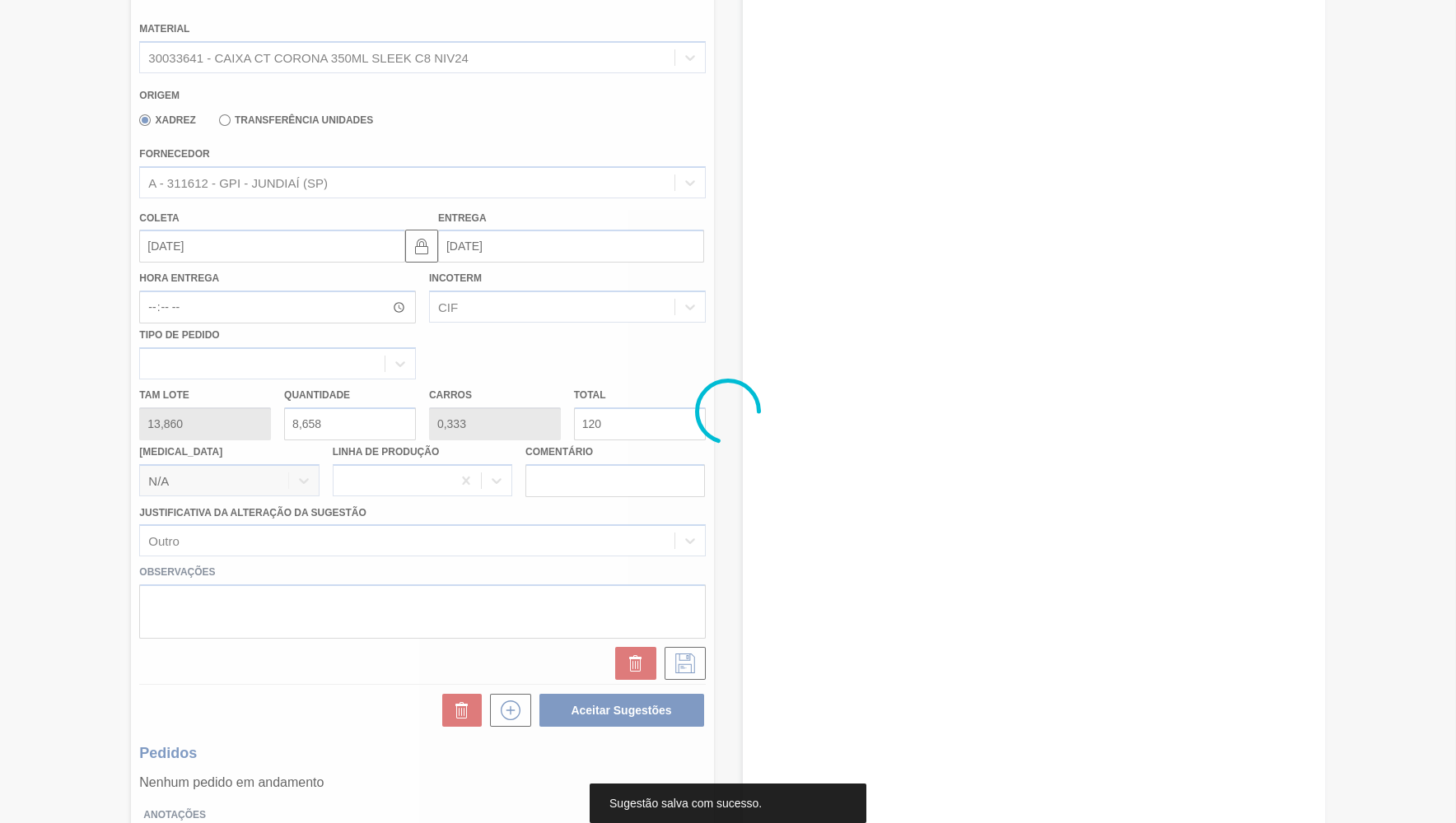
scroll to position [0, 0]
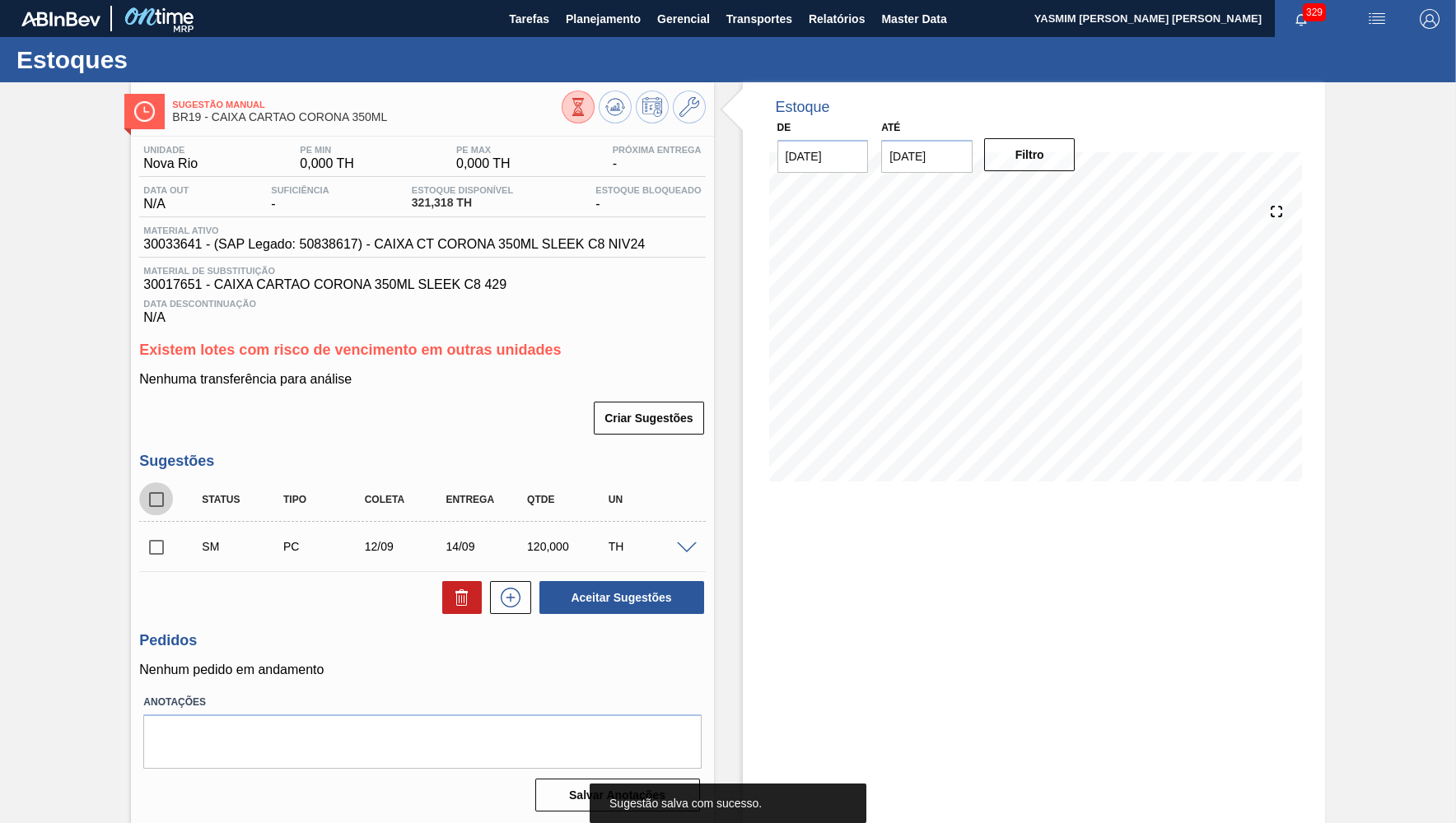
click at [160, 501] on input "checkbox" at bounding box center [156, 500] width 35 height 35
checkbox input "true"
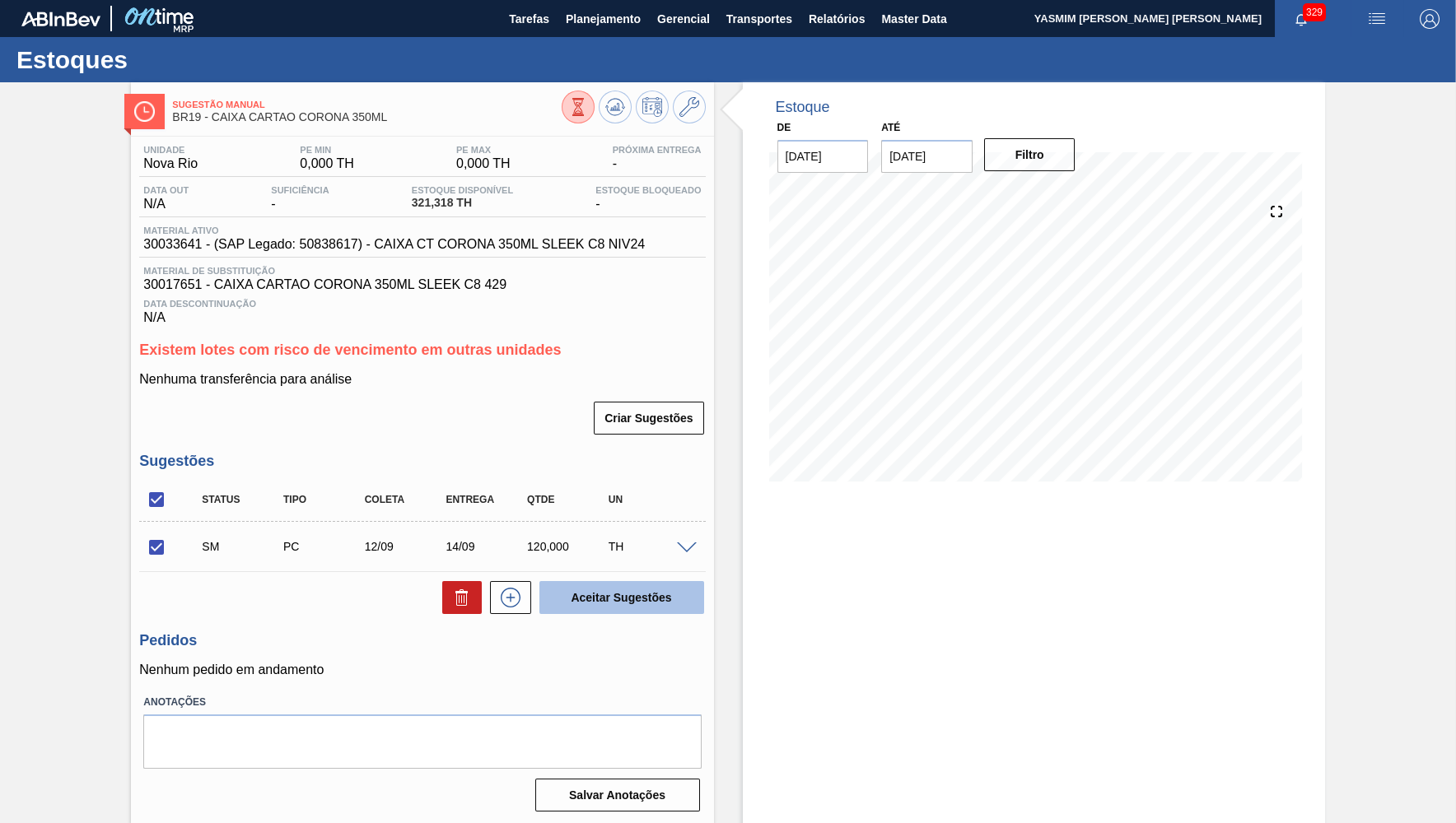
click at [554, 612] on button "Aceitar Sugestões" at bounding box center [622, 598] width 165 height 33
checkbox input "false"
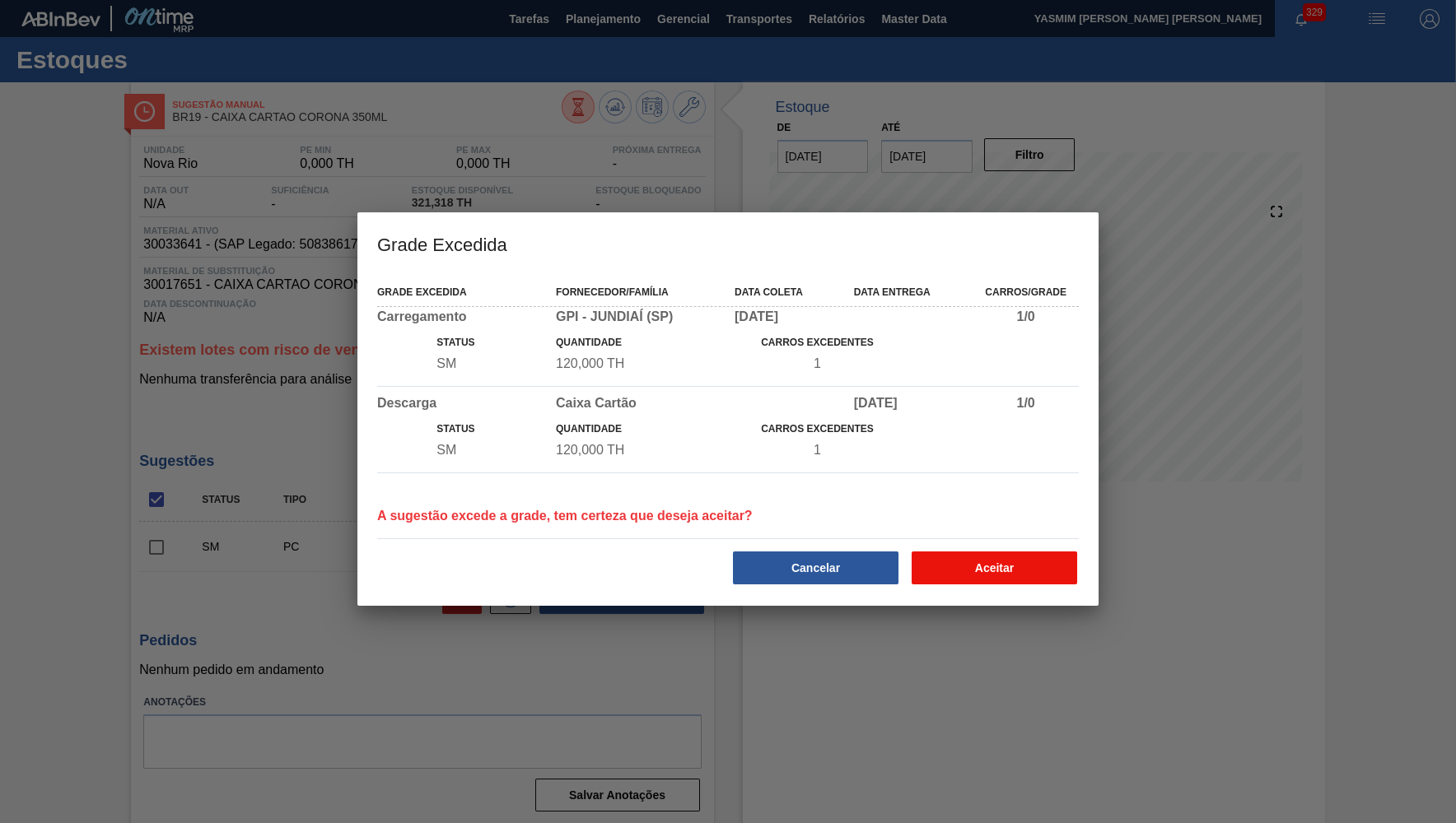
click at [1037, 584] on button "Aceitar" at bounding box center [994, 568] width 166 height 33
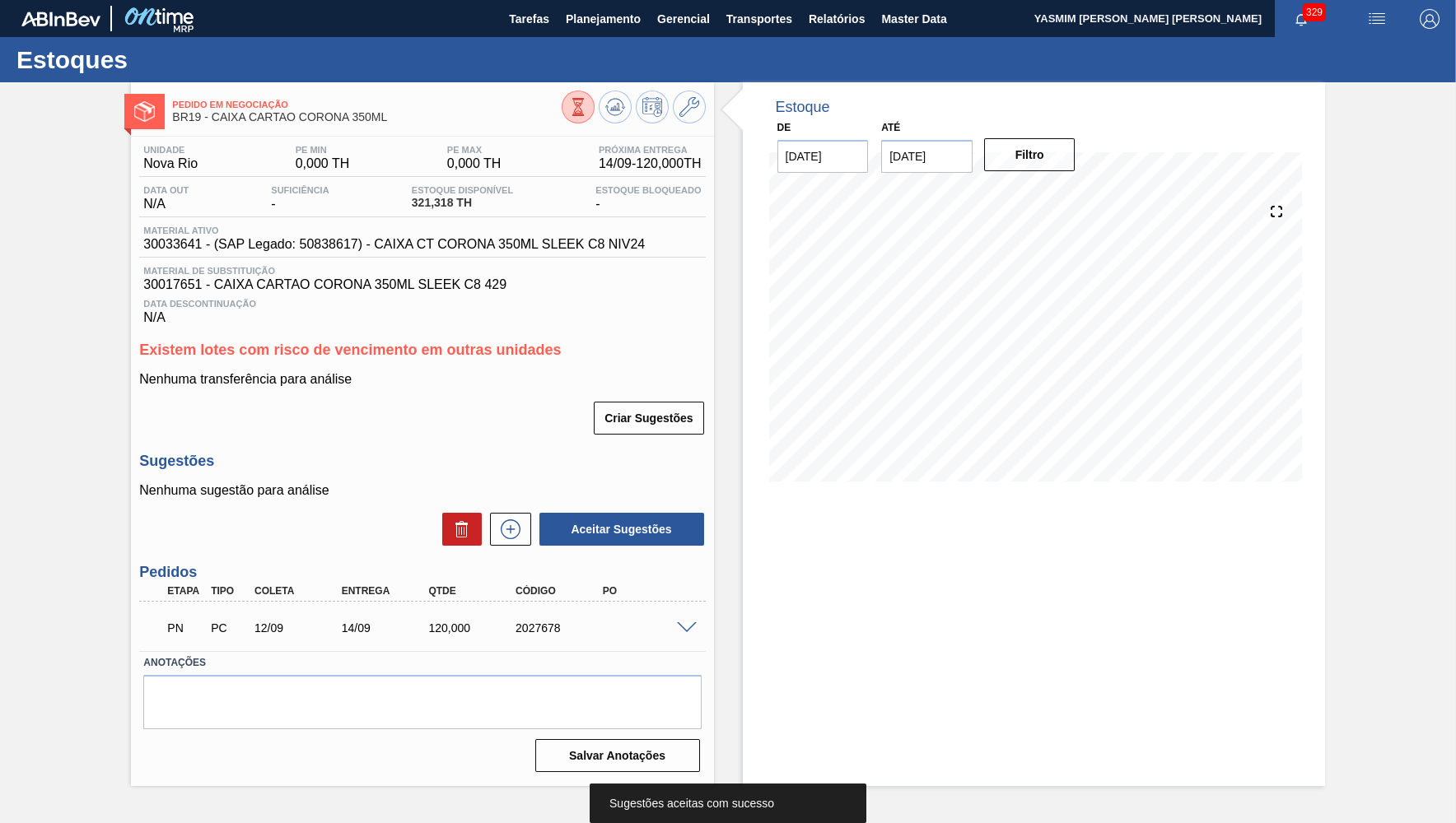
click at [547, 643] on div "PN PC 12/09 14/09 120,000 2027678" at bounding box center [422, 626] width 566 height 41
click at [541, 632] on div "2027678" at bounding box center [560, 628] width 97 height 13
click at [613, 106] on icon at bounding box center [616, 107] width 20 height 20
